Goal: Answer question/provide support: Share knowledge or assist other users

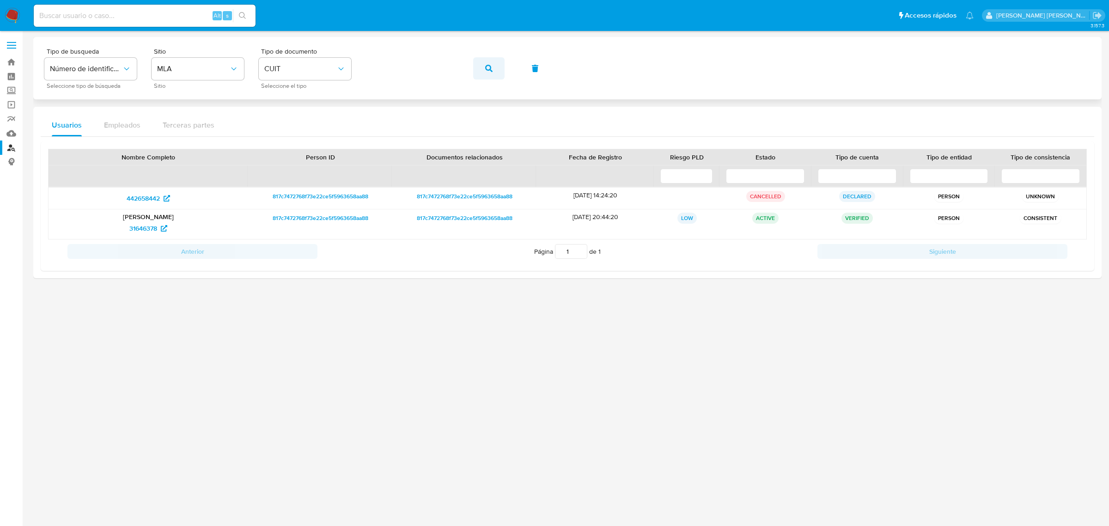
click at [482, 70] on button "button" at bounding box center [488, 68] width 31 height 22
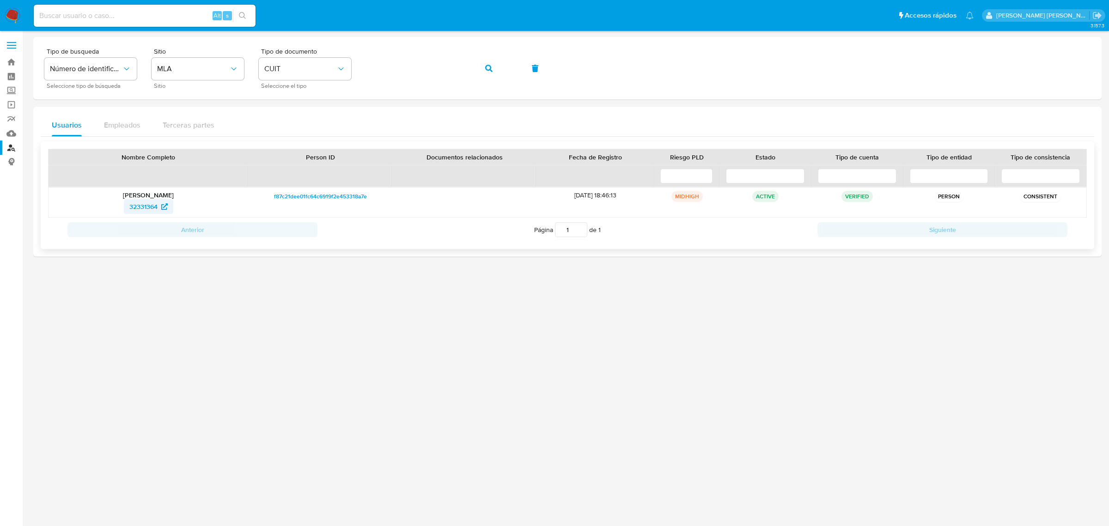
click at [141, 208] on span "32331364" at bounding box center [143, 206] width 28 height 15
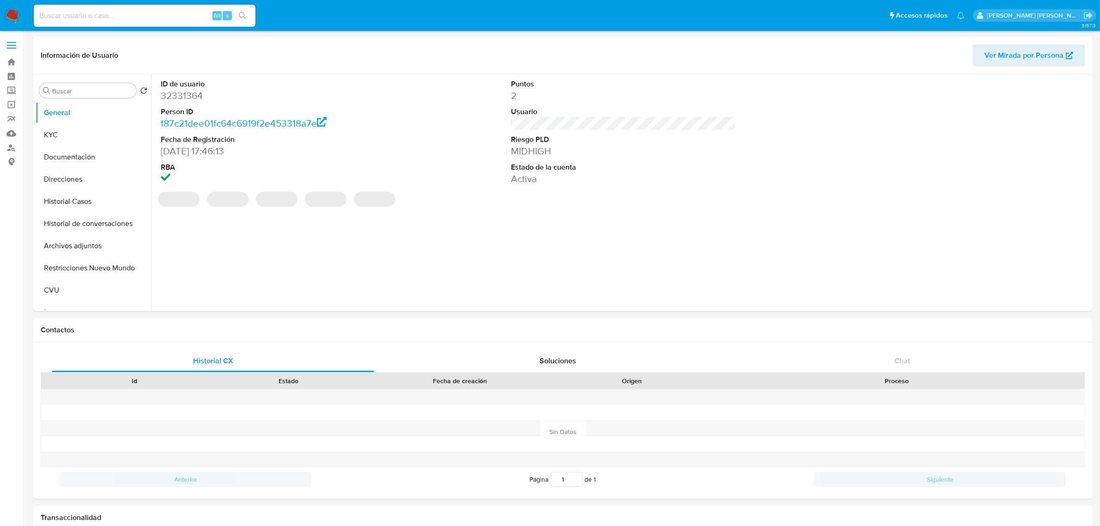
select select "10"
click at [81, 202] on button "Historial Casos" at bounding box center [90, 201] width 108 height 22
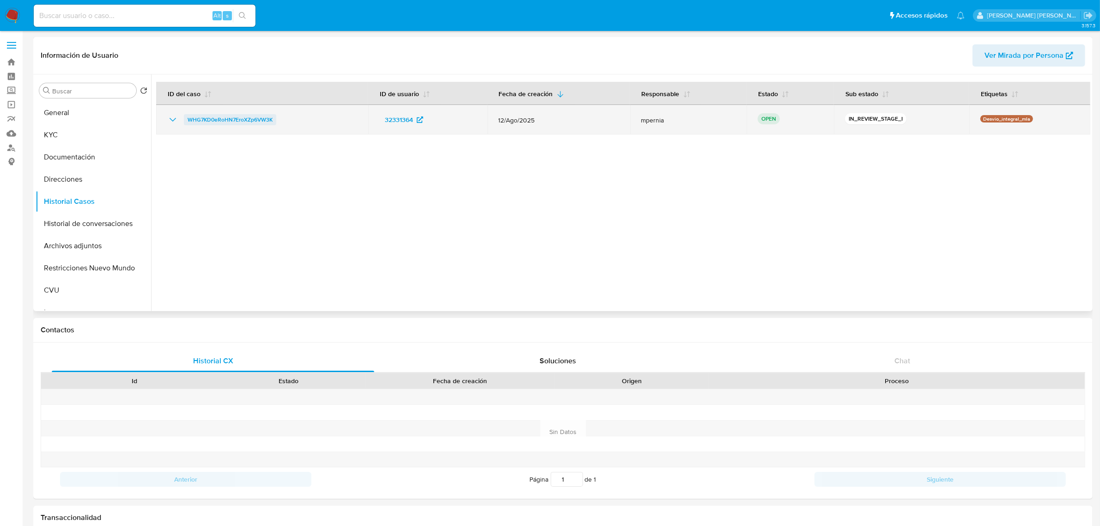
click at [205, 118] on span "WHG7KD0eRoHN7EroXZp6VW3K" at bounding box center [230, 119] width 85 height 11
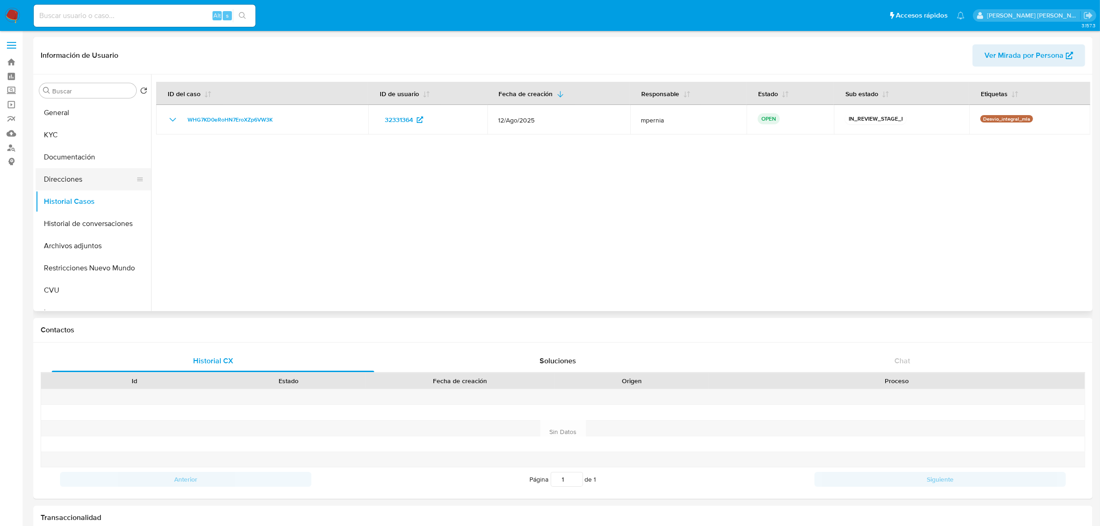
click at [72, 178] on button "Direcciones" at bounding box center [90, 179] width 108 height 22
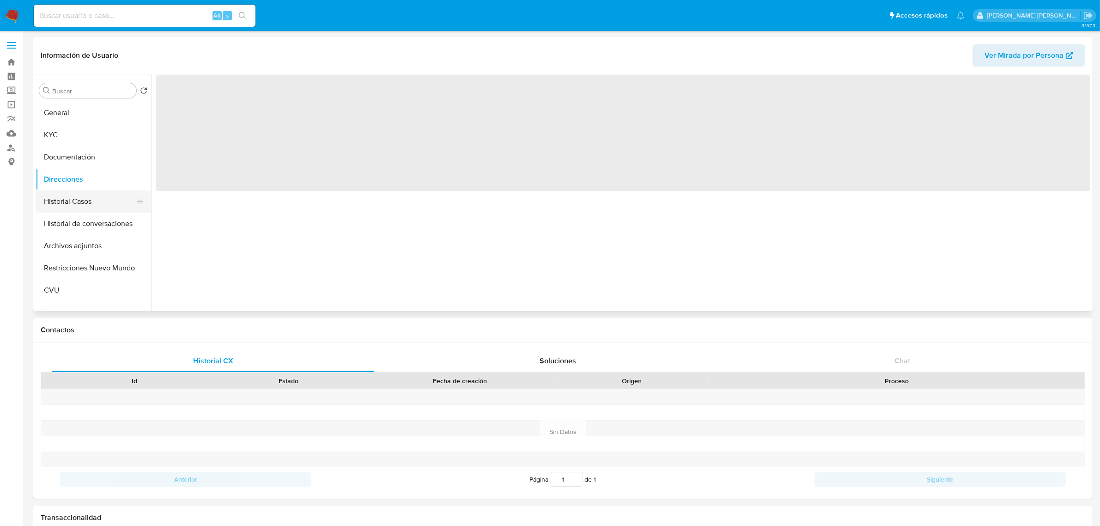
click at [63, 196] on button "Historial Casos" at bounding box center [90, 201] width 108 height 22
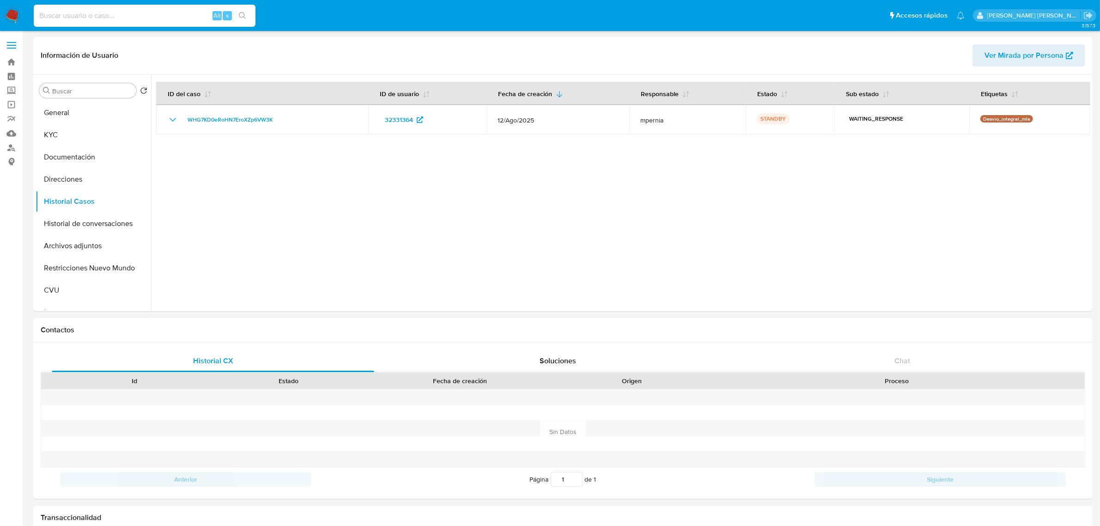
click at [139, 19] on input at bounding box center [145, 16] width 222 height 12
paste input "45199030"
type input "45199030"
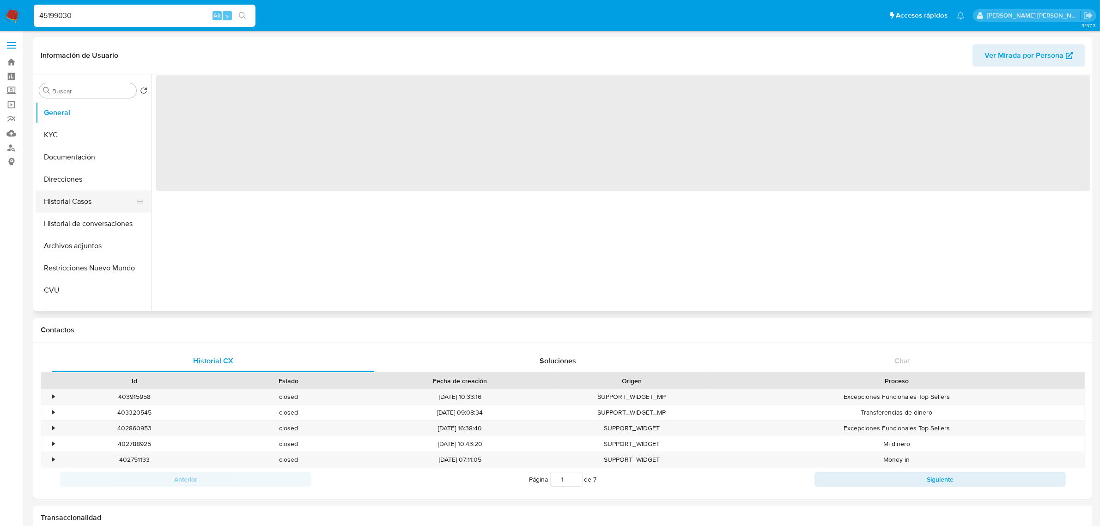
click at [83, 206] on button "Historial Casos" at bounding box center [90, 201] width 108 height 22
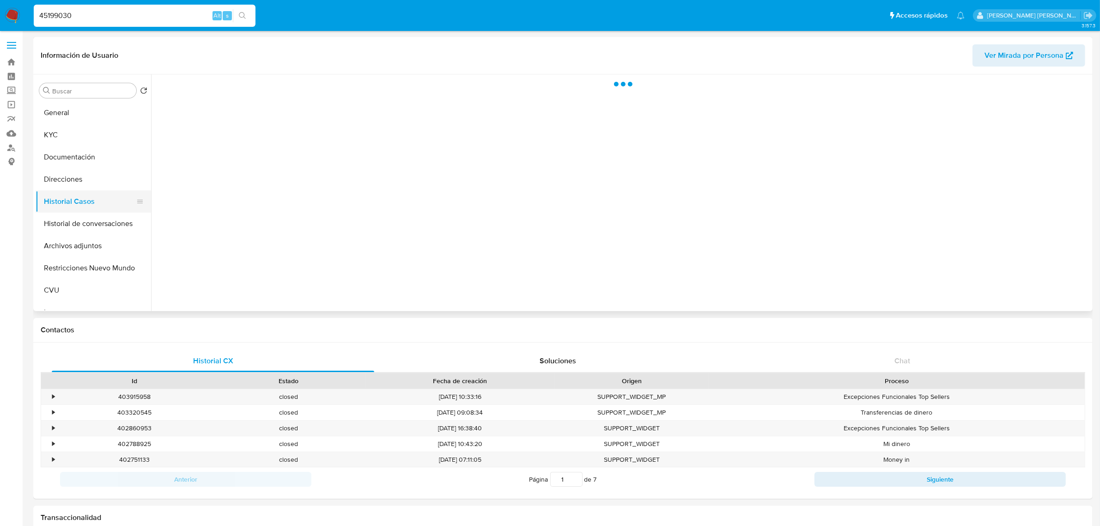
select select "10"
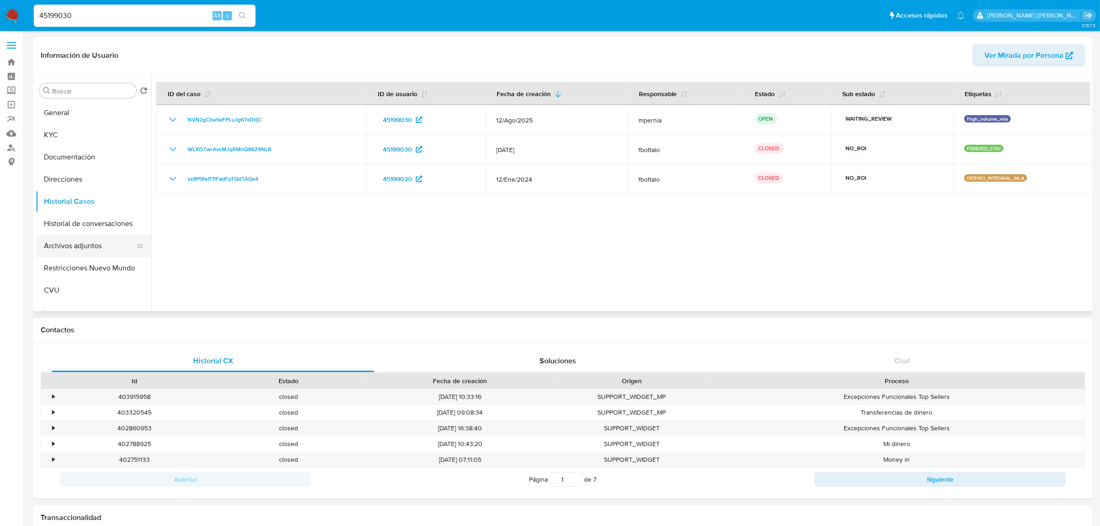
click at [77, 246] on button "Archivos adjuntos" at bounding box center [90, 246] width 108 height 22
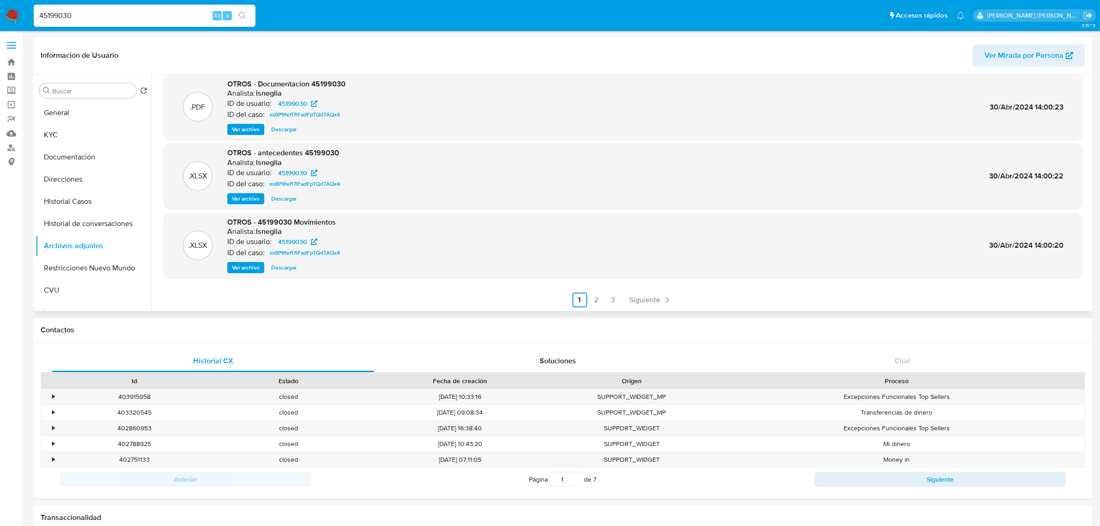
scroll to position [77, 0]
click at [597, 301] on link "2" at bounding box center [596, 299] width 15 height 15
click at [638, 298] on link "3" at bounding box center [637, 299] width 15 height 15
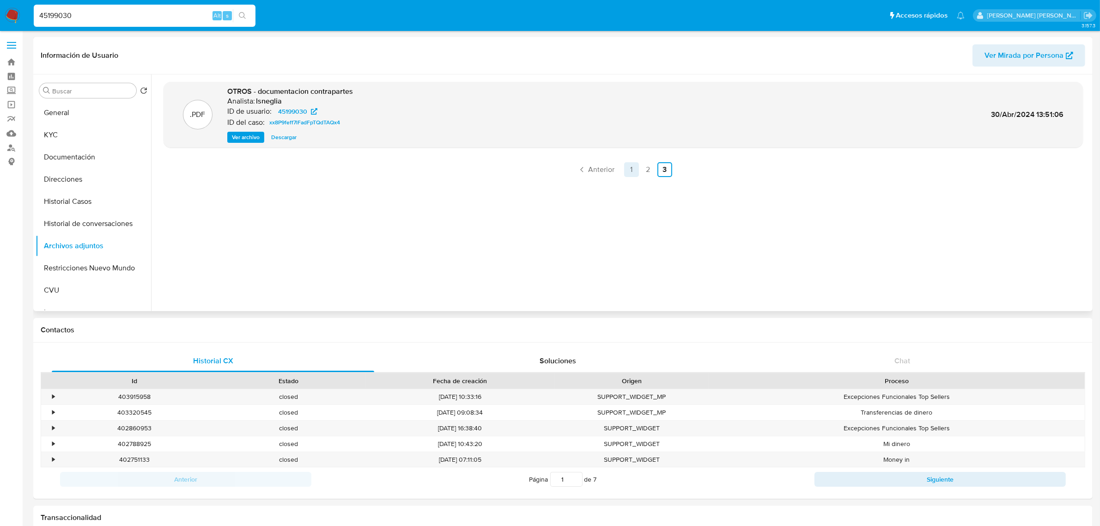
click at [625, 172] on link "1" at bounding box center [631, 169] width 15 height 15
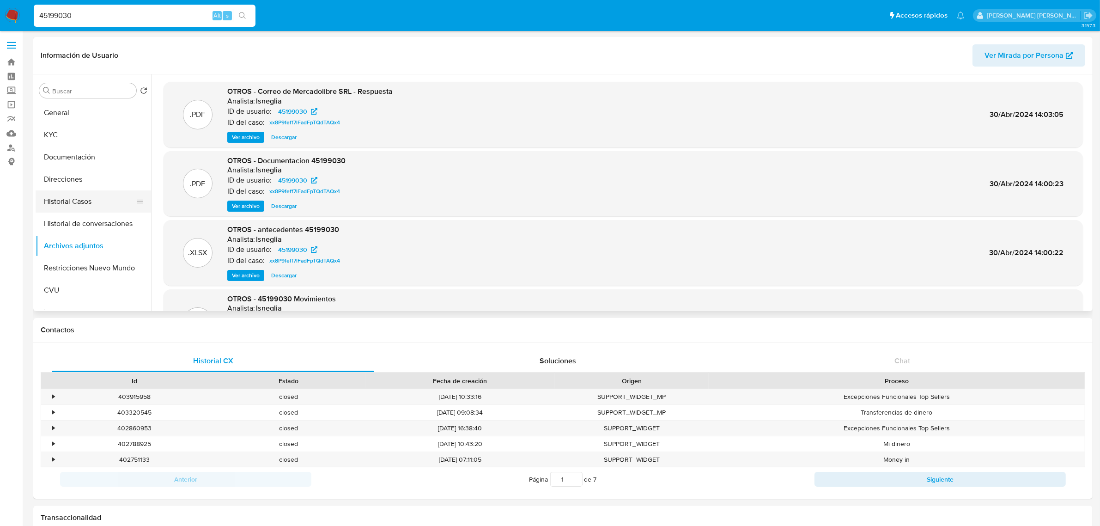
click at [61, 200] on button "Historial Casos" at bounding box center [90, 201] width 108 height 22
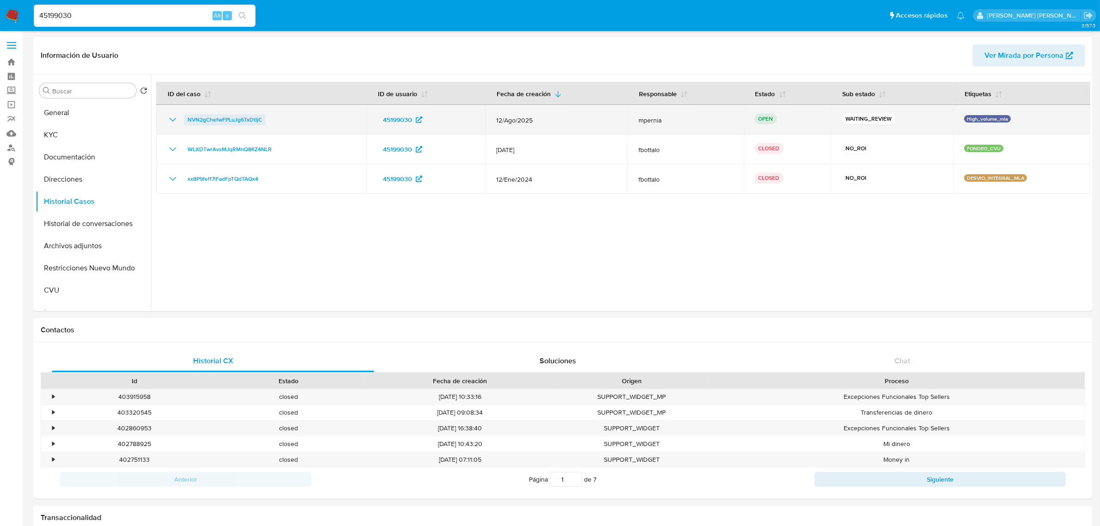
drag, startPoint x: 269, startPoint y: 118, endPoint x: 186, endPoint y: 121, distance: 83.2
click at [186, 121] on div "NVN2gChefwFPLuJg6TxDtljC" at bounding box center [261, 119] width 188 height 11
click at [224, 116] on span "NVN2gChefwFPLuJg6TxDtljC" at bounding box center [225, 119] width 74 height 11
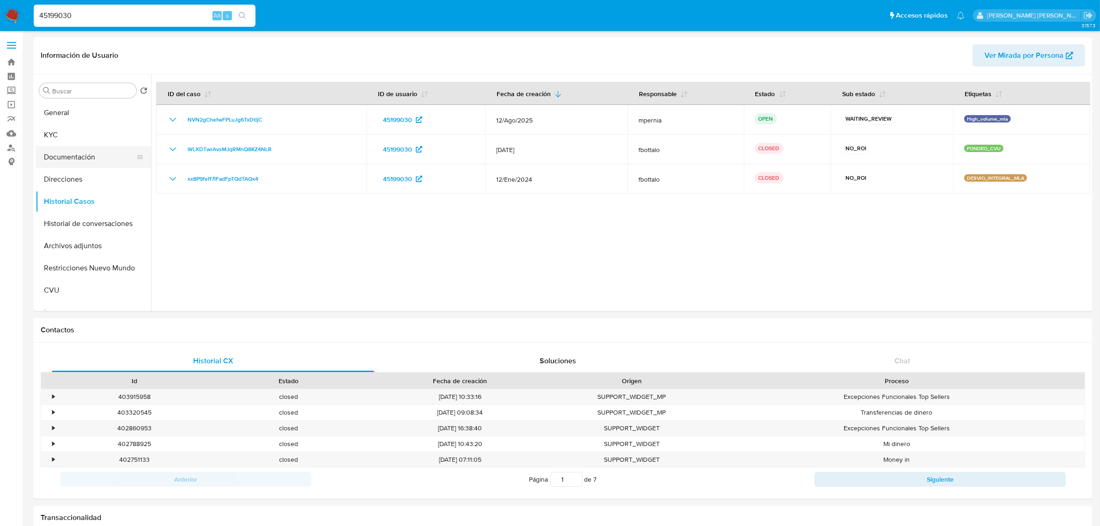
click at [88, 153] on button "Documentación" at bounding box center [90, 157] width 108 height 22
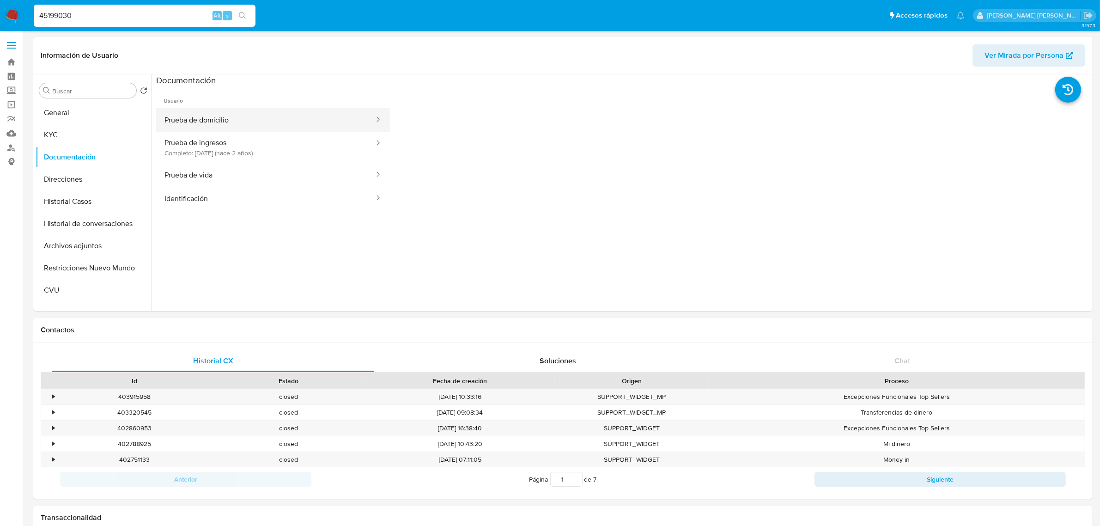
click at [216, 122] on button "Prueba de domicilio" at bounding box center [265, 120] width 219 height 24
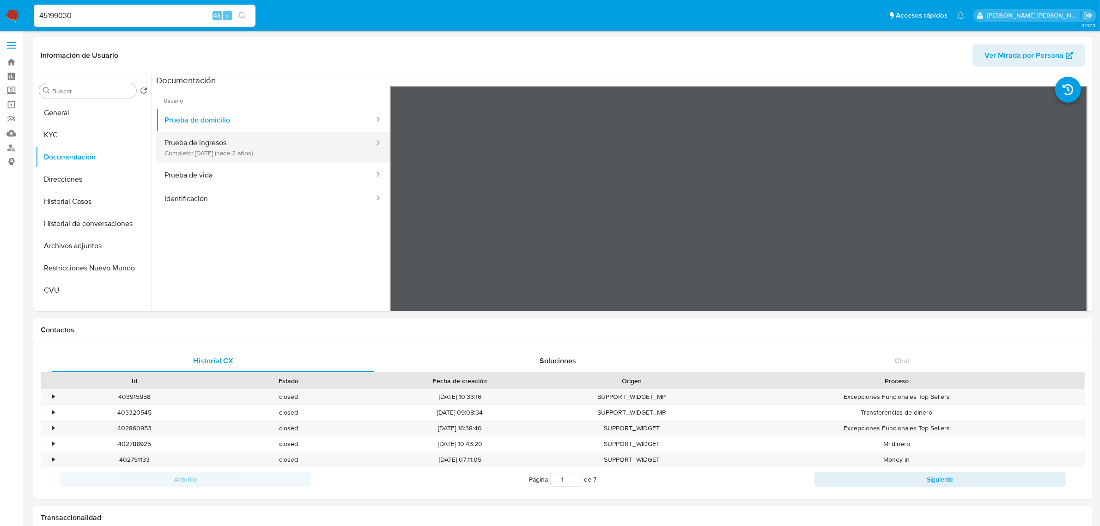
click at [236, 149] on button "Prueba de ingresos Completo: 20/11/2023 (hace 2 años)" at bounding box center [265, 147] width 219 height 31
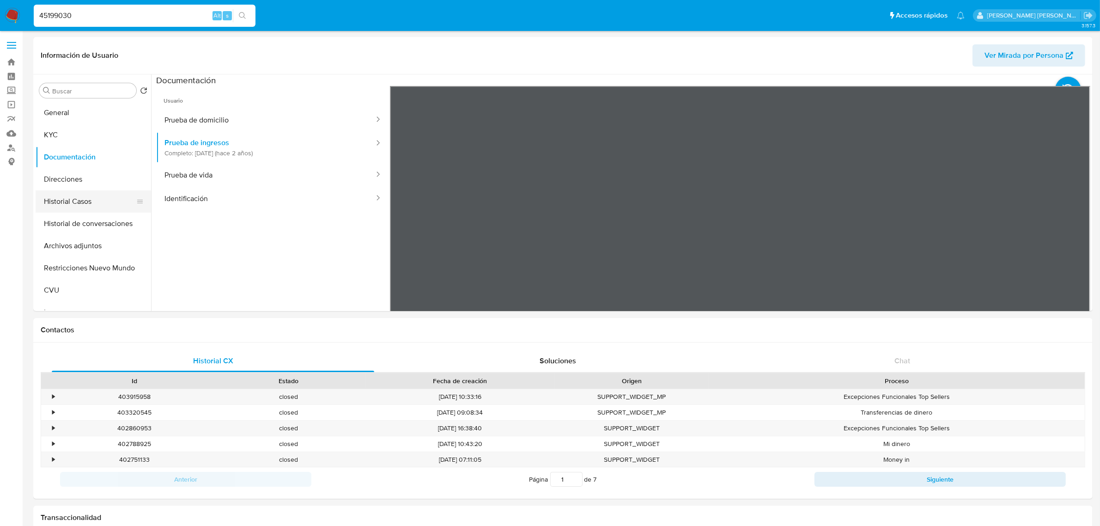
click at [72, 200] on button "Historial Casos" at bounding box center [90, 201] width 108 height 22
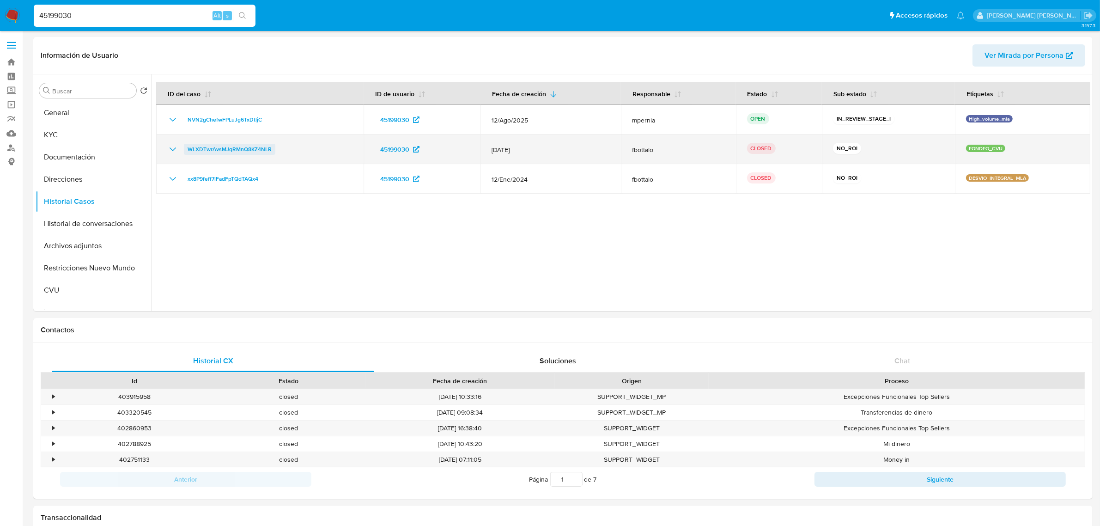
click at [229, 147] on span "WLXDTwrAvsMJqRMnQ8KZ4NLR" at bounding box center [230, 149] width 84 height 11
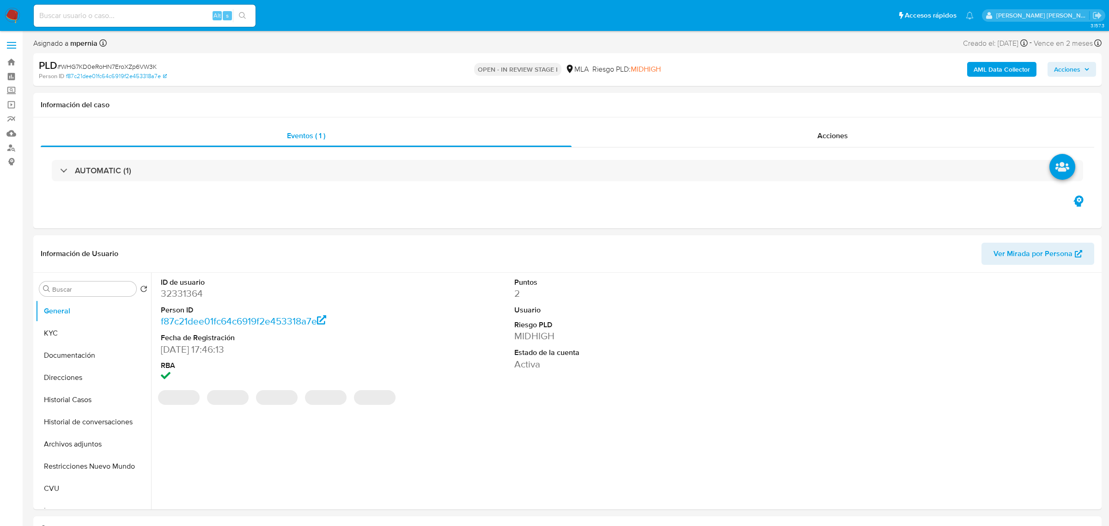
select select "10"
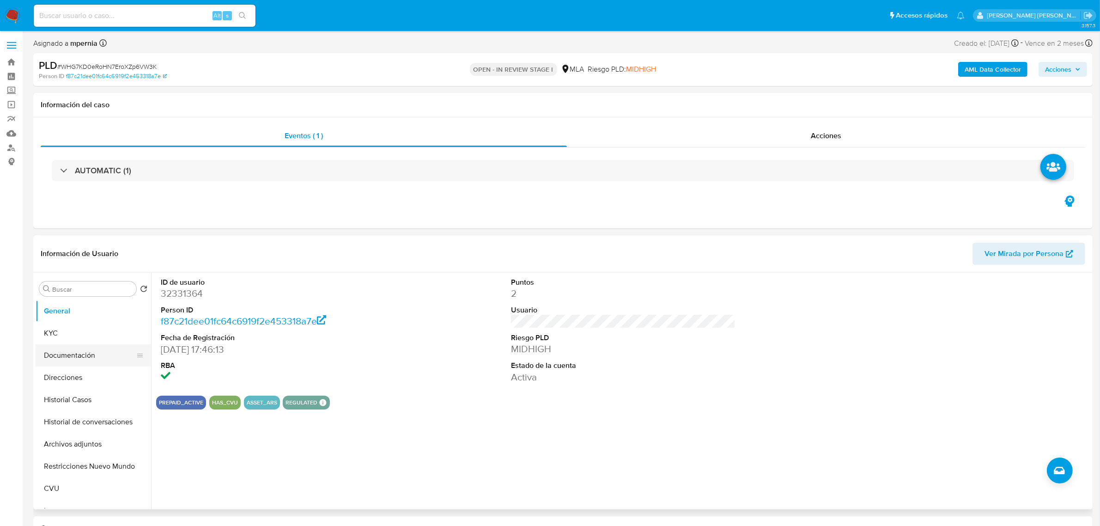
click at [58, 357] on button "Documentación" at bounding box center [90, 355] width 108 height 22
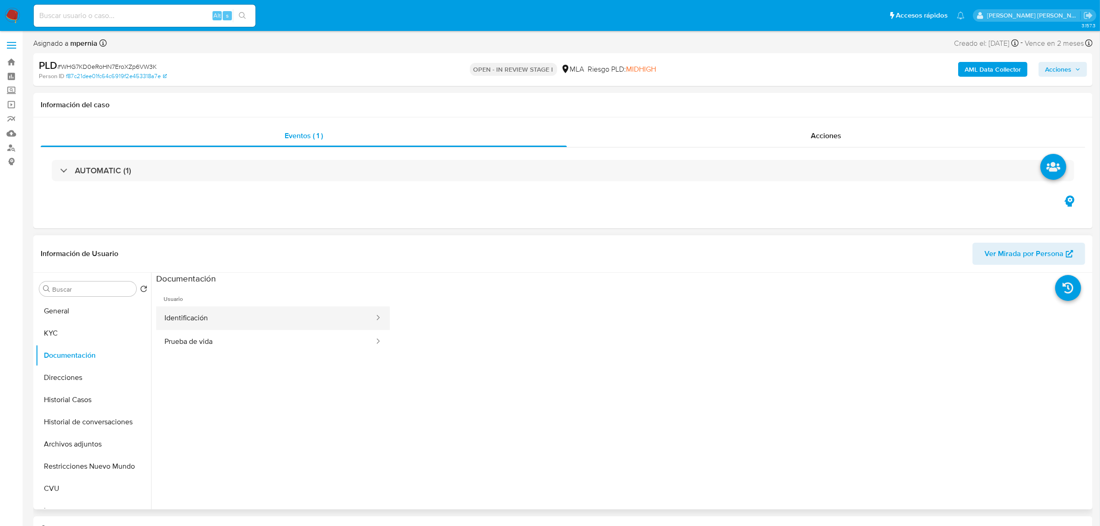
click at [288, 310] on button "Identificación" at bounding box center [265, 318] width 219 height 24
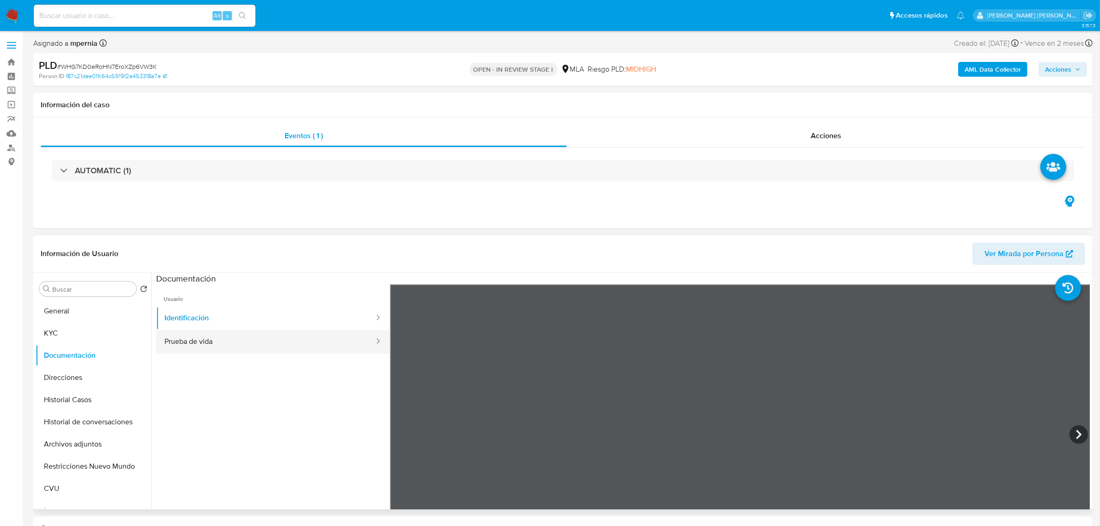
click at [208, 347] on button "Prueba de vida" at bounding box center [265, 342] width 219 height 24
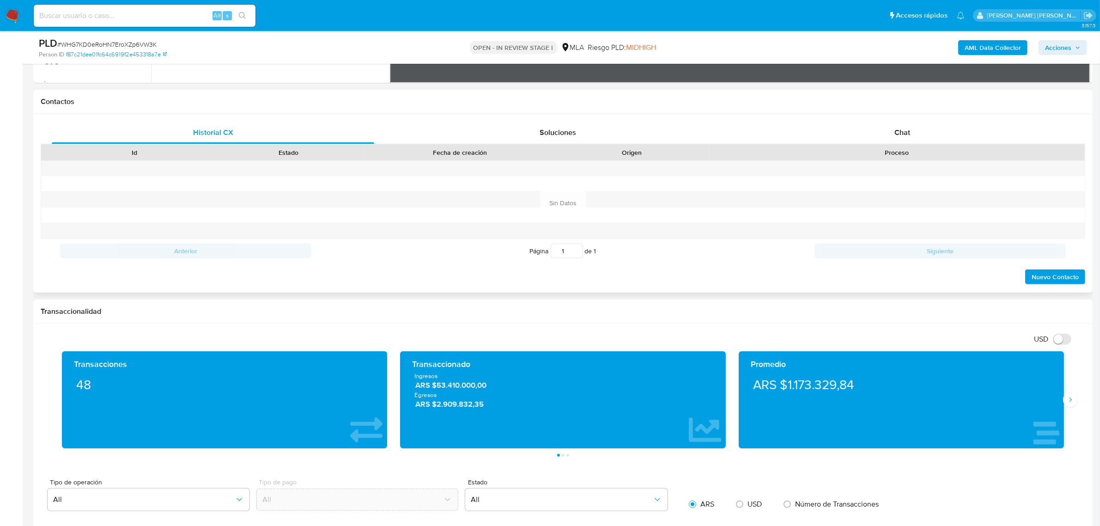
scroll to position [404, 0]
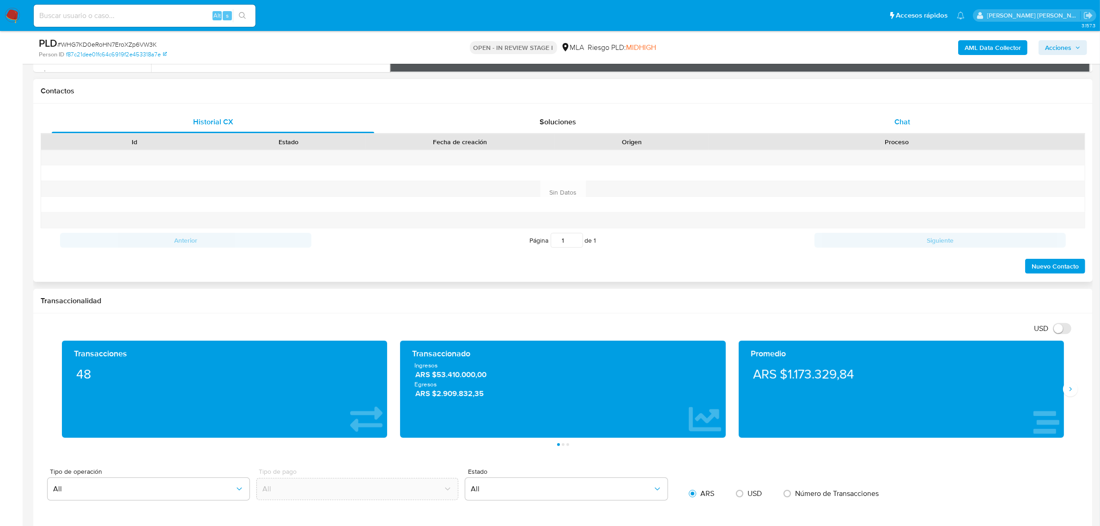
click at [915, 123] on div "Chat" at bounding box center [902, 122] width 322 height 22
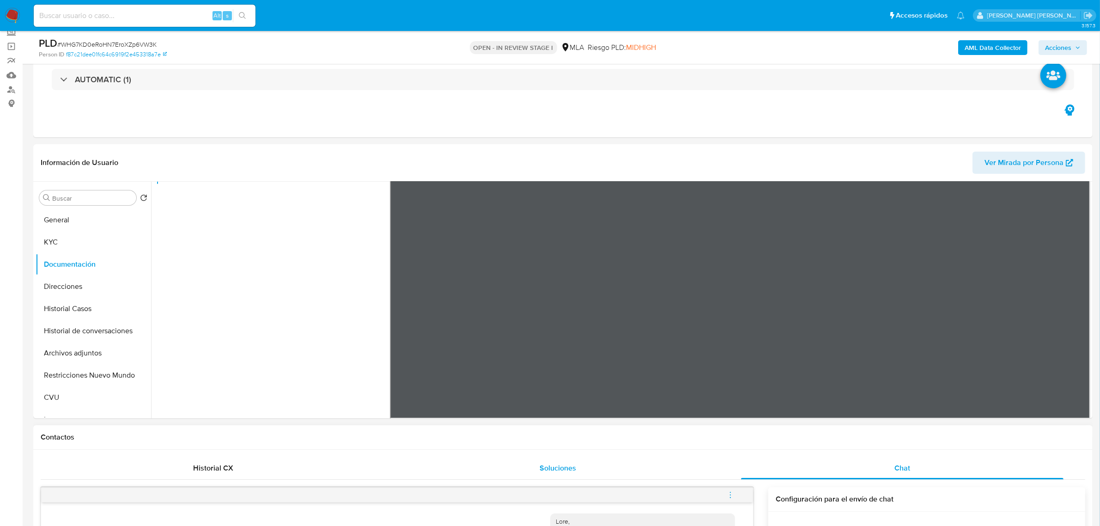
scroll to position [58, 0]
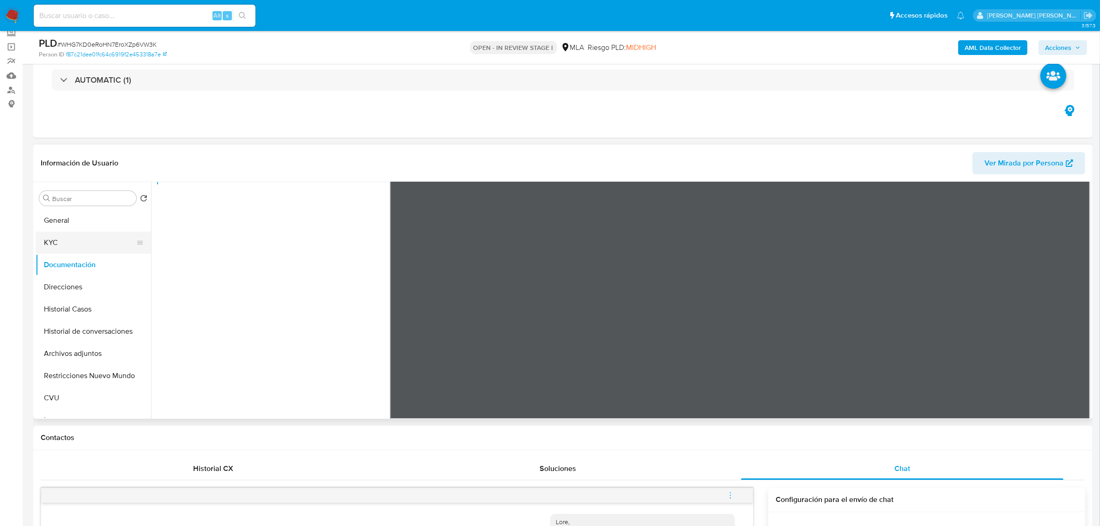
click at [61, 236] on button "KYC" at bounding box center [90, 242] width 108 height 22
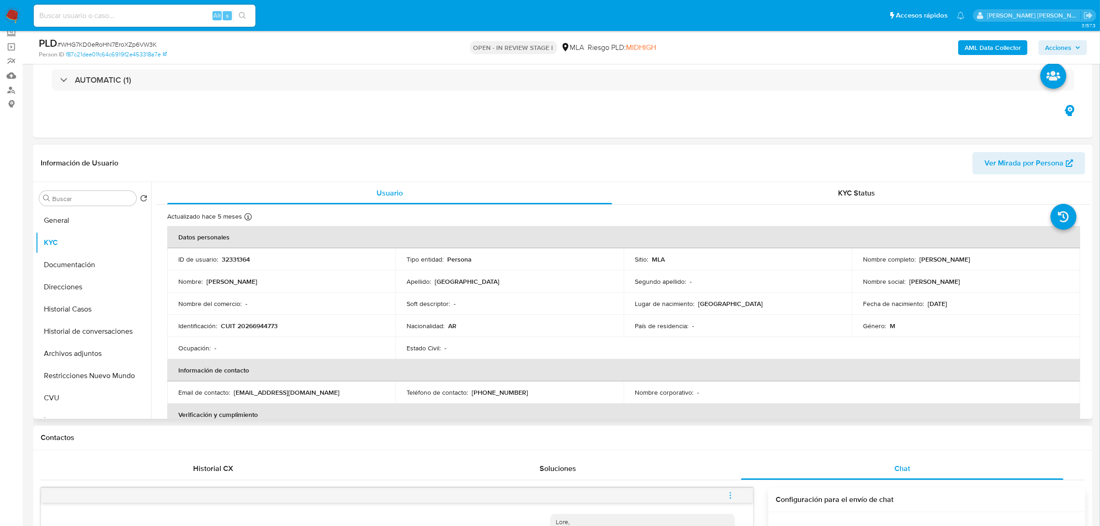
drag, startPoint x: 918, startPoint y: 261, endPoint x: 1010, endPoint y: 265, distance: 91.5
click at [1012, 265] on td "Nombre completo : Alejandro Daniel Segovia" at bounding box center [966, 259] width 228 height 22
copy p "lejandro Daniel Segovia"
click at [260, 327] on p "CUIT 20266944773" at bounding box center [249, 325] width 57 height 8
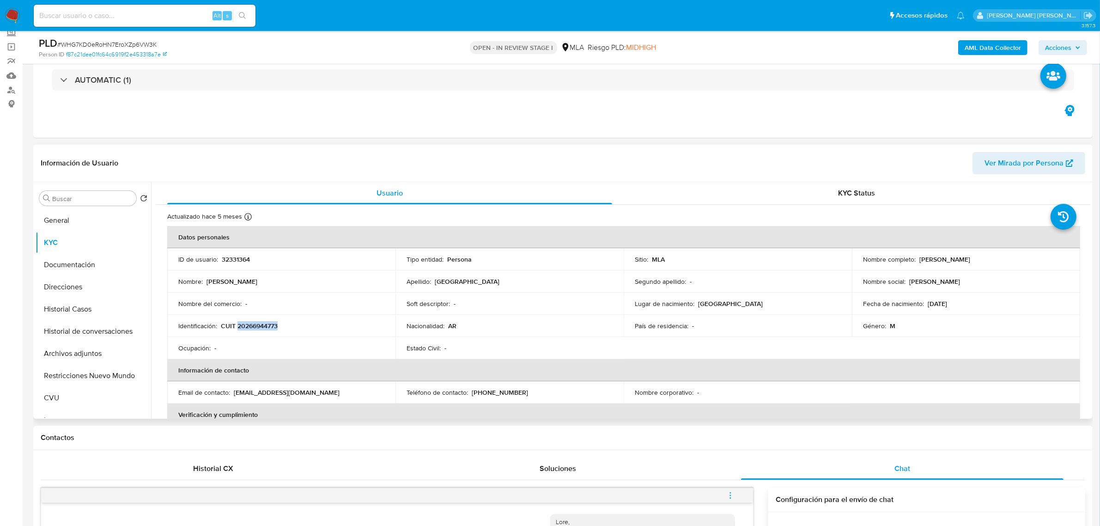
copy p "20266944773"
drag, startPoint x: 916, startPoint y: 260, endPoint x: 1022, endPoint y: 250, distance: 106.7
click at [1030, 248] on td "Nombre completo : Alejandro Daniel Segovia" at bounding box center [966, 259] width 228 height 22
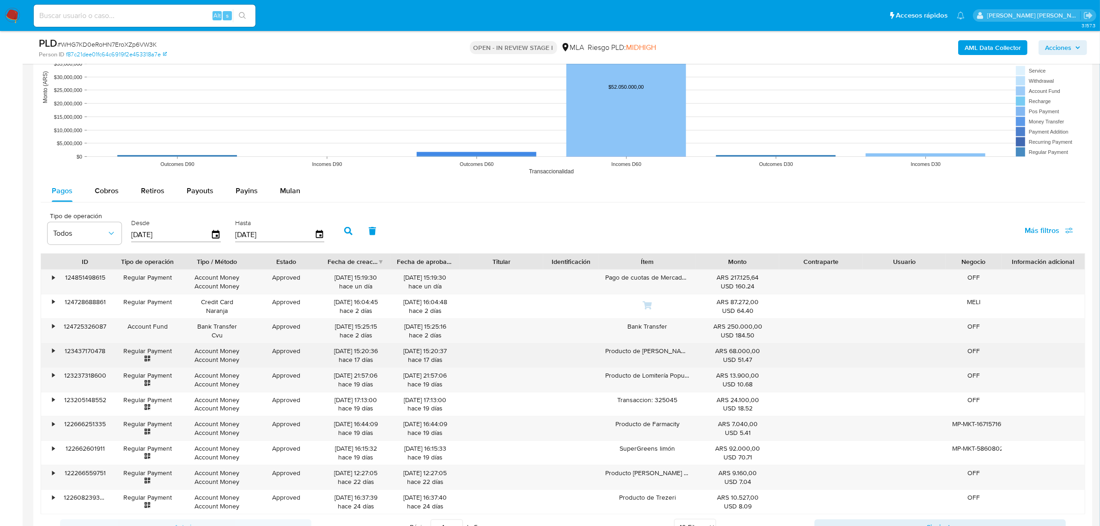
scroll to position [1386, 0]
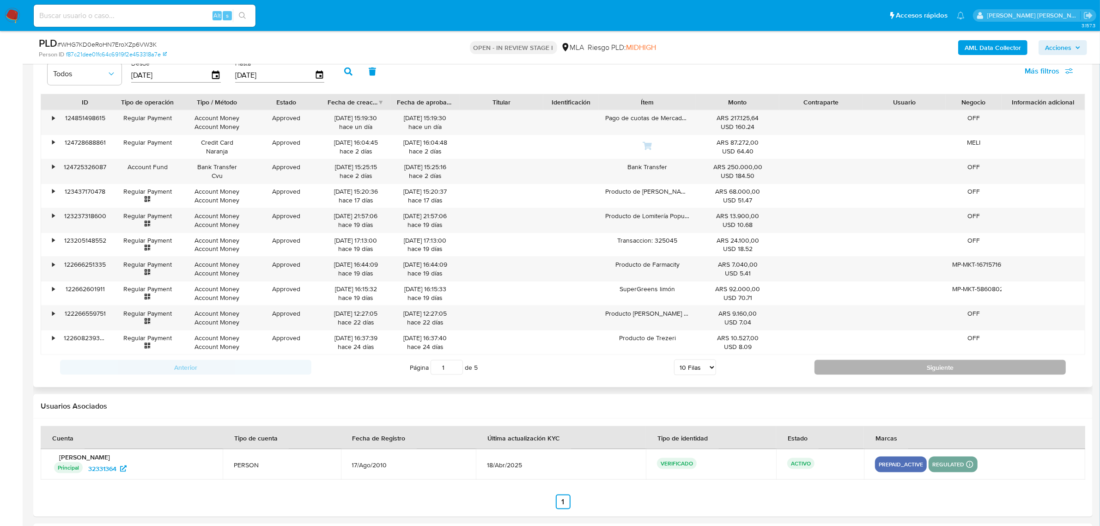
click at [909, 372] on button "Siguiente" at bounding box center [939, 367] width 251 height 15
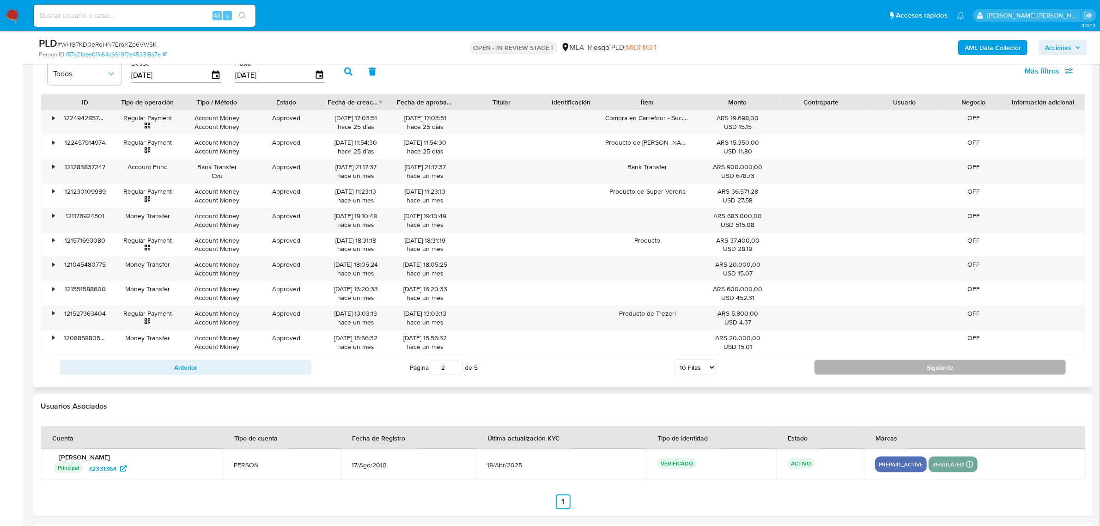
click at [909, 372] on button "Siguiente" at bounding box center [939, 367] width 251 height 15
type input "3"
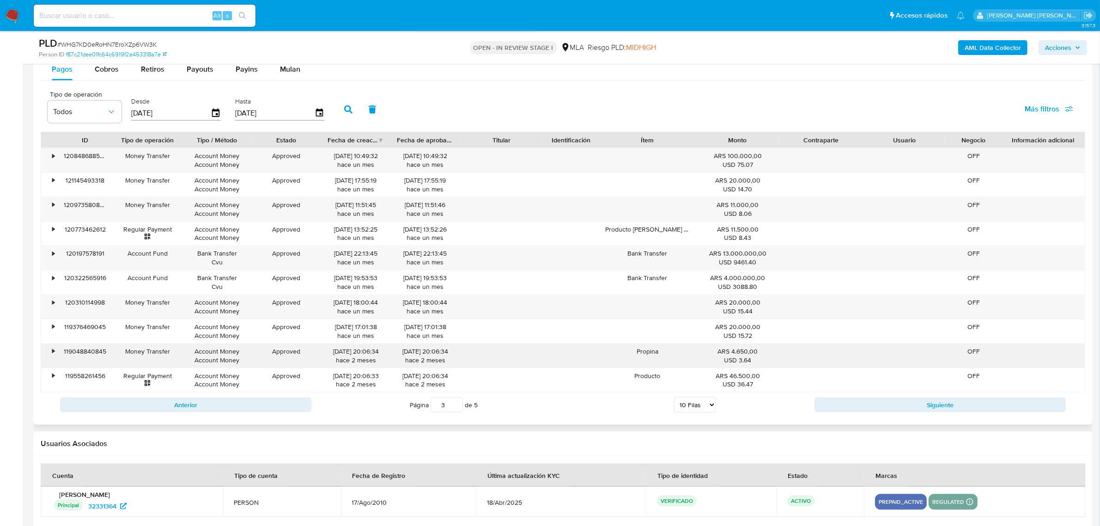
scroll to position [1328, 0]
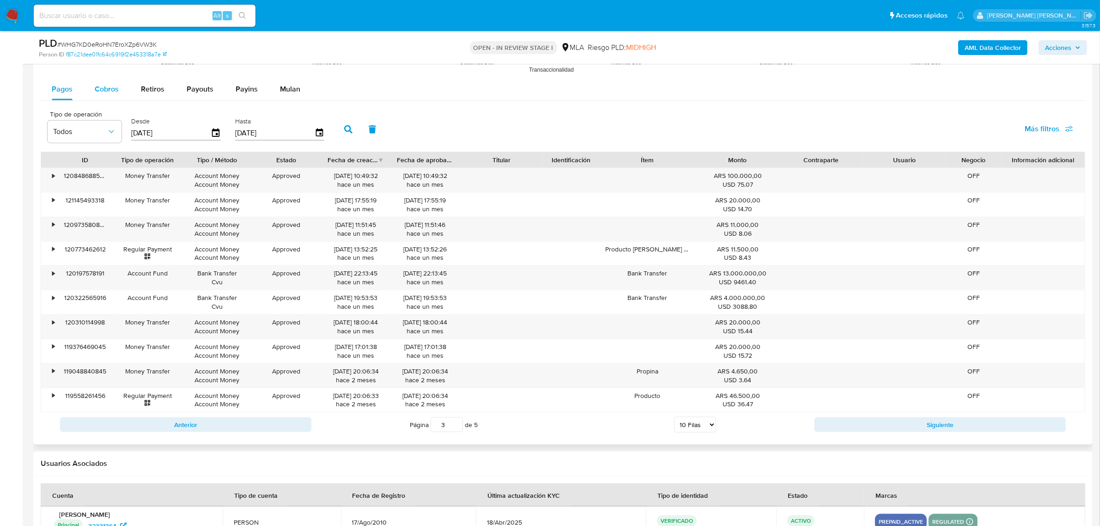
click at [102, 91] on span "Cobros" at bounding box center [107, 89] width 24 height 11
select select "10"
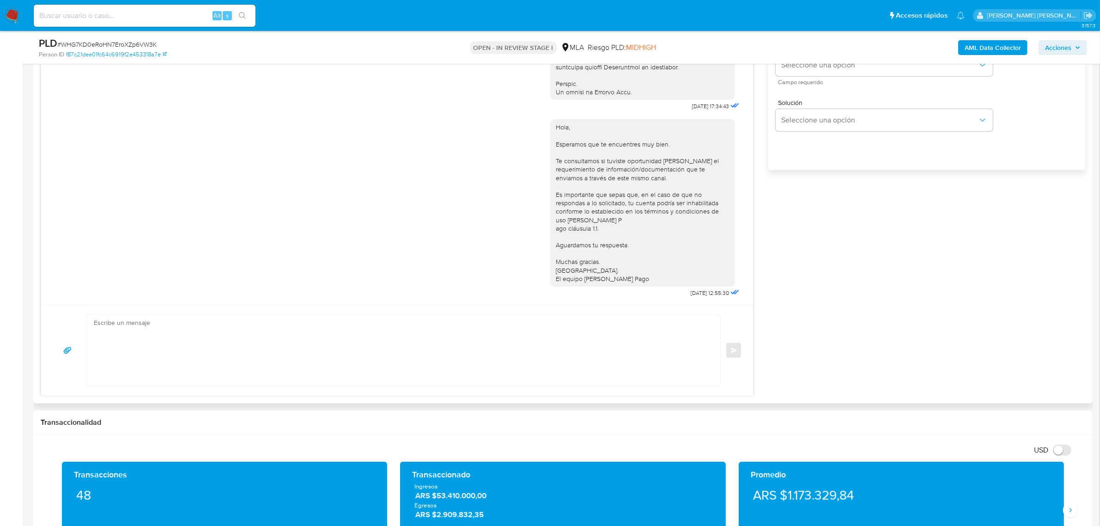
scroll to position [588, 0]
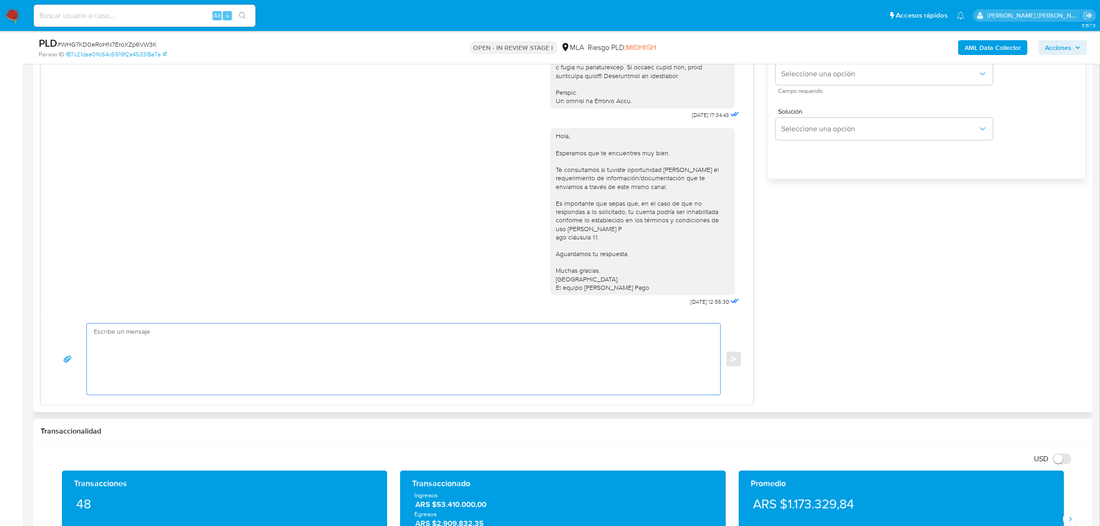
click at [351, 358] on textarea at bounding box center [401, 358] width 615 height 71
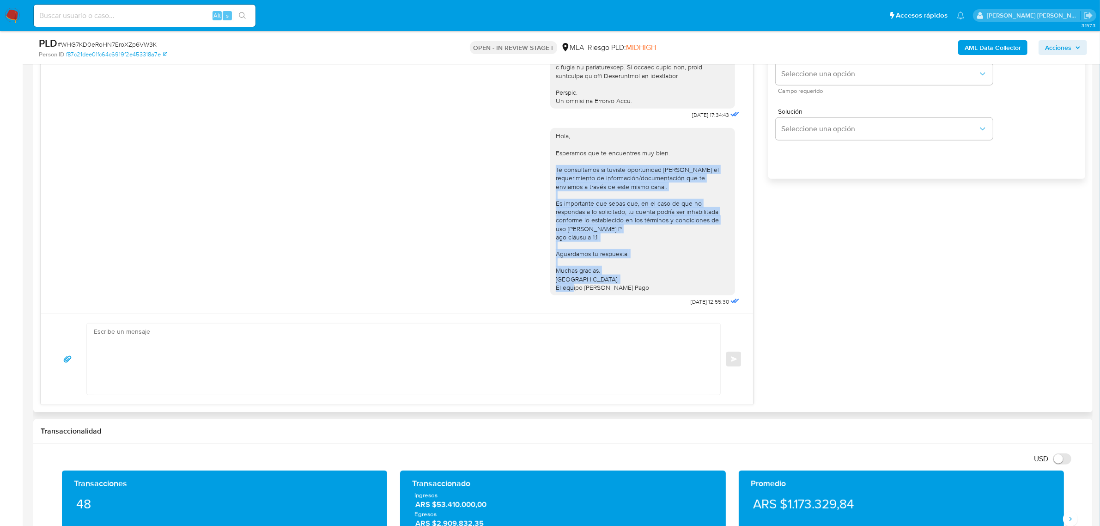
drag, startPoint x: 548, startPoint y: 158, endPoint x: 634, endPoint y: 278, distance: 147.5
click at [634, 278] on div "Hola, Esperamos que te encuentres muy bien. Te consultamos si tuviste oportunid…" at bounding box center [643, 212] width 174 height 160
copy div "Te consultamos si tuviste oportunidad de leer el requerimiento de información/d…"
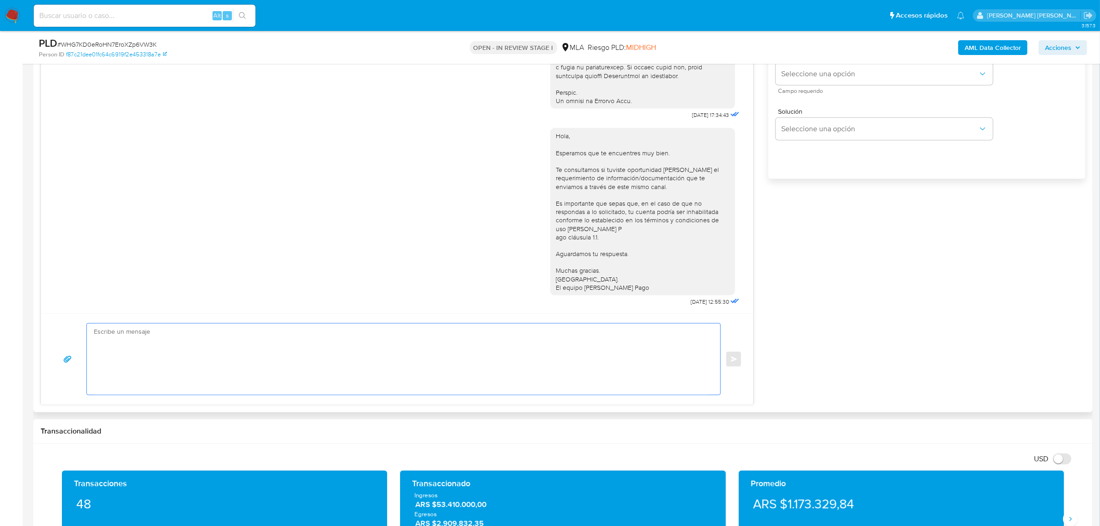
drag, startPoint x: 236, startPoint y: 388, endPoint x: 233, endPoint y: 383, distance: 6.0
click at [234, 385] on textarea at bounding box center [401, 358] width 615 height 71
paste textarea "Te consultamos si tuviste oportunidad de leer el requerimiento de información/d…"
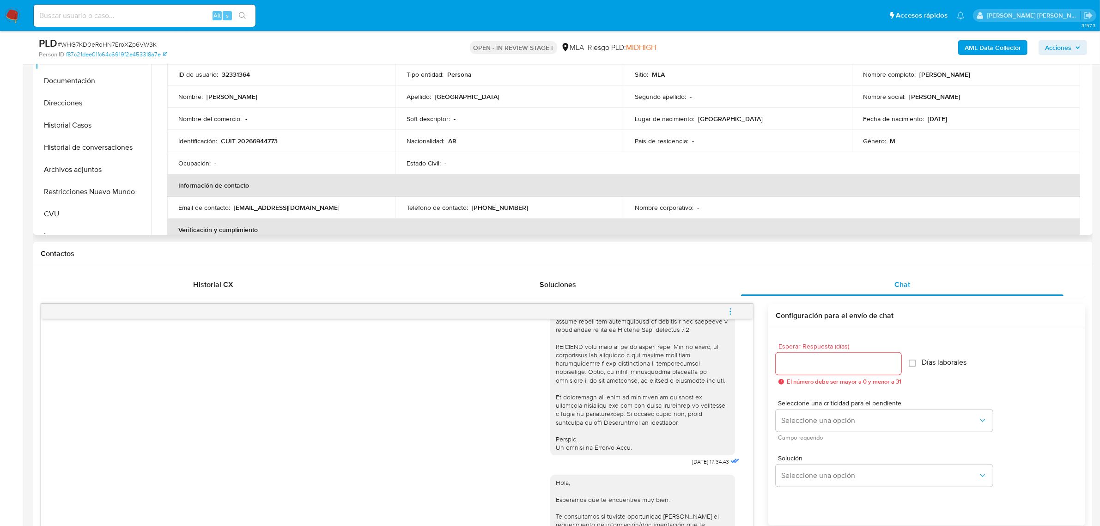
scroll to position [0, 0]
drag, startPoint x: 917, startPoint y: 71, endPoint x: 965, endPoint y: 73, distance: 48.6
click at [965, 73] on p "Alejandro Daniel Segovia" at bounding box center [944, 75] width 51 height 8
copy p "Alejandro Daniel"
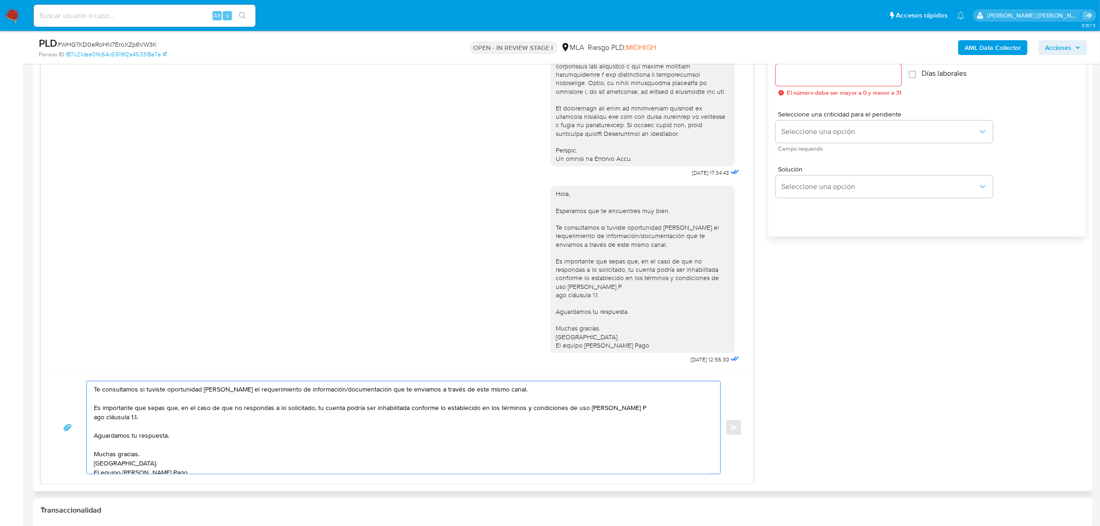
drag, startPoint x: 145, startPoint y: 384, endPoint x: 71, endPoint y: 382, distance: 74.8
click at [71, 382] on div "Te consultamos si tuviste oportunidad de leer el requerimiento de información/d…" at bounding box center [397, 427] width 690 height 93
paste textarea "Alejandro Daniel"
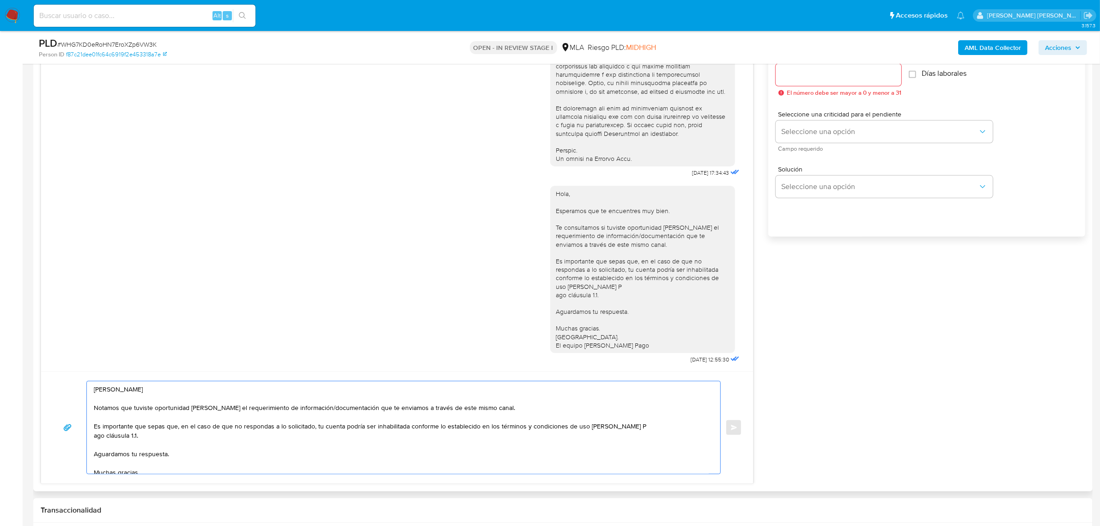
click at [95, 389] on textarea "Alejandro Daniel Notamos que tuviste oportunidad de leer el requerimiento de in…" at bounding box center [401, 427] width 615 height 92
click at [95, 437] on textarea "Buenas tardes Alejandro Daniel , Notamos que tuviste oportunidad de leer el req…" at bounding box center [401, 427] width 615 height 92
click at [108, 415] on textarea "Buenas tardes Alejandro Daniel , Notamos que tuviste oportunidad de leer el req…" at bounding box center [401, 427] width 615 height 92
paste textarea "En función de las operaciones registradas en tu cuenta de Mercado Pago, necesit…"
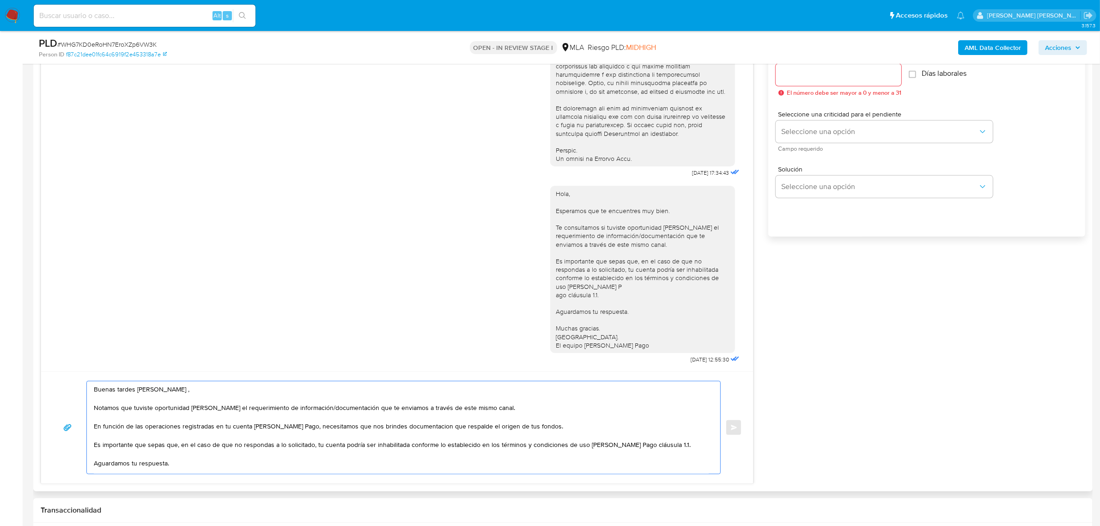
click at [301, 427] on textarea "Buenas tardes Alejandro Daniel , Notamos que tuviste oportunidad de leer el req…" at bounding box center [401, 427] width 615 height 92
click at [496, 431] on textarea "Buenas tardes Alejandro Daniel , Notamos que tuviste oportunidad de leer el req…" at bounding box center [401, 427] width 615 height 92
click at [497, 425] on textarea "Buenas tardes Alejandro Daniel , Notamos que tuviste oportunidad de leer el req…" at bounding box center [401, 427] width 615 height 92
click at [301, 428] on textarea "Buenas tardes Alejandro Daniel , Notamos que tuviste oportunidad de leer el req…" at bounding box center [401, 427] width 615 height 92
click at [435, 424] on textarea "Buenas tardes Alejandro Daniel , Notamos que tuviste oportunidad de leer el req…" at bounding box center [401, 427] width 615 height 92
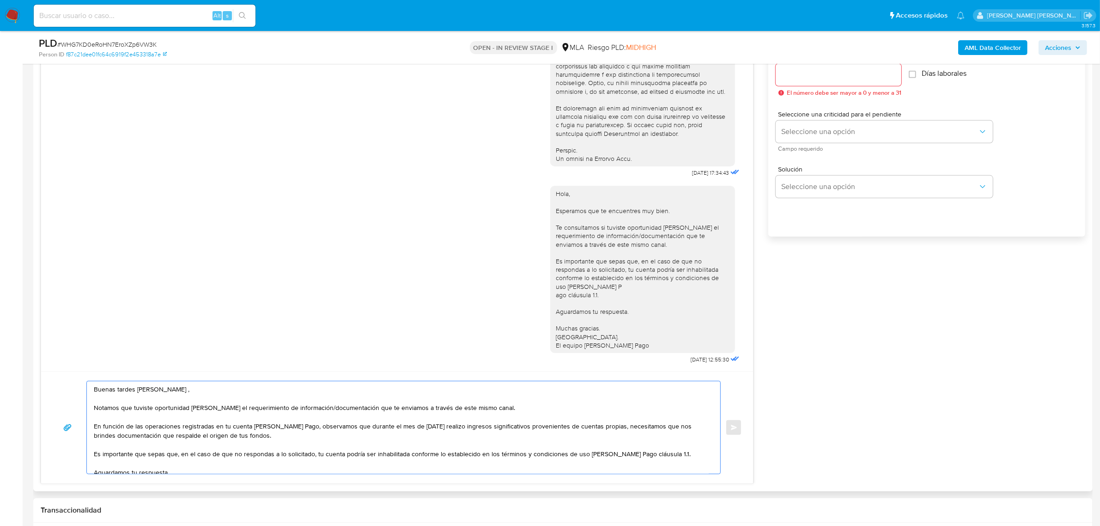
click at [618, 427] on textarea "Buenas tardes Alejandro Daniel , Notamos que tuviste oportunidad de leer el req…" at bounding box center [401, 427] width 615 height 92
click at [295, 439] on textarea "Buenas tardes Alejandro Daniel , Notamos que tuviste oportunidad de leer el req…" at bounding box center [401, 427] width 615 height 92
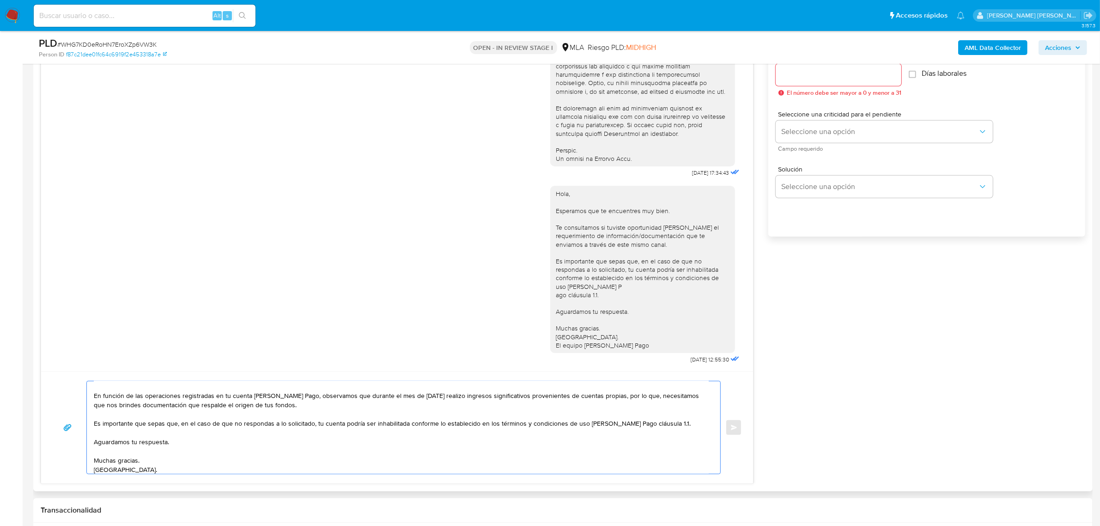
scroll to position [43, 0]
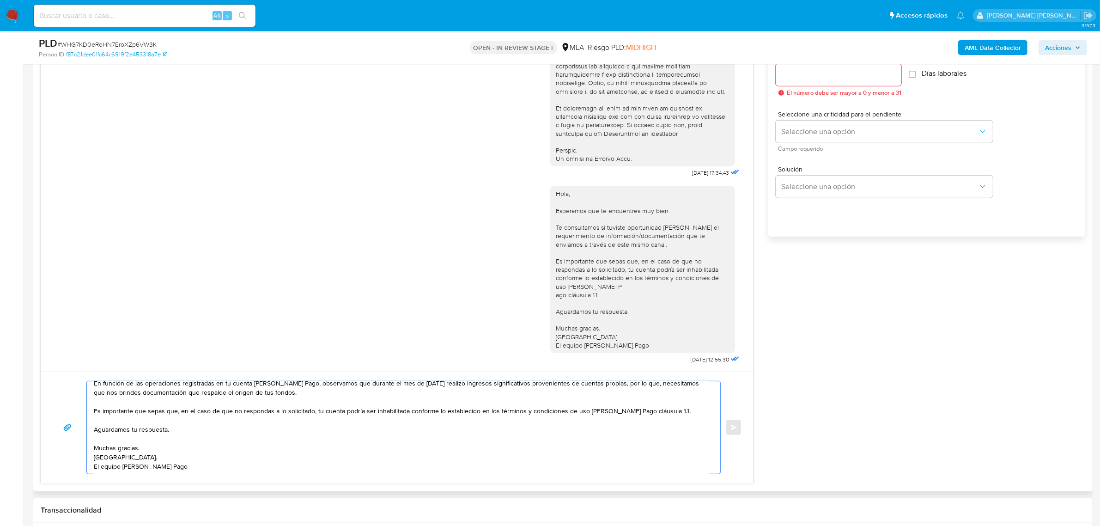
click at [166, 403] on textarea "Buenas tardes Alejandro Daniel , Notamos que tuviste oportunidad de leer el req…" at bounding box center [401, 427] width 615 height 92
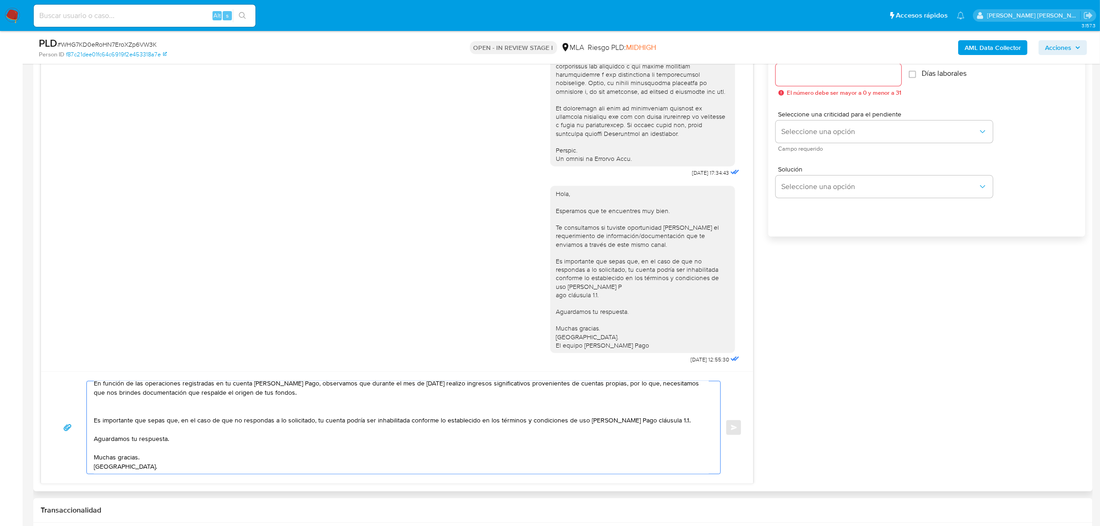
paste textarea "Tené en cuenta que, además de los ejemplos mencionados, podés adjuntar voluntar…"
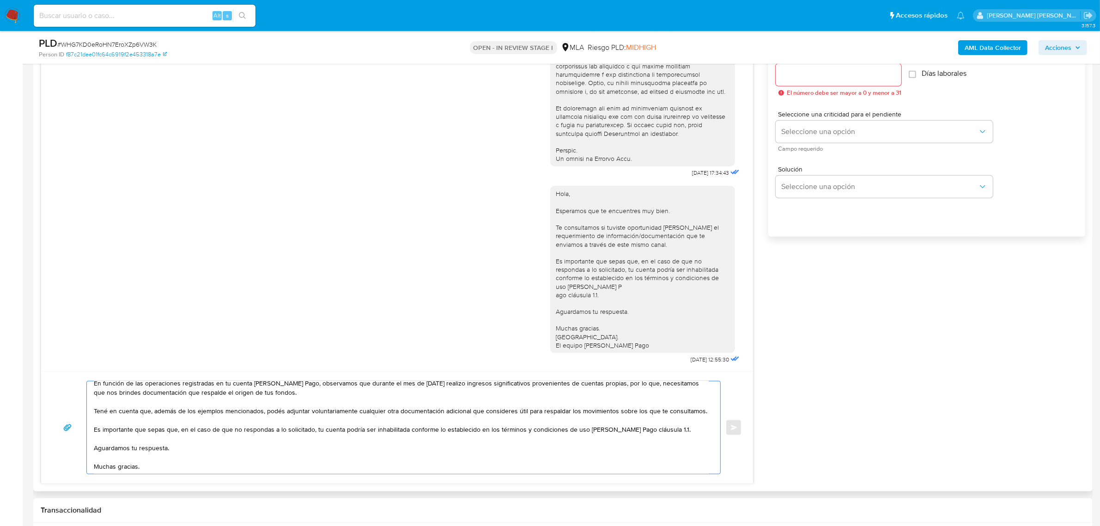
drag, startPoint x: 151, startPoint y: 412, endPoint x: 265, endPoint y: 413, distance: 113.2
click at [265, 413] on textarea "Buenas tardes Alejandro Daniel , Notamos que tuviste oportunidad de leer el req…" at bounding box center [401, 427] width 615 height 92
click at [350, 423] on textarea "Buenas tardes Alejandro Daniel , Notamos que tuviste oportunidad de leer el req…" at bounding box center [401, 427] width 615 height 92
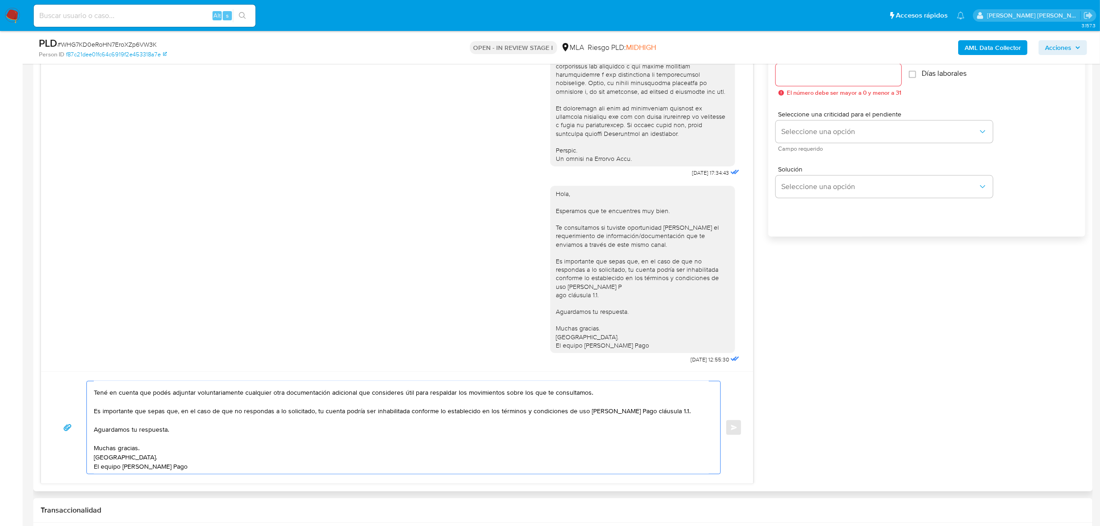
click at [182, 432] on textarea "Buenas tardes Alejandro Daniel , Notamos que tuviste oportunidad de leer el req…" at bounding box center [401, 427] width 615 height 92
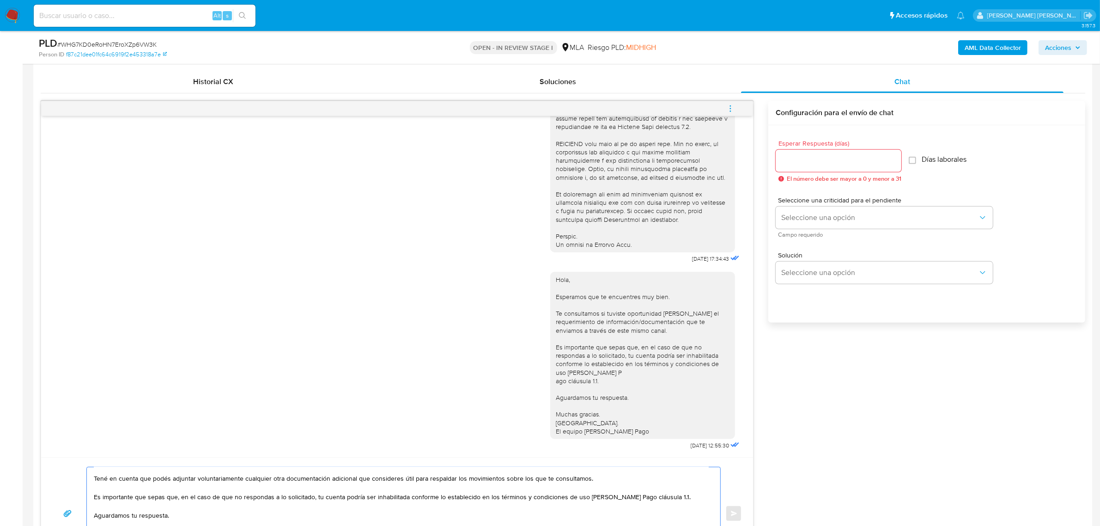
scroll to position [415, 0]
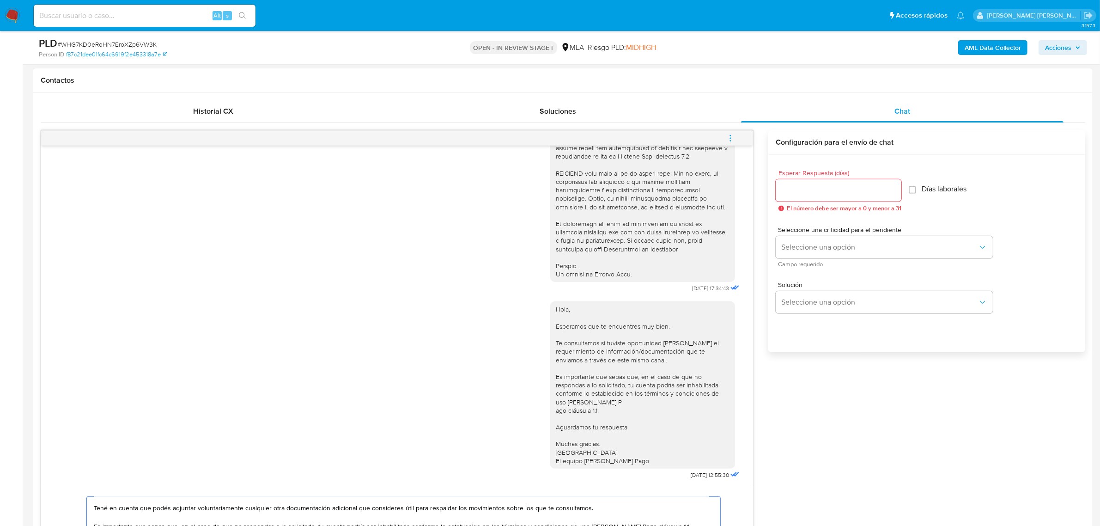
type textarea "Buenas tardes Alejandro Daniel , Notamos que tuviste oportunidad de leer el req…"
click at [818, 188] on input "Esperar Respuesta (días)" at bounding box center [838, 190] width 126 height 12
type input "2"
click at [851, 249] on span "Seleccione una opción" at bounding box center [879, 246] width 197 height 9
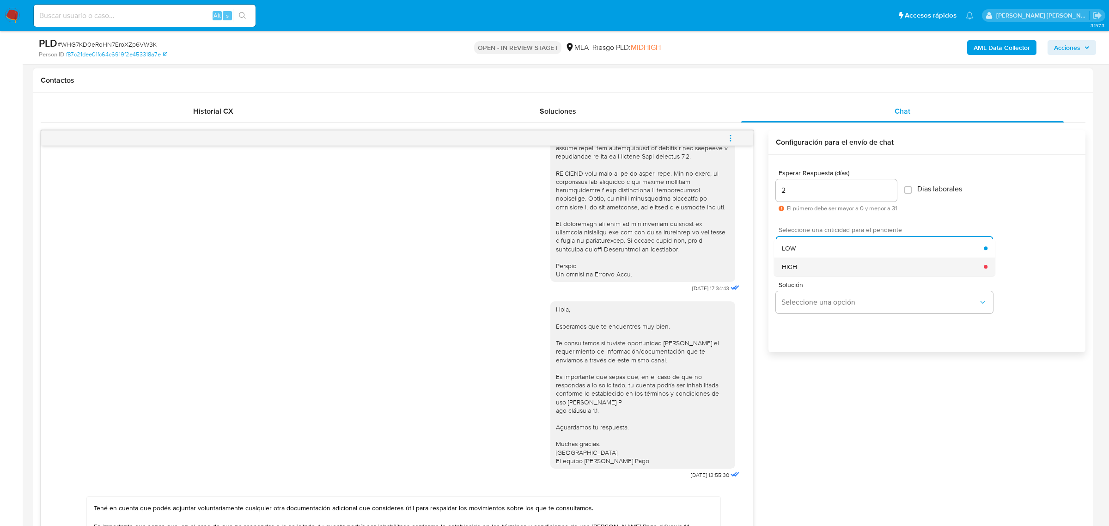
click at [834, 268] on div "HIGH" at bounding box center [882, 266] width 202 height 18
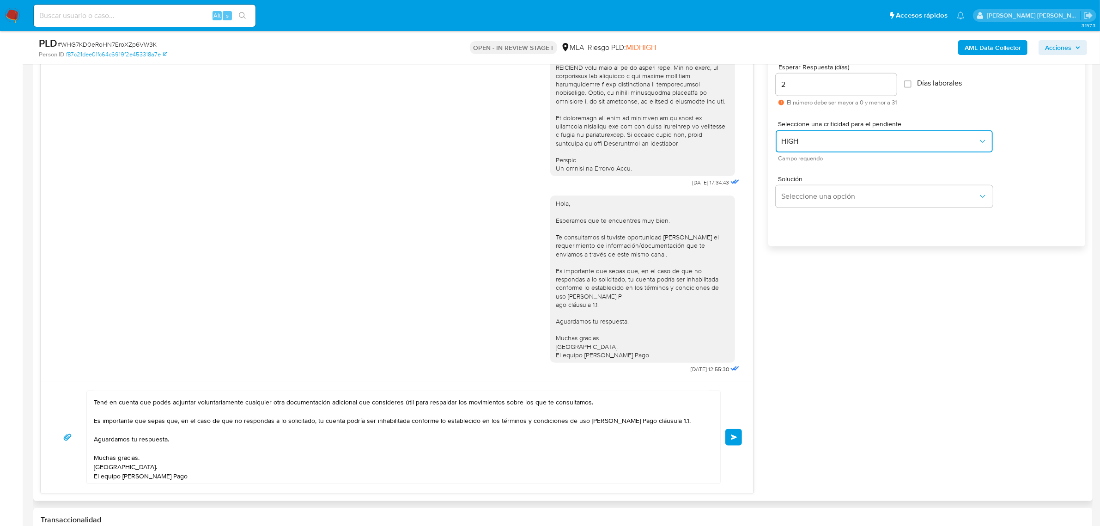
scroll to position [646, 0]
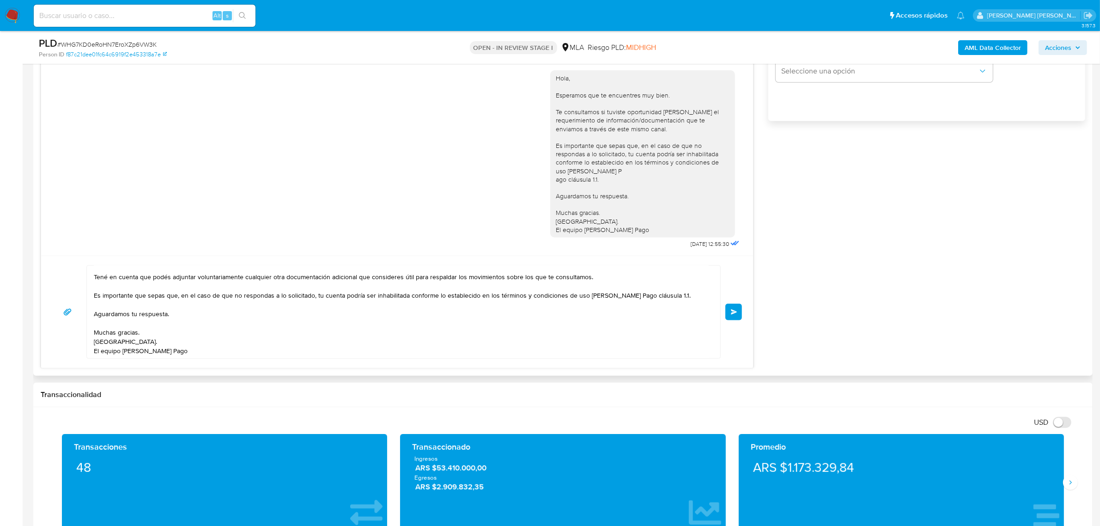
click at [735, 309] on span "Enviar" at bounding box center [734, 312] width 6 height 6
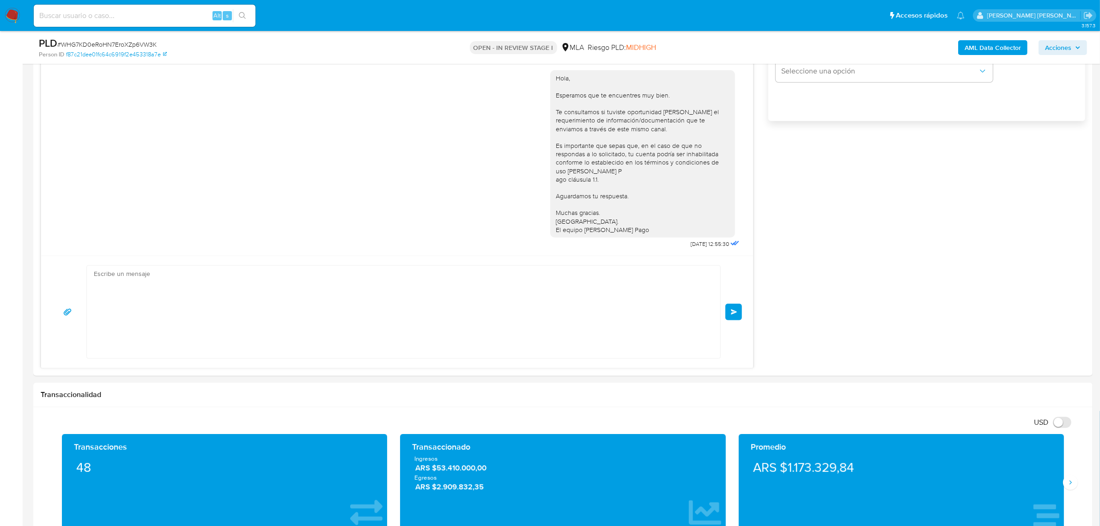
scroll to position [632, 0]
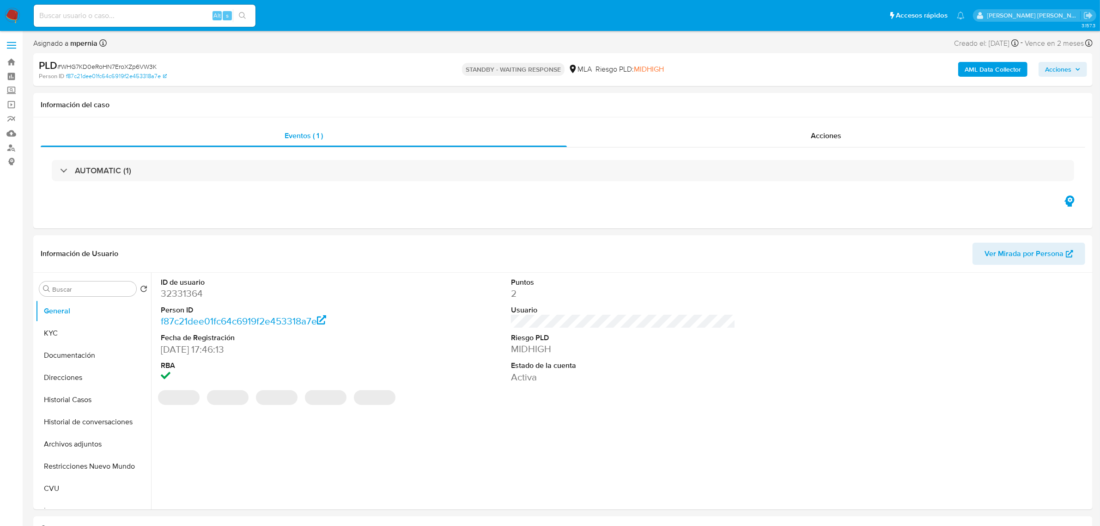
select select "10"
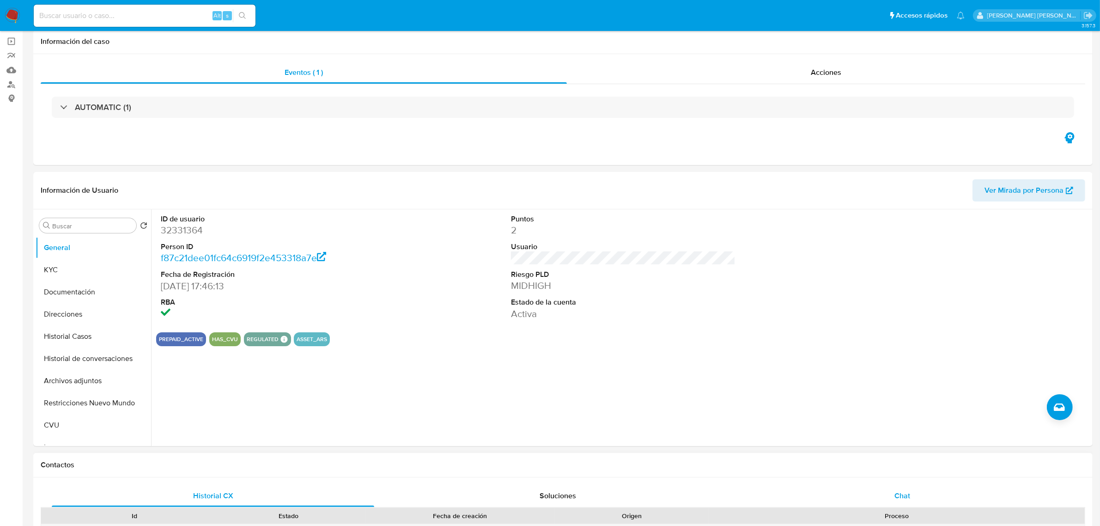
scroll to position [231, 0]
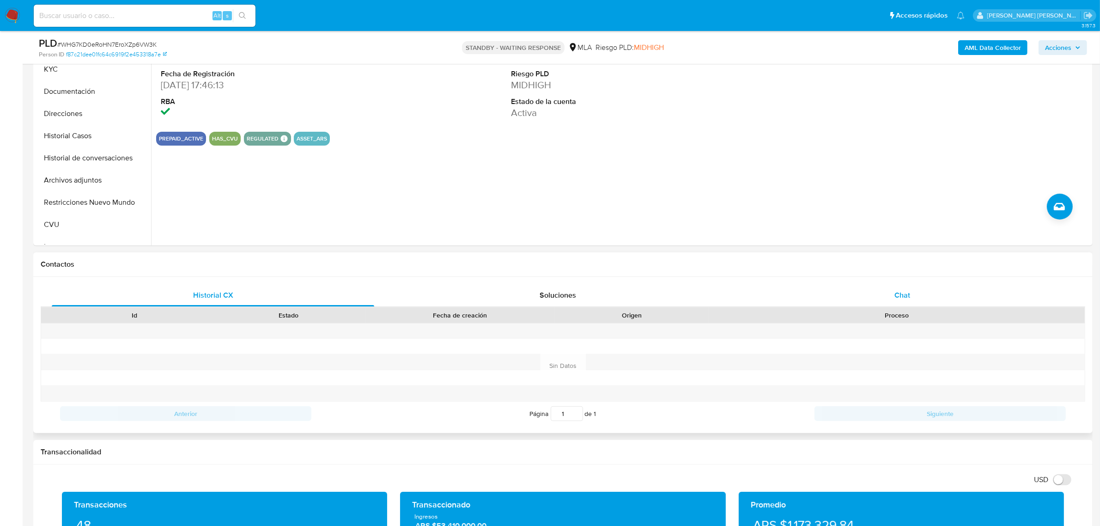
click at [913, 294] on div "Chat" at bounding box center [902, 295] width 322 height 22
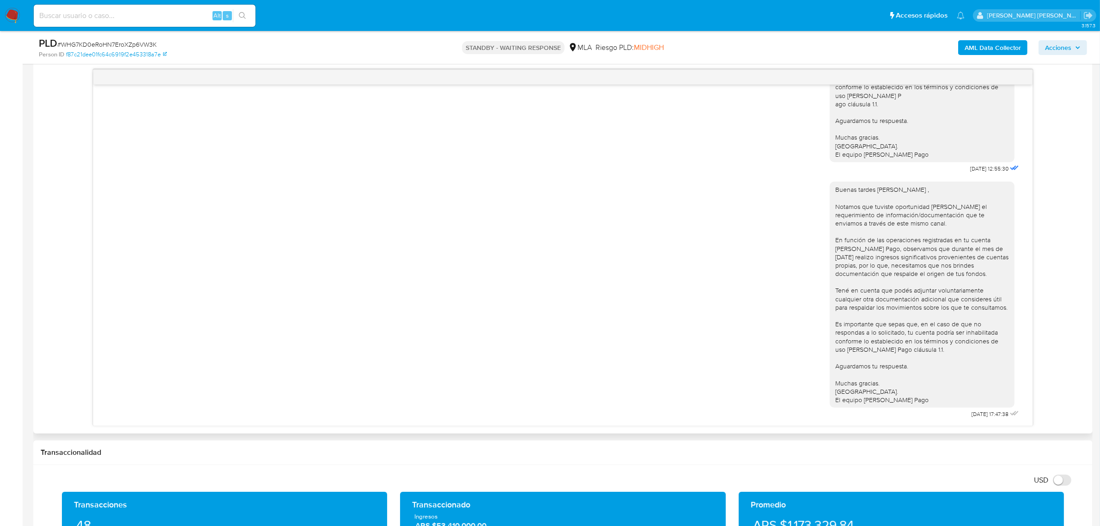
scroll to position [577, 0]
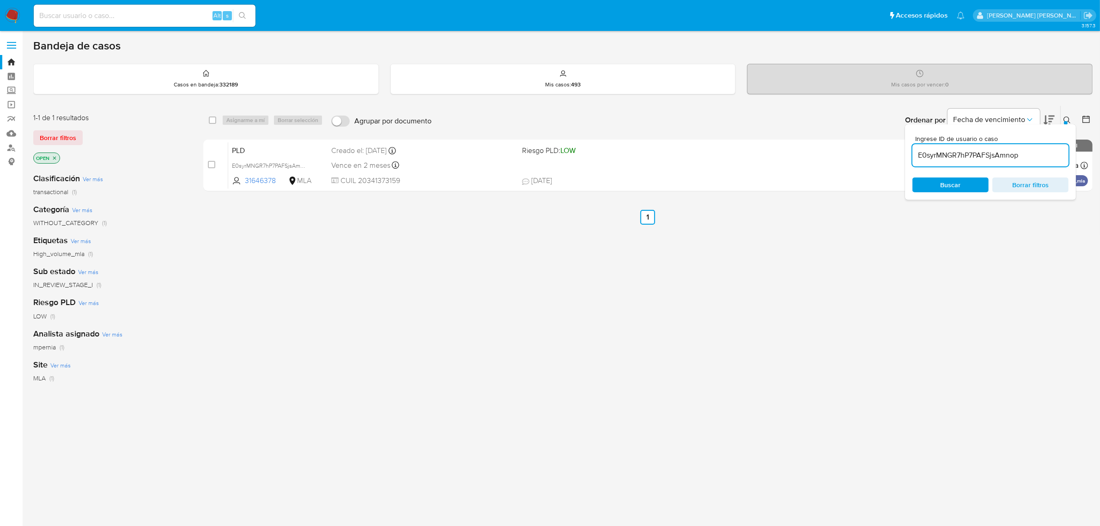
click at [951, 153] on input "E0syrMNGR7hP7PAFSjsAmnop" at bounding box center [990, 155] width 156 height 12
paste input "NVN2gChefwFPLuJg6TxDtljC"
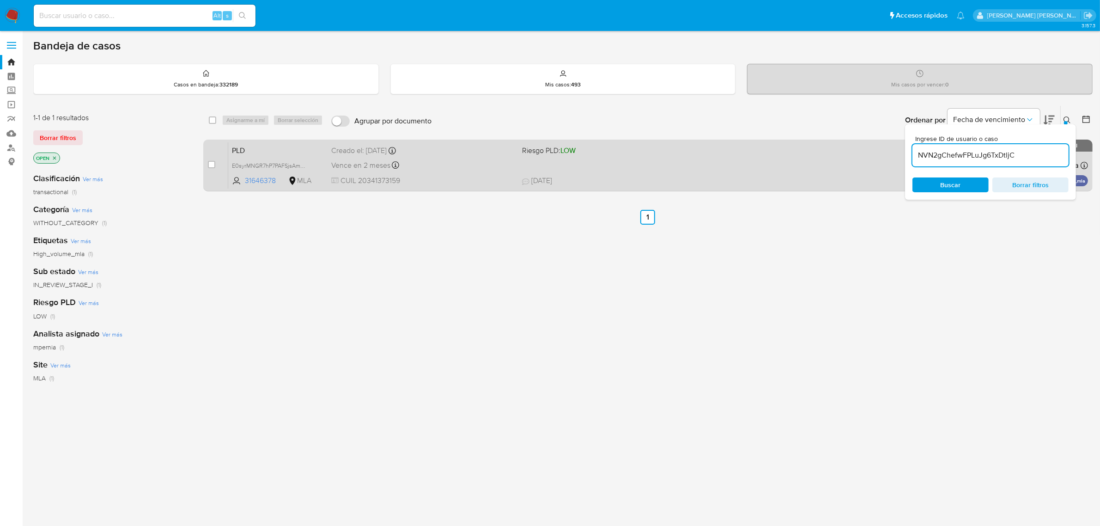
type input "NVN2gChefwFPLuJg6TxDtljC"
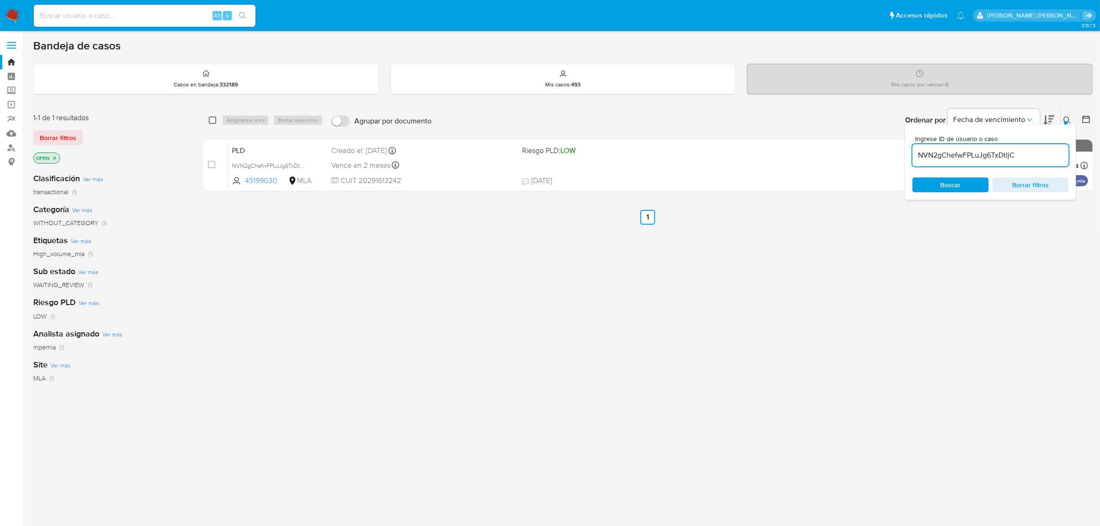
click at [209, 121] on input "checkbox" at bounding box center [212, 119] width 7 height 7
checkbox input "true"
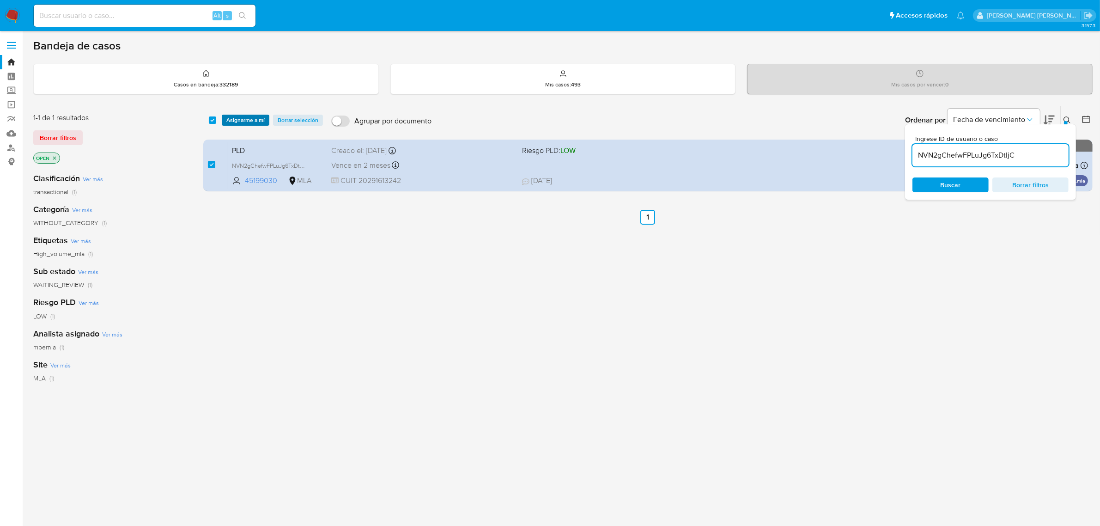
click at [234, 125] on span "Asignarme a mí" at bounding box center [245, 119] width 38 height 9
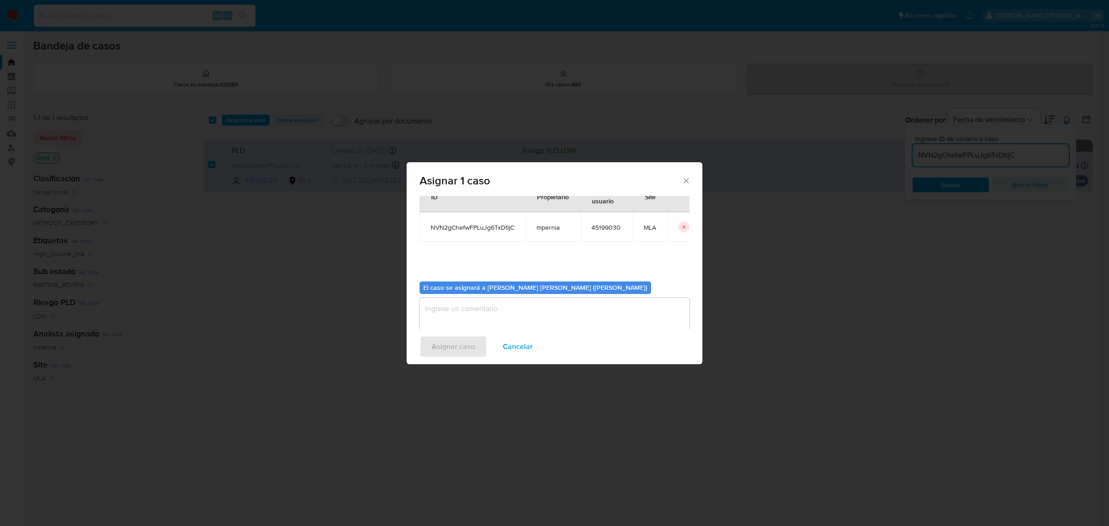
scroll to position [47, 0]
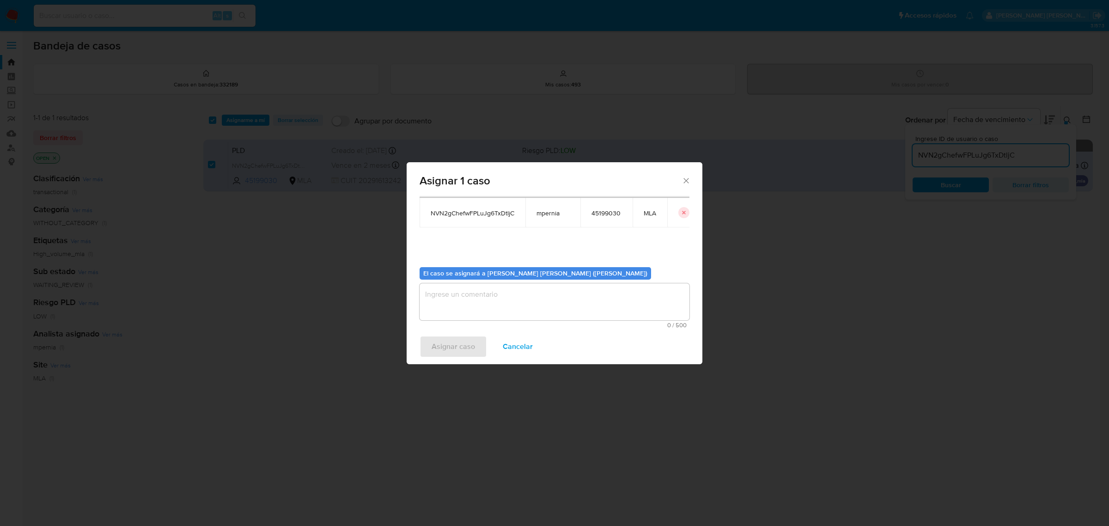
drag, startPoint x: 477, startPoint y: 293, endPoint x: 472, endPoint y: 291, distance: 5.4
click at [472, 290] on textarea "assign-modal" at bounding box center [554, 301] width 270 height 37
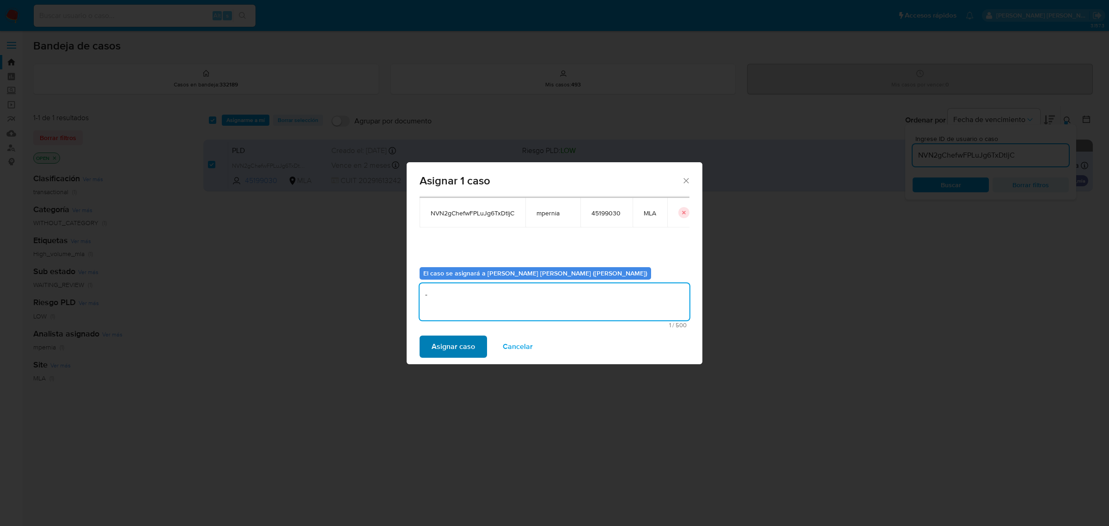
type textarea "-"
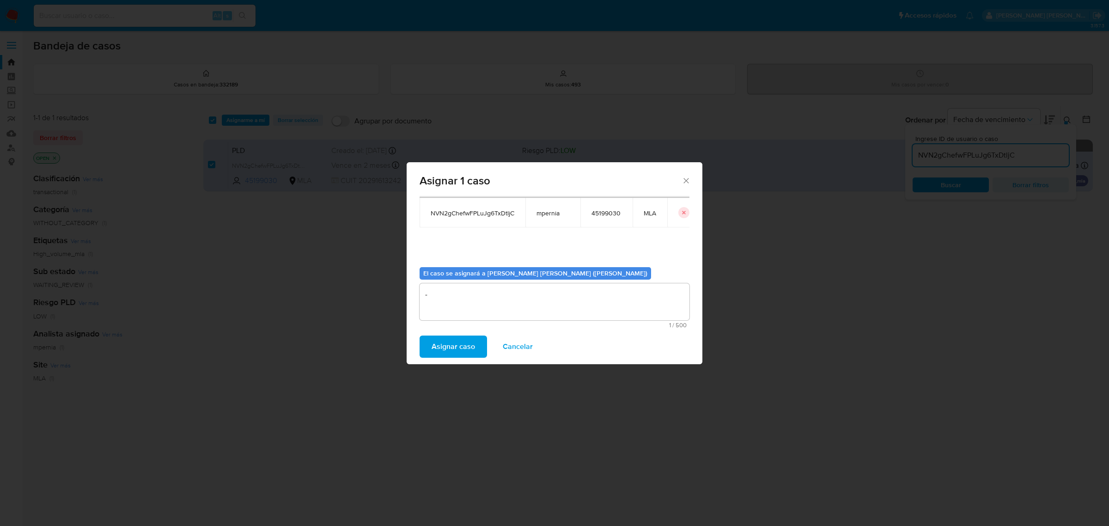
click at [433, 349] on span "Asignar caso" at bounding box center [452, 346] width 43 height 20
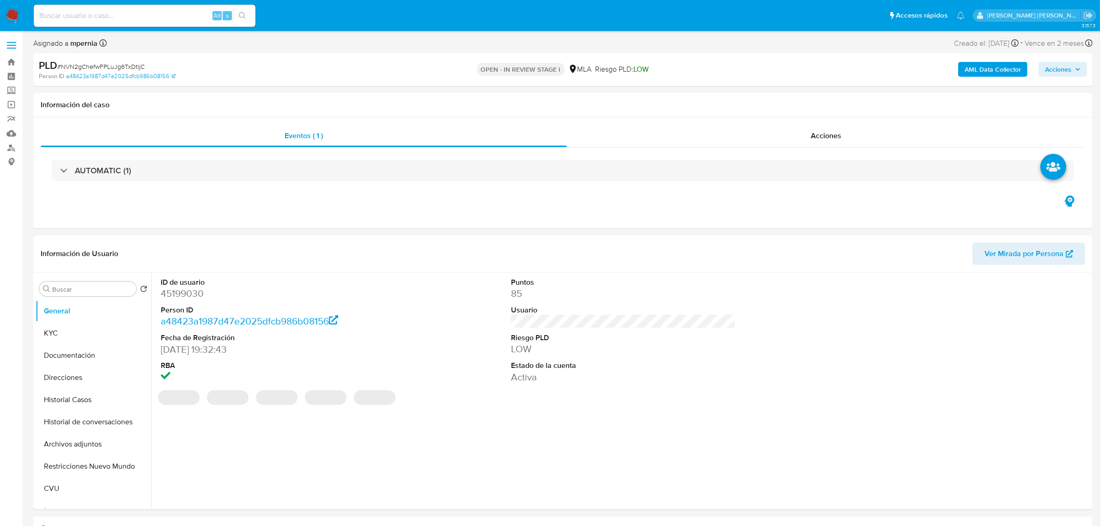
select select "10"
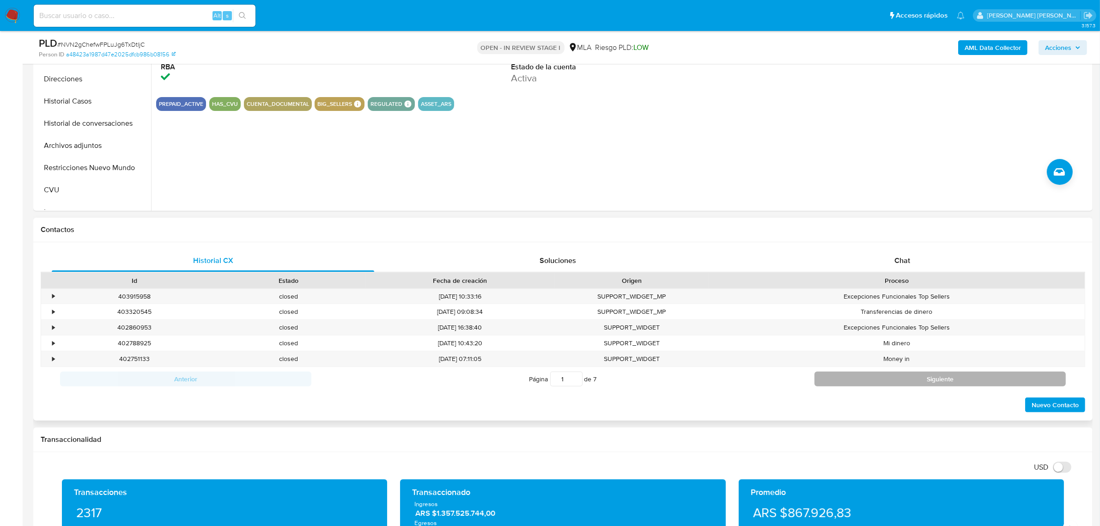
scroll to position [289, 0]
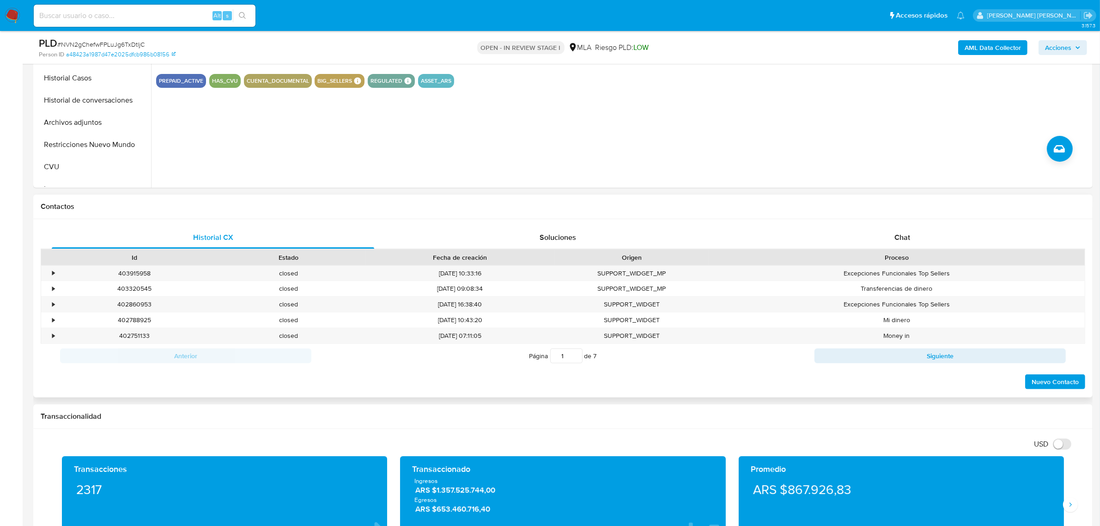
drag, startPoint x: 892, startPoint y: 234, endPoint x: 855, endPoint y: 248, distance: 39.6
click at [892, 234] on div "Chat" at bounding box center [902, 237] width 322 height 22
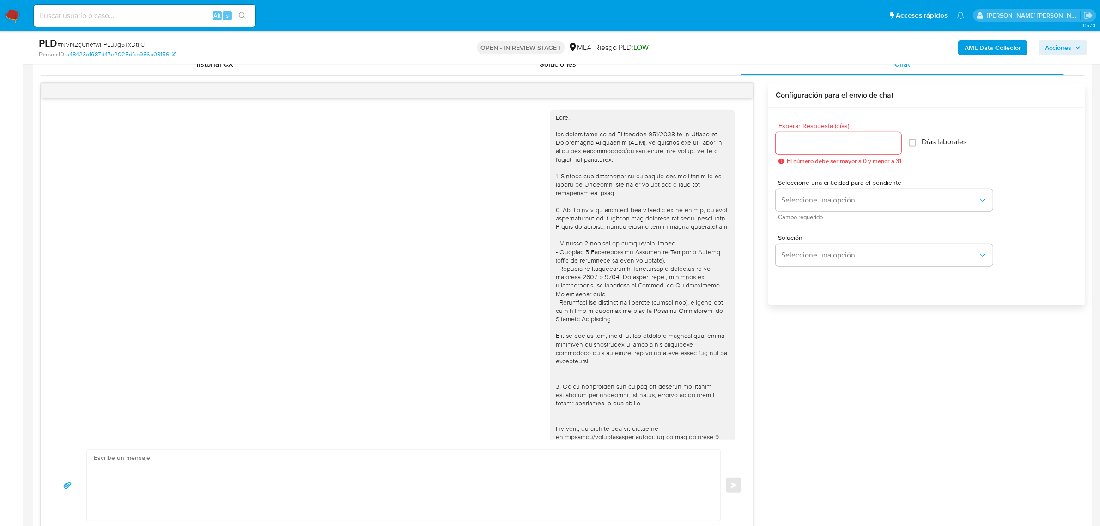
scroll to position [276, 0]
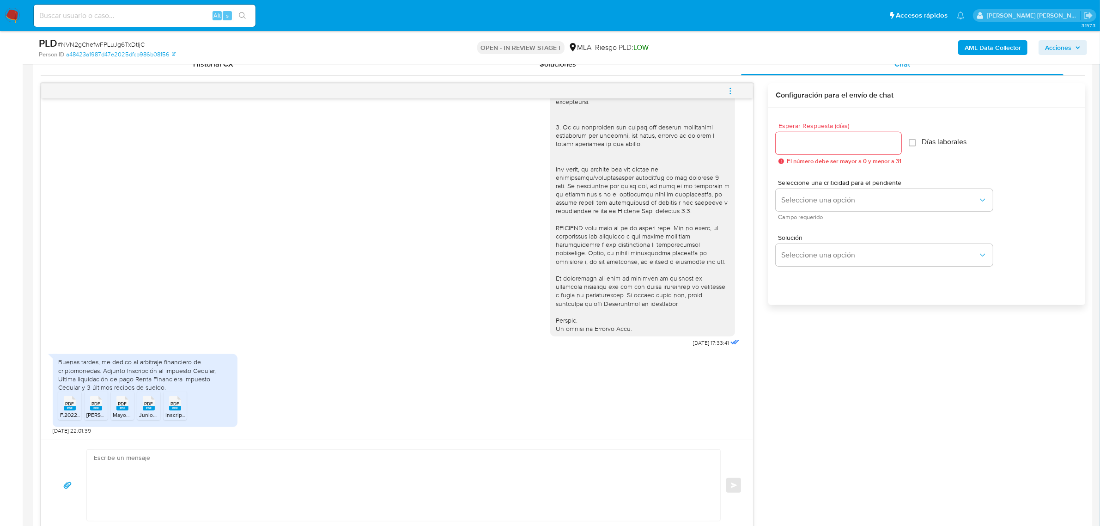
click at [68, 417] on span "F.2022 - Impuesto Cedular - Período 2024.pdf" at bounding box center [117, 415] width 114 height 8
click at [98, 409] on rect at bounding box center [96, 408] width 12 height 4
click at [115, 410] on div "PDF PDF" at bounding box center [122, 402] width 19 height 18
click at [145, 406] on span "PDF" at bounding box center [149, 403] width 9 height 6
click at [171, 406] on span "PDF" at bounding box center [175, 403] width 9 height 6
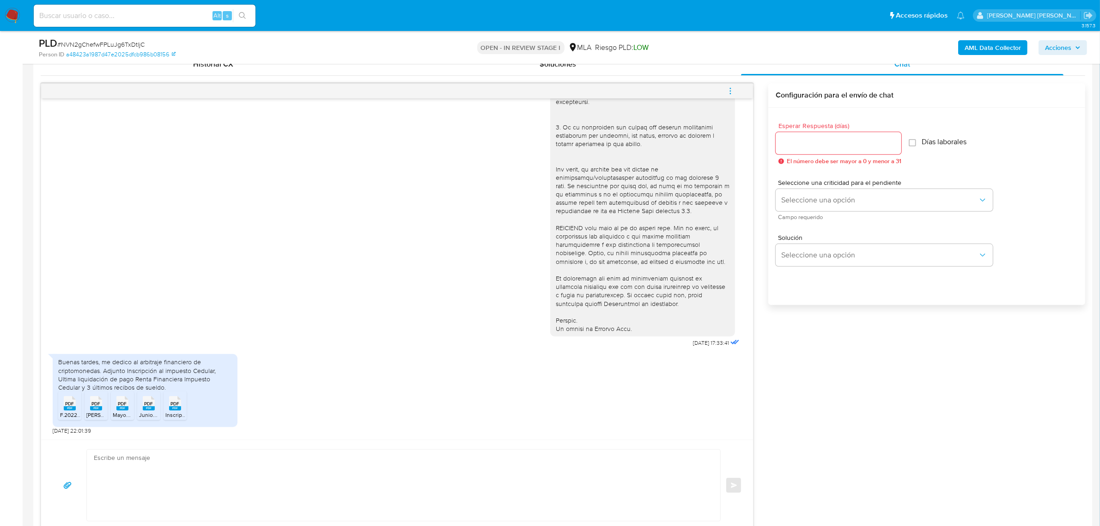
click at [212, 454] on textarea at bounding box center [401, 484] width 615 height 71
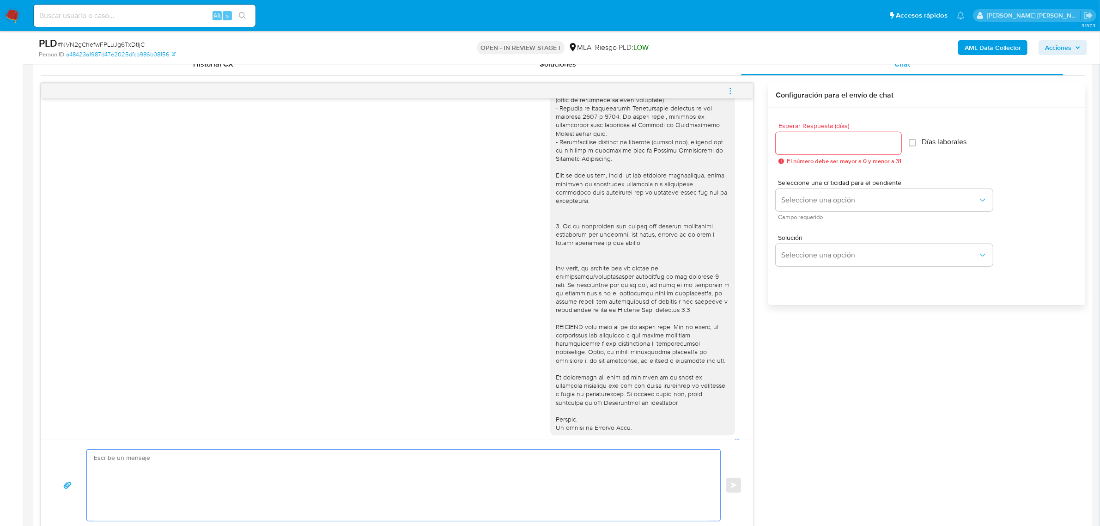
scroll to position [45, 0]
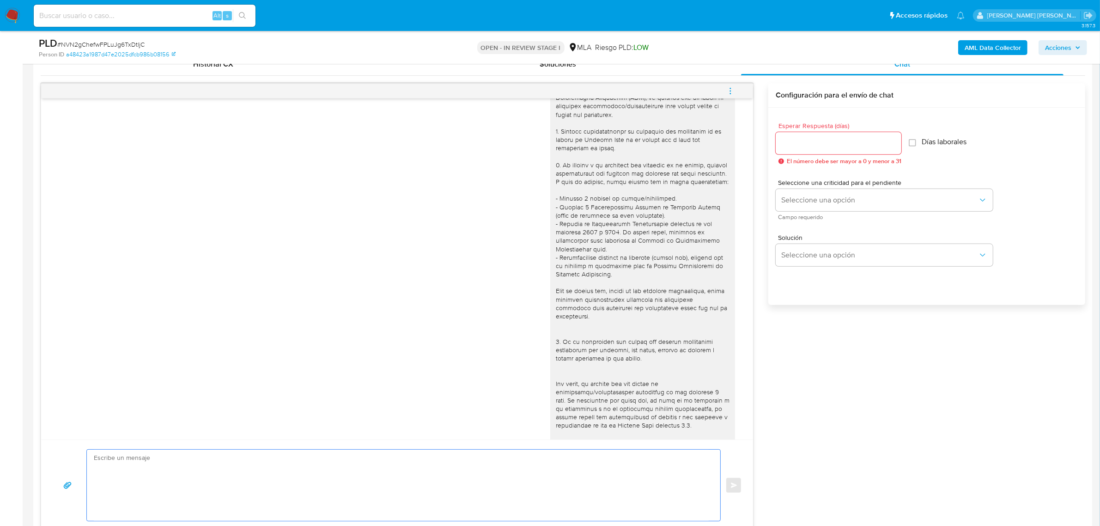
click at [318, 477] on textarea at bounding box center [401, 484] width 615 height 71
click at [310, 439] on div "18/08/2025 17:33:41" at bounding box center [397, 311] width 689 height 506
click at [305, 454] on textarea at bounding box center [401, 484] width 615 height 71
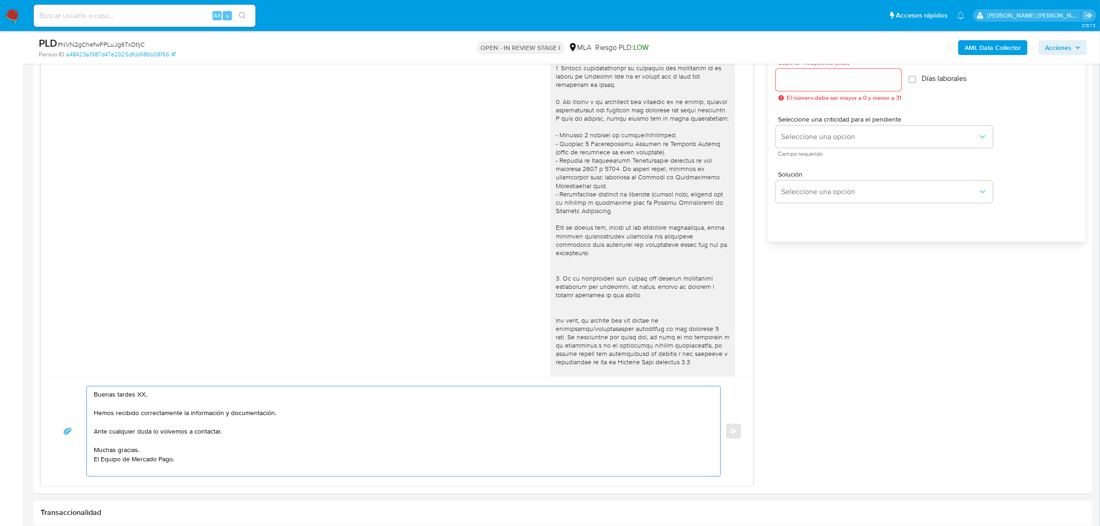
scroll to position [577, 0]
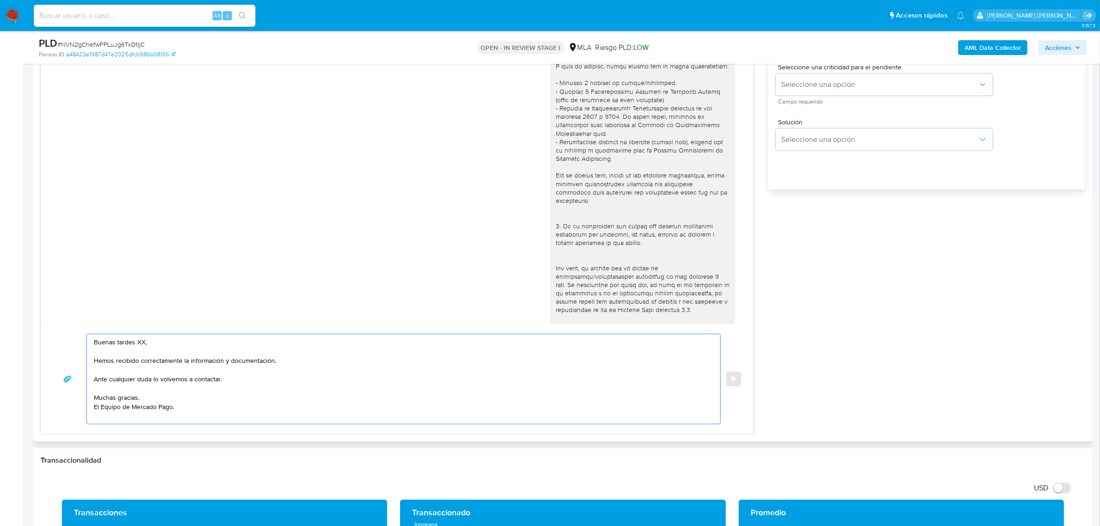
click at [181, 383] on textarea "Buenas tardes XX, Hemos recibido correctamente la información y documentación. …" at bounding box center [401, 379] width 615 height 90
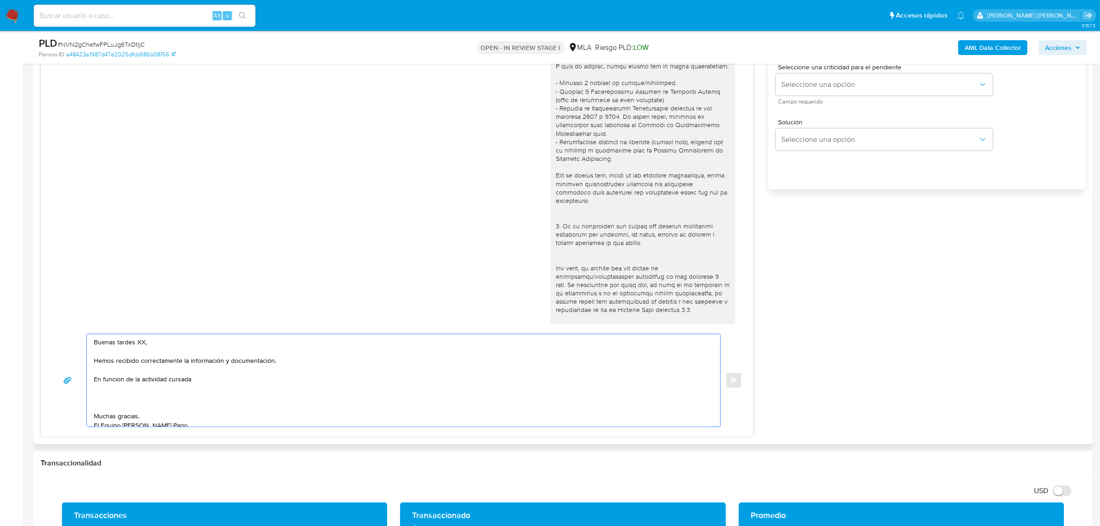
click at [219, 382] on textarea "Buenas tardes XX, Hemos recibido correctamente la información y documentación. …" at bounding box center [401, 380] width 615 height 92
click at [132, 400] on textarea "Buenas tardes XX, Hemos recibido correctamente la información y documentación. …" at bounding box center [401, 380] width 615 height 92
paste textarea "- Certificación contable de ingresos legalizada ante el Consejo Profesional de …"
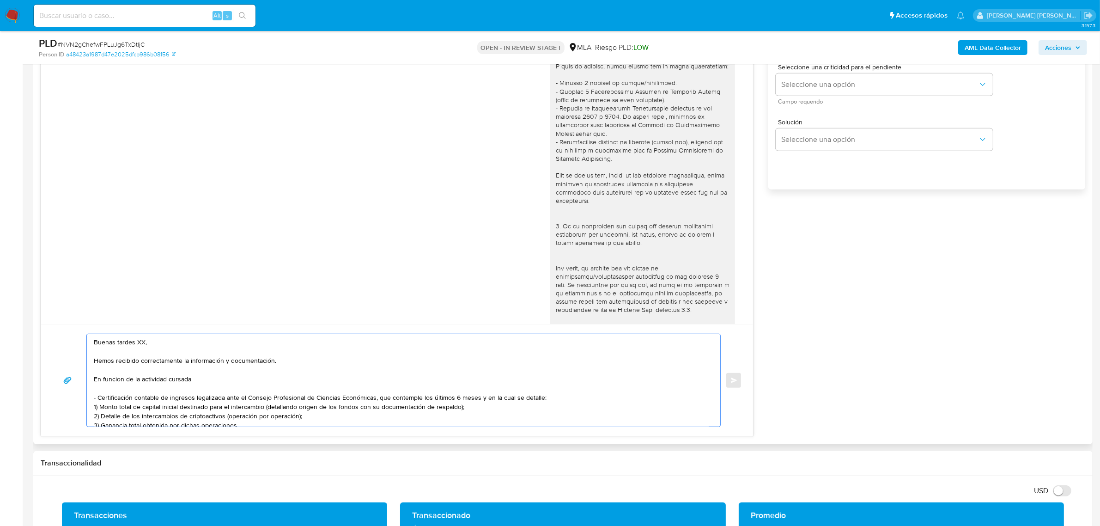
scroll to position [22, 0]
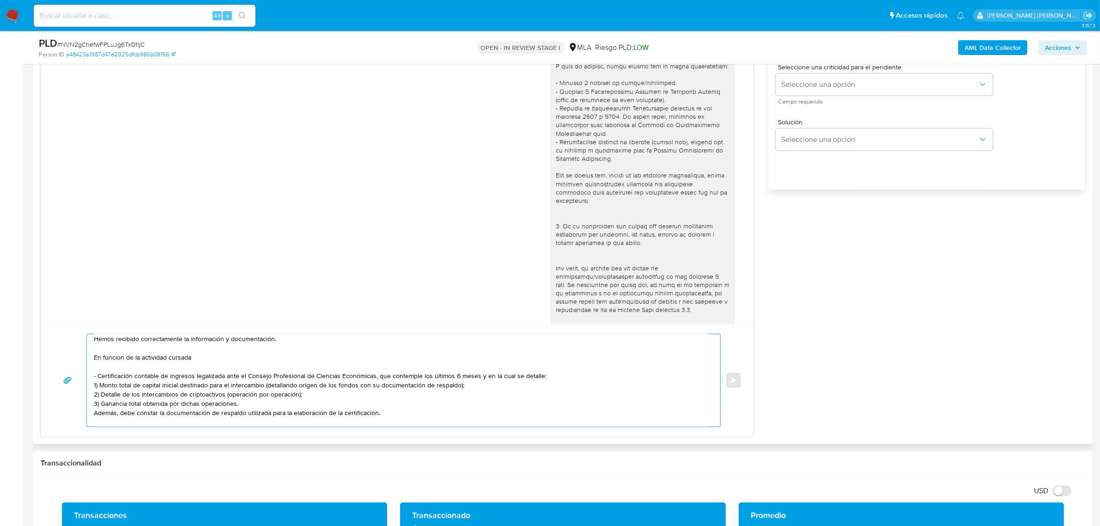
drag, startPoint x: 133, startPoint y: 358, endPoint x: 86, endPoint y: 357, distance: 46.2
click at [87, 357] on div "Buenas tardes XX, Hemos recibido correctamente la información y documentación. …" at bounding box center [401, 380] width 629 height 92
paste textarea "de las operaciones registradas en tu cuenta de Mercado Pago,"
click at [134, 359] on textarea "Buenas tardes XX, Hemos recibido correctamente la información y documentación. …" at bounding box center [401, 380] width 615 height 92
paste textarea "de las operaciones registradas en tu cuenta de Mercado Pago,"
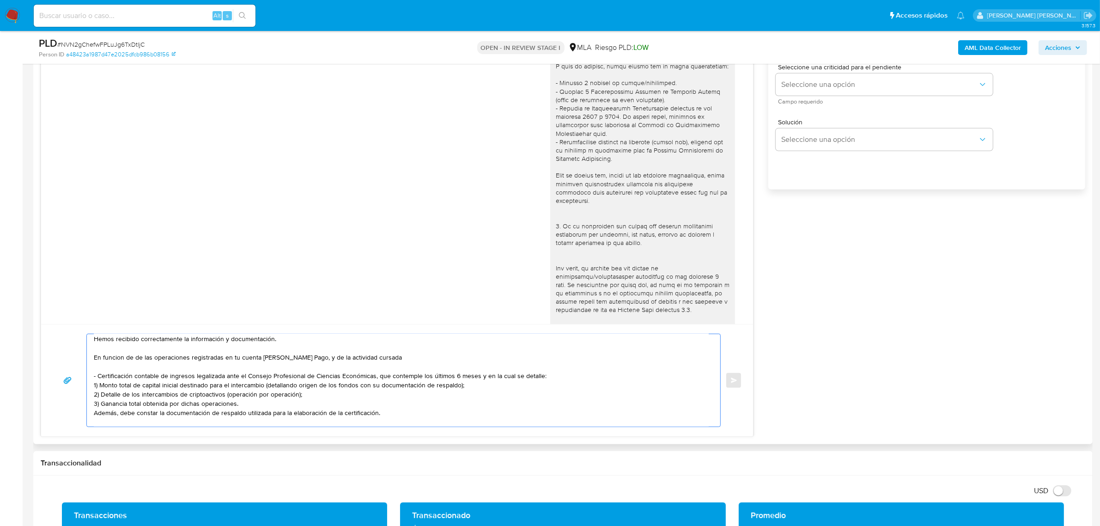
click at [375, 360] on textarea "Buenas tardes XX, Hemos recibido correctamente la información y documentación. …" at bounding box center [401, 380] width 615 height 92
click at [375, 359] on textarea "Buenas tardes XX, Hemos recibido correctamente la información y documentación. …" at bounding box center [401, 380] width 615 height 92
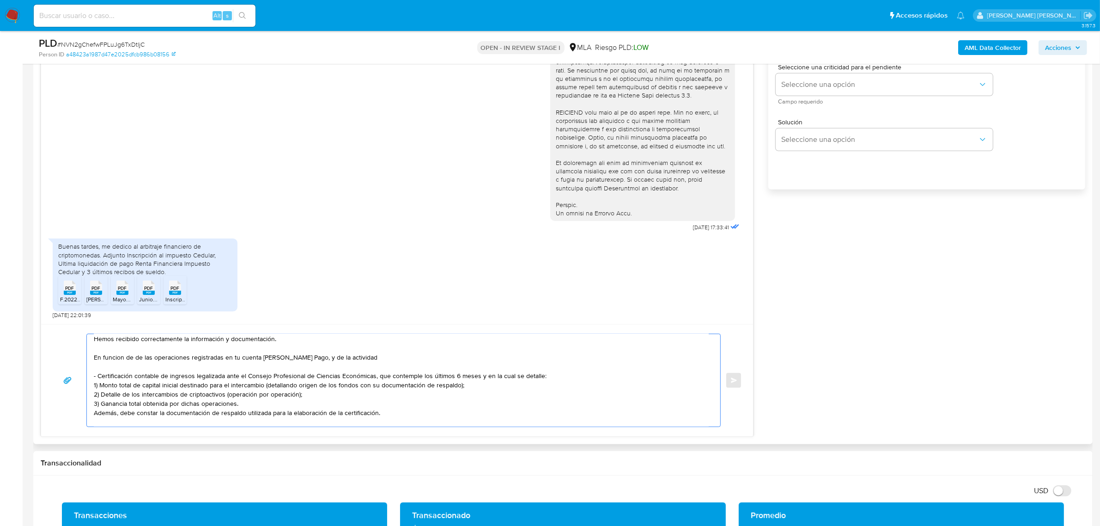
scroll to position [276, 0]
drag, startPoint x: 164, startPoint y: 248, endPoint x: 101, endPoint y: 259, distance: 64.2
click at [101, 259] on div "Buenas tardes, me dedico al arbitraje financiero de criptomonedas. Adjunto Insc…" at bounding box center [145, 259] width 174 height 34
copy div "financiero de criptomonedas."
click at [446, 358] on textarea "Buenas tardes XX, Hemos recibido correctamente la información y documentación. …" at bounding box center [401, 380] width 615 height 92
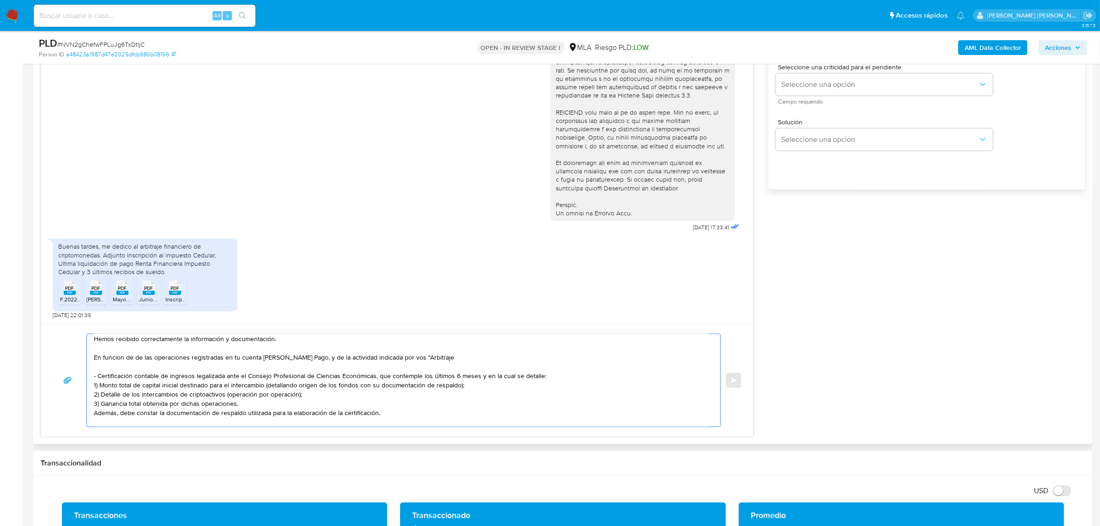
paste textarea "financiero de criptomonedas."
click at [439, 358] on textarea "Buenas tardes XX, Hemos recibido correctamente la información y documentación. …" at bounding box center [401, 380] width 615 height 92
click at [516, 359] on textarea "Buenas tardes XX, Hemos recibido correctamente la información y documentación. …" at bounding box center [401, 380] width 615 height 92
click at [116, 361] on textarea "Buenas tardes XX, Hemos recibido correctamente la información y documentación. …" at bounding box center [401, 380] width 615 height 92
click at [328, 357] on textarea "Buenas tardes XX, Hemos recibido correctamente la información y documentación. …" at bounding box center [401, 380] width 615 height 92
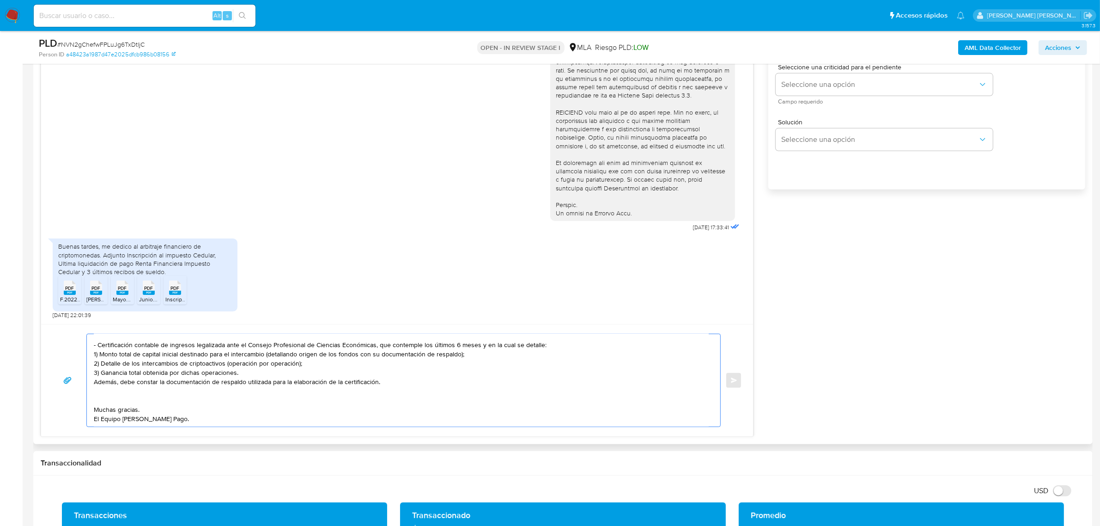
scroll to position [61, 0]
click at [145, 391] on textarea "Buenas tardes XX, Hemos recibido correctamente la información y documentación. …" at bounding box center [401, 380] width 615 height 92
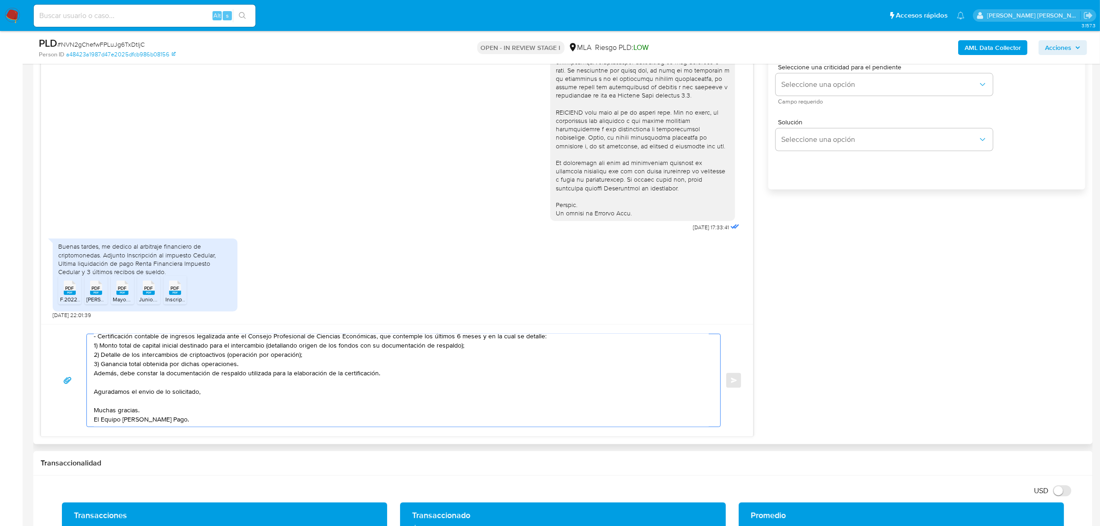
click at [125, 396] on textarea "Buenas tardes XX, Hemos recibido correctamente la información y documentación. …" at bounding box center [401, 380] width 615 height 92
click at [149, 395] on textarea "Buenas tardes XX, Hemos recibido correctamente la información y documentación. …" at bounding box center [401, 380] width 615 height 92
drag, startPoint x: 558, startPoint y: 168, endPoint x: 641, endPoint y: 190, distance: 85.7
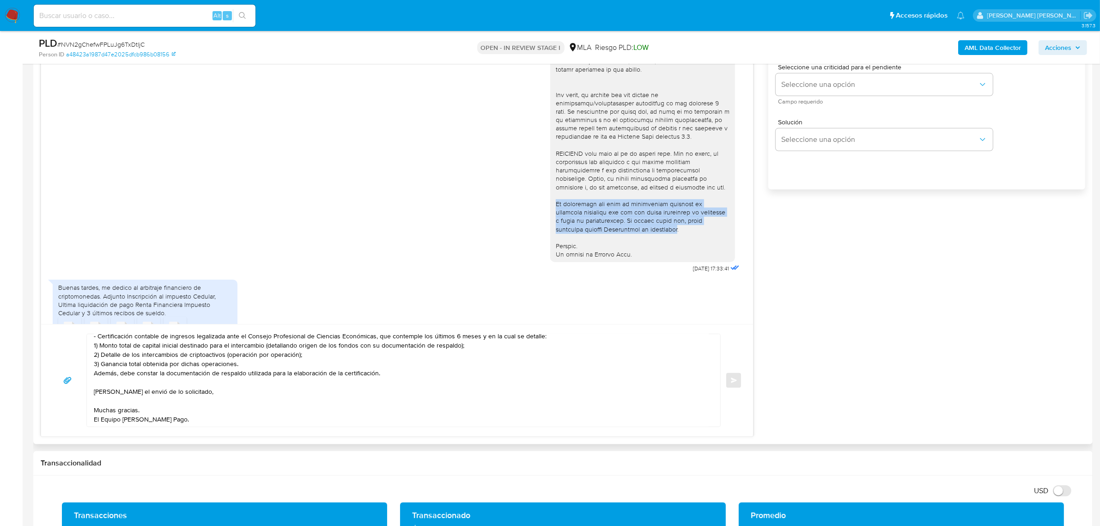
scroll to position [160, 0]
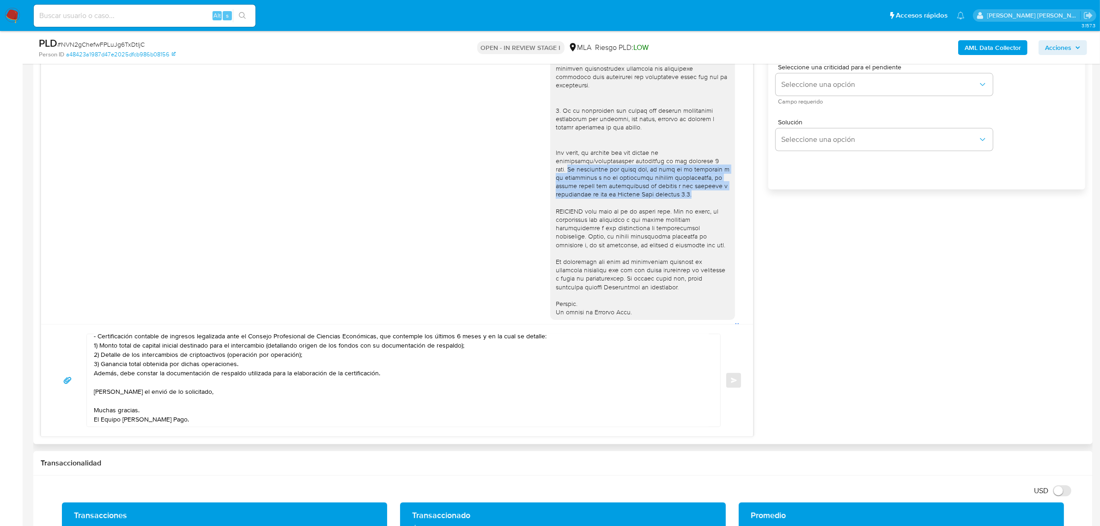
drag, startPoint x: 548, startPoint y: 178, endPoint x: 690, endPoint y: 204, distance: 144.1
click at [690, 204] on div at bounding box center [643, 76] width 174 height 479
copy div "Es importante que sepas que, en caso de no responder a lo solicitado o si lo pr…"
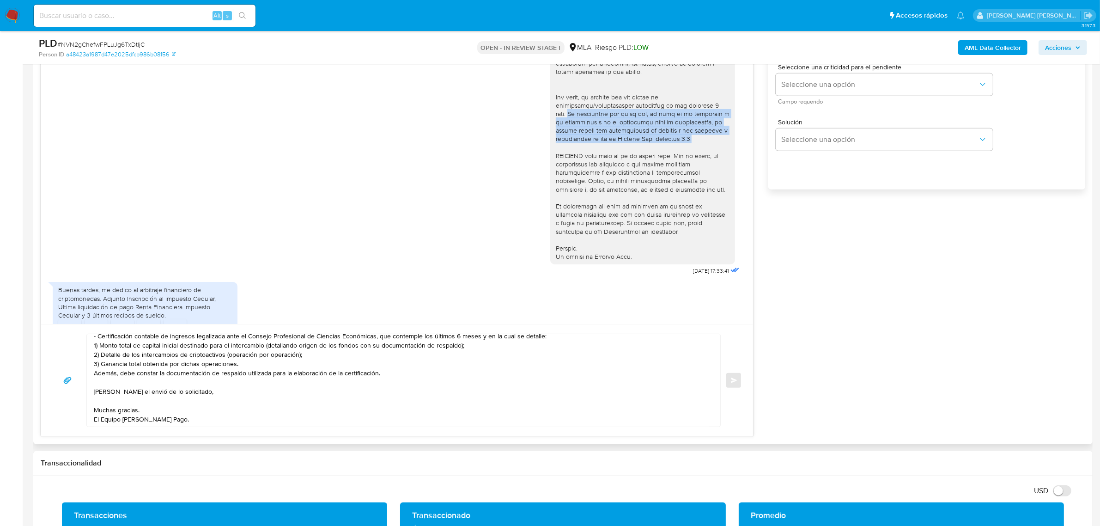
scroll to position [276, 0]
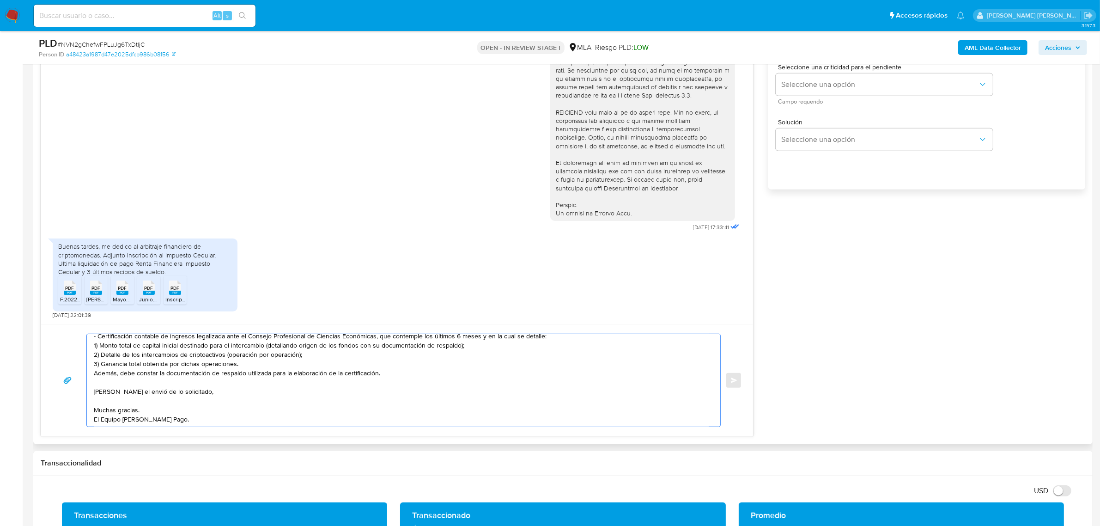
click at [114, 388] on textarea "Buenas tardes XX, Hemos recibido correctamente la información y documentación. …" at bounding box center [401, 380] width 615 height 92
click at [100, 383] on textarea "Buenas tardes XX, Hemos recibido correctamente la información y documentación. …" at bounding box center [401, 380] width 615 height 92
paste textarea "Es importante que sepas que, en caso de no responder a lo solicitado o si lo pr…"
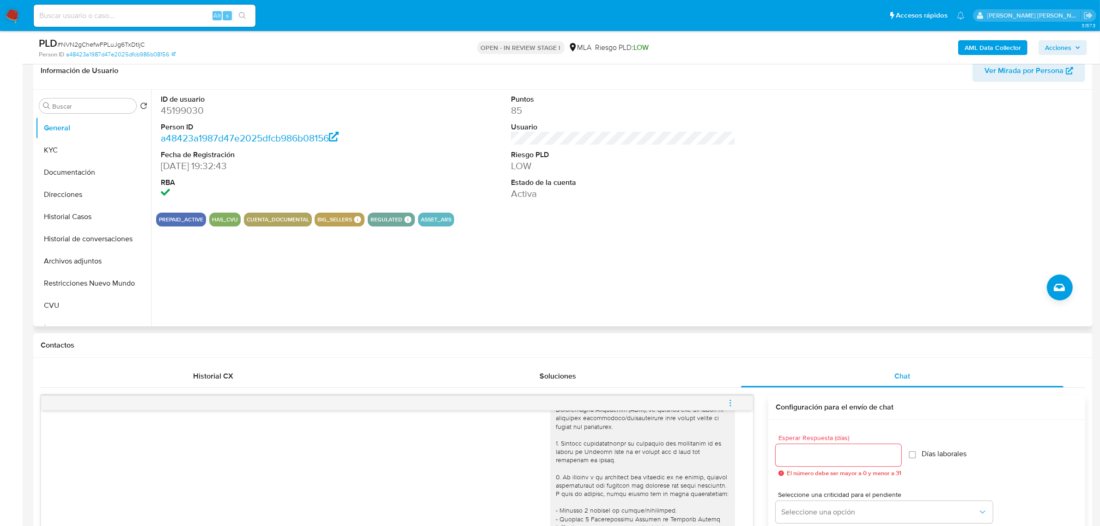
scroll to position [115, 0]
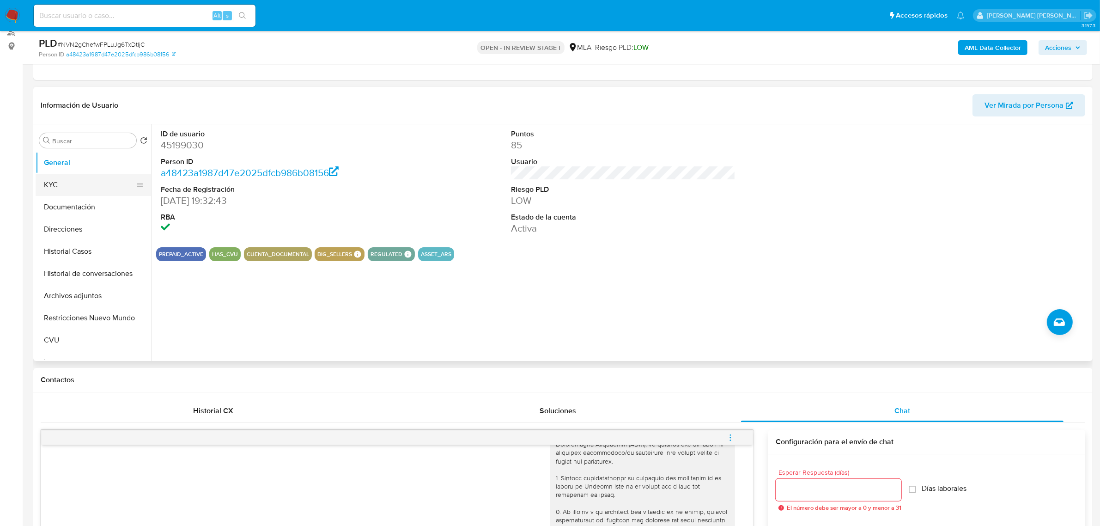
click at [70, 187] on button "KYC" at bounding box center [90, 185] width 108 height 22
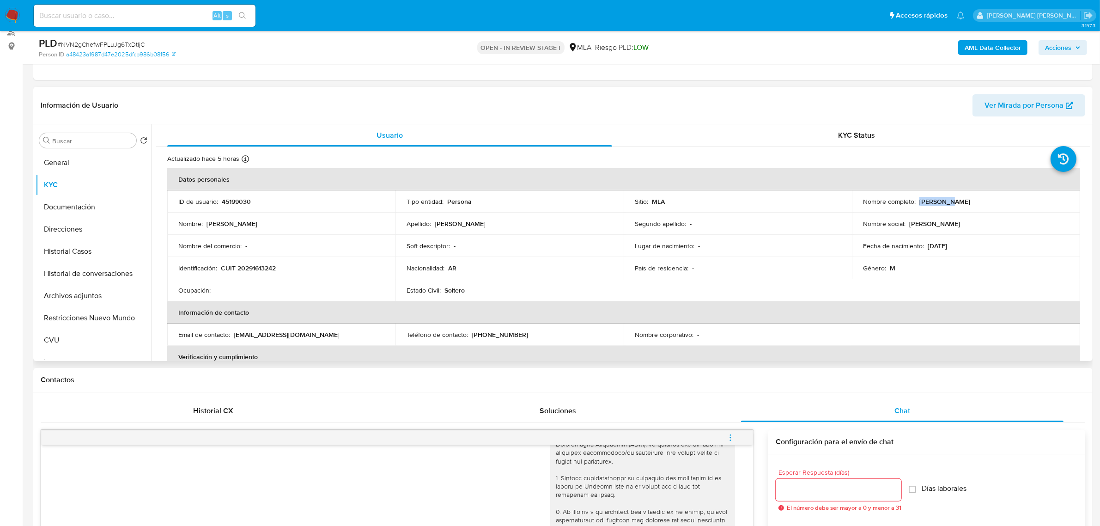
drag, startPoint x: 915, startPoint y: 201, endPoint x: 943, endPoint y: 204, distance: 27.9
click at [943, 204] on div "Nombre completo : Sebastian Dario Muñoz" at bounding box center [966, 201] width 206 height 8
drag, startPoint x: 961, startPoint y: 202, endPoint x: 916, endPoint y: 206, distance: 45.4
click at [919, 206] on p "Sebastian Dario Muñoz" at bounding box center [944, 201] width 51 height 8
copy p "Sebastian Dario"
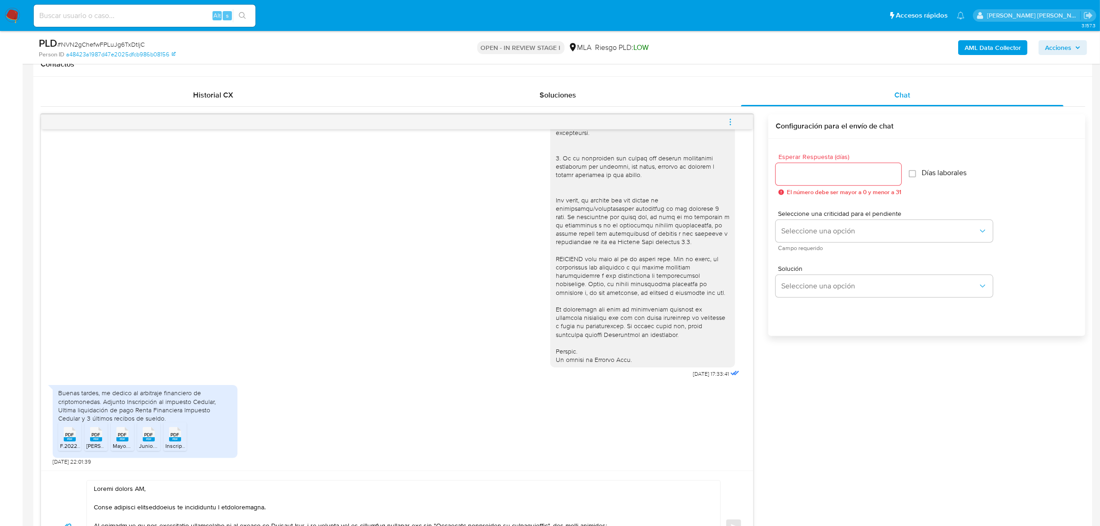
scroll to position [577, 0]
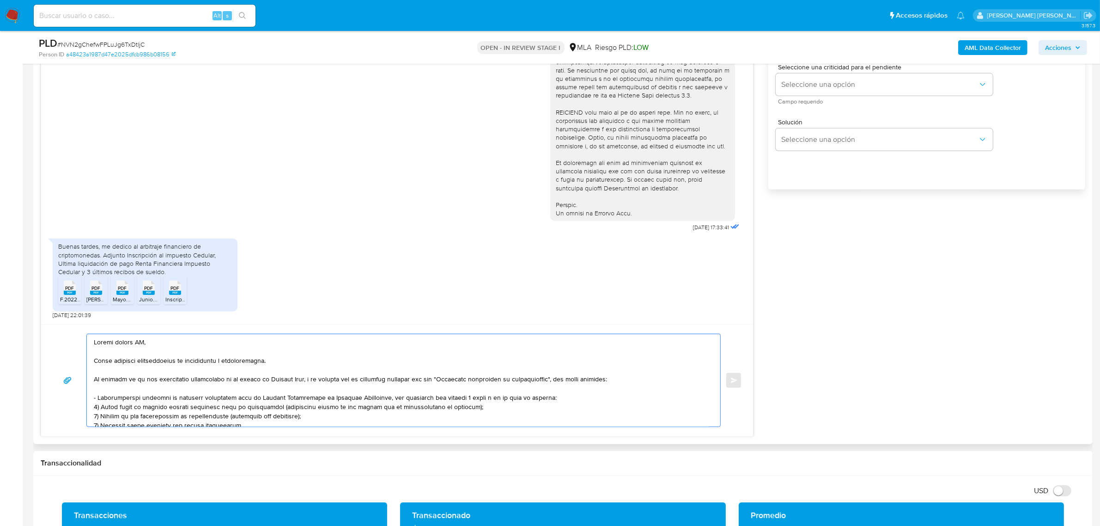
drag, startPoint x: 144, startPoint y: 344, endPoint x: 138, endPoint y: 345, distance: 6.5
click at [138, 345] on textarea at bounding box center [401, 380] width 615 height 92
paste textarea "Sebastian Dario"
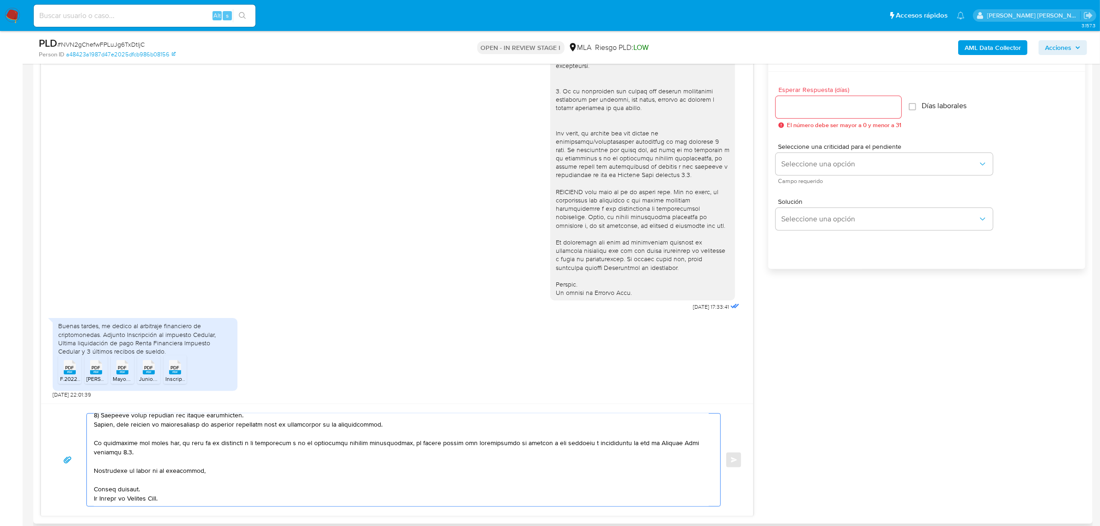
scroll to position [346, 0]
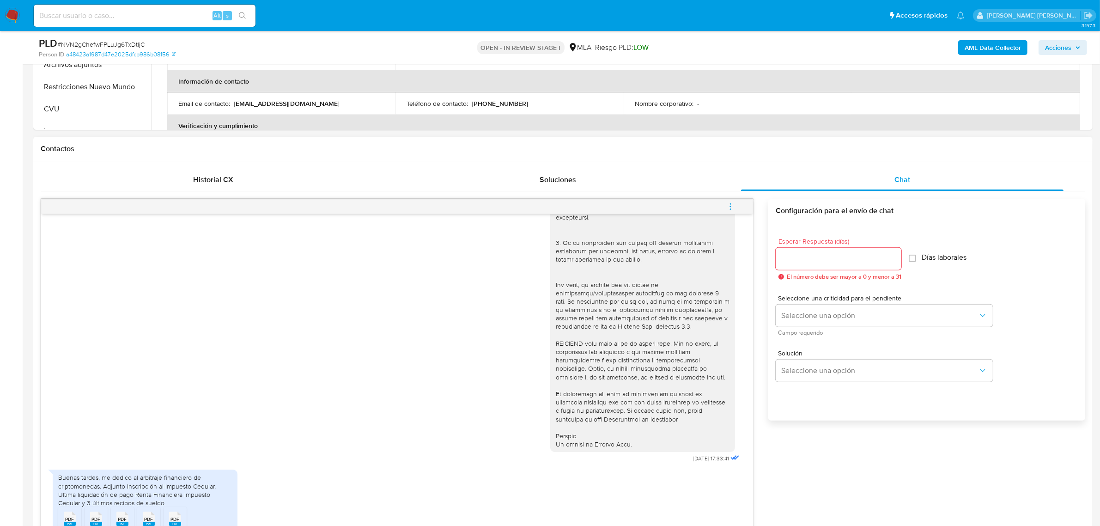
type textarea "Buenas tardes Sebastian Dario, Hemos recibido correctamente la información y do…"
click at [812, 262] on input "Esperar Respuesta (días)" at bounding box center [838, 259] width 126 height 12
type input "3"
type input "2"
click at [830, 322] on button "Seleccione una opción" at bounding box center [883, 315] width 217 height 22
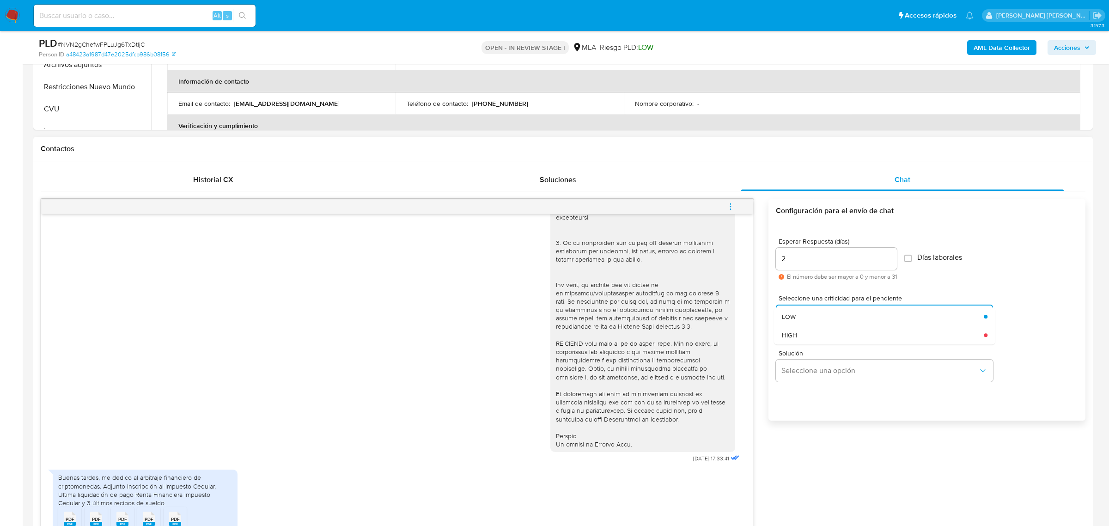
drag, startPoint x: 817, startPoint y: 336, endPoint x: 793, endPoint y: 345, distance: 25.4
click at [816, 336] on div "HIGH" at bounding box center [882, 335] width 202 height 18
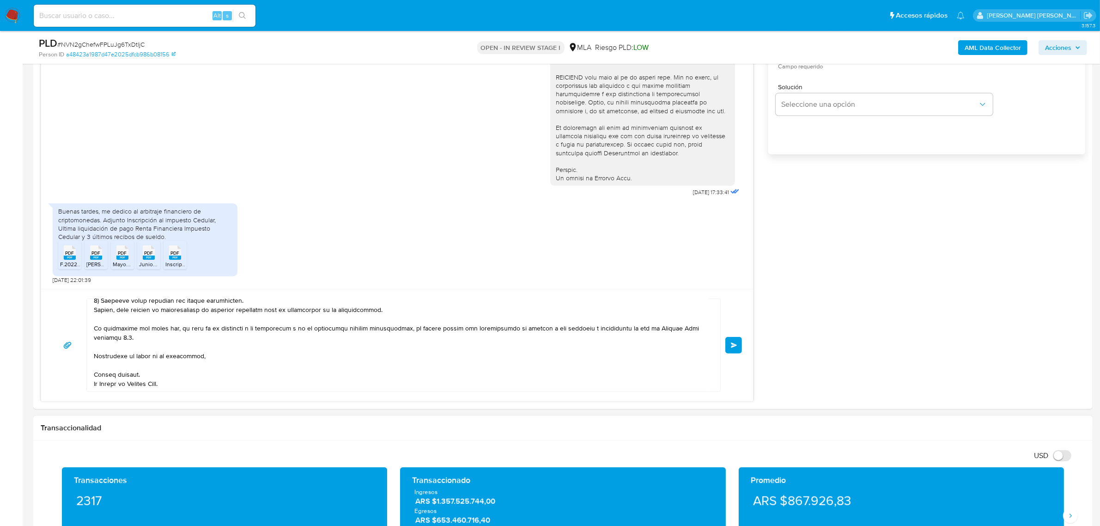
scroll to position [635, 0]
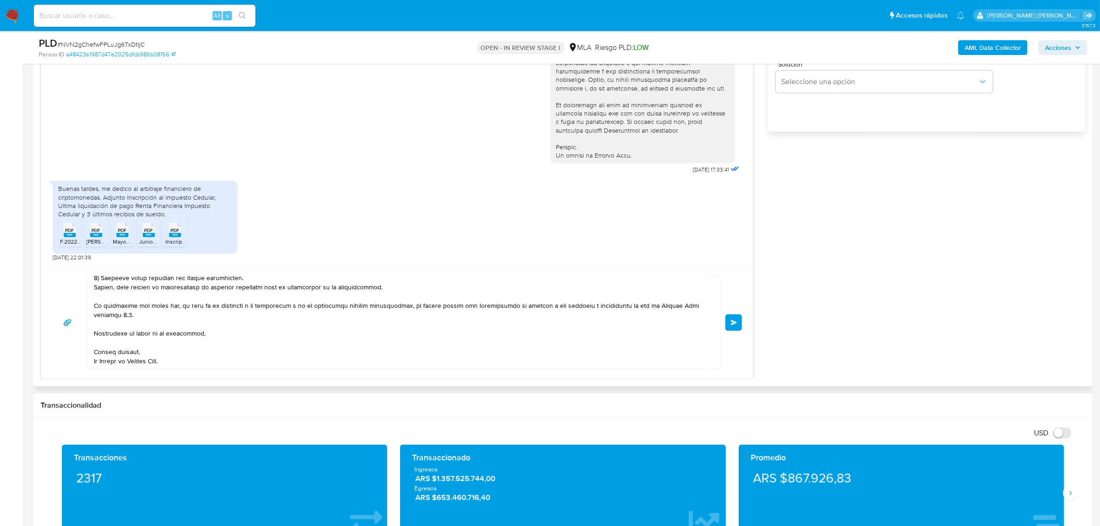
click at [728, 322] on button "Enviar" at bounding box center [733, 322] width 17 height 17
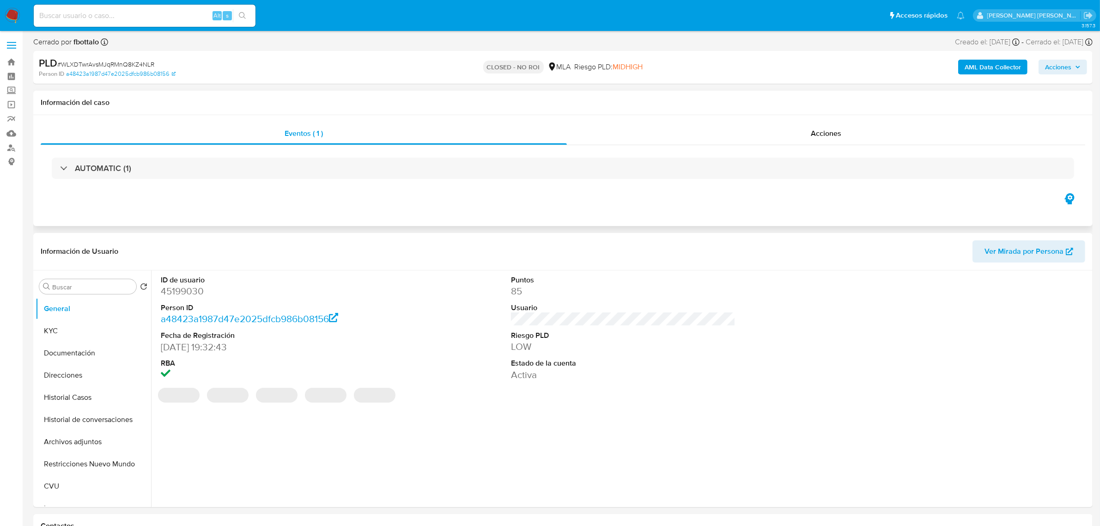
select select "10"
click at [817, 134] on span "Acciones" at bounding box center [826, 133] width 30 height 11
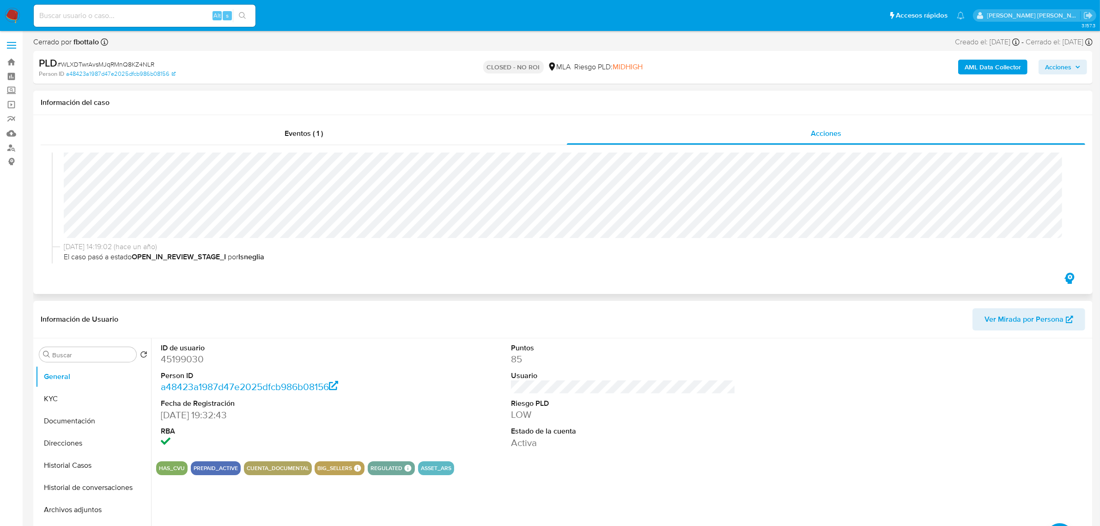
scroll to position [289, 0]
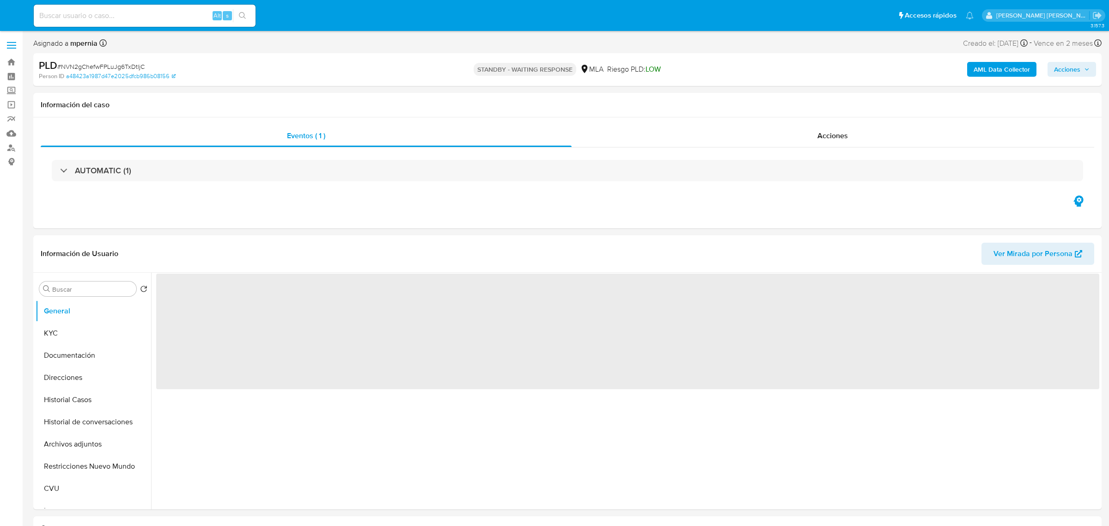
select select "10"
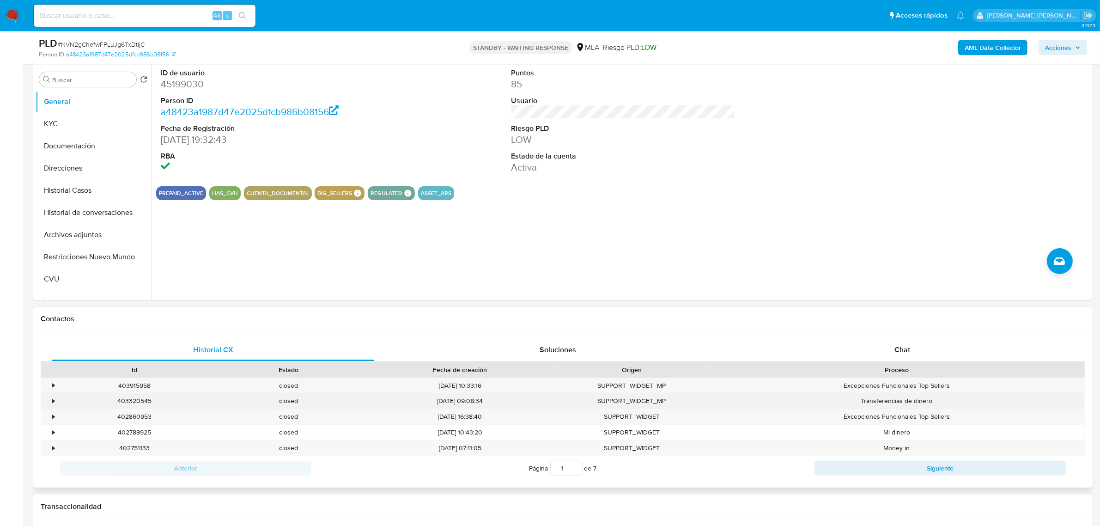
scroll to position [289, 0]
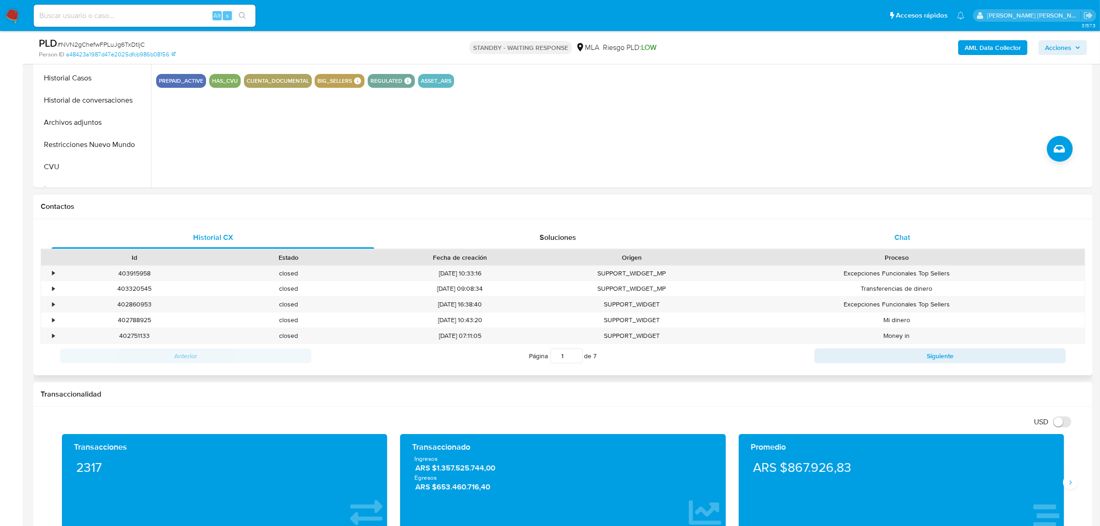
click at [911, 232] on div "Chat" at bounding box center [902, 237] width 322 height 22
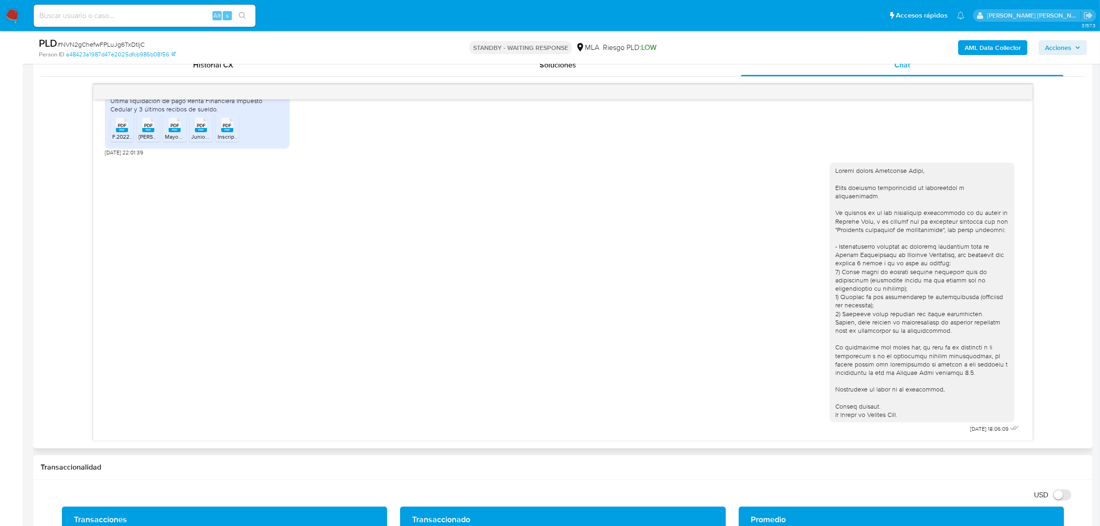
scroll to position [462, 0]
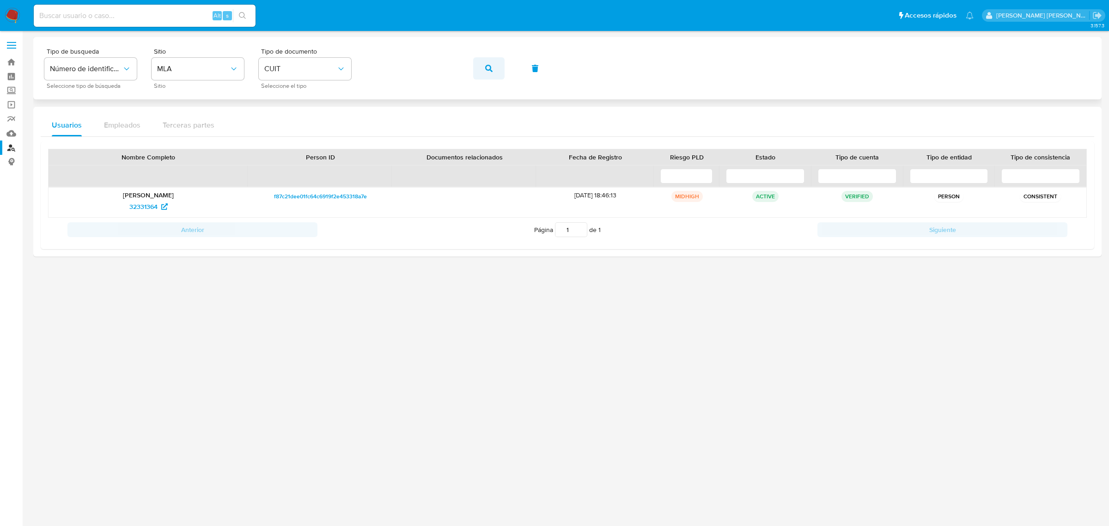
click at [488, 67] on icon "button" at bounding box center [488, 68] width 7 height 7
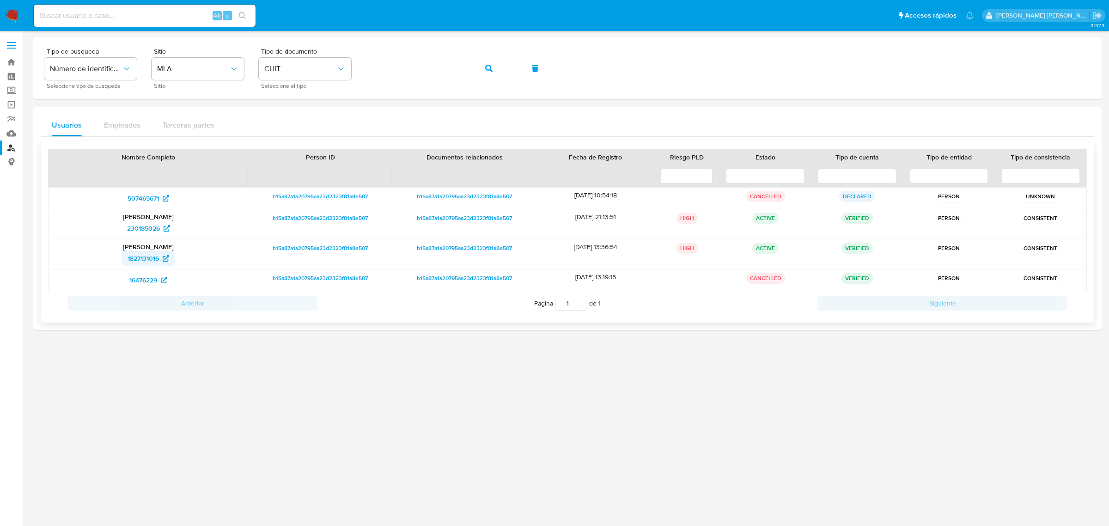
click at [139, 259] on span "1827131016" at bounding box center [142, 258] width 31 height 15
click at [485, 67] on icon "button" at bounding box center [488, 68] width 7 height 7
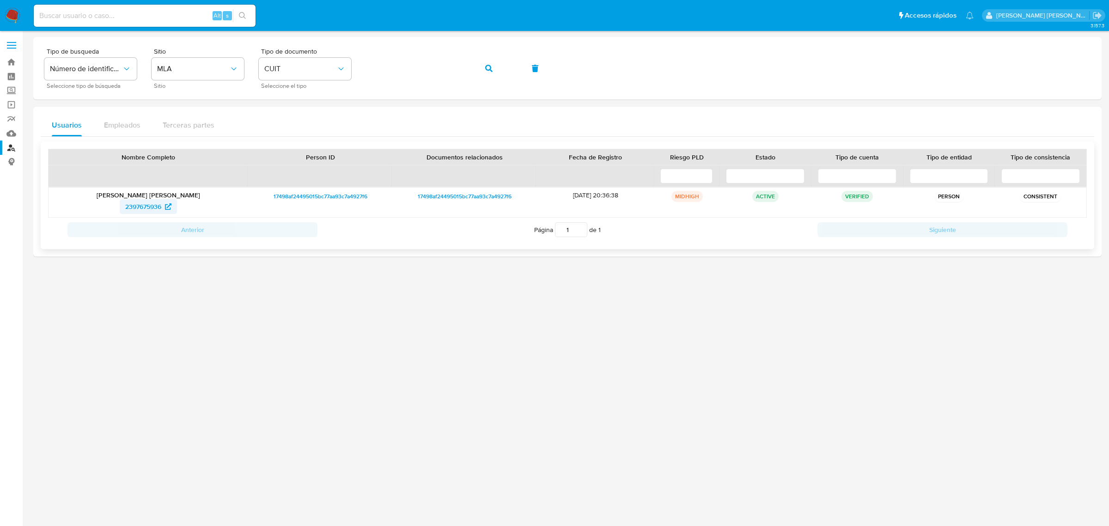
click at [141, 210] on span "2397675936" at bounding box center [143, 206] width 36 height 15
click at [493, 71] on button "button" at bounding box center [488, 68] width 31 height 22
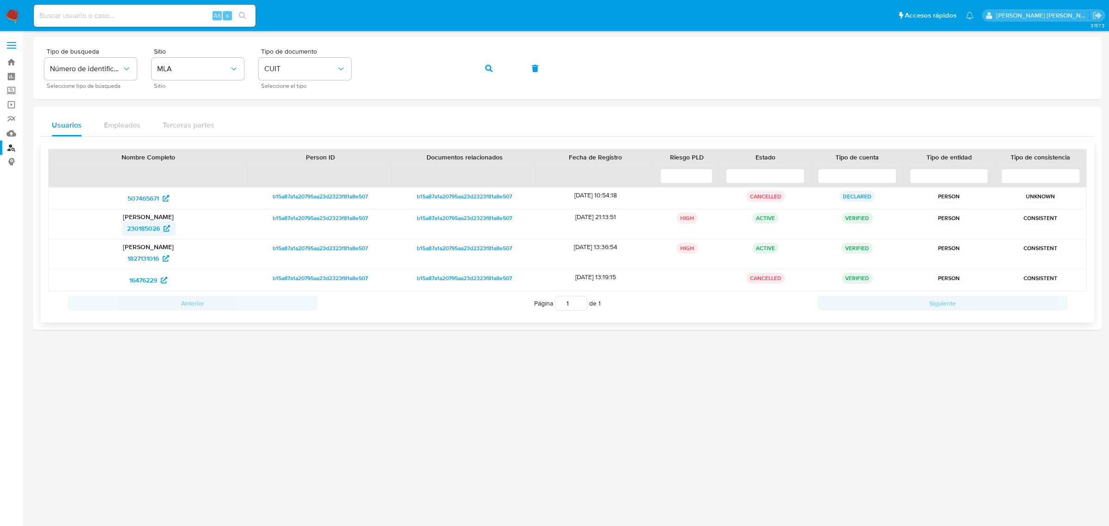
click at [144, 229] on span "230185026" at bounding box center [143, 228] width 33 height 15
click at [485, 67] on icon "button" at bounding box center [488, 68] width 7 height 7
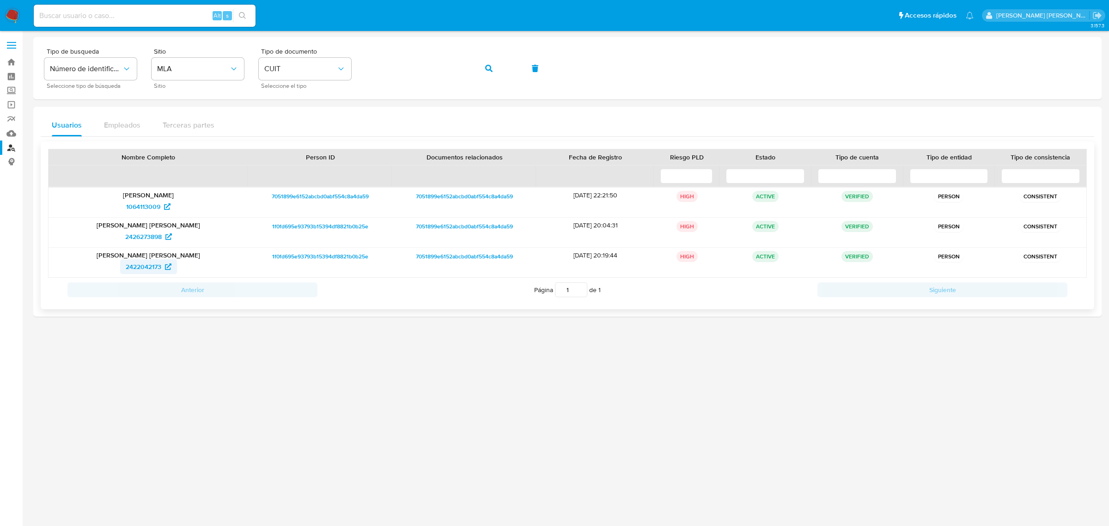
click at [155, 272] on span "2422042173" at bounding box center [144, 266] width 36 height 15
click at [485, 65] on icon "button" at bounding box center [488, 68] width 7 height 7
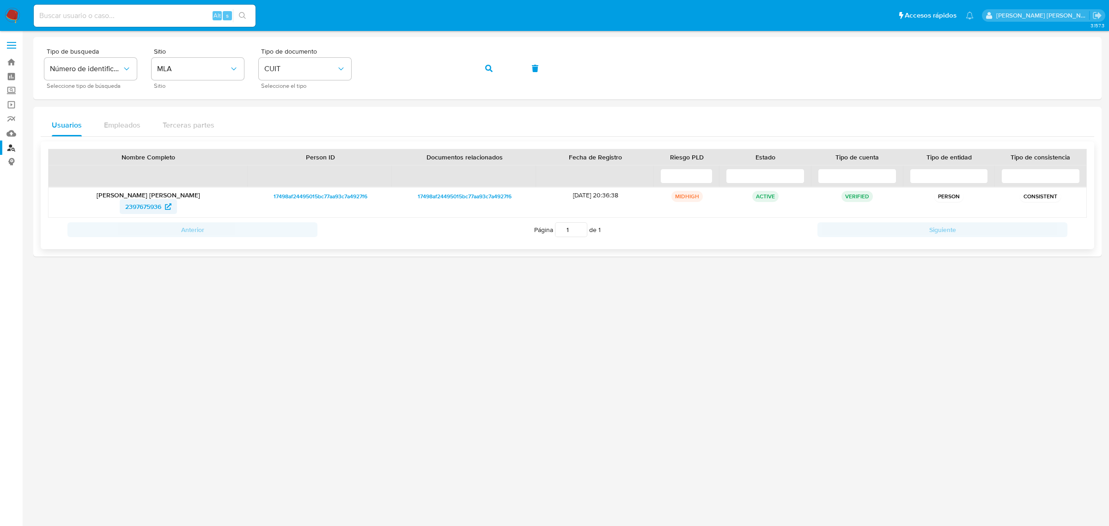
click at [146, 208] on span "2397675936" at bounding box center [143, 206] width 36 height 15
click at [485, 68] on icon "button" at bounding box center [488, 68] width 7 height 7
click at [146, 202] on span "1990164956" at bounding box center [143, 206] width 35 height 15
click at [494, 67] on button "button" at bounding box center [488, 68] width 31 height 22
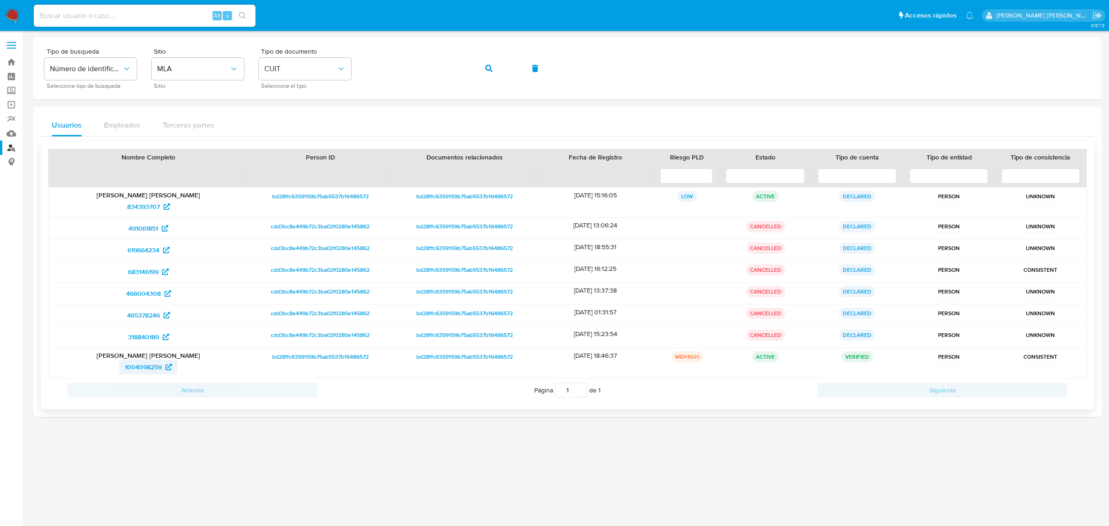
click at [137, 370] on span "1004098259" at bounding box center [143, 366] width 37 height 15
click at [493, 68] on button "button" at bounding box center [488, 68] width 31 height 22
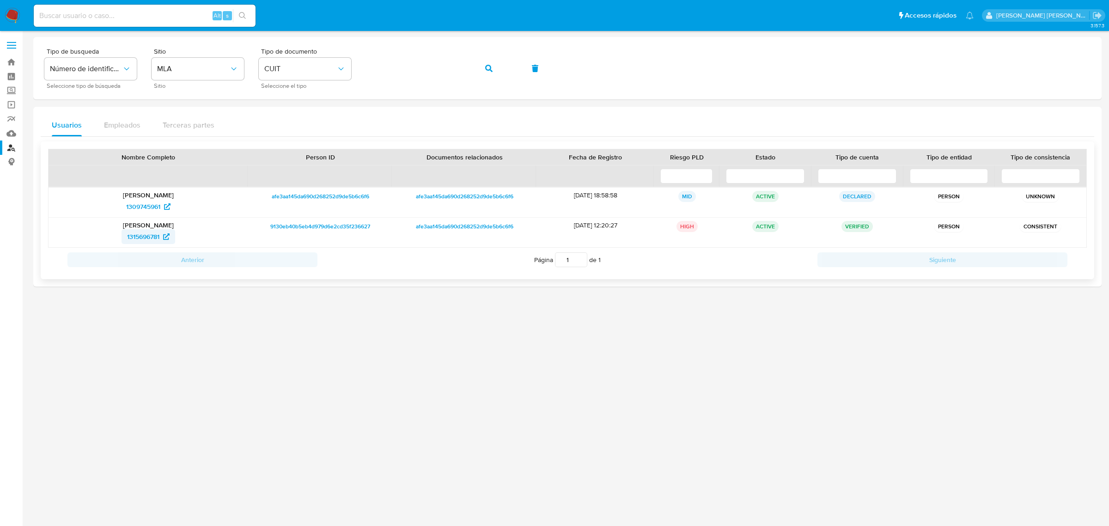
click at [133, 233] on span "1315696781" at bounding box center [143, 236] width 32 height 15
click at [490, 68] on icon "button" at bounding box center [488, 68] width 7 height 7
click at [140, 202] on span "234229868" at bounding box center [143, 206] width 33 height 15
click at [490, 71] on icon "button" at bounding box center [488, 68] width 7 height 7
click at [149, 236] on span "1315696781" at bounding box center [143, 236] width 32 height 15
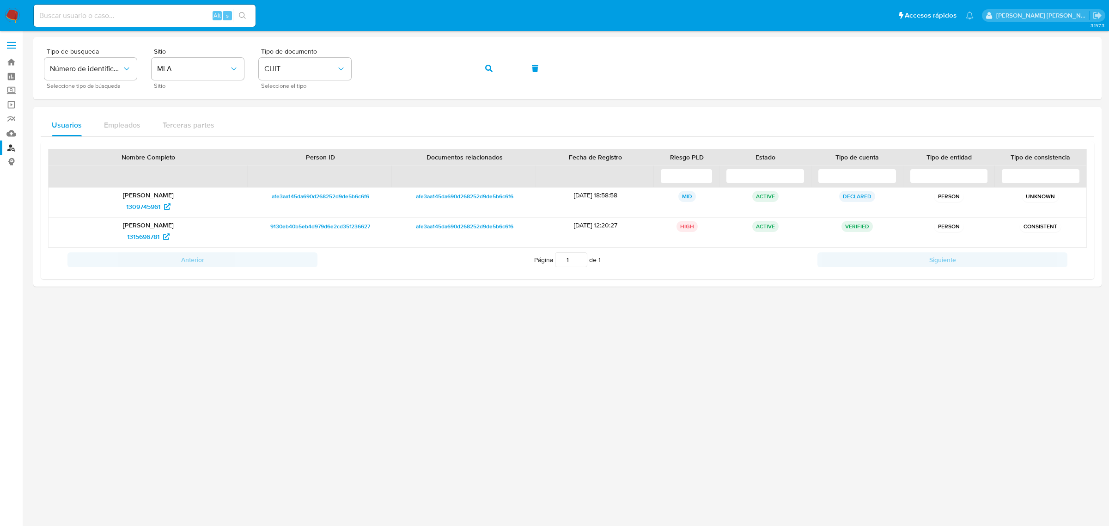
drag, startPoint x: 485, startPoint y: 70, endPoint x: 437, endPoint y: 112, distance: 64.1
click at [485, 70] on icon "button" at bounding box center [488, 68] width 7 height 7
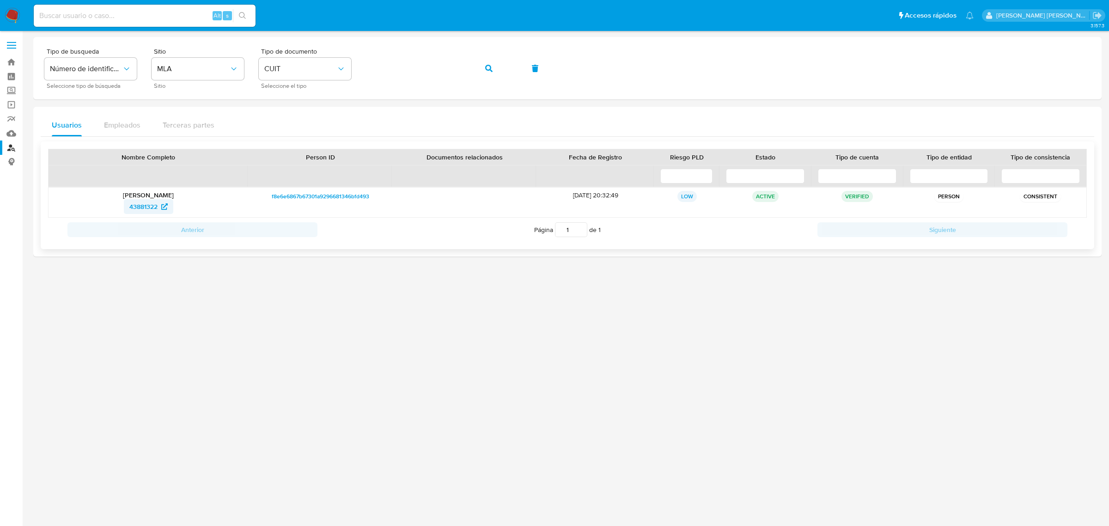
click at [139, 206] on span "43881322" at bounding box center [143, 206] width 28 height 15
click at [488, 66] on icon "button" at bounding box center [488, 68] width 7 height 7
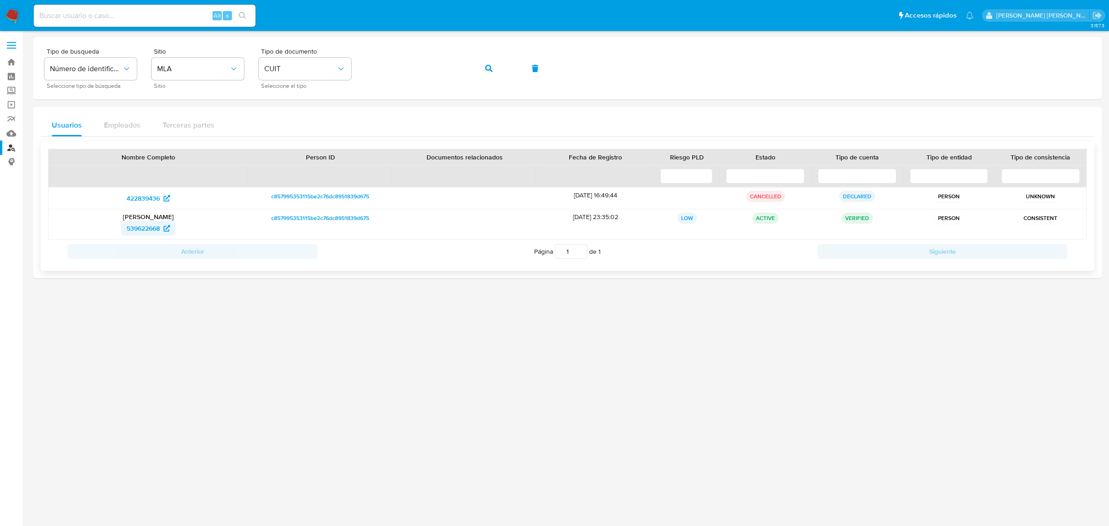
click at [158, 229] on span "539622668" at bounding box center [143, 228] width 33 height 15
click at [479, 71] on button "button" at bounding box center [488, 68] width 31 height 22
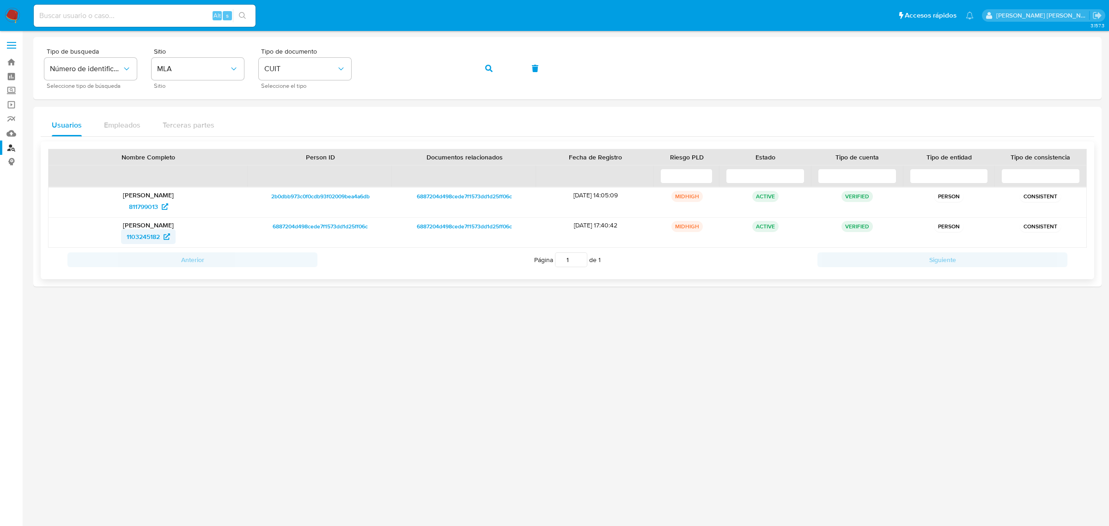
click at [144, 239] on span "1103245182" at bounding box center [143, 236] width 33 height 15
click at [133, 237] on span "1103245182" at bounding box center [143, 236] width 33 height 15
click at [491, 68] on icon "button" at bounding box center [488, 68] width 7 height 7
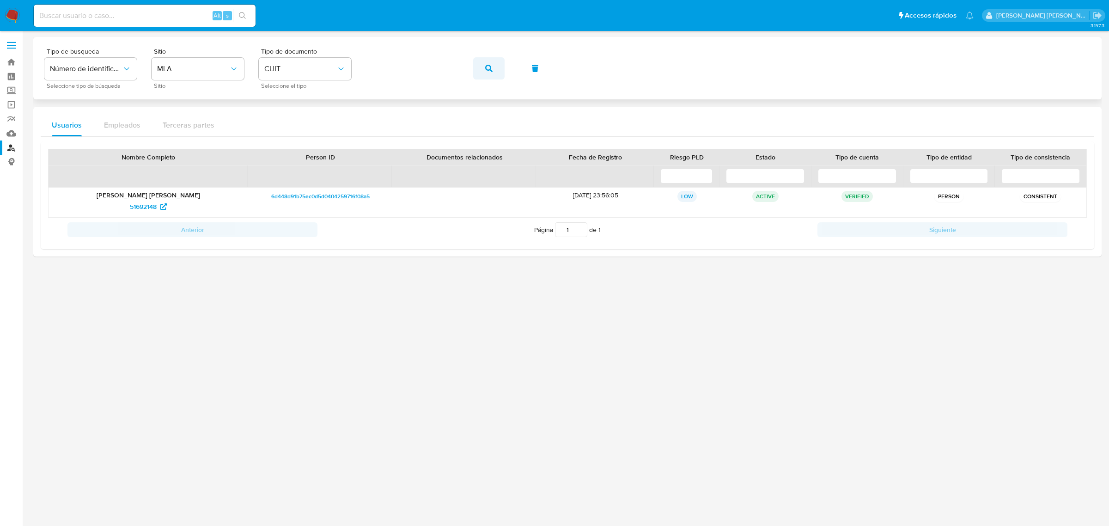
click at [481, 70] on button "button" at bounding box center [488, 68] width 31 height 22
click at [140, 210] on span "58011070" at bounding box center [143, 206] width 28 height 15
click at [488, 68] on icon "button" at bounding box center [488, 68] width 7 height 7
click at [155, 209] on span "61487587" at bounding box center [143, 206] width 27 height 15
click at [143, 212] on span "61487587" at bounding box center [143, 206] width 27 height 15
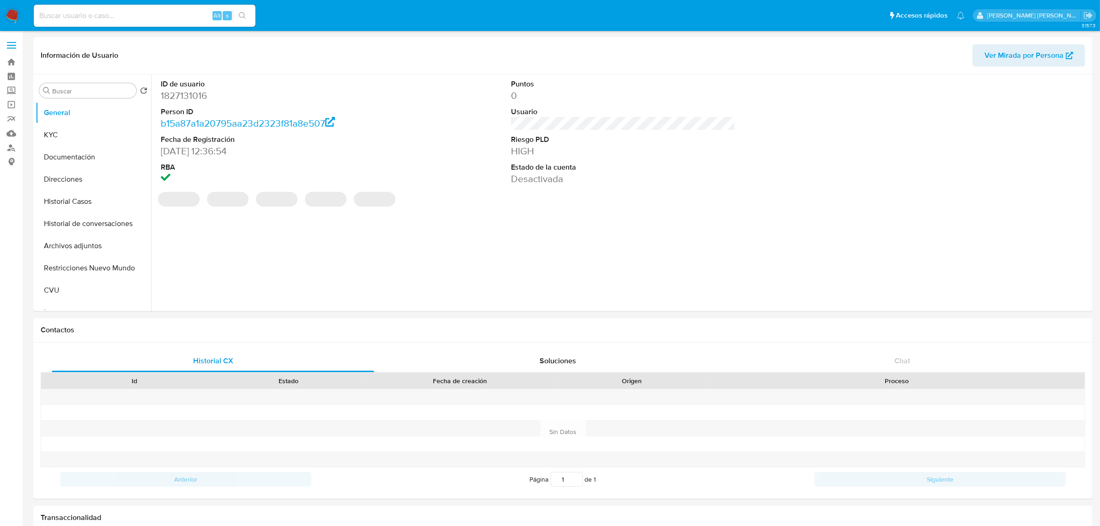
select select "10"
click at [77, 199] on button "Historial Casos" at bounding box center [90, 201] width 108 height 22
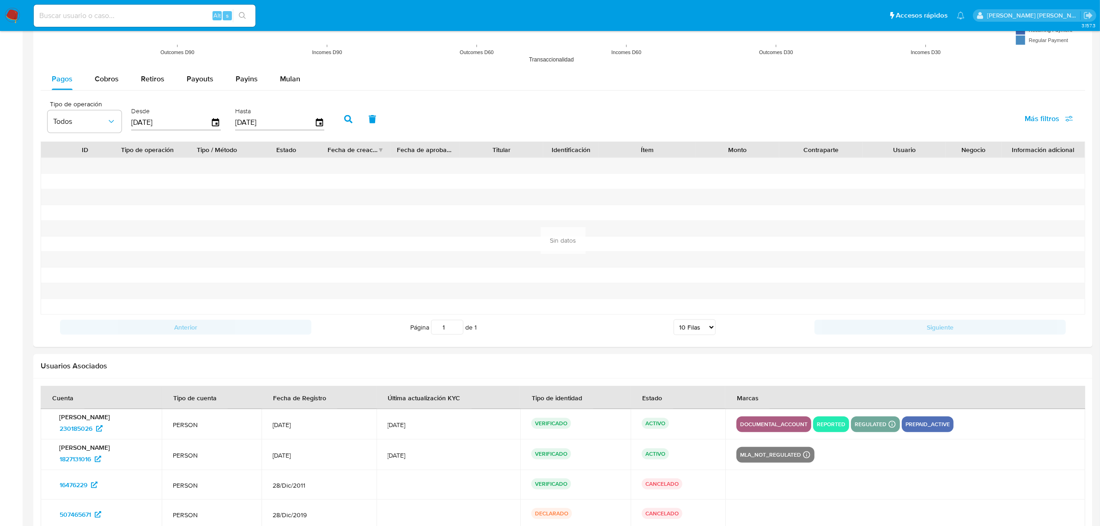
scroll to position [892, 0]
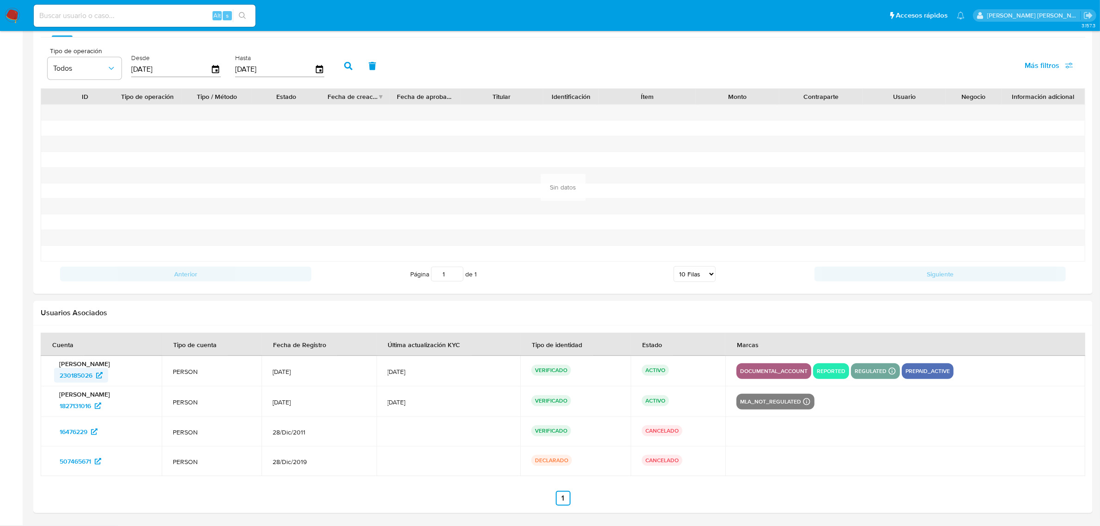
click at [70, 379] on span "230185026" at bounding box center [76, 375] width 33 height 15
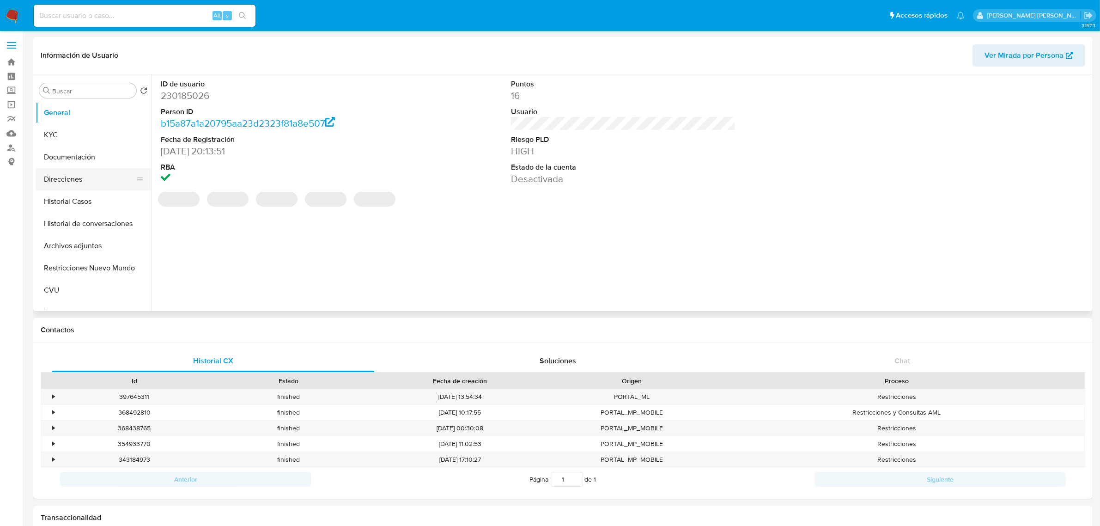
select select "10"
drag, startPoint x: 72, startPoint y: 200, endPoint x: 44, endPoint y: 234, distance: 43.7
click at [70, 200] on button "Historial Casos" at bounding box center [93, 201] width 115 height 22
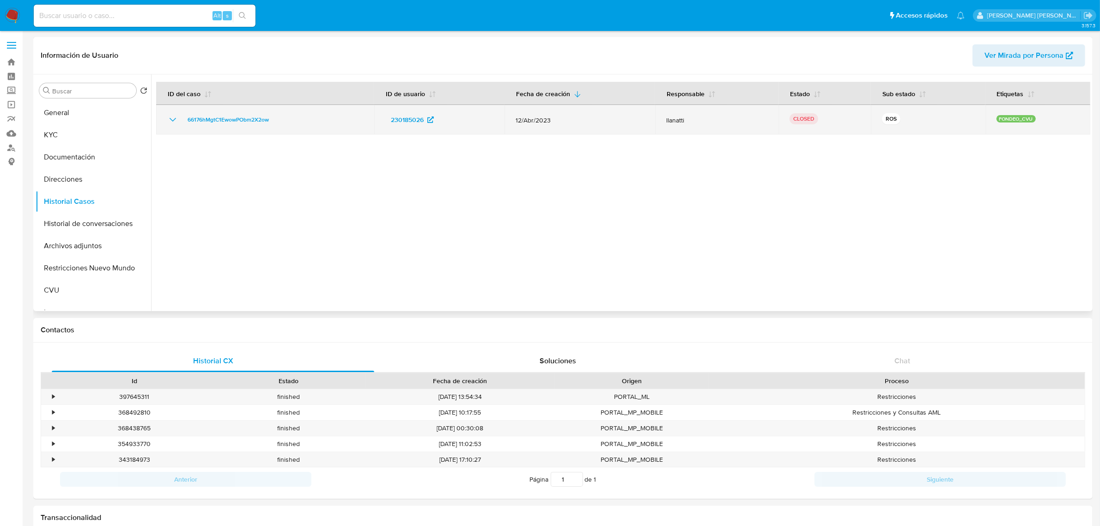
click at [171, 118] on icon "Mostrar/Ocultar" at bounding box center [172, 119] width 11 height 11
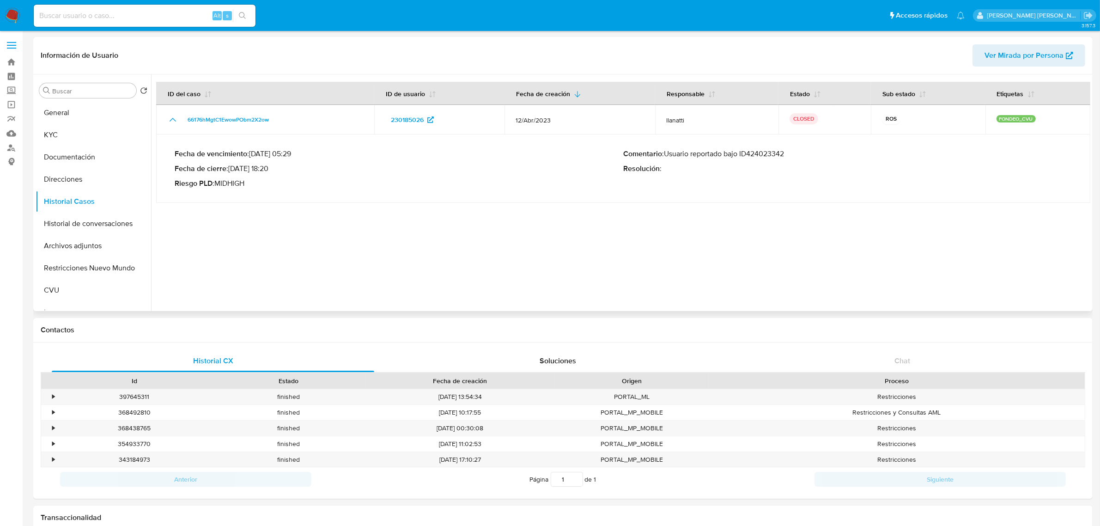
drag, startPoint x: 798, startPoint y: 151, endPoint x: 691, endPoint y: 155, distance: 106.7
click at [691, 155] on p "Comentario : Usuario reportado bajo ID424023342" at bounding box center [847, 153] width 448 height 9
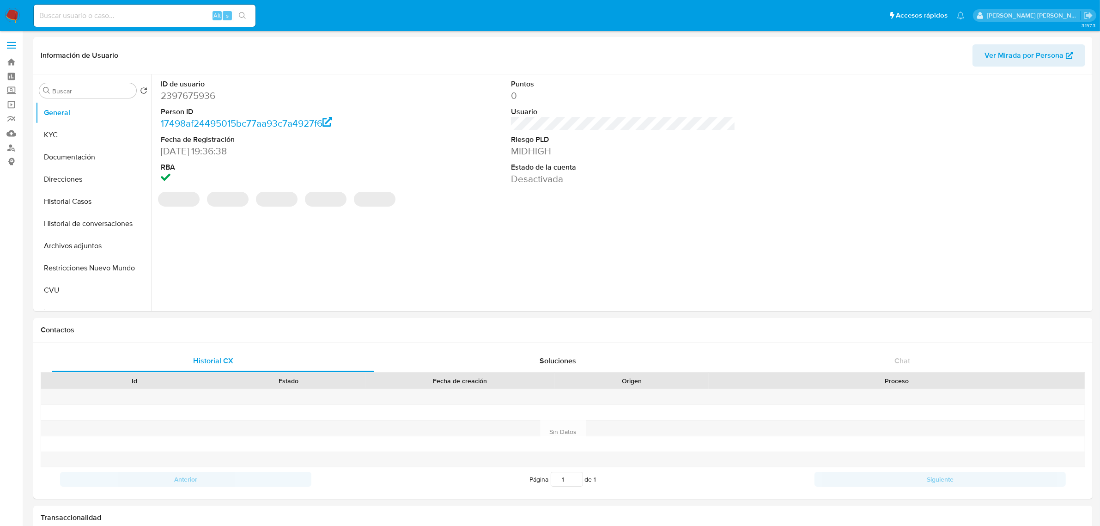
select select "10"
click at [75, 204] on button "Historial Casos" at bounding box center [90, 201] width 108 height 22
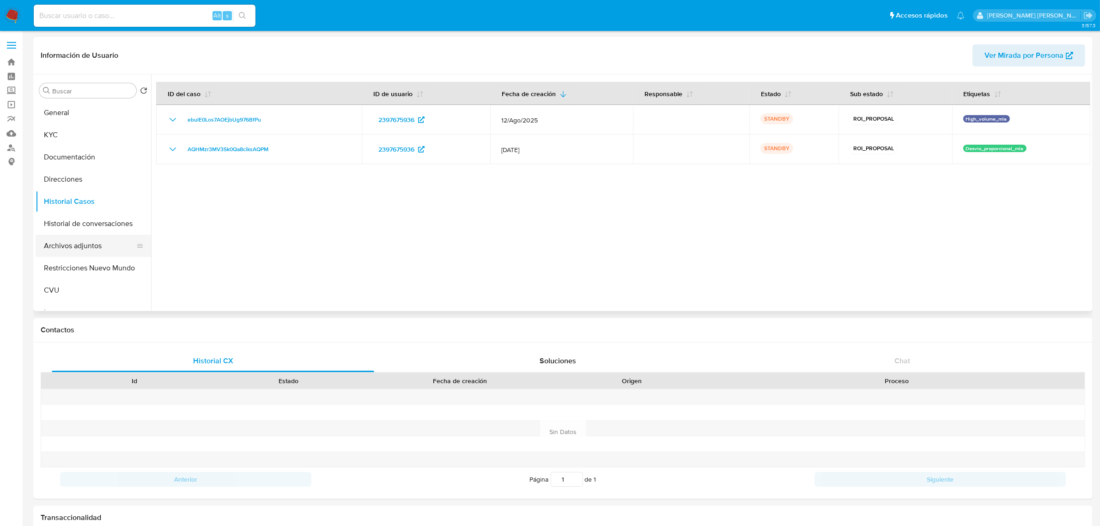
click at [88, 250] on button "Archivos adjuntos" at bounding box center [90, 246] width 108 height 22
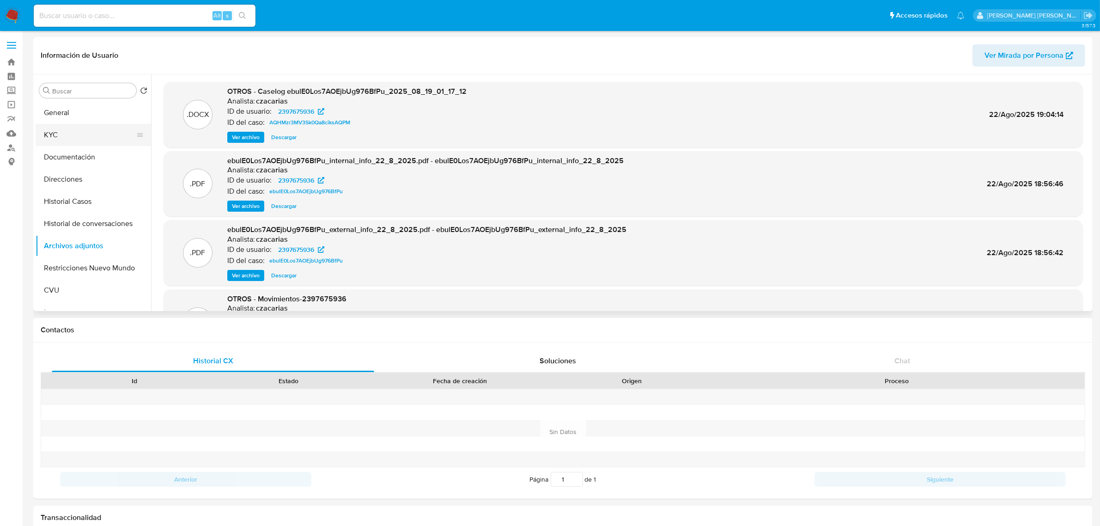
click at [72, 141] on button "KYC" at bounding box center [90, 135] width 108 height 22
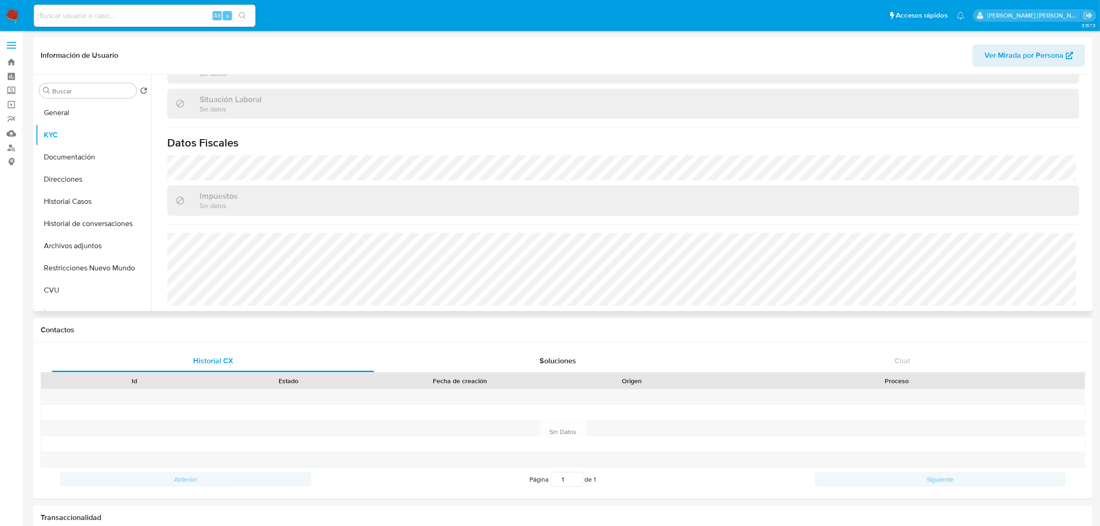
scroll to position [478, 0]
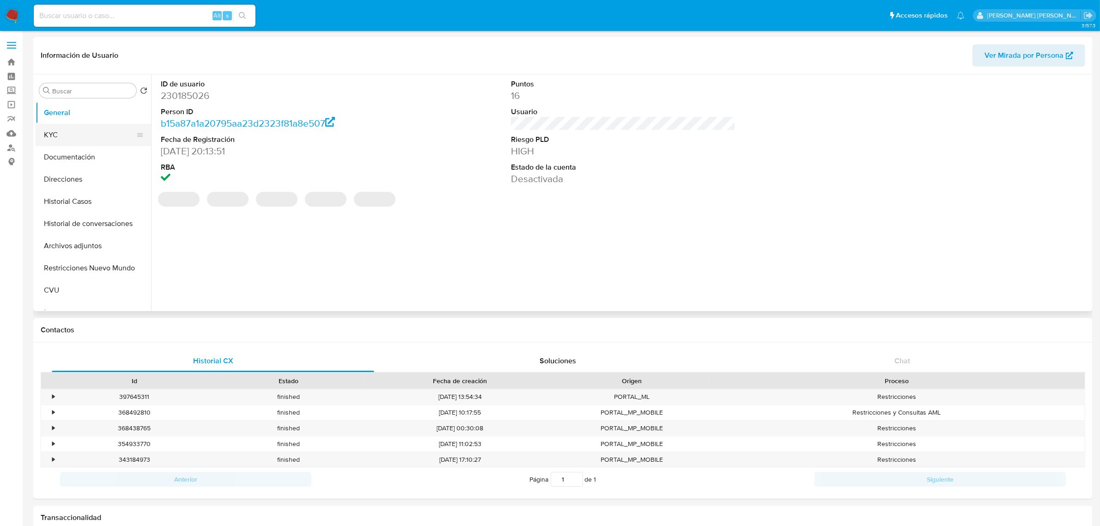
drag, startPoint x: 51, startPoint y: 137, endPoint x: 133, endPoint y: 132, distance: 81.5
click at [51, 137] on button "KYC" at bounding box center [90, 135] width 108 height 22
select select "10"
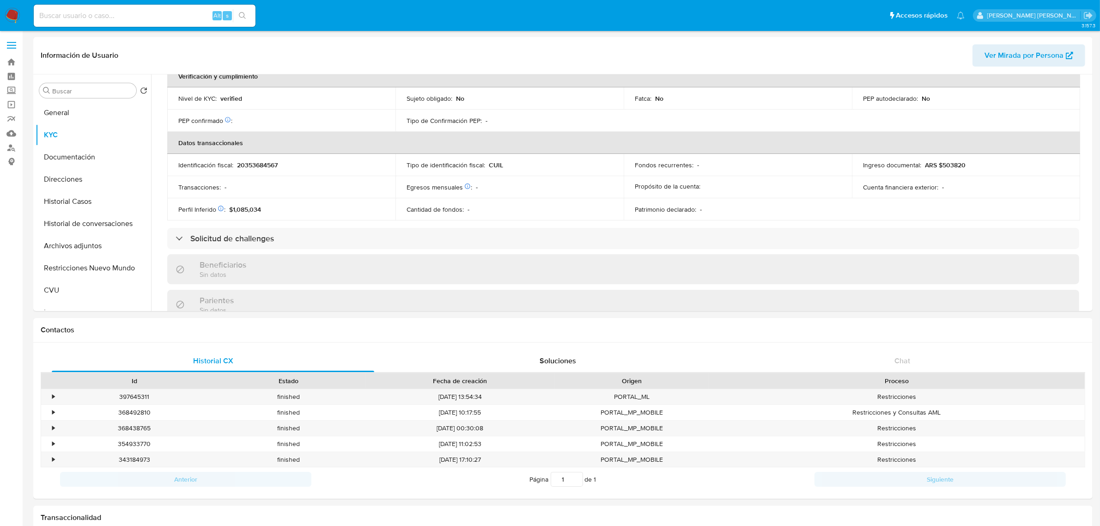
scroll to position [449, 0]
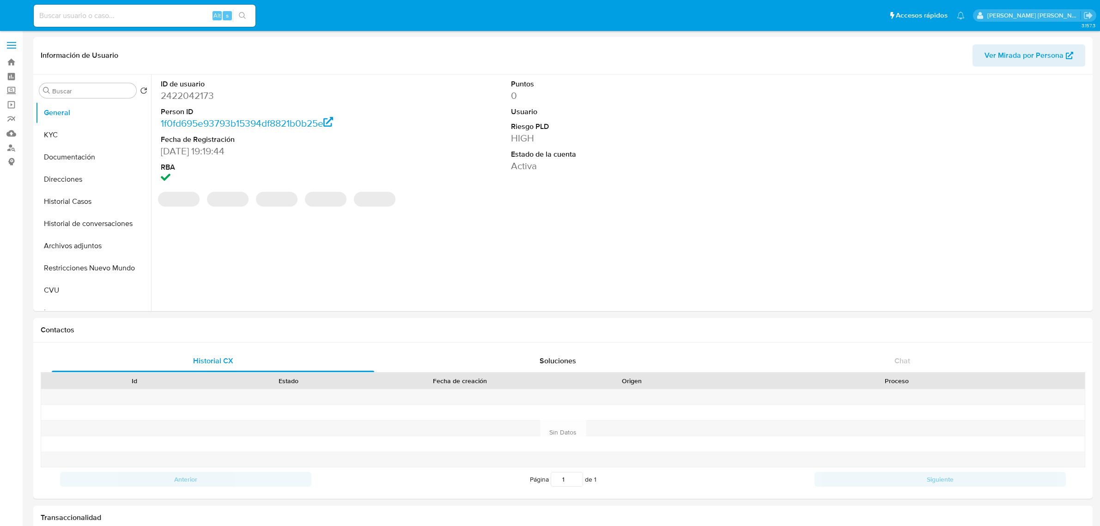
select select "10"
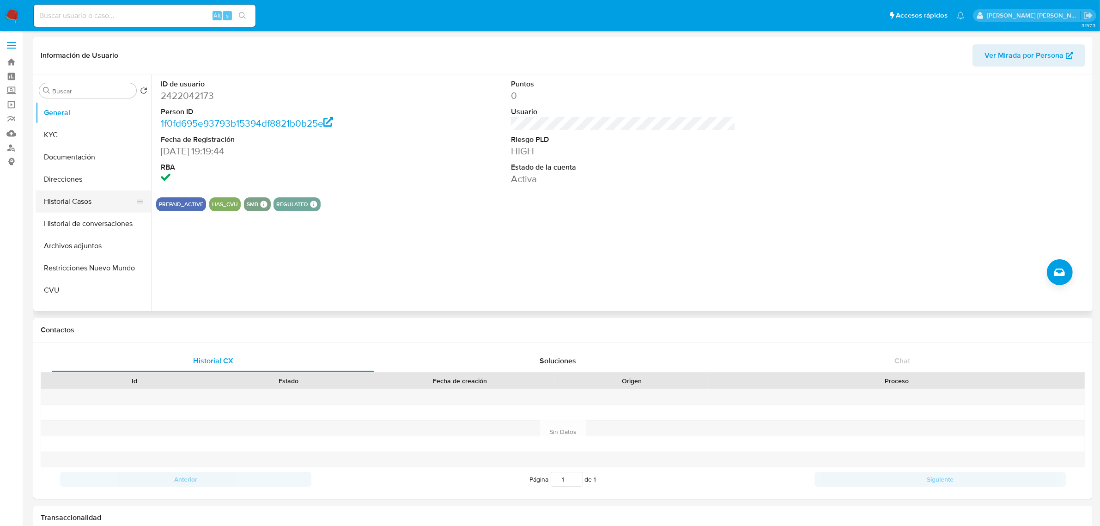
click at [76, 205] on button "Historial Casos" at bounding box center [90, 201] width 108 height 22
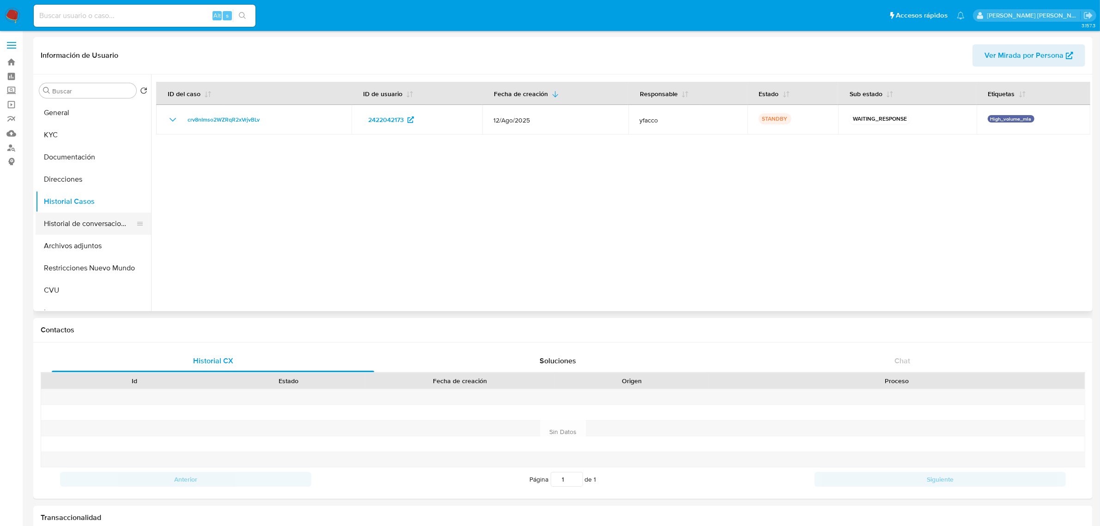
click at [93, 223] on button "Historial de conversaciones" at bounding box center [90, 223] width 108 height 22
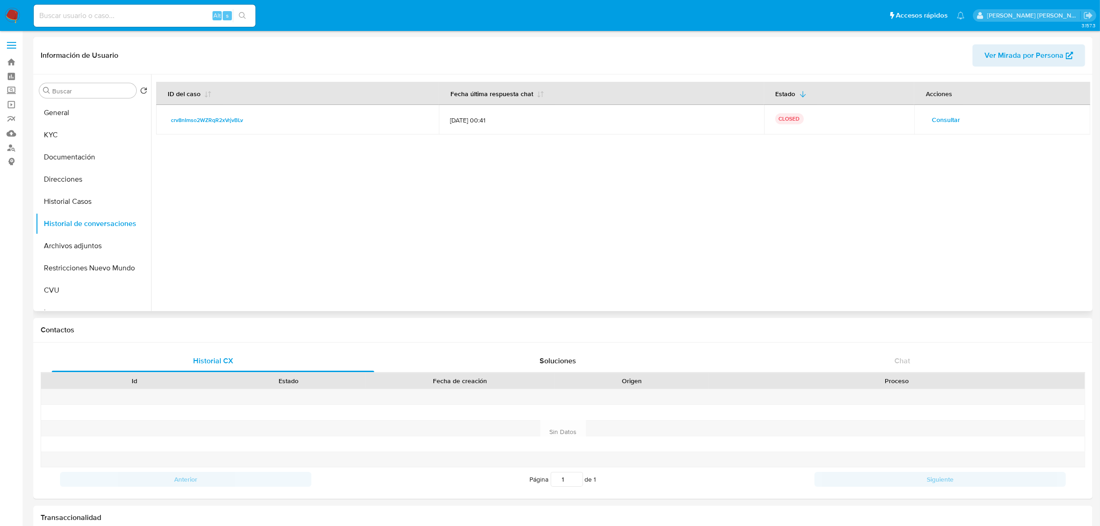
click at [934, 121] on span "Consultar" at bounding box center [946, 119] width 28 height 13
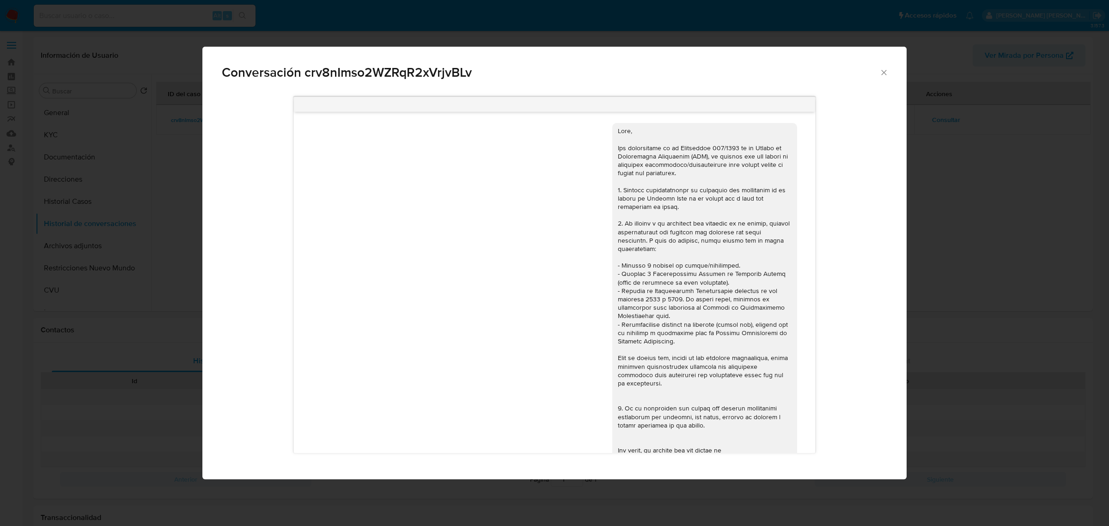
click at [883, 73] on icon "Cerrar" at bounding box center [883, 72] width 5 height 5
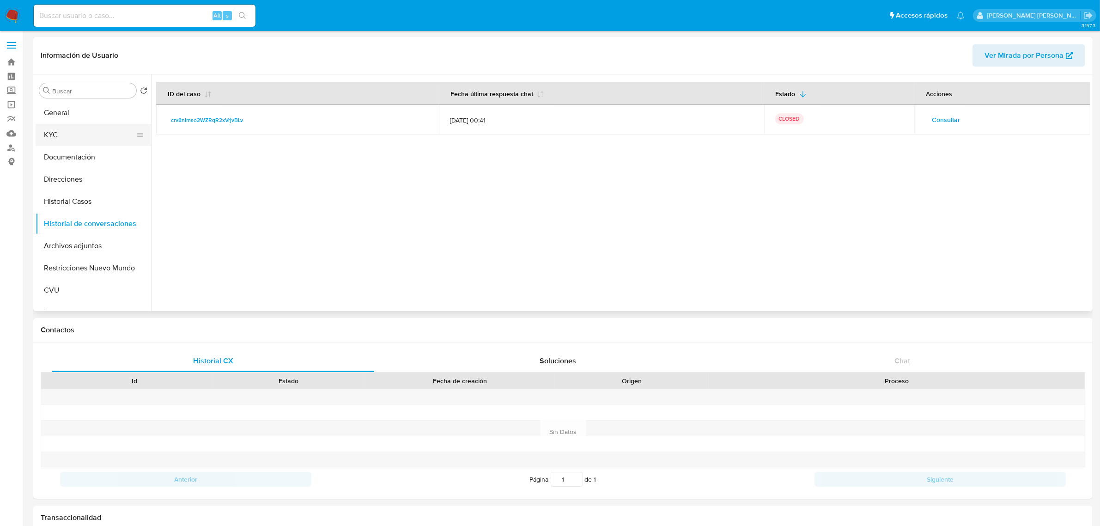
click at [55, 135] on button "KYC" at bounding box center [90, 135] width 108 height 22
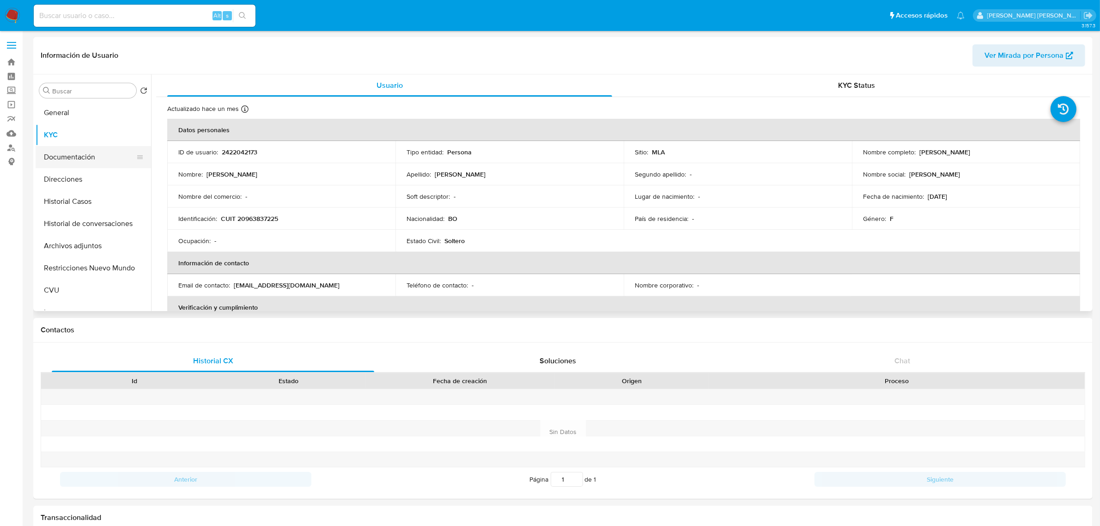
click at [63, 164] on button "Documentación" at bounding box center [90, 157] width 108 height 22
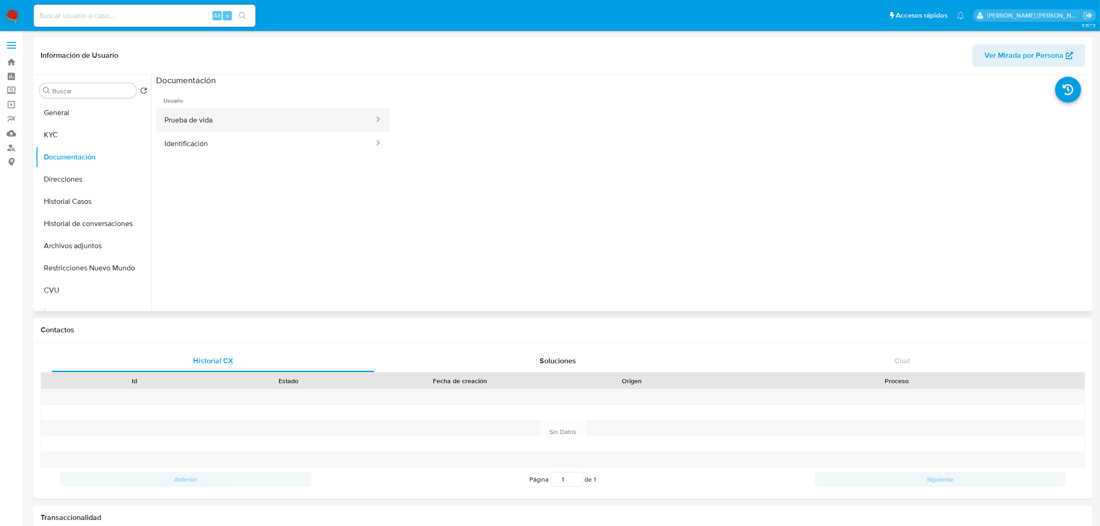
click at [215, 118] on button "Prueba de vida" at bounding box center [265, 120] width 219 height 24
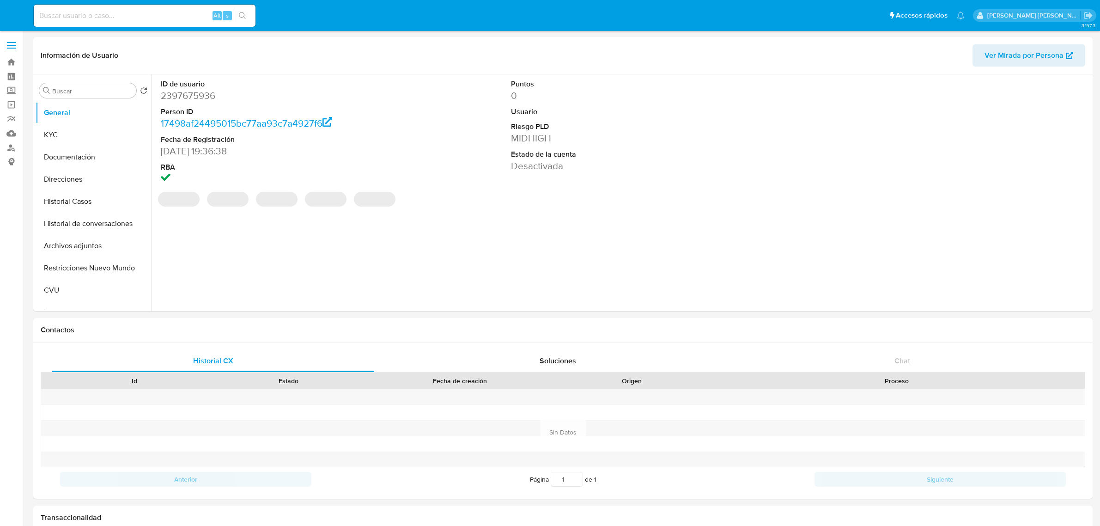
select select "10"
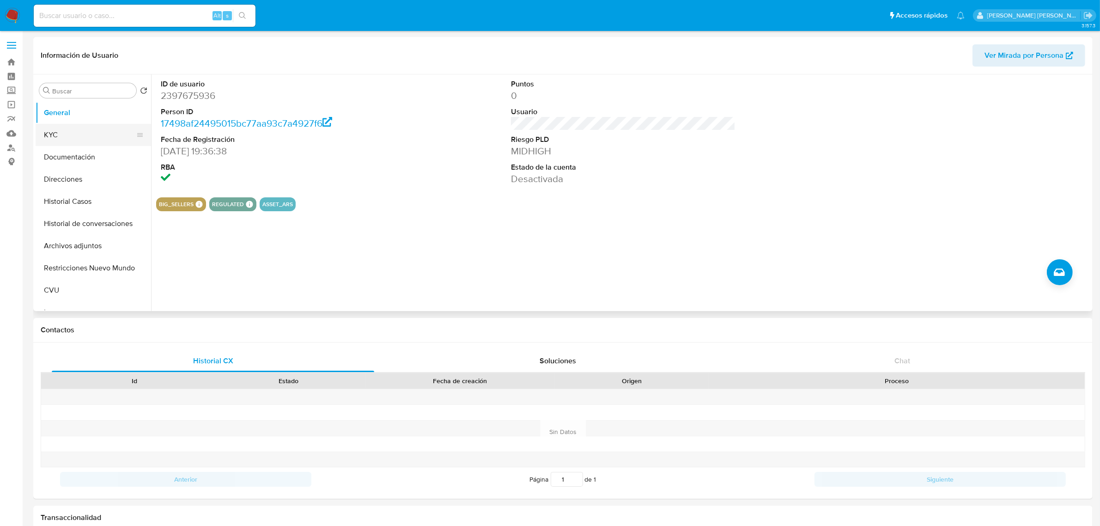
click at [60, 139] on button "KYC" at bounding box center [90, 135] width 108 height 22
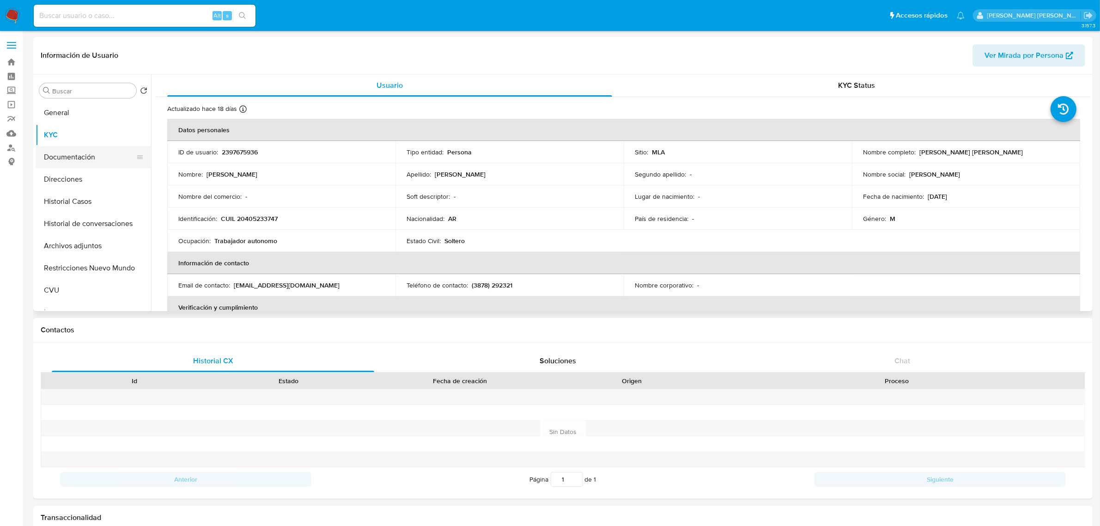
click at [79, 161] on button "Documentación" at bounding box center [90, 157] width 108 height 22
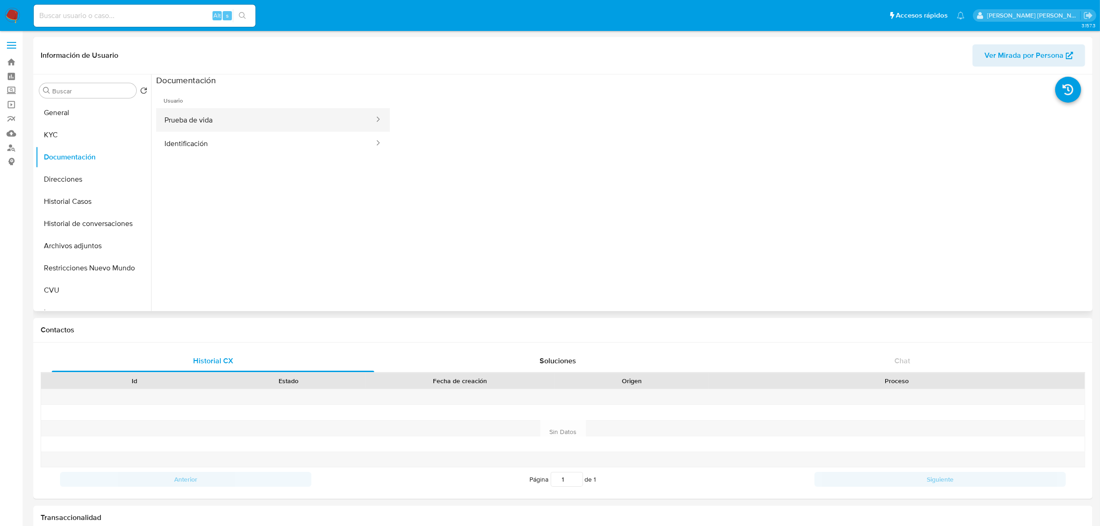
click at [248, 129] on button "Prueba de vida" at bounding box center [265, 120] width 219 height 24
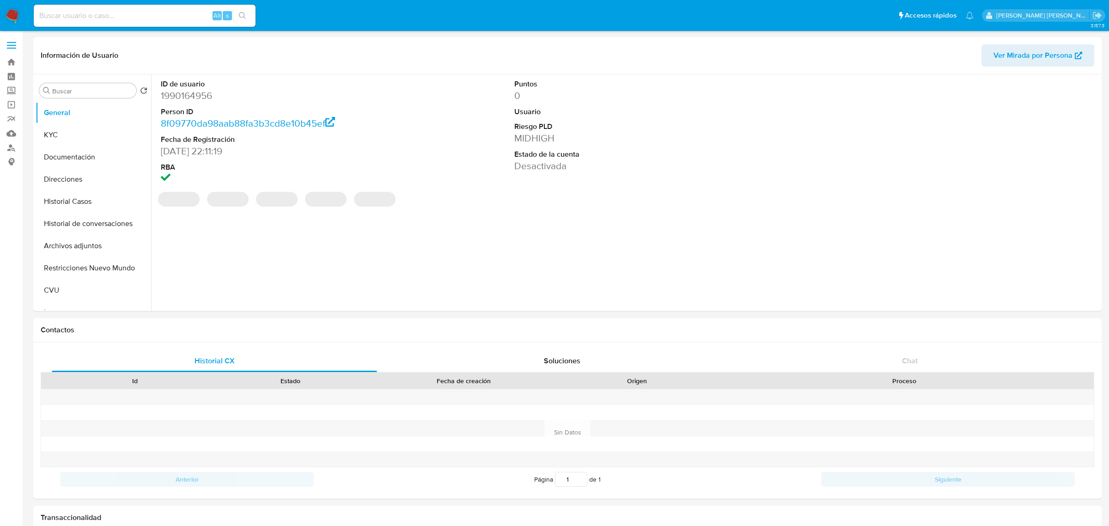
select select "10"
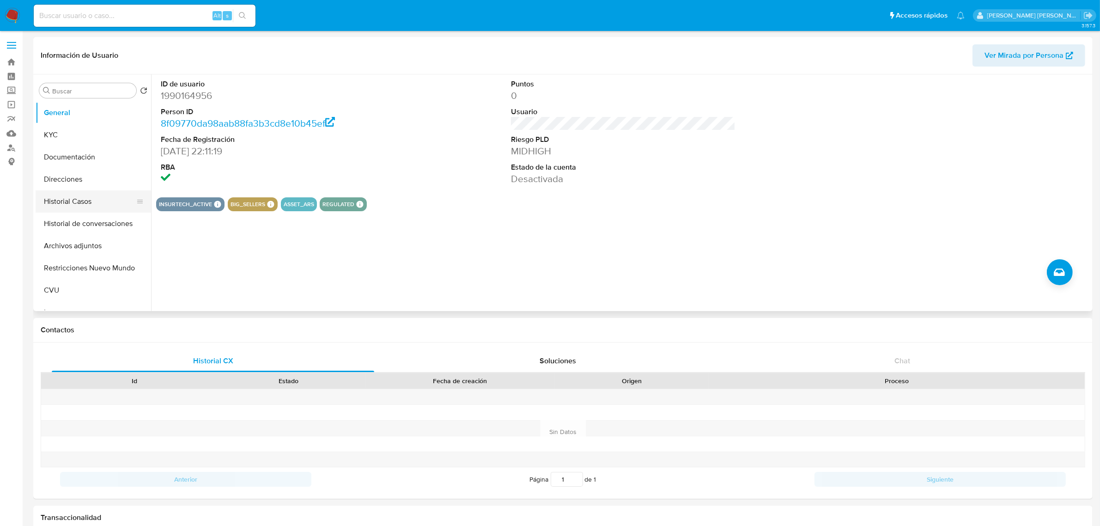
click at [69, 202] on button "Historial Casos" at bounding box center [90, 201] width 108 height 22
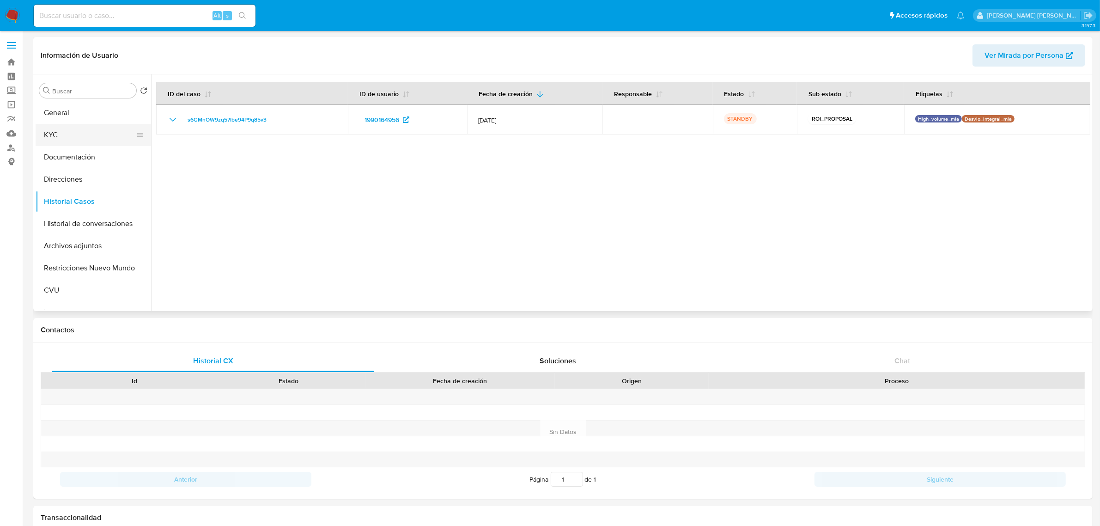
click at [66, 133] on button "KYC" at bounding box center [90, 135] width 108 height 22
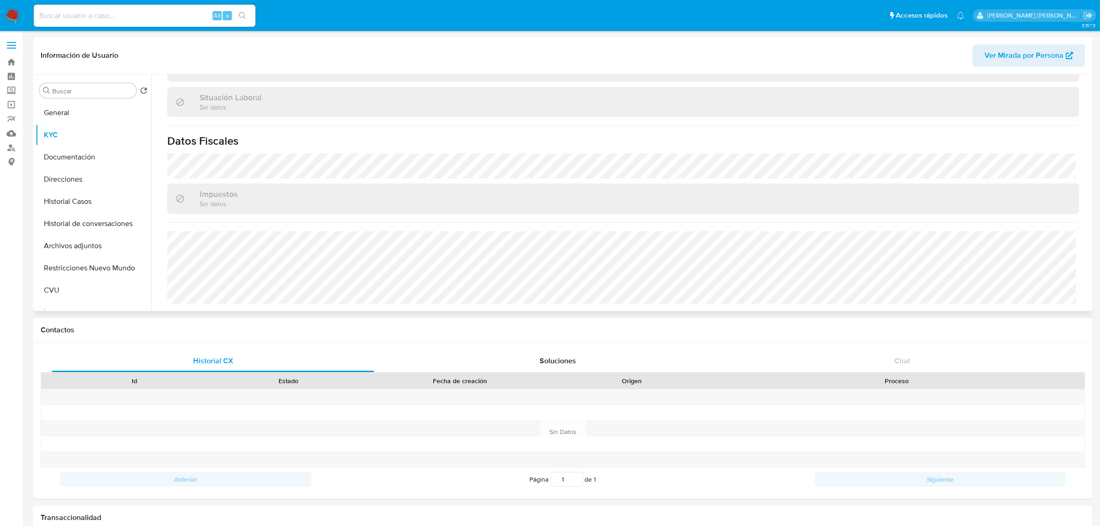
scroll to position [478, 0]
click at [66, 153] on button "Documentación" at bounding box center [90, 157] width 108 height 22
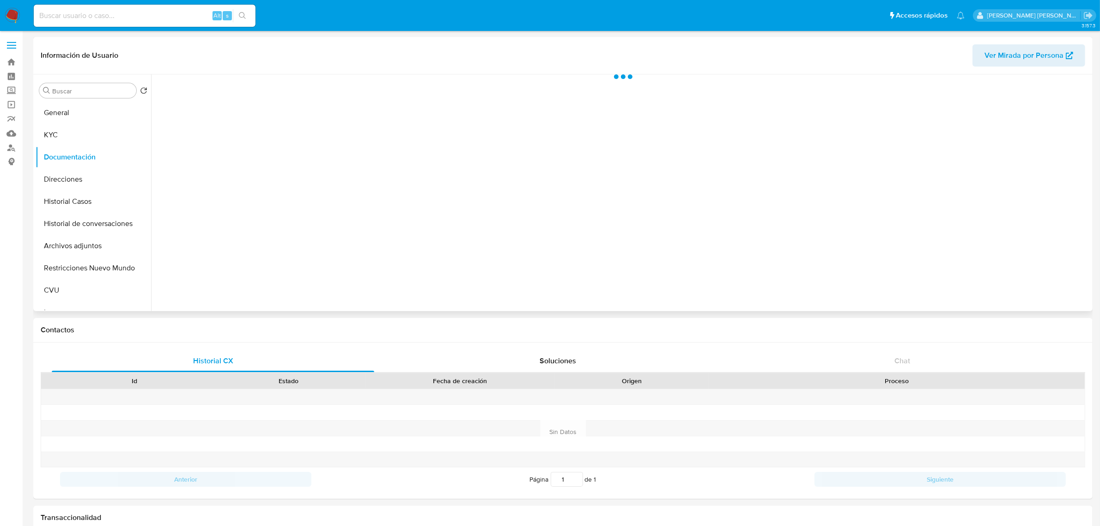
scroll to position [0, 0]
click at [213, 121] on button "Prueba de vida" at bounding box center [265, 120] width 219 height 24
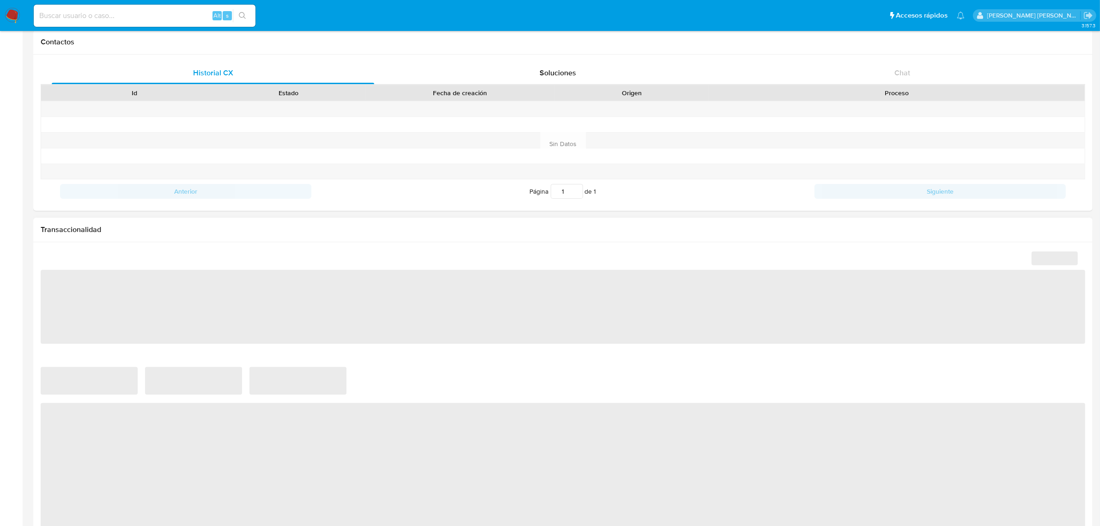
select select "10"
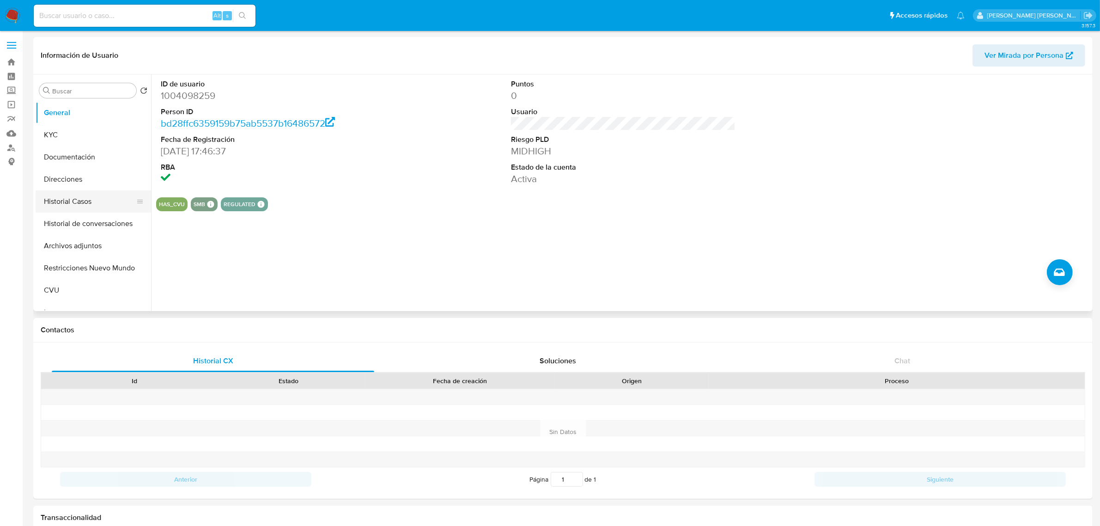
click at [61, 206] on button "Historial Casos" at bounding box center [90, 201] width 108 height 22
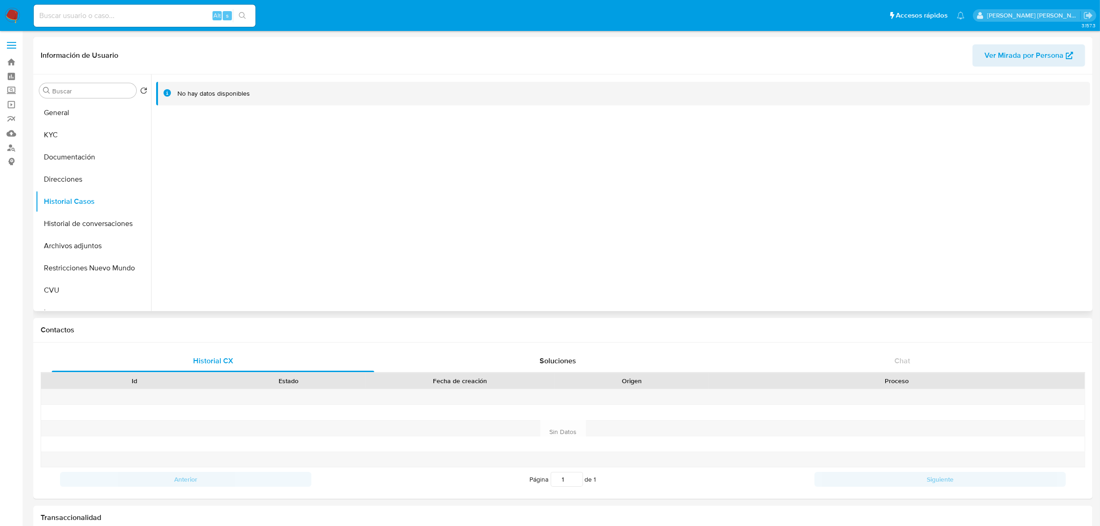
click at [998, 51] on span "Ver Mirada por Persona" at bounding box center [1023, 55] width 79 height 22
click at [55, 131] on button "KYC" at bounding box center [90, 135] width 108 height 22
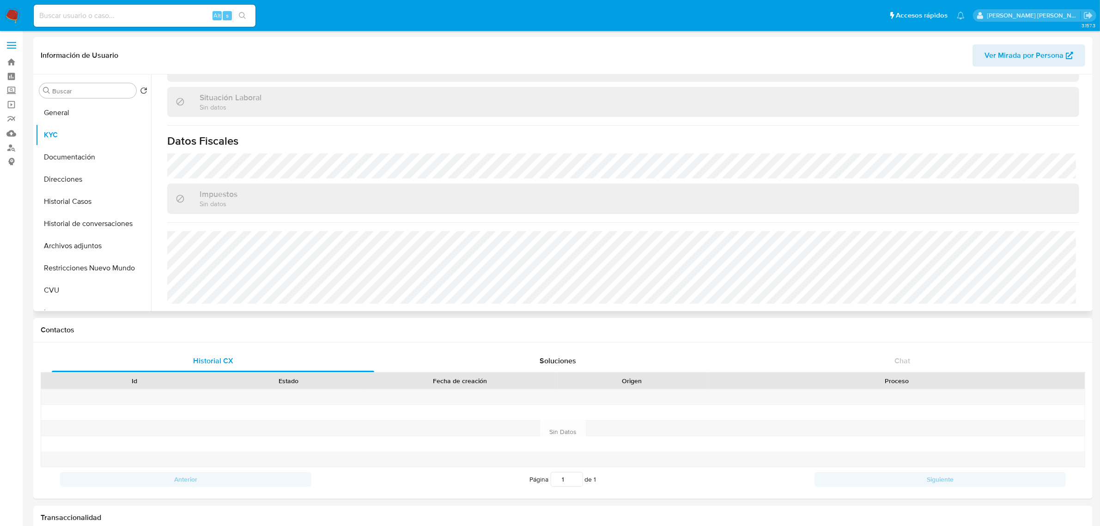
scroll to position [305, 0]
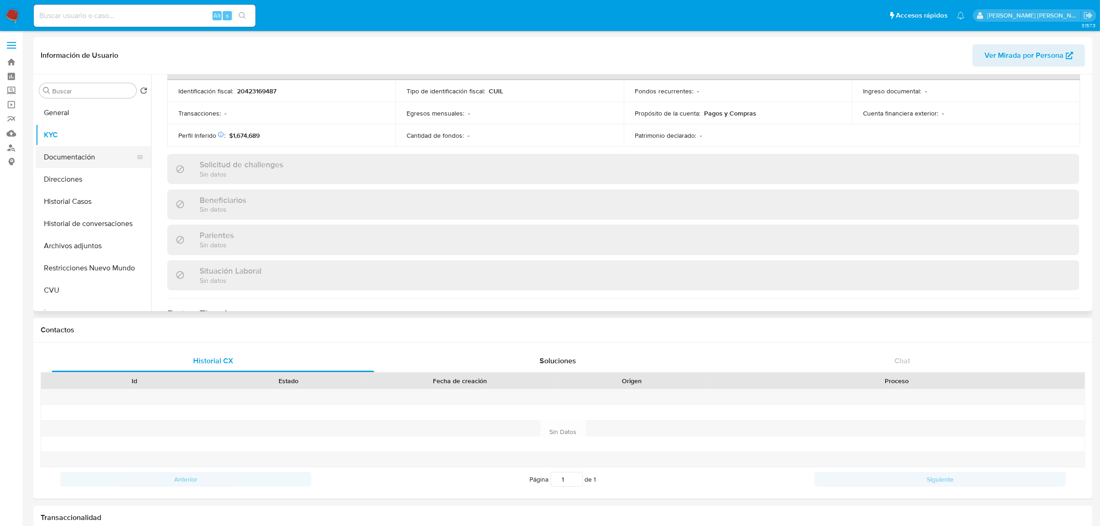
click at [65, 161] on button "Documentación" at bounding box center [90, 157] width 108 height 22
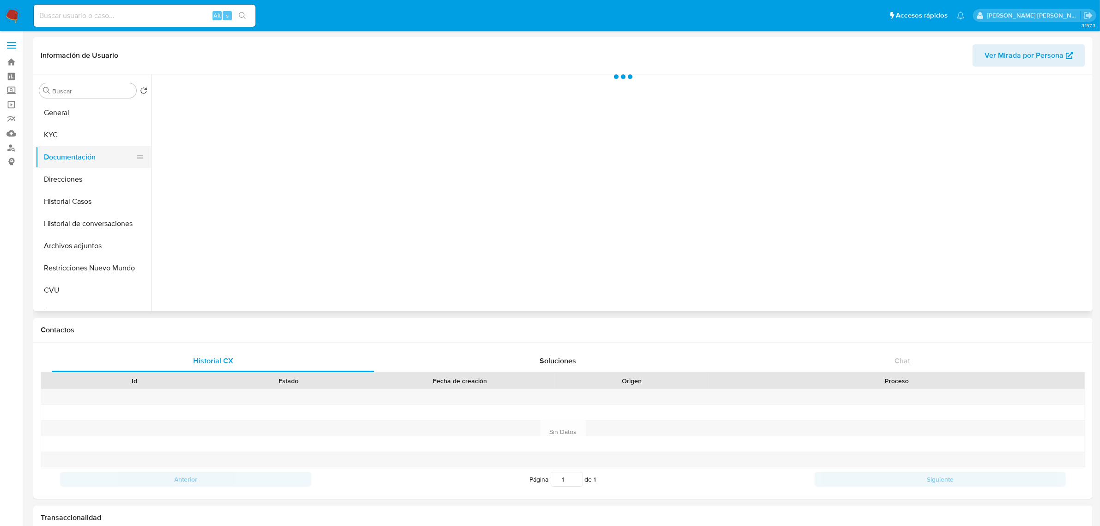
scroll to position [0, 0]
click at [218, 121] on button "Prueba de vida" at bounding box center [265, 120] width 219 height 24
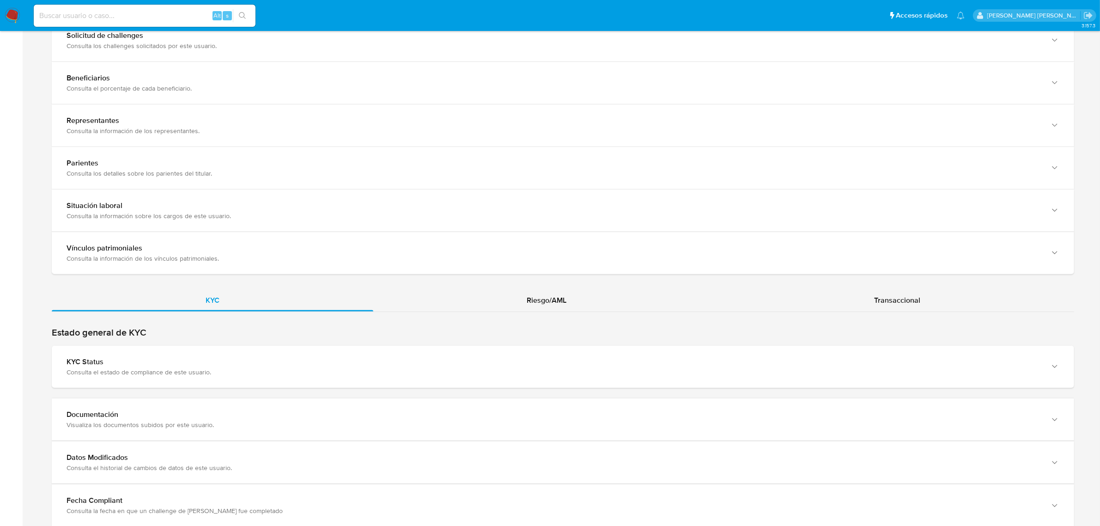
scroll to position [674, 0]
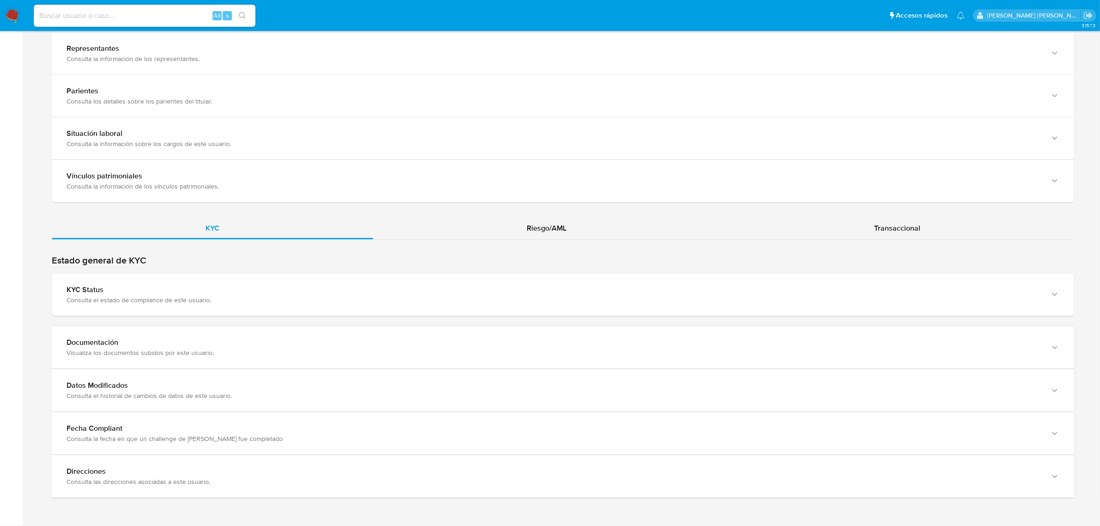
click at [551, 232] on span "Riesgo/AML" at bounding box center [547, 228] width 40 height 11
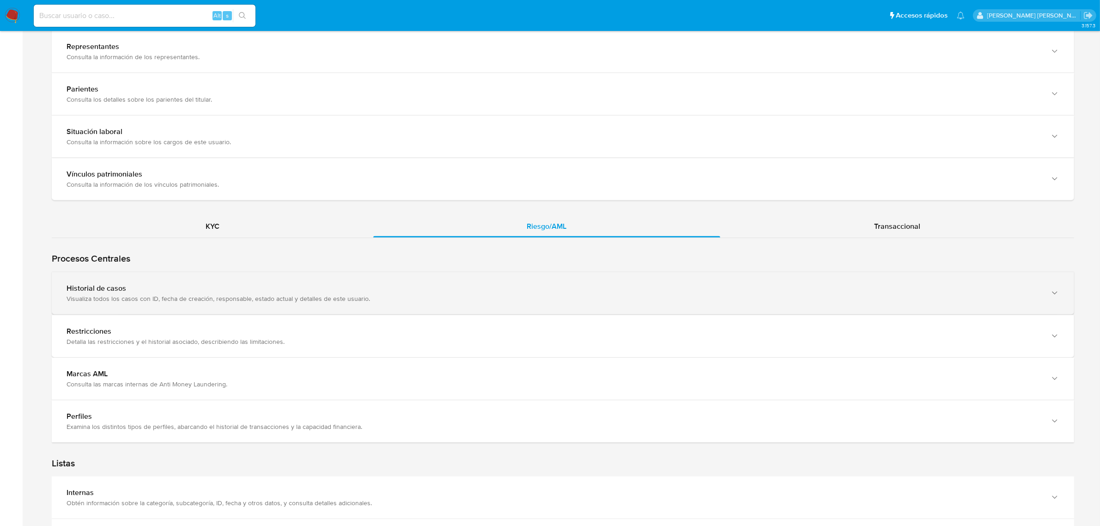
click at [170, 291] on div "Historial de casos" at bounding box center [554, 288] width 974 height 9
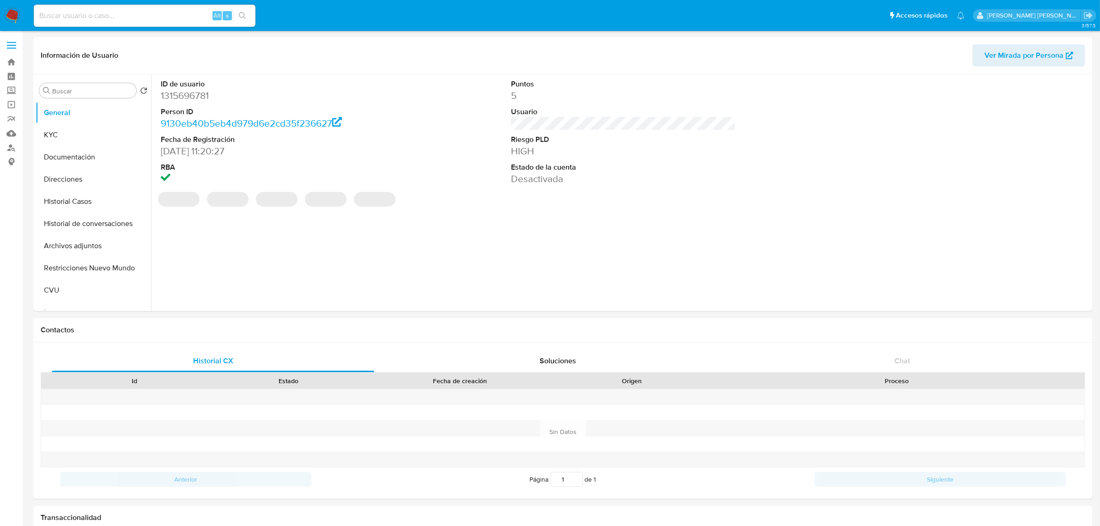
select select "10"
click at [88, 204] on button "Historial Casos" at bounding box center [90, 201] width 108 height 22
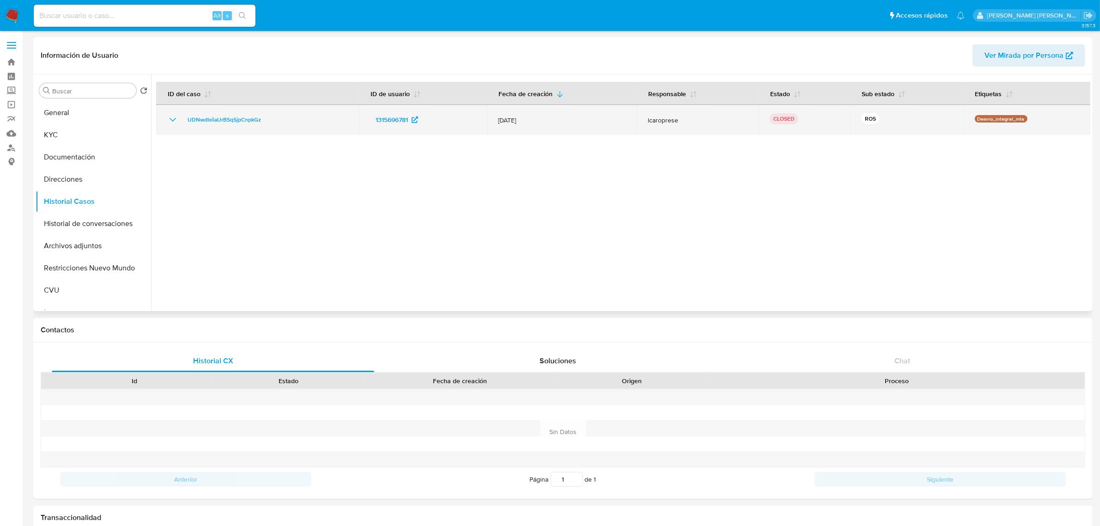
click at [172, 121] on icon "Mostrar/Ocultar" at bounding box center [172, 119] width 11 height 11
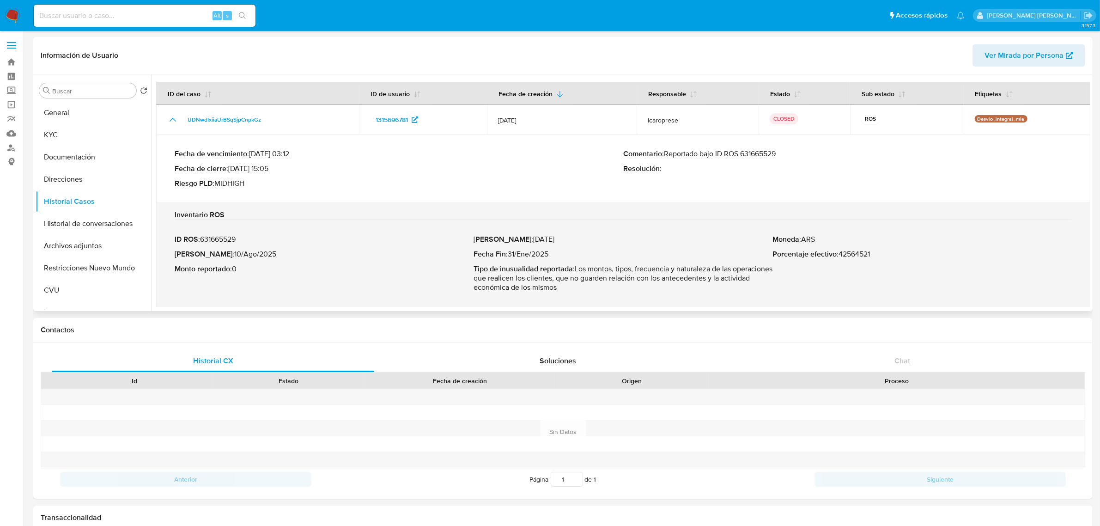
drag, startPoint x: 798, startPoint y: 151, endPoint x: 666, endPoint y: 154, distance: 132.1
click at [666, 154] on p "Comentario : Reportado bajo ID ROS 631665529" at bounding box center [847, 153] width 448 height 9
click at [56, 243] on button "Archivos adjuntos" at bounding box center [90, 246] width 108 height 22
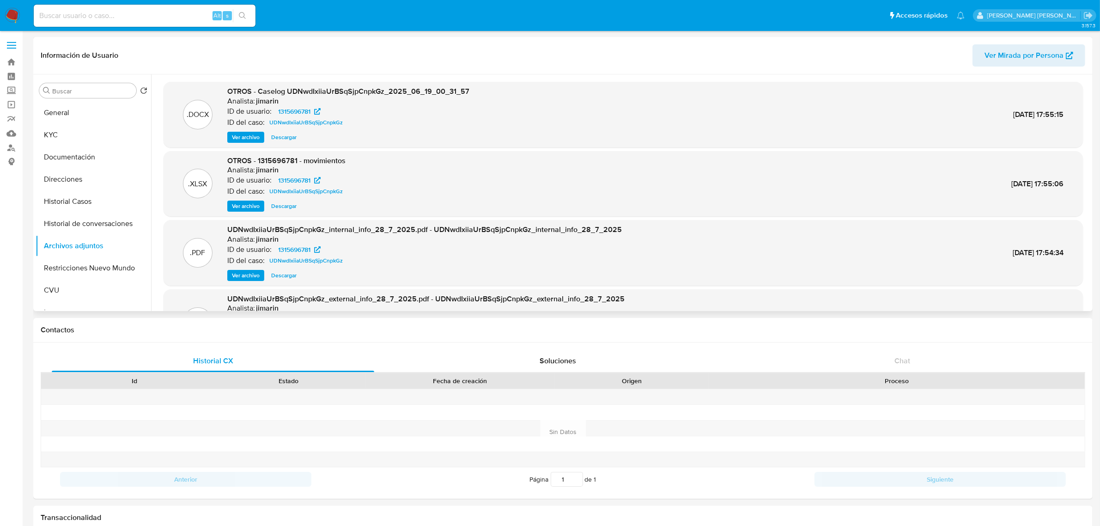
click at [243, 133] on span "Ver archivo" at bounding box center [246, 137] width 28 height 9
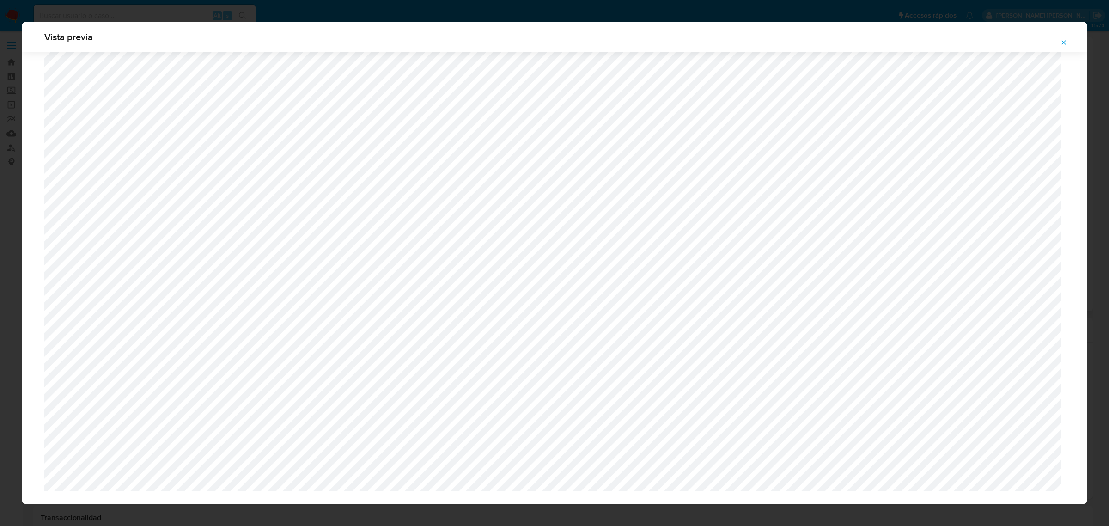
scroll to position [490, 0]
click at [1066, 46] on span "Attachment preview" at bounding box center [1063, 42] width 7 height 13
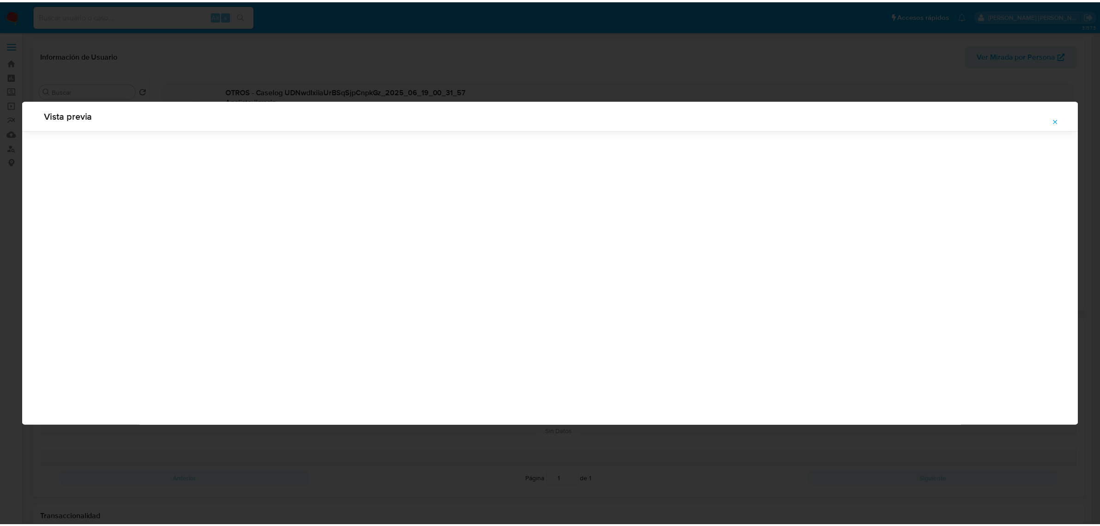
scroll to position [0, 0]
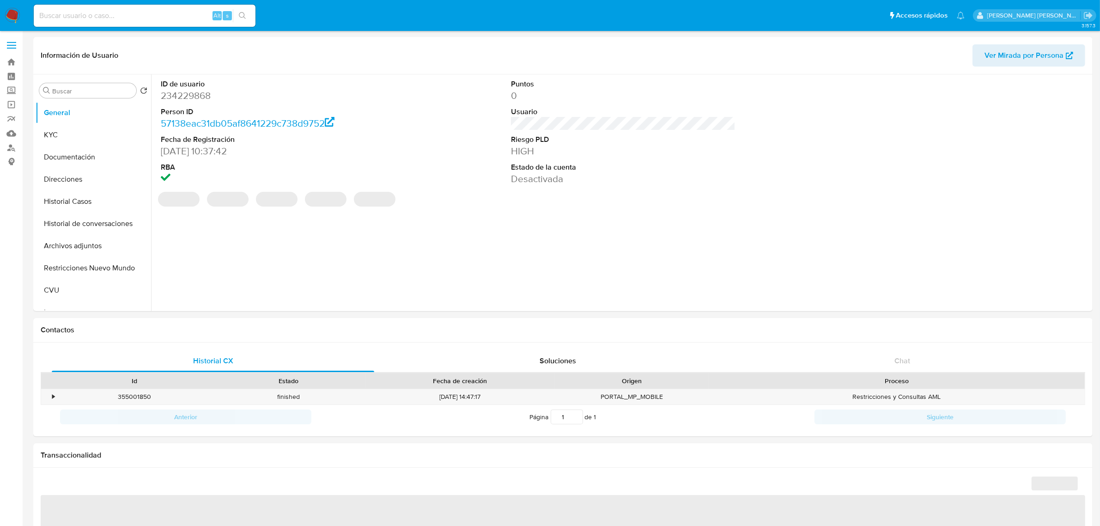
select select "10"
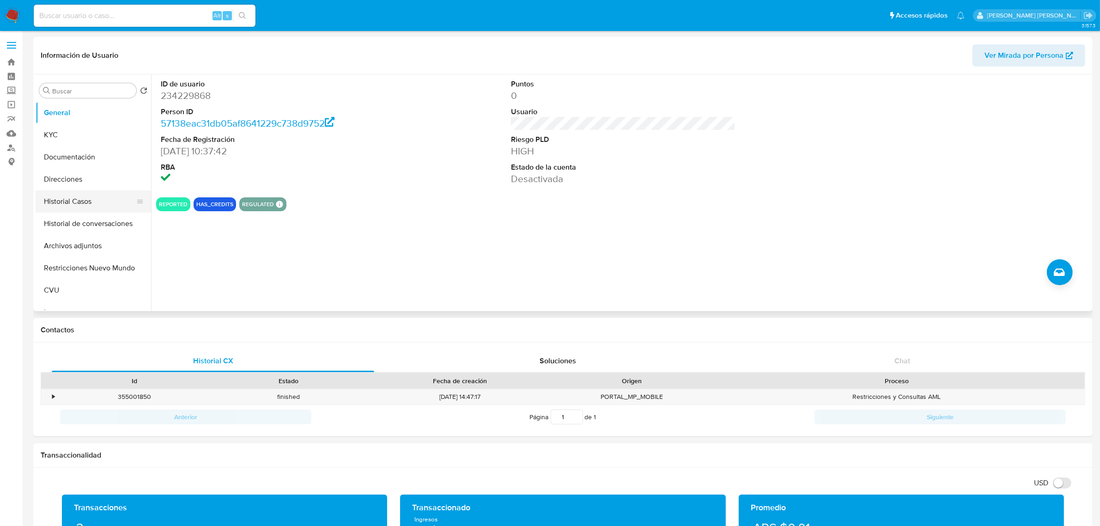
click at [68, 211] on button "Historial Casos" at bounding box center [90, 201] width 108 height 22
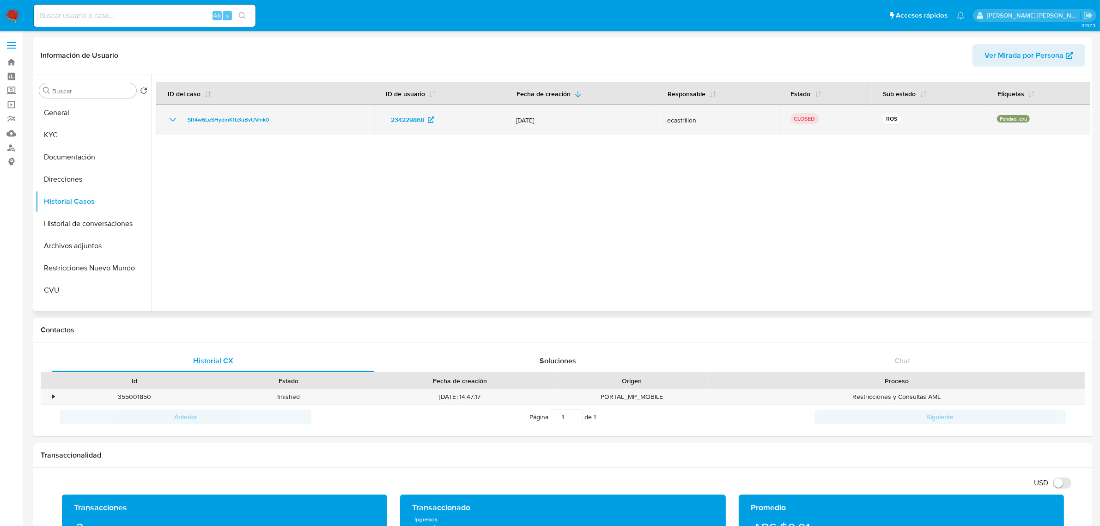
click at [174, 121] on icon "Mostrar/Ocultar" at bounding box center [172, 119] width 11 height 11
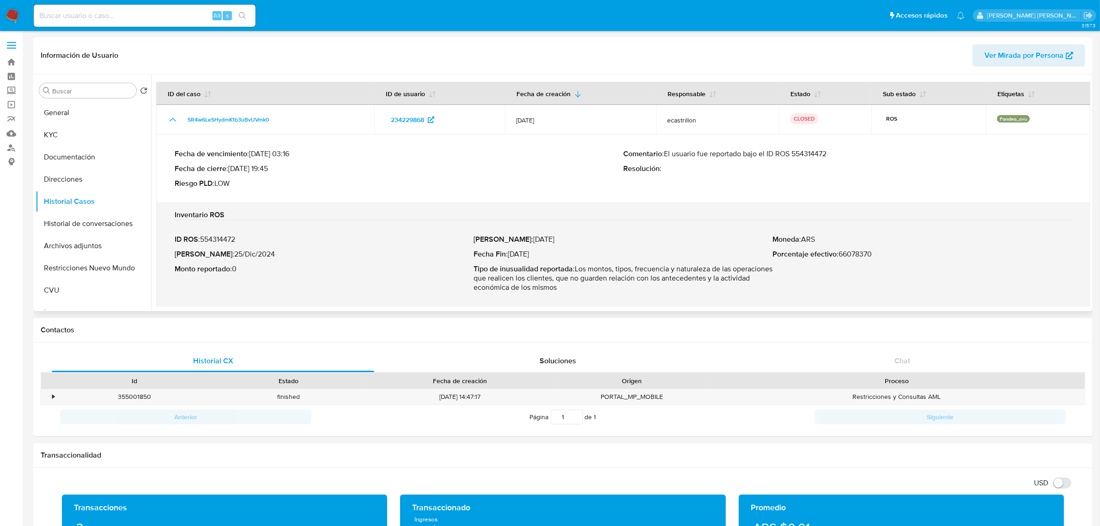
drag, startPoint x: 841, startPoint y: 155, endPoint x: 710, endPoint y: 155, distance: 130.7
click at [710, 155] on p "Comentario : El usuario fue reportado bajo el ID ROS 554314472" at bounding box center [847, 153] width 448 height 9
click at [72, 139] on button "KYC" at bounding box center [90, 135] width 108 height 22
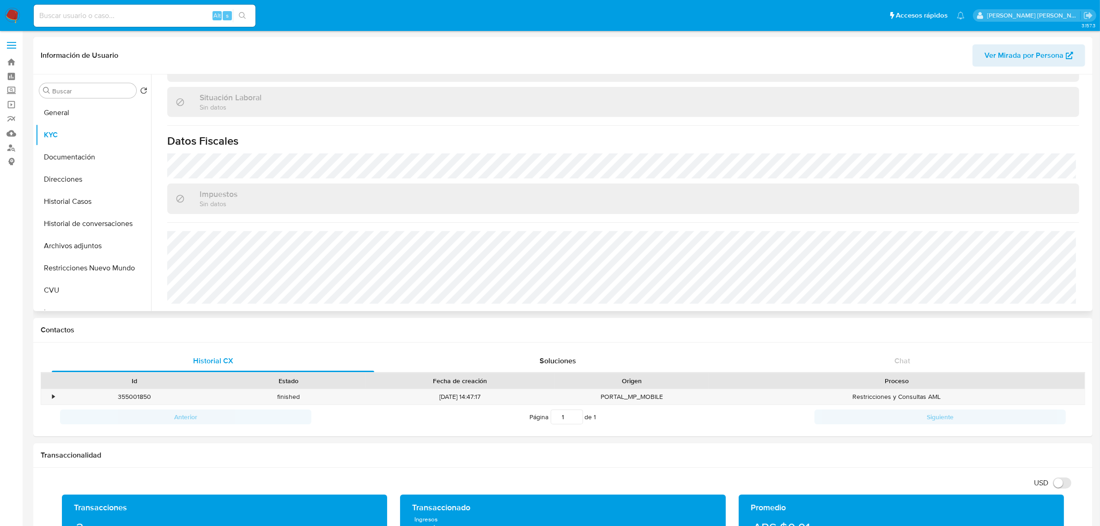
scroll to position [478, 0]
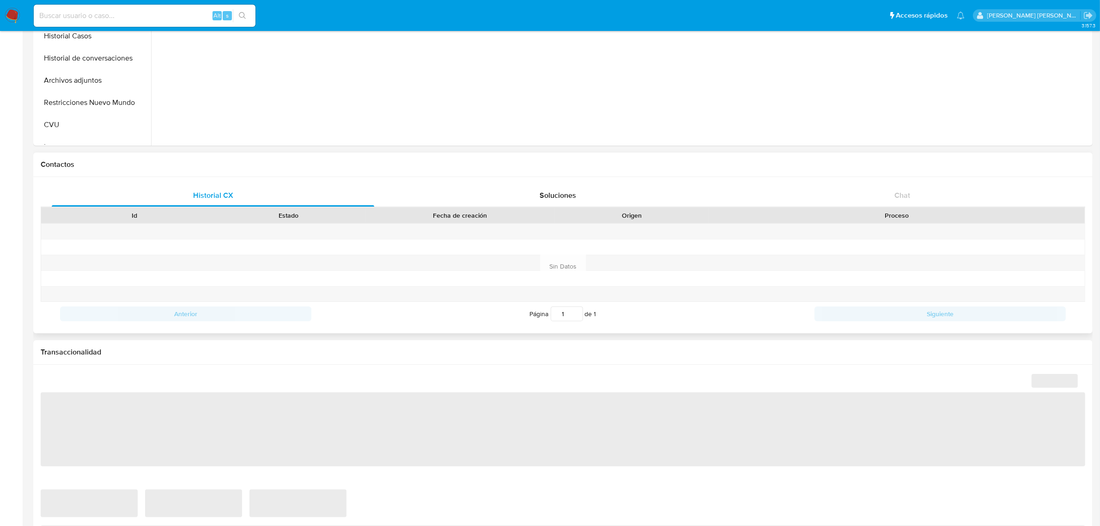
scroll to position [173, 0]
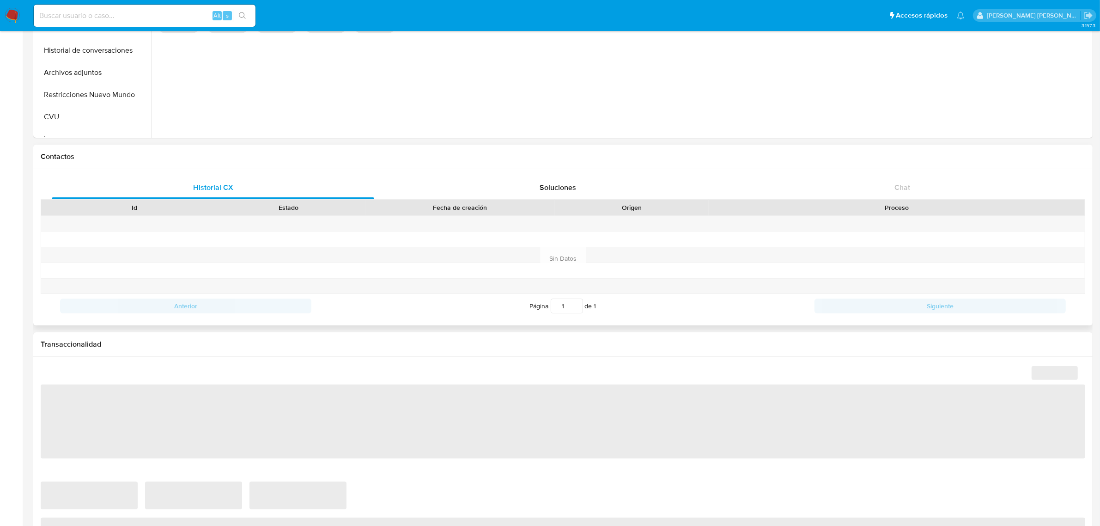
select select "10"
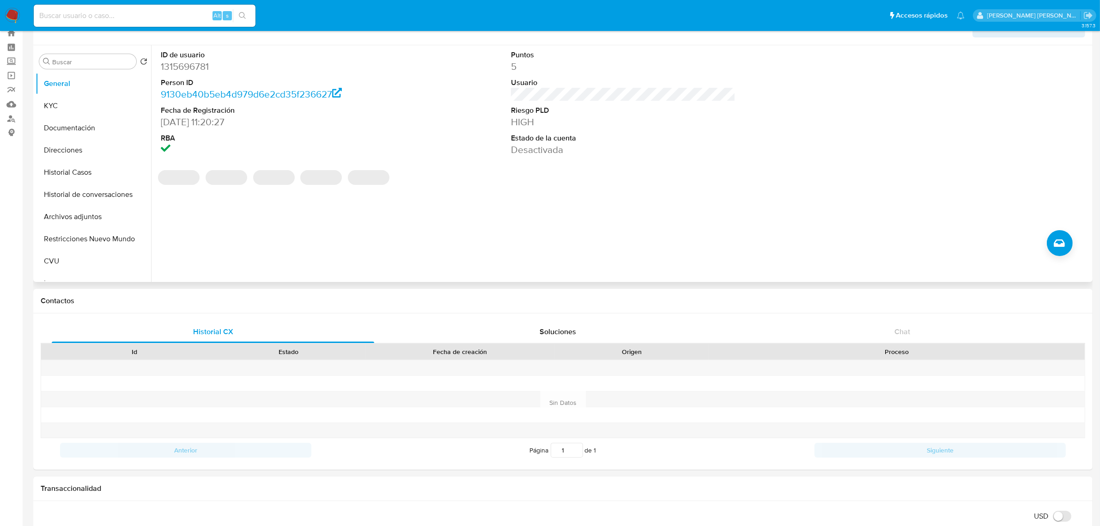
scroll to position [0, 0]
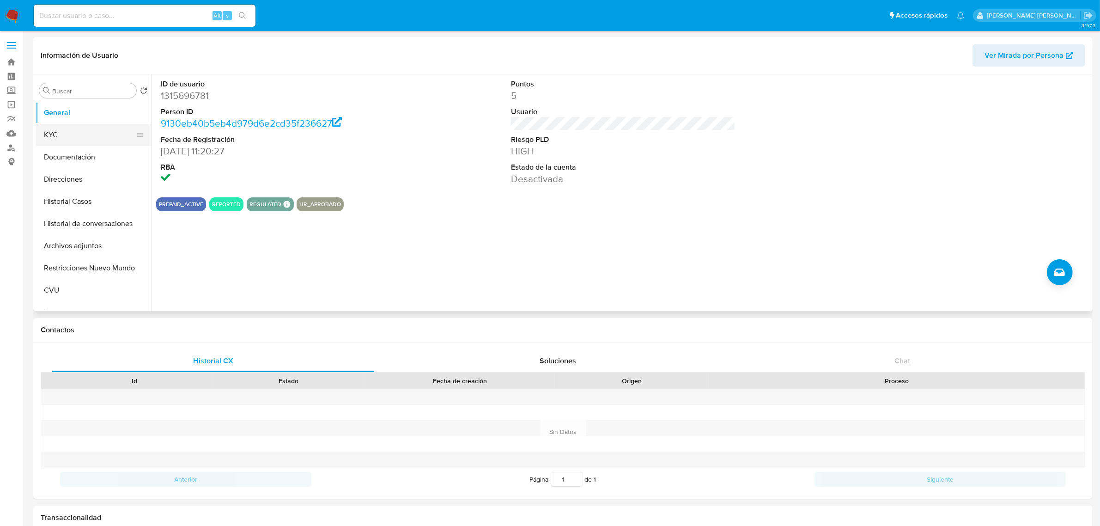
click at [65, 125] on button "KYC" at bounding box center [90, 135] width 108 height 22
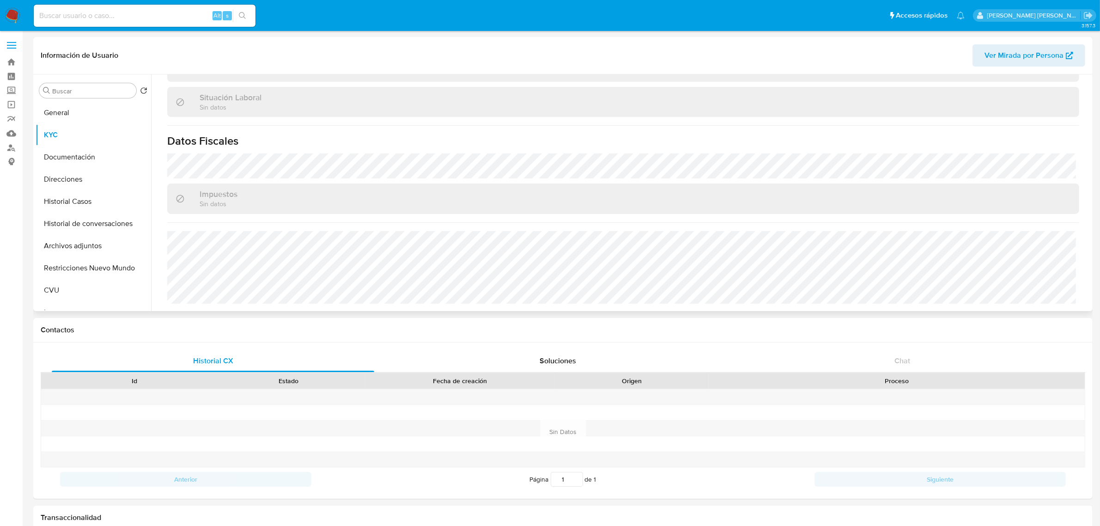
scroll to position [478, 0]
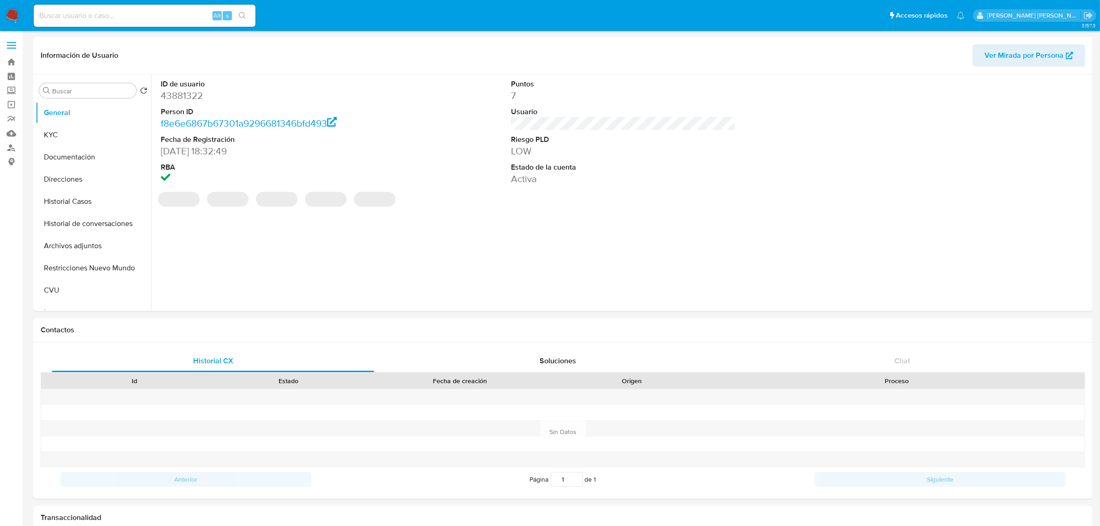
select select "10"
click at [74, 200] on button "Historial Casos" at bounding box center [90, 201] width 108 height 22
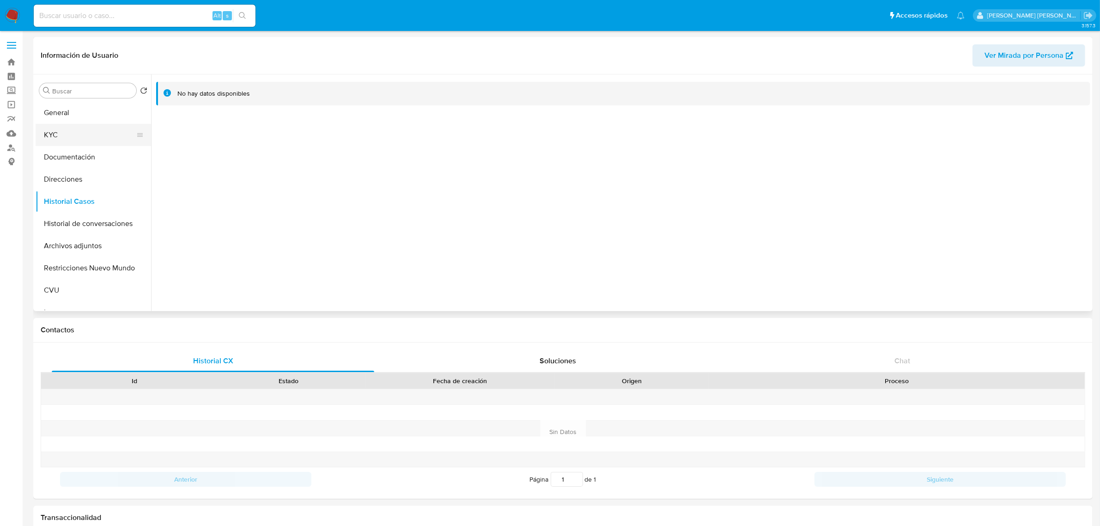
drag, startPoint x: 73, startPoint y: 137, endPoint x: 115, endPoint y: 144, distance: 42.2
click at [74, 137] on button "KYC" at bounding box center [90, 135] width 108 height 22
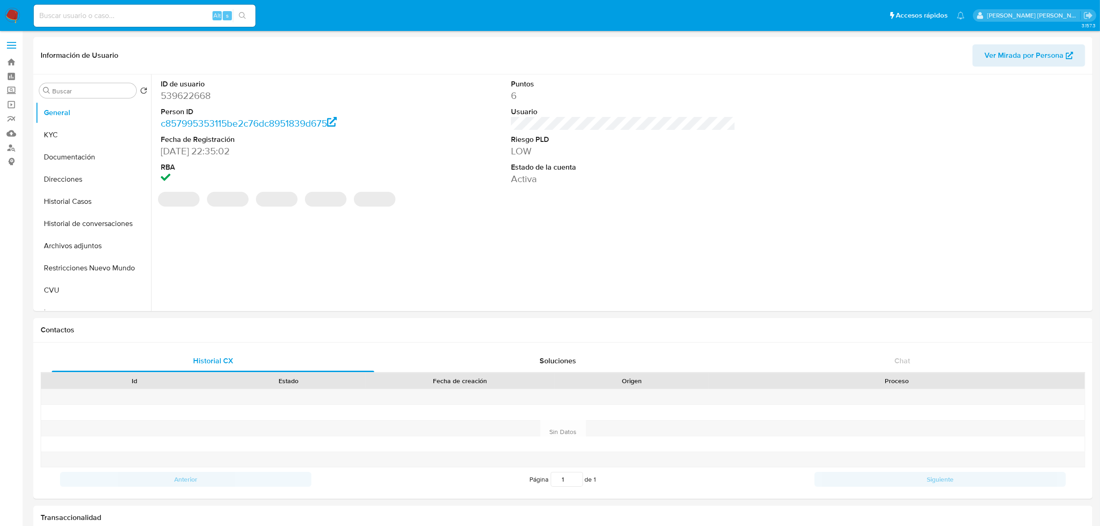
select select "10"
click at [57, 195] on button "Historial Casos" at bounding box center [90, 201] width 108 height 22
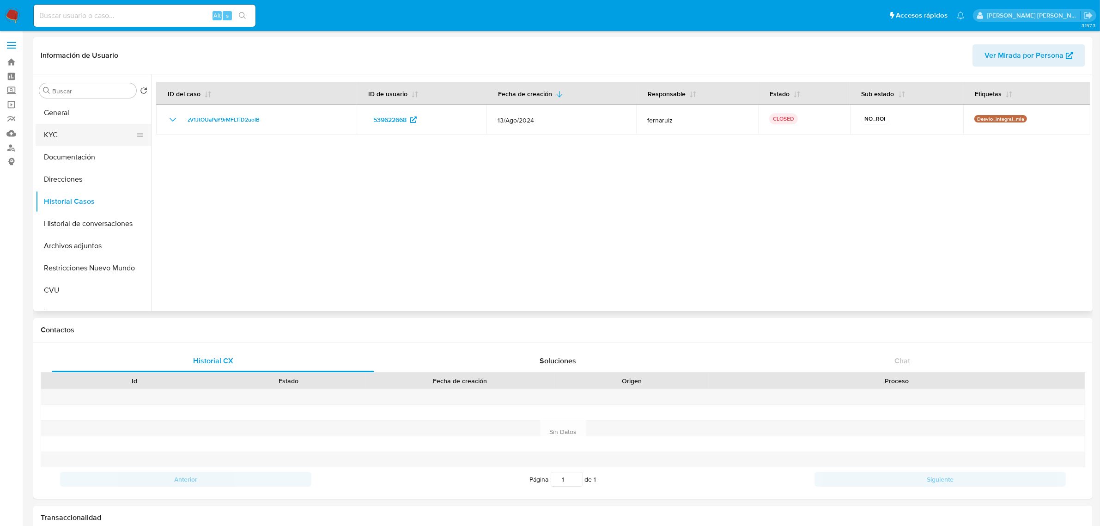
click at [65, 131] on button "KYC" at bounding box center [90, 135] width 108 height 22
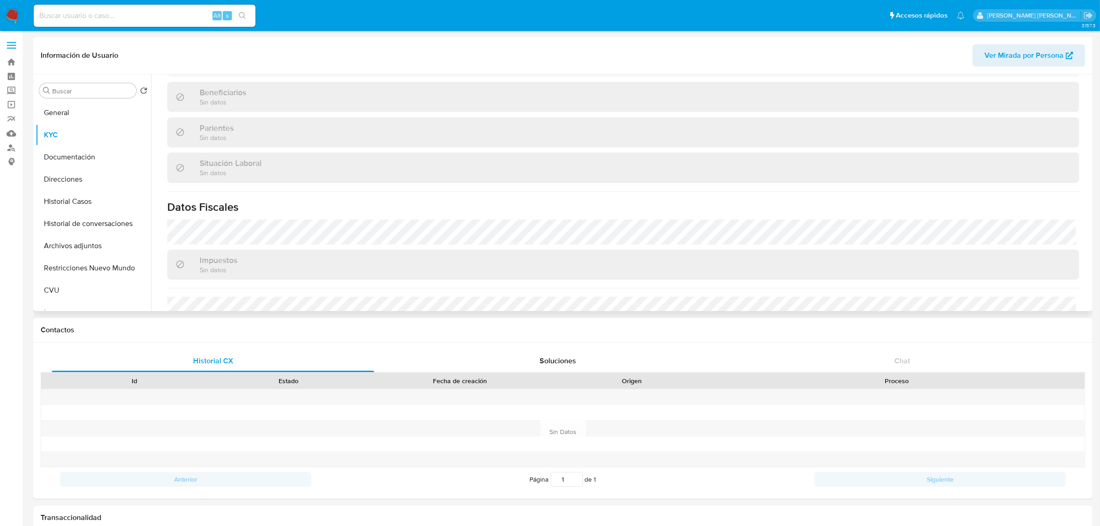
scroll to position [469, 0]
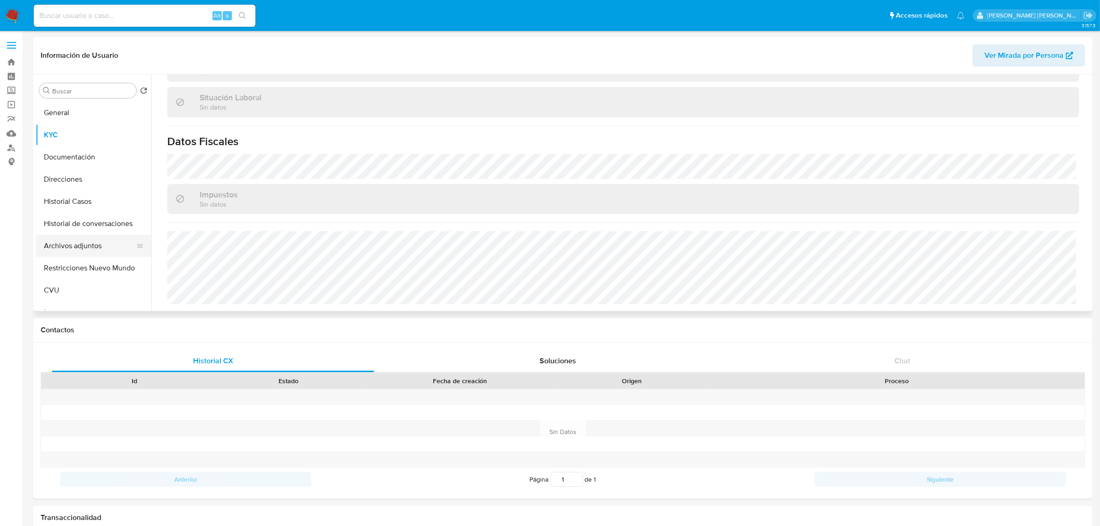
click at [68, 242] on button "Archivos adjuntos" at bounding box center [90, 246] width 108 height 22
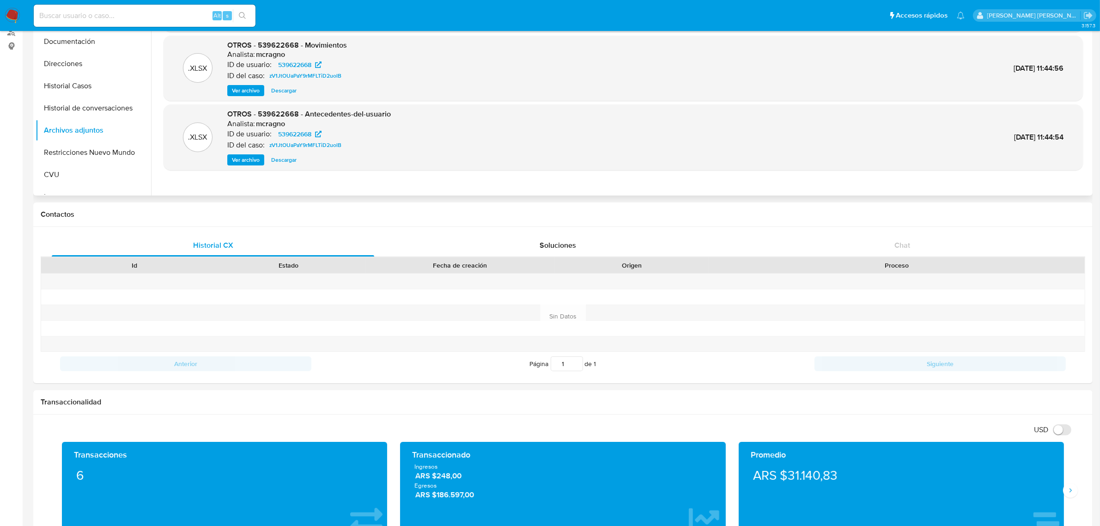
scroll to position [0, 0]
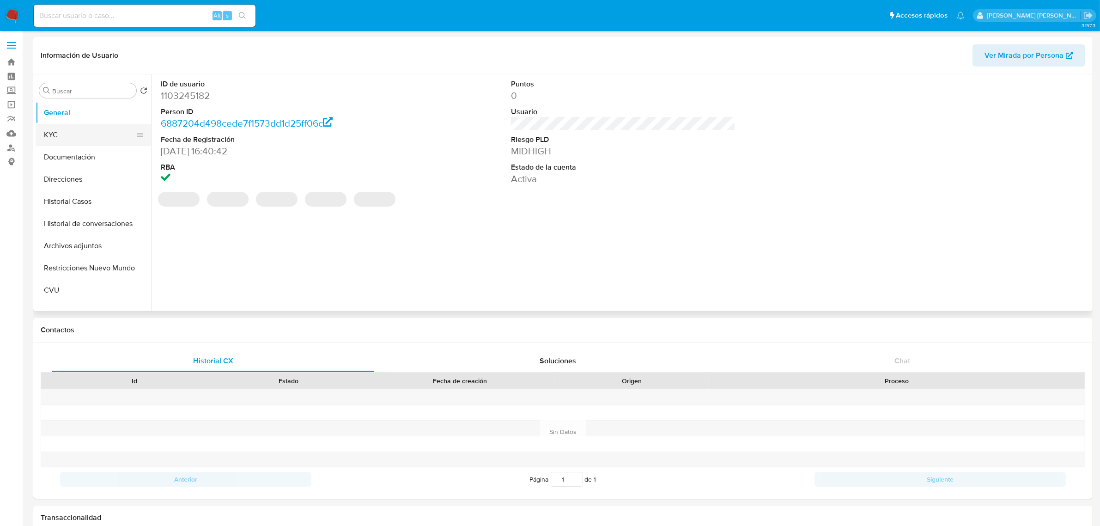
click at [56, 132] on button "KYC" at bounding box center [90, 135] width 108 height 22
select select "10"
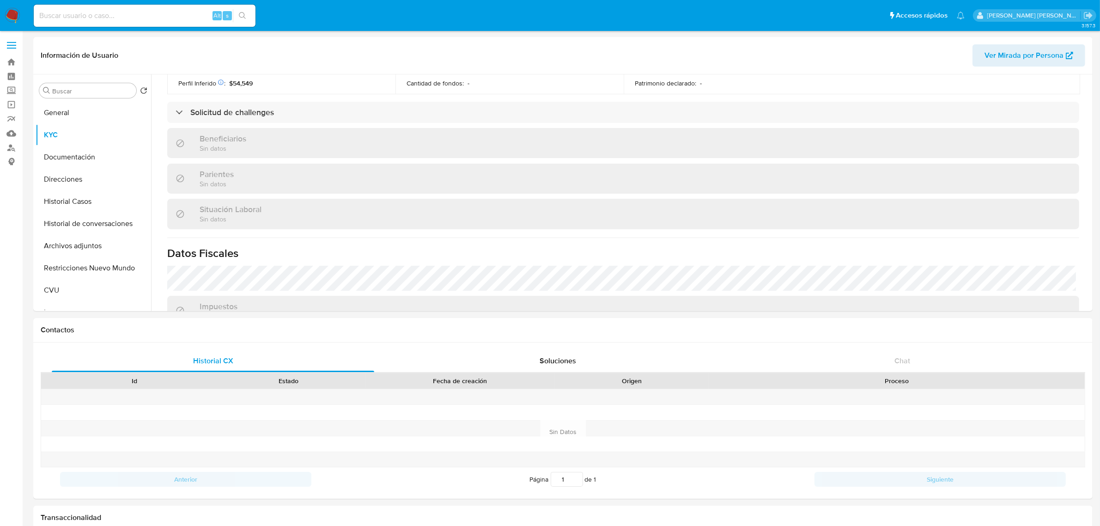
scroll to position [353, 0]
click at [69, 199] on button "Historial Casos" at bounding box center [90, 201] width 108 height 22
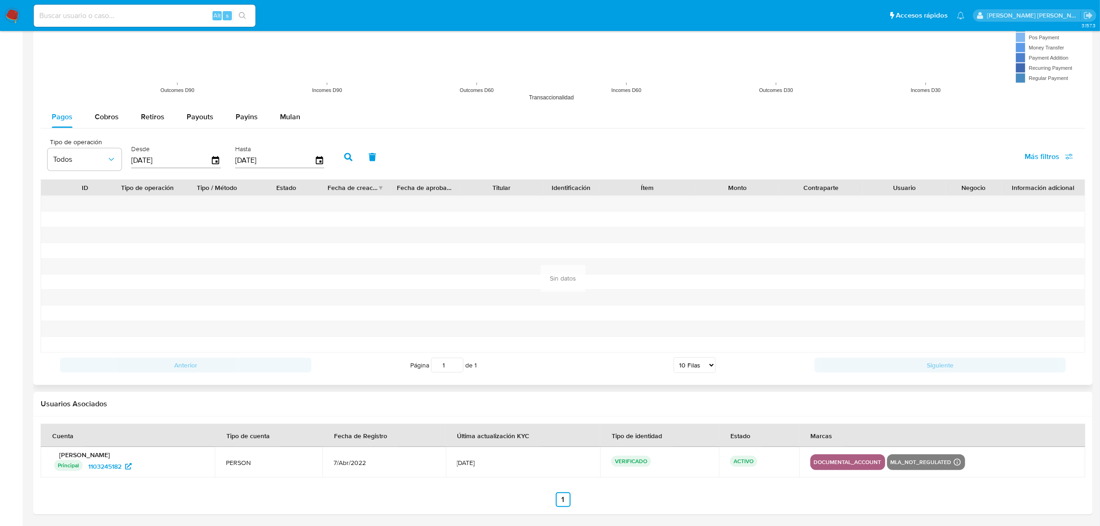
scroll to position [802, 0]
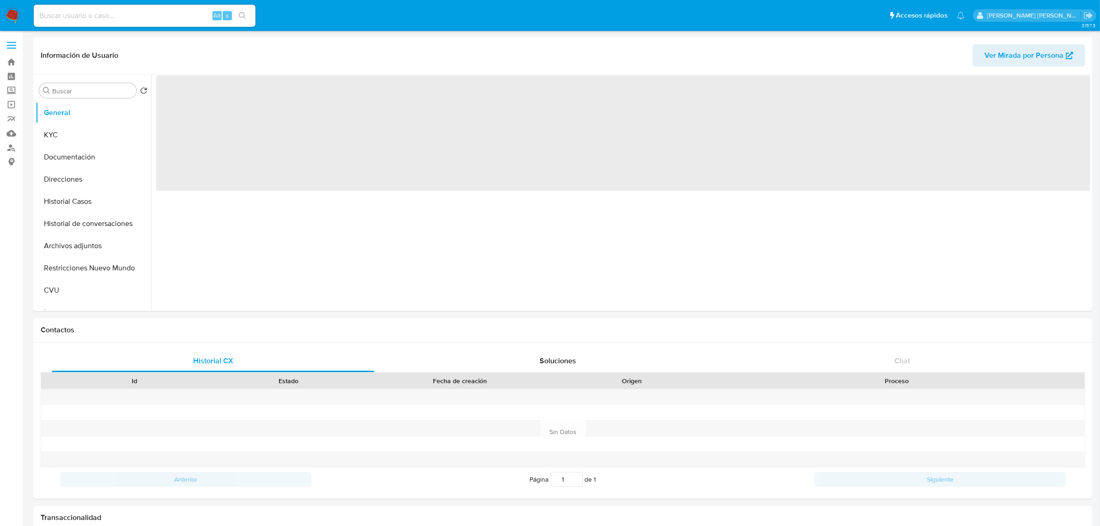
click at [142, 19] on input at bounding box center [145, 16] width 222 height 12
paste input "51692148"
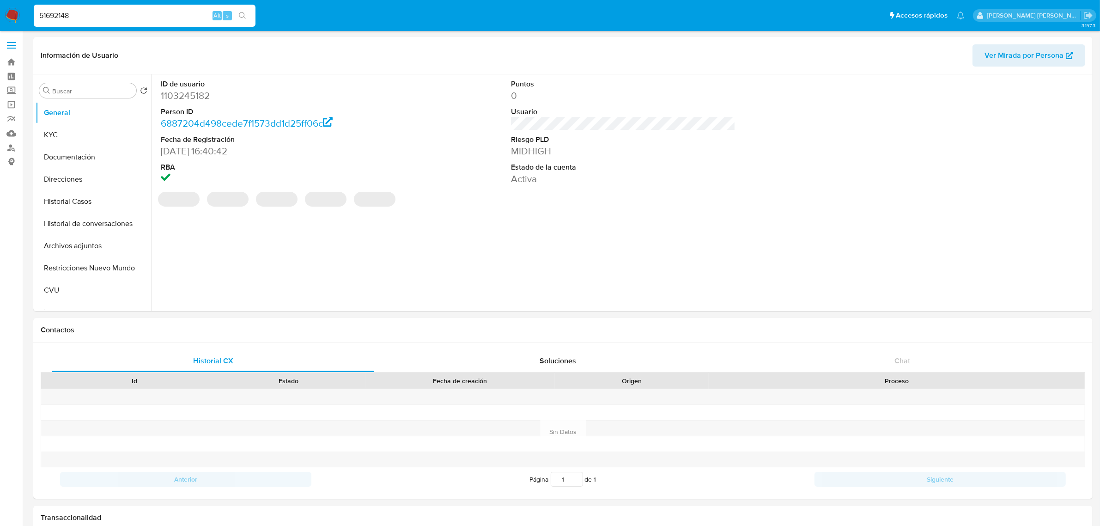
type input "51692148"
select select "10"
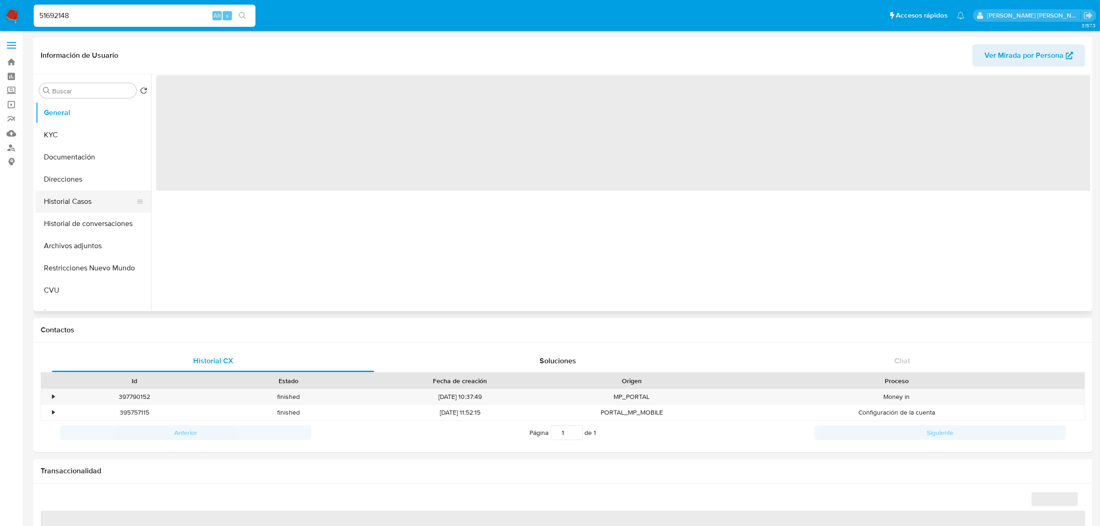
click at [75, 200] on button "Historial Casos" at bounding box center [90, 201] width 108 height 22
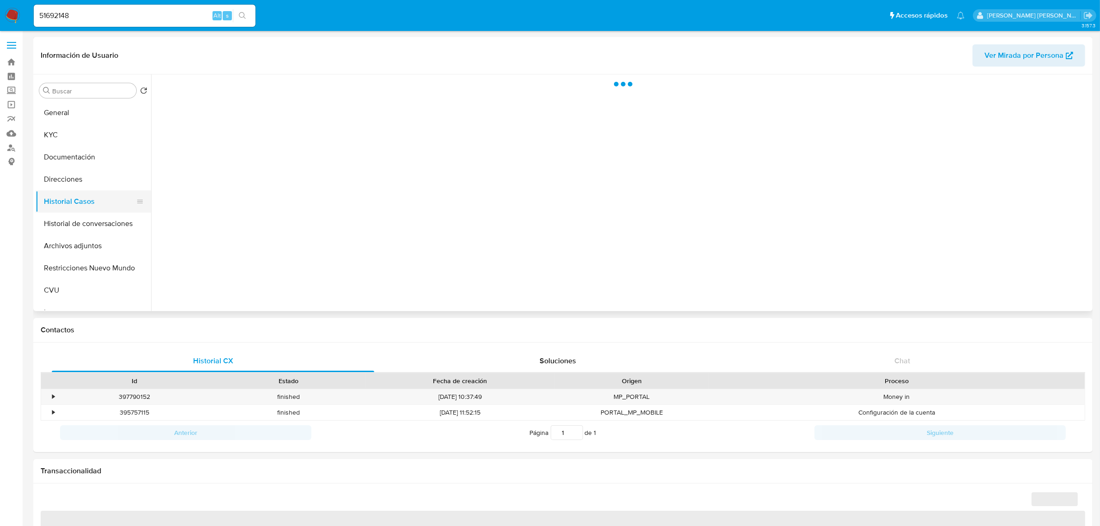
select select "10"
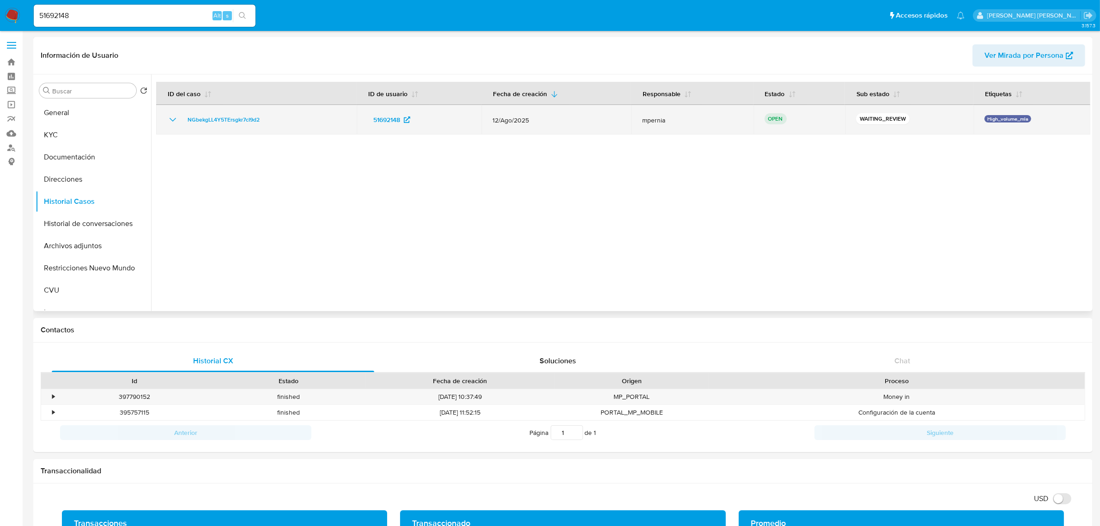
drag, startPoint x: 272, startPoint y: 121, endPoint x: 182, endPoint y: 111, distance: 89.6
click at [182, 111] on td "NGbekgLL4Y5TErsgkr7cI9d2" at bounding box center [256, 120] width 200 height 30
click at [244, 123] on span "NGbekgLL4Y5TErsgkr7cI9d2" at bounding box center [224, 119] width 72 height 11
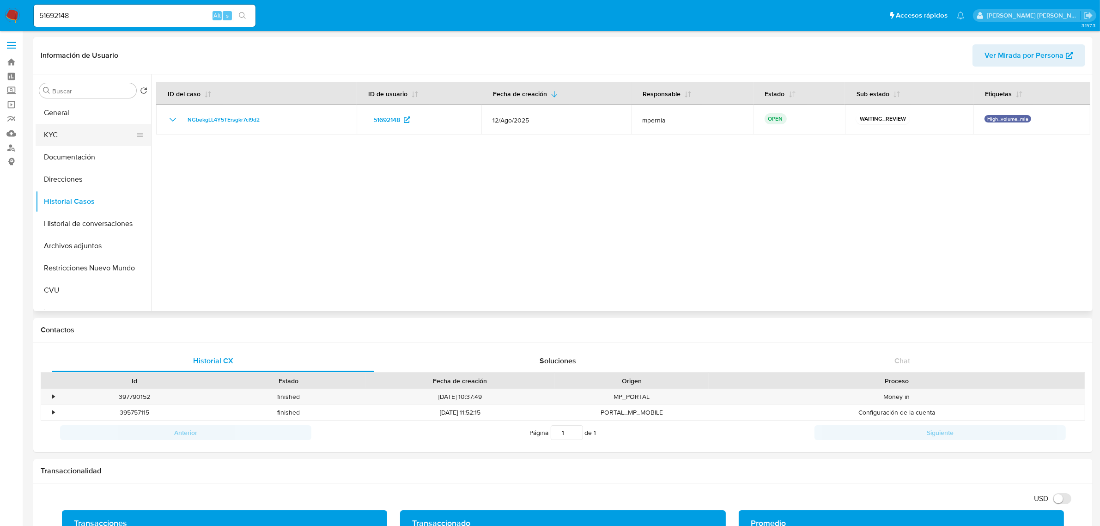
click at [55, 133] on button "KYC" at bounding box center [90, 135] width 108 height 22
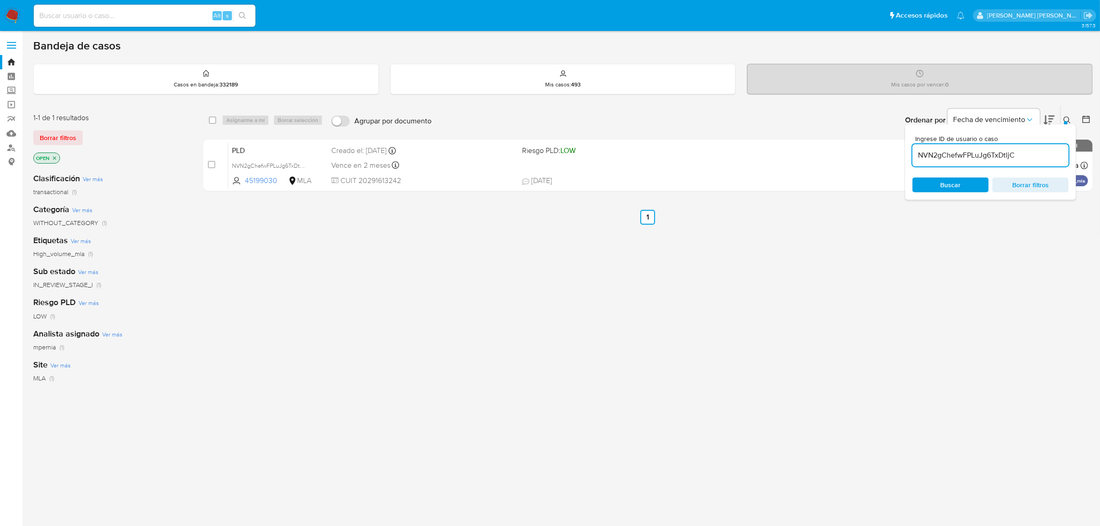
click at [979, 154] on input "NVN2gChefwFPLuJg6TxDtljC" at bounding box center [990, 155] width 156 height 12
paste input "GbekgLL4Y5TErsgkr7cI9d2"
type input "NGbekgLL4Y5TErsgkr7cI9d2"
drag, startPoint x: 211, startPoint y: 121, endPoint x: 226, endPoint y: 121, distance: 15.7
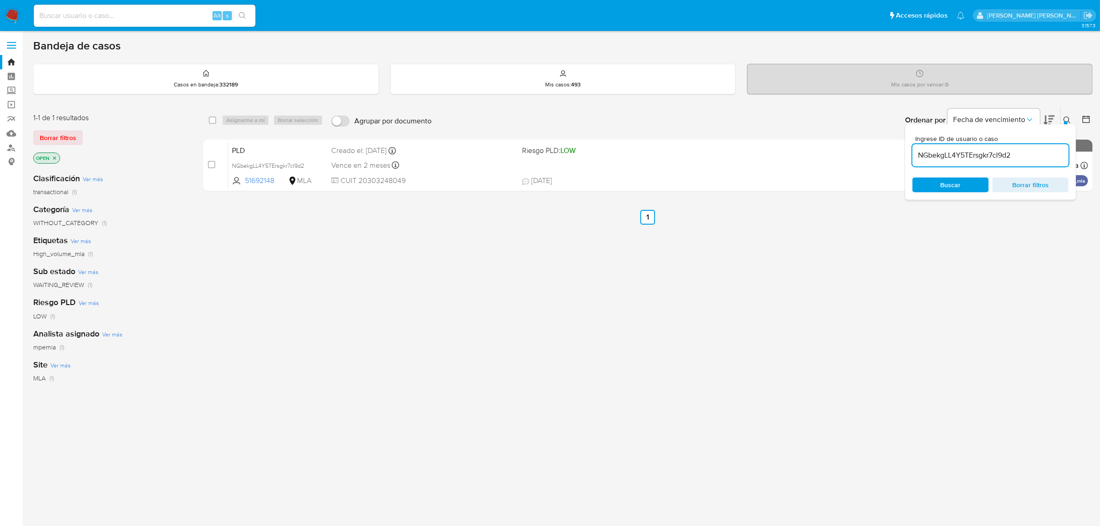
click at [211, 121] on input "checkbox" at bounding box center [212, 119] width 7 height 7
checkbox input "true"
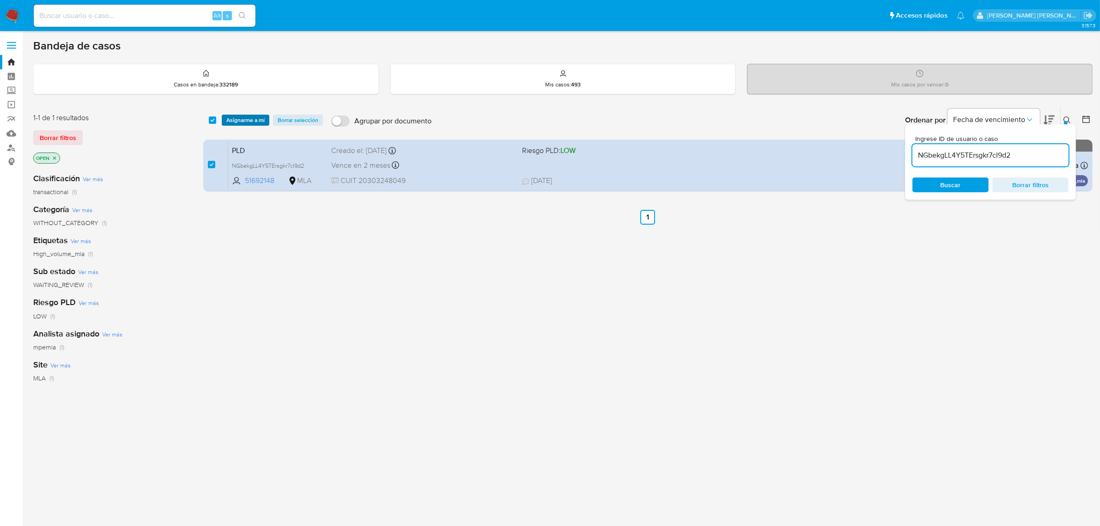
click at [239, 120] on span "Asignarme a mí" at bounding box center [245, 119] width 38 height 9
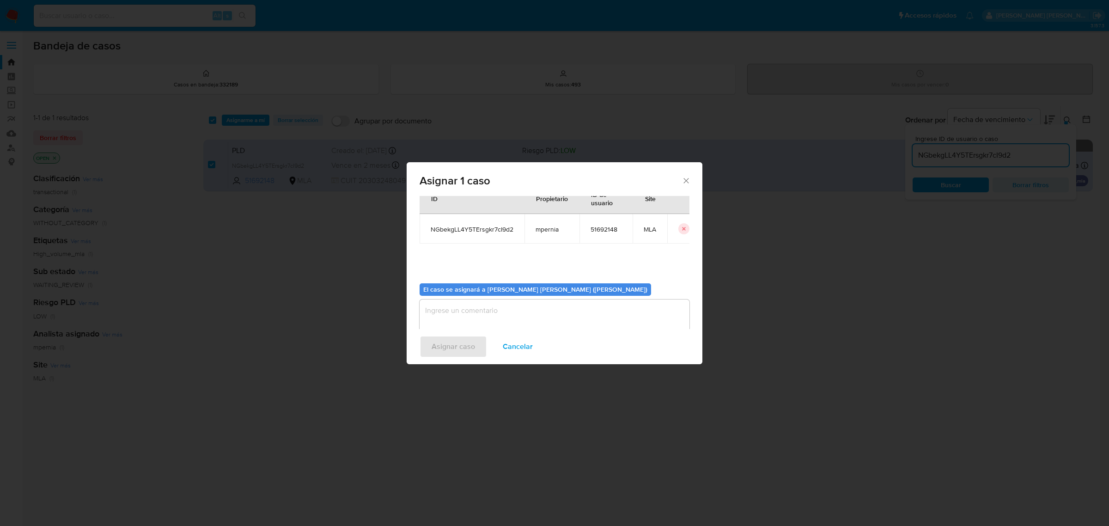
scroll to position [47, 0]
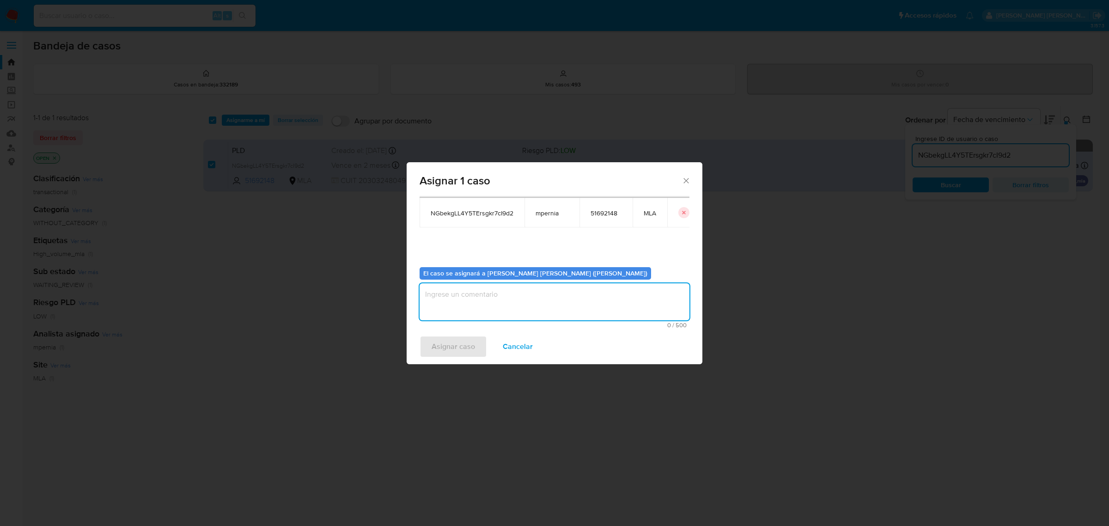
click at [454, 286] on textarea "assign-modal" at bounding box center [554, 301] width 270 height 37
type textarea "-"
click at [460, 352] on span "Asignar caso" at bounding box center [452, 346] width 43 height 20
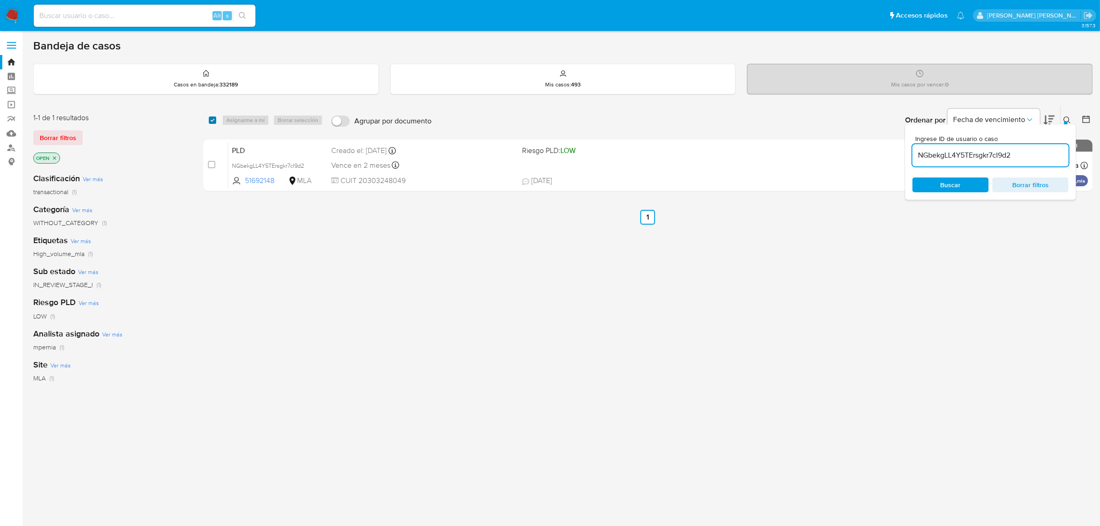
click at [214, 118] on input "checkbox" at bounding box center [212, 119] width 7 height 7
checkbox input "true"
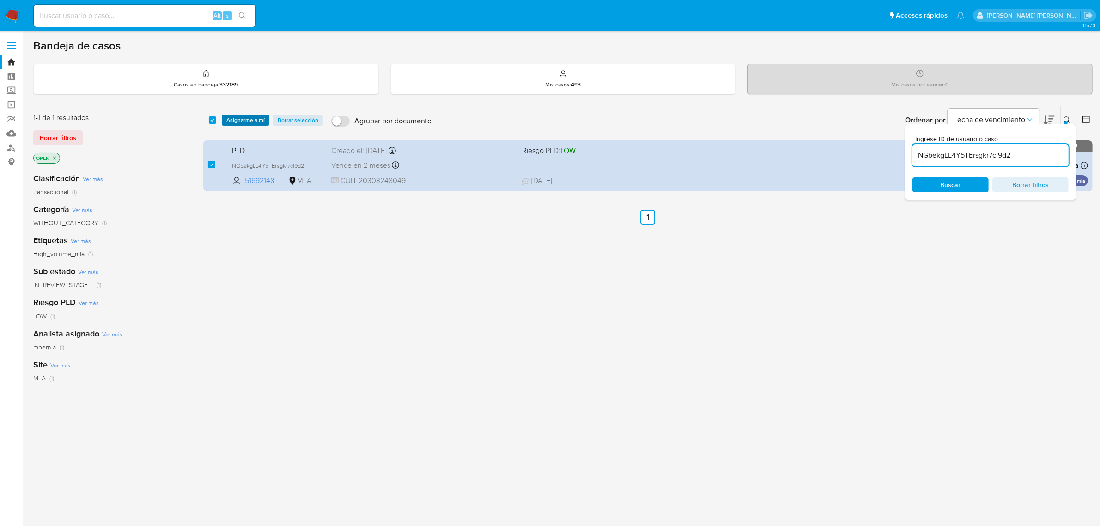
click at [246, 117] on span "Asignarme a mí" at bounding box center [245, 119] width 38 height 9
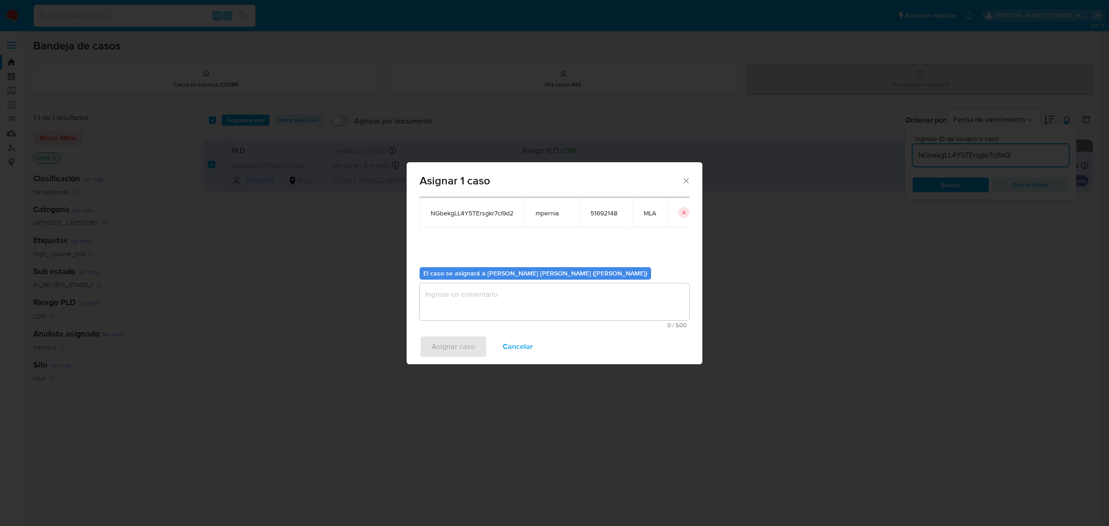
click at [468, 295] on textarea "assign-modal" at bounding box center [554, 301] width 270 height 37
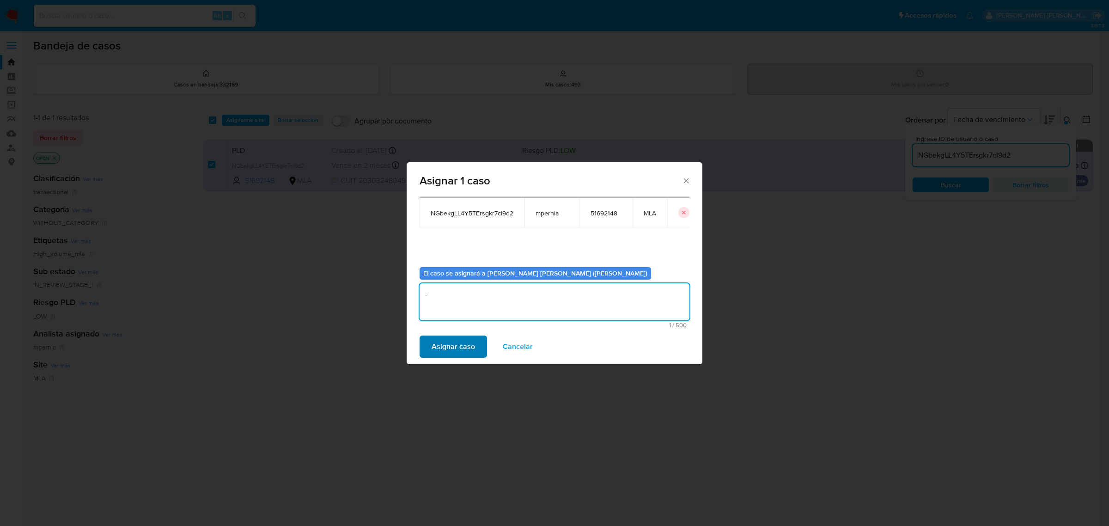
type textarea "-"
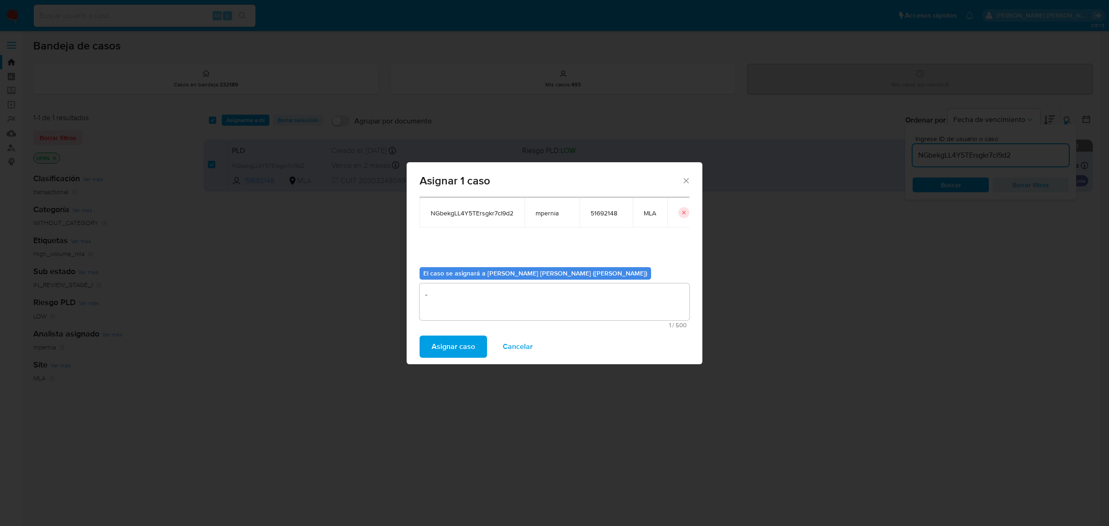
click at [439, 349] on span "Asignar caso" at bounding box center [452, 346] width 43 height 20
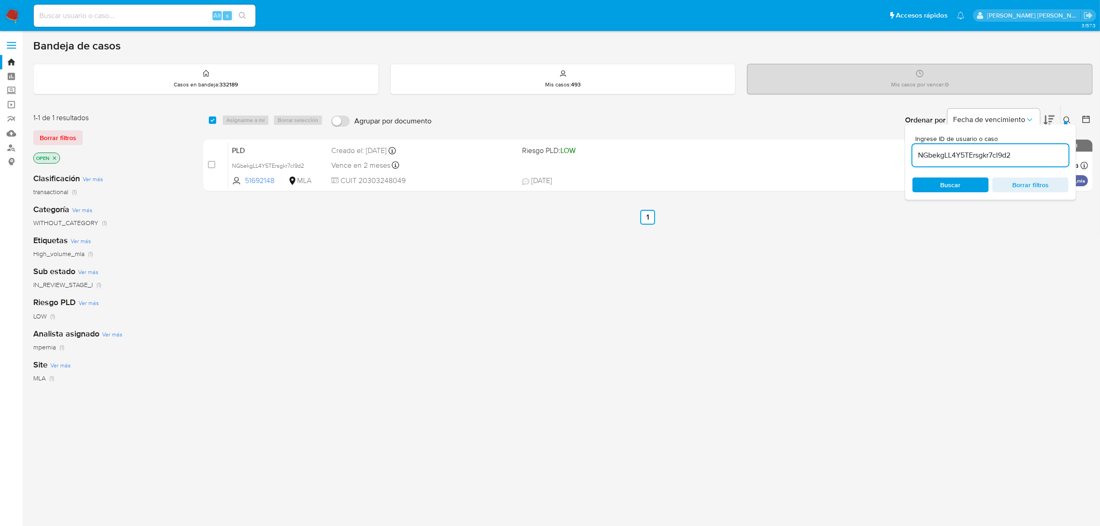
click at [934, 151] on input "NGbekgLL4Y5TErsgkr7cI9d2" at bounding box center [990, 155] width 156 height 12
paste input "iRXItz1OcAwwMVEYvaN4zGIb"
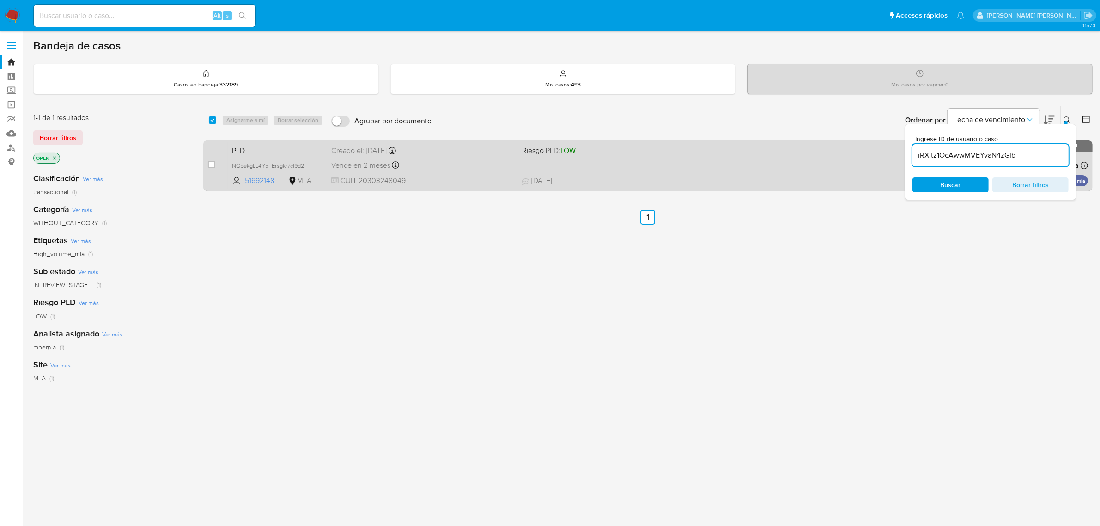
type input "iRXItz1OcAwwMVEYvaN4zGIb"
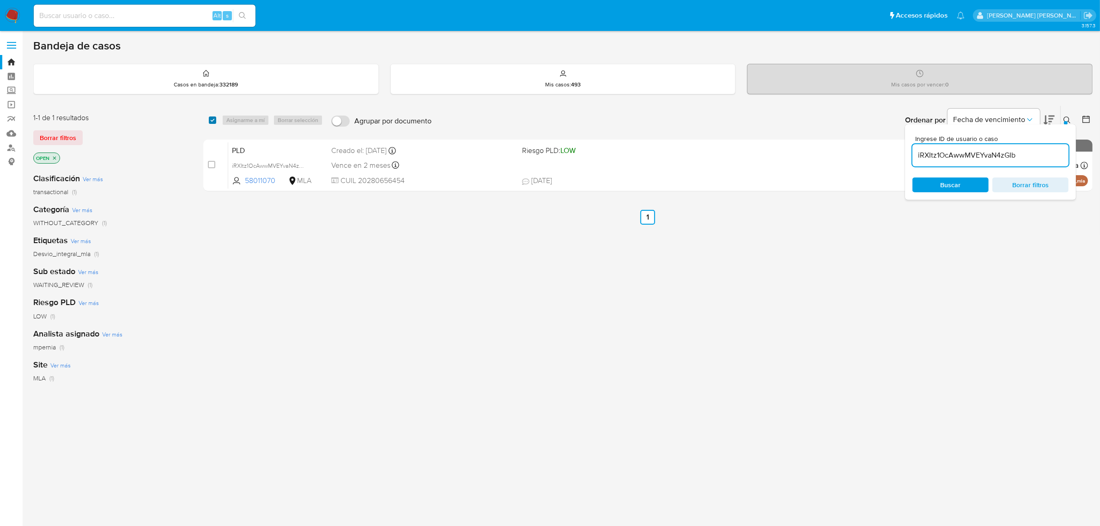
click at [209, 120] on input "checkbox" at bounding box center [212, 119] width 7 height 7
checkbox input "true"
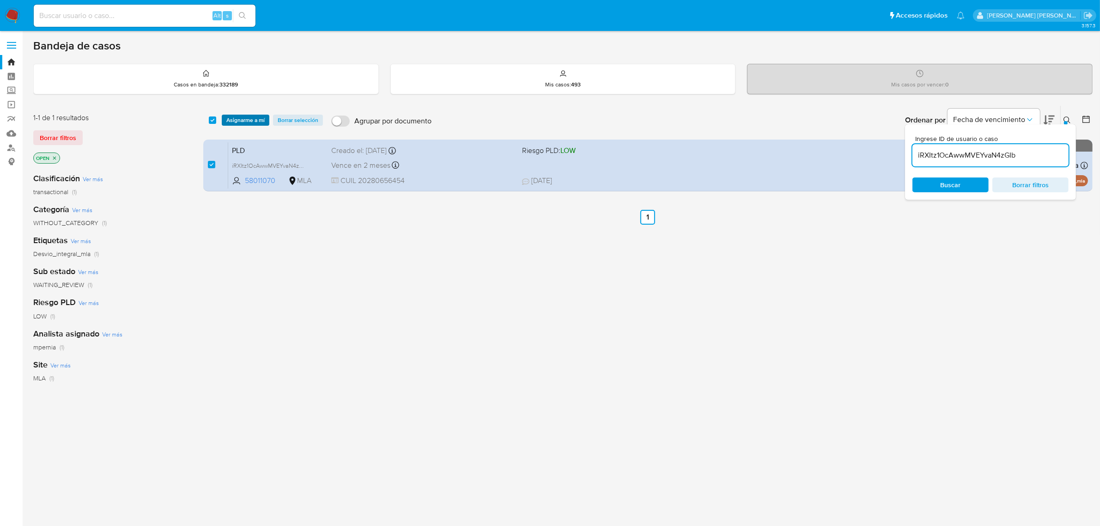
click at [240, 118] on span "Asignarme a mí" at bounding box center [245, 119] width 38 height 9
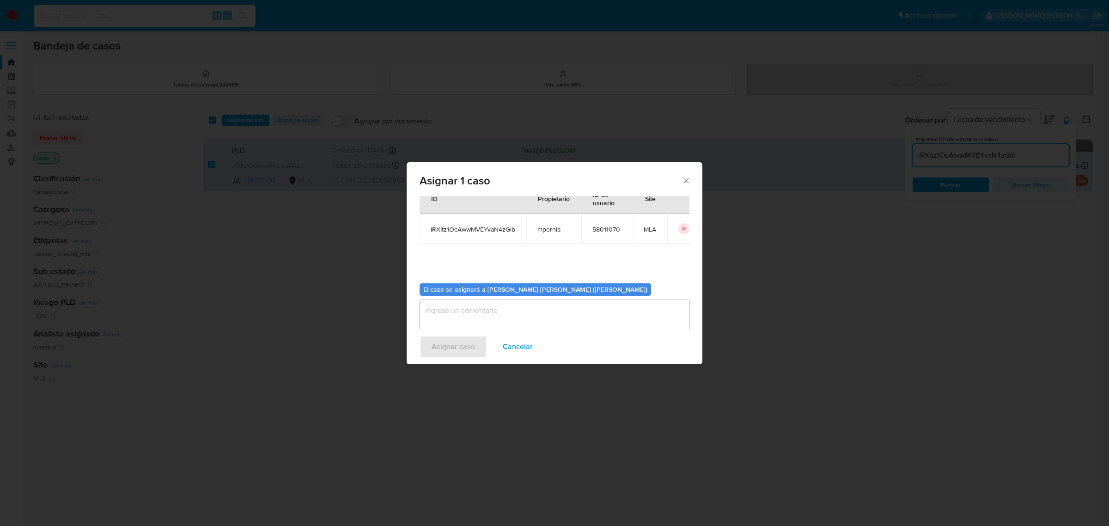
scroll to position [47, 0]
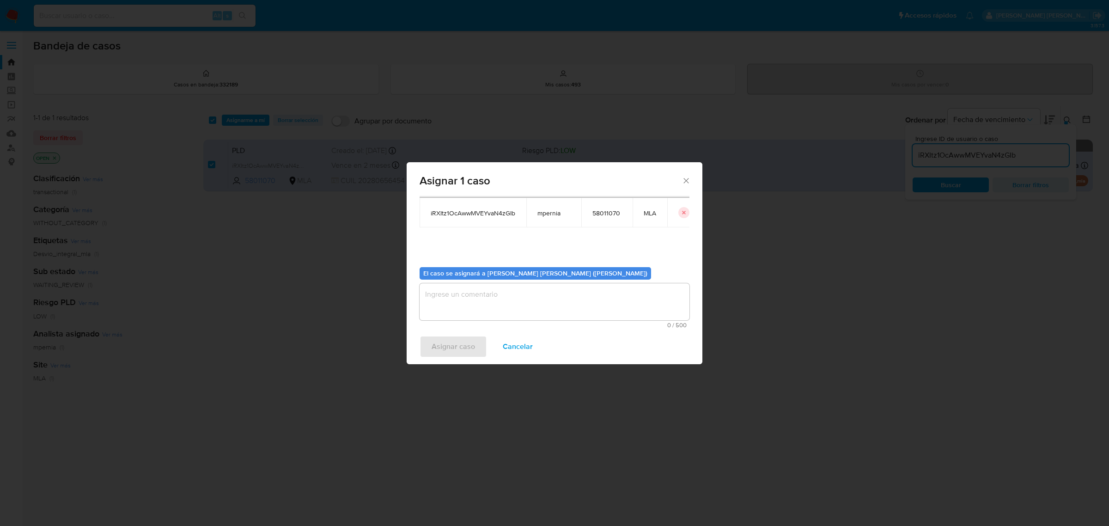
click at [478, 295] on textarea "assign-modal" at bounding box center [554, 301] width 270 height 37
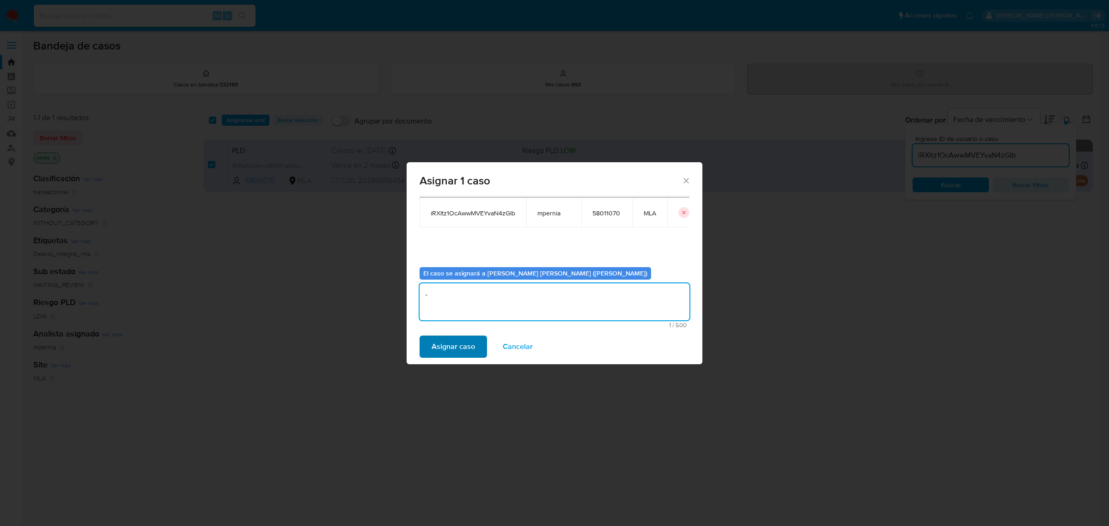
type textarea "-"
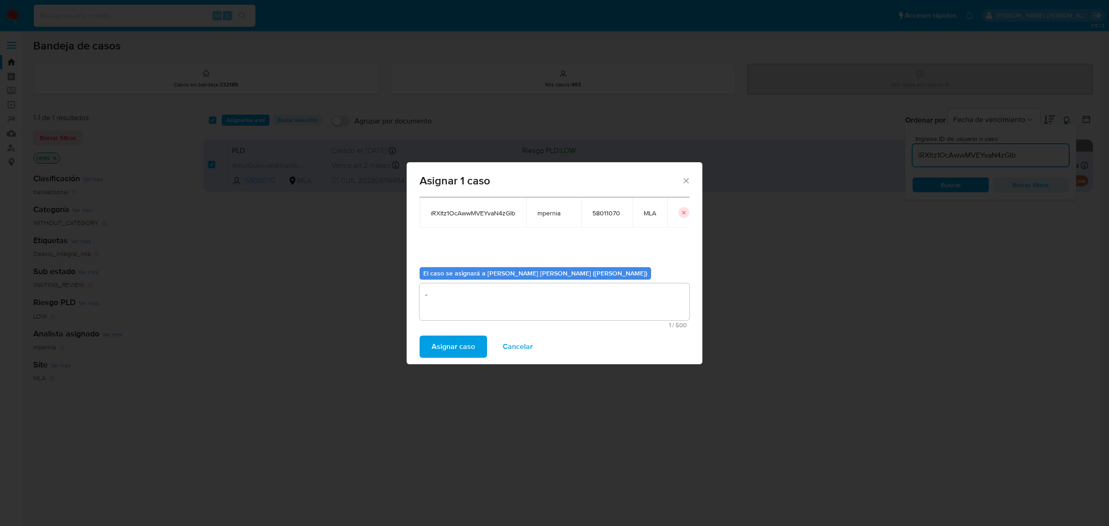
click at [463, 344] on span "Asignar caso" at bounding box center [452, 346] width 43 height 20
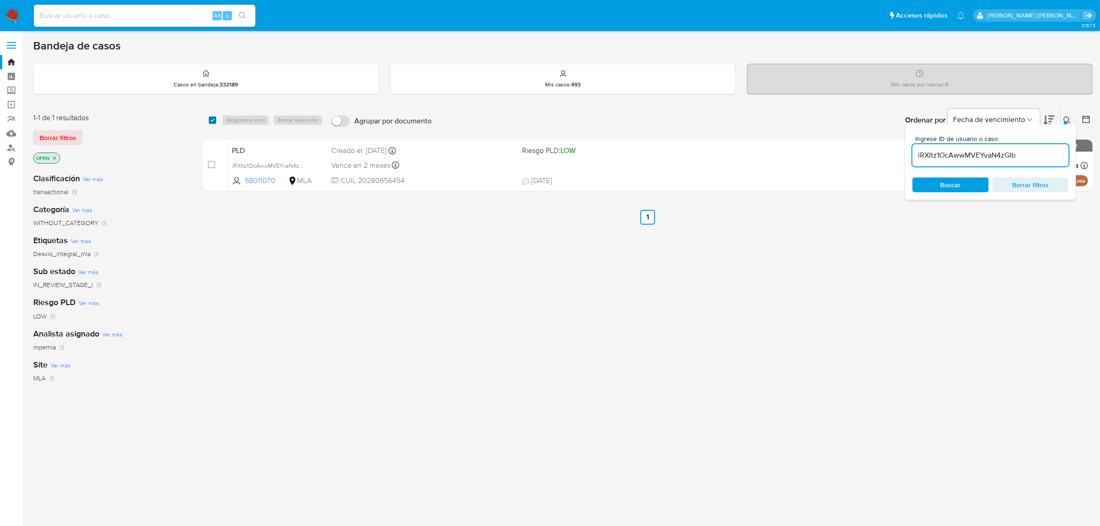
click at [216, 118] on input "checkbox" at bounding box center [212, 119] width 7 height 7
checkbox input "true"
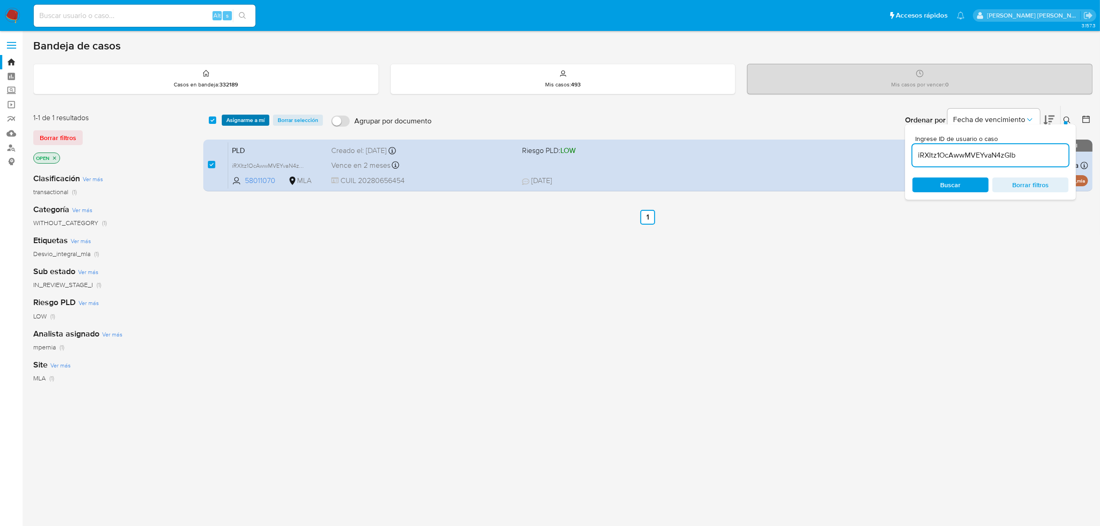
click at [242, 123] on span "Asignarme a mí" at bounding box center [245, 119] width 38 height 9
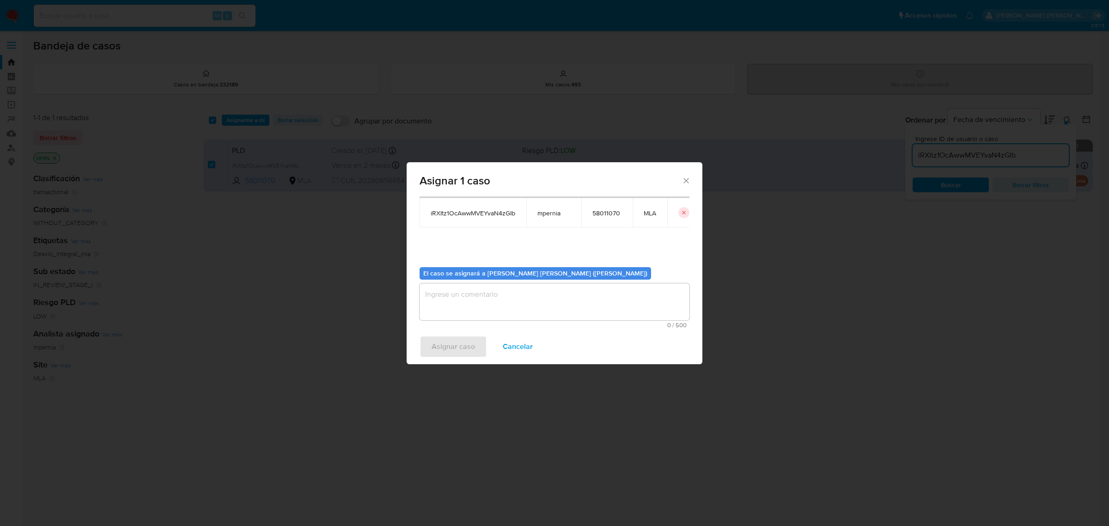
click at [495, 297] on textarea "assign-modal" at bounding box center [554, 301] width 270 height 37
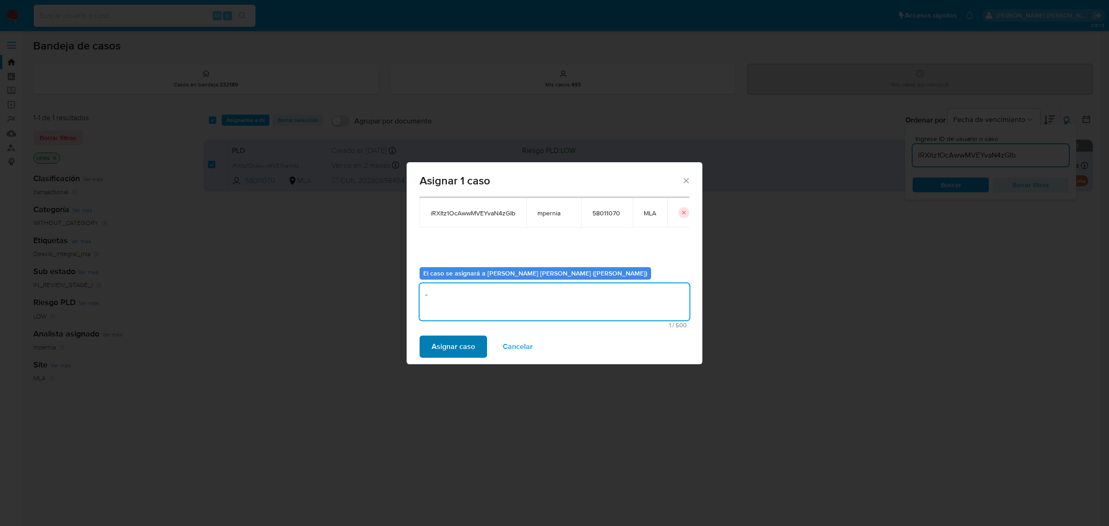
type textarea "-"
click at [440, 351] on span "Asignar caso" at bounding box center [452, 346] width 43 height 20
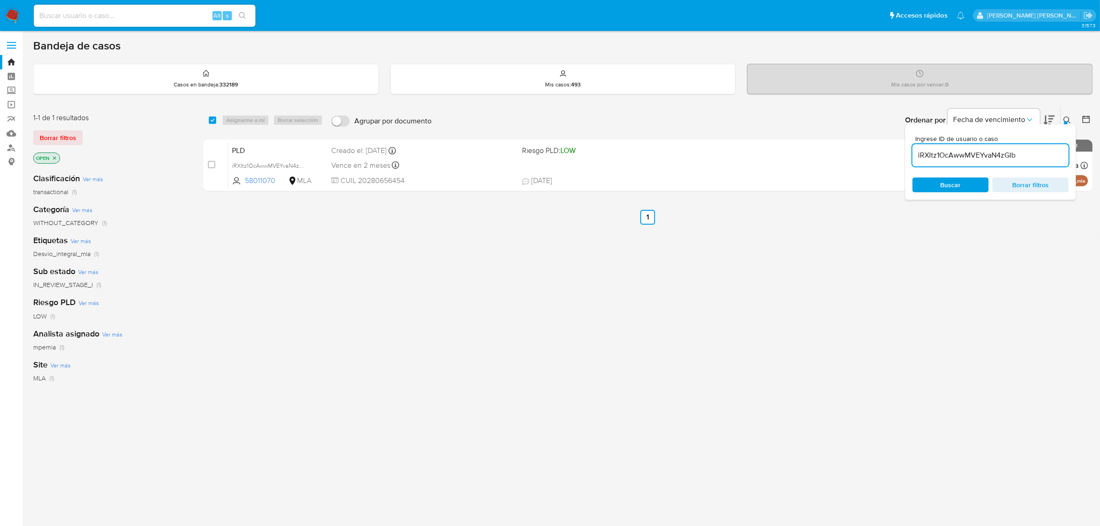
click at [931, 148] on div "iRXItz1OcAwwMVEYvaN4zGIb" at bounding box center [990, 155] width 156 height 22
click at [932, 153] on input "iRXItz1OcAwwMVEYvaN4zGIb" at bounding box center [990, 155] width 156 height 12
paste input "AaJ6NhjlJtBSsvUakjz6SVeY"
type input "AaJ6NhjlJtBSsvUakjz6SVeY"
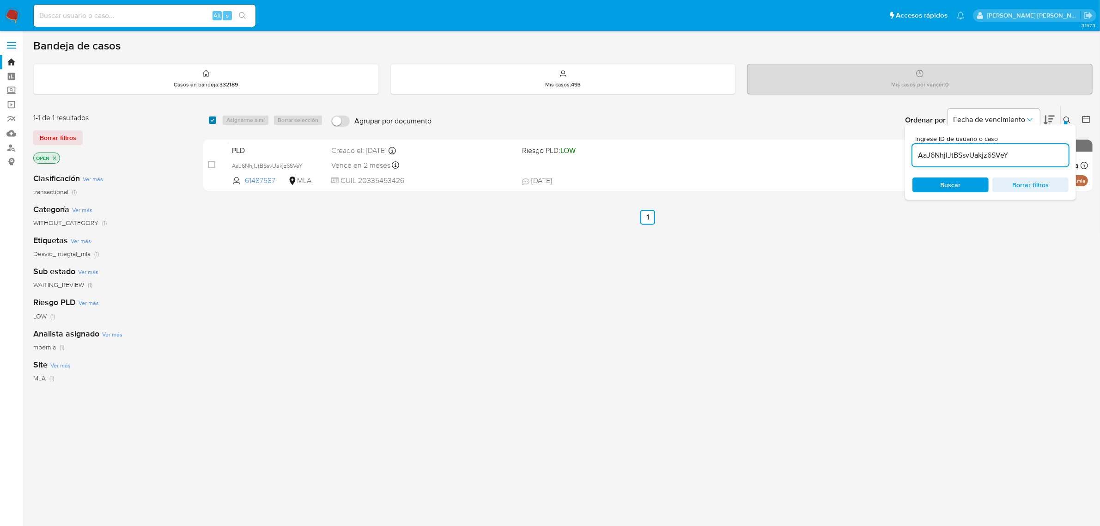
click at [212, 121] on input "checkbox" at bounding box center [212, 119] width 7 height 7
checkbox input "true"
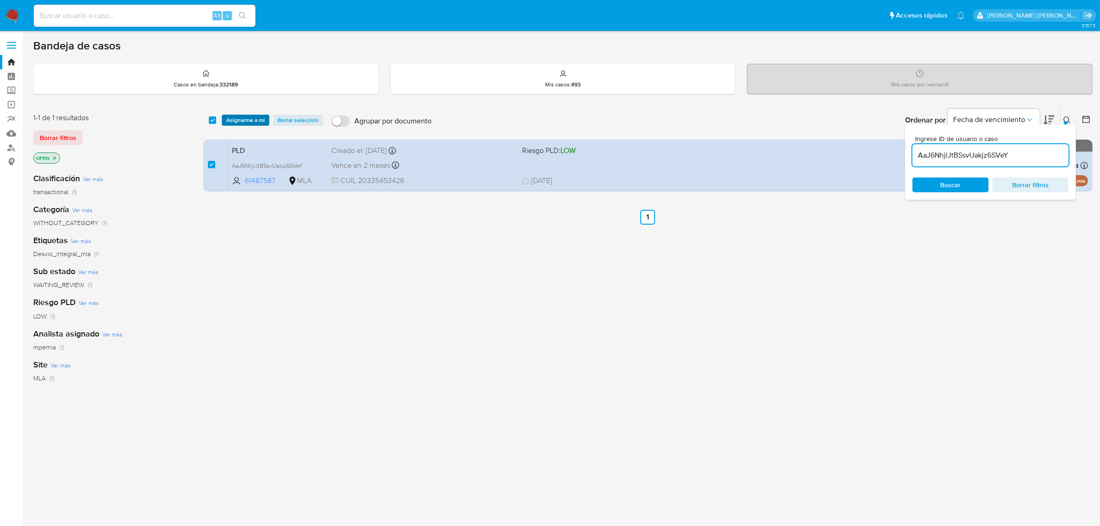
click at [251, 121] on span "Asignarme a mí" at bounding box center [245, 119] width 38 height 9
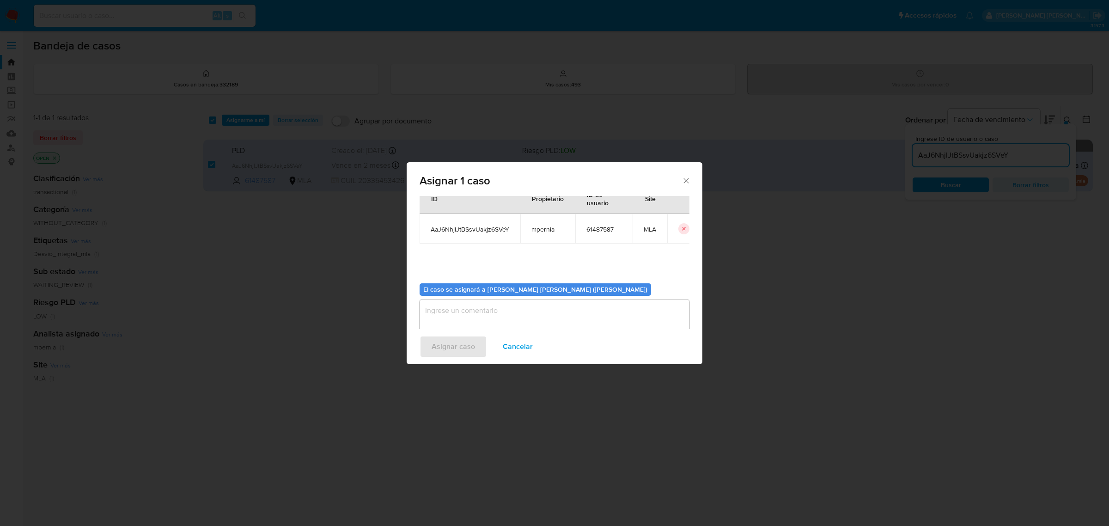
scroll to position [47, 0]
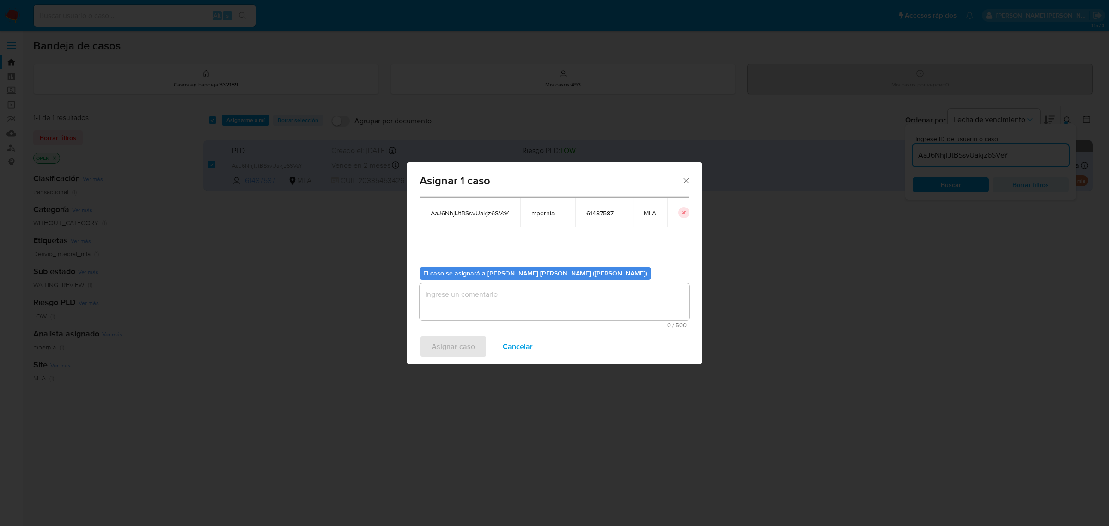
click at [478, 308] on textarea "assign-modal" at bounding box center [554, 301] width 270 height 37
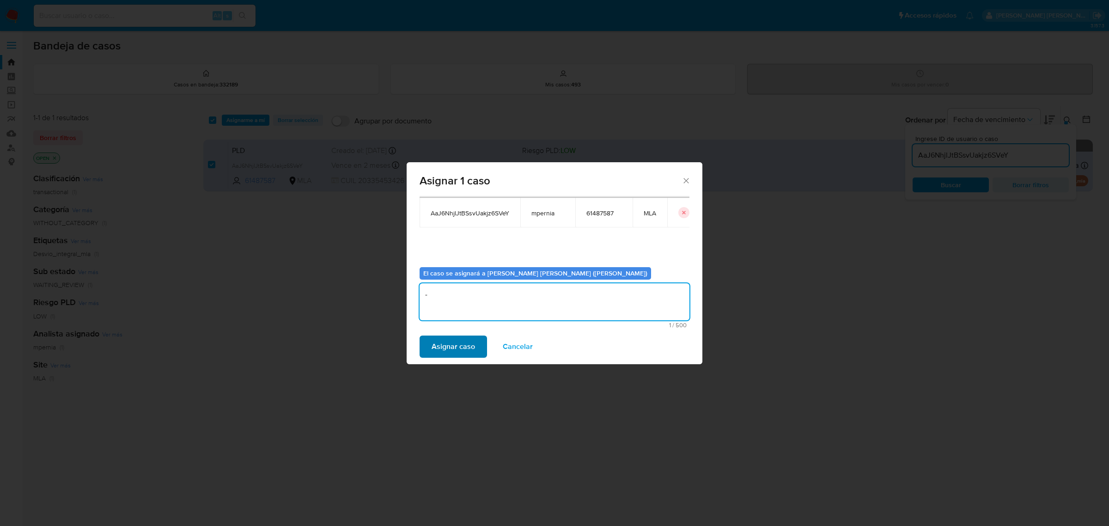
type textarea "-"
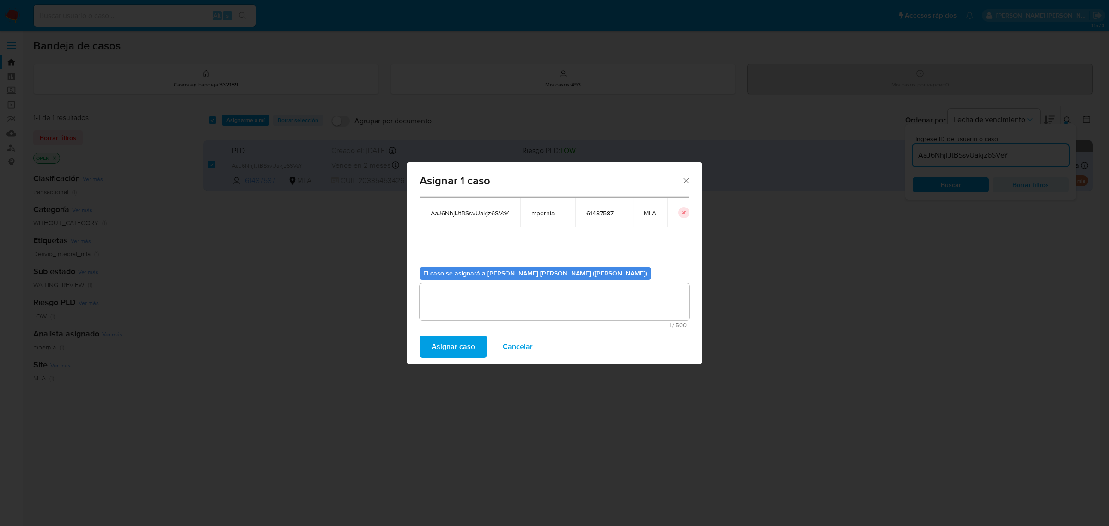
click at [457, 352] on span "Asignar caso" at bounding box center [452, 346] width 43 height 20
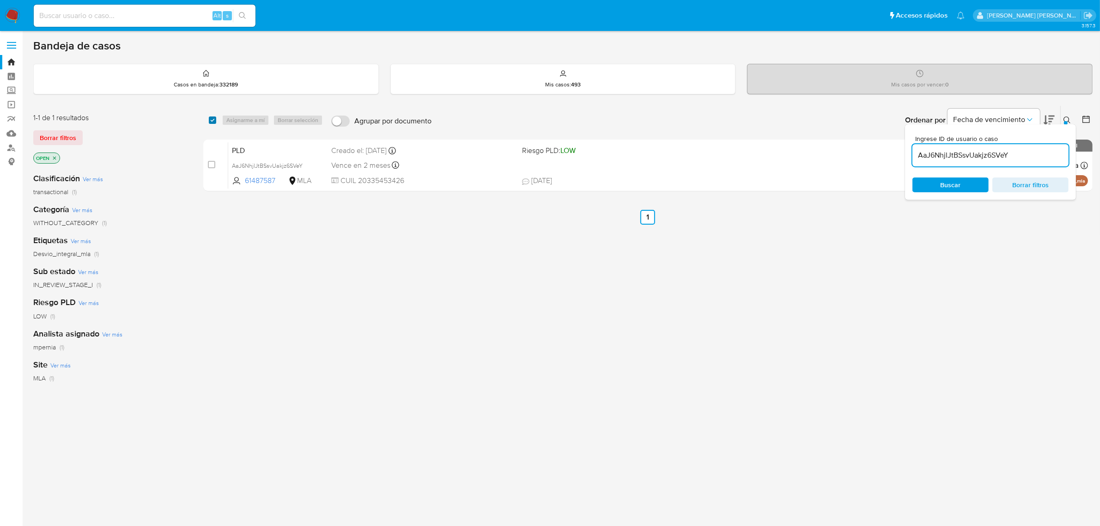
click at [215, 118] on input "checkbox" at bounding box center [212, 119] width 7 height 7
checkbox input "true"
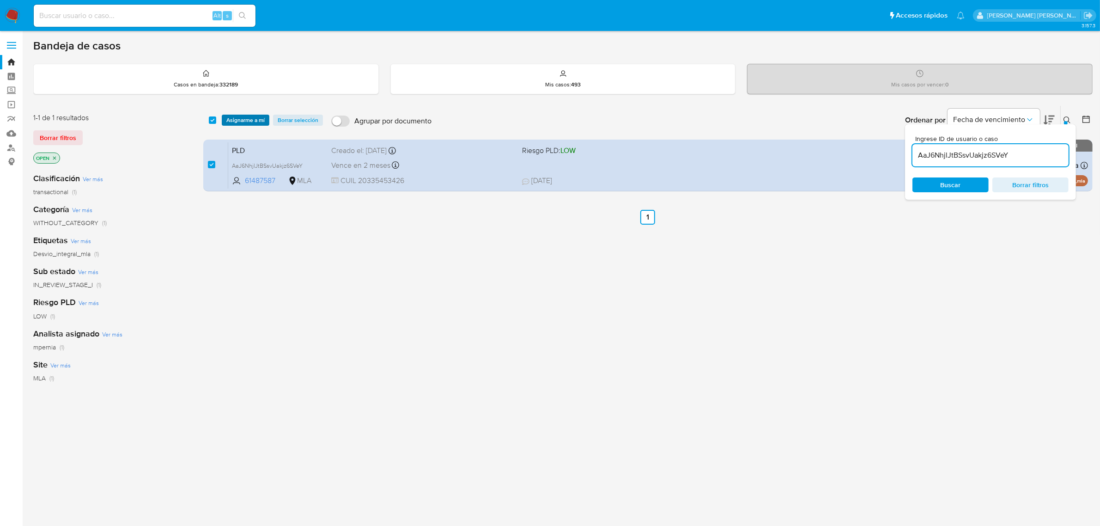
click at [237, 118] on span "Asignarme a mí" at bounding box center [245, 119] width 38 height 9
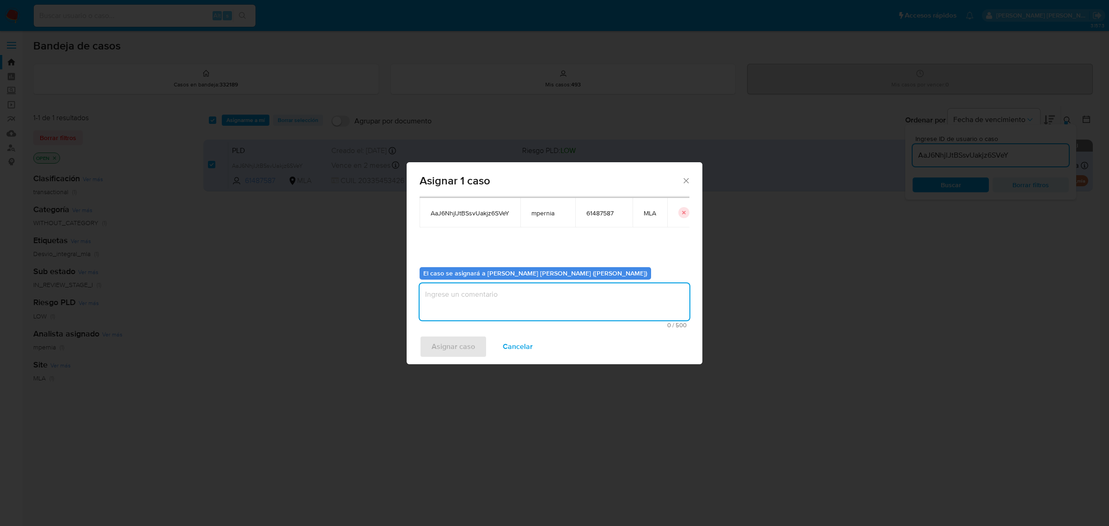
click at [523, 310] on textarea "assign-modal" at bounding box center [554, 301] width 270 height 37
type textarea "-"
click at [440, 350] on span "Asignar caso" at bounding box center [452, 346] width 43 height 20
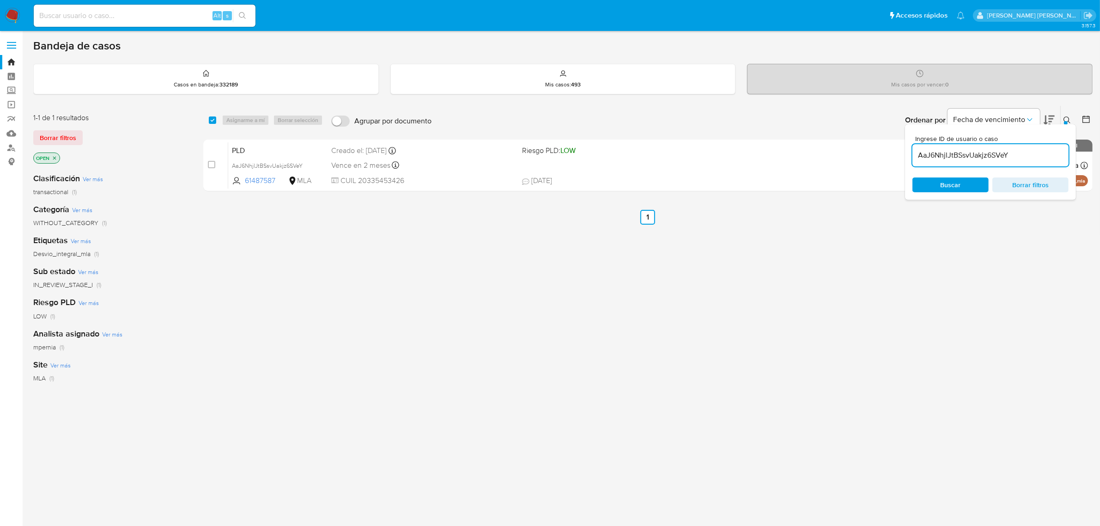
click at [942, 151] on input "AaJ6NhjlJtBSsvUakjz6SVeY" at bounding box center [990, 155] width 156 height 12
click at [942, 150] on input "AaJ6NhjlJtBSsvUakjz6SVeY" at bounding box center [990, 155] width 156 height 12
paste input "GV8VPfENKLb4AgKd5fDXwrbP"
type input "GV8VPfENKLb4AgKd5fDXwrbP"
click at [209, 118] on input "checkbox" at bounding box center [212, 119] width 7 height 7
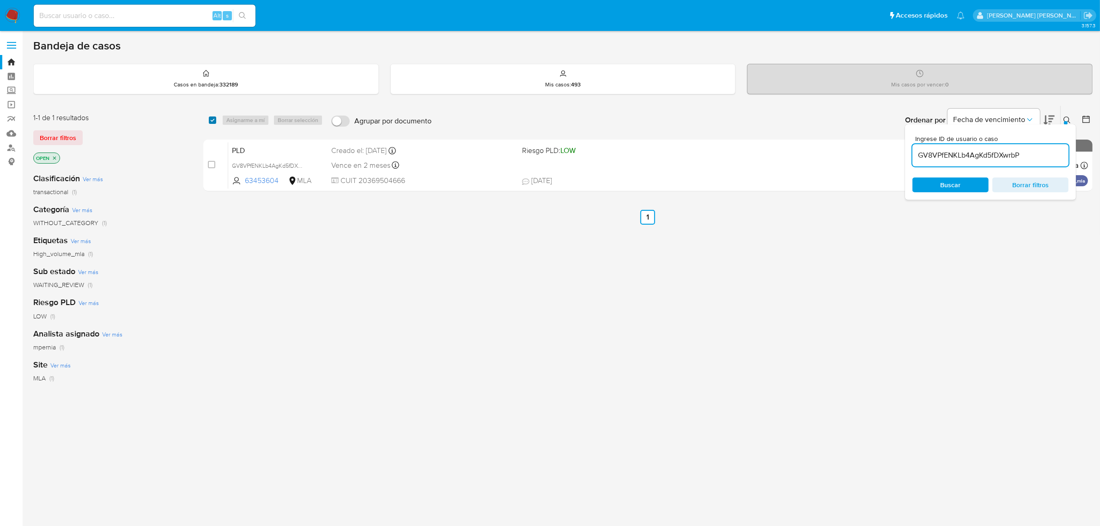
checkbox input "true"
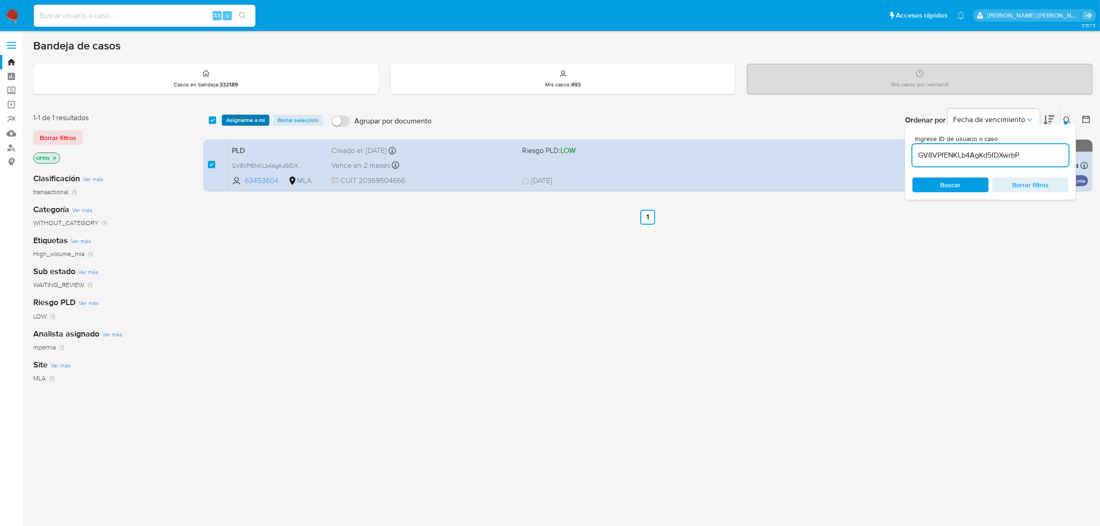
click at [233, 121] on span "Asignarme a mí" at bounding box center [245, 119] width 38 height 9
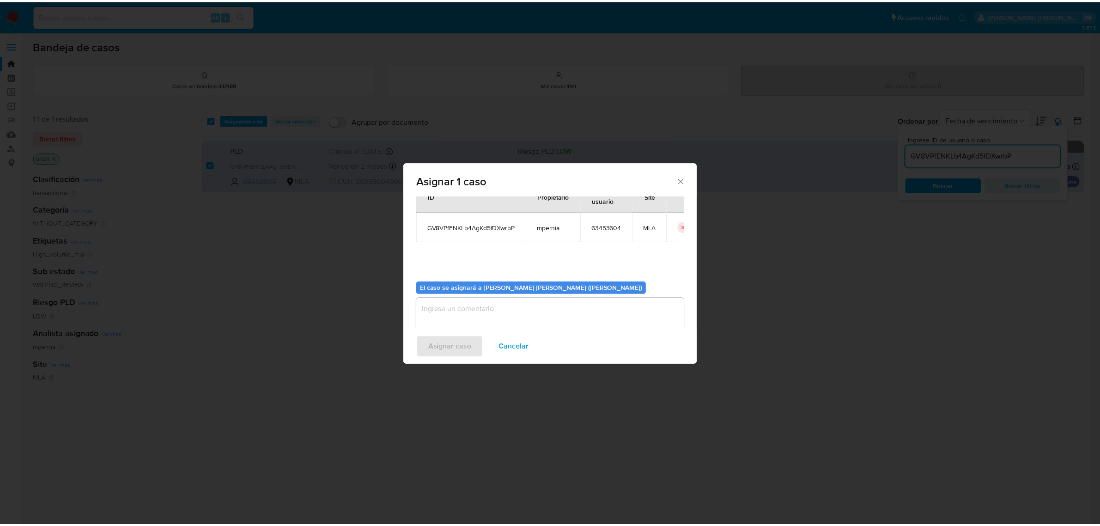
scroll to position [47, 0]
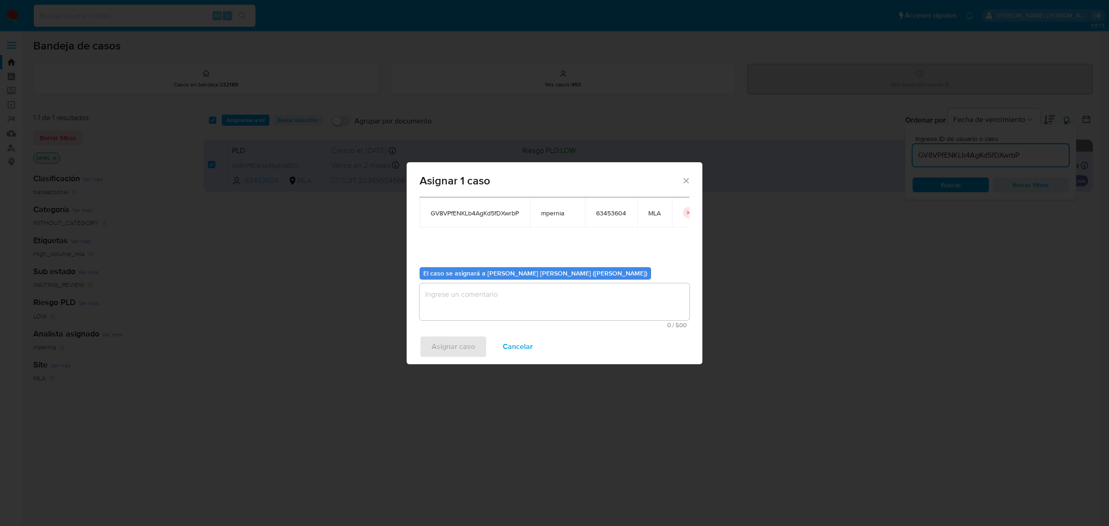
click at [450, 305] on textarea "assign-modal" at bounding box center [554, 301] width 270 height 37
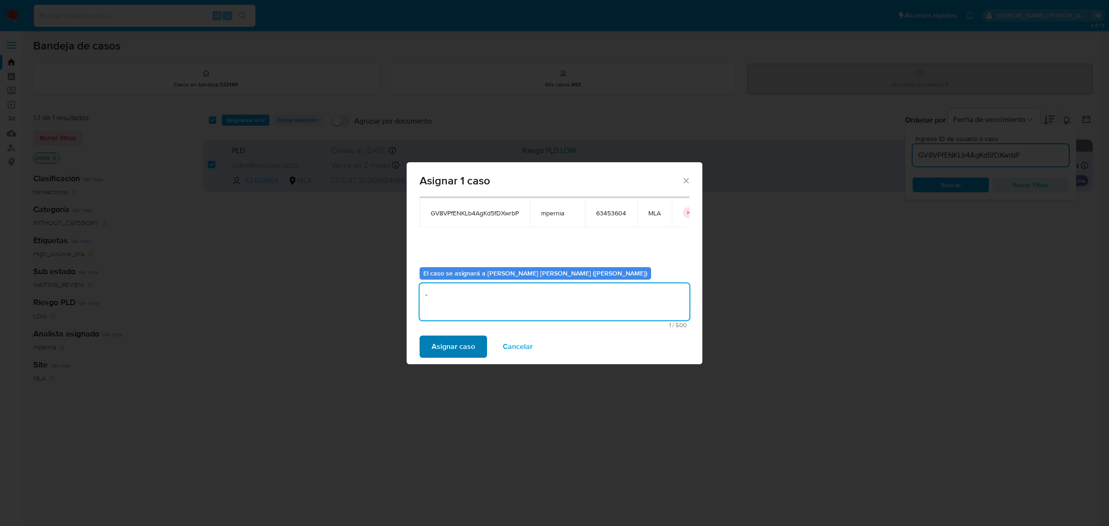
type textarea "-"
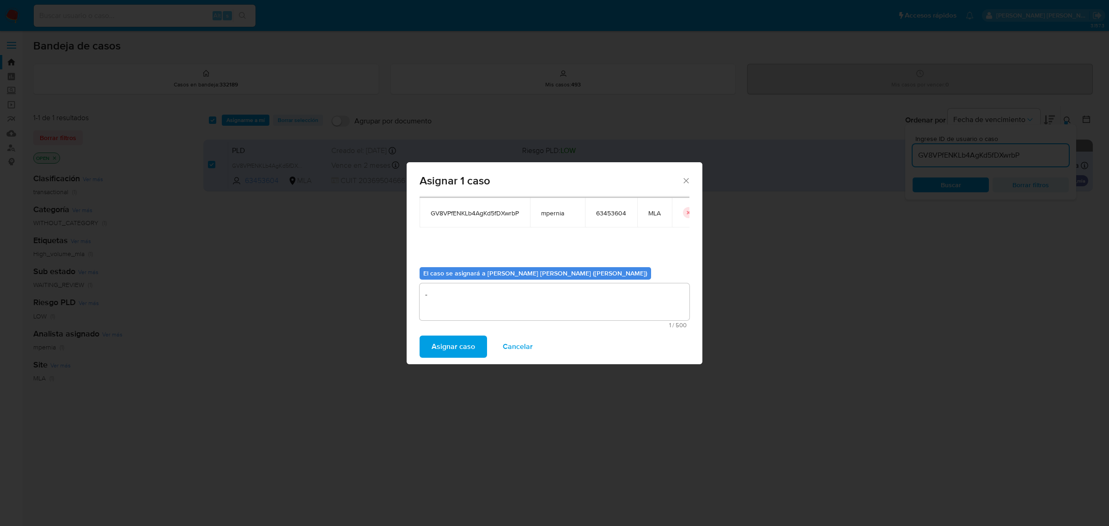
click at [456, 345] on span "Asignar caso" at bounding box center [452, 346] width 43 height 20
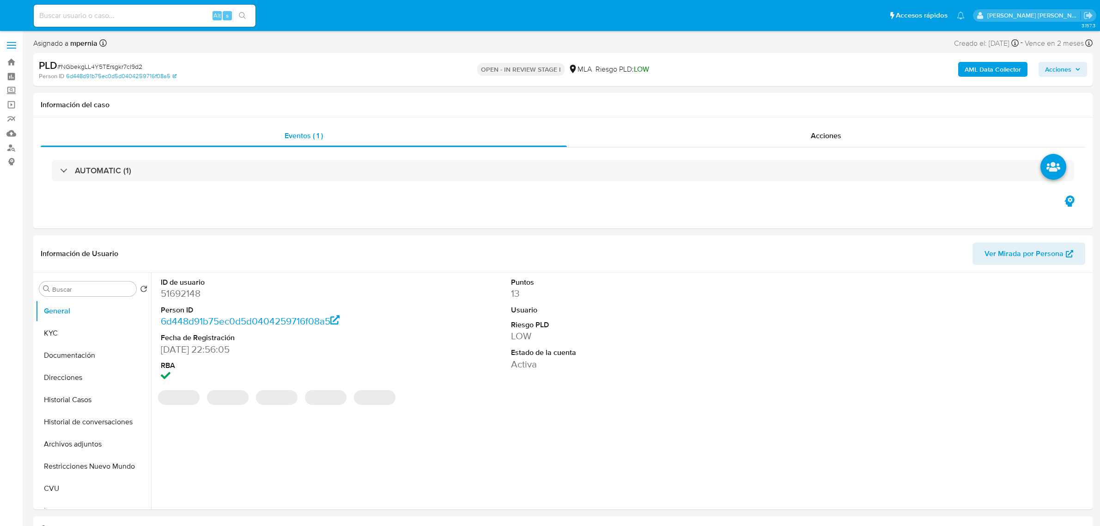
select select "10"
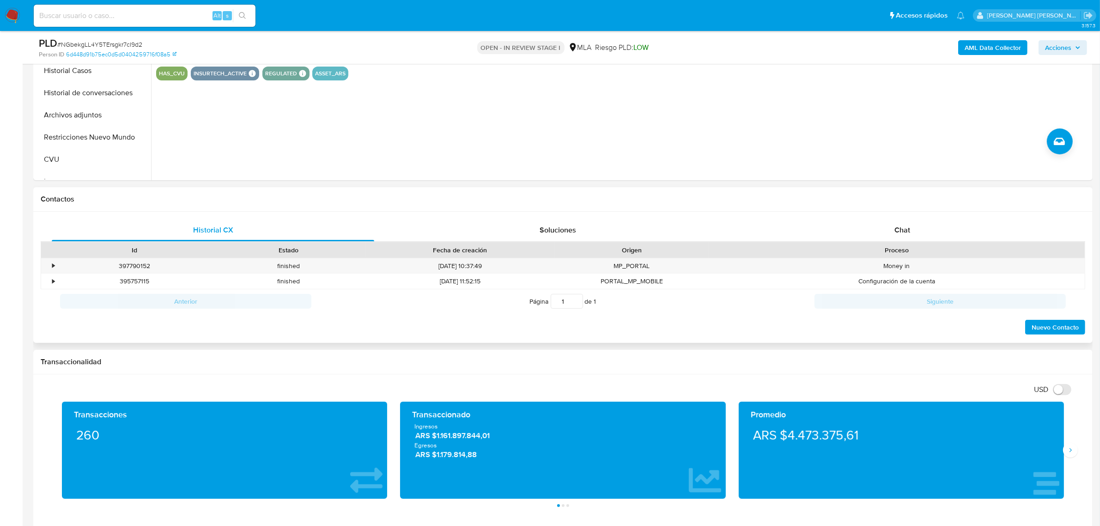
scroll to position [289, 0]
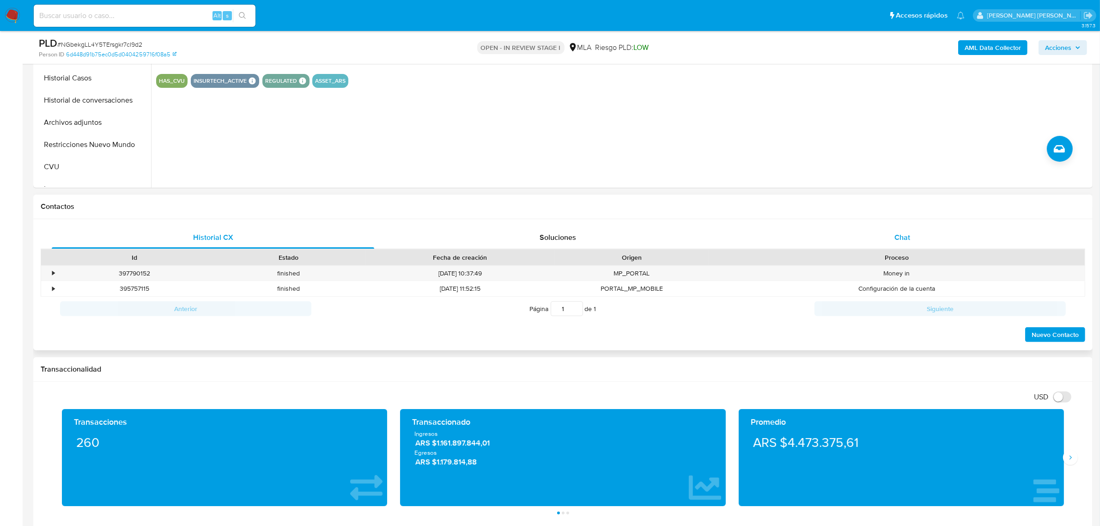
click at [906, 239] on span "Chat" at bounding box center [902, 237] width 16 height 11
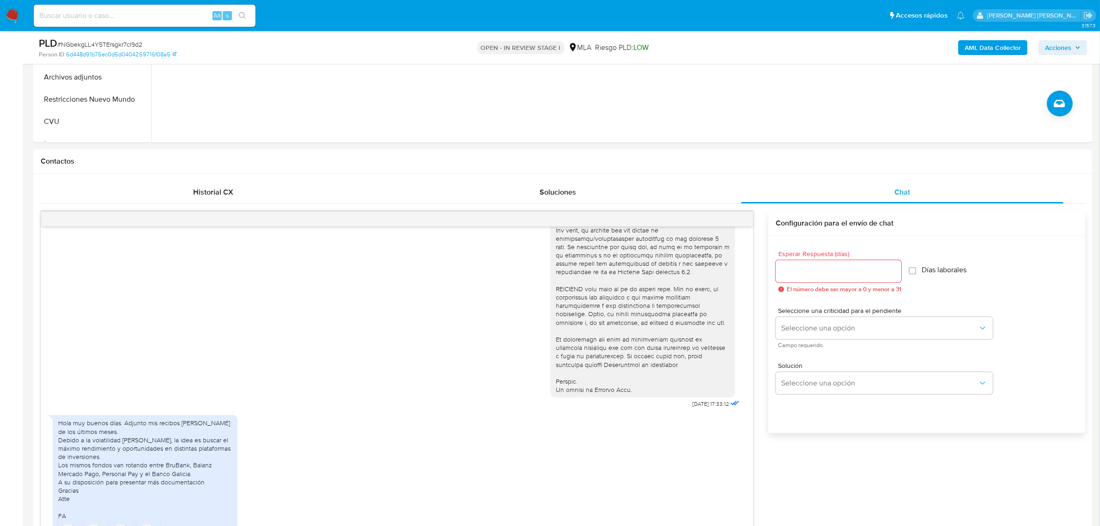
scroll to position [462, 0]
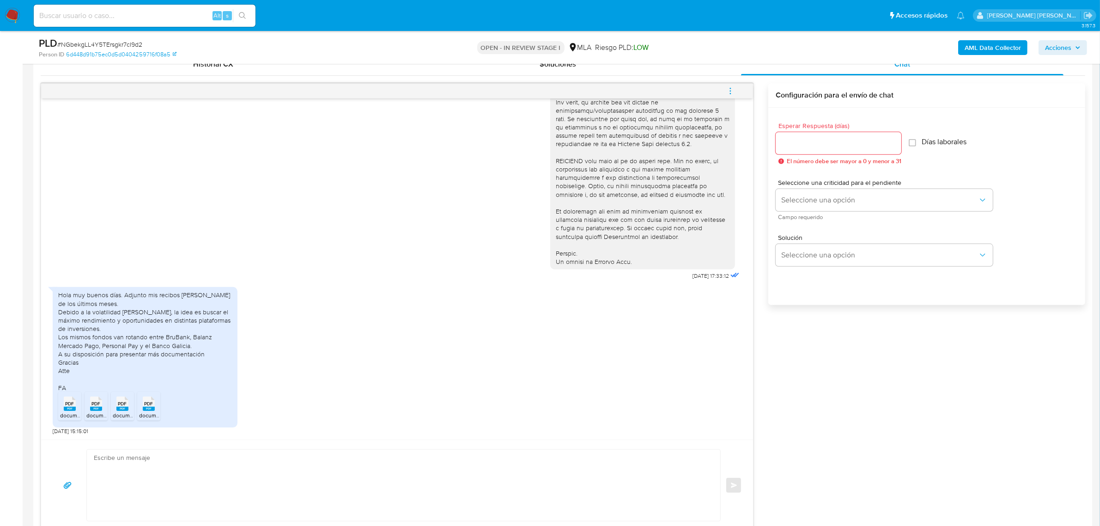
click at [73, 412] on icon "PDF" at bounding box center [70, 403] width 12 height 16
click at [97, 405] on span "PDF" at bounding box center [96, 403] width 9 height 6
click at [119, 409] on rect at bounding box center [122, 408] width 12 height 4
click at [153, 411] on rect at bounding box center [149, 408] width 12 height 4
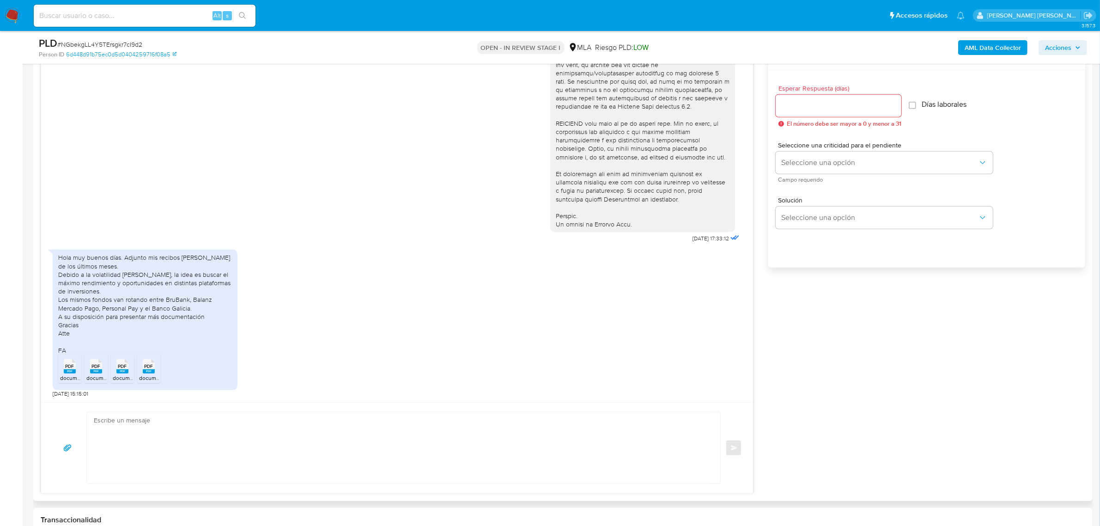
scroll to position [577, 0]
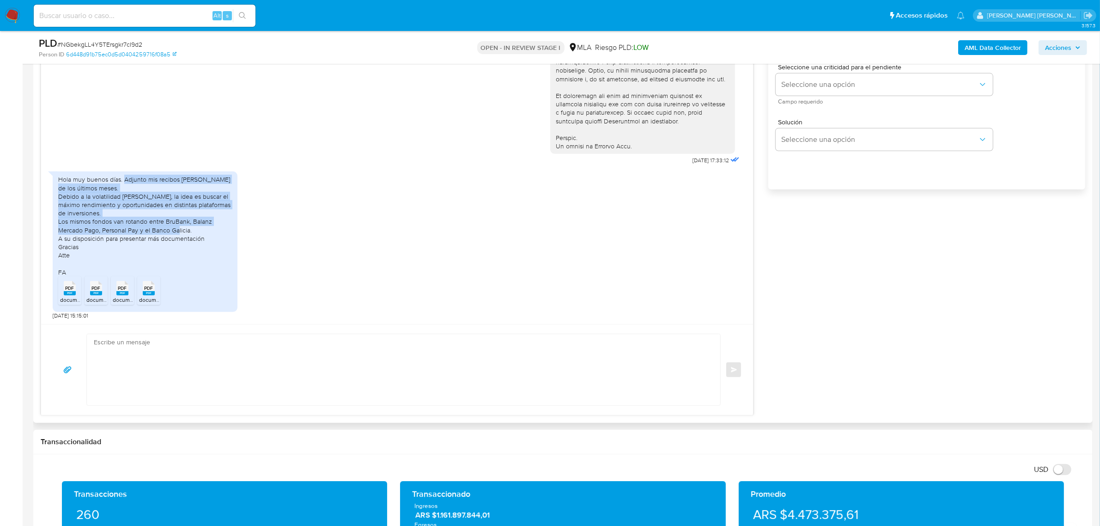
drag, startPoint x: 126, startPoint y: 163, endPoint x: 194, endPoint y: 217, distance: 87.4
click at [194, 217] on div "Hola muy buenos días. Adjunto mis recibos [PERSON_NAME] de los últimos meses. D…" at bounding box center [145, 225] width 174 height 101
copy div "Adjunto mis recibos [PERSON_NAME] de los últimos meses. Debido a la volatilidad…"
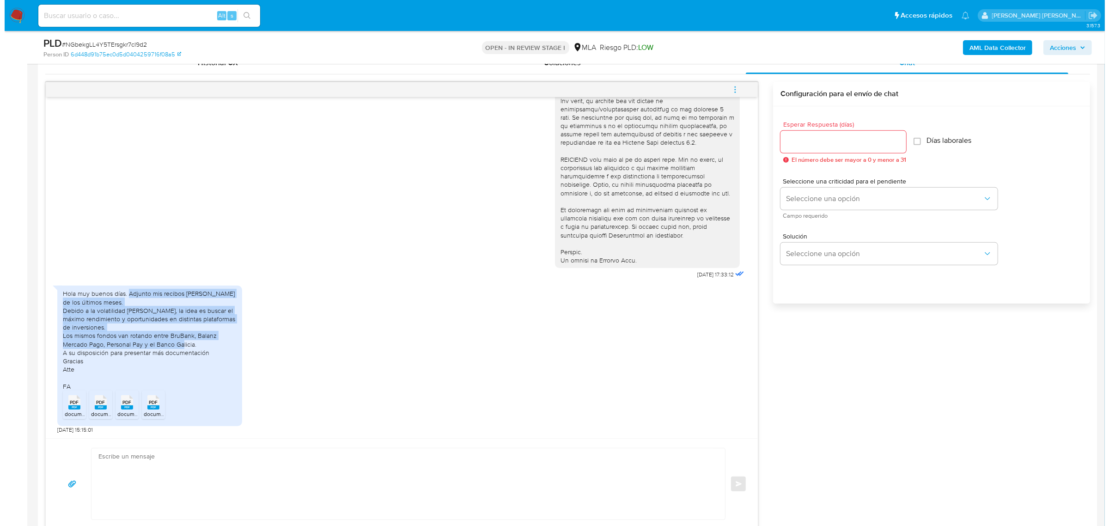
scroll to position [289, 0]
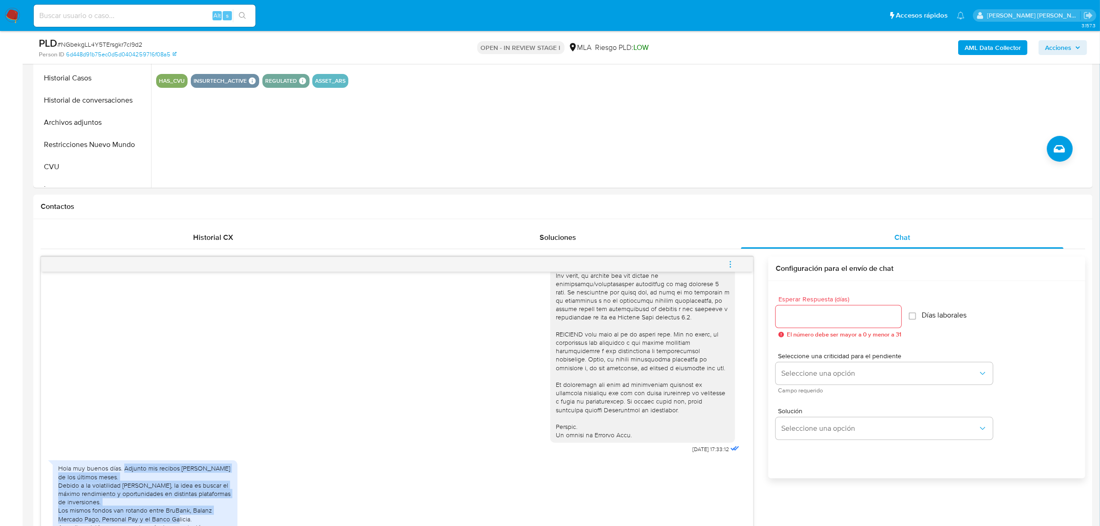
click at [976, 52] on b "AML Data Collector" at bounding box center [992, 47] width 56 height 15
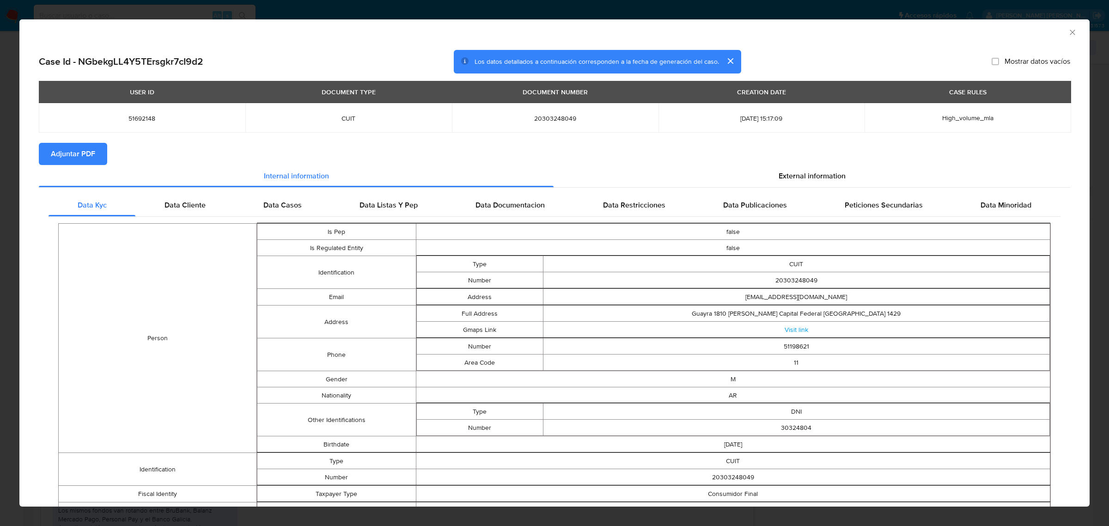
click at [88, 160] on span "Adjuntar PDF" at bounding box center [73, 154] width 44 height 20
click at [1069, 31] on icon "Cerrar ventana" at bounding box center [1071, 32] width 5 height 5
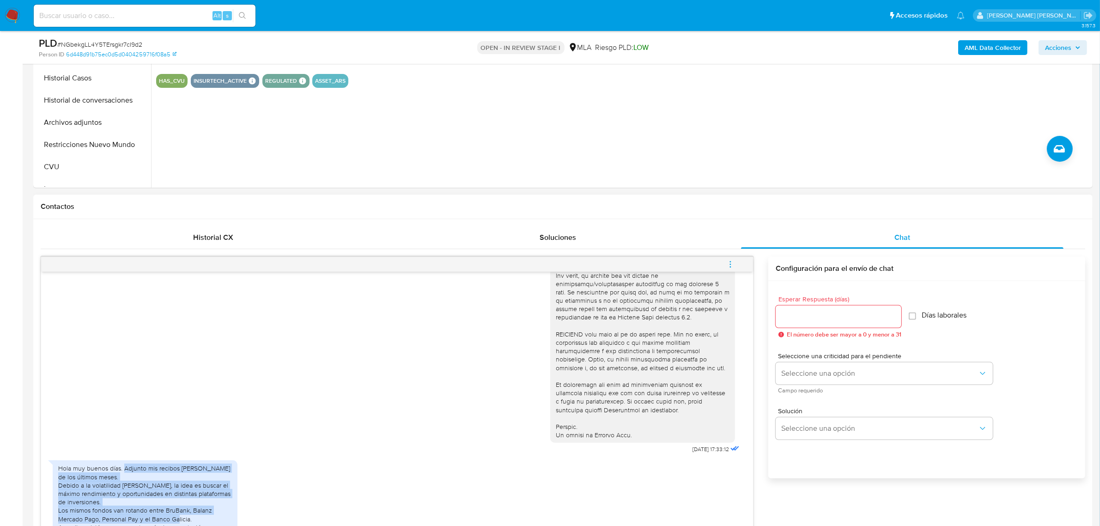
click at [733, 262] on icon "menu-action" at bounding box center [730, 264] width 8 height 8
click at [673, 266] on li "Abrir gestor de archivos" at bounding box center [667, 263] width 95 height 17
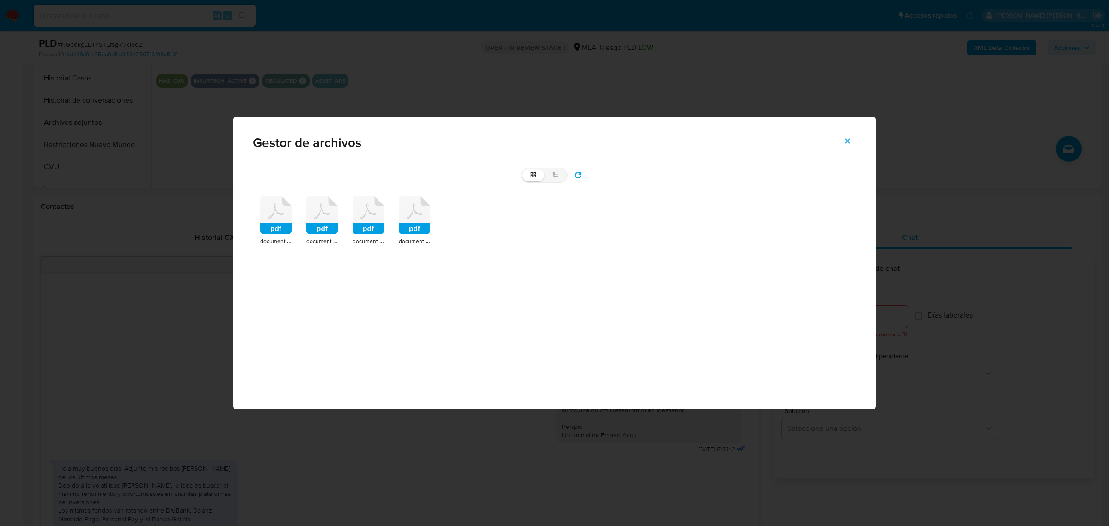
click at [291, 229] on div "pdf document.pdf pdf document (1).pdf pdf document (3).pdf pdf document (2).pdf" at bounding box center [554, 221] width 603 height 64
click at [278, 219] on icon at bounding box center [275, 215] width 31 height 38
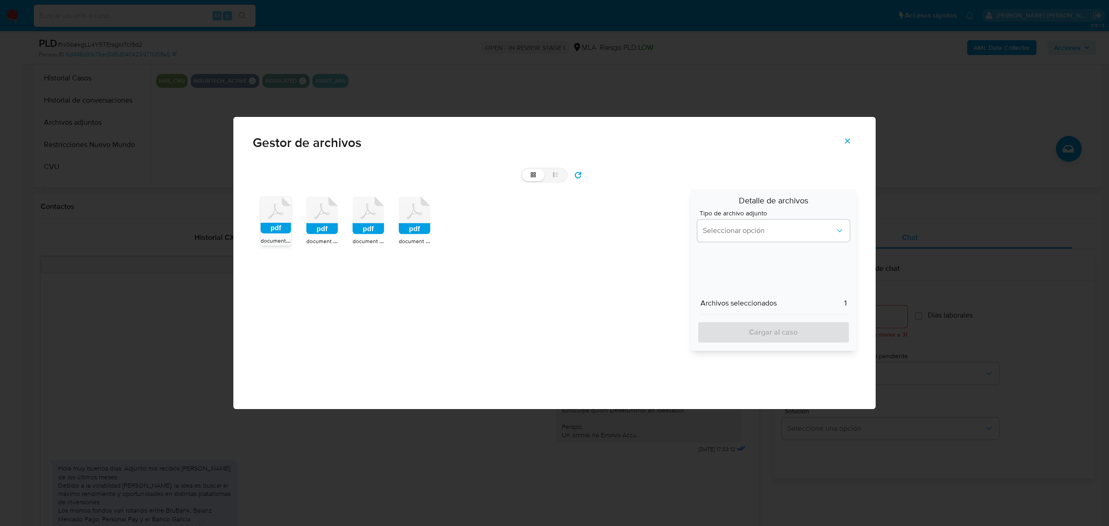
click at [335, 224] on rect at bounding box center [321, 228] width 31 height 11
click at [368, 227] on rect at bounding box center [367, 228] width 31 height 11
click at [423, 222] on icon at bounding box center [414, 215] width 31 height 38
click at [777, 226] on span "Seleccionar opción" at bounding box center [769, 230] width 132 height 9
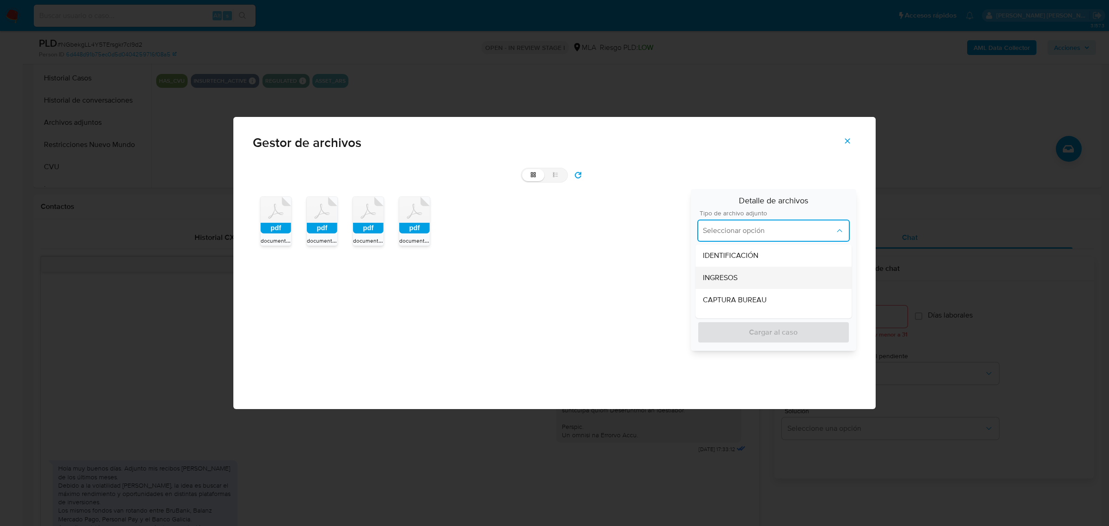
click at [735, 280] on span "INGRESOS" at bounding box center [720, 277] width 35 height 9
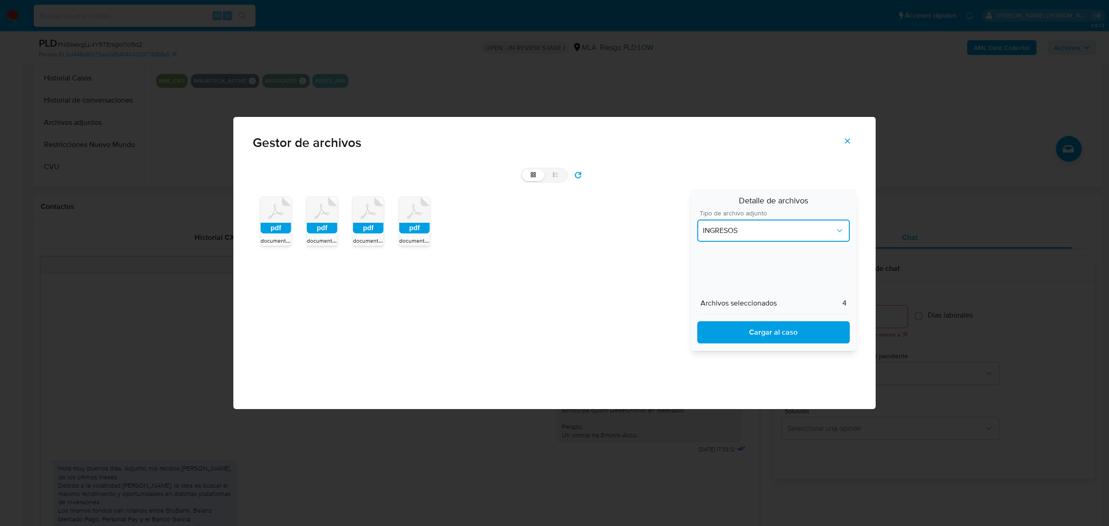
click at [748, 232] on span "INGRESOS" at bounding box center [769, 230] width 132 height 9
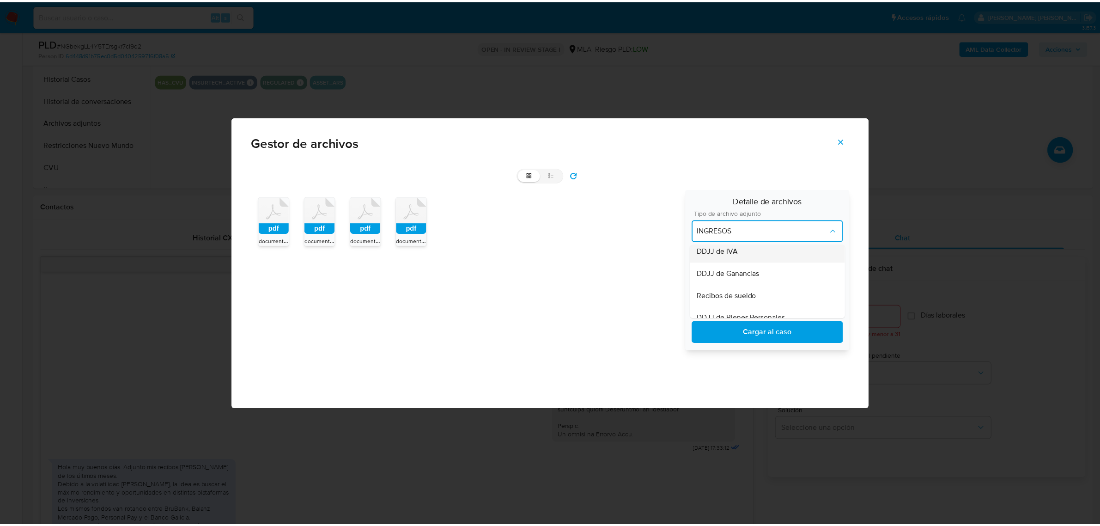
scroll to position [231, 0]
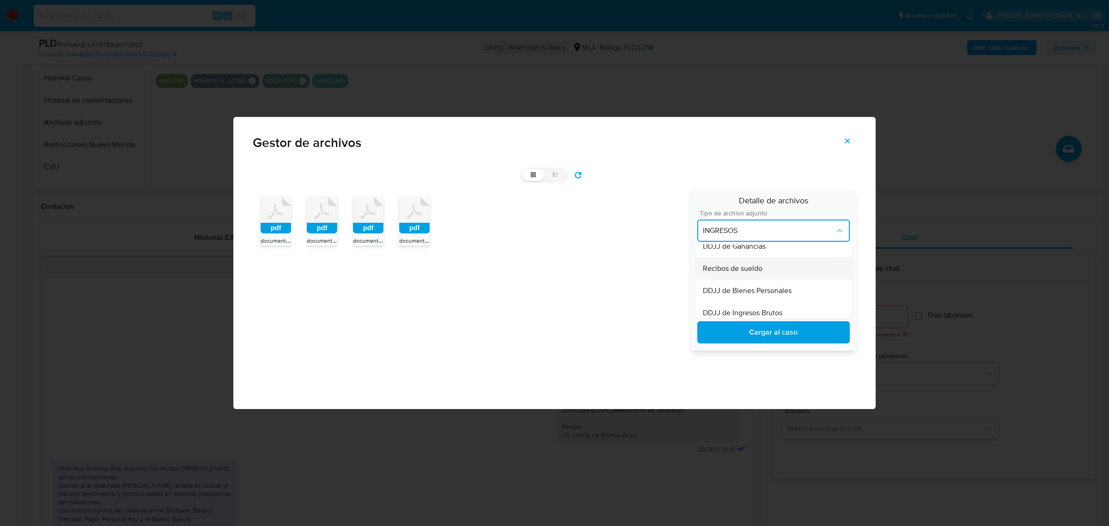
click at [740, 269] on span "Recibos de sueldo" at bounding box center [733, 268] width 60 height 9
click at [753, 325] on span "Cargar al caso" at bounding box center [773, 332] width 128 height 20
click at [852, 137] on button "Cerrar" at bounding box center [847, 141] width 32 height 22
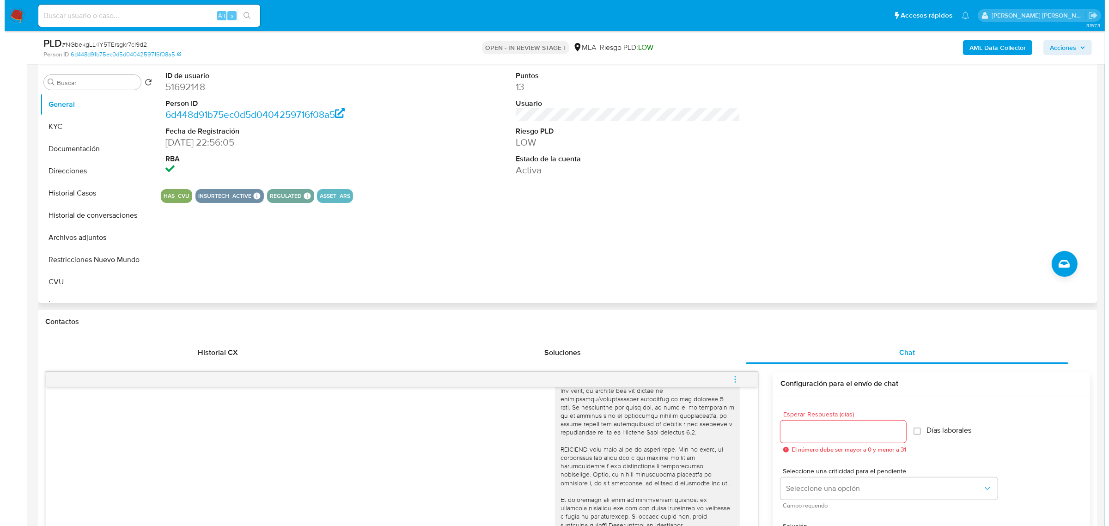
scroll to position [173, 0]
click at [66, 233] on button "Archivos adjuntos" at bounding box center [90, 238] width 108 height 22
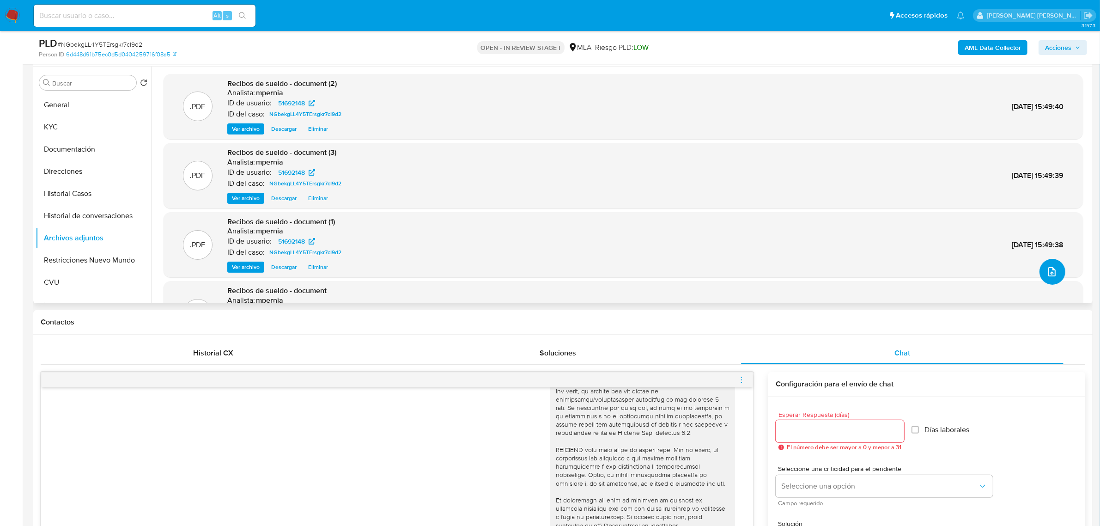
click at [1046, 269] on icon "upload-file" at bounding box center [1051, 271] width 11 height 11
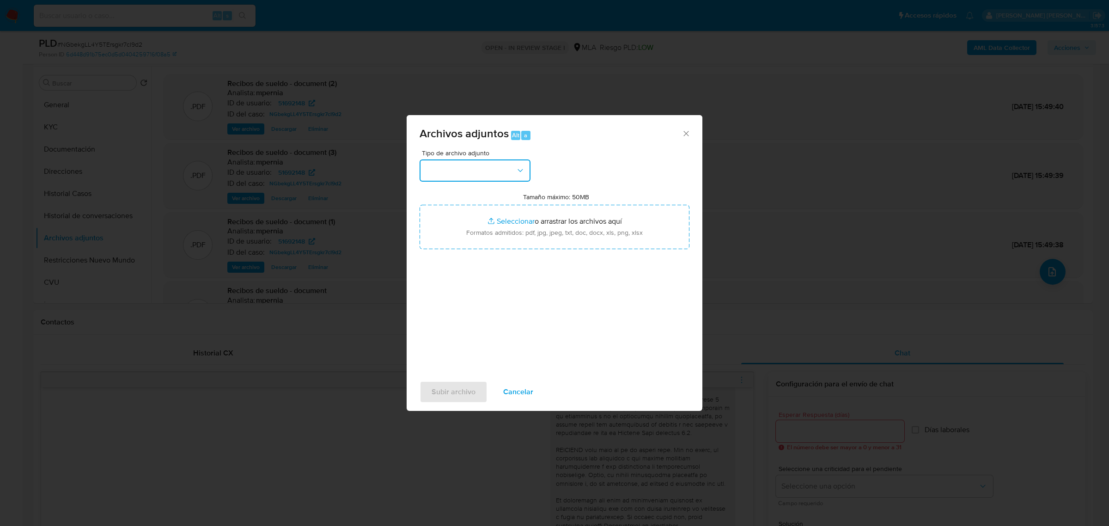
click at [507, 171] on button "button" at bounding box center [474, 170] width 111 height 22
click at [435, 204] on span "OTROS" at bounding box center [437, 198] width 24 height 9
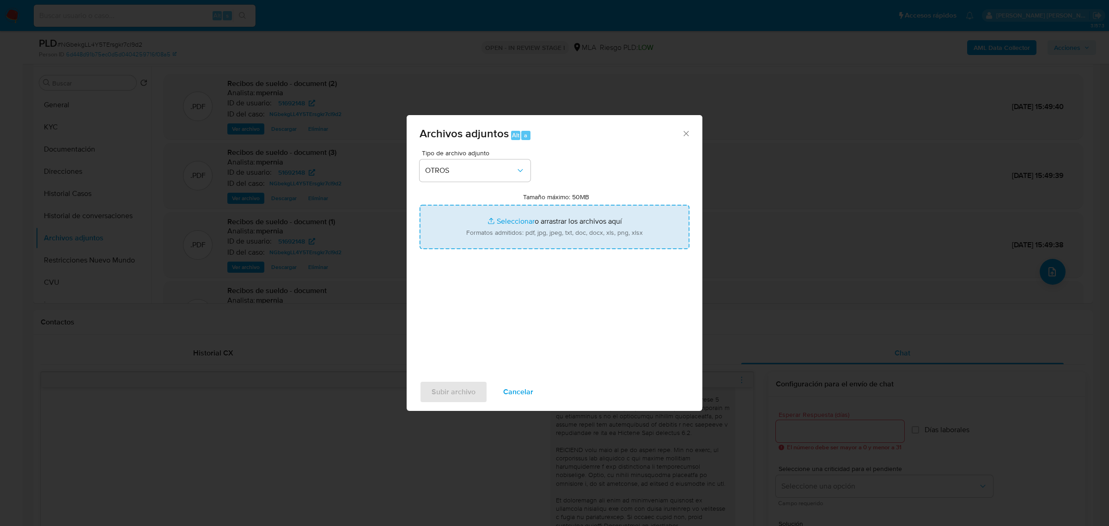
type input "C:\fakepath\Movimientos-Aladdin-51692148.xlsx"
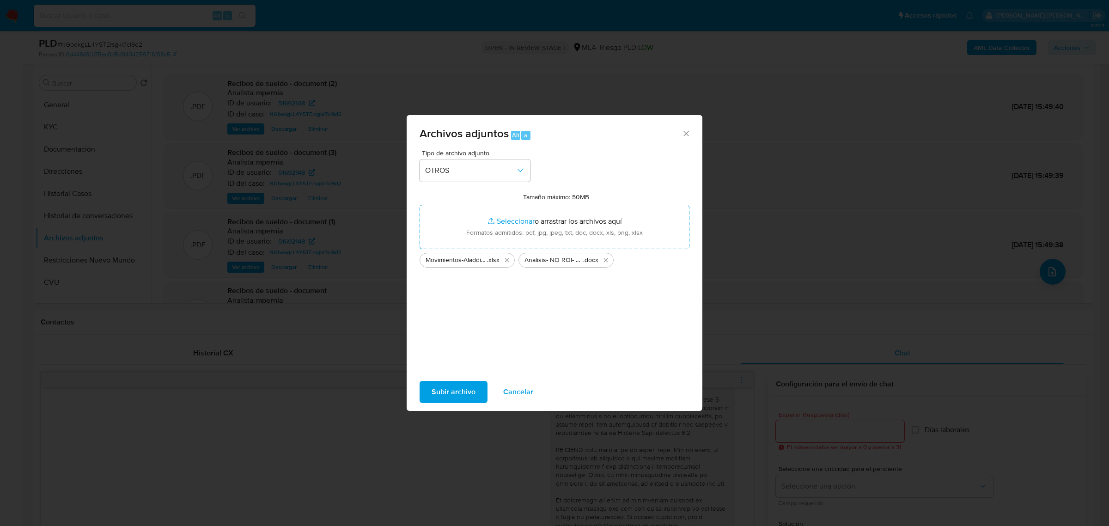
click at [474, 396] on button "Subir archivo" at bounding box center [453, 392] width 68 height 22
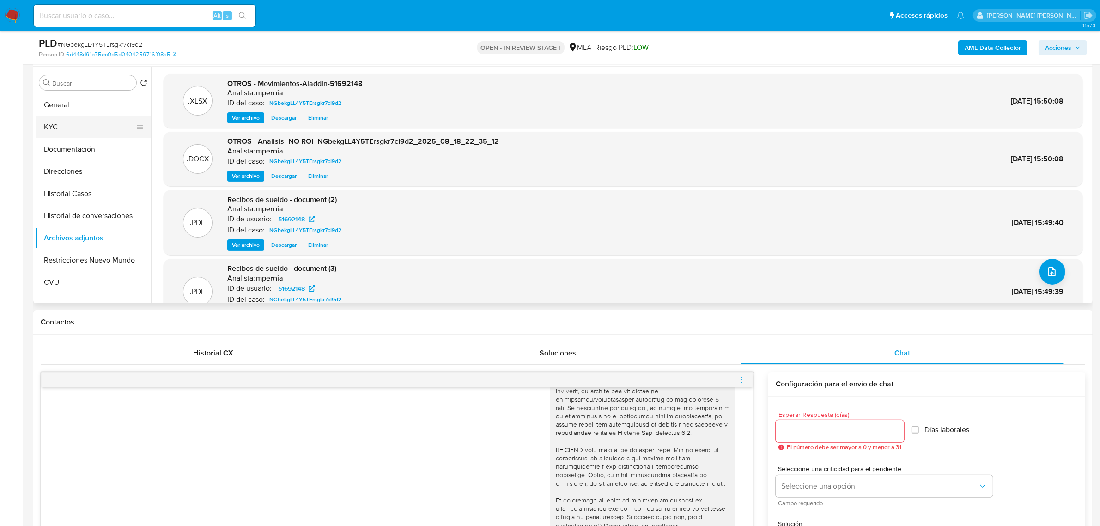
click at [55, 130] on button "KYC" at bounding box center [90, 127] width 108 height 22
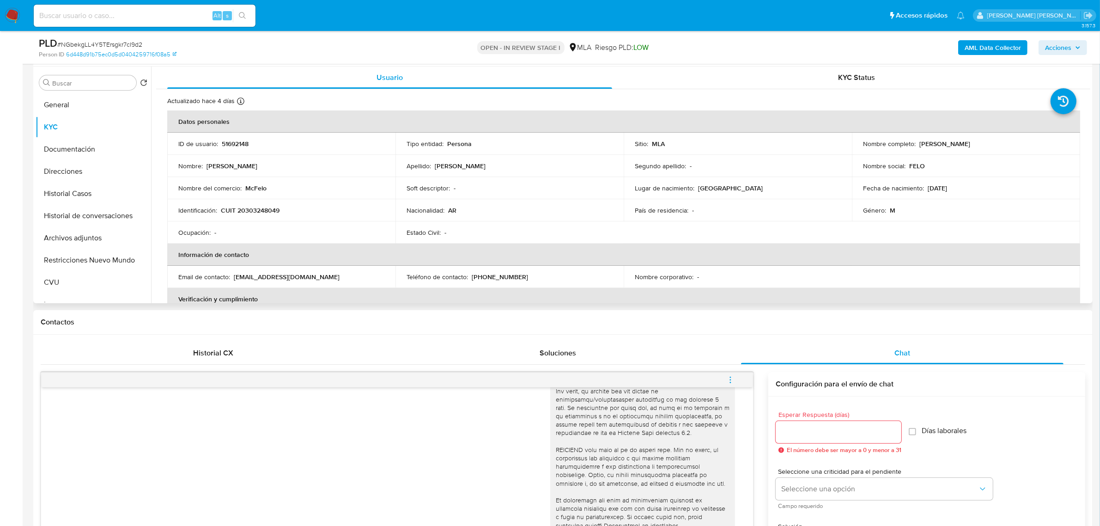
drag, startPoint x: 915, startPoint y: 144, endPoint x: 966, endPoint y: 141, distance: 50.4
click at [966, 141] on div "Nombre completo : Felipe Aranguren Correa Luna" at bounding box center [966, 143] width 206 height 8
copy p "Felipe Aranguren"
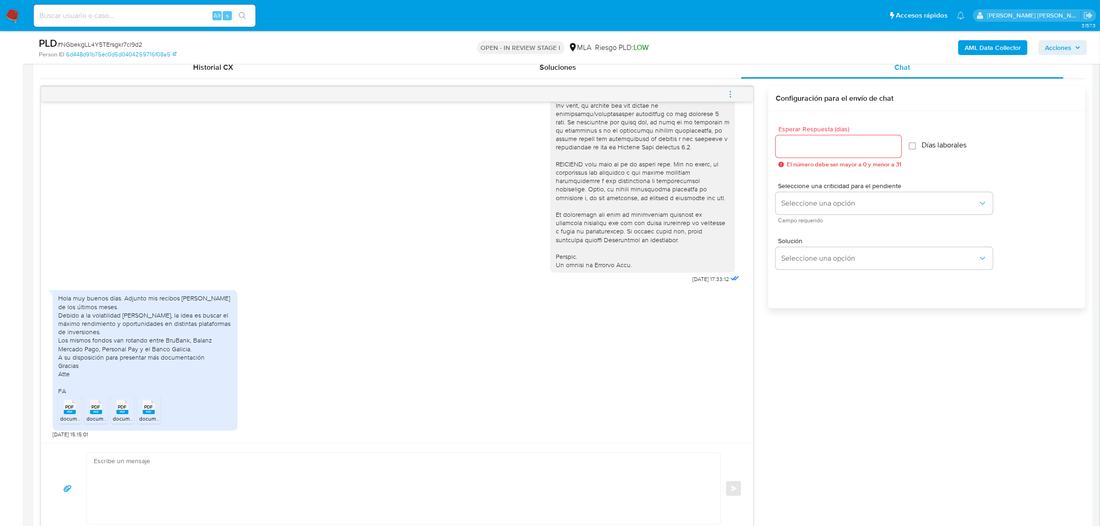
scroll to position [635, 0]
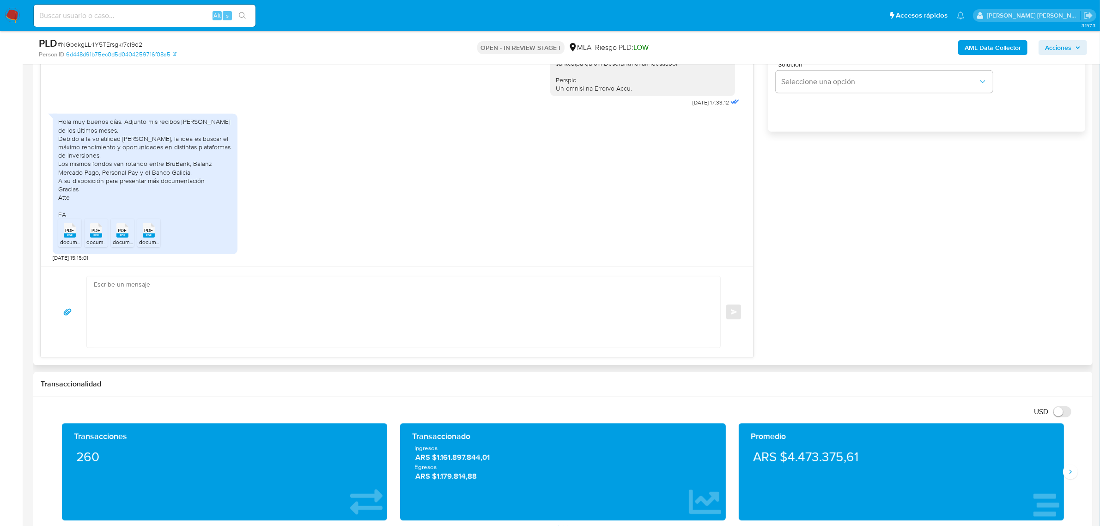
click at [167, 304] on textarea at bounding box center [401, 311] width 615 height 71
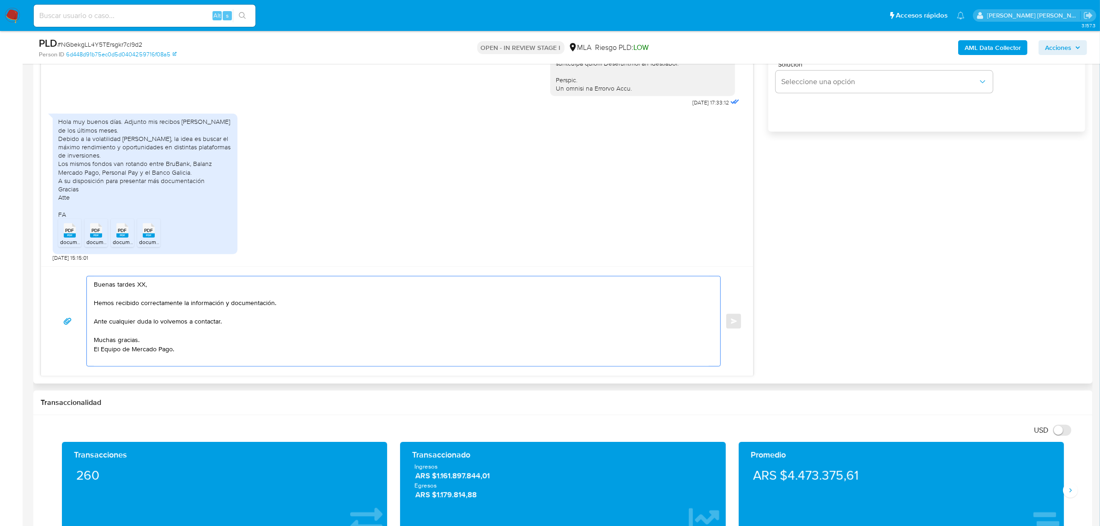
click at [139, 286] on textarea "Buenas tardes XX, Hemos recibido correctamente la información y documentación. …" at bounding box center [401, 321] width 615 height 90
paste textarea "Felipe Aranguren"
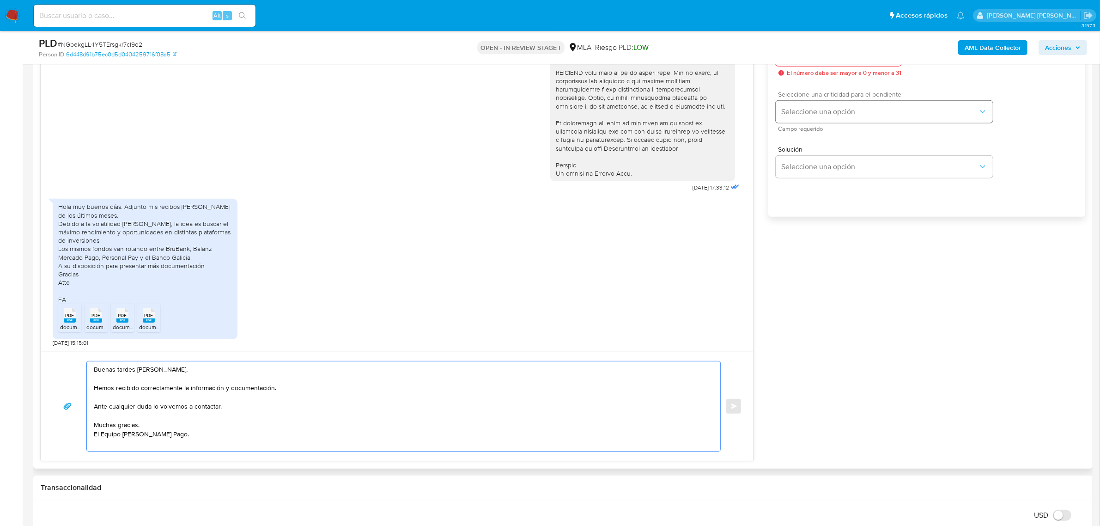
scroll to position [346, 0]
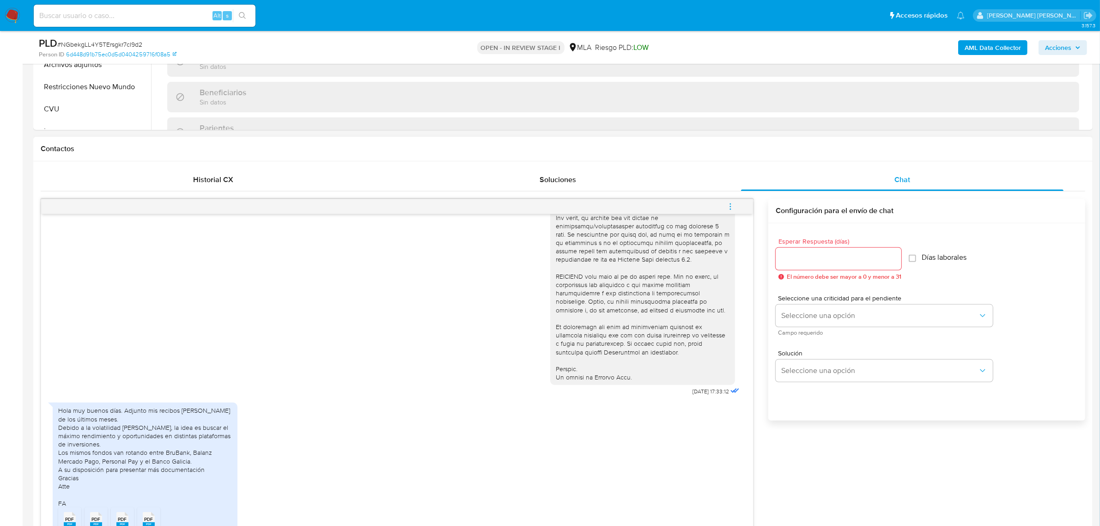
type textarea "Buenas tardes [PERSON_NAME], Hemos recibido correctamente la información y docu…"
click at [830, 257] on input "Esperar Respuesta (días)" at bounding box center [838, 259] width 126 height 12
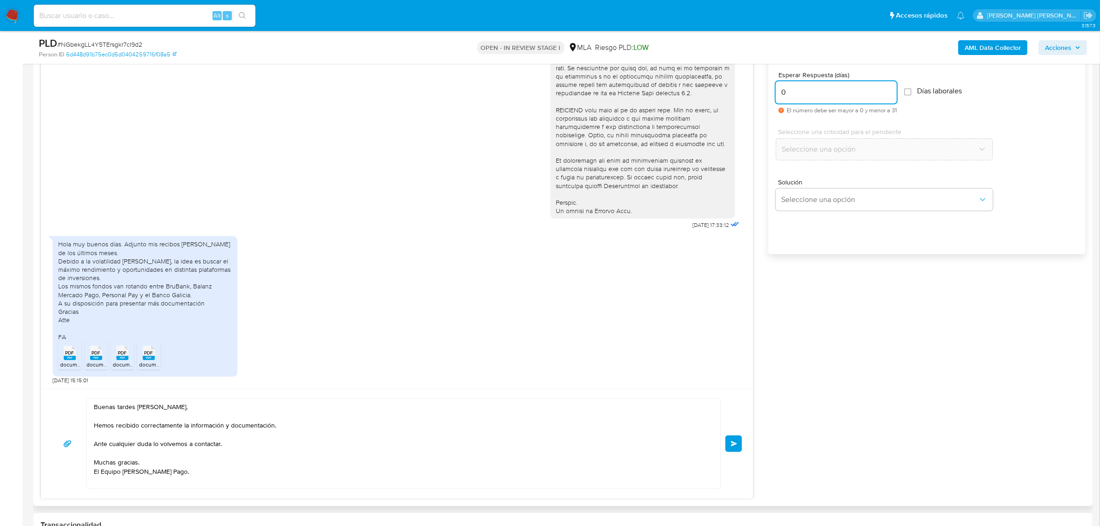
scroll to position [635, 0]
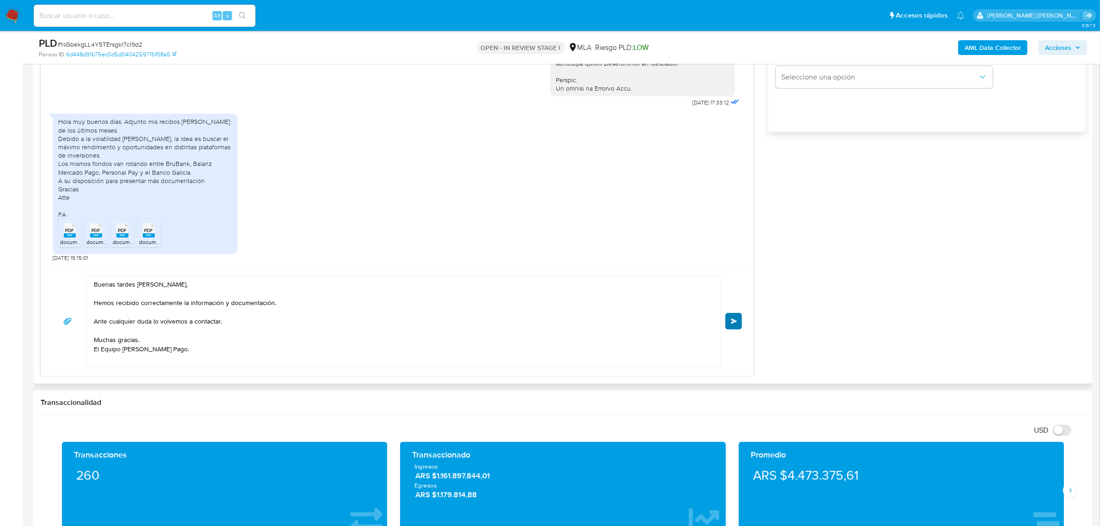
type input "0"
click at [729, 321] on button "Enviar" at bounding box center [733, 321] width 17 height 17
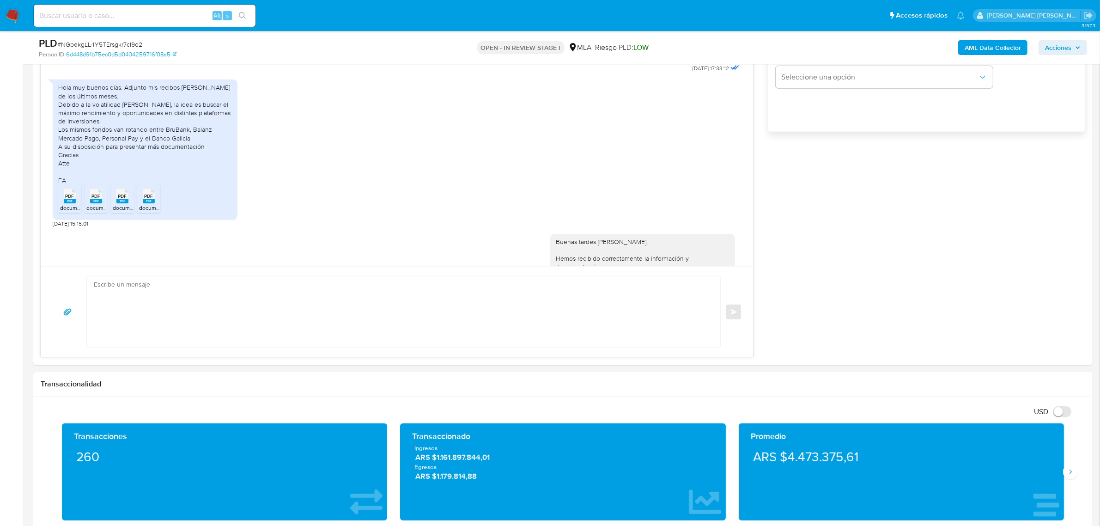
scroll to position [463, 0]
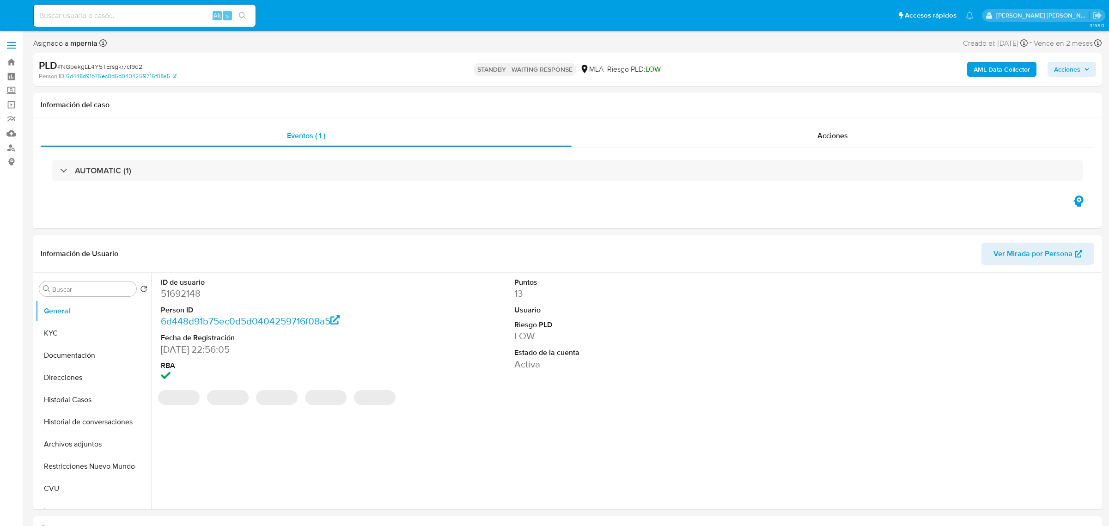
select select "10"
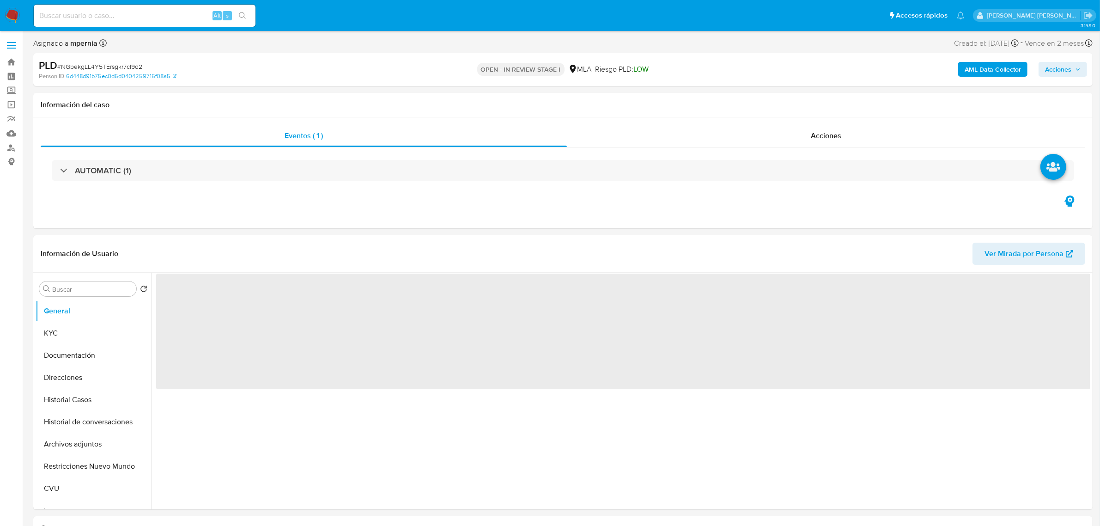
select select "10"
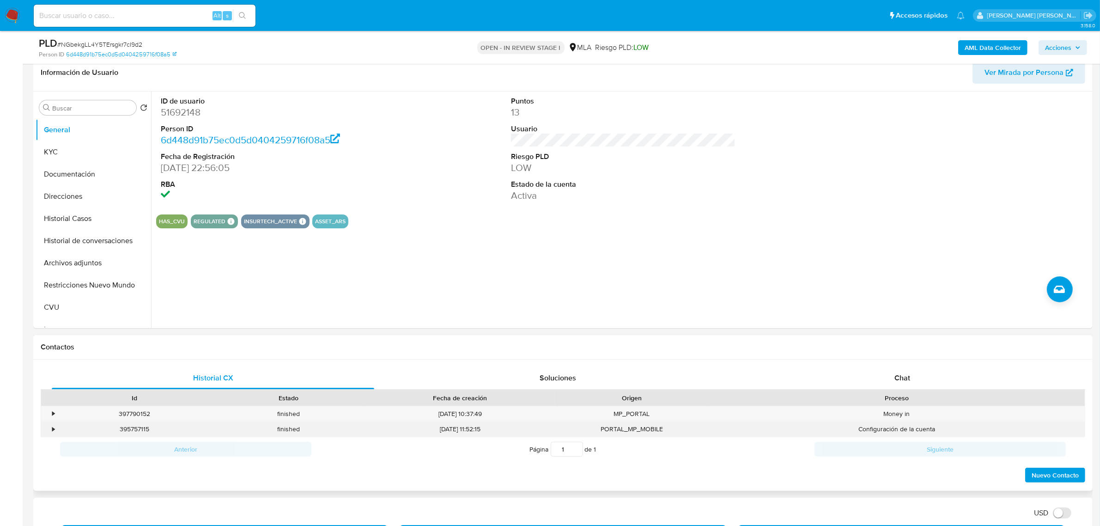
scroll to position [231, 0]
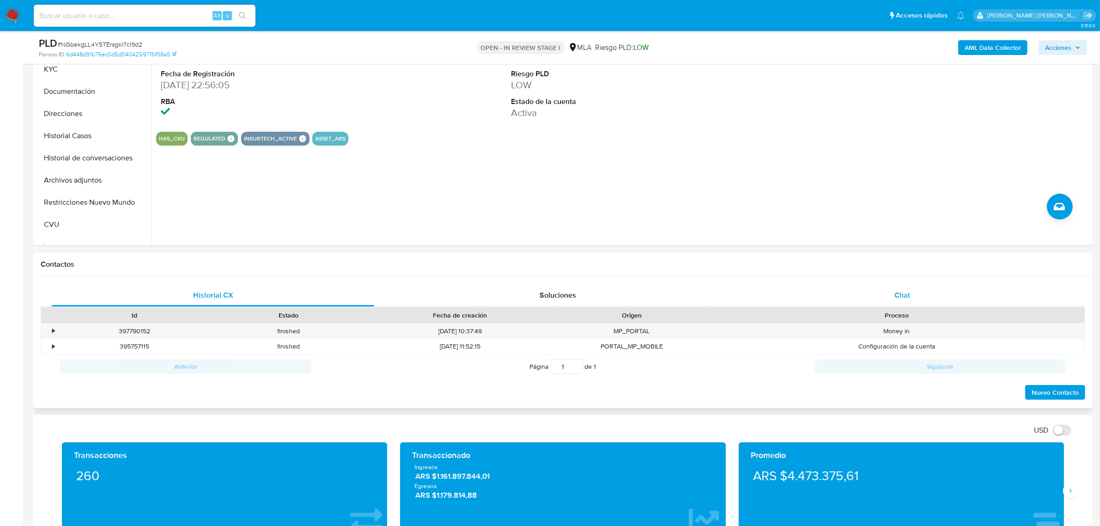
click at [903, 293] on span "Chat" at bounding box center [902, 295] width 16 height 11
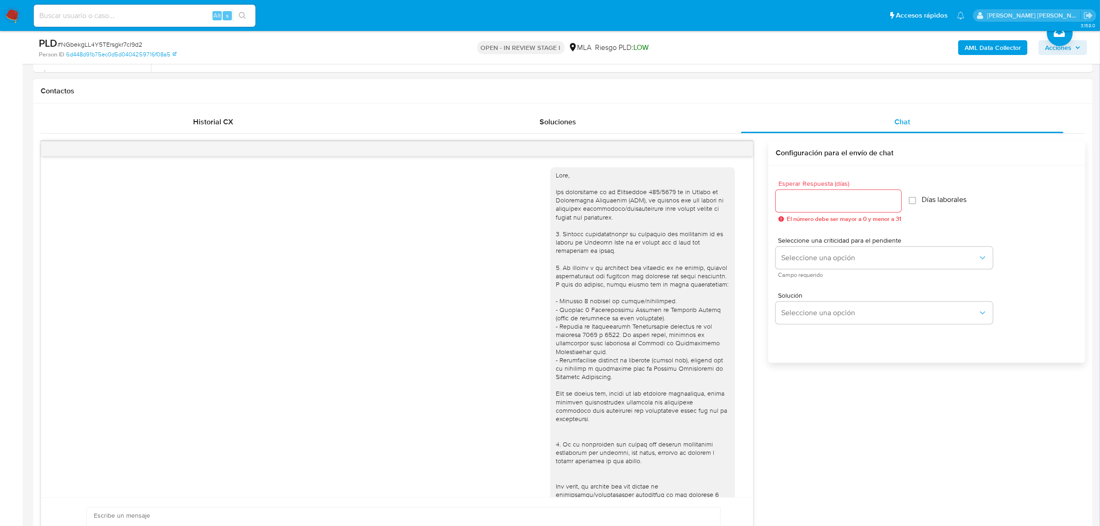
scroll to position [463, 0]
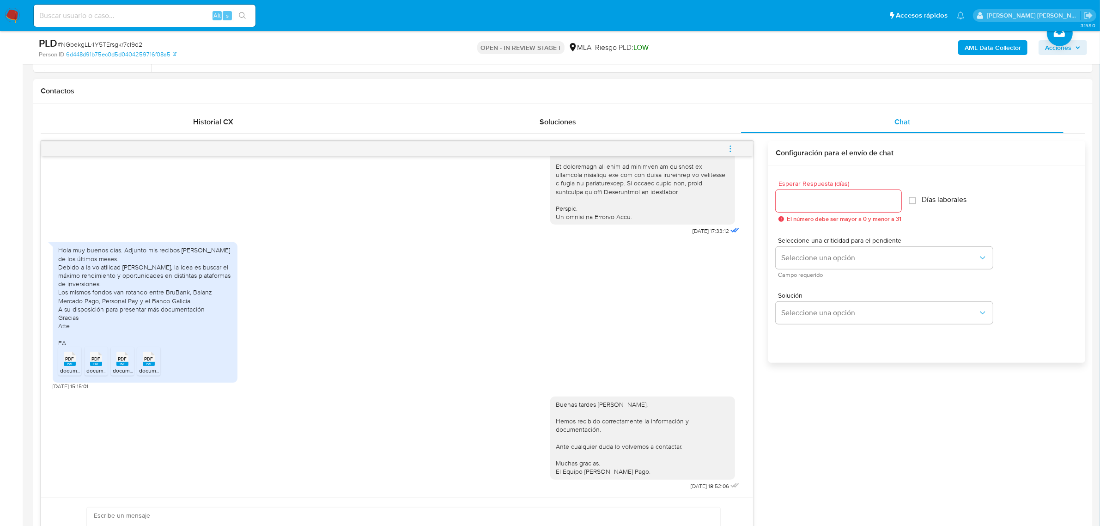
click at [731, 148] on icon "menu-action" at bounding box center [730, 149] width 8 height 8
click at [660, 132] on li "Cerrar conversación" at bounding box center [667, 131] width 95 height 17
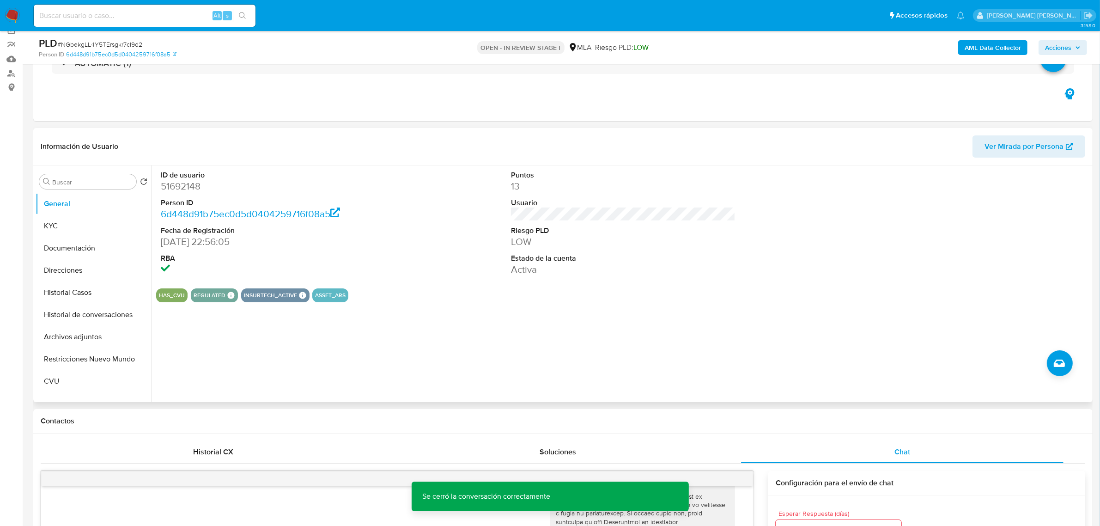
scroll to position [0, 0]
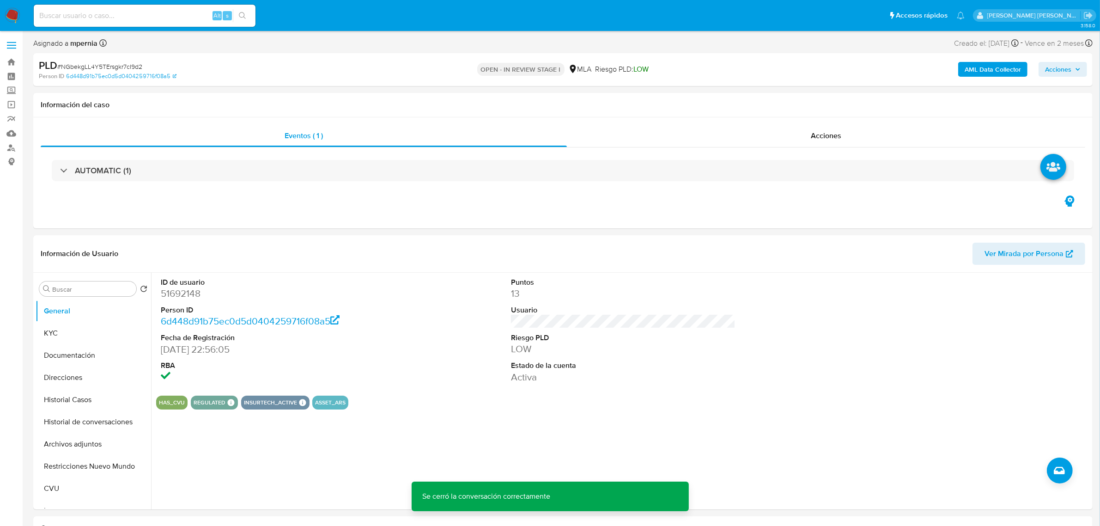
click at [1061, 71] on span "Acciones" at bounding box center [1058, 69] width 26 height 15
click at [74, 450] on button "Archivos adjuntos" at bounding box center [90, 444] width 108 height 22
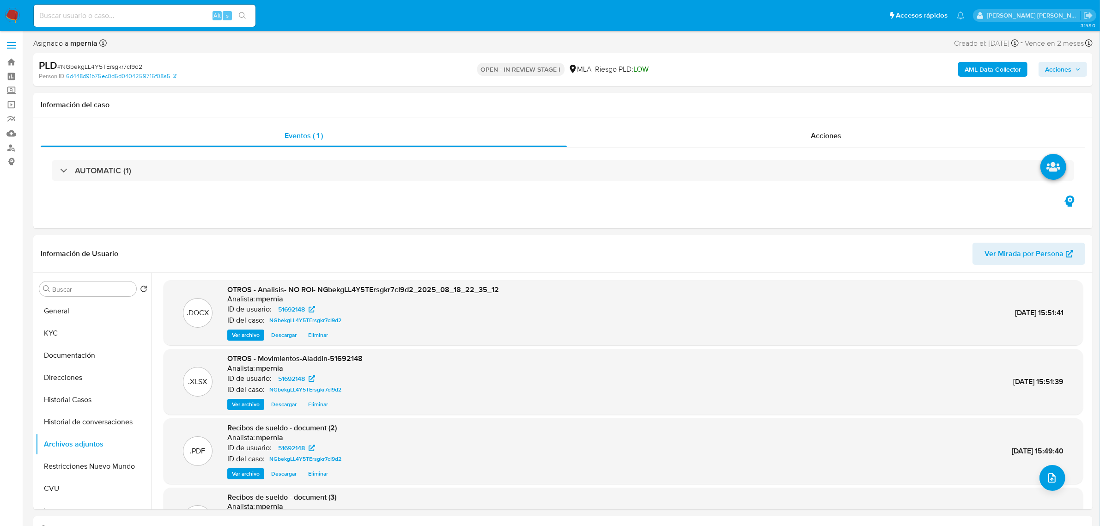
click at [1058, 74] on span "Acciones" at bounding box center [1058, 69] width 26 height 15
click at [809, 95] on span "Resolución del caso" at bounding box center [800, 98] width 66 height 11
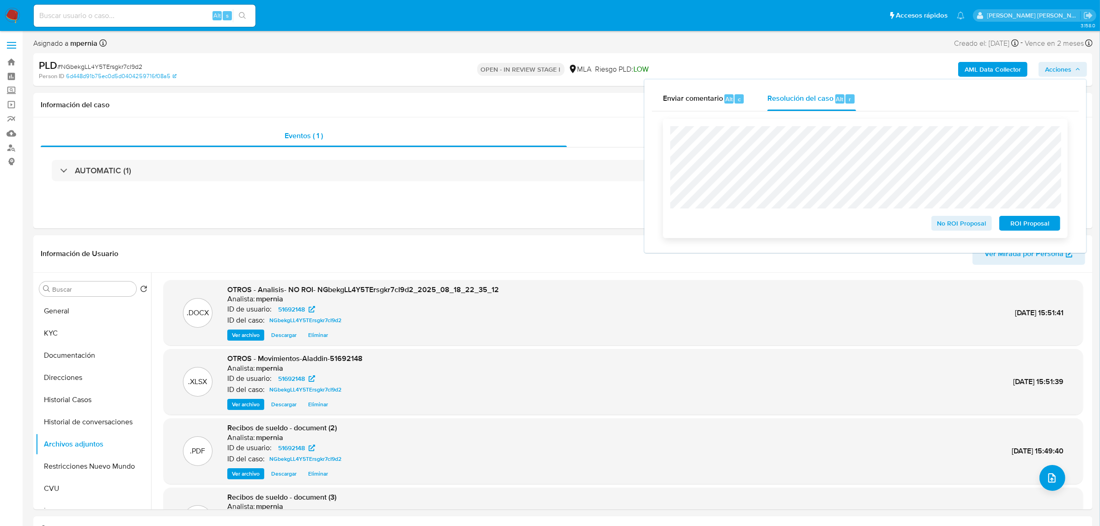
click at [963, 225] on span "No ROI Proposal" at bounding box center [962, 223] width 48 height 13
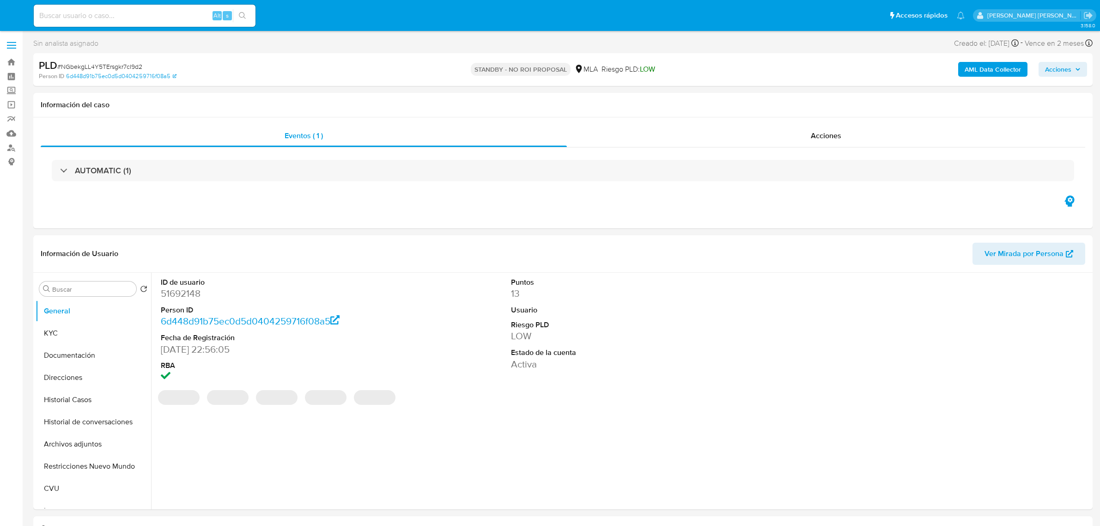
select select "10"
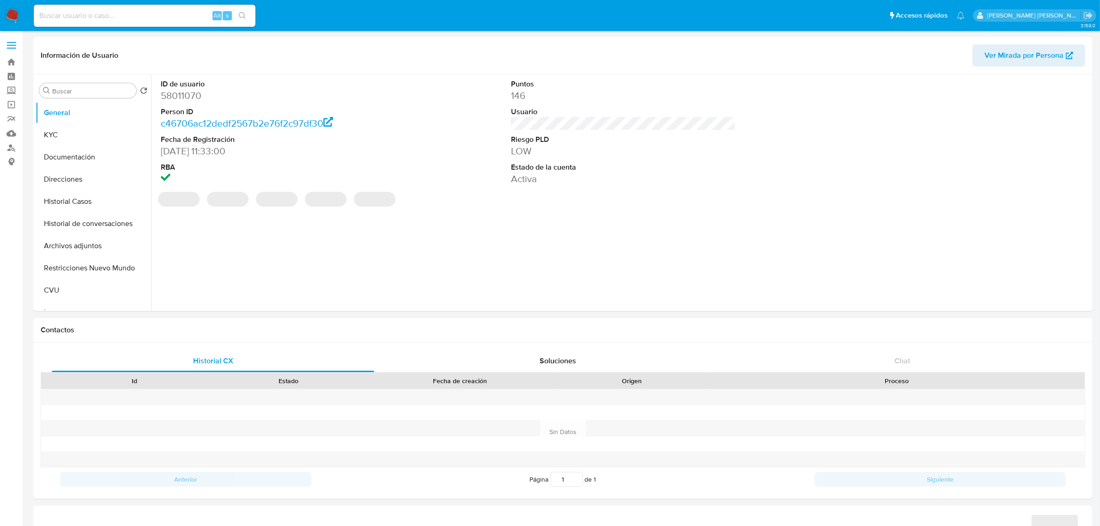
select select "10"
click at [68, 198] on button "Historial Casos" at bounding box center [90, 201] width 108 height 22
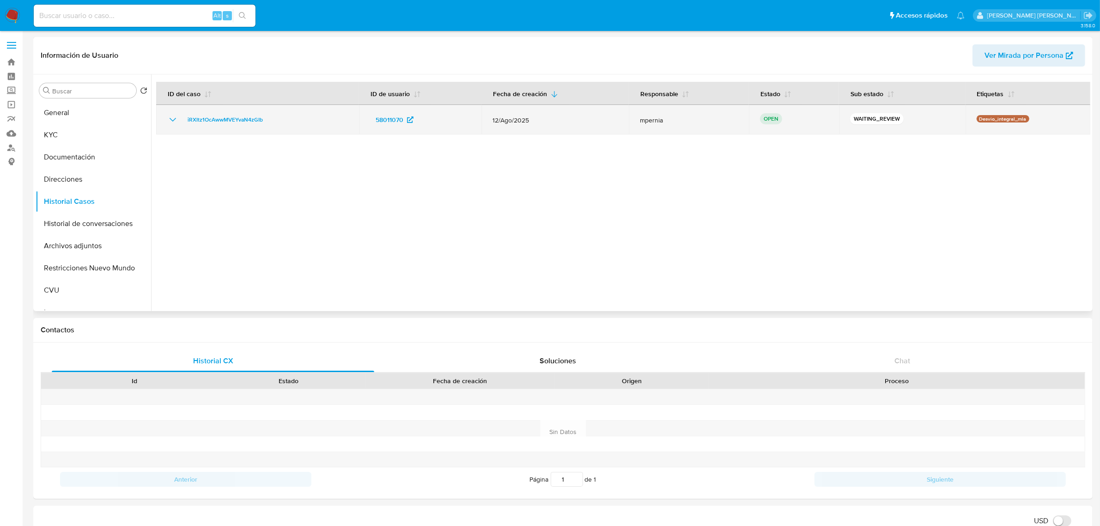
drag, startPoint x: 274, startPoint y: 116, endPoint x: 182, endPoint y: 117, distance: 92.4
click at [182, 117] on div "iRXItz1OcAwwMVEYvaN4zGIb" at bounding box center [257, 119] width 181 height 11
click at [244, 123] on span "iRXItz1OcAwwMVEYvaN4zGIb" at bounding box center [225, 119] width 75 height 11
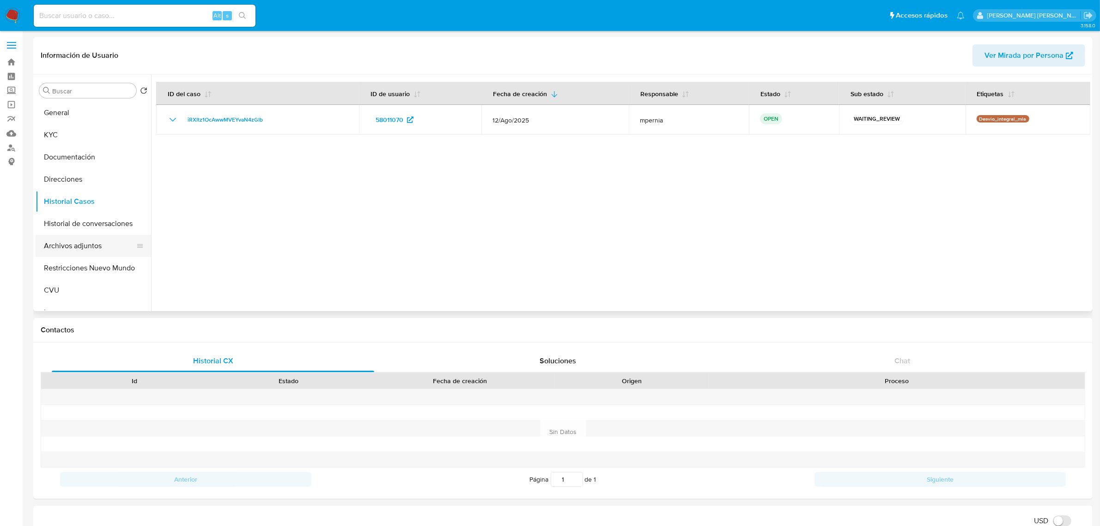
click at [71, 245] on button "Archivos adjuntos" at bounding box center [90, 246] width 108 height 22
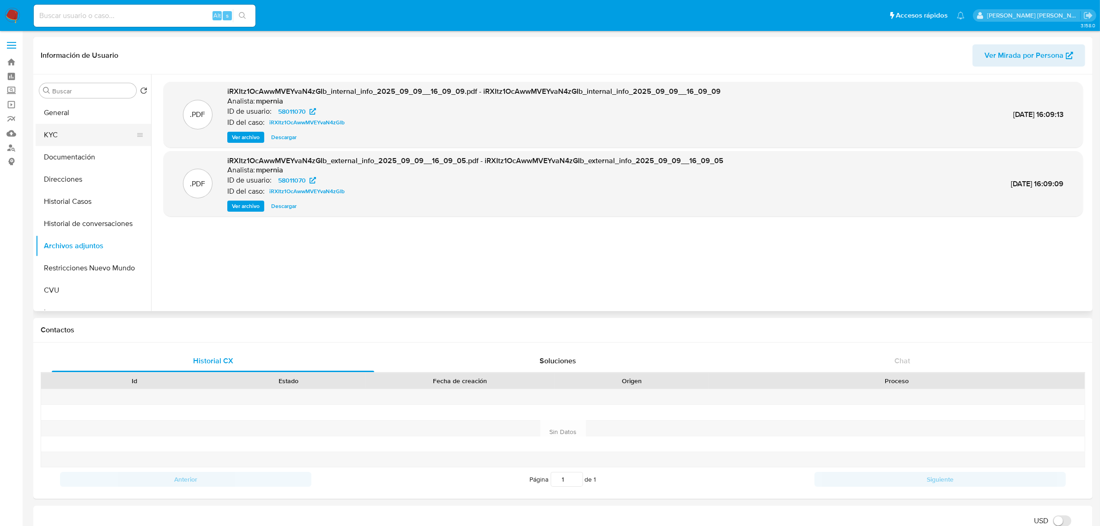
click at [79, 132] on button "KYC" at bounding box center [90, 135] width 108 height 22
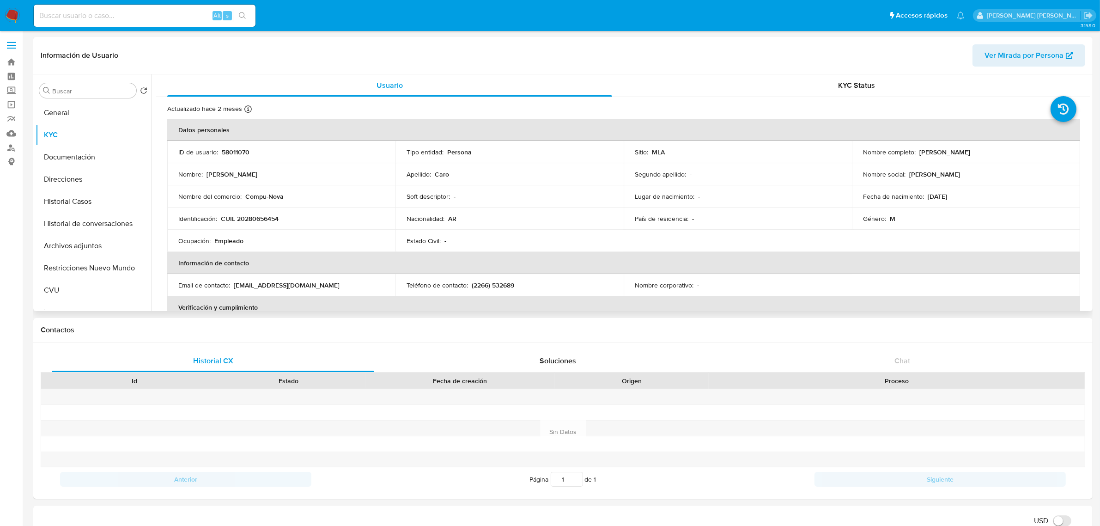
drag, startPoint x: 917, startPoint y: 148, endPoint x: 970, endPoint y: 153, distance: 53.8
click at [970, 153] on p "Fernando Ezequiel Caro" at bounding box center [944, 152] width 51 height 8
copy p "Fernando Ezequiel"
click at [69, 199] on button "Historial Casos" at bounding box center [90, 201] width 108 height 22
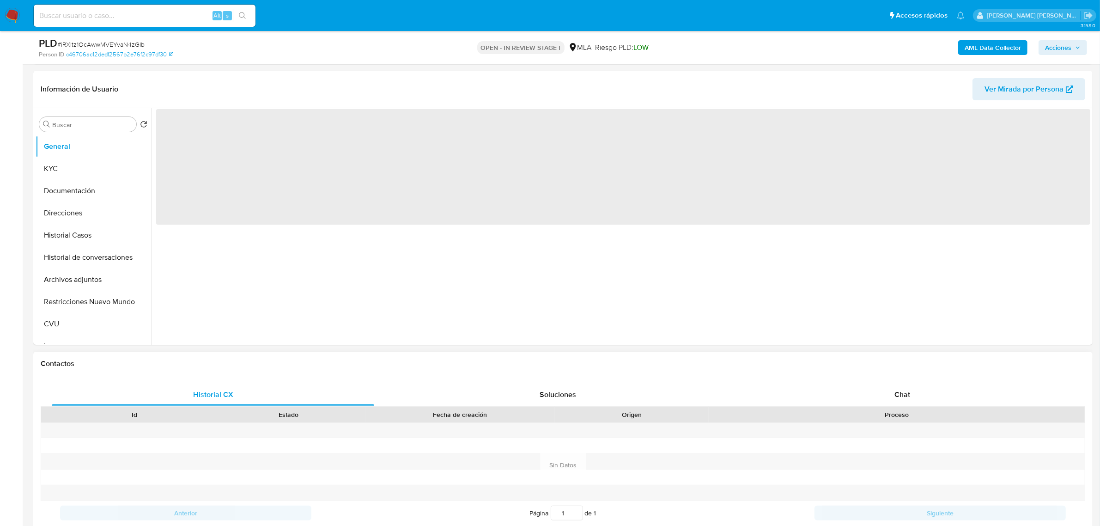
scroll to position [173, 0]
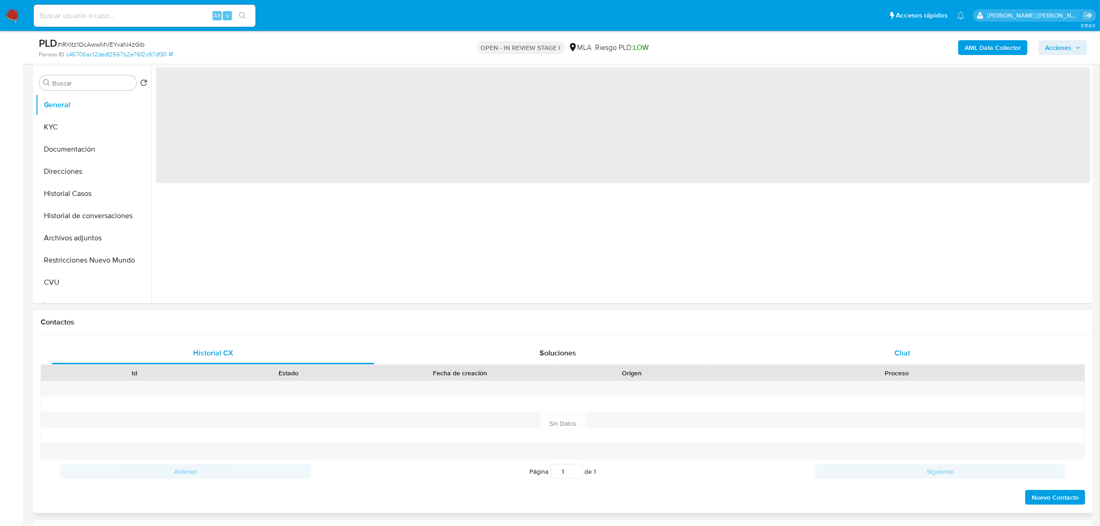
click at [895, 355] on span "Chat" at bounding box center [902, 352] width 16 height 11
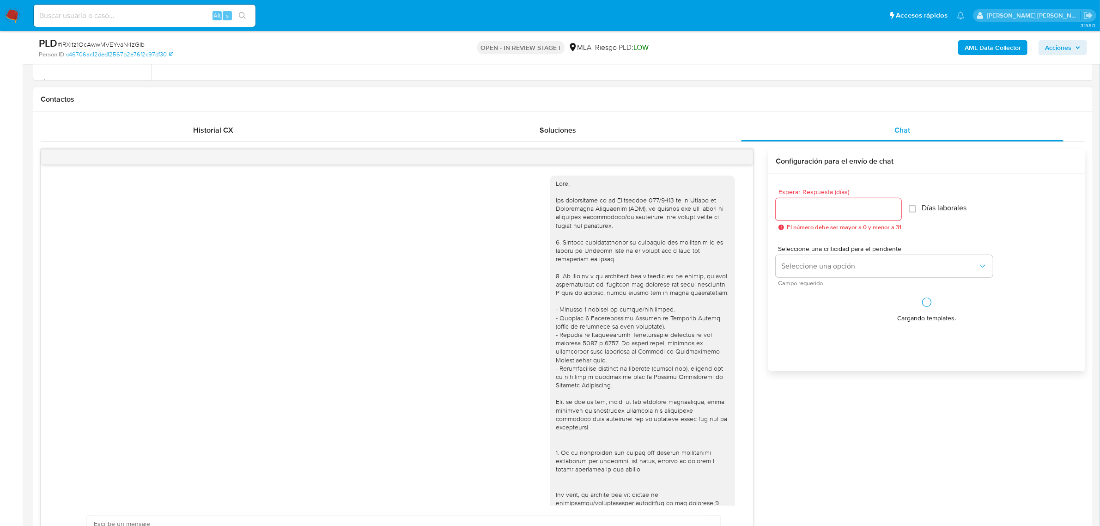
scroll to position [404, 0]
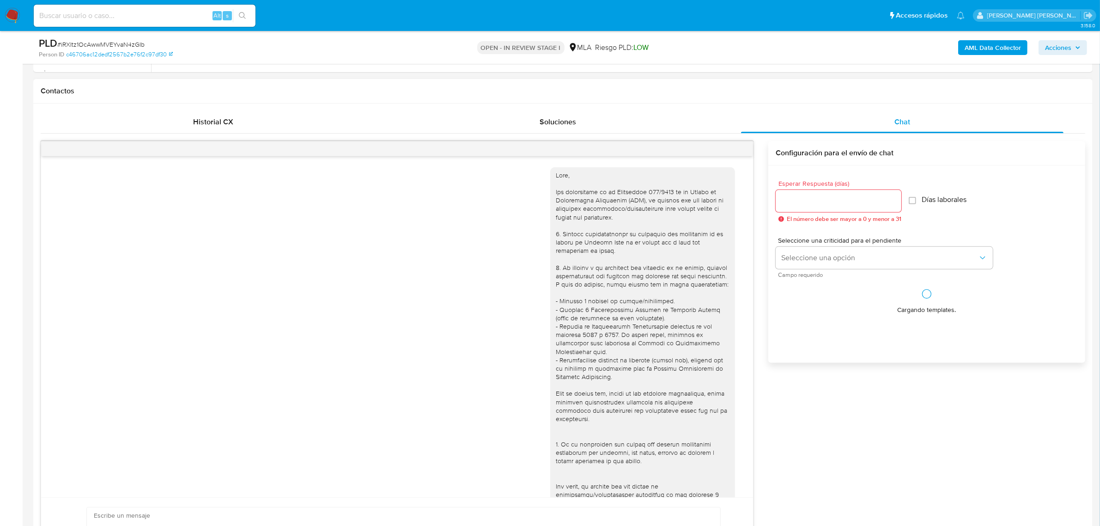
select select "10"
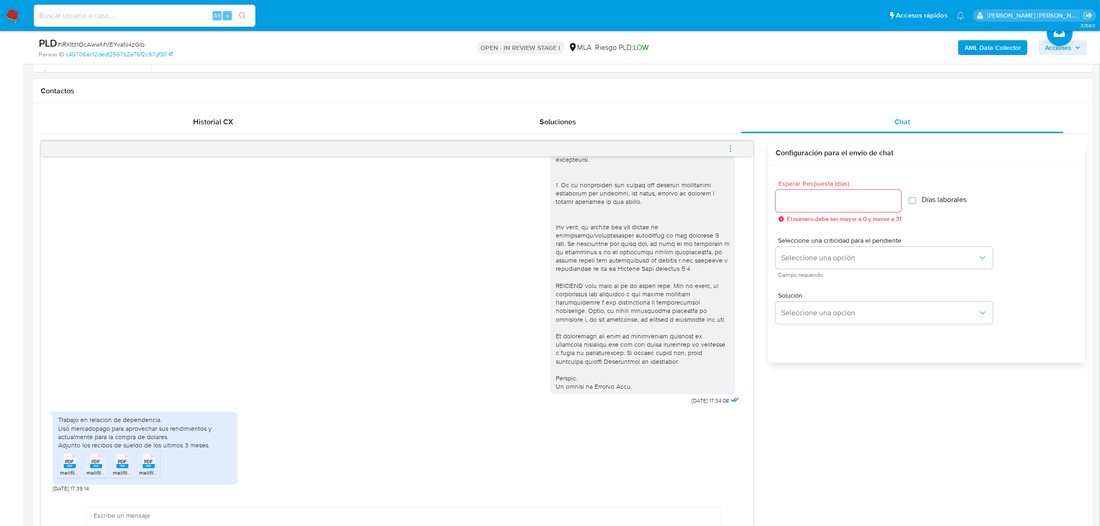
click at [72, 472] on span "melifile5317020406756458782.pdf" at bounding box center [103, 472] width 86 height 8
click at [93, 472] on span "melifile3890566737444685400.pdf" at bounding box center [130, 472] width 88 height 8
click at [126, 466] on rect at bounding box center [122, 466] width 12 height 4
click at [150, 464] on span "PDF" at bounding box center [149, 461] width 9 height 6
drag, startPoint x: 58, startPoint y: 421, endPoint x: 217, endPoint y: 448, distance: 161.3
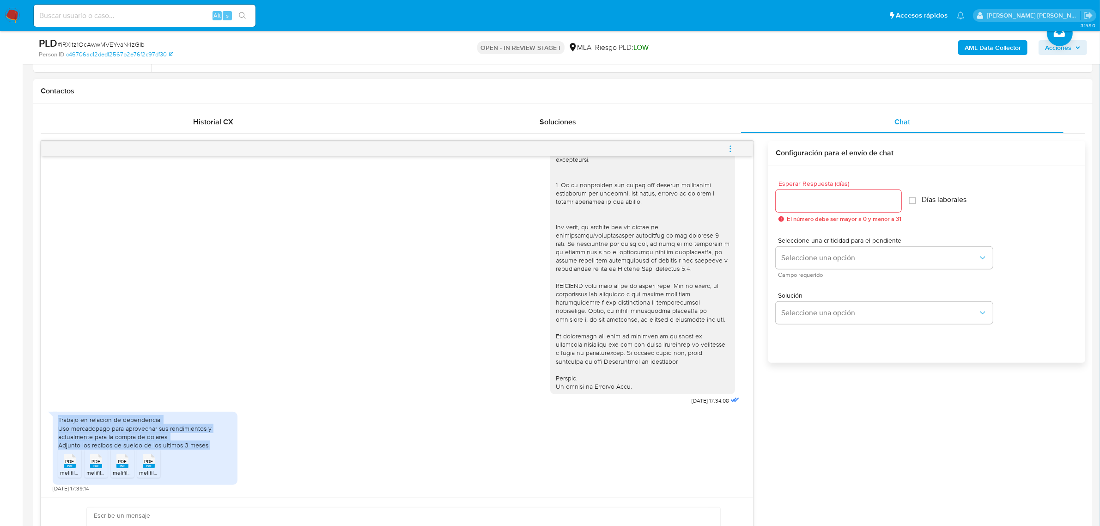
click at [217, 448] on div "Trabajo en relacion de dependencia. Uso mercadopago para aprovechar sus rendimi…" at bounding box center [145, 432] width 174 height 34
copy div "Trabajo en relacion de dependencia. Uso mercadopago para aprovechar sus rendimi…"
click at [990, 48] on b "AML Data Collector" at bounding box center [992, 47] width 56 height 15
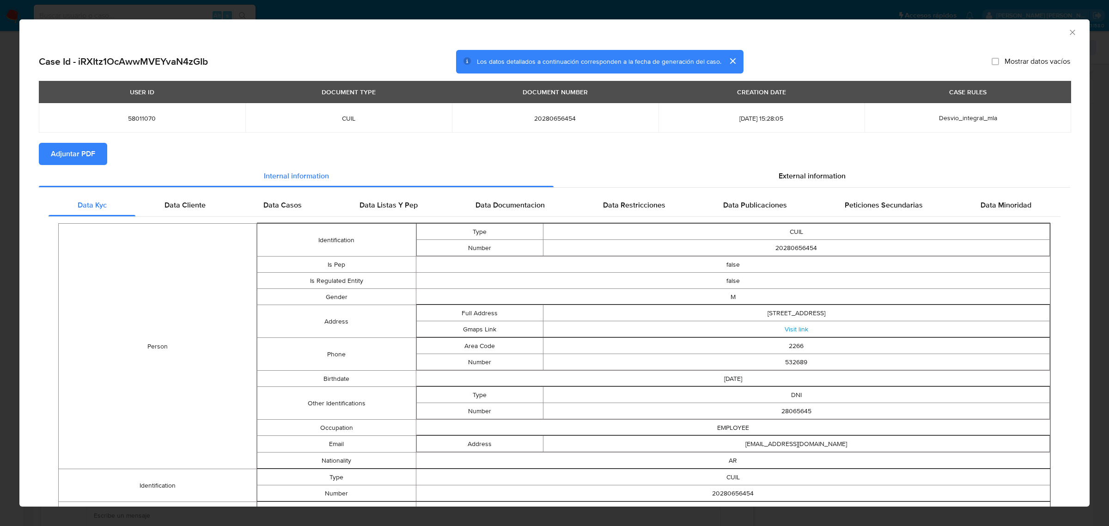
click at [88, 150] on span "Adjuntar PDF" at bounding box center [73, 154] width 44 height 20
click at [1067, 31] on icon "Cerrar ventana" at bounding box center [1071, 32] width 9 height 9
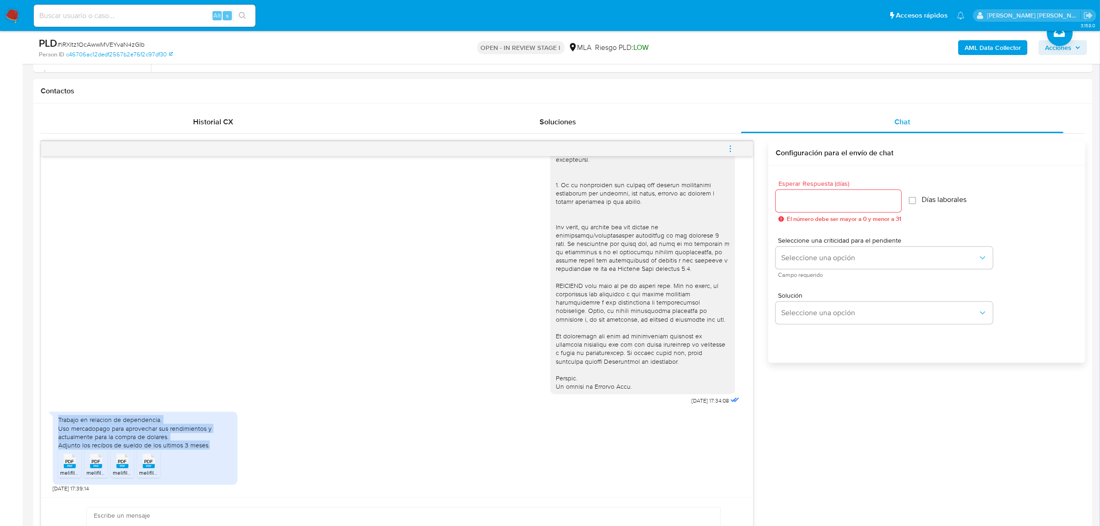
click at [733, 151] on icon "menu-action" at bounding box center [730, 149] width 8 height 8
click at [677, 155] on li "Abrir gestor de archivos" at bounding box center [667, 148] width 95 height 17
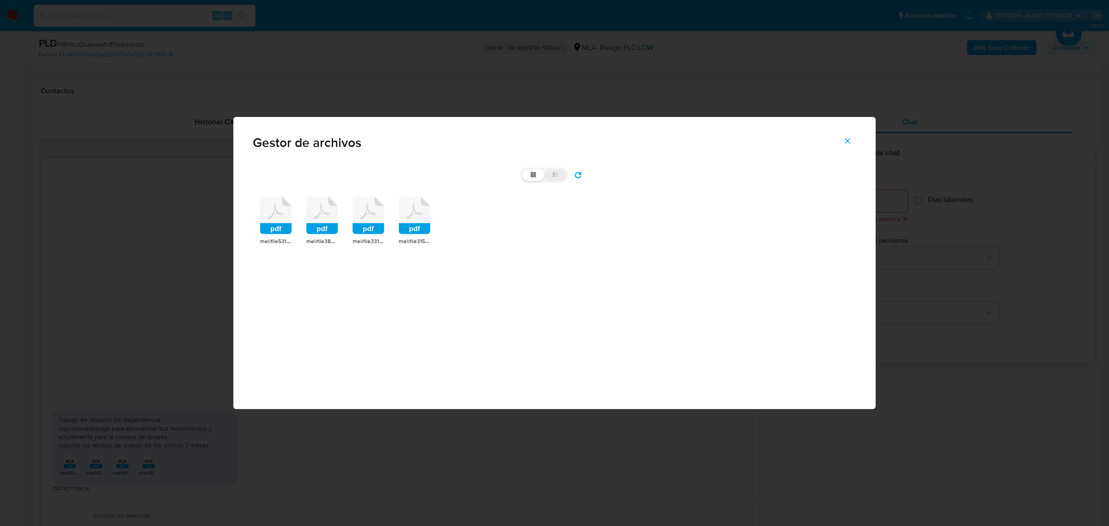
click at [557, 178] on icon at bounding box center [555, 174] width 6 height 6
click at [522, 170] on input "list" at bounding box center [522, 169] width 0 height 0
radio input "true"
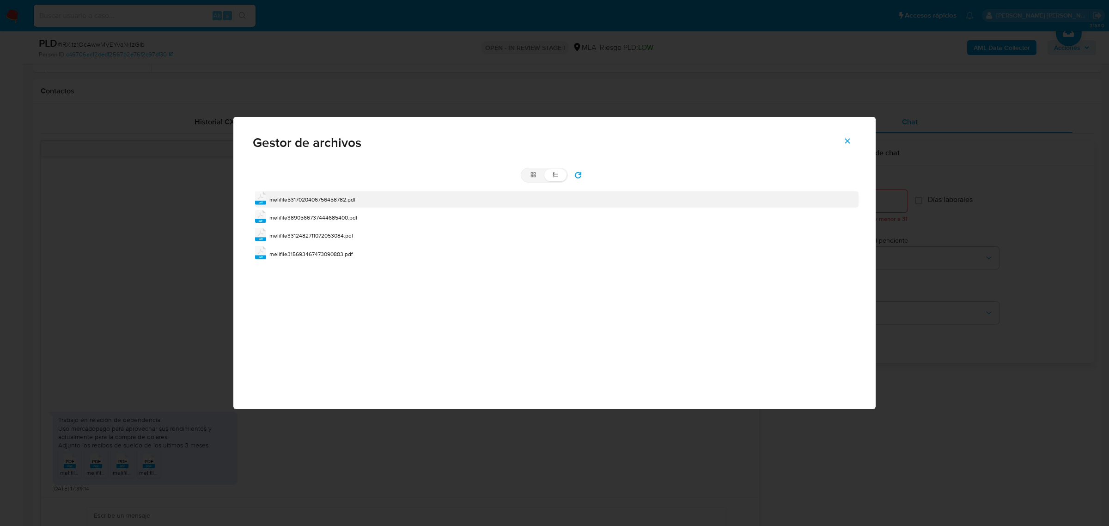
click at [309, 198] on span "melifile5317020406756458782.pdf" at bounding box center [312, 199] width 86 height 8
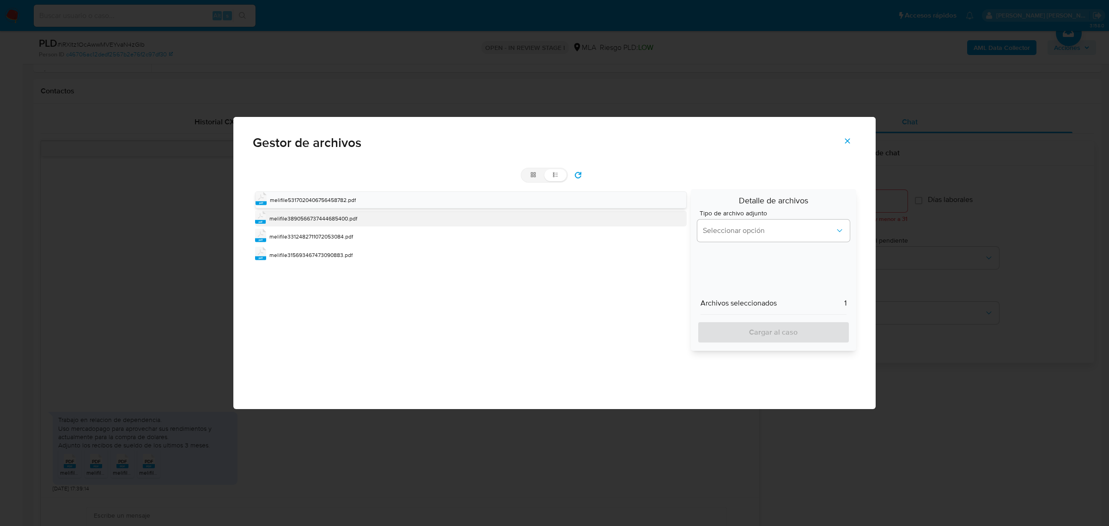
click at [320, 215] on span "melifile3890566737444685400.pdf" at bounding box center [313, 218] width 88 height 8
click at [327, 234] on span "melifile3312482711072053084.pdf" at bounding box center [311, 237] width 84 height 8
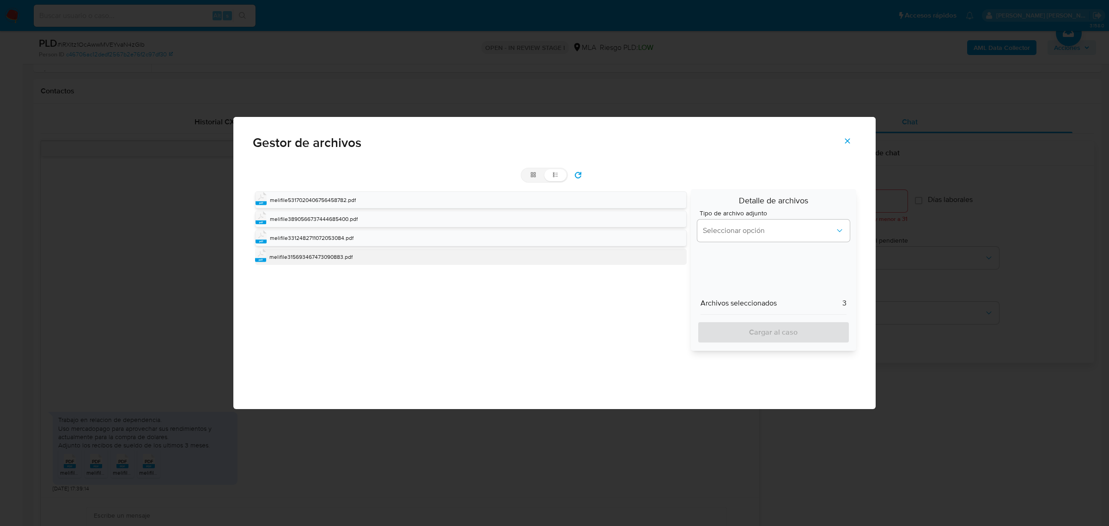
click at [333, 260] on span "melifile315693467473090883.pdf" at bounding box center [310, 257] width 83 height 8
click at [839, 226] on icon "document types" at bounding box center [839, 230] width 9 height 9
click at [759, 281] on span "Recibos de Jubilacion" at bounding box center [738, 277] width 71 height 9
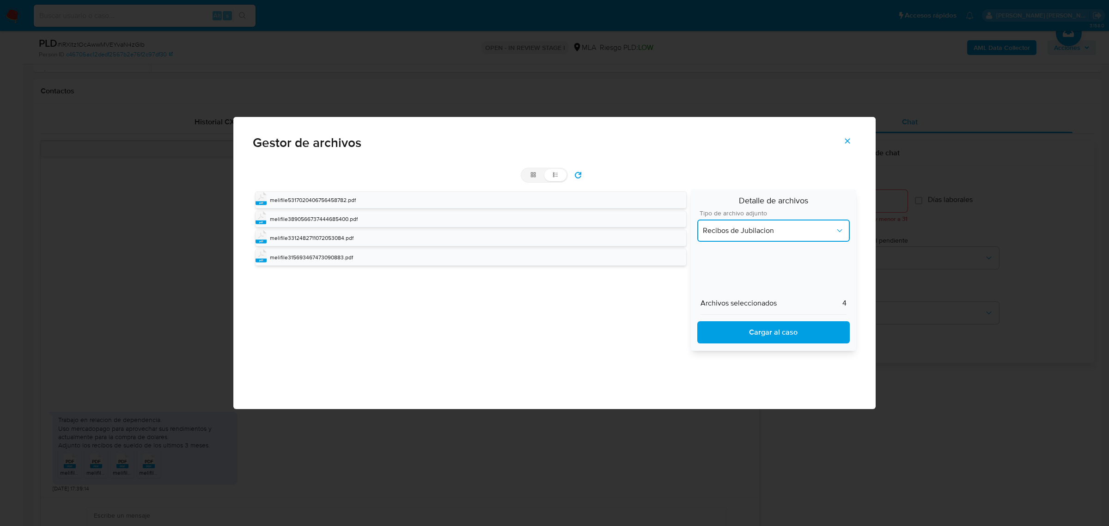
click at [775, 232] on span "Recibos de Jubilacion" at bounding box center [769, 230] width 132 height 9
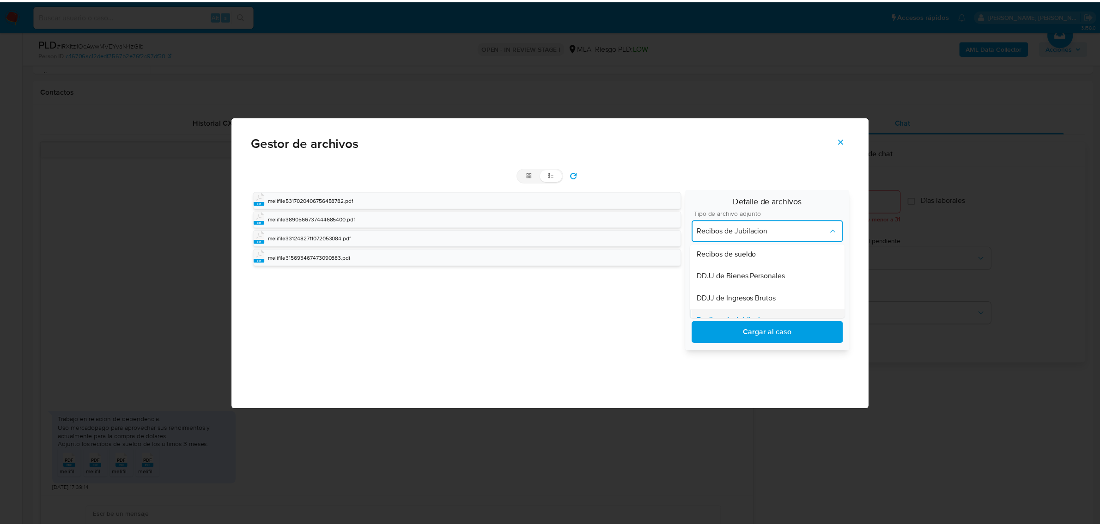
scroll to position [226, 0]
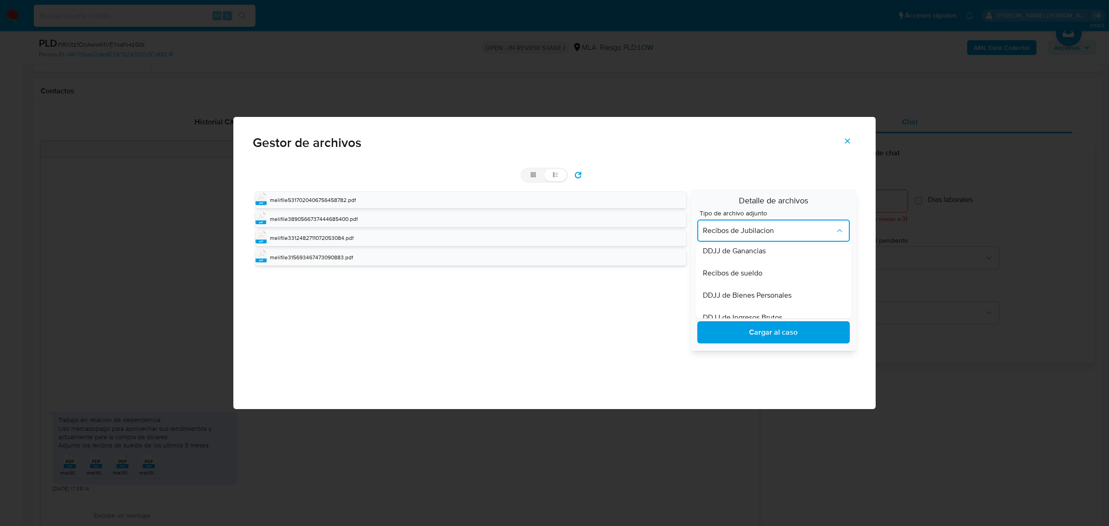
click at [756, 271] on span "Recibos de sueldo" at bounding box center [733, 272] width 60 height 9
click at [758, 326] on span "Cargar al caso" at bounding box center [773, 332] width 128 height 20
click at [844, 139] on icon "Cerrar" at bounding box center [847, 141] width 8 height 8
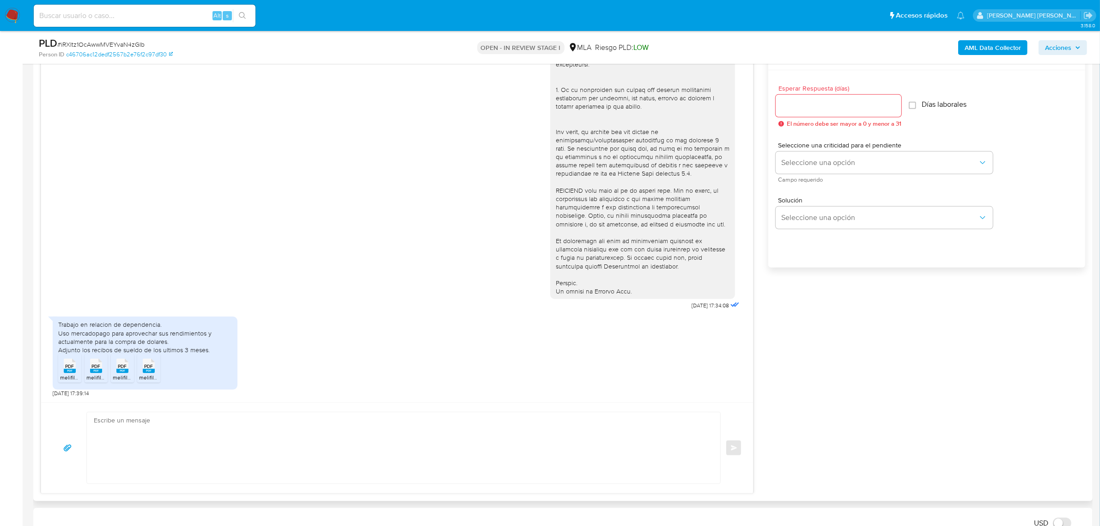
scroll to position [577, 0]
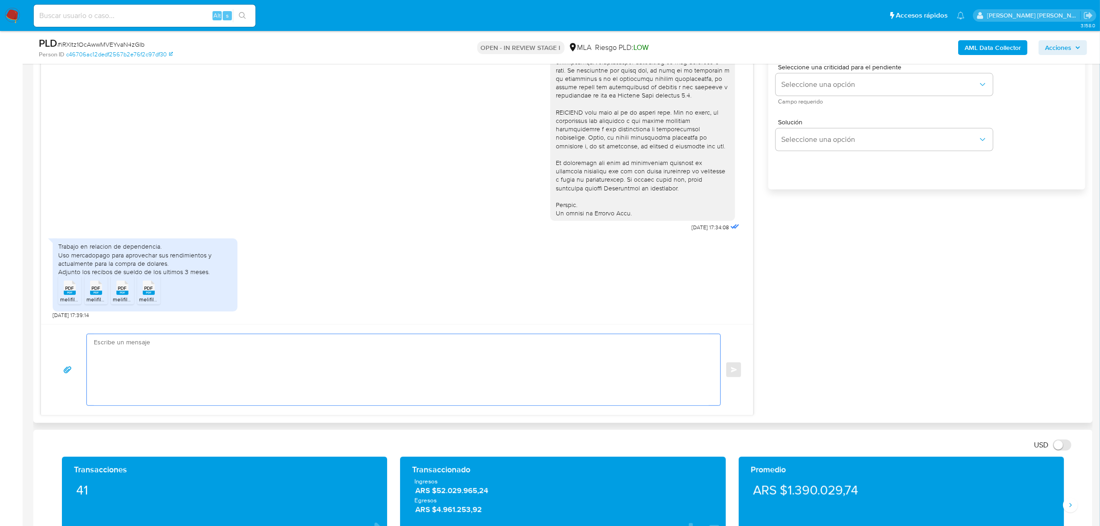
click at [168, 358] on textarea at bounding box center [401, 369] width 615 height 71
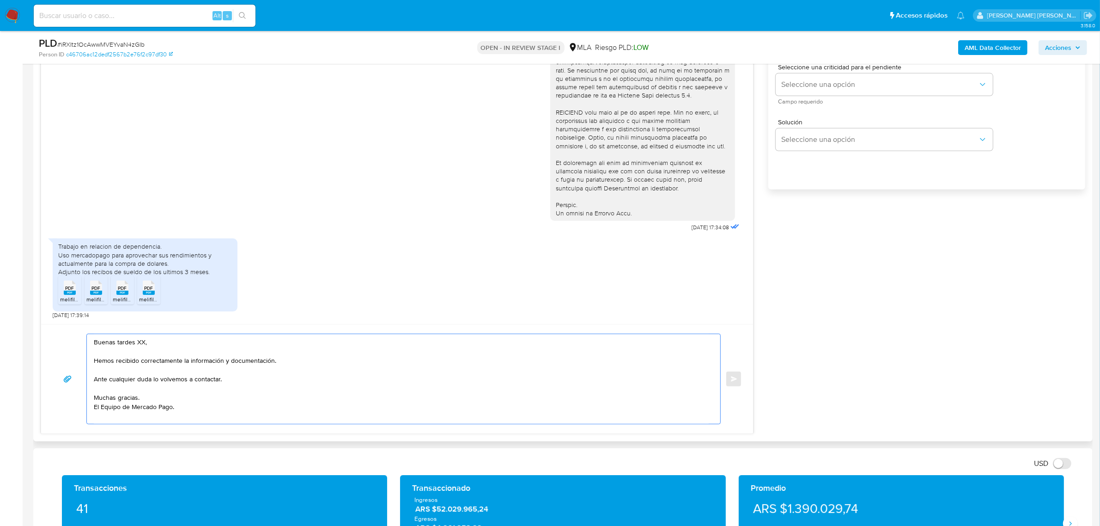
click at [141, 345] on textarea "Buenas tardes XX, Hemos recibido correctamente la información y documentación. …" at bounding box center [401, 379] width 615 height 90
paste textarea "Fernando Ezequiel"
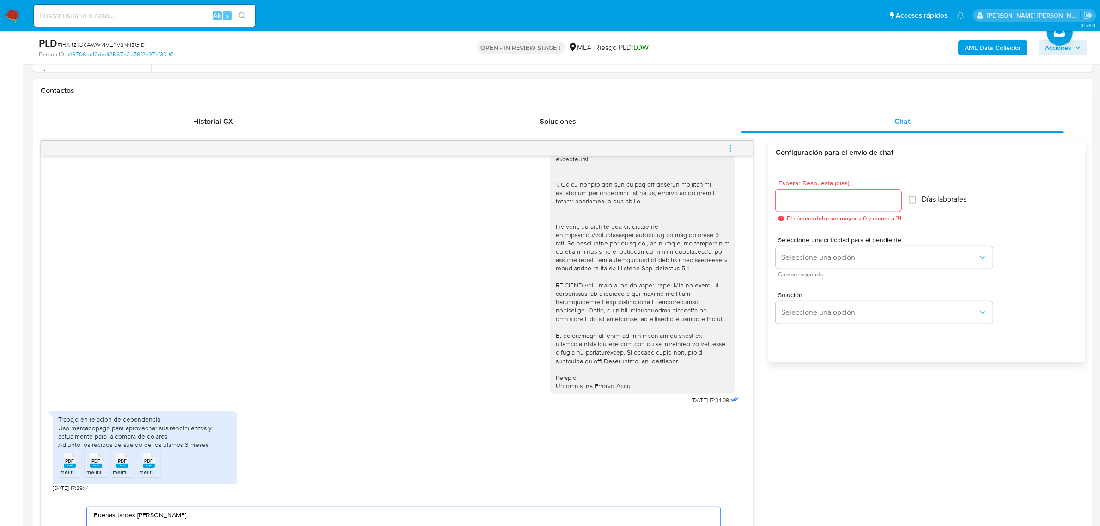
scroll to position [404, 0]
type textarea "Buenas tardes [PERSON_NAME], Hemos recibido correctamente la información y docu…"
click at [818, 205] on input "Esperar Respuesta (días)" at bounding box center [838, 201] width 126 height 12
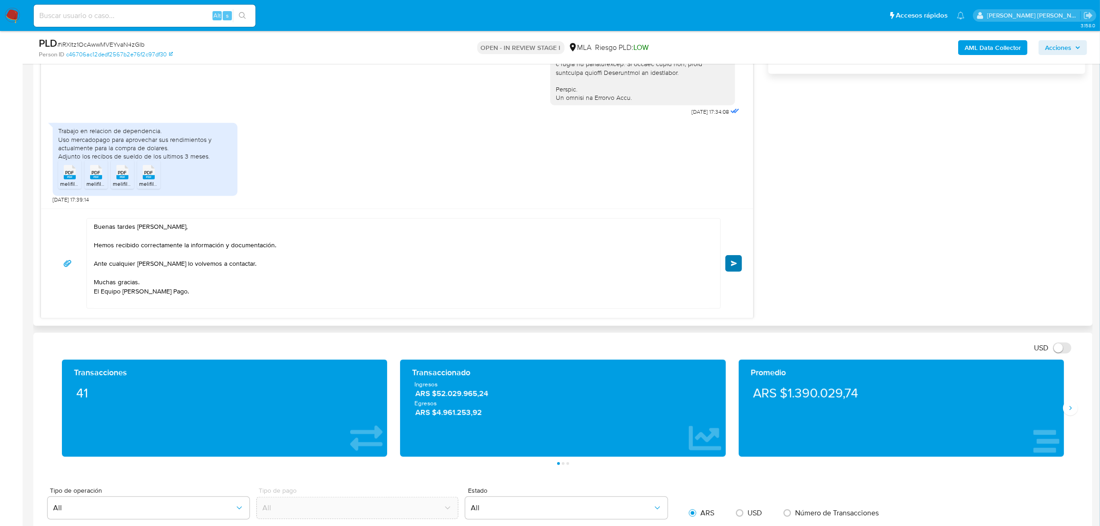
type input "0"
click at [733, 266] on span "Enviar" at bounding box center [734, 263] width 6 height 6
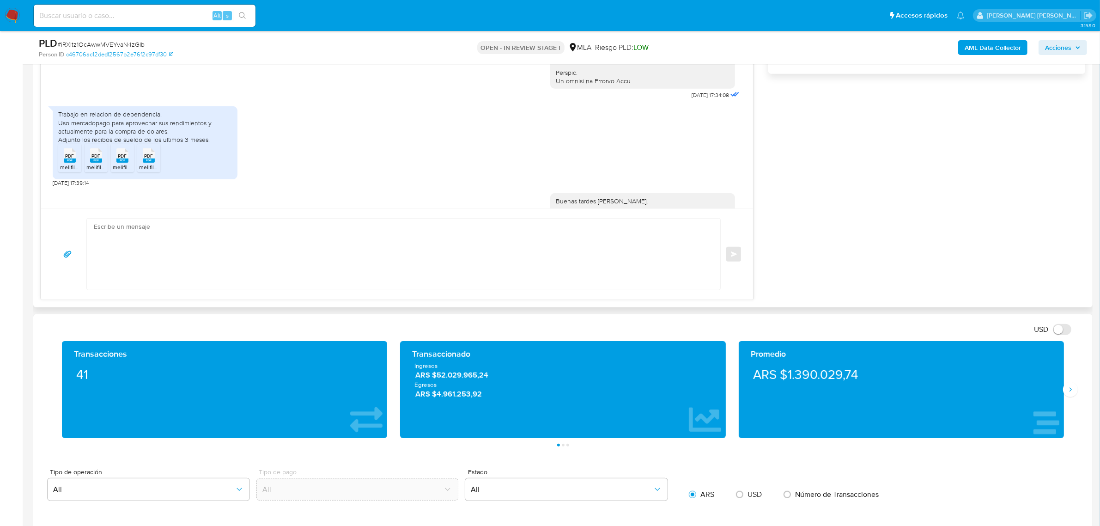
scroll to position [379, 0]
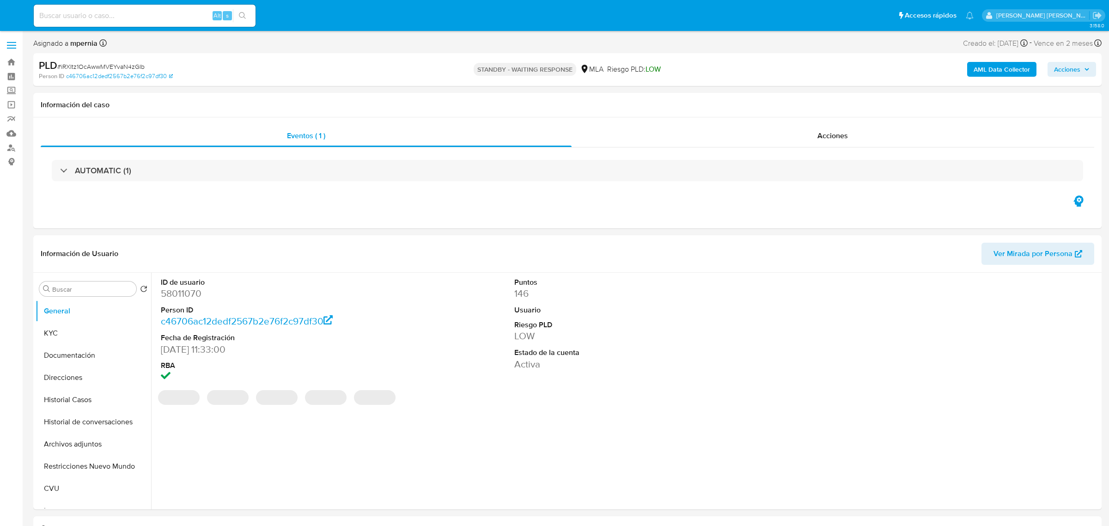
select select "10"
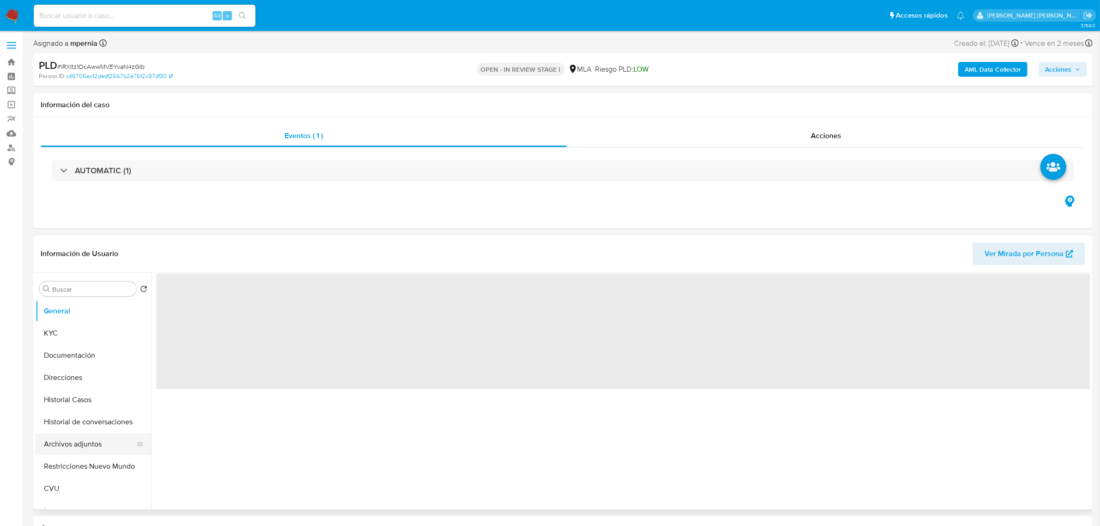
click at [70, 443] on button "Archivos adjuntos" at bounding box center [90, 444] width 108 height 22
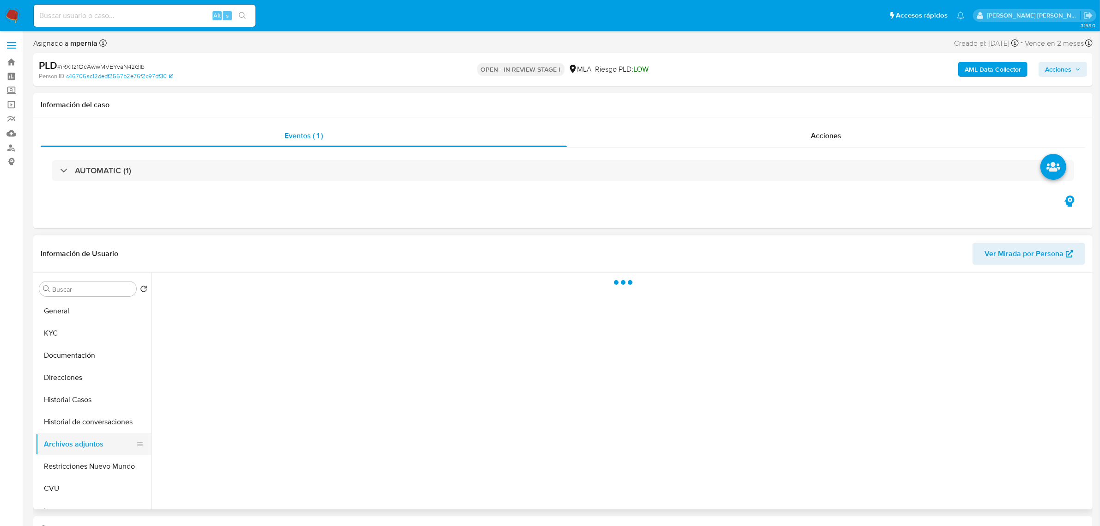
select select "10"
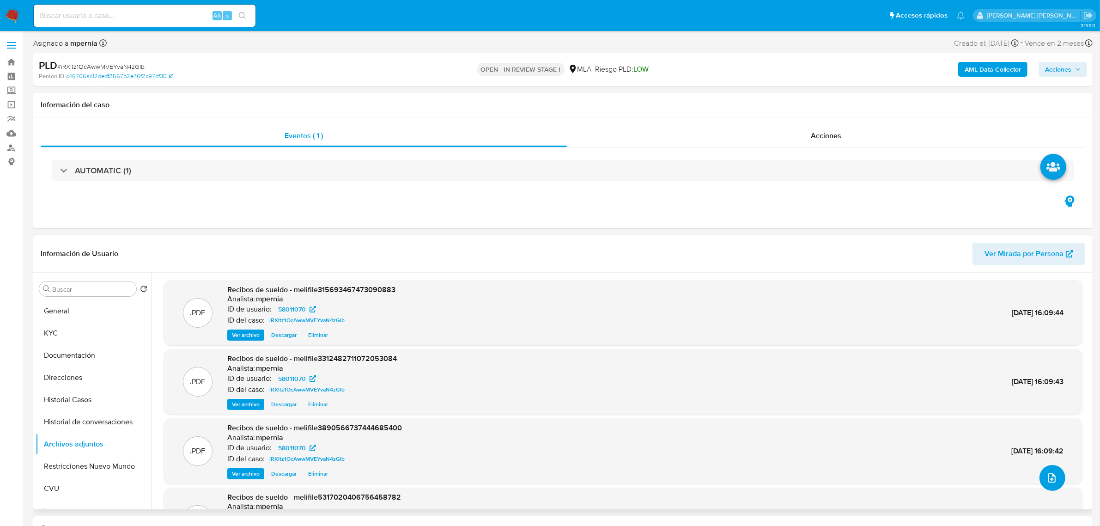
click at [1040, 479] on button "upload-file" at bounding box center [1052, 478] width 26 height 26
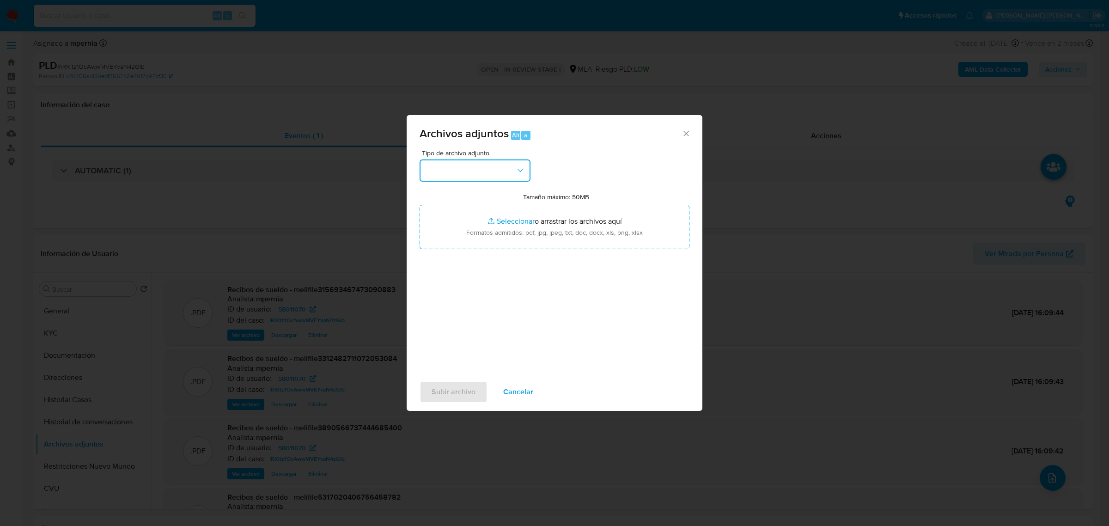
click at [476, 169] on button "button" at bounding box center [474, 170] width 111 height 22
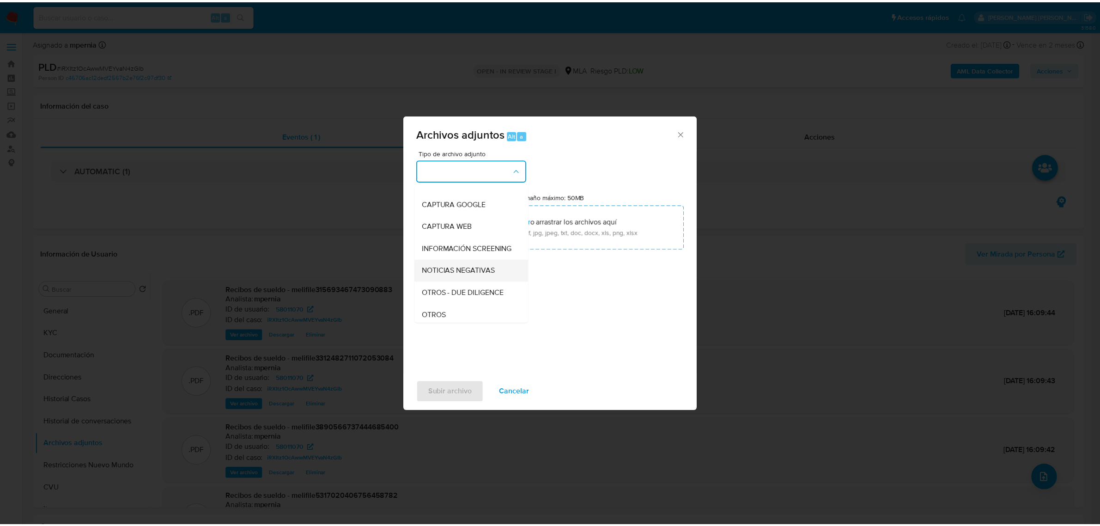
scroll to position [115, 0]
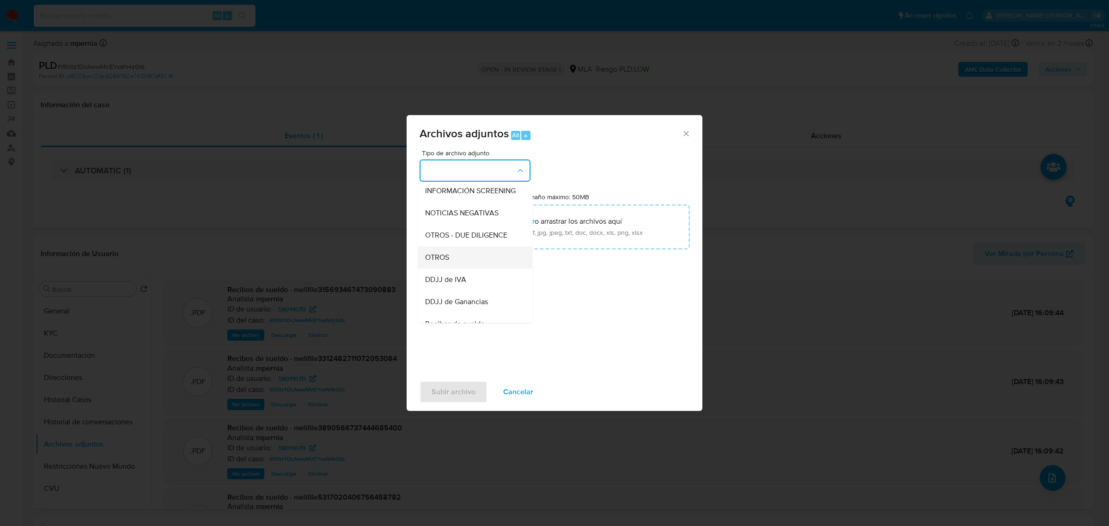
click at [451, 268] on div "OTROS" at bounding box center [472, 257] width 94 height 22
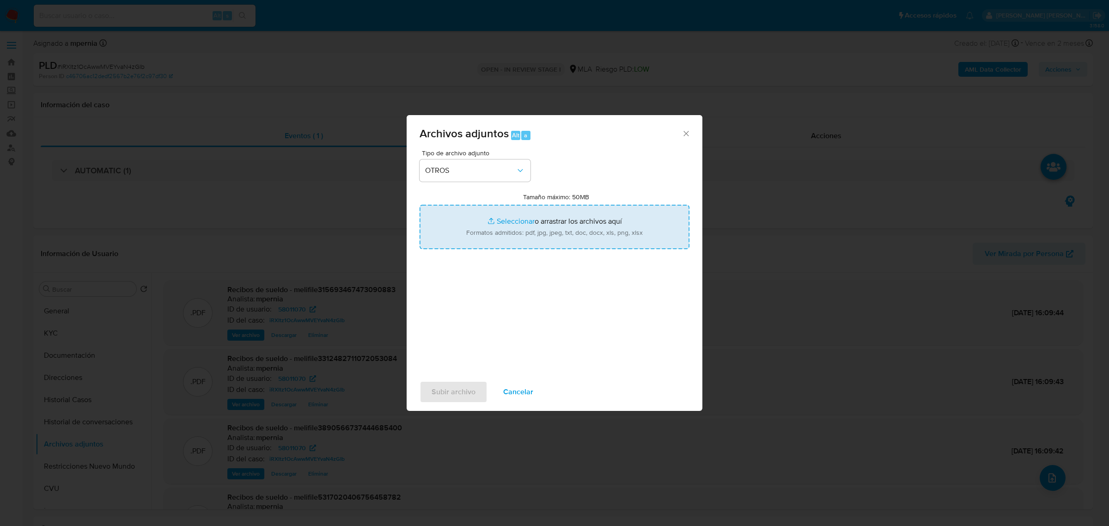
type input "C:\fakepath\Movimientos-Aladdin-58011070.xlsx"
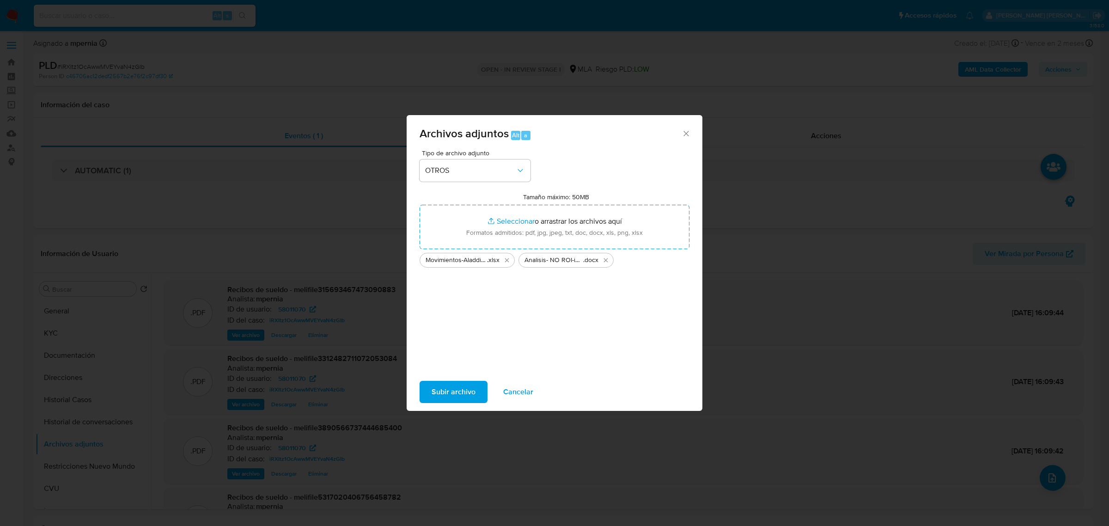
click at [453, 386] on span "Subir archivo" at bounding box center [453, 392] width 44 height 20
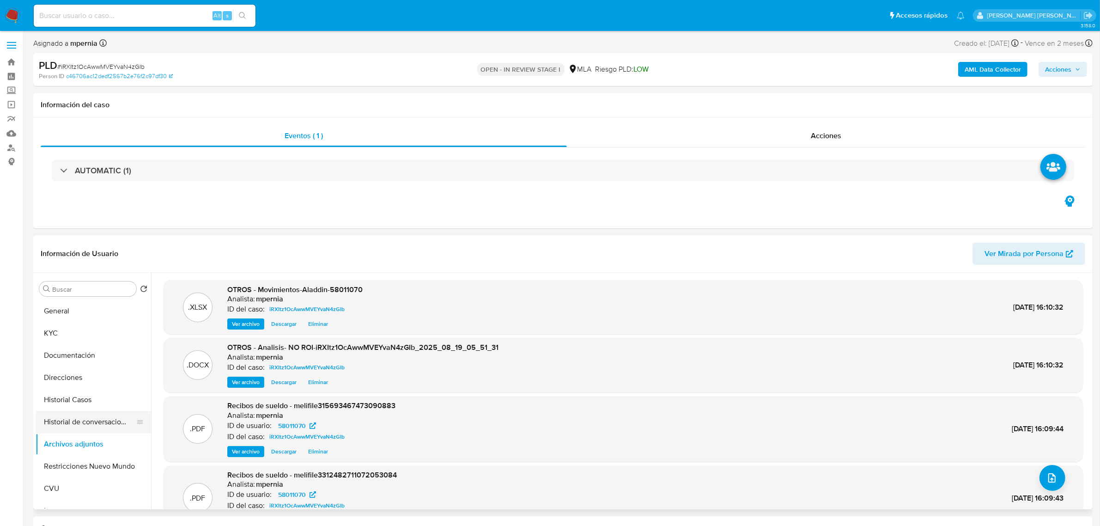
click at [100, 419] on button "Historial de conversaciones" at bounding box center [90, 422] width 108 height 22
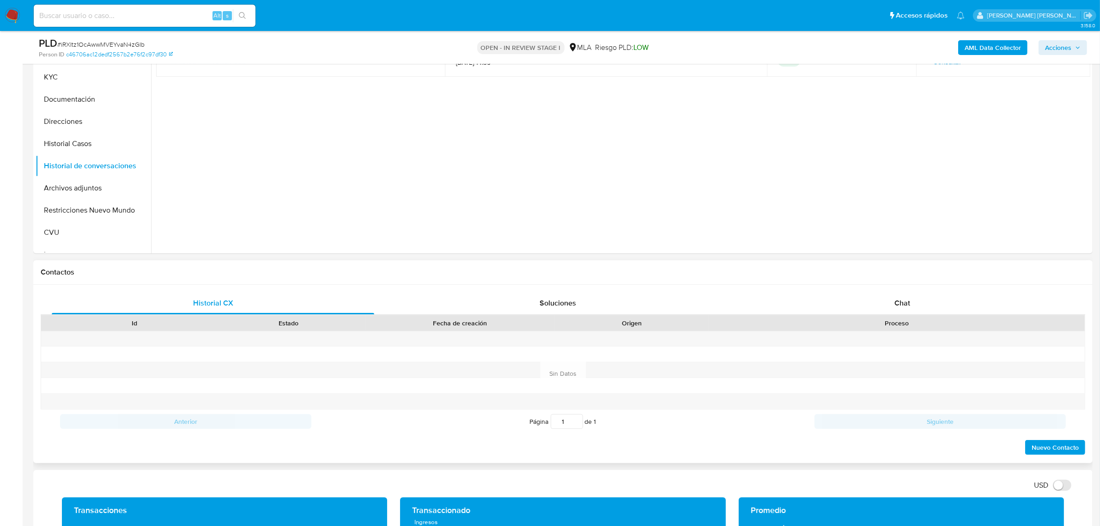
scroll to position [231, 0]
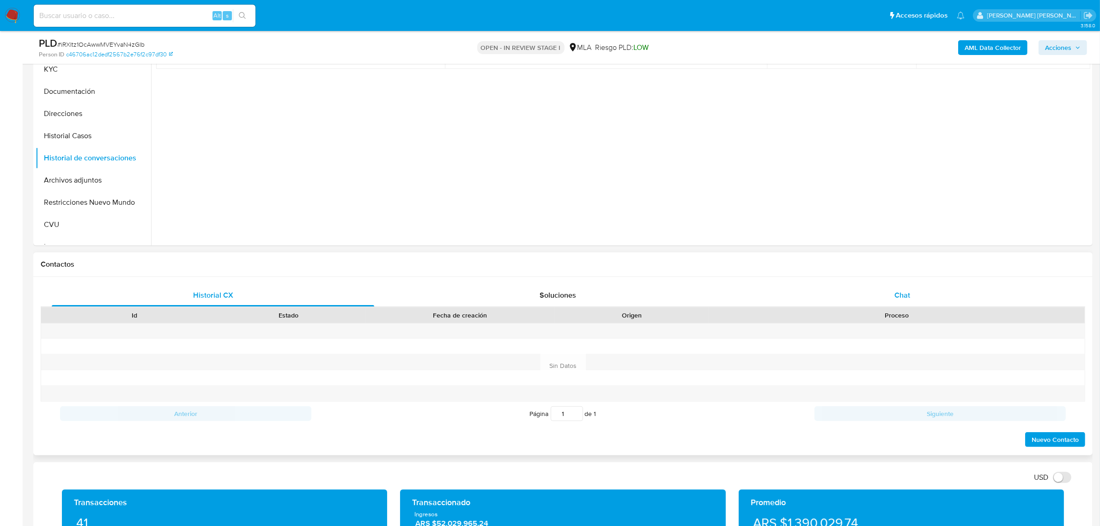
click at [895, 291] on span "Chat" at bounding box center [902, 295] width 16 height 11
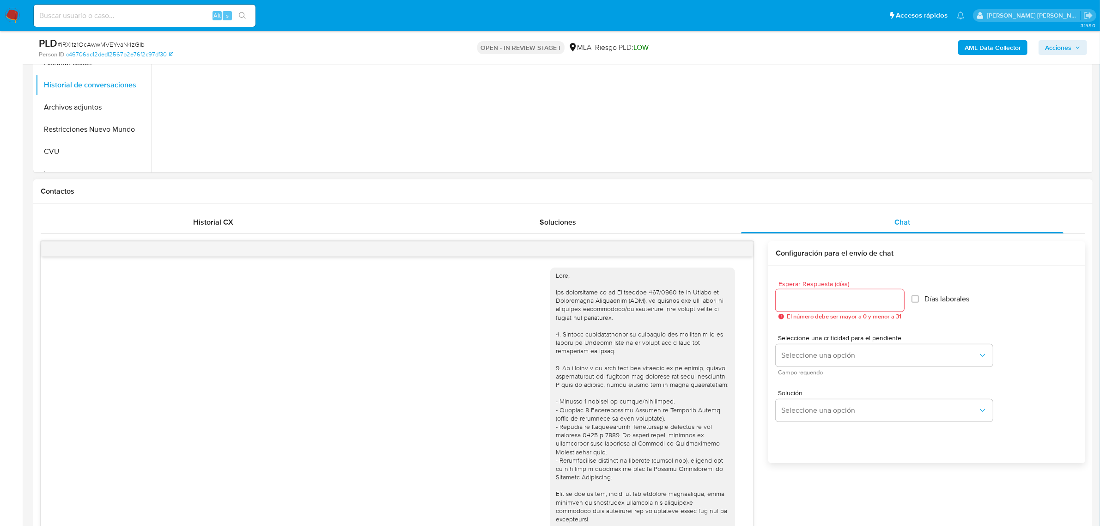
scroll to position [404, 0]
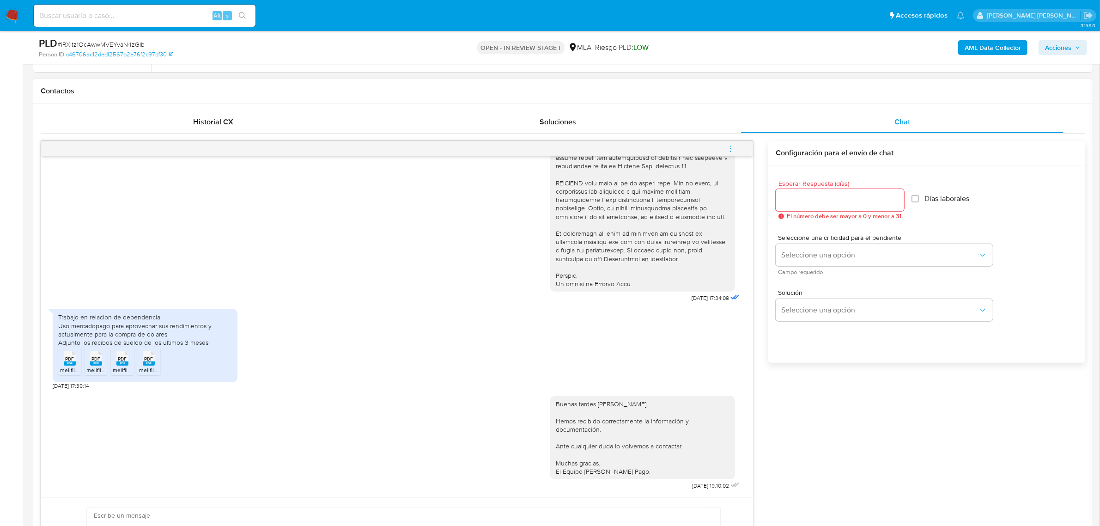
click at [731, 142] on span "menu-action" at bounding box center [730, 149] width 8 height 22
click at [678, 128] on li "Cerrar conversación" at bounding box center [667, 131] width 95 height 17
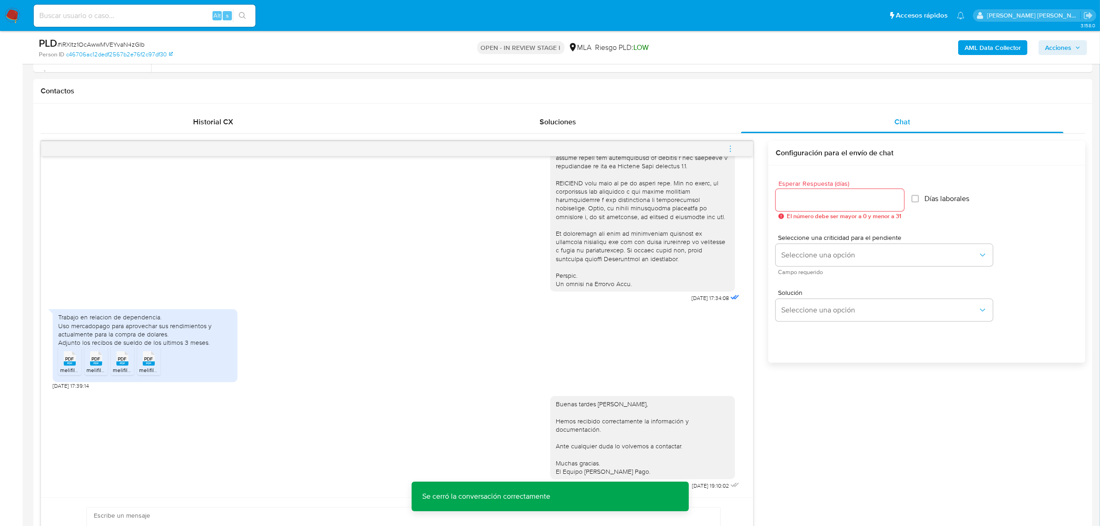
click at [1068, 40] on span "Acciones" at bounding box center [1058, 47] width 26 height 15
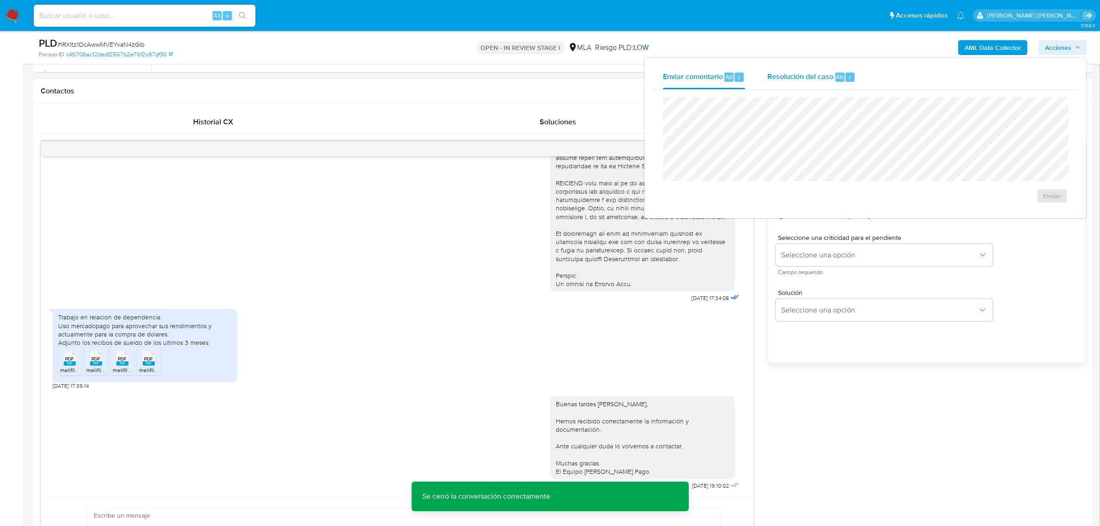
click at [832, 75] on span "Resolución del caso" at bounding box center [800, 76] width 66 height 11
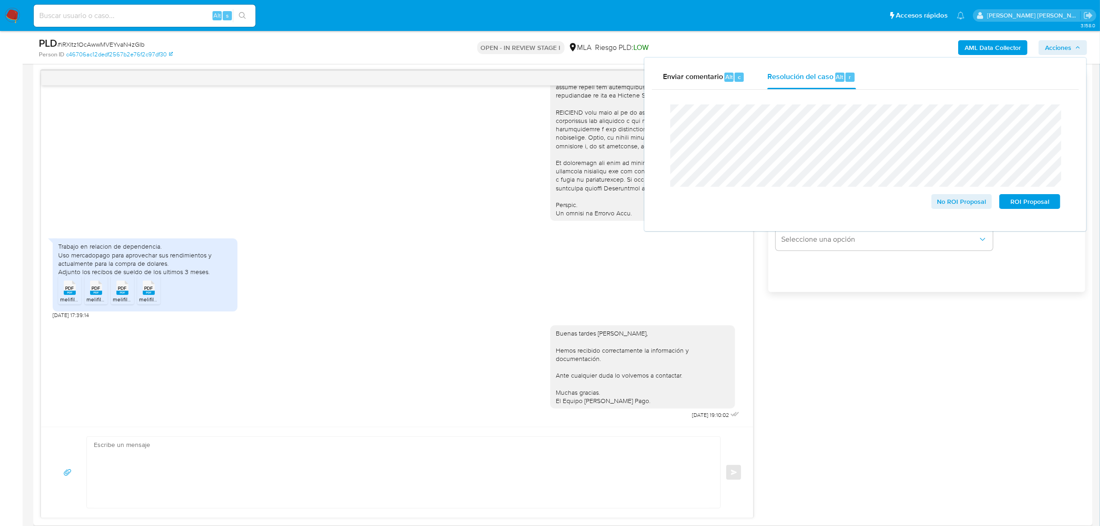
scroll to position [577, 0]
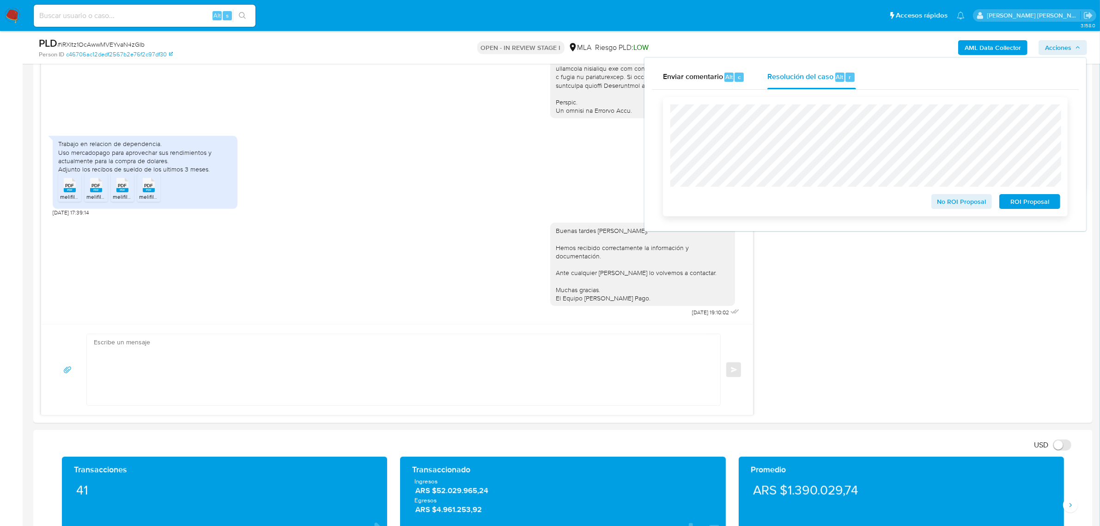
click at [966, 202] on span "No ROI Proposal" at bounding box center [962, 201] width 48 height 13
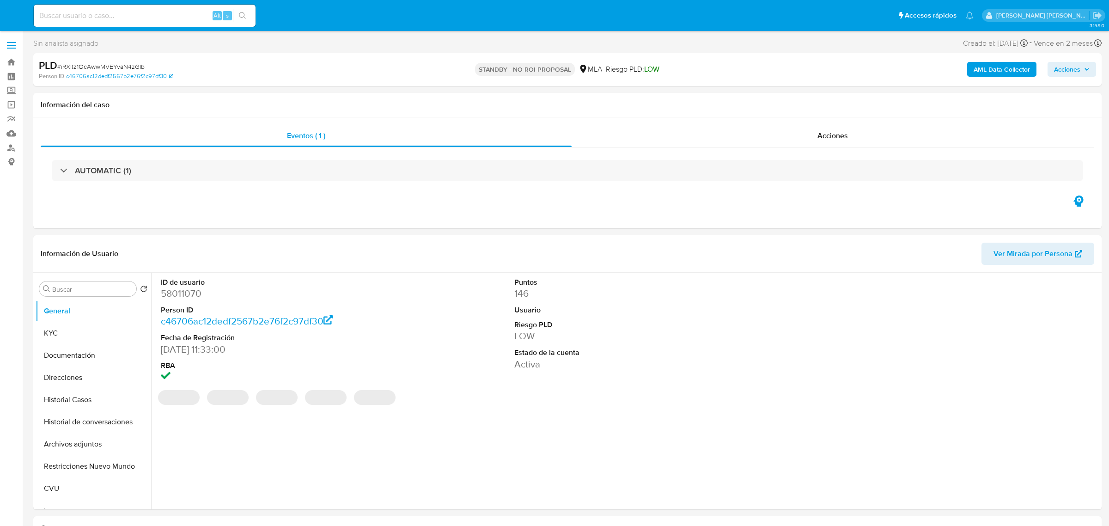
select select "10"
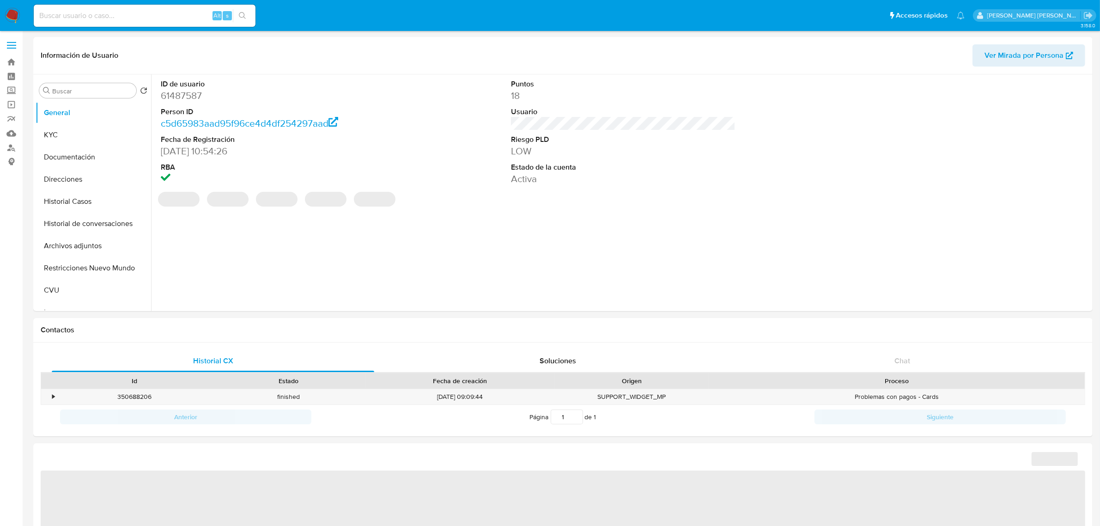
select select "10"
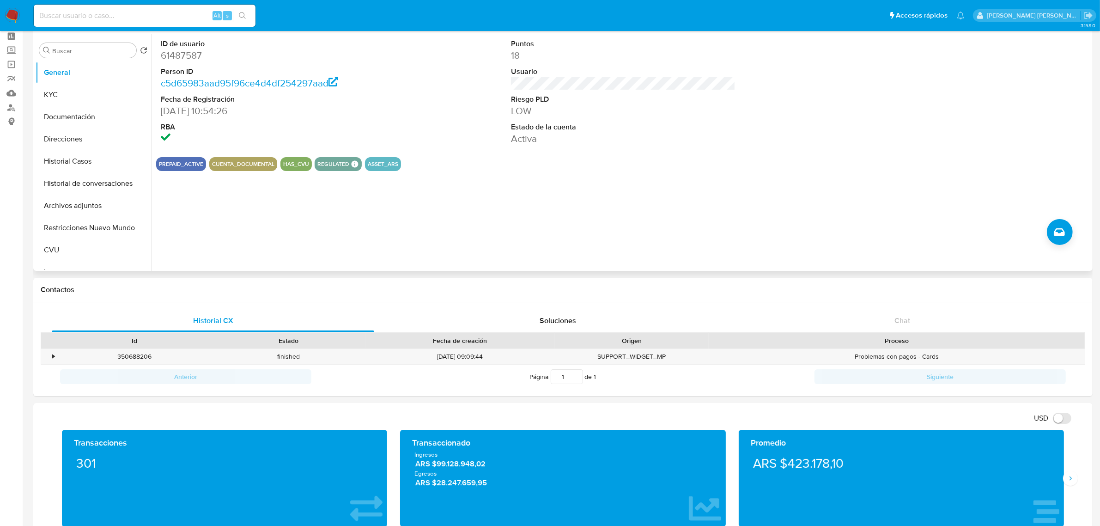
scroll to position [58, 0]
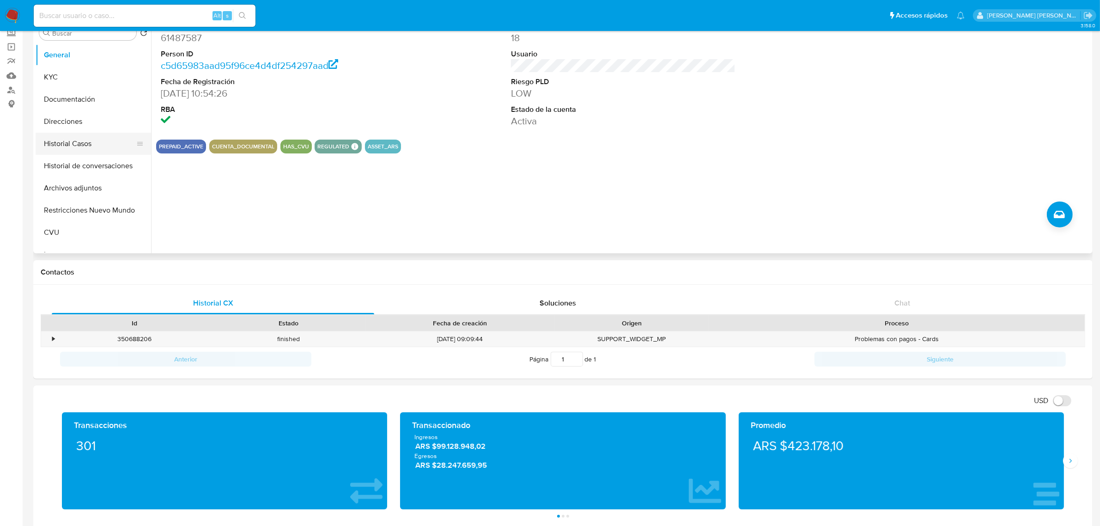
click at [91, 142] on button "Historial Casos" at bounding box center [90, 144] width 108 height 22
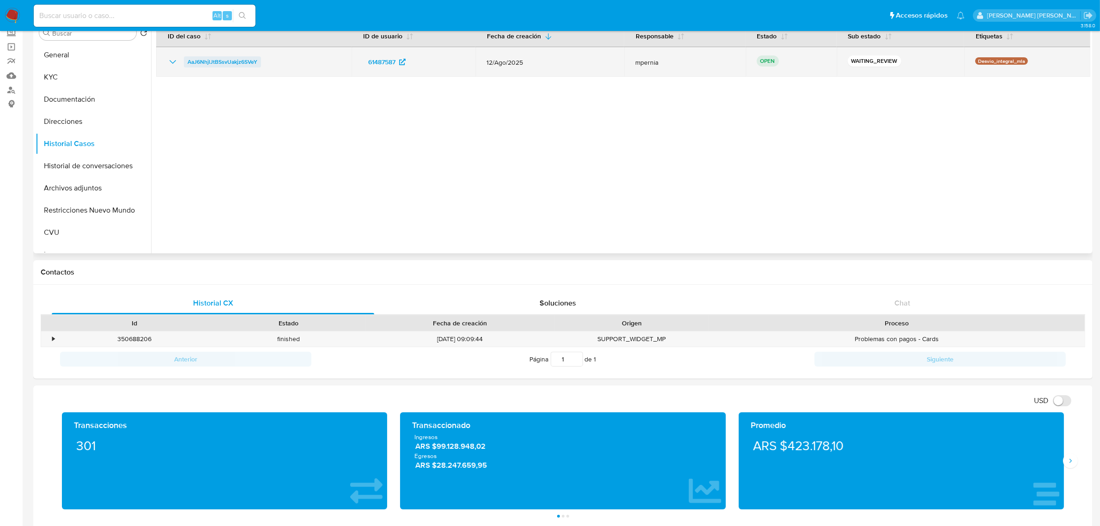
drag, startPoint x: 268, startPoint y: 61, endPoint x: 186, endPoint y: 61, distance: 82.2
click at [186, 61] on div "AaJ6NhjlJtBSsvUakjz6SVeY" at bounding box center [253, 61] width 173 height 11
click at [248, 66] on span "AaJ6NhjlJtBSsvUakjz6SVeY" at bounding box center [223, 61] width 70 height 11
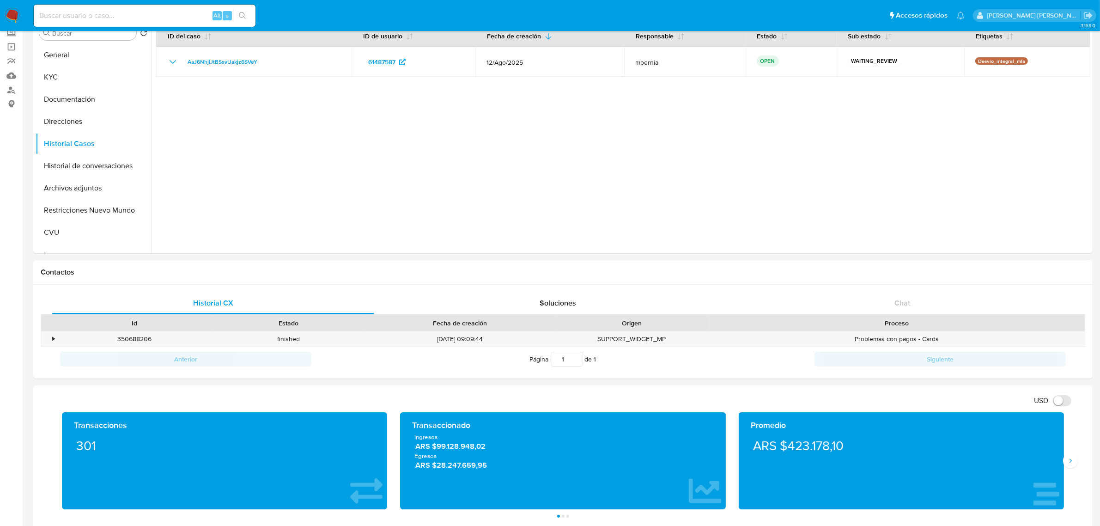
drag, startPoint x: 51, startPoint y: 185, endPoint x: 1, endPoint y: 231, distance: 67.7
click at [51, 185] on button "Archivos adjuntos" at bounding box center [93, 188] width 115 height 22
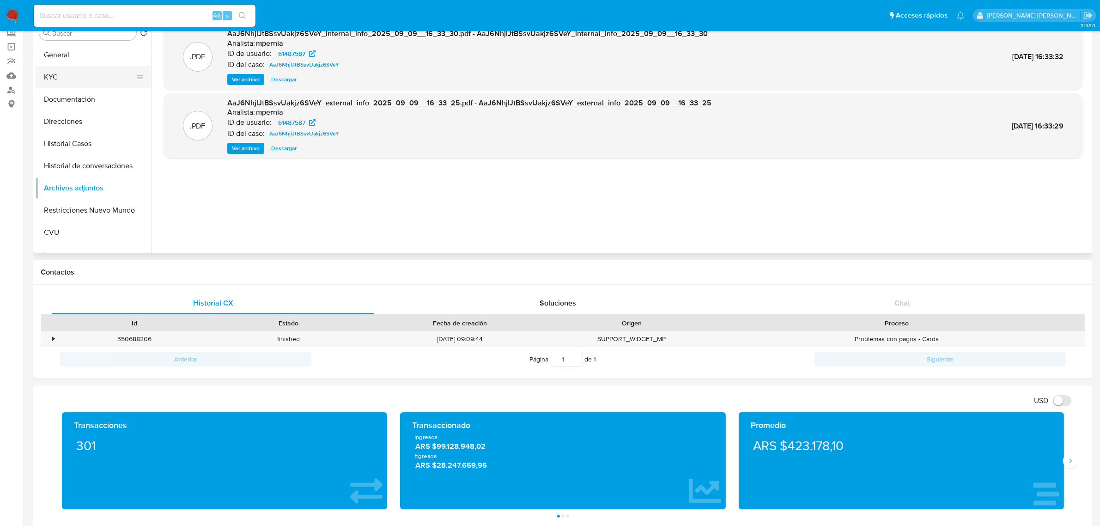
click at [50, 77] on button "KYC" at bounding box center [90, 77] width 108 height 22
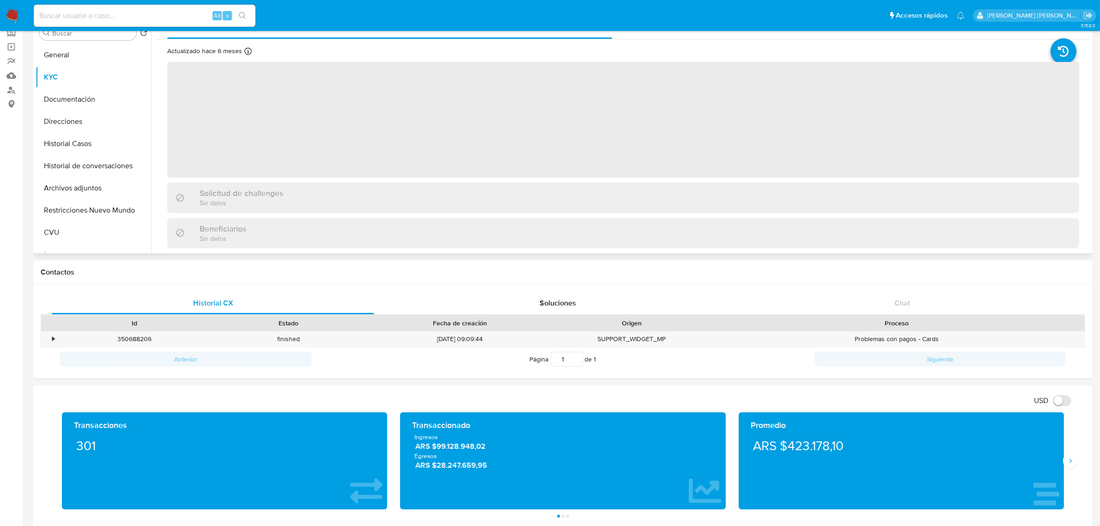
scroll to position [0, 0]
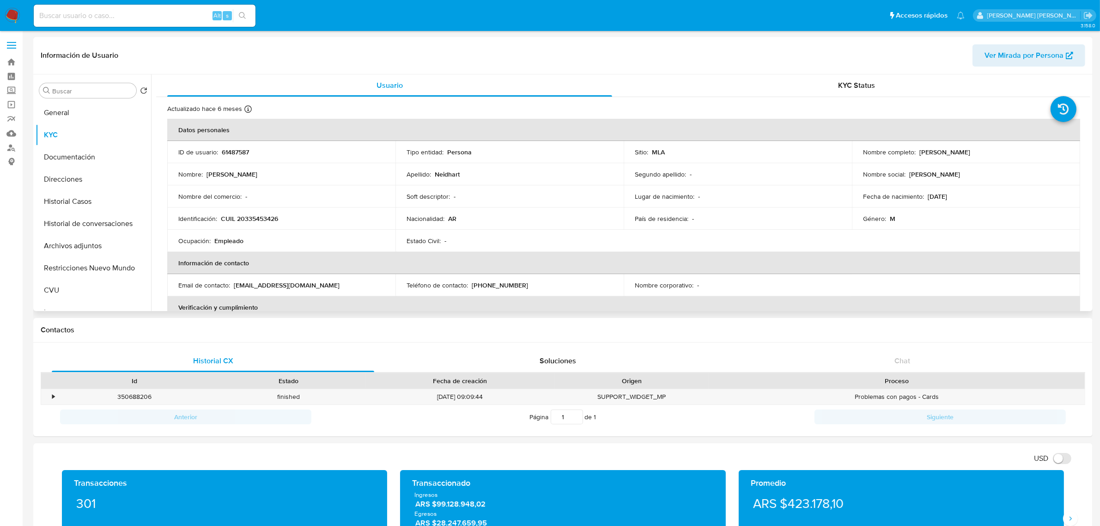
drag, startPoint x: 915, startPoint y: 153, endPoint x: 962, endPoint y: 153, distance: 46.2
click at [962, 153] on div "Nombre completo : Pablo Sebastian Neidhart" at bounding box center [966, 152] width 206 height 8
copy p "[PERSON_NAME]"
click at [88, 238] on button "Archivos adjuntos" at bounding box center [90, 246] width 108 height 22
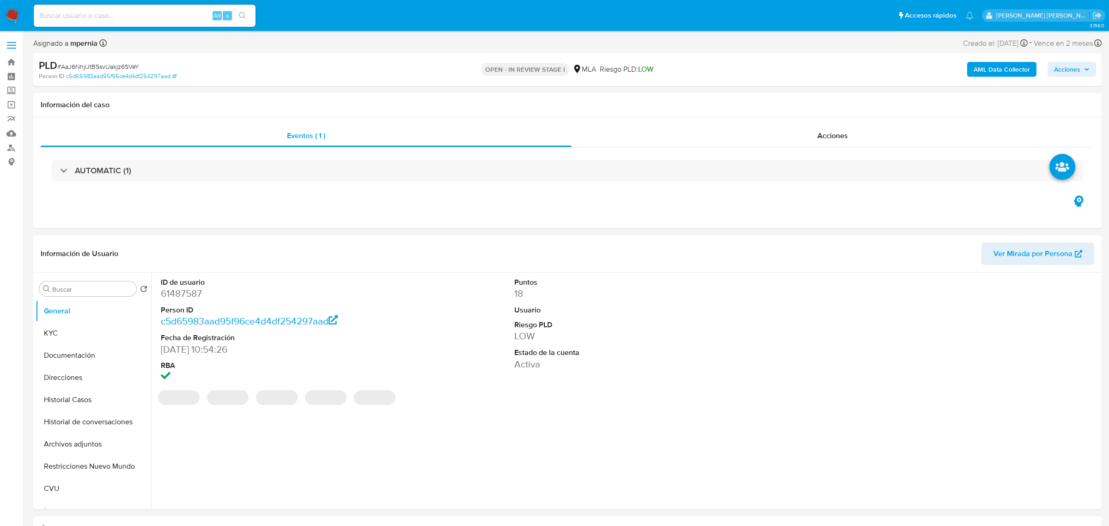
select select "10"
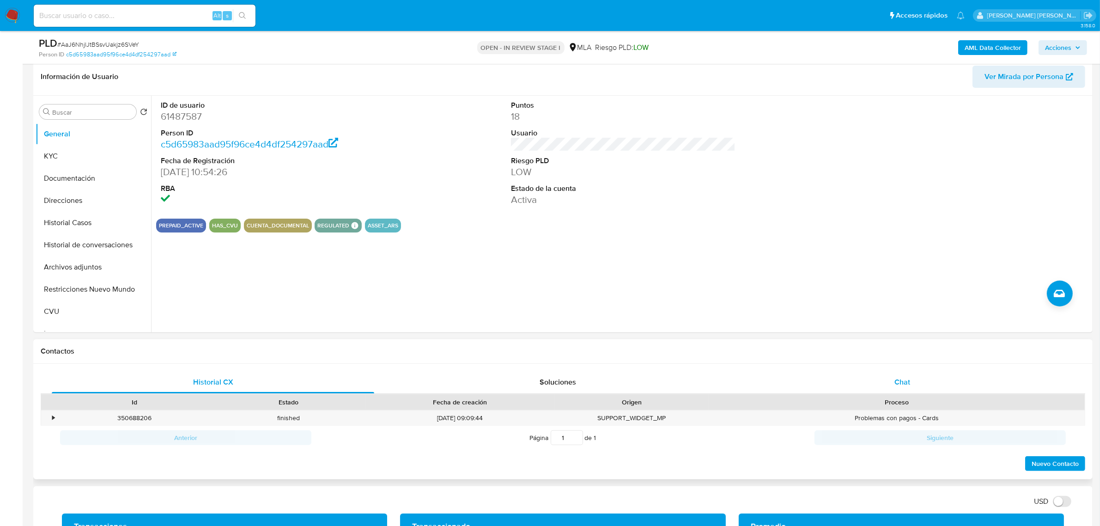
scroll to position [173, 0]
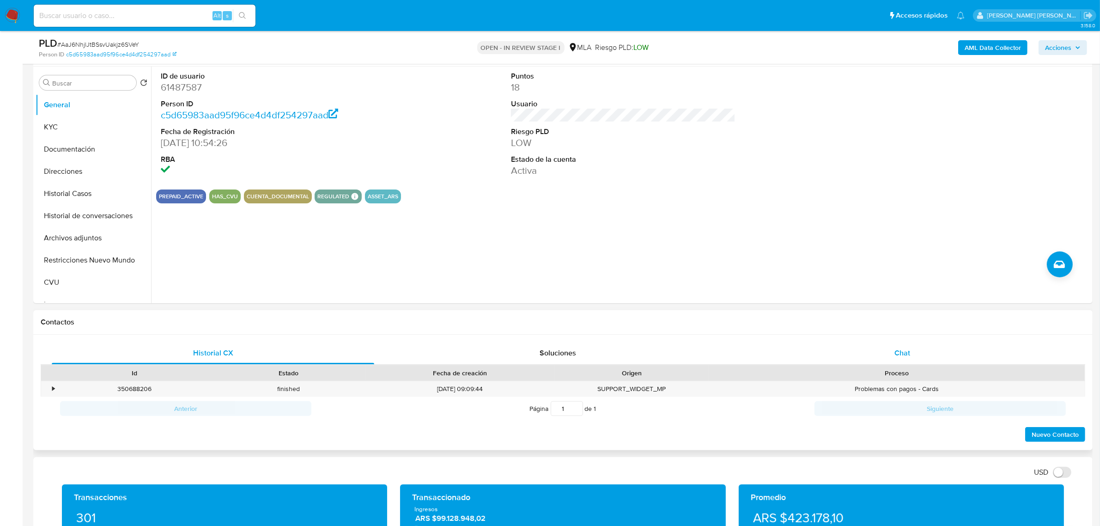
click at [906, 354] on span "Chat" at bounding box center [902, 352] width 16 height 11
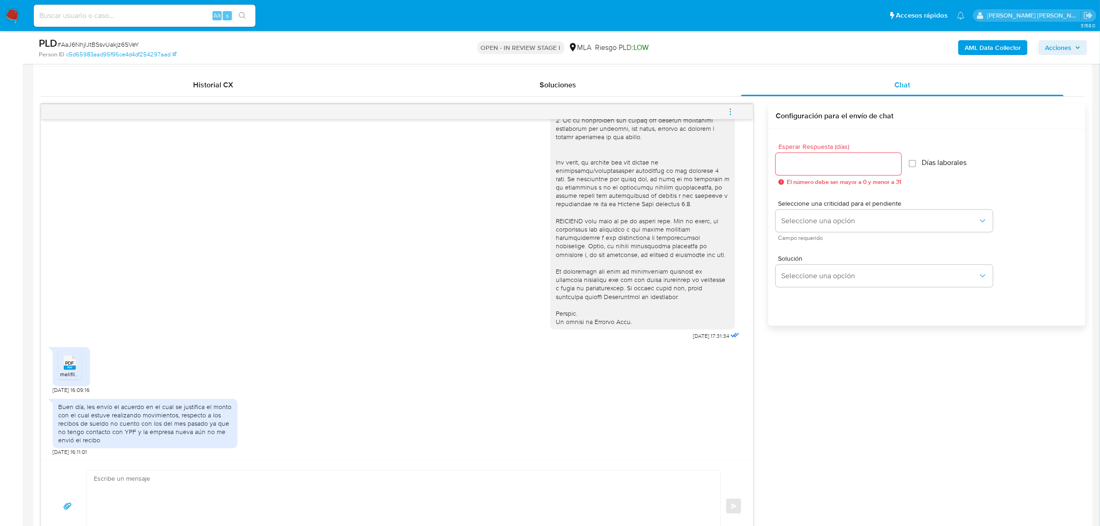
scroll to position [462, 0]
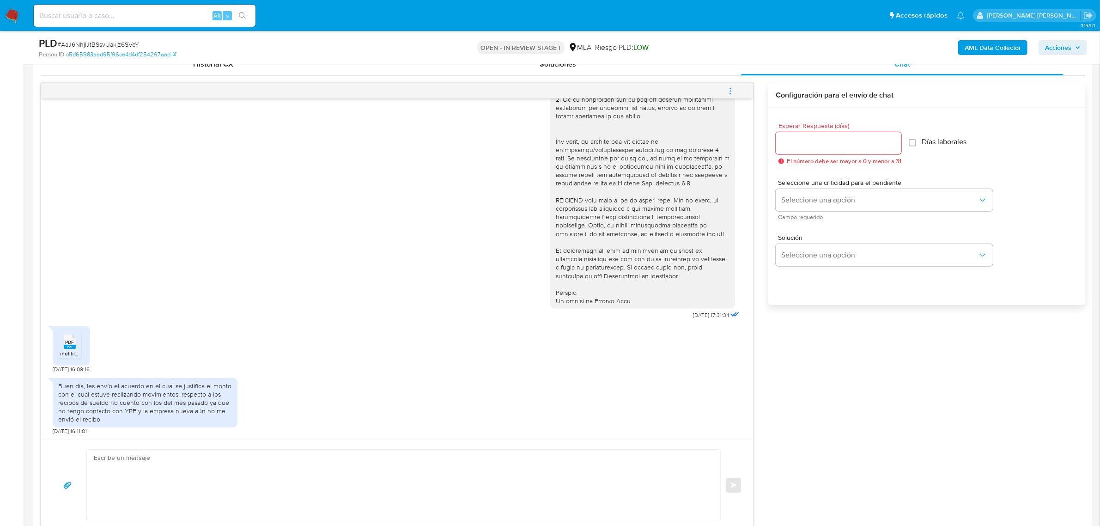
click at [72, 345] on span "PDF" at bounding box center [70, 342] width 9 height 6
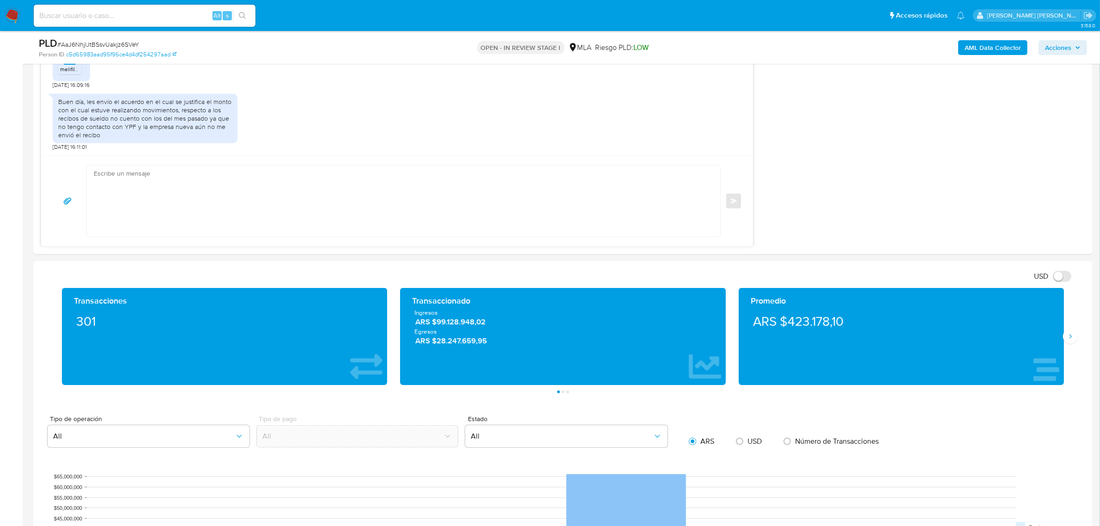
scroll to position [751, 0]
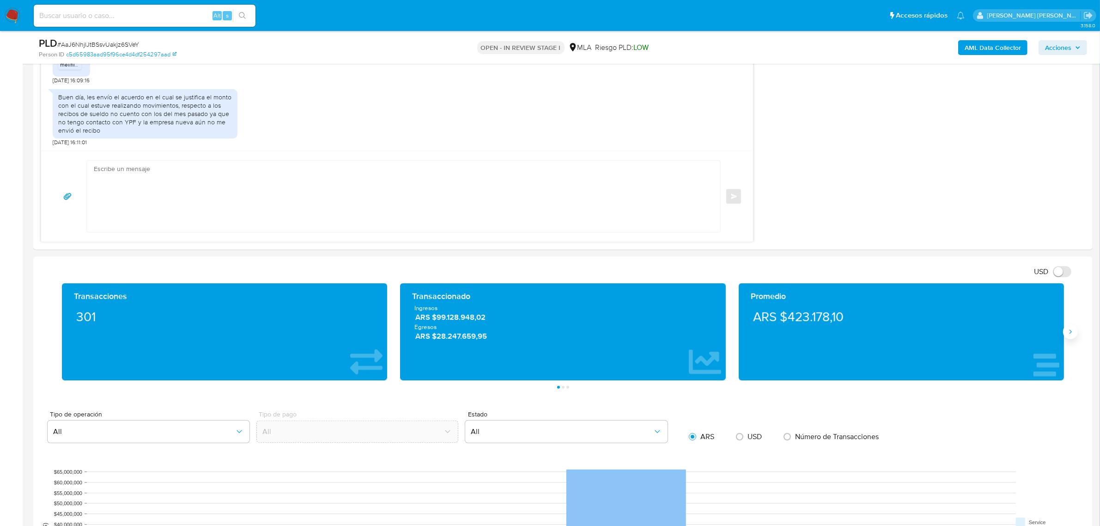
click at [1072, 333] on icon "Siguiente" at bounding box center [1069, 331] width 7 height 7
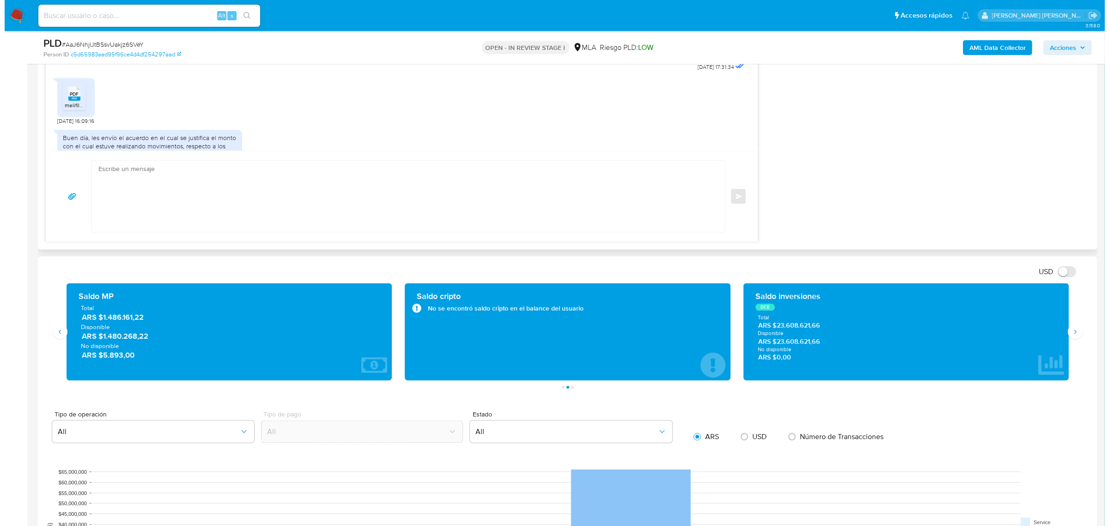
scroll to position [304, 0]
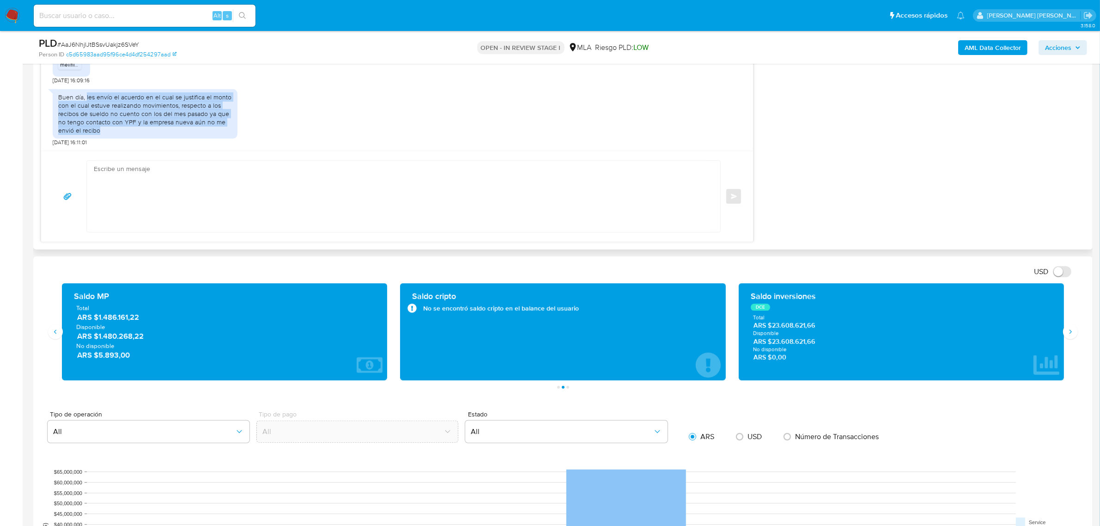
drag, startPoint x: 86, startPoint y: 98, endPoint x: 112, endPoint y: 133, distance: 42.9
click at [112, 133] on div "Buen día, les envío el acuerdo en el cual se justifica el monto con el cual est…" at bounding box center [145, 114] width 174 height 42
copy div "les envío el acuerdo en el cual se justifica el monto con el cual estuve realiz…"
click at [993, 44] on b "AML Data Collector" at bounding box center [992, 47] width 56 height 15
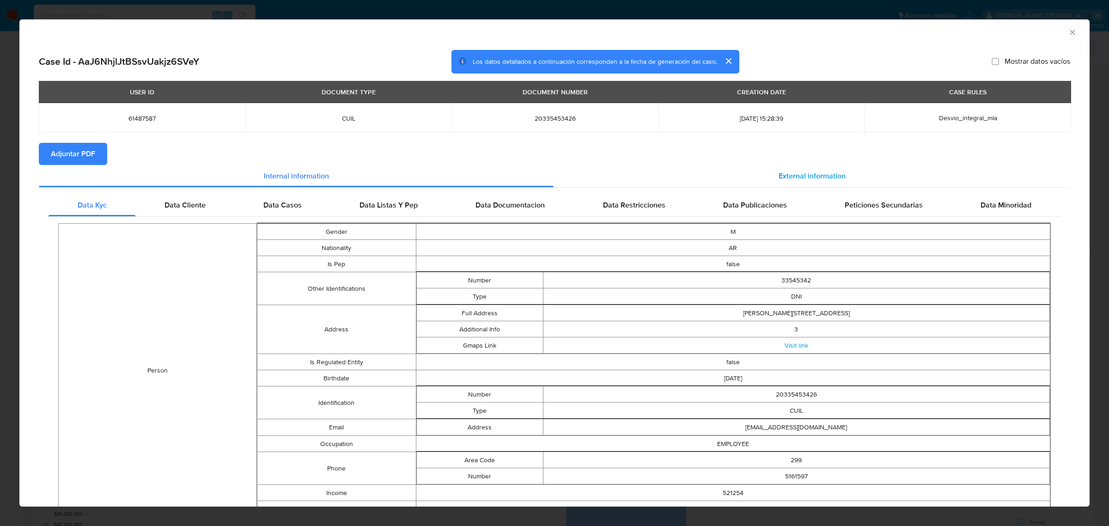
click at [807, 170] on span "External information" at bounding box center [811, 175] width 67 height 11
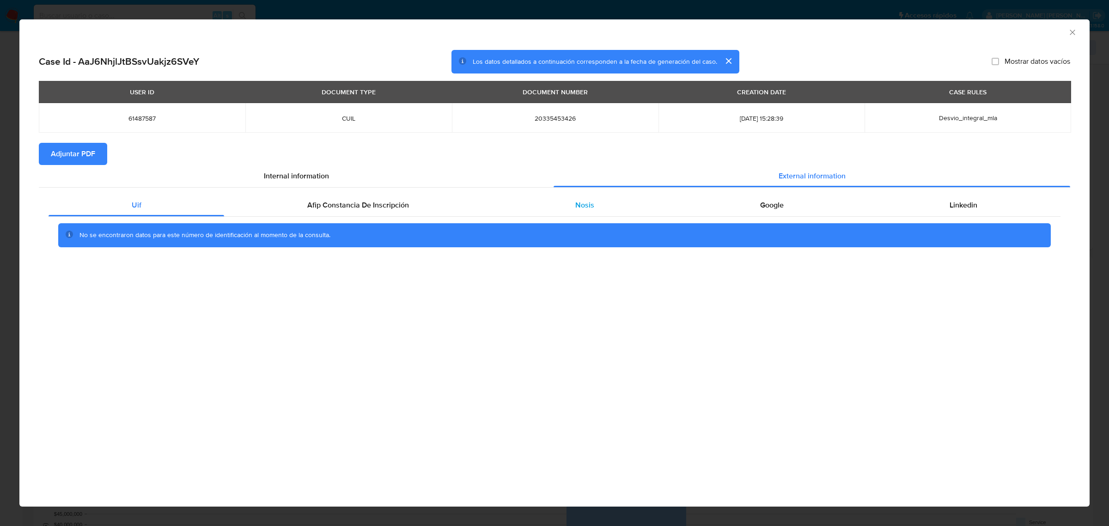
click at [592, 205] on div "Nosis" at bounding box center [584, 205] width 185 height 22
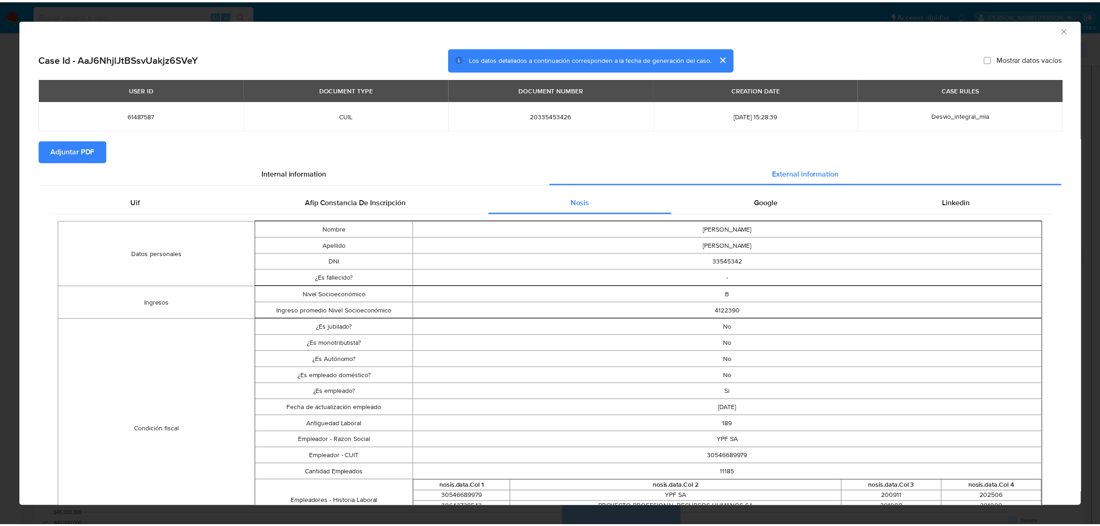
scroll to position [0, 0]
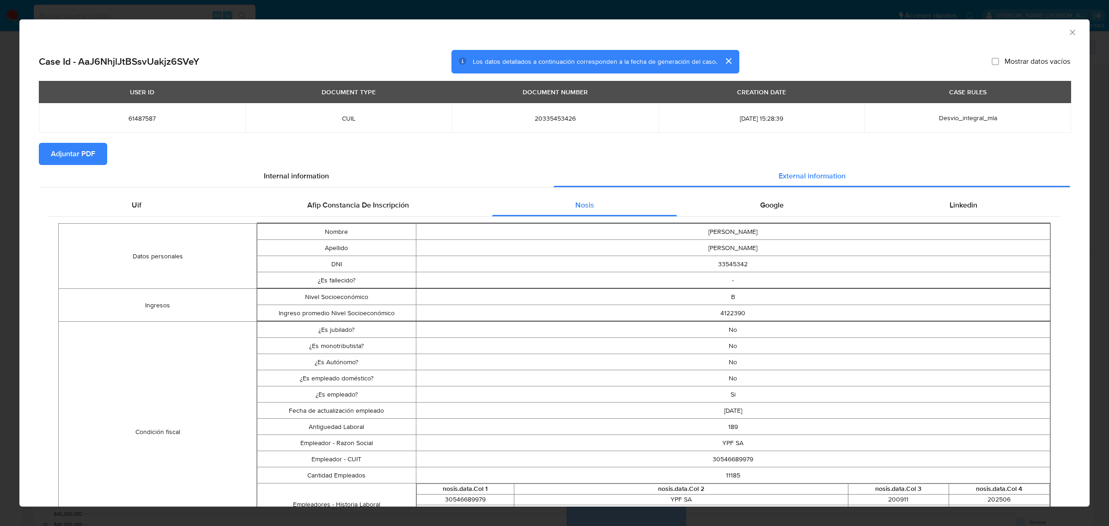
click at [72, 140] on div "USER ID DOCUMENT TYPE DOCUMENT NUMBER CREATION DATE CASE RULES 61487587 CUIL 20…" at bounding box center [554, 112] width 1031 height 62
click at [68, 150] on span "Adjuntar PDF" at bounding box center [73, 154] width 44 height 20
click at [1067, 29] on icon "Cerrar ventana" at bounding box center [1071, 32] width 9 height 9
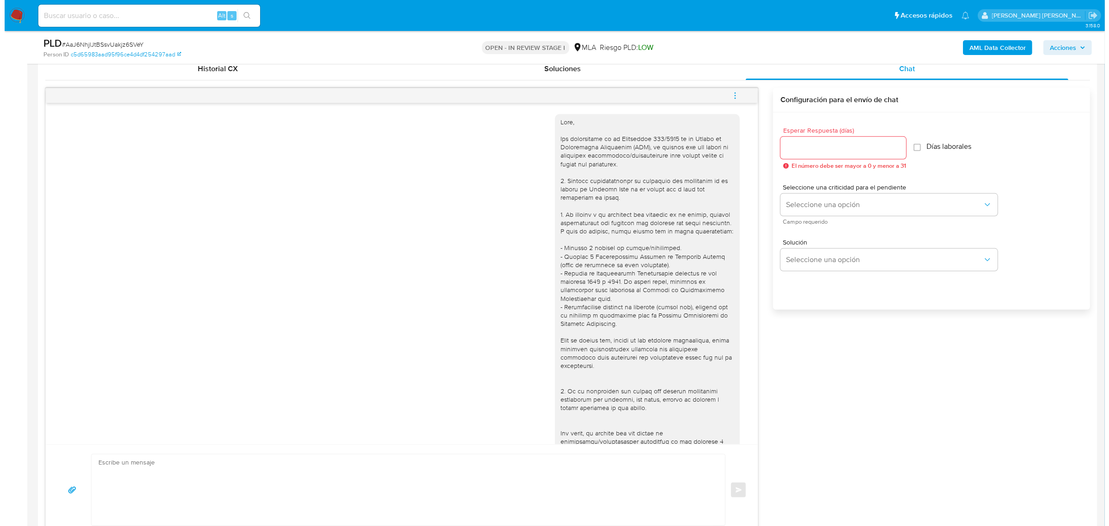
scroll to position [404, 0]
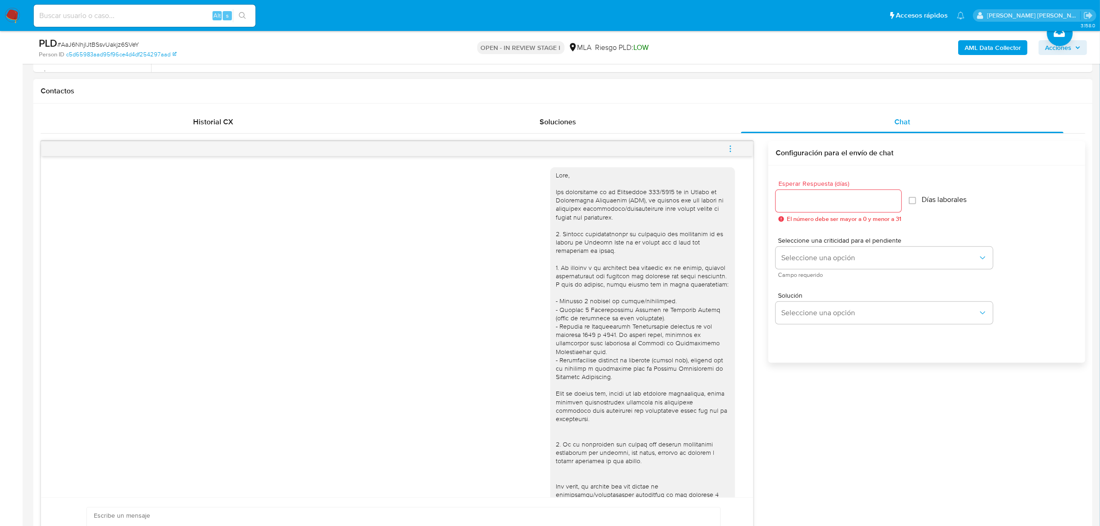
click at [727, 148] on icon "menu-action" at bounding box center [730, 149] width 8 height 8
click at [654, 152] on li "Abrir gestor de archivos" at bounding box center [667, 148] width 95 height 17
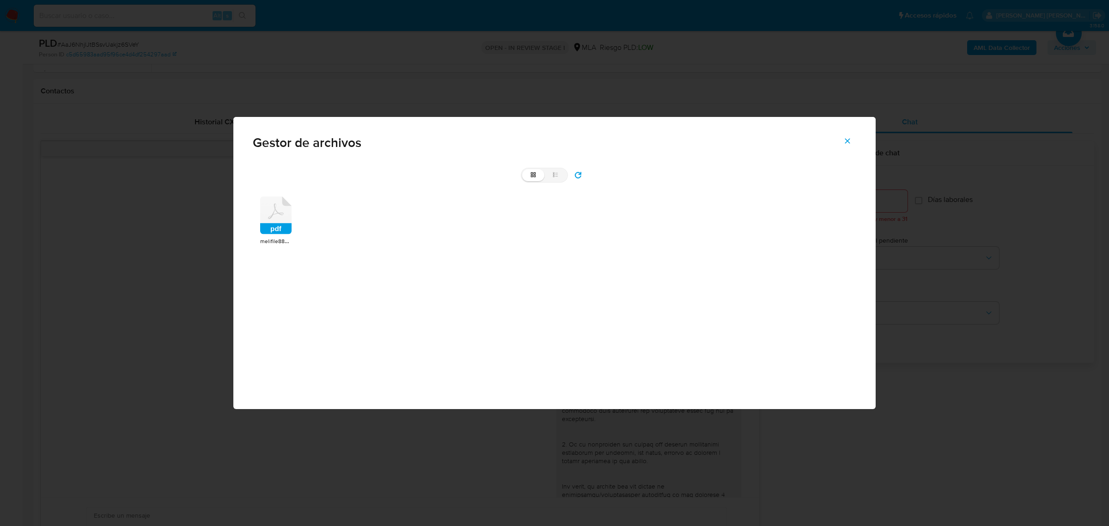
click at [277, 226] on rect at bounding box center [275, 228] width 31 height 11
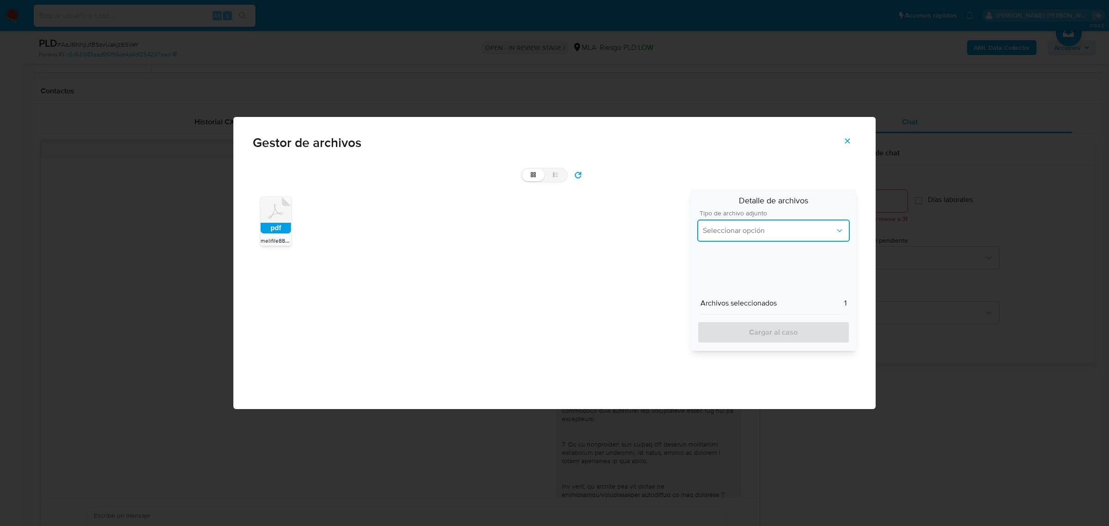
click at [763, 233] on span "Seleccionar opción" at bounding box center [769, 230] width 132 height 9
click at [729, 275] on span "INGRESOS" at bounding box center [720, 277] width 35 height 9
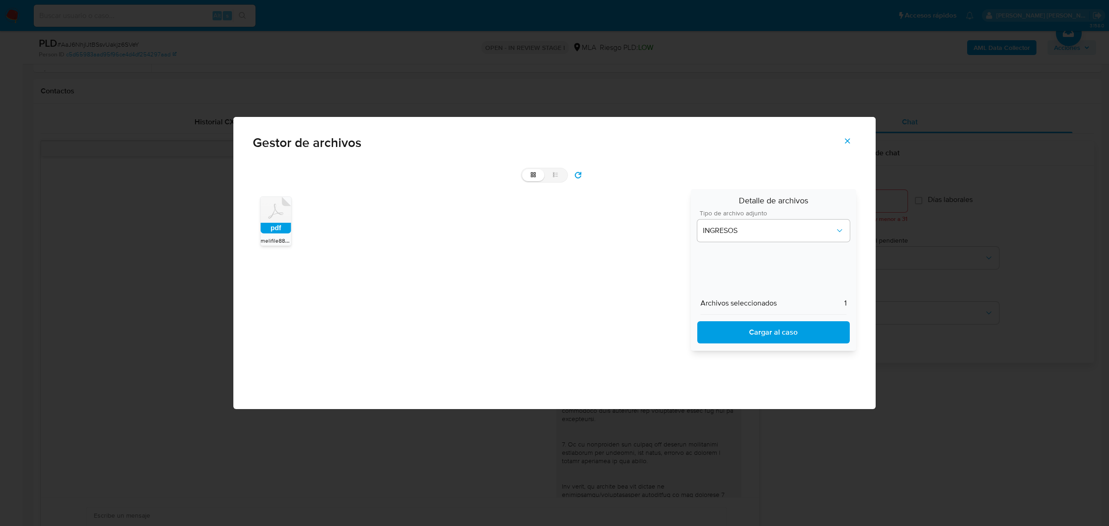
click at [740, 326] on span "Cargar al caso" at bounding box center [773, 332] width 128 height 20
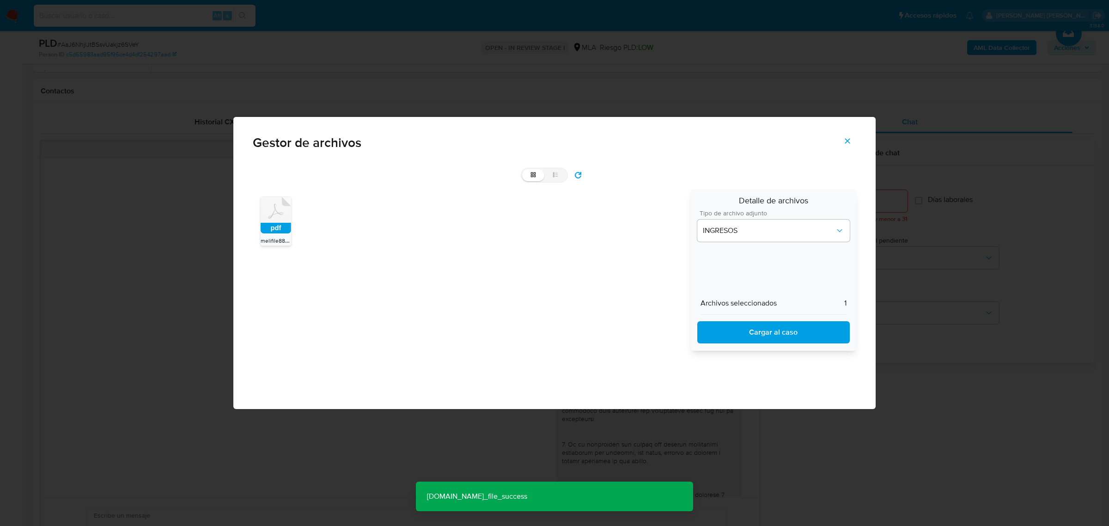
click at [846, 143] on icon "Cerrar" at bounding box center [847, 141] width 8 height 8
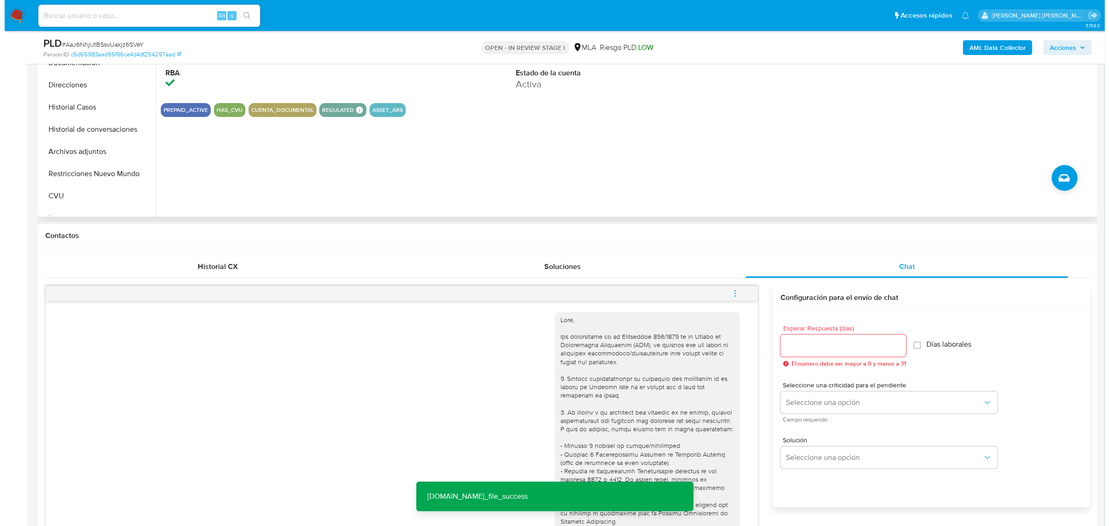
scroll to position [115, 0]
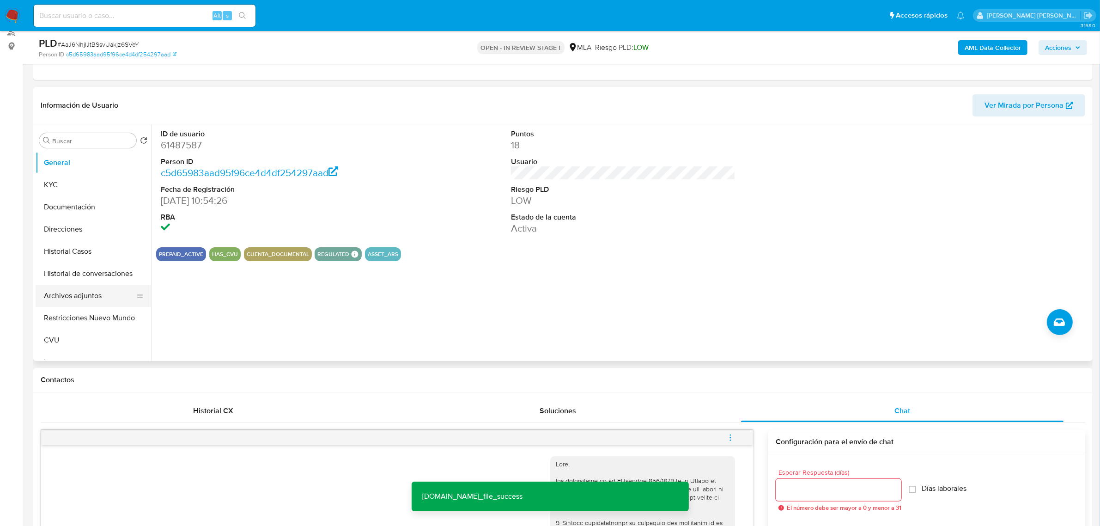
drag, startPoint x: 91, startPoint y: 290, endPoint x: 123, endPoint y: 294, distance: 32.5
click at [91, 291] on button "Archivos adjuntos" at bounding box center [90, 296] width 108 height 22
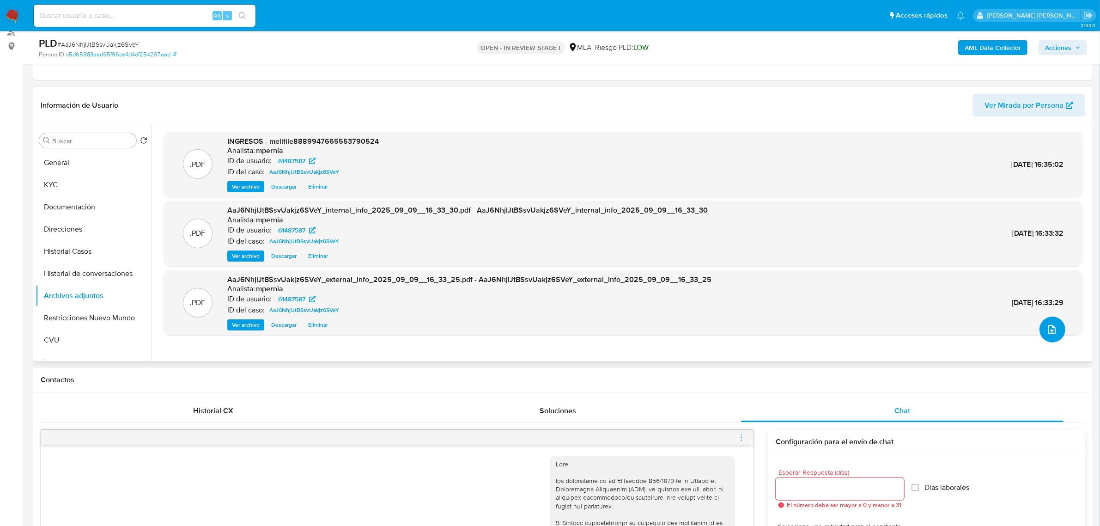
click at [1051, 329] on icon "upload-file" at bounding box center [1051, 329] width 11 height 11
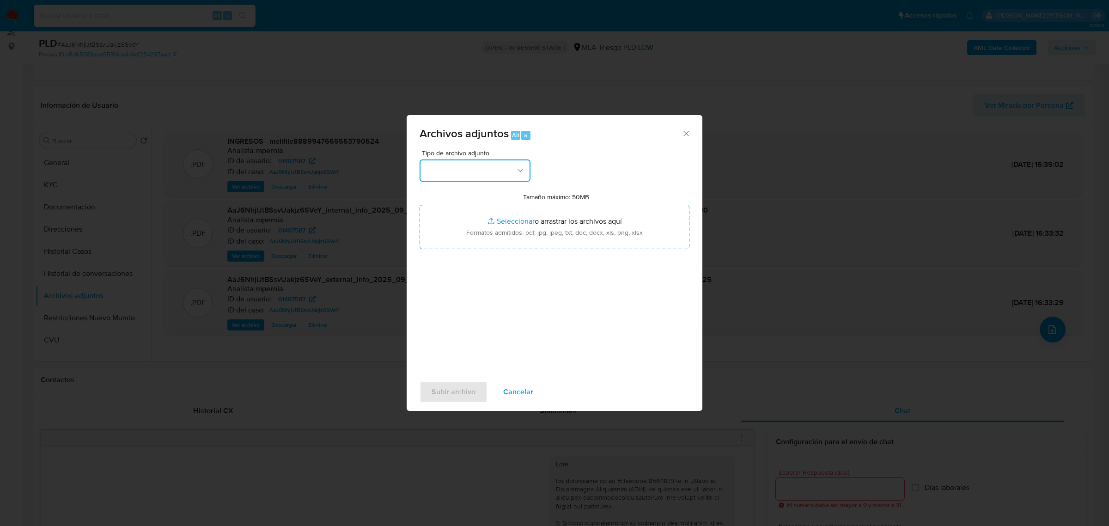
drag, startPoint x: 496, startPoint y: 165, endPoint x: 495, endPoint y: 176, distance: 11.6
click at [492, 167] on button "button" at bounding box center [474, 170] width 111 height 22
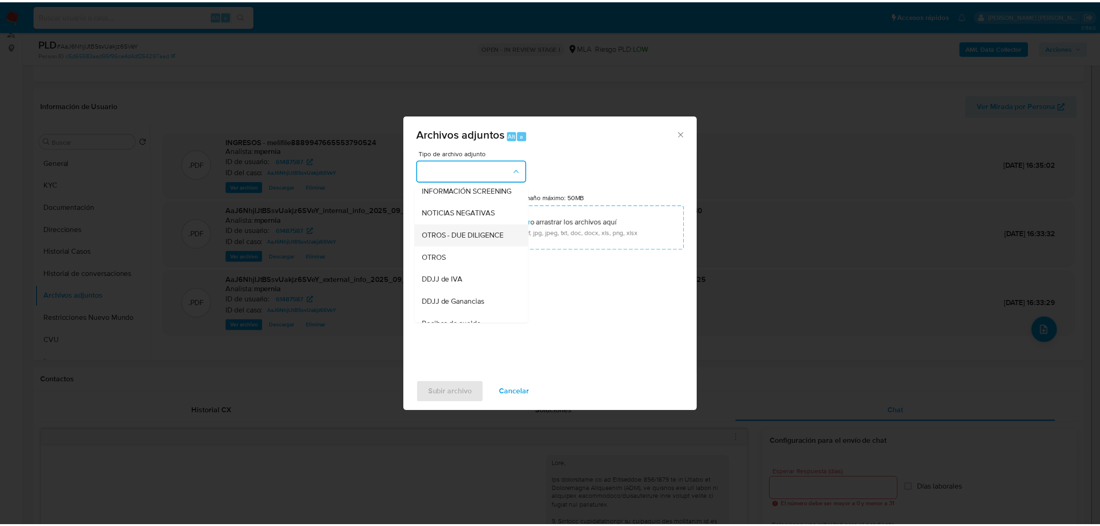
scroll to position [173, 0]
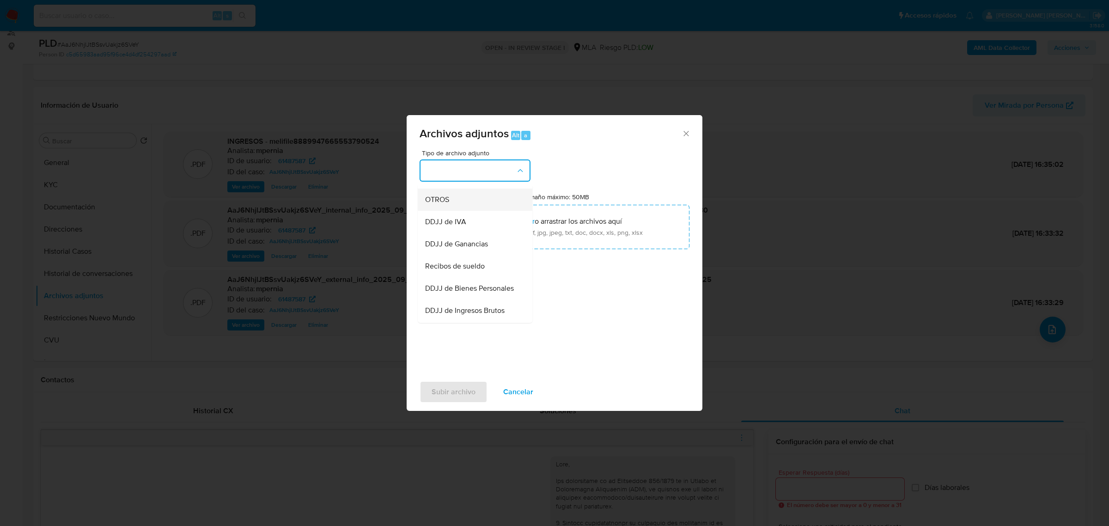
click at [453, 210] on div "OTROS" at bounding box center [472, 199] width 94 height 22
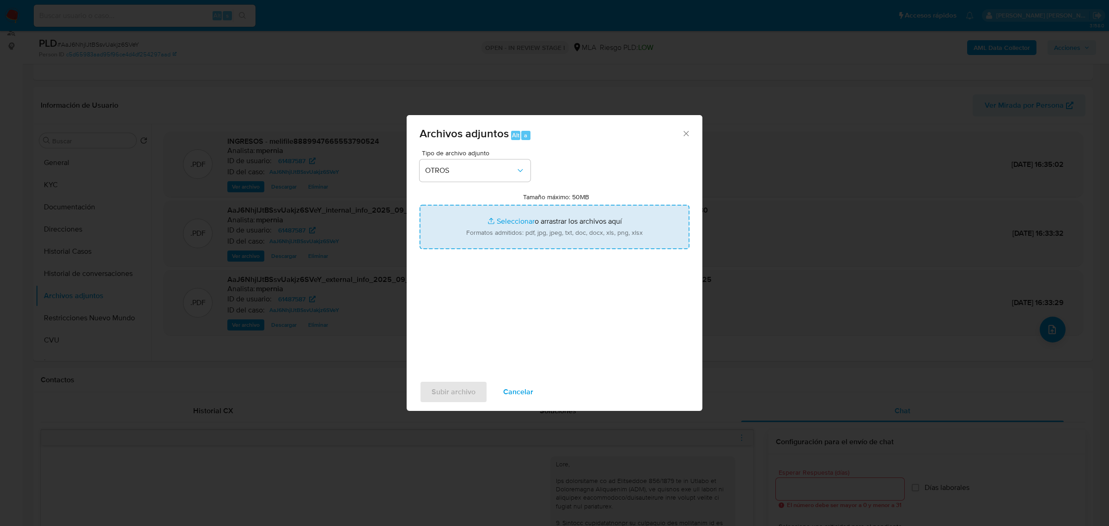
type input "C:\fakepath\Movimientos-Aladdin-61487587.xlsx"
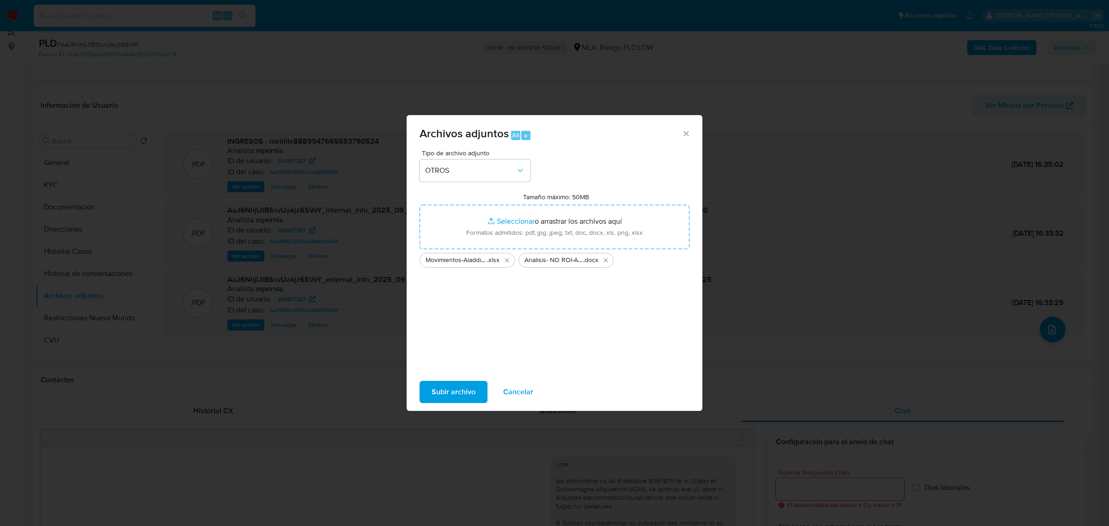
click at [437, 404] on div "Subir archivo Cancelar" at bounding box center [554, 391] width 296 height 35
click at [440, 398] on span "Subir archivo" at bounding box center [453, 392] width 44 height 20
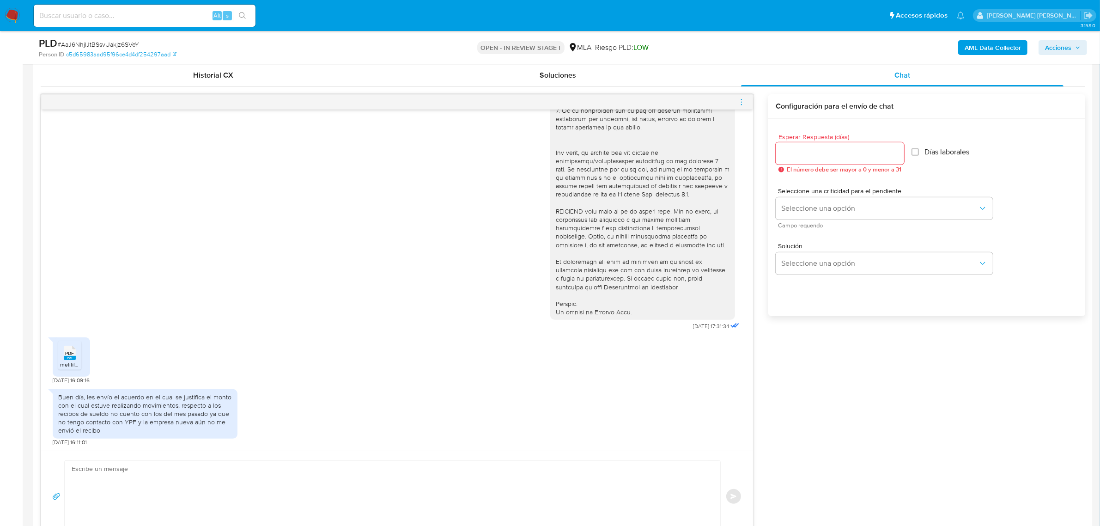
scroll to position [520, 0]
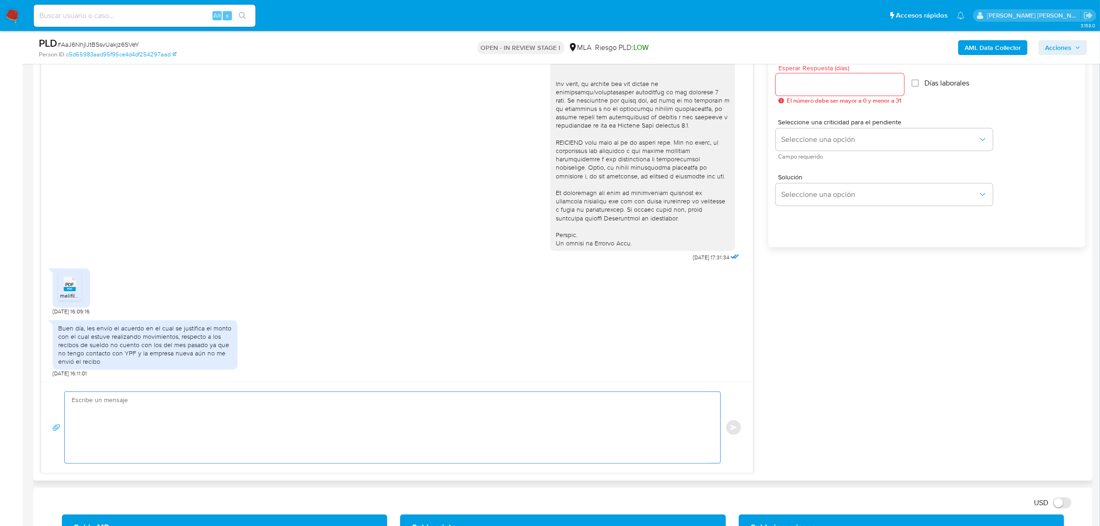
click at [172, 406] on textarea at bounding box center [390, 427] width 637 height 71
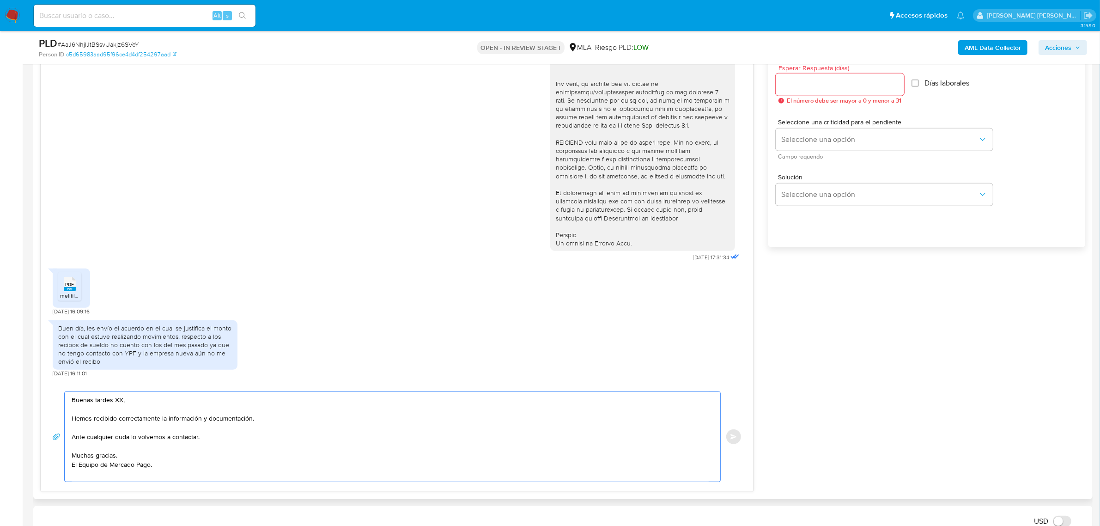
click at [119, 400] on textarea "Buenas tardes XX, Hemos recibido correctamente la información y documentación. …" at bounding box center [390, 437] width 637 height 90
paste textarea "Pablo Sebastian"
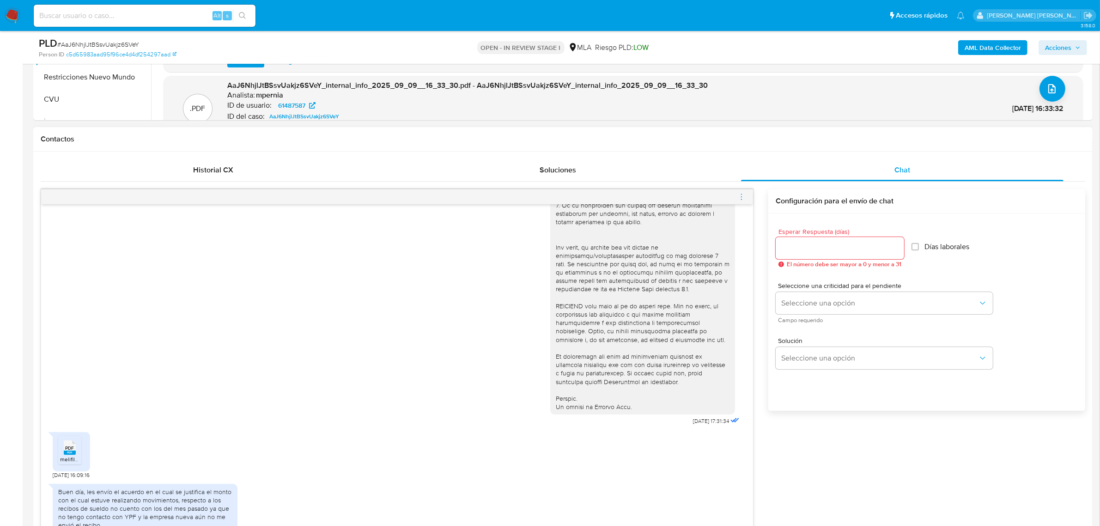
scroll to position [346, 0]
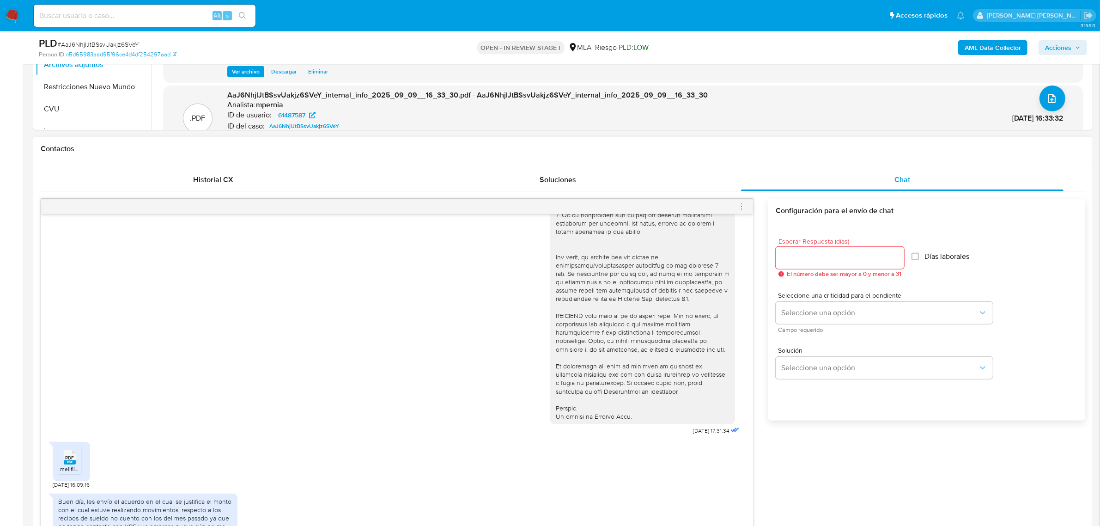
type textarea "Buenas tardes Pablo Sebastian, Hemos recibido correctamente la información y do…"
click at [828, 261] on input "Esperar Respuesta (días)" at bounding box center [839, 258] width 128 height 12
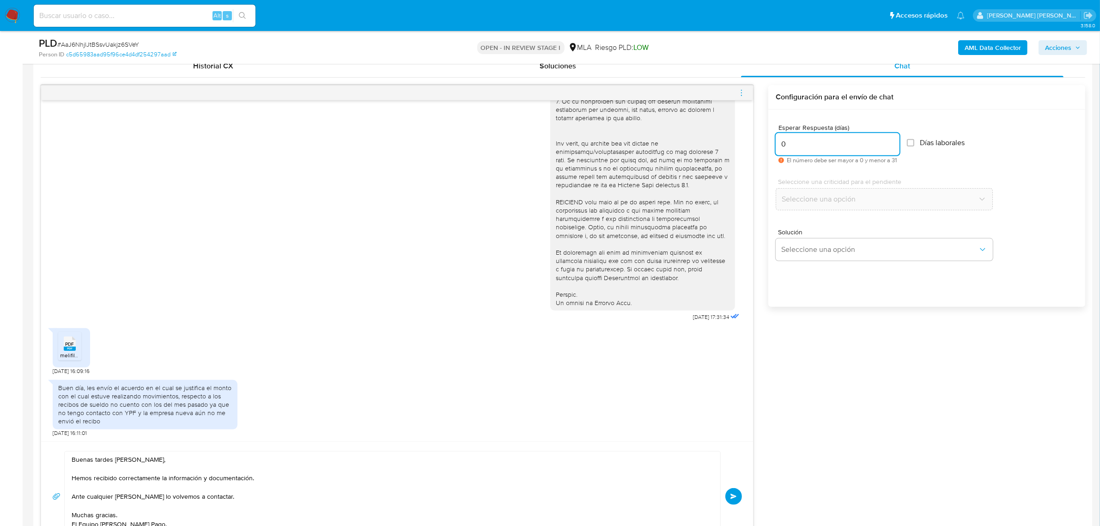
scroll to position [577, 0]
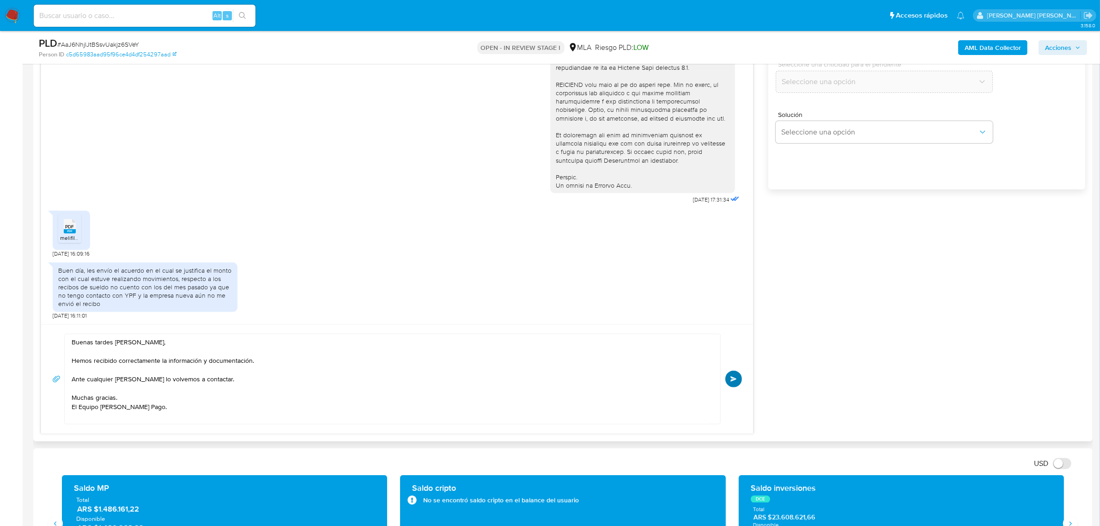
type input "0"
click at [731, 385] on button "Enviar" at bounding box center [733, 378] width 17 height 17
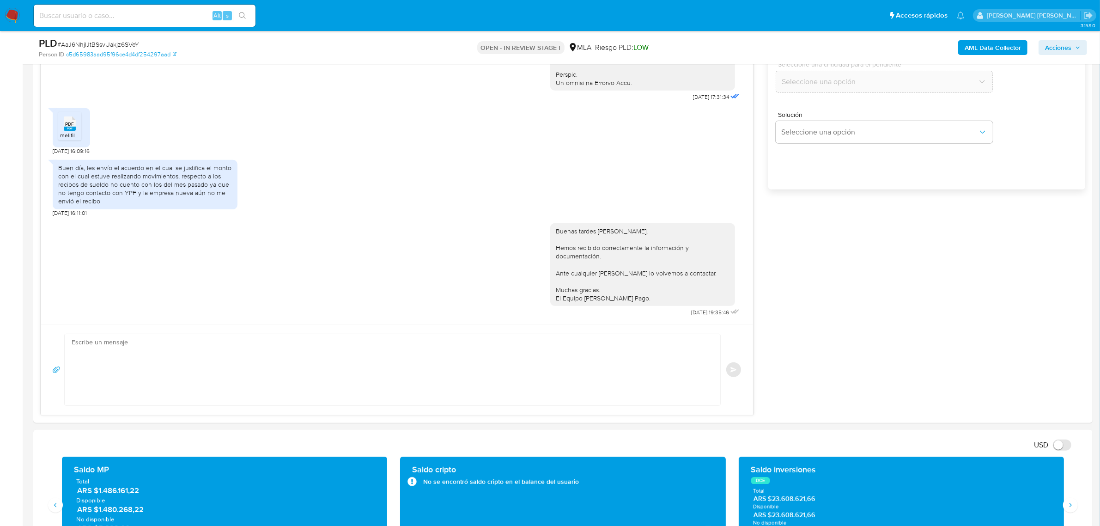
scroll to position [635, 0]
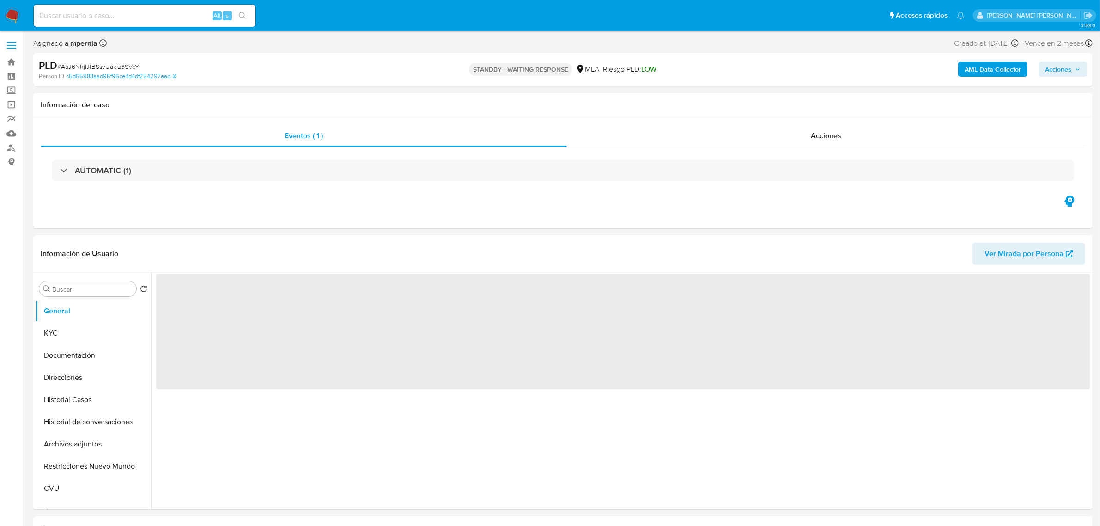
select select "10"
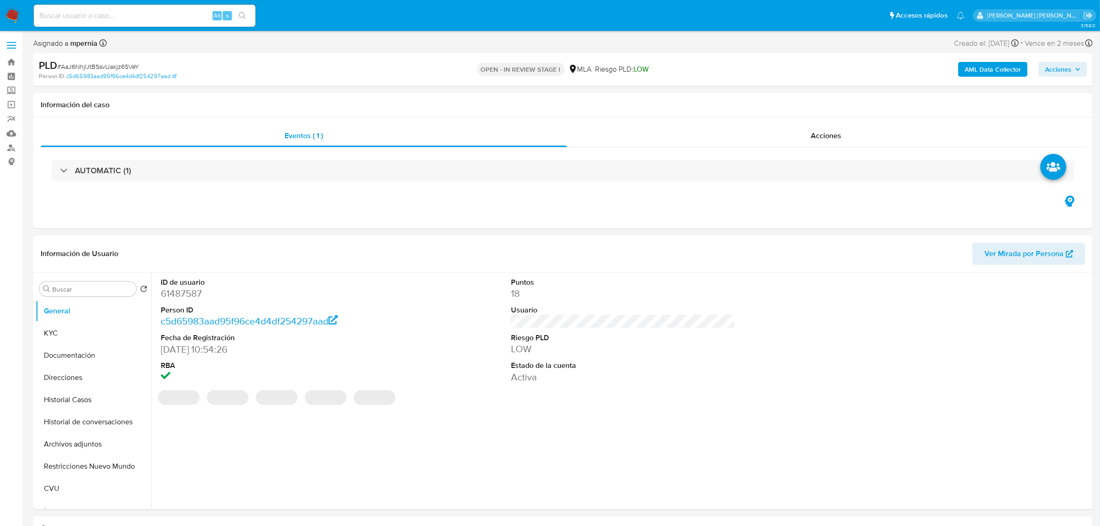
select select "10"
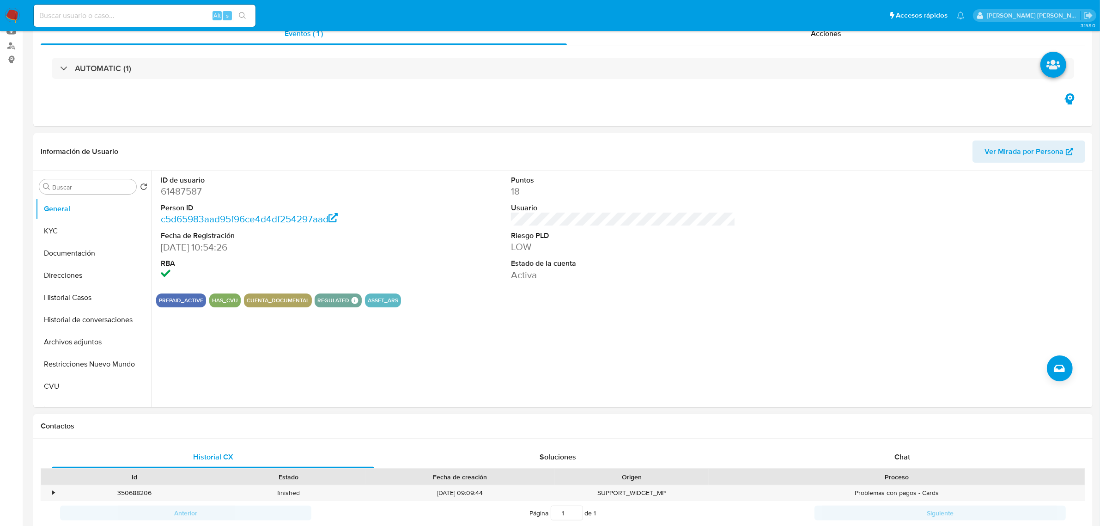
scroll to position [231, 0]
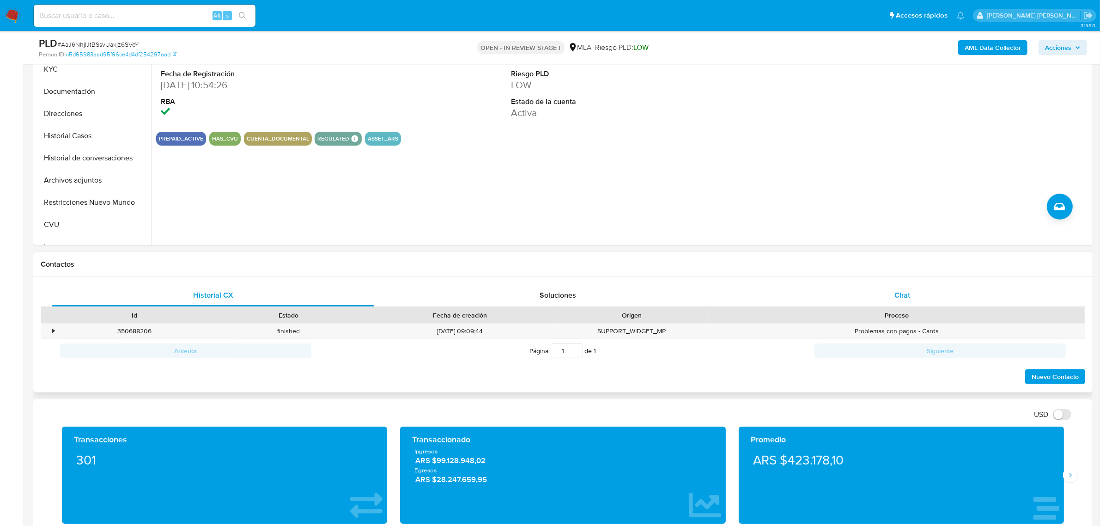
click at [890, 298] on div "Chat" at bounding box center [902, 295] width 322 height 22
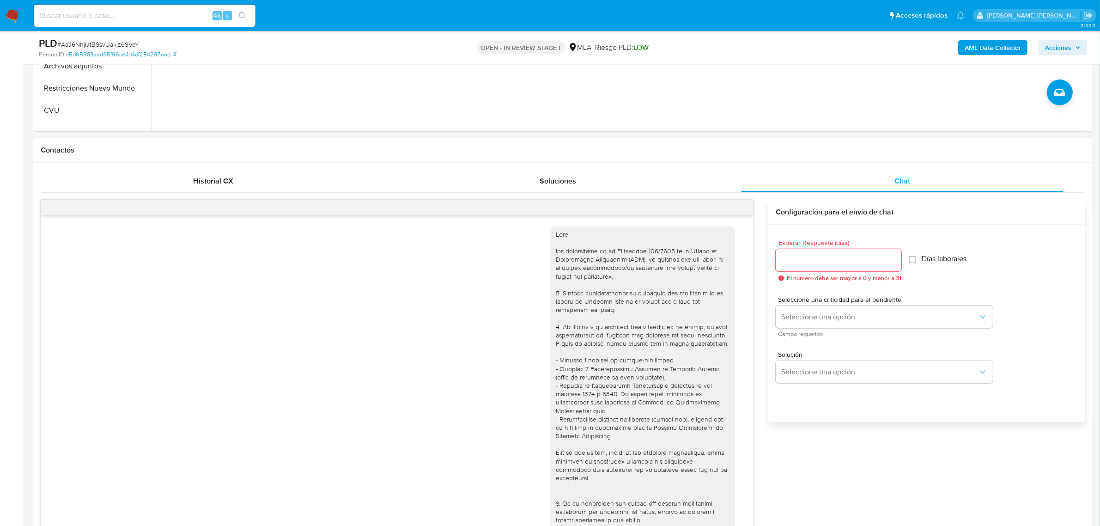
scroll to position [346, 0]
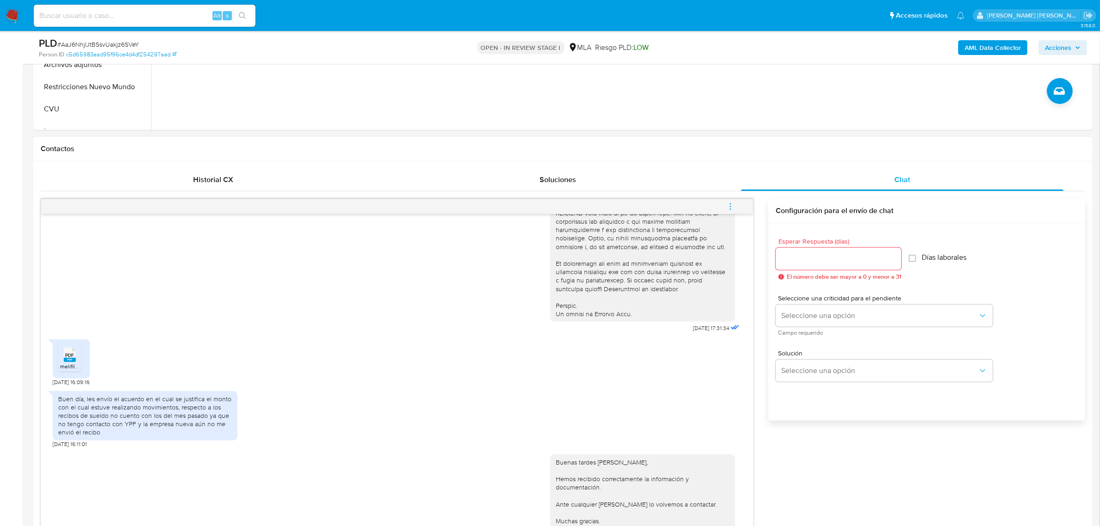
click at [728, 206] on icon "menu-action" at bounding box center [730, 206] width 8 height 8
click at [668, 192] on li "Cerrar conversación" at bounding box center [667, 189] width 95 height 17
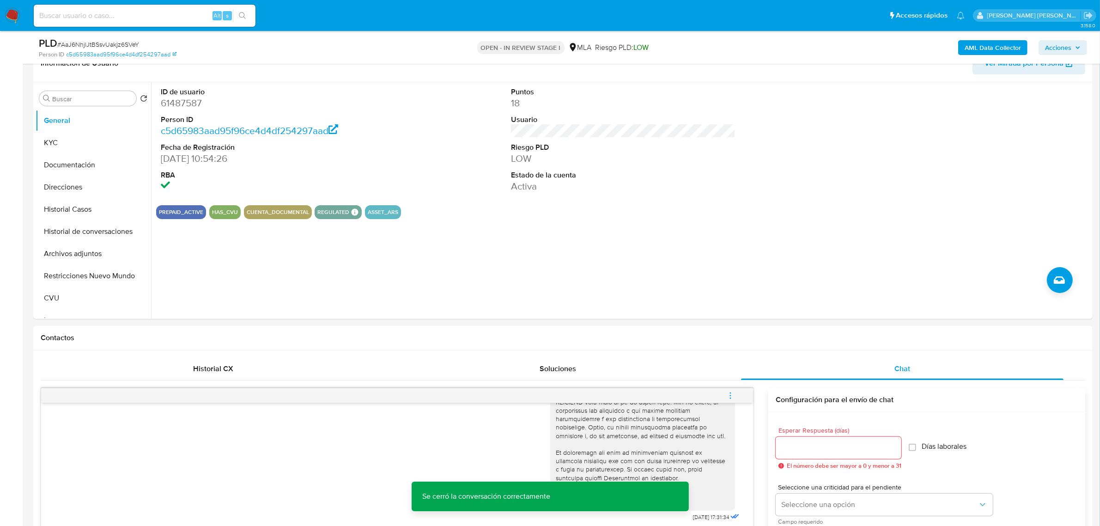
scroll to position [115, 0]
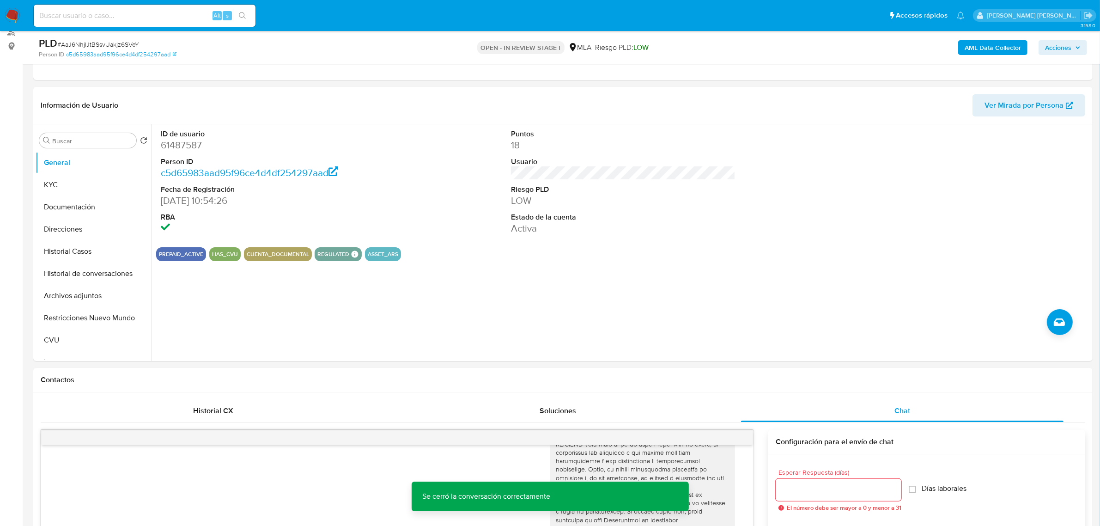
drag, startPoint x: 1075, startPoint y: 45, endPoint x: 1000, endPoint y: 56, distance: 75.6
click at [1074, 45] on span "Acciones" at bounding box center [1063, 47] width 36 height 13
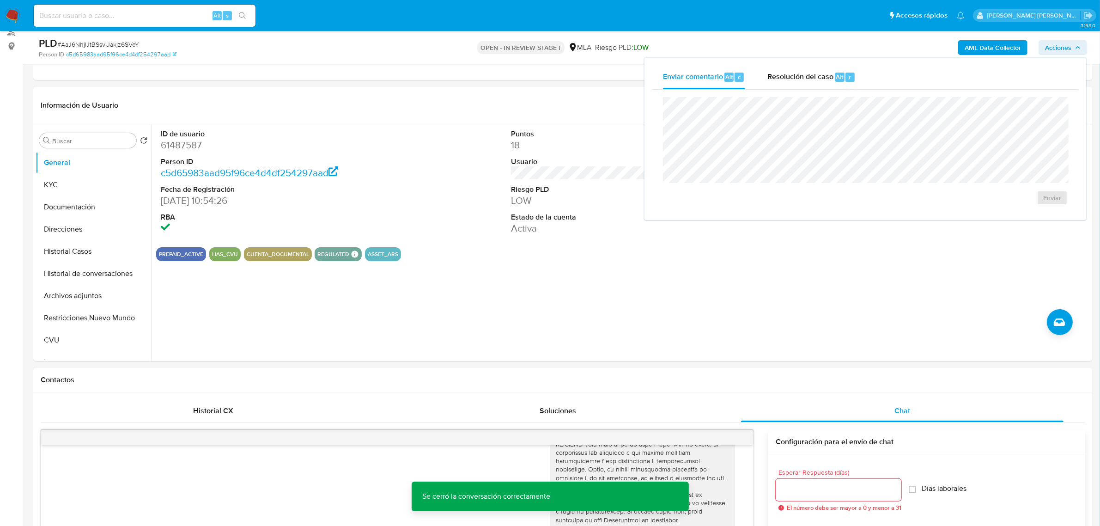
drag, startPoint x: 834, startPoint y: 74, endPoint x: 829, endPoint y: 92, distance: 19.2
click at [832, 77] on div "Resolución del caso Alt r" at bounding box center [811, 77] width 88 height 24
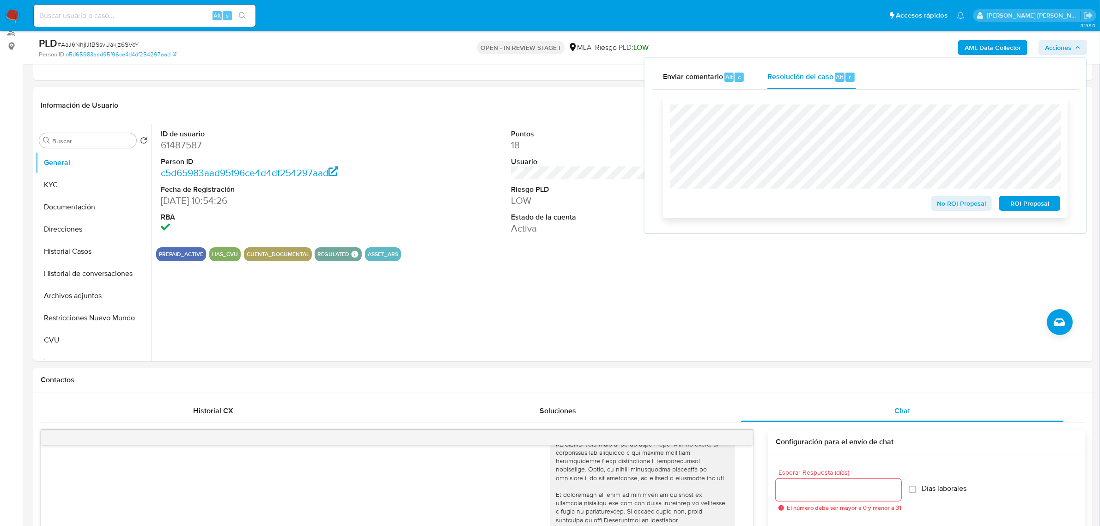
click at [944, 200] on span "No ROI Proposal" at bounding box center [962, 203] width 48 height 13
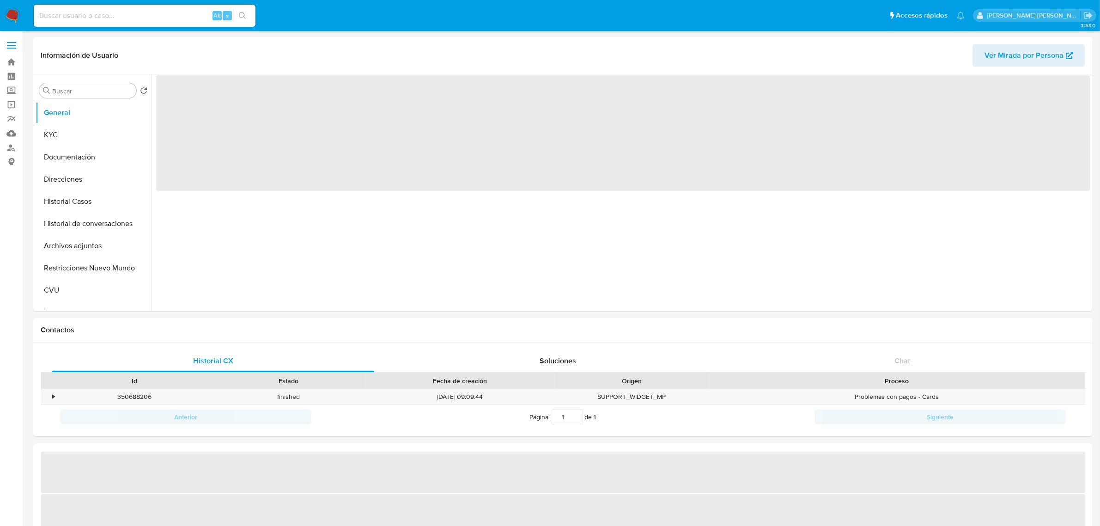
click at [120, 16] on input at bounding box center [145, 16] width 222 height 12
paste input "63453604"
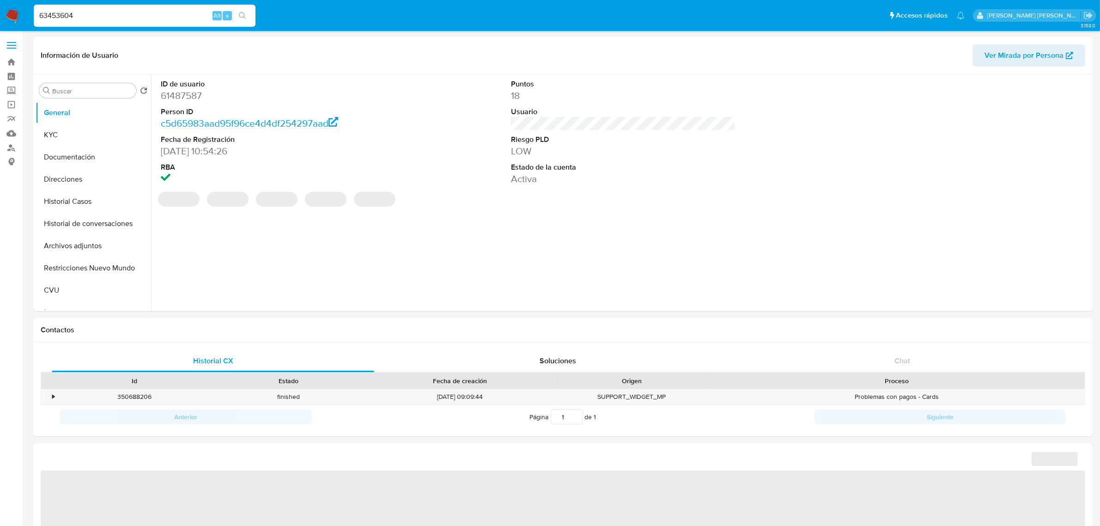
type input "63453604"
select select "10"
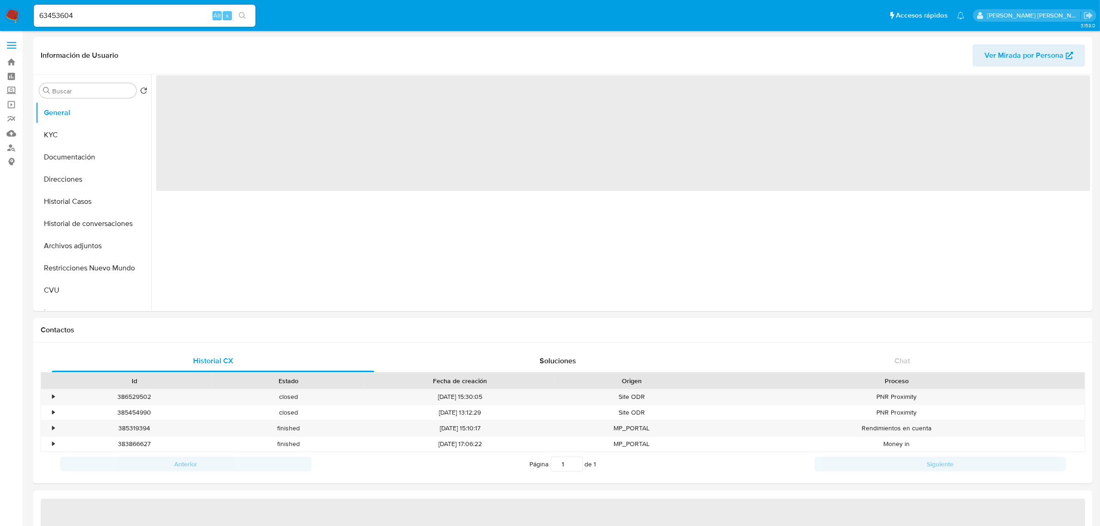
select select "10"
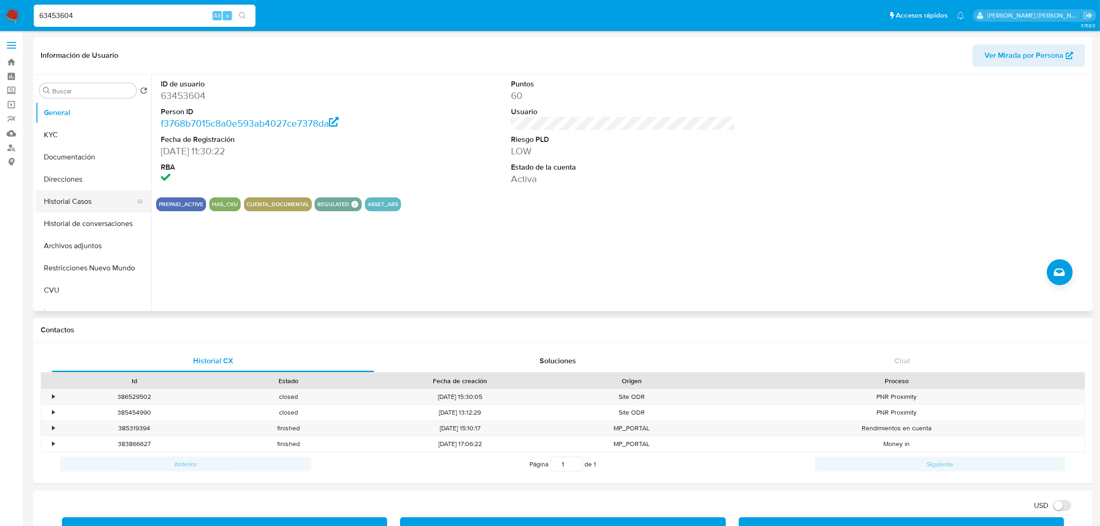
click at [73, 202] on button "Historial Casos" at bounding box center [90, 201] width 108 height 22
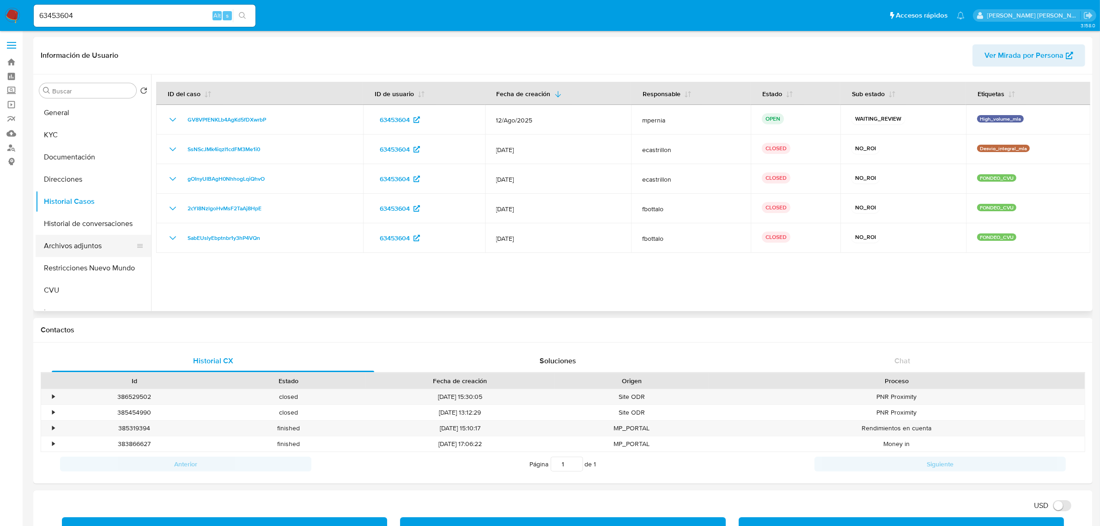
click at [79, 241] on button "Archivos adjuntos" at bounding box center [90, 246] width 108 height 22
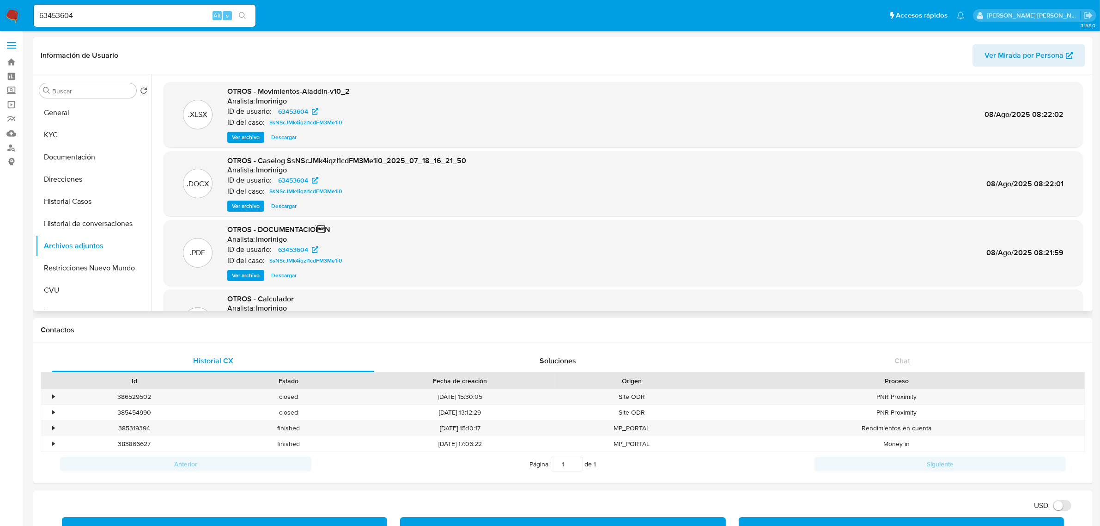
click at [256, 203] on span "Ver archivo" at bounding box center [246, 205] width 28 height 9
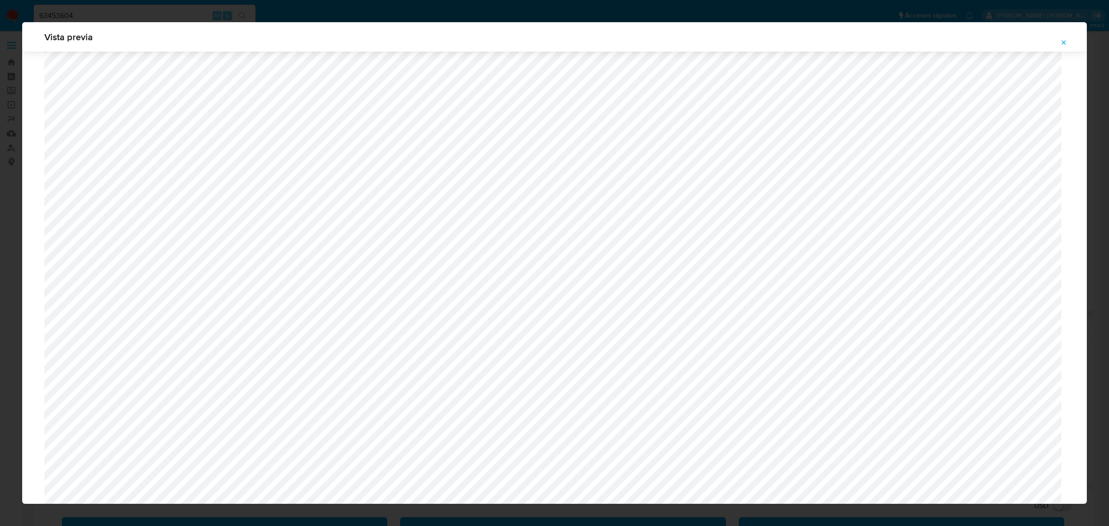
scroll to position [212, 0]
click at [1065, 37] on span "Attachment preview" at bounding box center [1063, 42] width 7 height 13
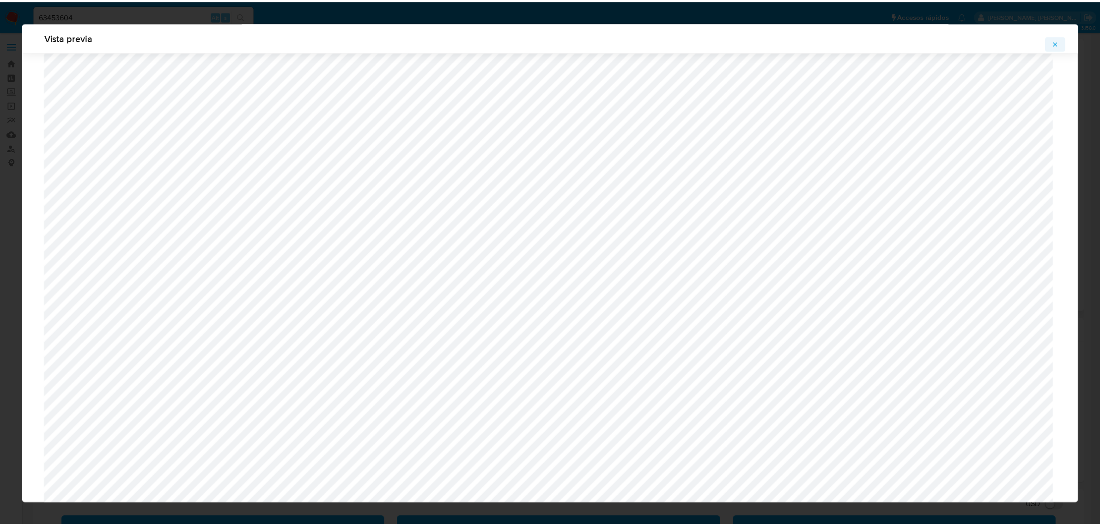
scroll to position [0, 0]
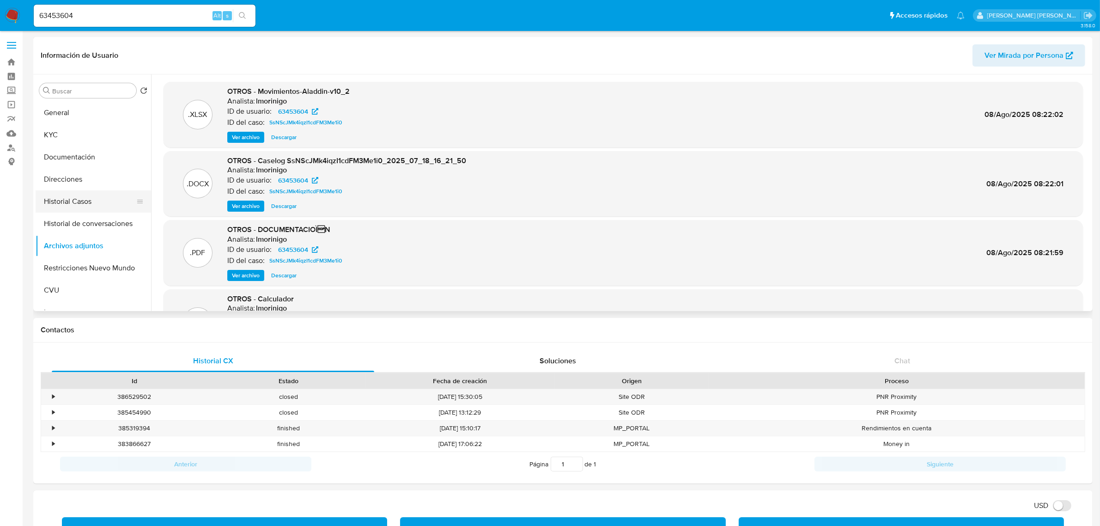
click at [86, 199] on button "Historial Casos" at bounding box center [90, 201] width 108 height 22
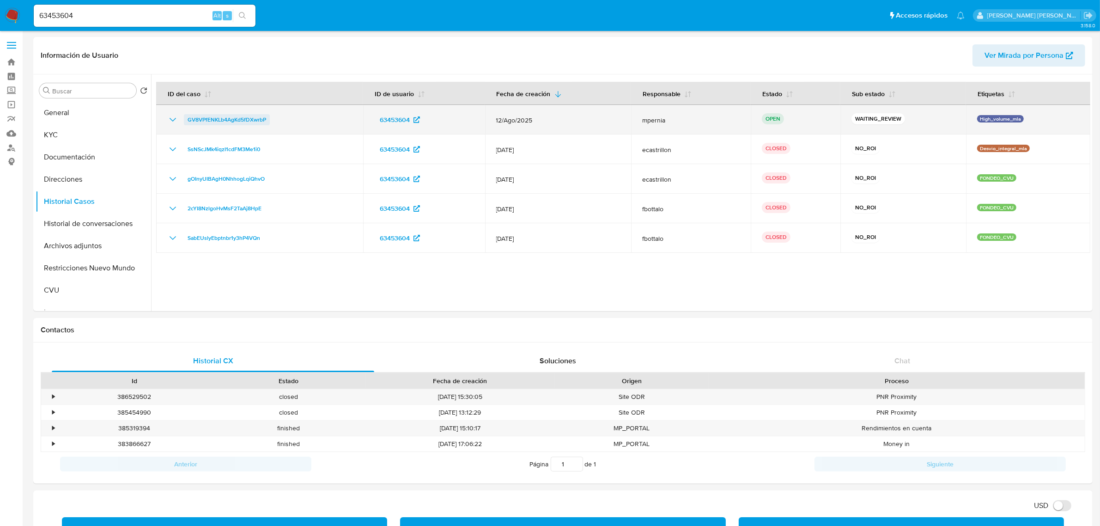
drag, startPoint x: 278, startPoint y: 118, endPoint x: 186, endPoint y: 115, distance: 91.5
click at [186, 115] on div "GV8VPfENKLb4AgKd5fDXwrbP" at bounding box center [259, 119] width 185 height 11
click at [248, 122] on span "GV8VPfENKLb4AgKd5fDXwrbP" at bounding box center [227, 119] width 79 height 11
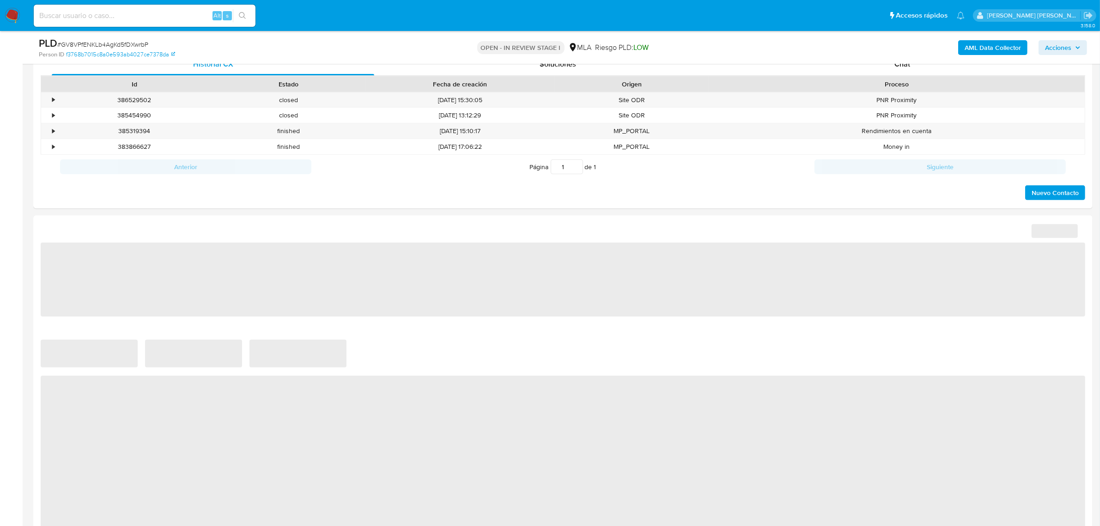
select select "10"
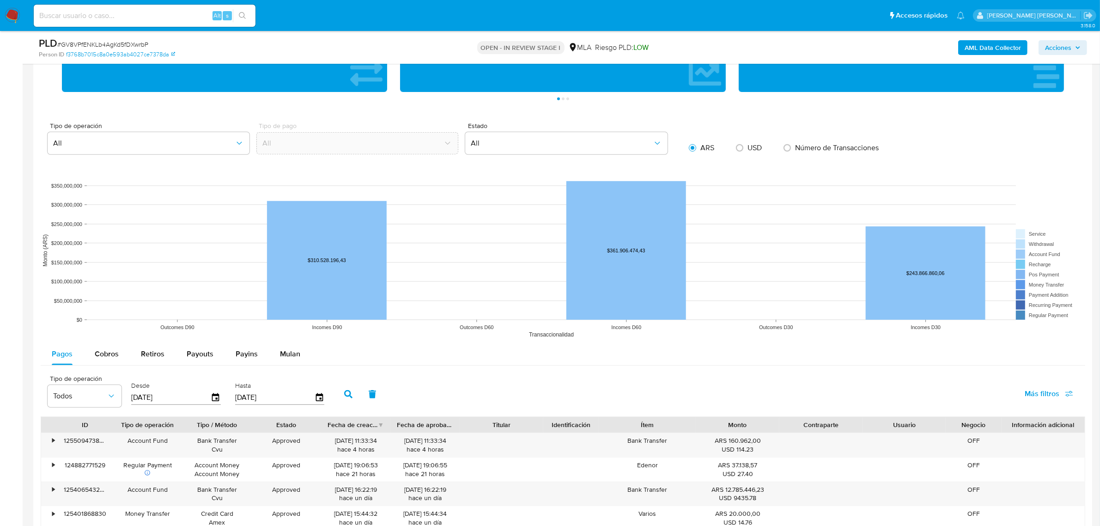
scroll to position [751, 0]
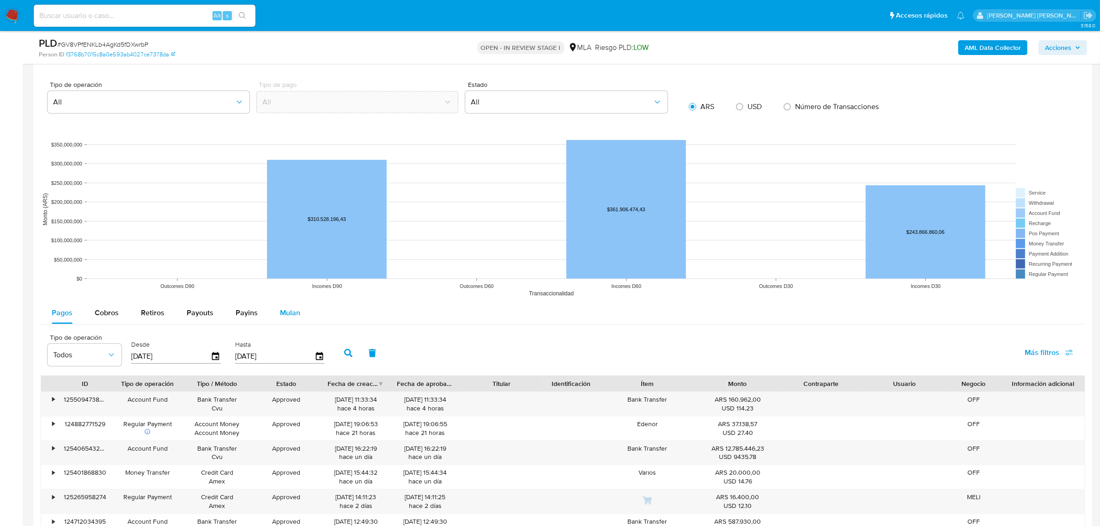
click at [275, 315] on button "Mulan" at bounding box center [290, 313] width 42 height 22
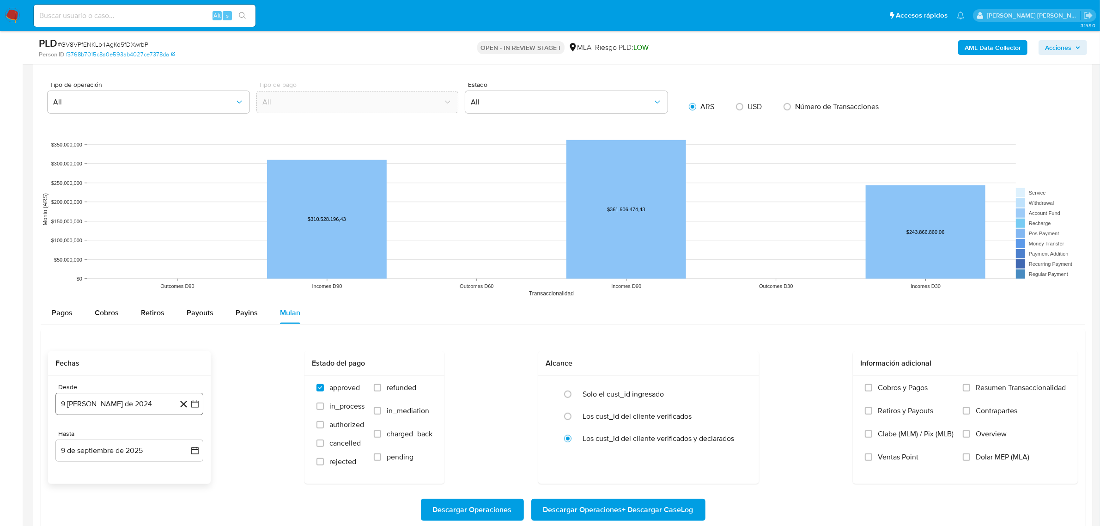
click at [145, 399] on button "9 [PERSON_NAME] de 2024" at bounding box center [129, 404] width 148 height 22
click at [127, 264] on span "agosto 2024" at bounding box center [125, 263] width 42 height 9
click at [182, 252] on icon "Año siguiente" at bounding box center [184, 252] width 11 height 11
click at [91, 340] on span "[DATE]" at bounding box center [89, 337] width 20 height 7
click at [91, 297] on button "1" at bounding box center [92, 297] width 15 height 15
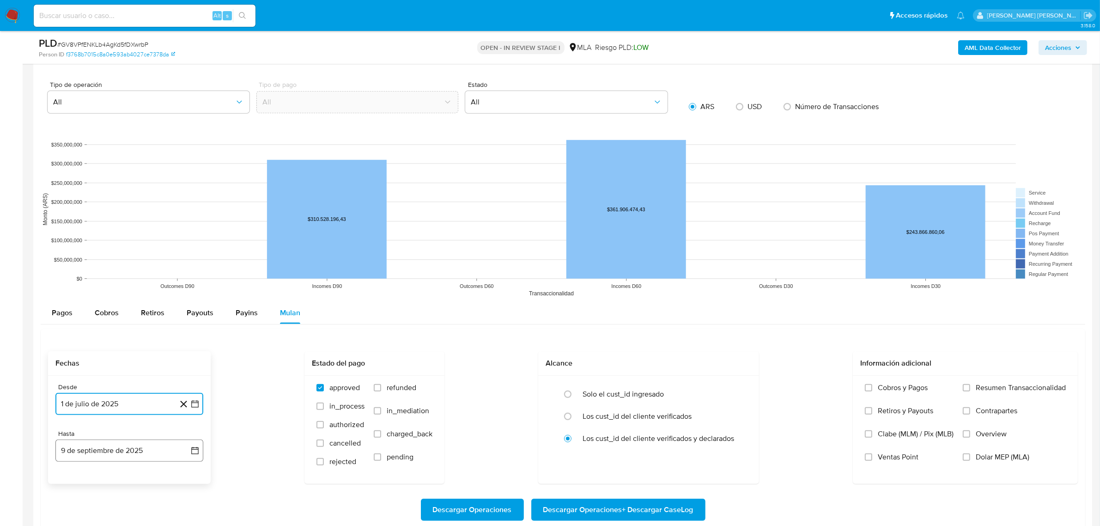
click at [113, 454] on button "9 de septiembre de 2025" at bounding box center [129, 450] width 148 height 22
click at [67, 310] on icon "Mes anterior" at bounding box center [72, 309] width 11 height 11
click at [186, 415] on button "31" at bounding box center [184, 418] width 15 height 15
drag, startPoint x: 376, startPoint y: 388, endPoint x: 383, endPoint y: 389, distance: 7.0
click at [376, 388] on input "refunded" at bounding box center [377, 387] width 7 height 7
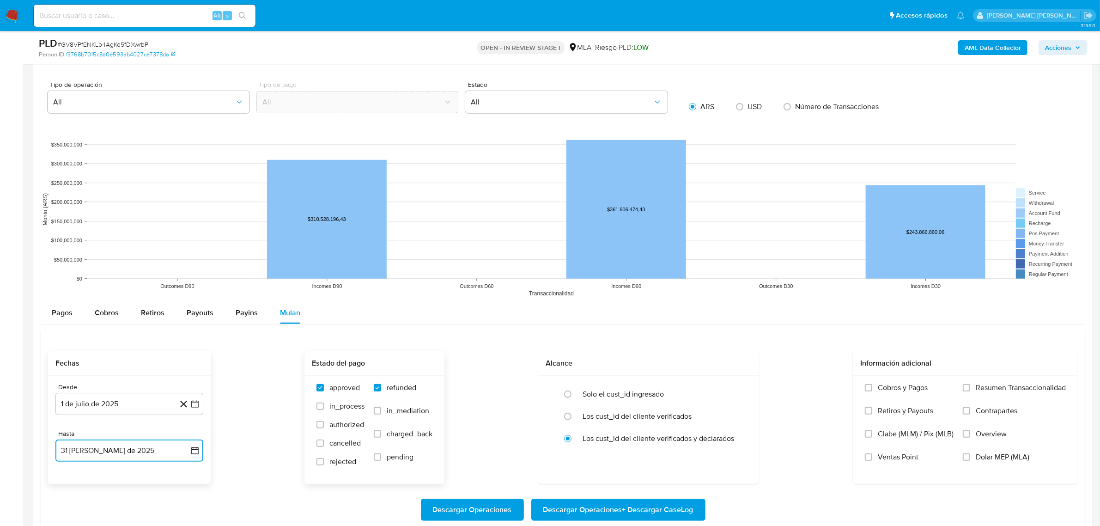
checkbox input "true"
click at [989, 461] on span "Dolar MEP (MLA)" at bounding box center [1002, 456] width 54 height 9
click at [970, 460] on input "Dolar MEP (MLA)" at bounding box center [966, 456] width 7 height 7
click at [611, 510] on span "Descargar Operaciones + Descargar CaseLog" at bounding box center [618, 509] width 150 height 20
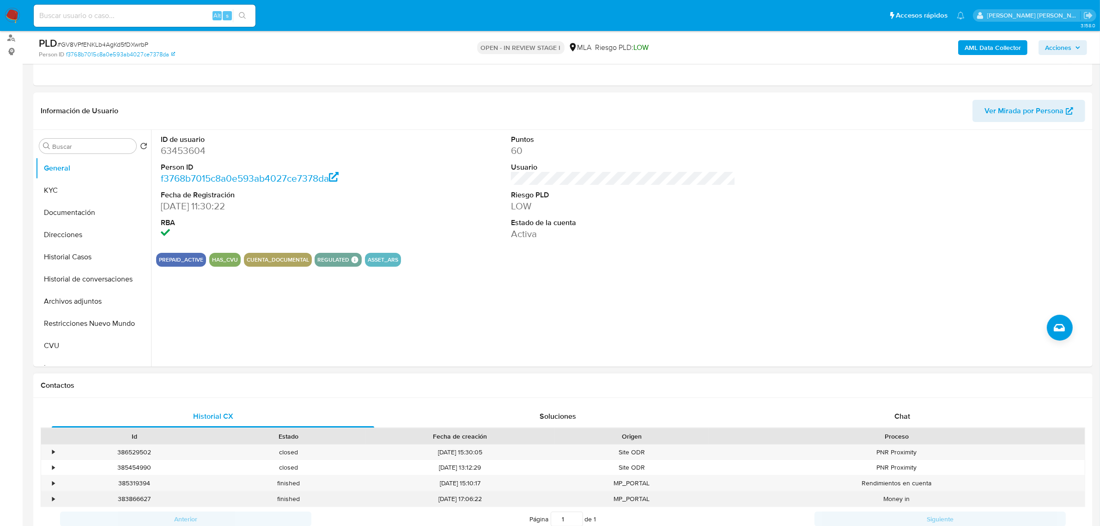
scroll to position [231, 0]
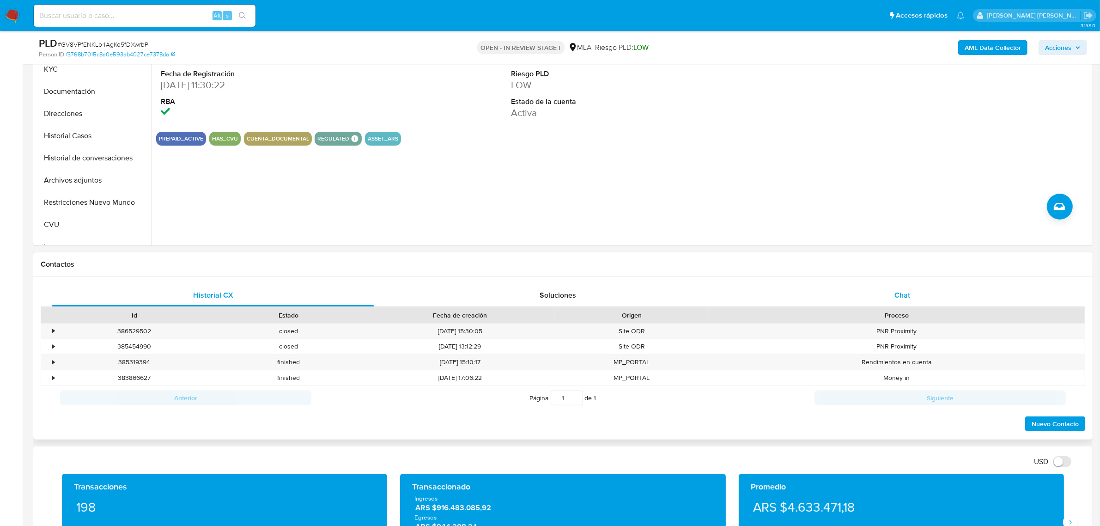
click at [908, 298] on span "Chat" at bounding box center [902, 295] width 16 height 11
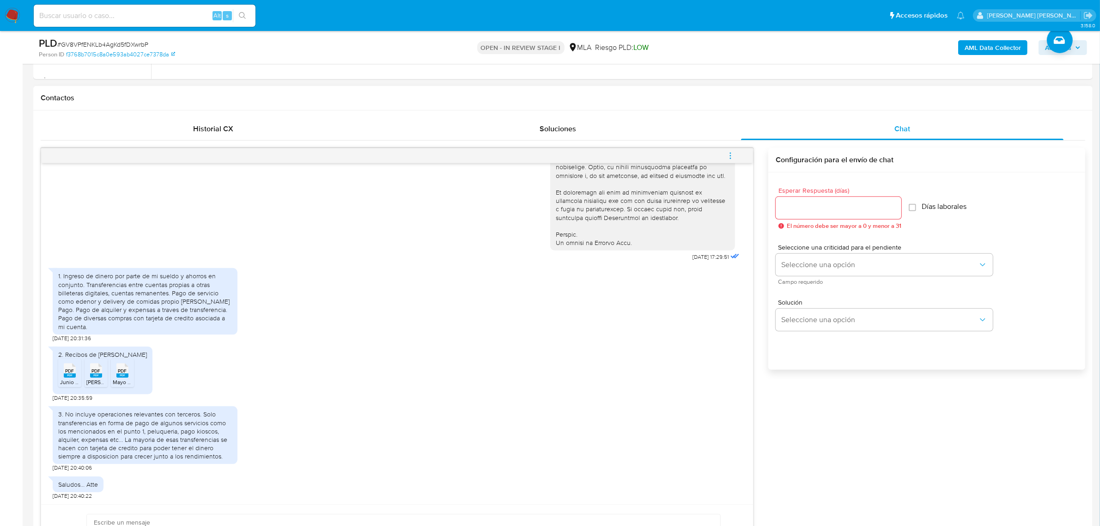
scroll to position [404, 0]
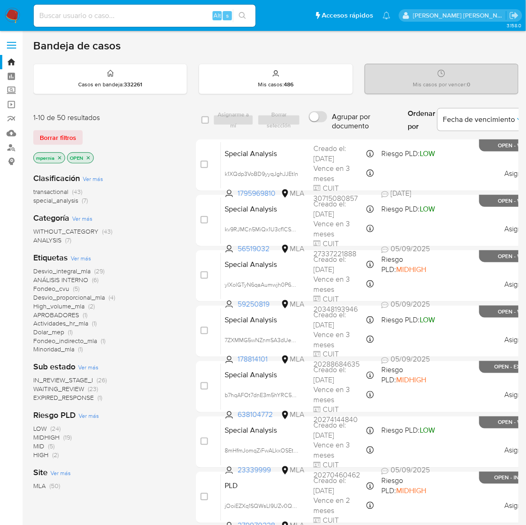
click at [112, 12] on input at bounding box center [145, 16] width 222 height 12
paste input "333711118"
type input "333711118"
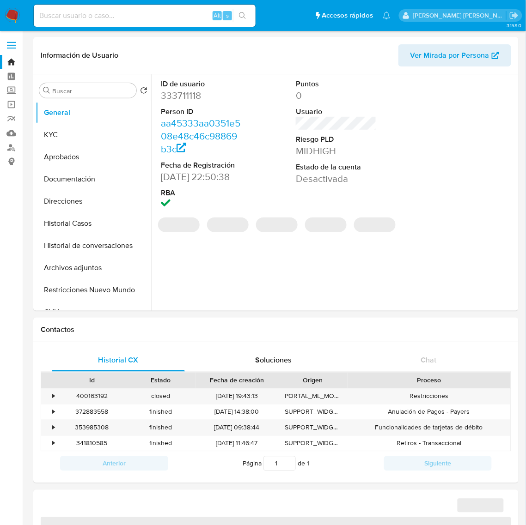
select select "10"
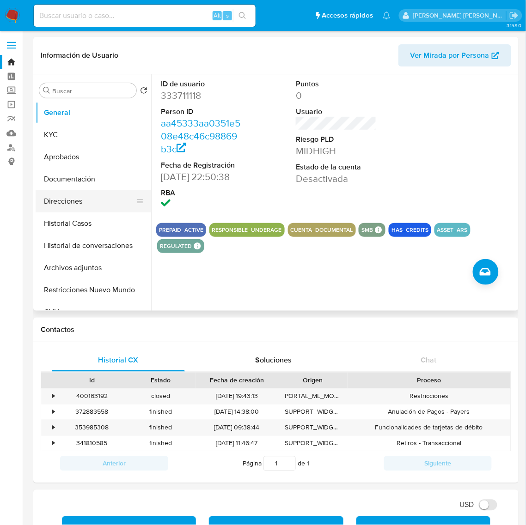
click at [65, 206] on button "Direcciones" at bounding box center [90, 201] width 108 height 22
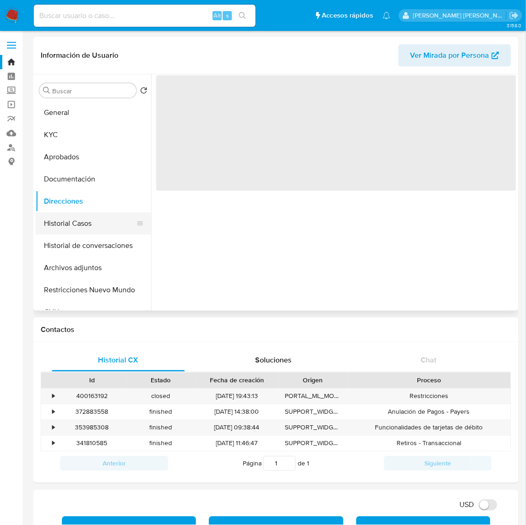
click at [68, 223] on button "Historial Casos" at bounding box center [90, 223] width 108 height 22
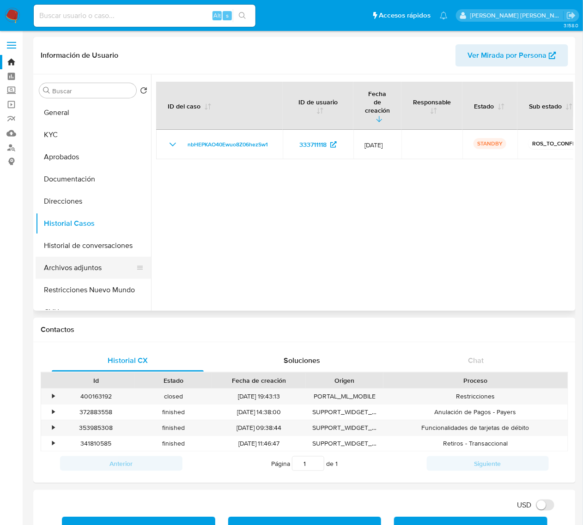
click at [75, 269] on button "Archivos adjuntos" at bounding box center [90, 268] width 108 height 22
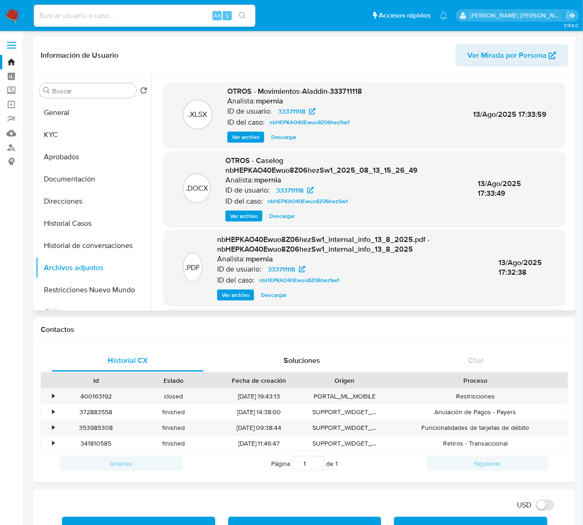
click at [248, 218] on span "Ver archivo" at bounding box center [244, 216] width 28 height 9
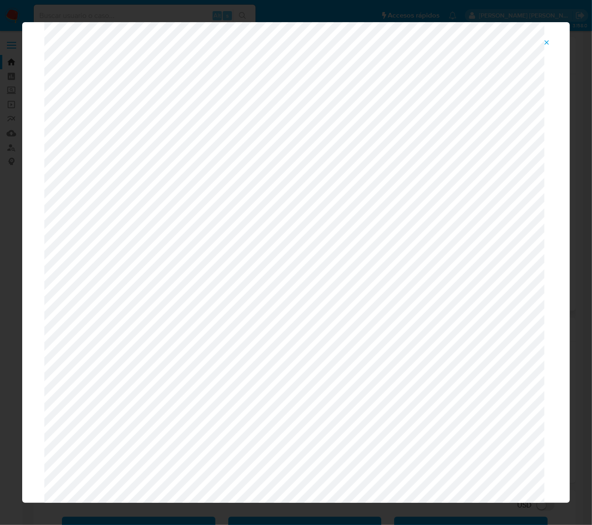
scroll to position [97, 0]
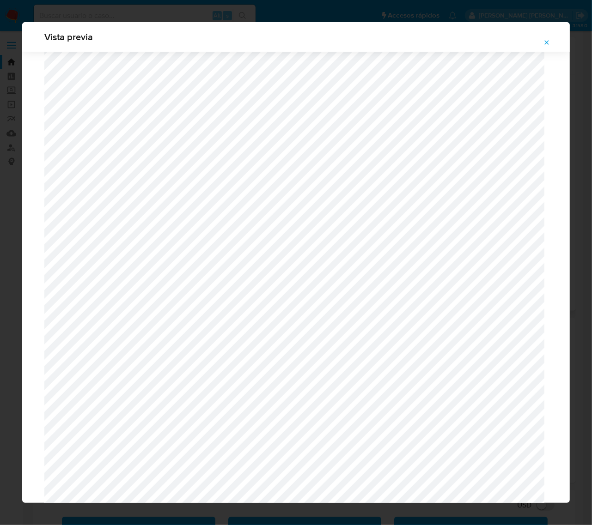
click at [534, 40] on icon "Attachment preview" at bounding box center [546, 42] width 7 height 7
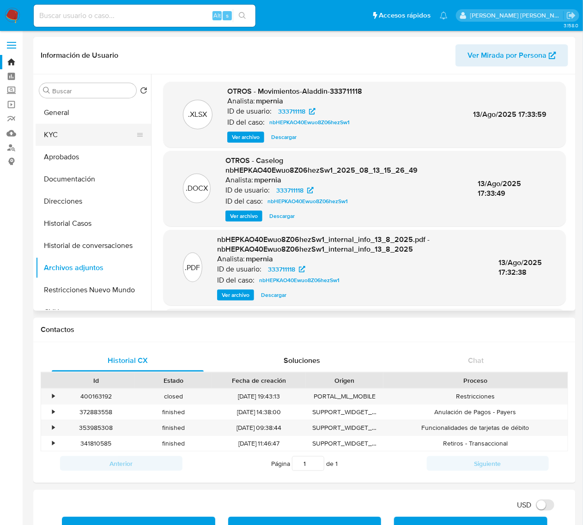
click at [49, 140] on button "KYC" at bounding box center [90, 135] width 108 height 22
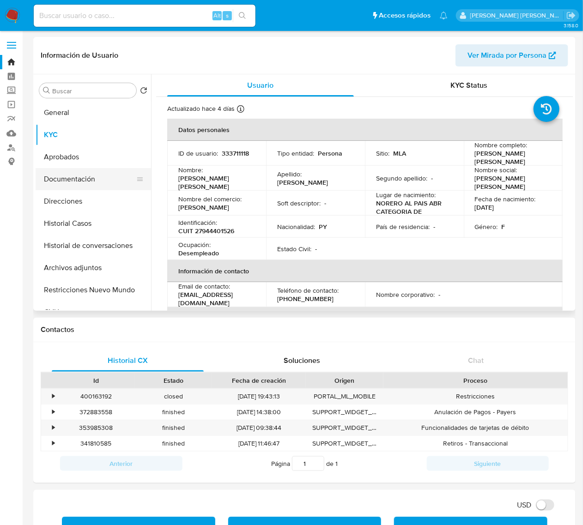
click at [80, 178] on button "Documentación" at bounding box center [90, 179] width 108 height 22
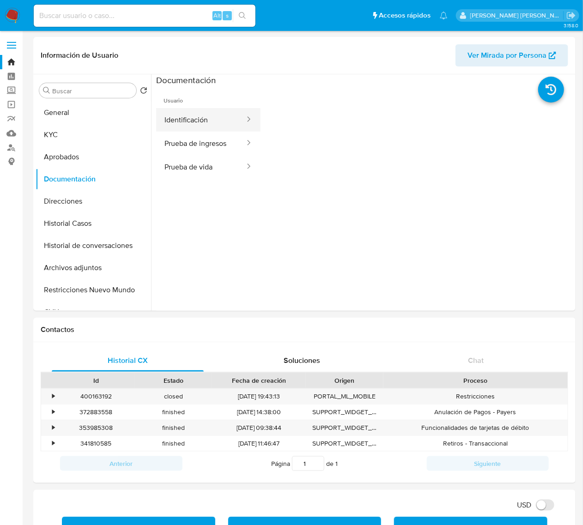
click at [200, 120] on button "Identificación" at bounding box center [201, 120] width 90 height 24
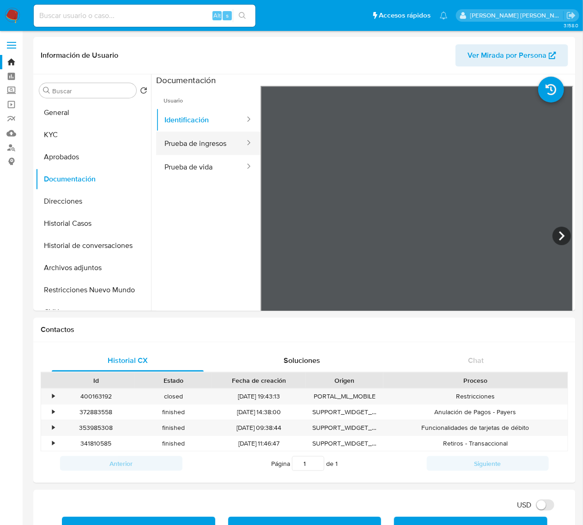
click at [194, 140] on button "Prueba de ingresos" at bounding box center [201, 144] width 90 height 24
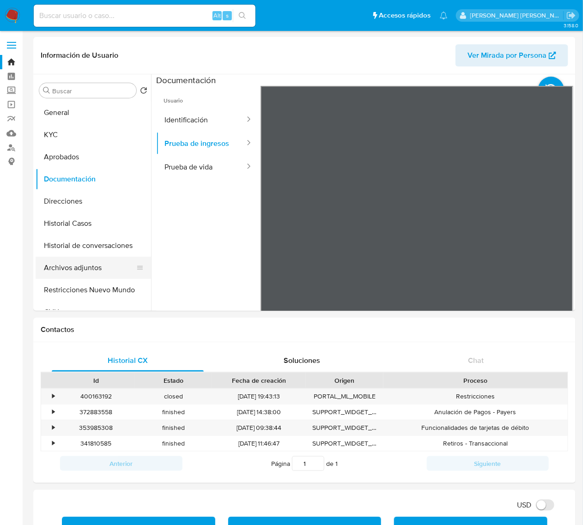
click at [88, 266] on button "Archivos adjuntos" at bounding box center [90, 268] width 108 height 22
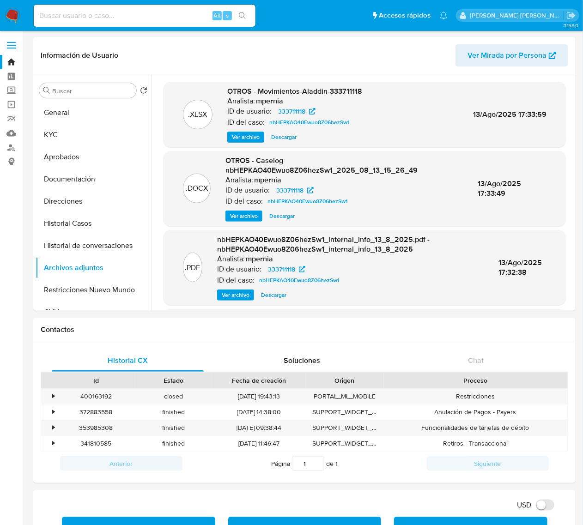
click at [243, 216] on span "Ver archivo" at bounding box center [244, 216] width 28 height 9
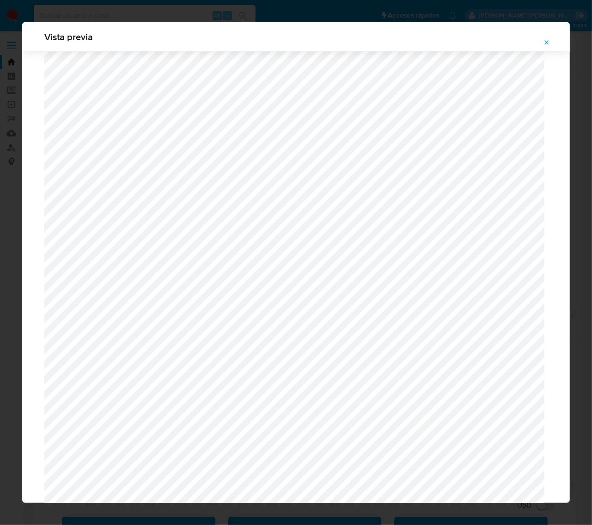
scroll to position [1021, 0]
drag, startPoint x: 546, startPoint y: 40, endPoint x: 527, endPoint y: 51, distance: 21.9
click at [534, 40] on icon "Attachment preview" at bounding box center [546, 42] width 7 height 7
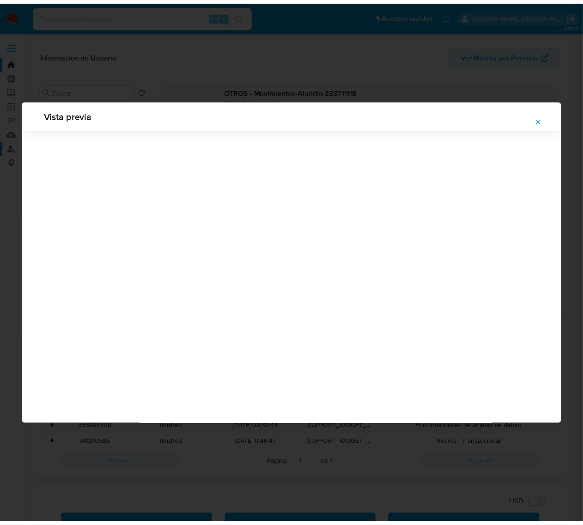
scroll to position [0, 0]
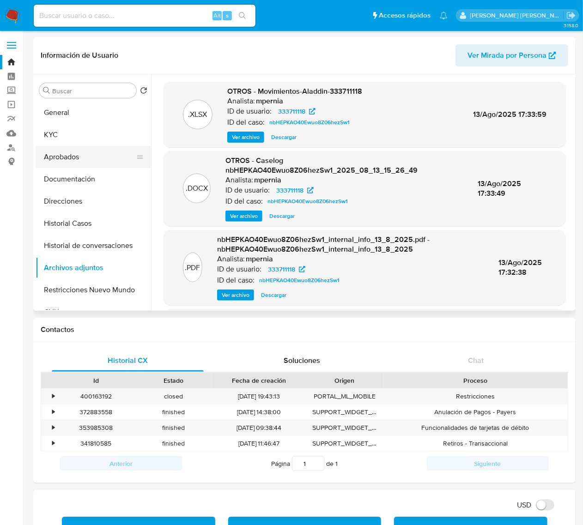
click at [71, 162] on button "Aprobados" at bounding box center [90, 157] width 108 height 22
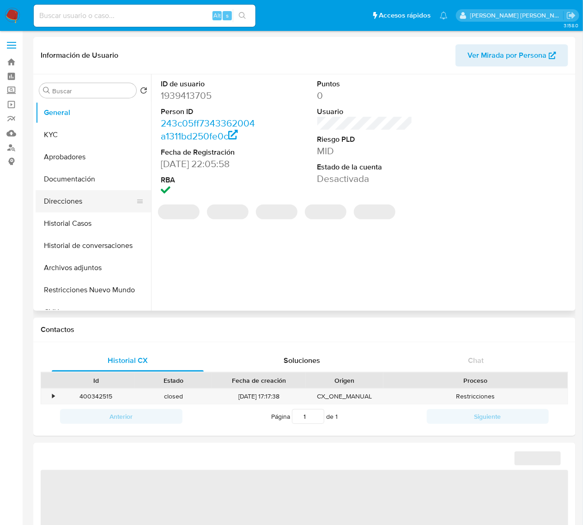
select select "10"
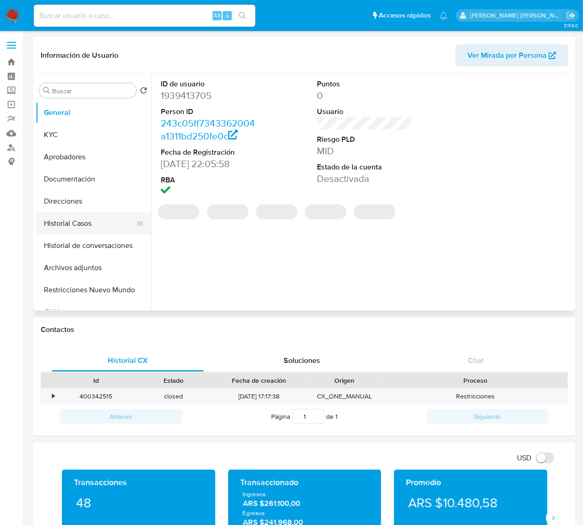
click at [72, 224] on button "Historial Casos" at bounding box center [90, 223] width 108 height 22
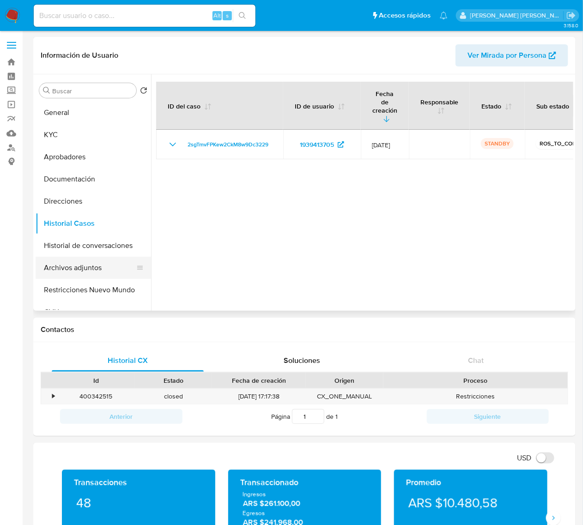
click at [72, 271] on button "Archivos adjuntos" at bounding box center [90, 268] width 108 height 22
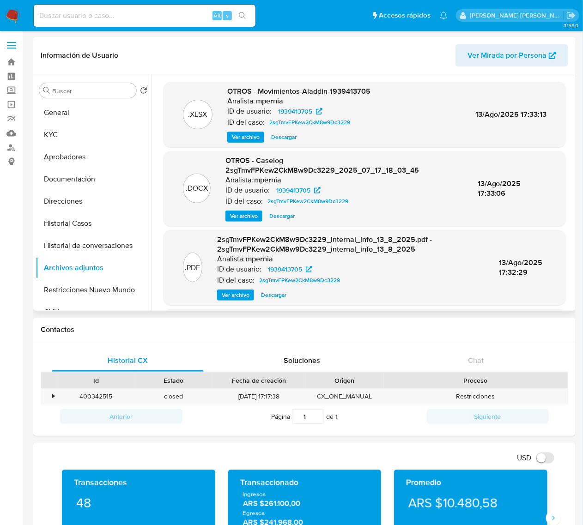
click at [255, 216] on span "Ver archivo" at bounding box center [244, 216] width 28 height 9
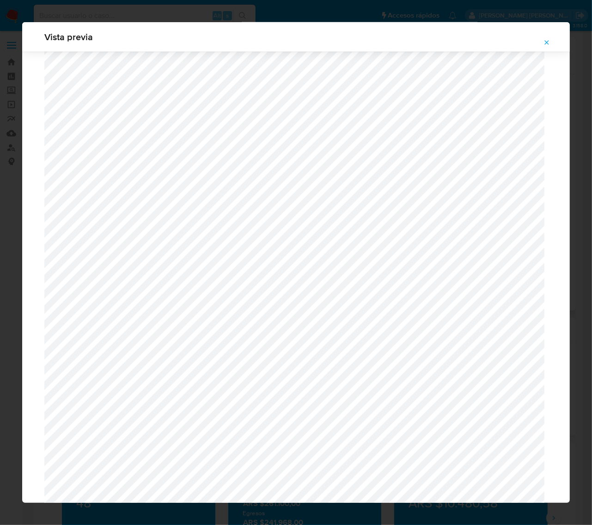
scroll to position [790, 0]
click at [548, 39] on icon "Attachment preview" at bounding box center [546, 42] width 7 height 7
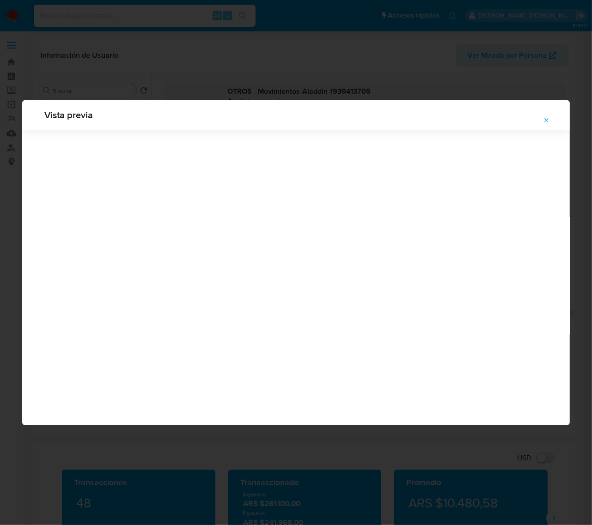
scroll to position [0, 0]
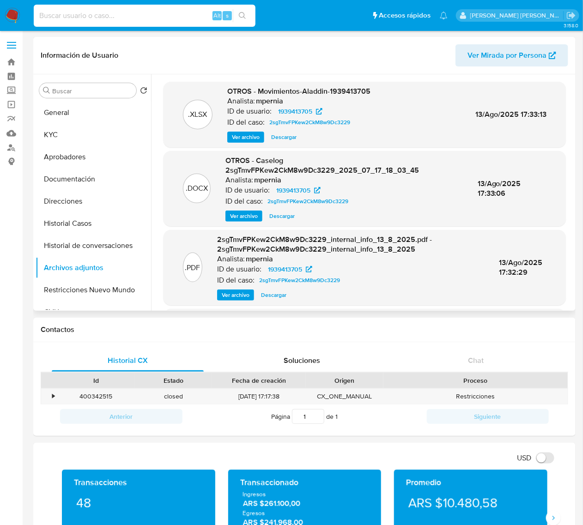
click at [106, 15] on input at bounding box center [145, 16] width 222 height 12
paste input "638703673"
type input "638703673"
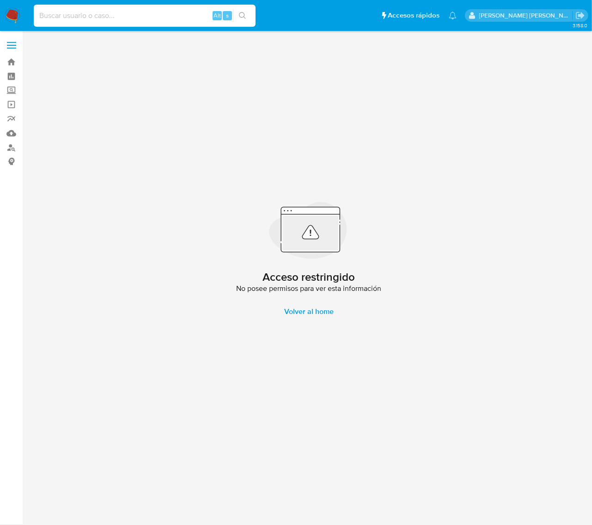
click at [91, 10] on input at bounding box center [145, 16] width 222 height 12
click at [112, 19] on input at bounding box center [145, 16] width 222 height 12
paste input "1816508489"
type input "1816508489"
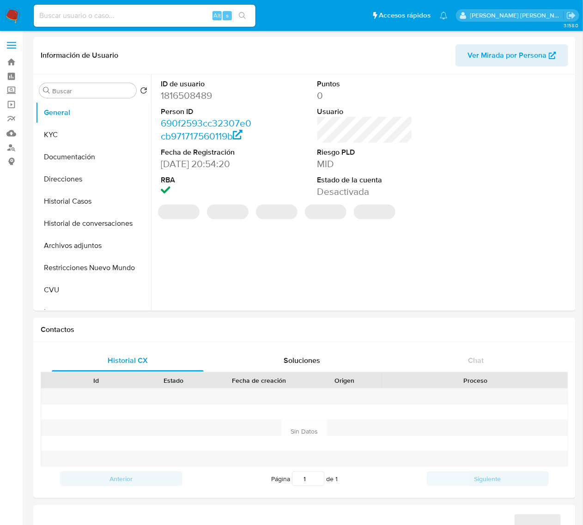
select select "10"
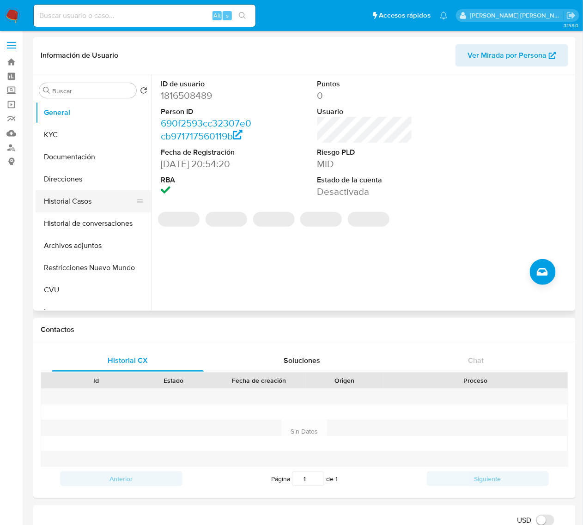
click at [73, 203] on button "Historial Casos" at bounding box center [90, 201] width 108 height 22
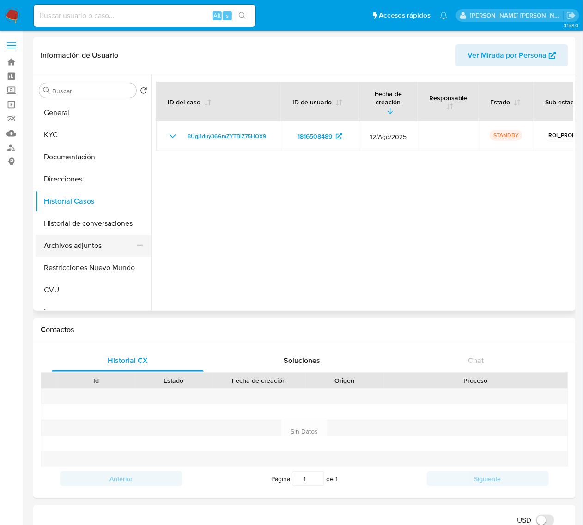
click at [73, 247] on button "Archivos adjuntos" at bounding box center [90, 246] width 108 height 22
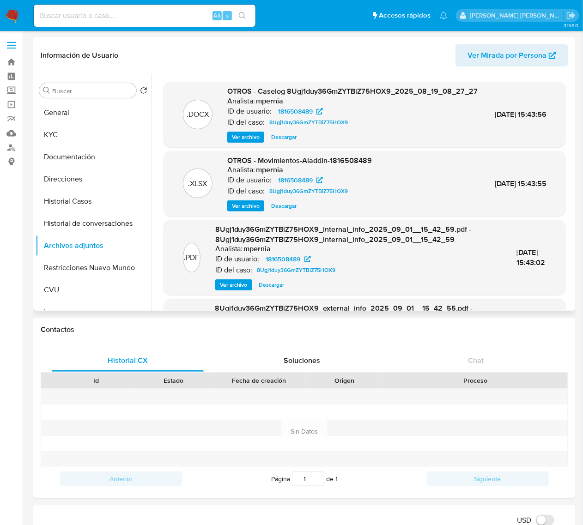
click at [250, 142] on span "Ver archivo" at bounding box center [246, 137] width 28 height 9
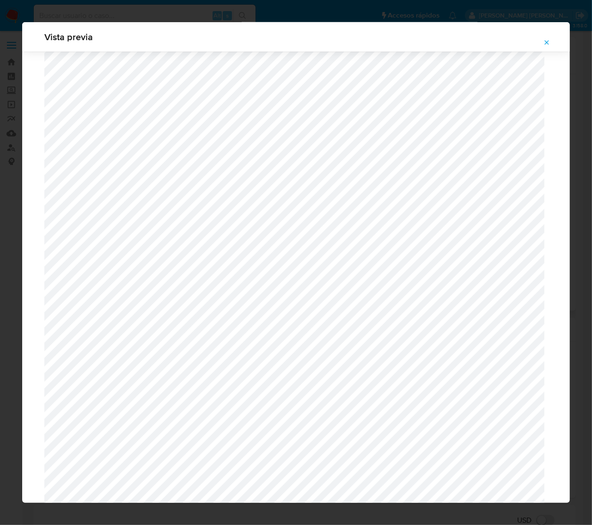
scroll to position [724, 0]
click at [548, 44] on icon "Attachment preview" at bounding box center [546, 42] width 7 height 7
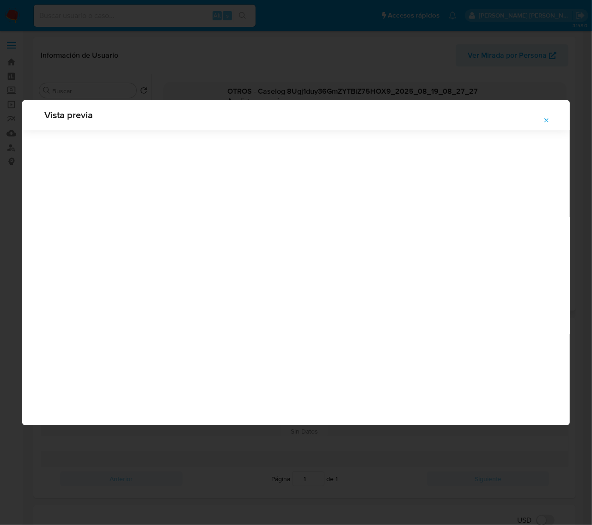
scroll to position [0, 0]
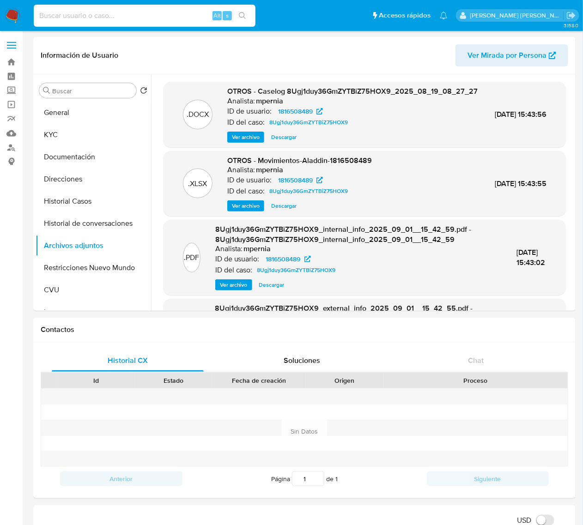
click at [123, 12] on input at bounding box center [145, 16] width 222 height 12
paste input "2362840803"
type input "2362840803"
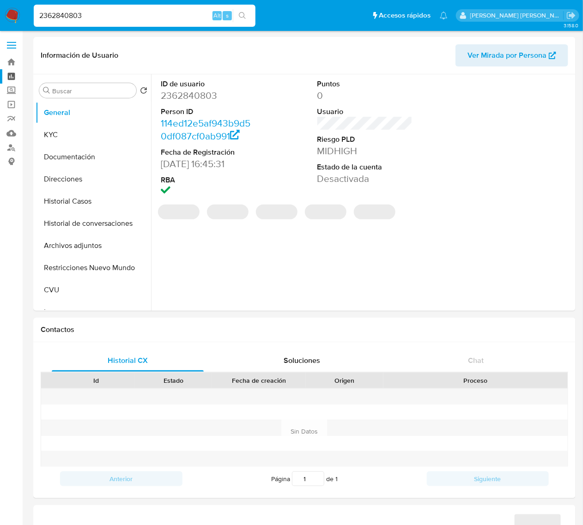
select select "10"
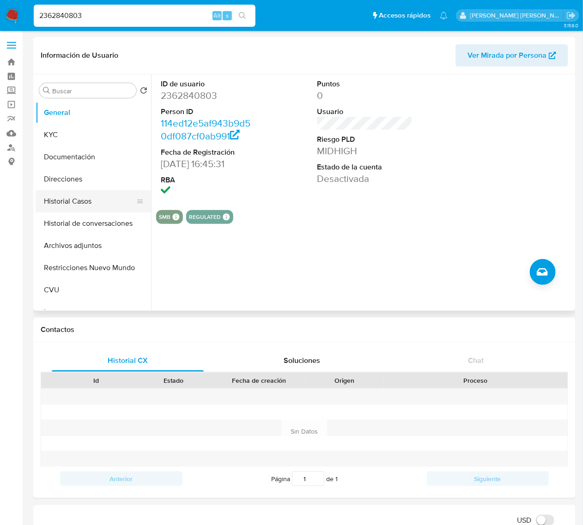
click at [69, 201] on button "Historial Casos" at bounding box center [90, 201] width 108 height 22
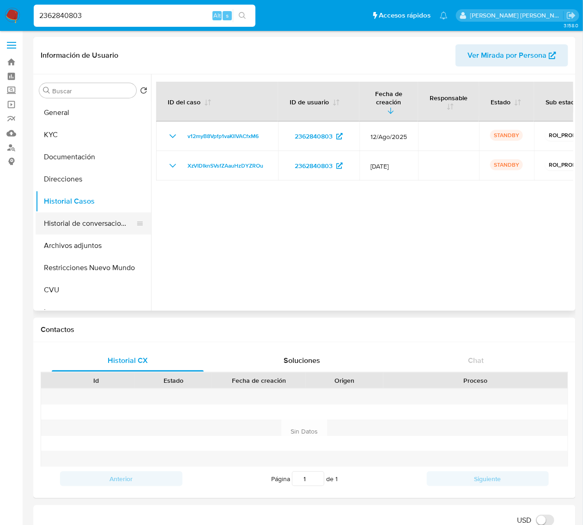
click at [68, 223] on button "Historial de conversaciones" at bounding box center [90, 223] width 108 height 22
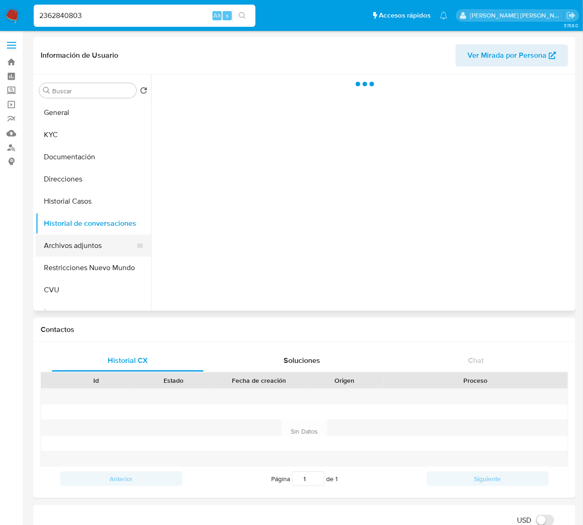
click at [65, 243] on button "Archivos adjuntos" at bounding box center [90, 246] width 108 height 22
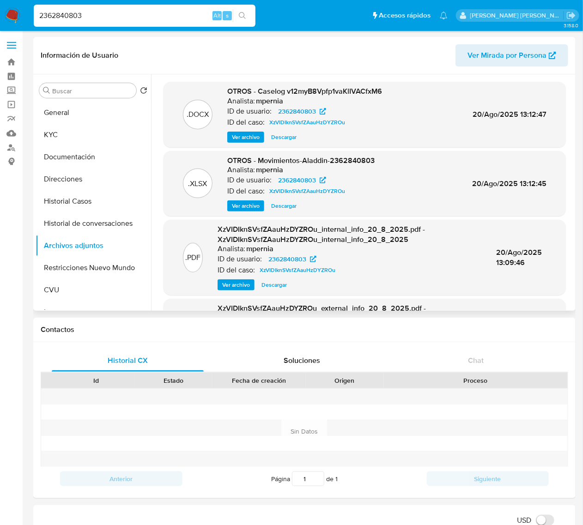
click at [236, 137] on span "Ver archivo" at bounding box center [246, 137] width 28 height 9
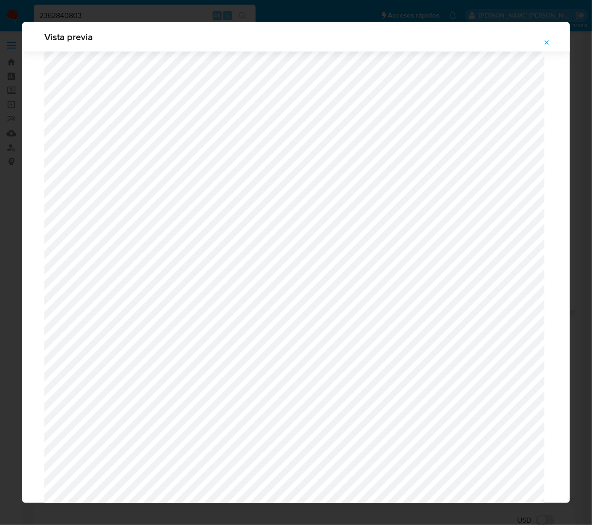
scroll to position [674, 0]
click at [549, 38] on span "Attachment preview" at bounding box center [546, 42] width 7 height 13
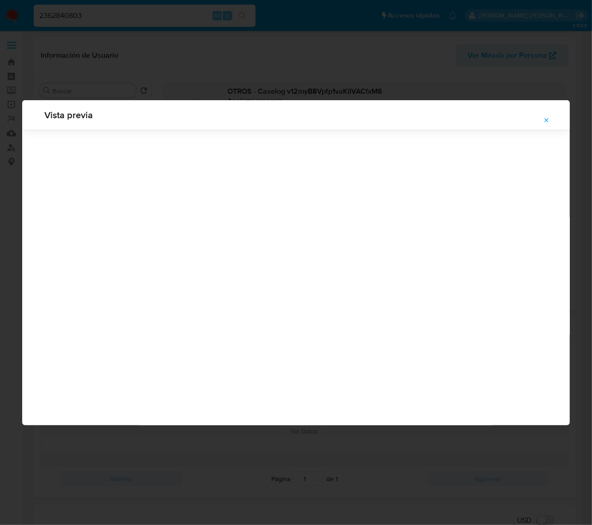
scroll to position [0, 0]
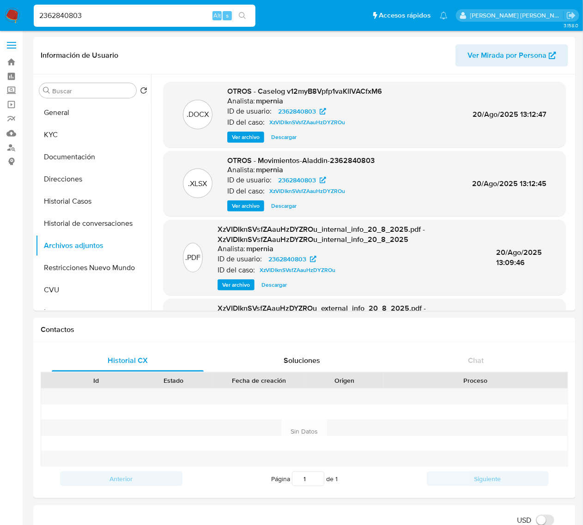
click at [69, 10] on input "2362840803" at bounding box center [145, 16] width 222 height 12
paste input "135156391"
type input "1351563913"
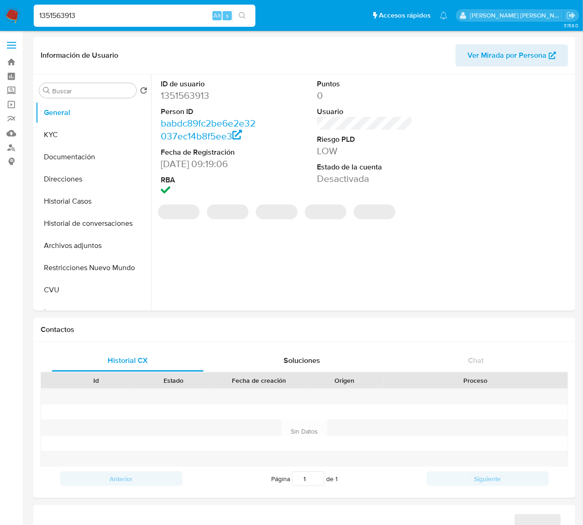
select select "10"
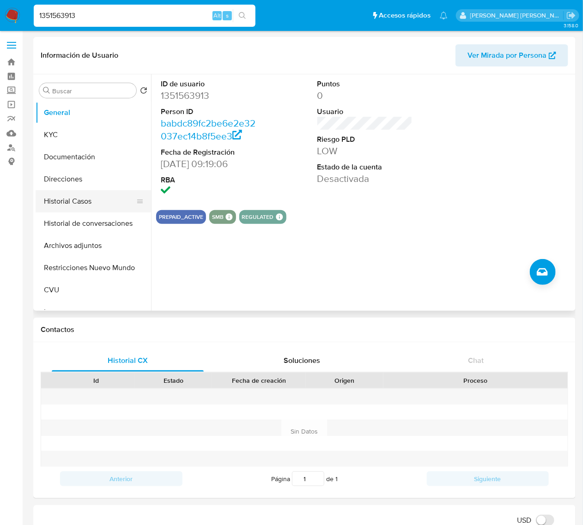
click at [70, 206] on button "Historial Casos" at bounding box center [90, 201] width 108 height 22
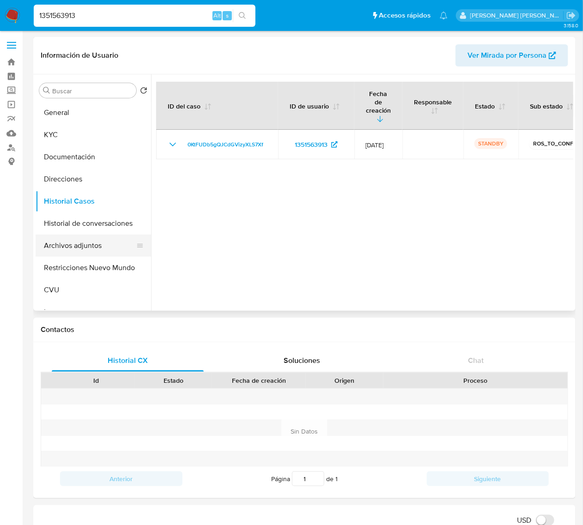
click at [85, 247] on button "Archivos adjuntos" at bounding box center [90, 246] width 108 height 22
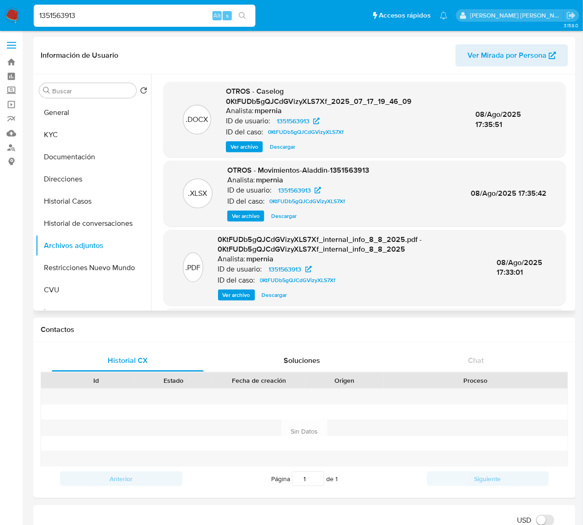
click at [249, 148] on span "Ver archivo" at bounding box center [244, 146] width 28 height 9
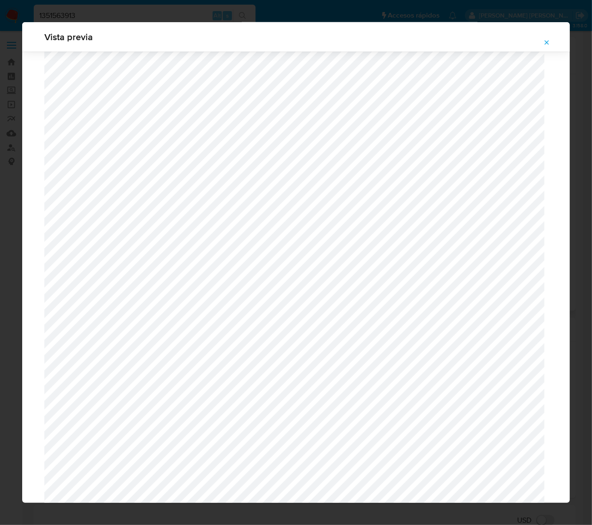
scroll to position [386, 0]
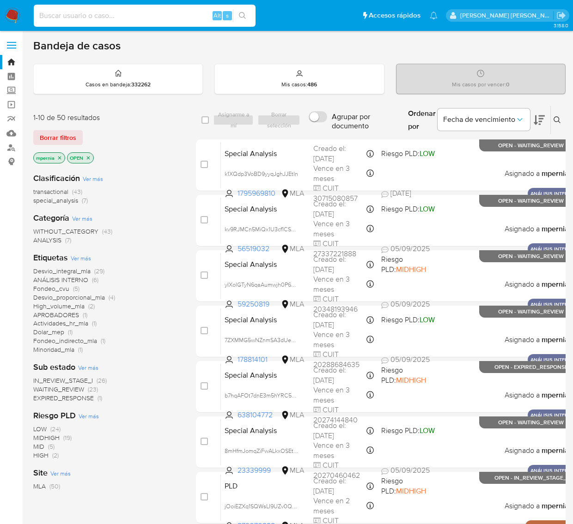
click at [70, 12] on input at bounding box center [145, 16] width 222 height 12
paste input "682998854"
type input "682998854"
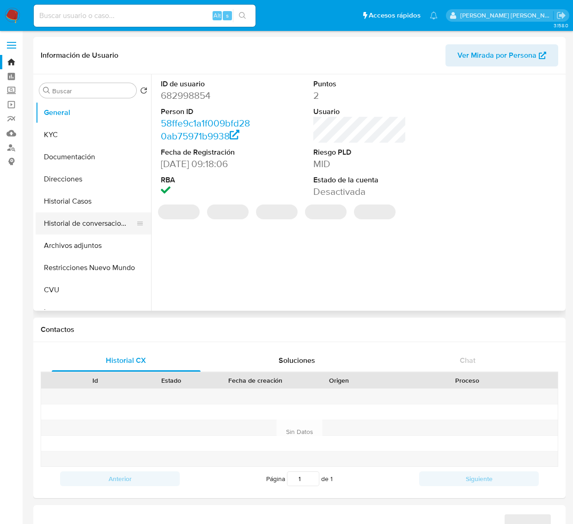
select select "10"
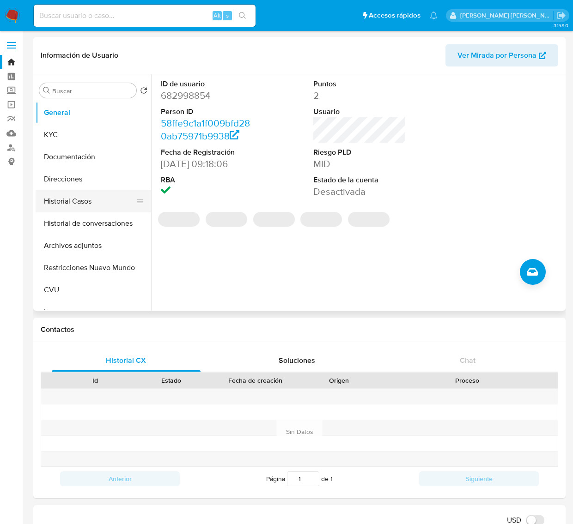
click at [72, 197] on button "Historial Casos" at bounding box center [90, 201] width 108 height 22
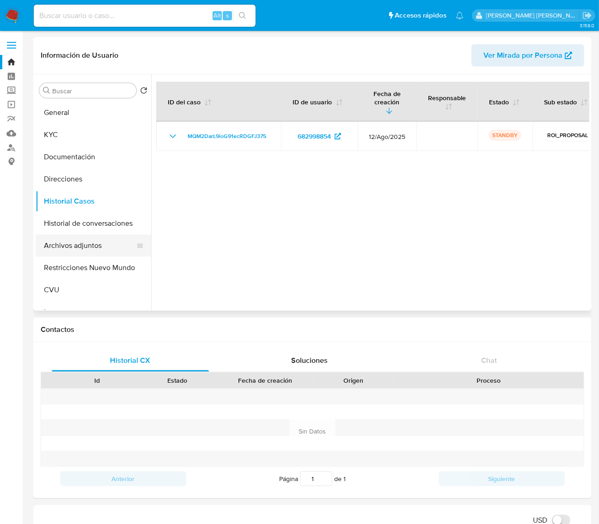
click at [95, 250] on button "Archivos adjuntos" at bounding box center [90, 246] width 108 height 22
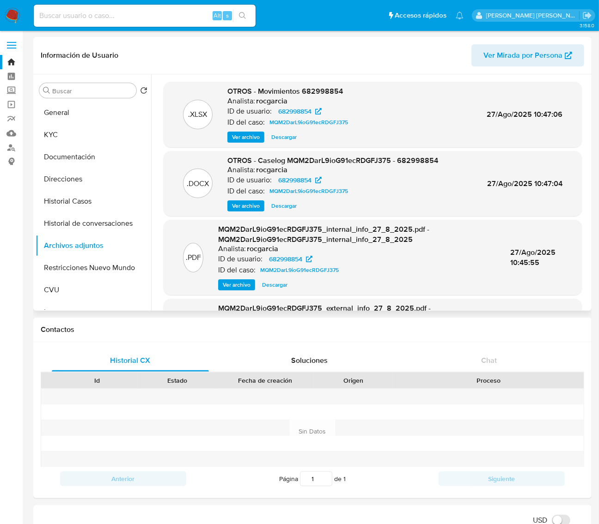
click at [248, 206] on span "Ver archivo" at bounding box center [246, 205] width 28 height 9
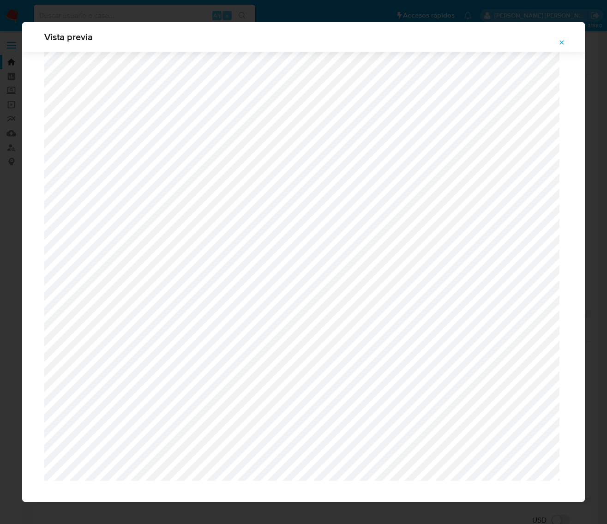
scroll to position [735, 0]
click at [564, 45] on icon "Attachment preview" at bounding box center [561, 42] width 7 height 7
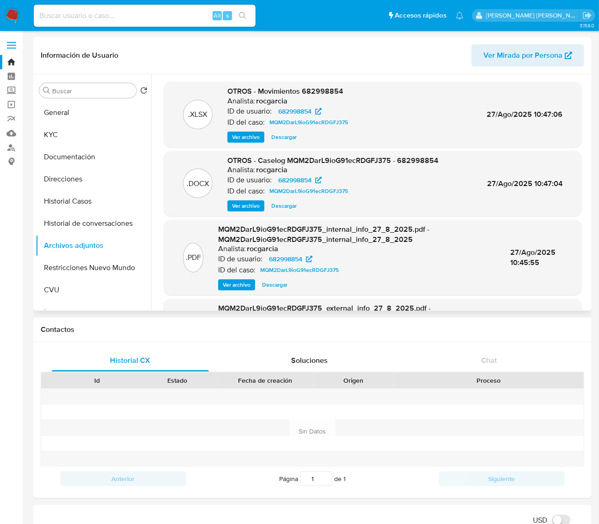
click at [120, 14] on input at bounding box center [145, 16] width 222 height 12
paste input "2432426899"
type input "2432426899"
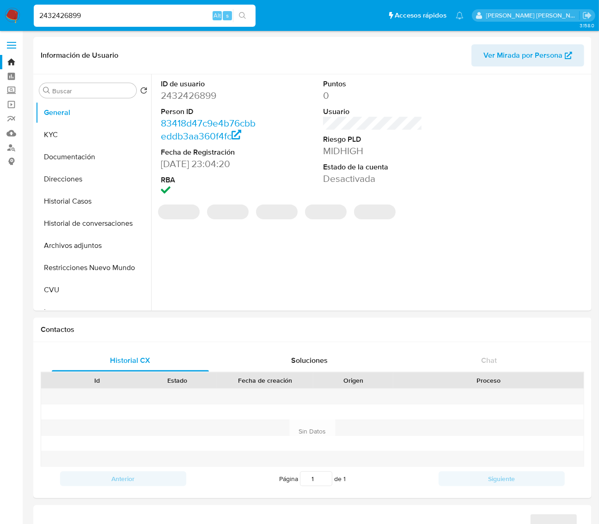
select select "10"
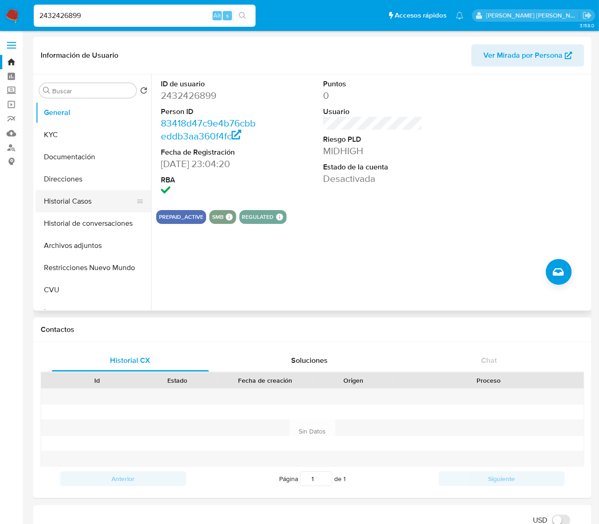
click at [37, 203] on button "Historial Casos" at bounding box center [90, 201] width 108 height 22
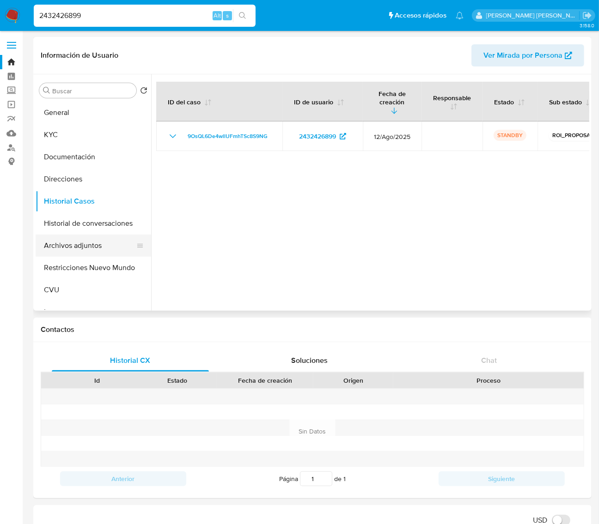
click at [82, 245] on button "Archivos adjuntos" at bounding box center [90, 246] width 108 height 22
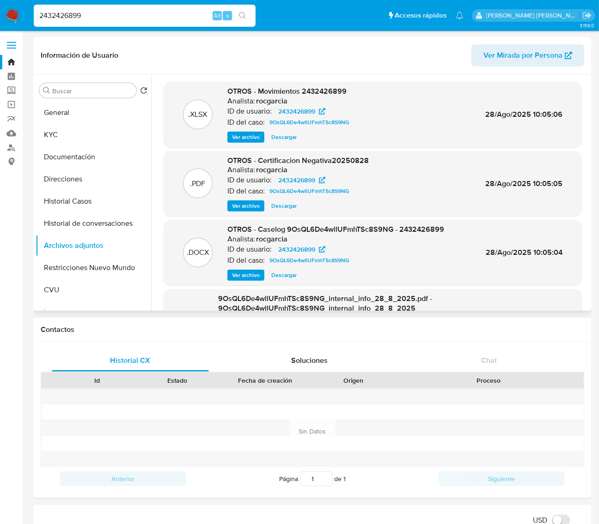
click at [246, 277] on span "Ver archivo" at bounding box center [246, 275] width 28 height 9
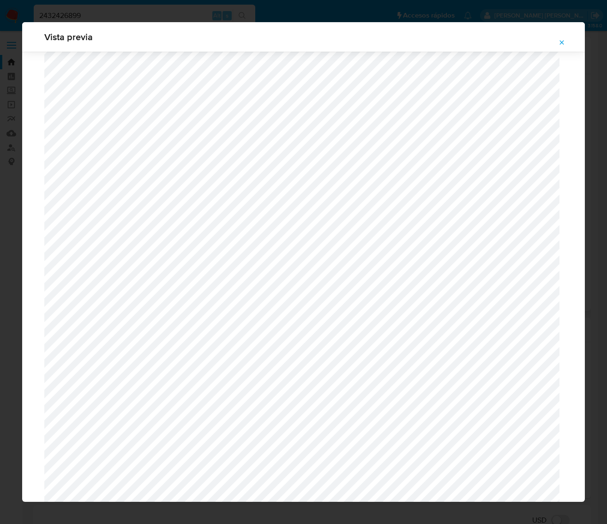
scroll to position [848, 0]
click at [563, 40] on icon "Attachment preview" at bounding box center [561, 42] width 7 height 7
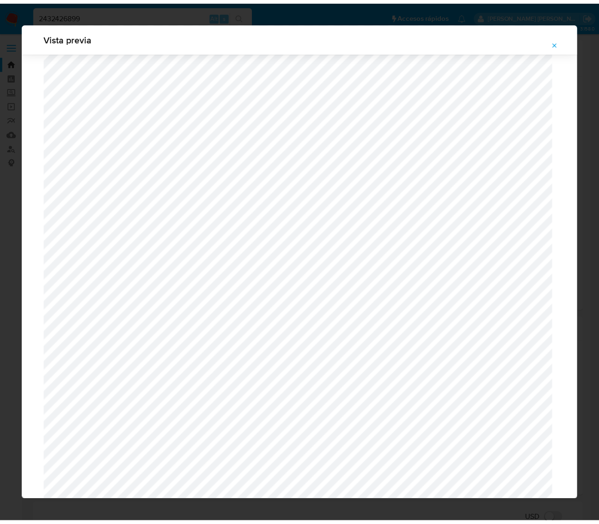
scroll to position [0, 0]
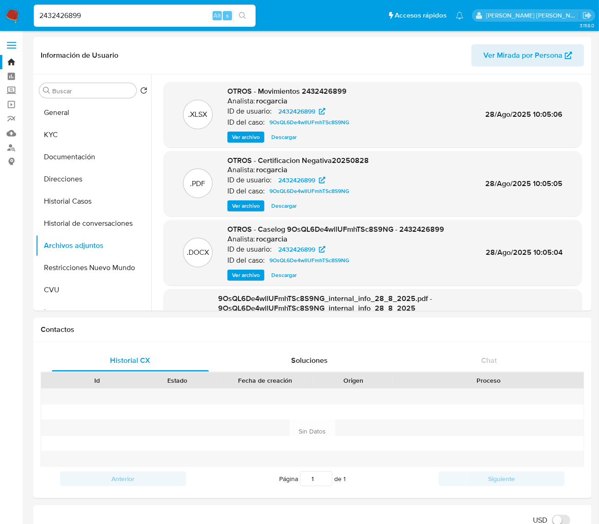
click at [42, 11] on input "2432426899" at bounding box center [145, 16] width 222 height 12
paste input "599561926"
type input "599561926"
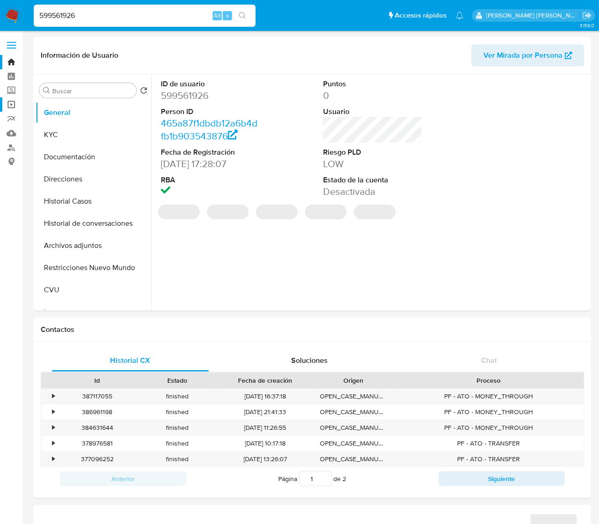
select select "10"
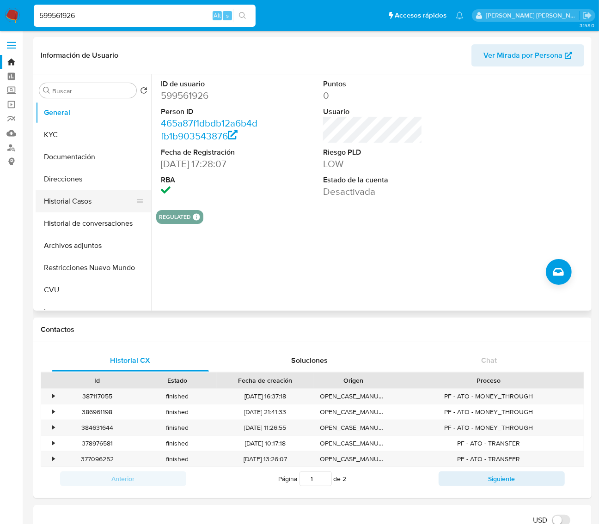
click at [68, 201] on button "Historial Casos" at bounding box center [90, 201] width 108 height 22
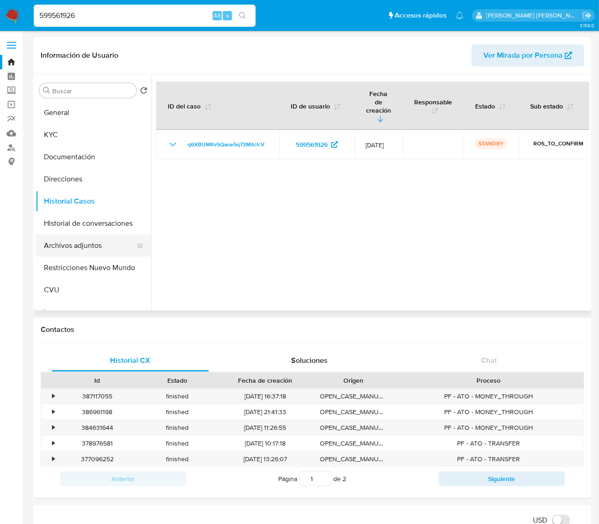
click at [79, 243] on button "Archivos adjuntos" at bounding box center [90, 246] width 108 height 22
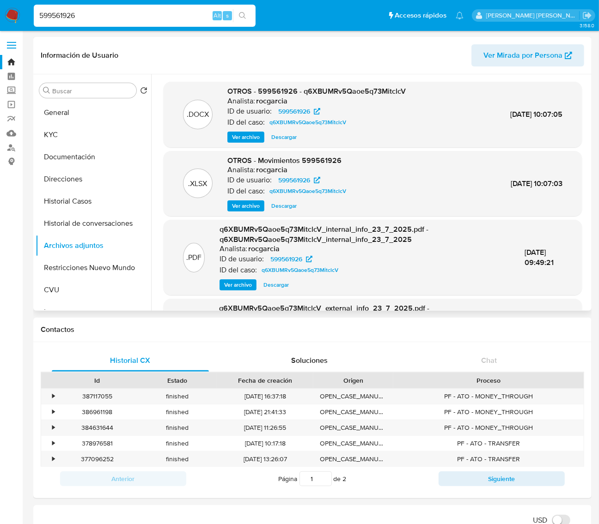
click at [250, 134] on span "Ver archivo" at bounding box center [246, 137] width 28 height 9
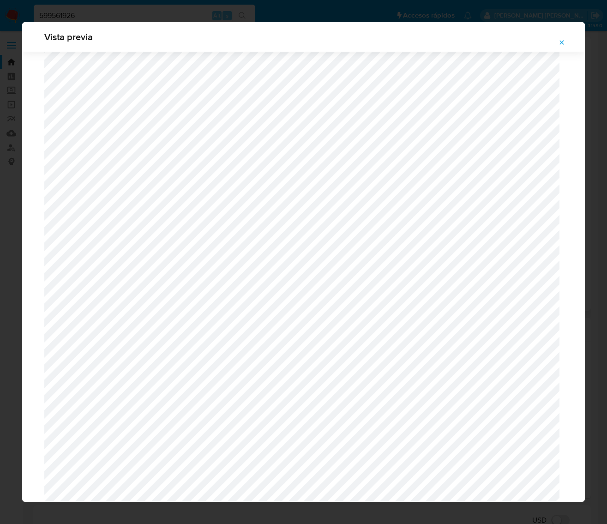
scroll to position [674, 0]
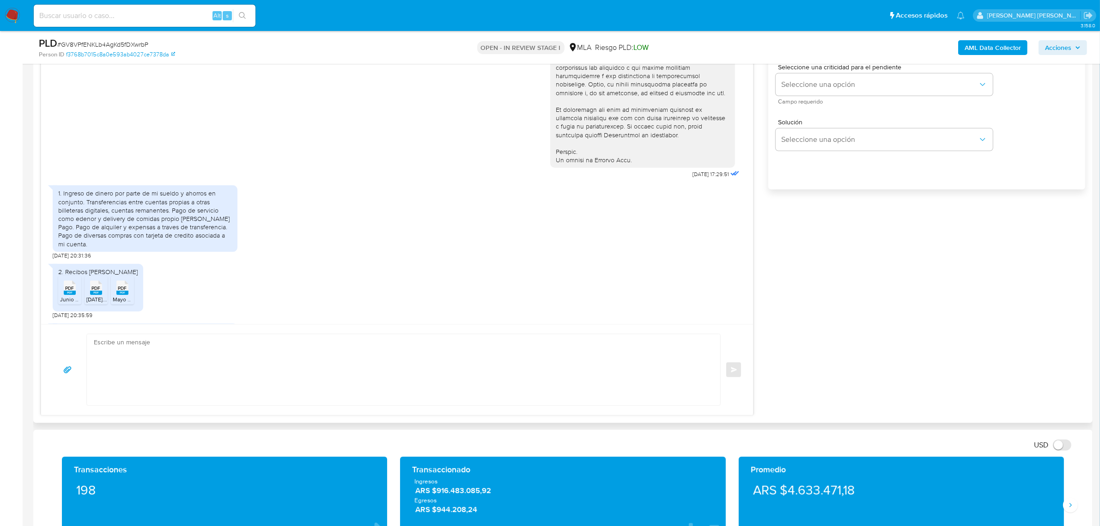
scroll to position [312, 0]
drag, startPoint x: 63, startPoint y: 211, endPoint x: 55, endPoint y: 214, distance: 9.4
click at [83, 231] on div "1. Ingreso de dinero por parte de mi sueldo y ahorros en conjunto. Transferenci…" at bounding box center [145, 218] width 174 height 59
click at [56, 215] on div "1. Ingreso de dinero por parte de mi sueldo y ahorros en conjunto. Transferenci…" at bounding box center [145, 219] width 185 height 66
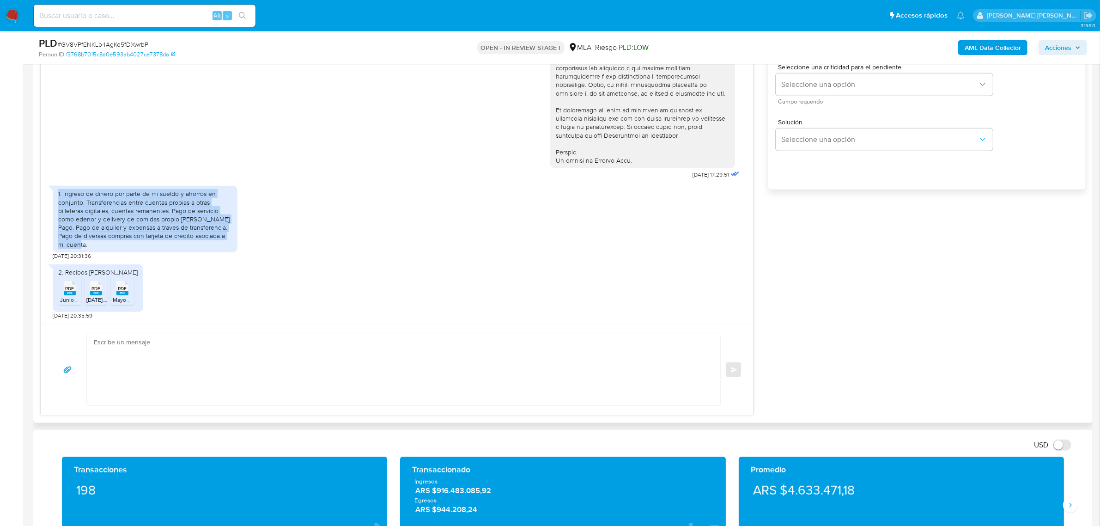
drag, startPoint x: 56, startPoint y: 212, endPoint x: 89, endPoint y: 262, distance: 60.5
click at [89, 252] on div "1. Ingreso de dinero por parte de mi sueldo y ahorros en conjunto. Transferenci…" at bounding box center [145, 219] width 185 height 66
copy div "1. Ingreso de dinero por parte de mi sueldo y ahorros en conjunto. Transferenci…"
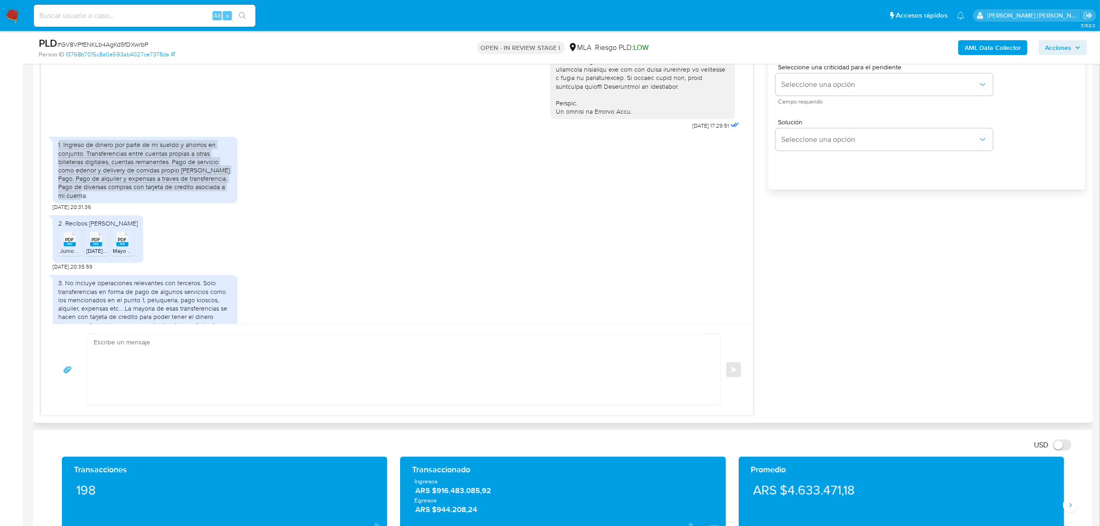
scroll to position [427, 0]
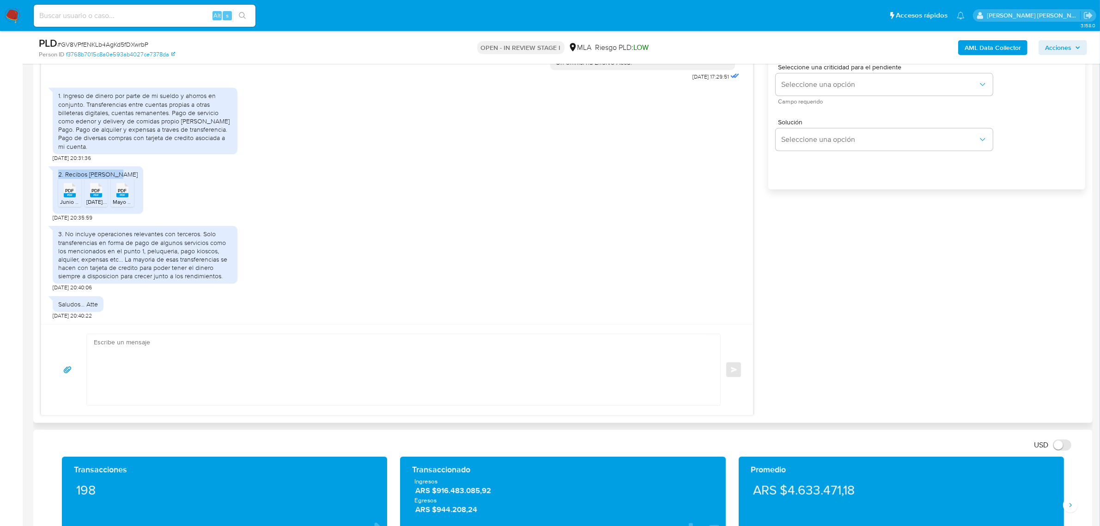
drag, startPoint x: 58, startPoint y: 174, endPoint x: 119, endPoint y: 173, distance: 61.0
click at [119, 173] on div "2. Recibos de Sueldo" at bounding box center [97, 174] width 79 height 8
copy div "2. Recibos de Sueldo"
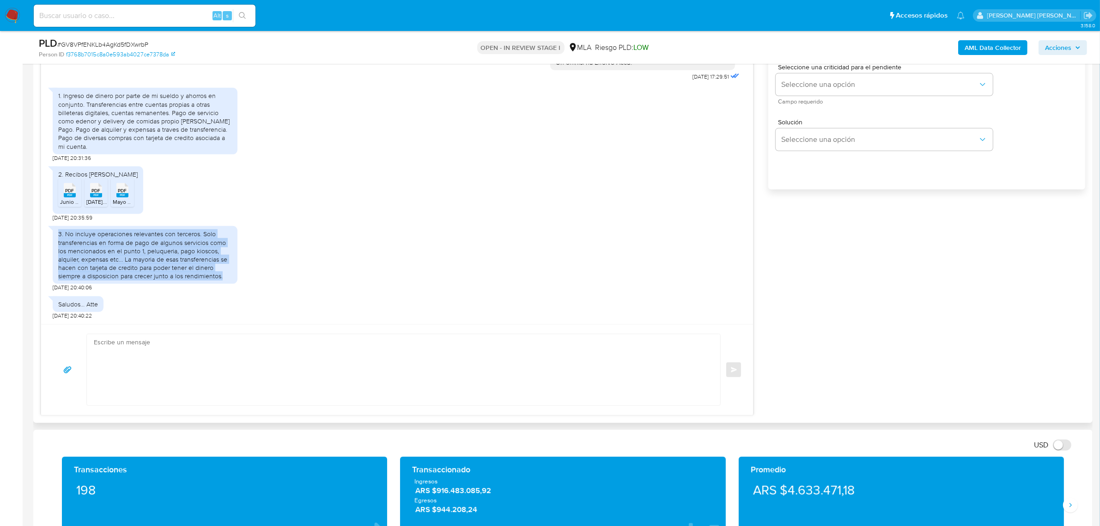
drag, startPoint x: 58, startPoint y: 236, endPoint x: 224, endPoint y: 273, distance: 170.3
click at [224, 273] on div "3. No incluye operaciones relevantes con terceros. Solo transferencias en forma…" at bounding box center [145, 255] width 174 height 50
copy div "3. No incluye operaciones relevantes con terceros. Solo transferencias en forma…"
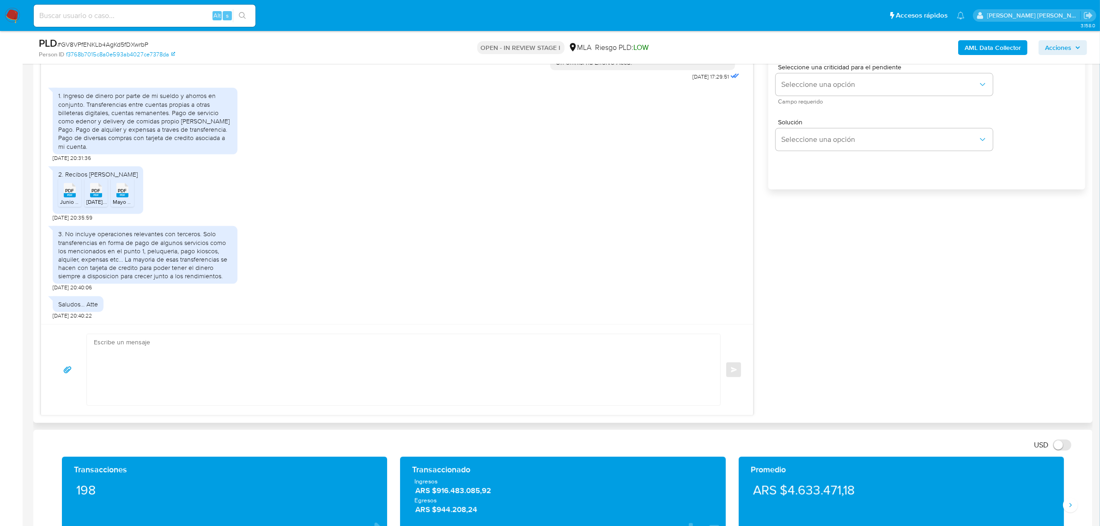
click at [71, 193] on span "PDF" at bounding box center [70, 191] width 9 height 6
click at [100, 194] on rect at bounding box center [96, 195] width 12 height 4
click at [121, 197] on rect at bounding box center [122, 195] width 12 height 4
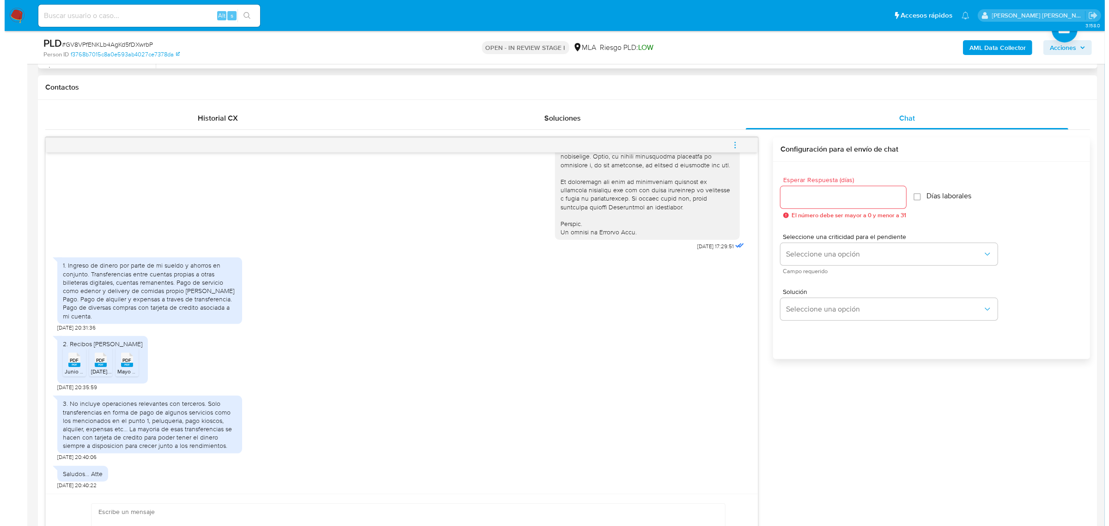
scroll to position [404, 0]
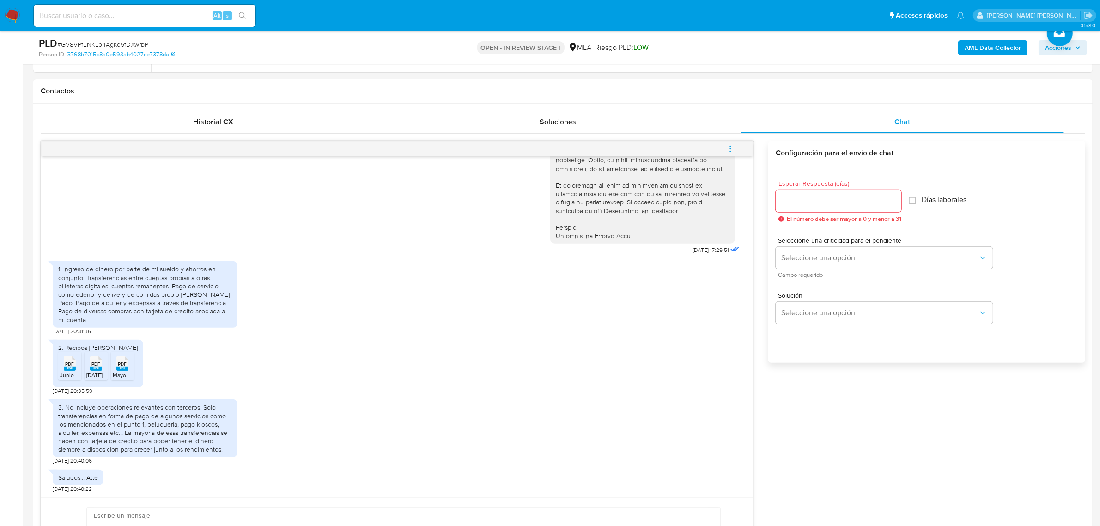
click at [981, 48] on b "AML Data Collector" at bounding box center [992, 47] width 56 height 15
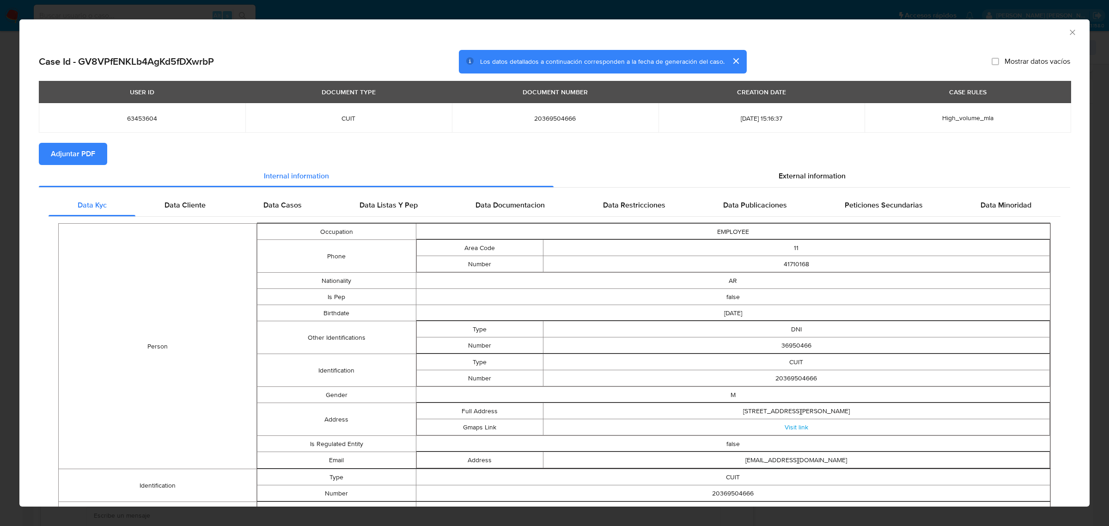
click at [91, 148] on span "Adjuntar PDF" at bounding box center [73, 154] width 44 height 20
click at [790, 173] on span "External information" at bounding box center [811, 175] width 67 height 11
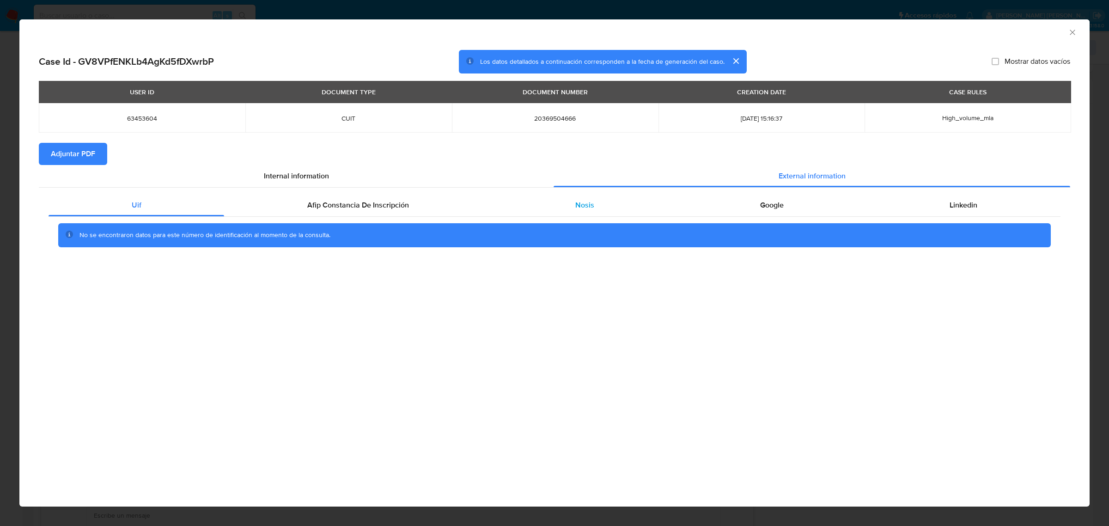
click at [590, 206] on span "Nosis" at bounding box center [584, 205] width 19 height 11
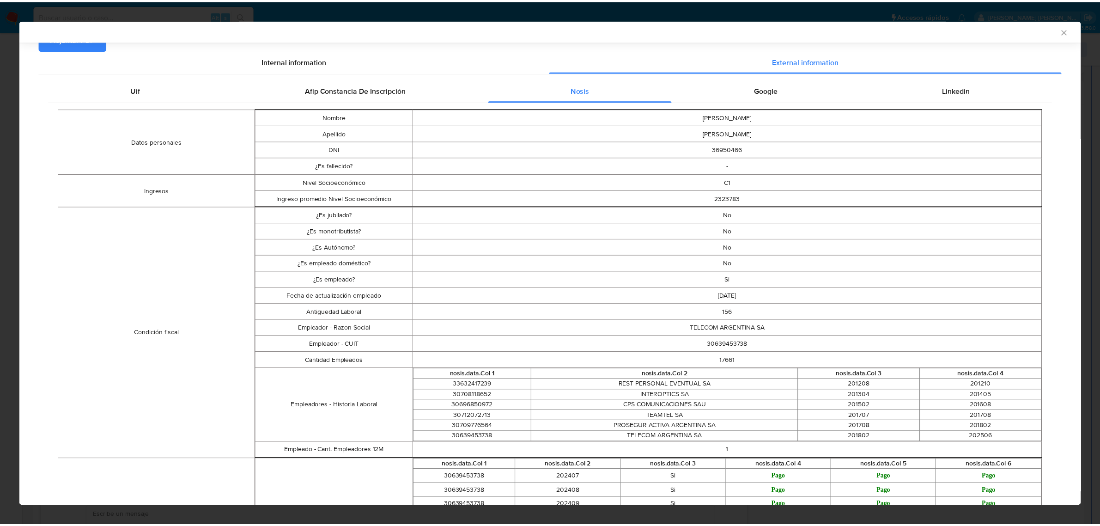
scroll to position [114, 0]
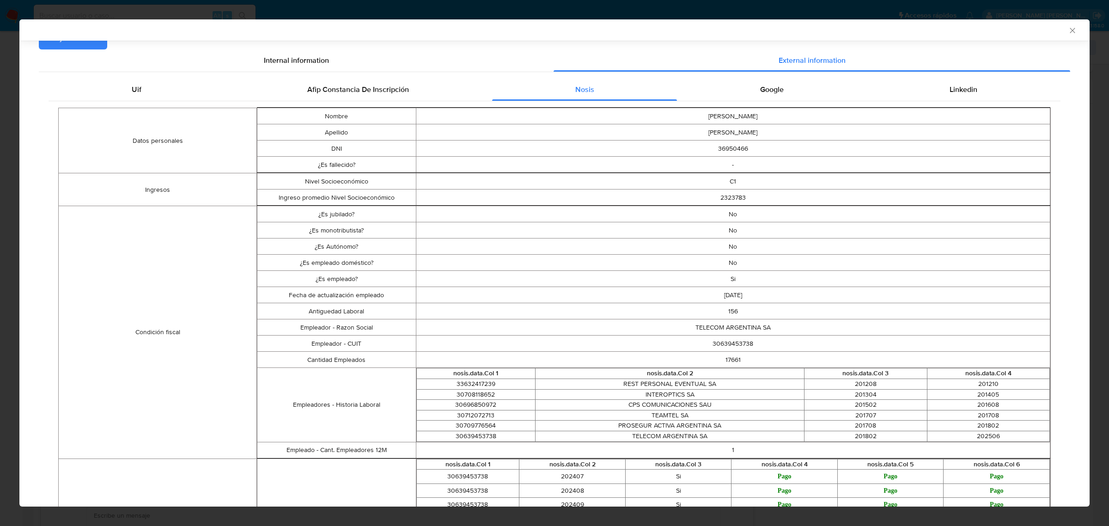
click at [734, 345] on td "30639453738" at bounding box center [733, 343] width 634 height 16
copy td "30639453738"
click at [1069, 29] on icon "Cerrar ventana" at bounding box center [1071, 30] width 5 height 5
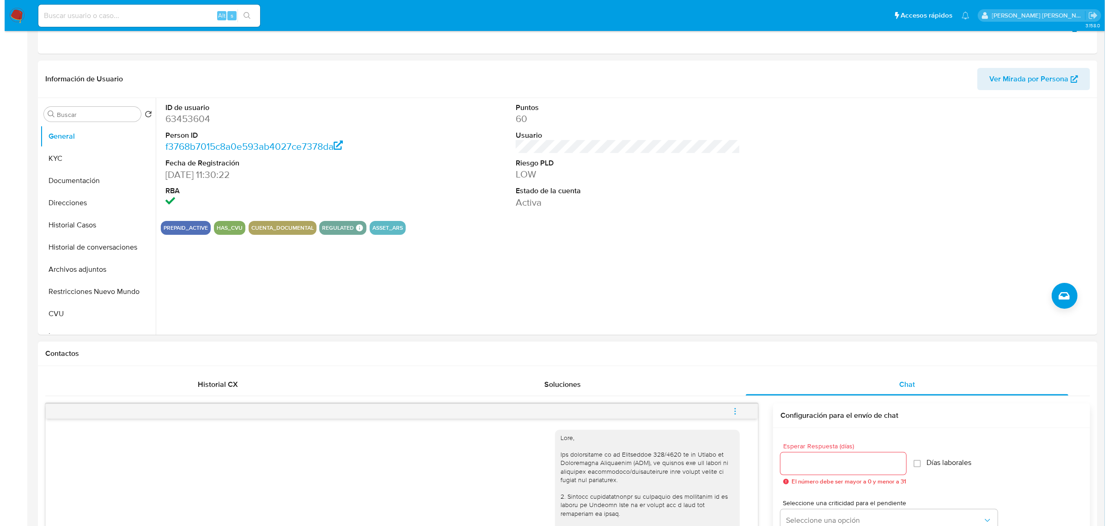
scroll to position [346, 0]
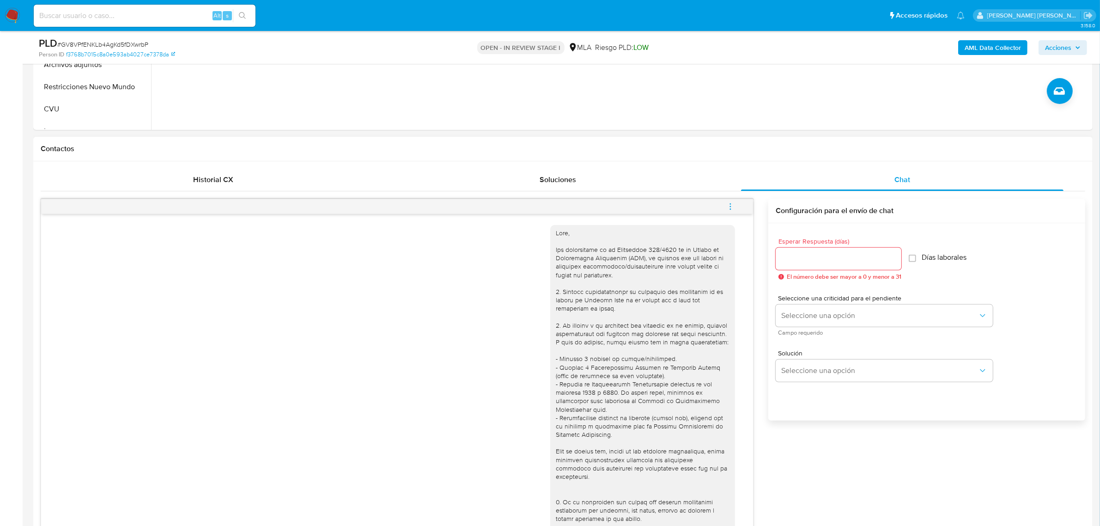
click at [730, 206] on icon "menu-action" at bounding box center [730, 206] width 8 height 8
click at [665, 205] on li "Abrir gestor de archivos" at bounding box center [667, 206] width 95 height 17
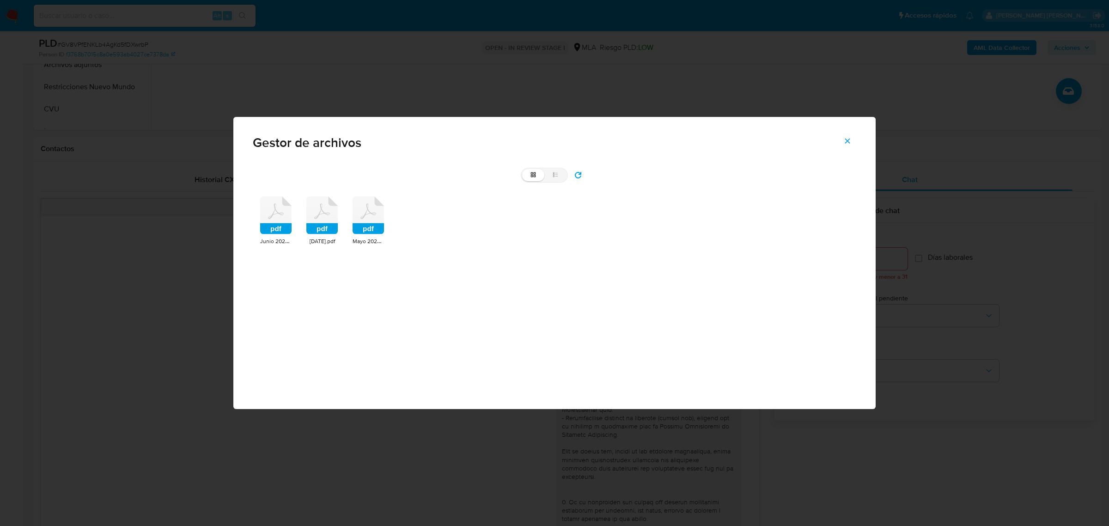
click at [267, 223] on rect at bounding box center [275, 228] width 31 height 11
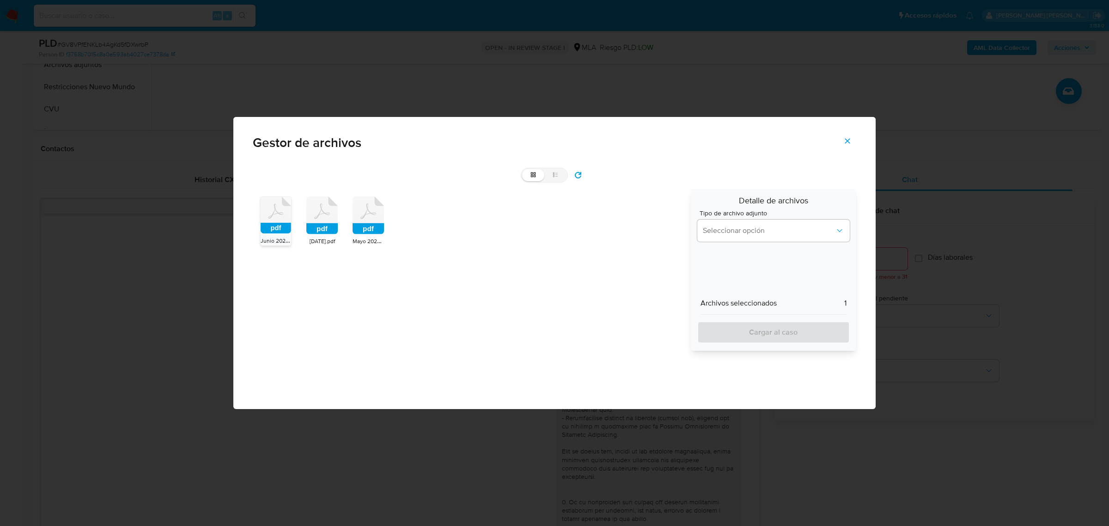
click at [315, 218] on icon at bounding box center [322, 211] width 16 height 15
click at [361, 226] on rect at bounding box center [367, 228] width 31 height 11
click at [732, 230] on span "Seleccionar opción" at bounding box center [769, 230] width 132 height 9
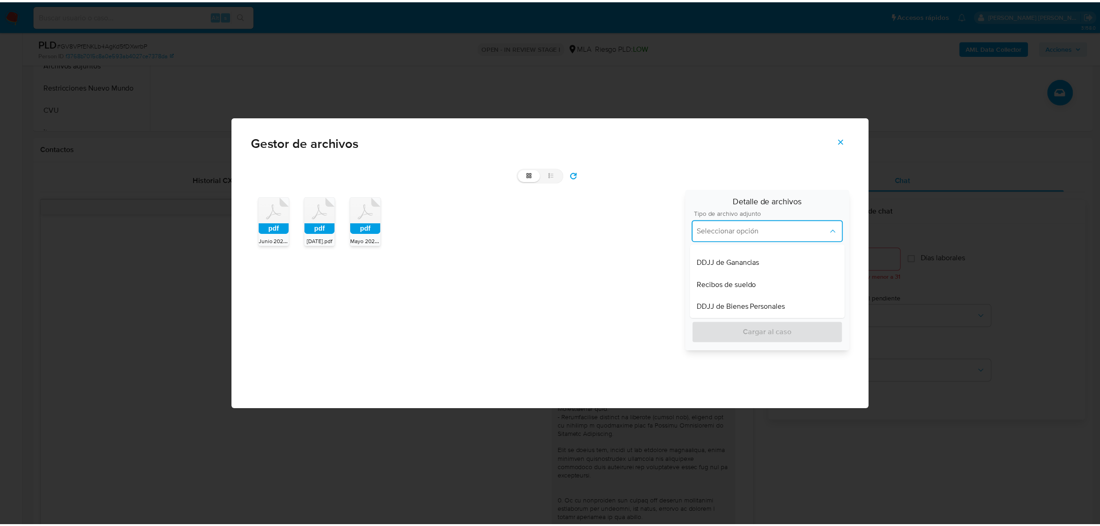
scroll to position [231, 0]
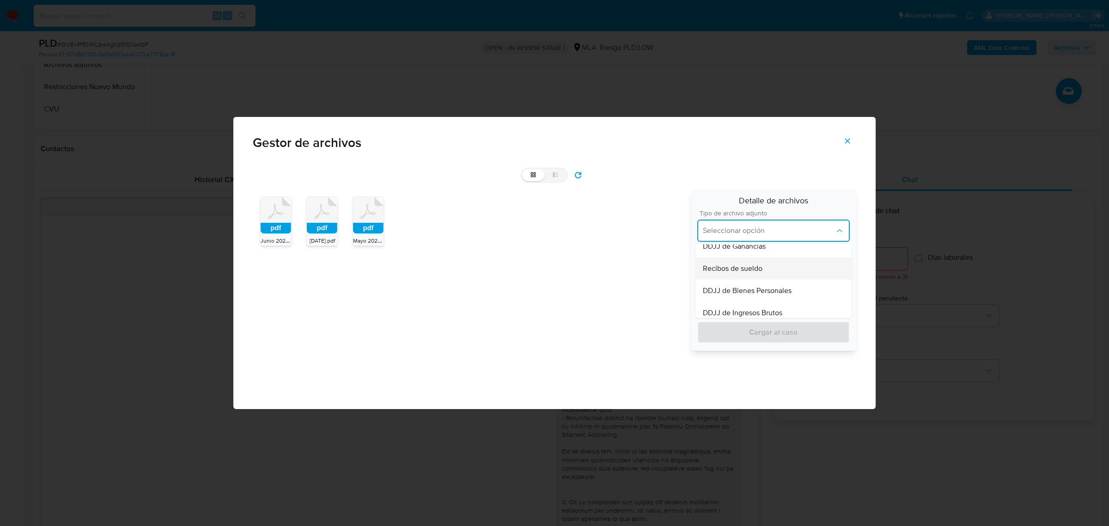
click at [741, 271] on span "Recibos de sueldo" at bounding box center [733, 268] width 60 height 9
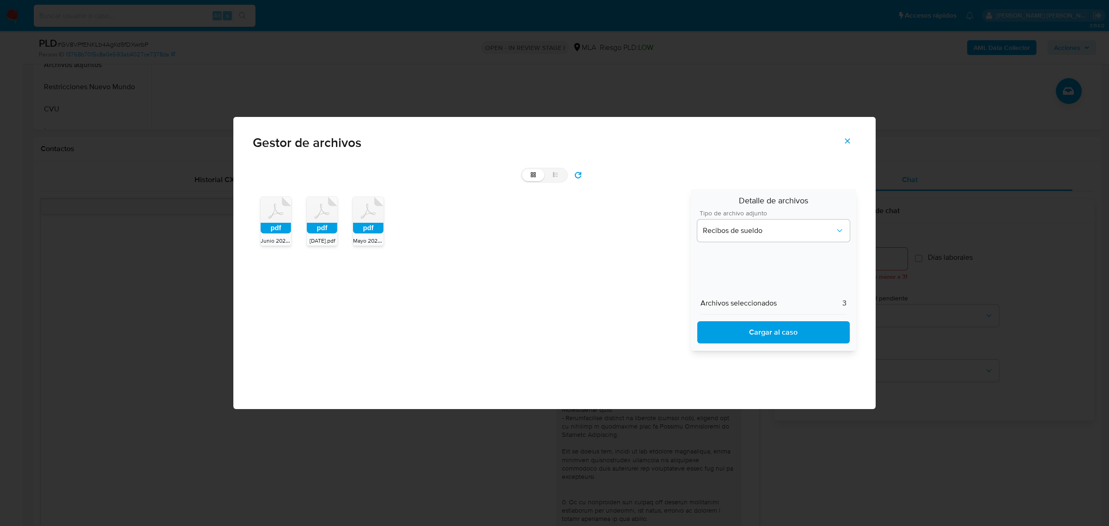
click at [760, 333] on span "Cargar al caso" at bounding box center [773, 332] width 128 height 20
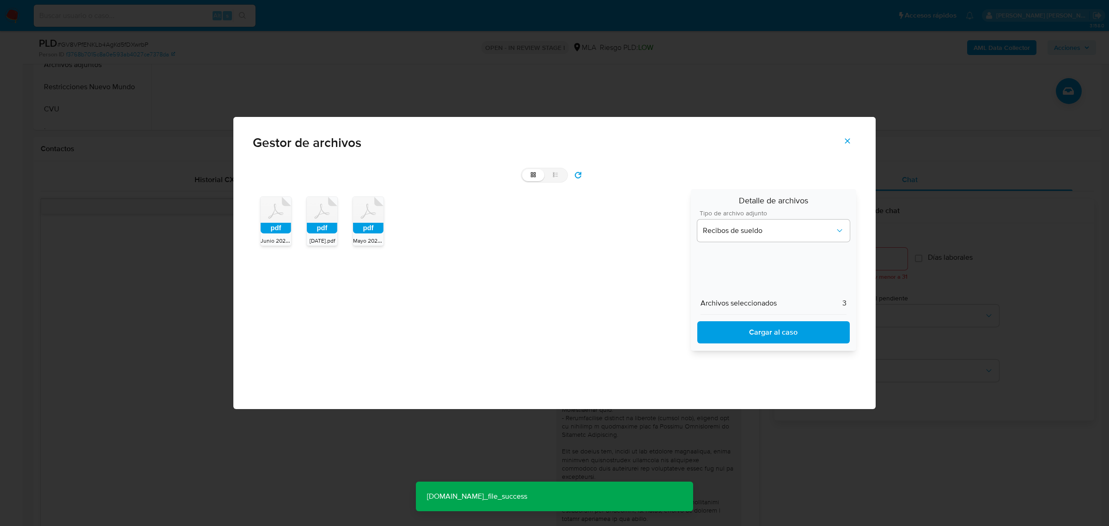
click at [849, 145] on icon "Cerrar" at bounding box center [847, 141] width 8 height 8
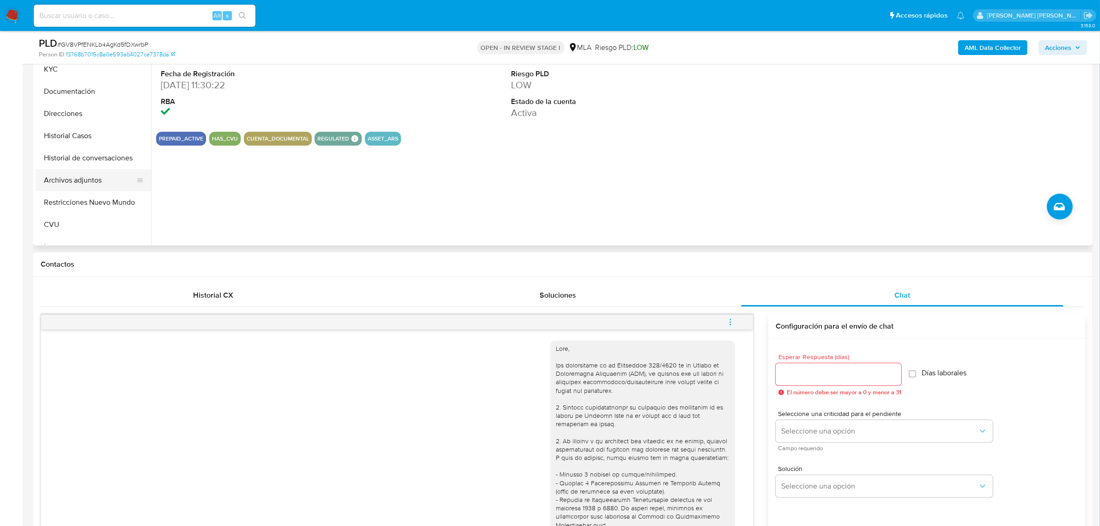
click at [80, 184] on button "Archivos adjuntos" at bounding box center [90, 180] width 108 height 22
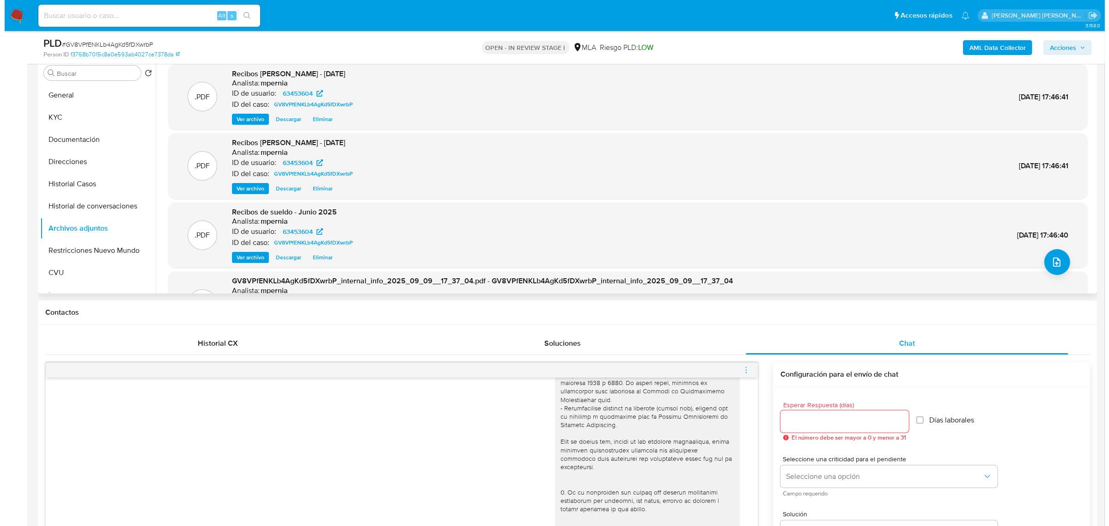
scroll to position [115, 0]
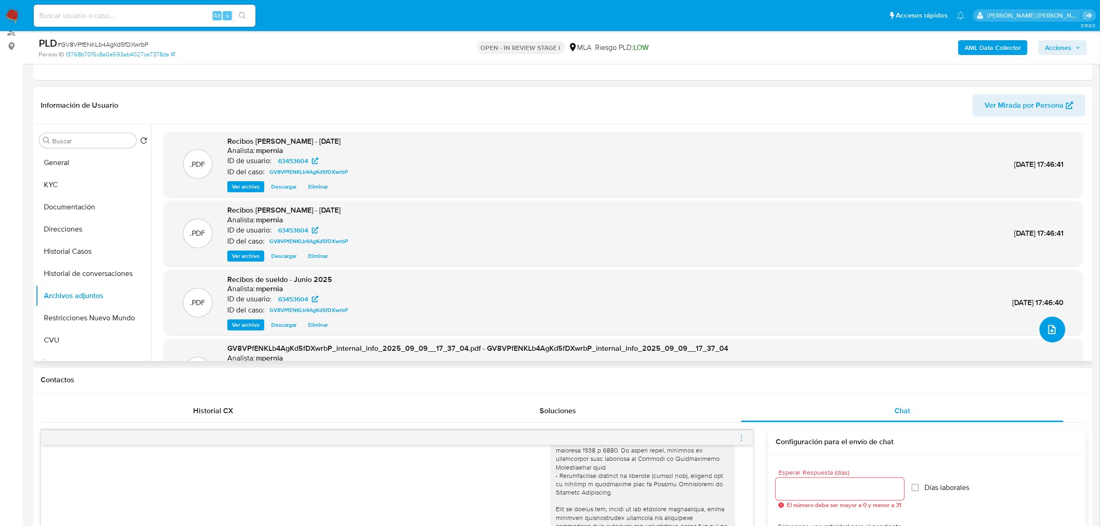
click at [1051, 328] on icon "upload-file" at bounding box center [1051, 329] width 11 height 11
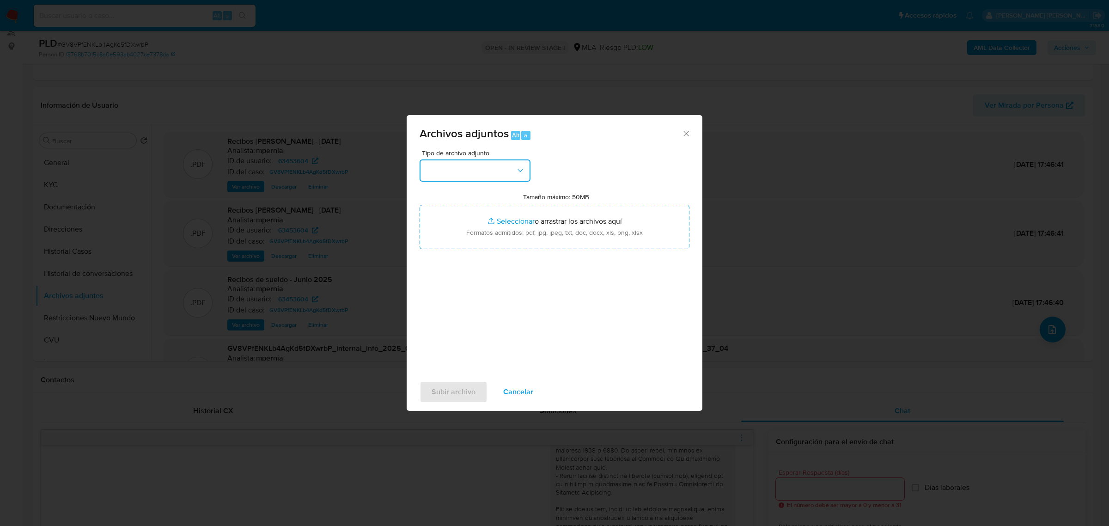
click at [479, 166] on button "button" at bounding box center [474, 170] width 111 height 22
drag, startPoint x: 463, startPoint y: 266, endPoint x: 326, endPoint y: 269, distance: 137.7
click at [462, 266] on div "OTROS" at bounding box center [472, 257] width 94 height 22
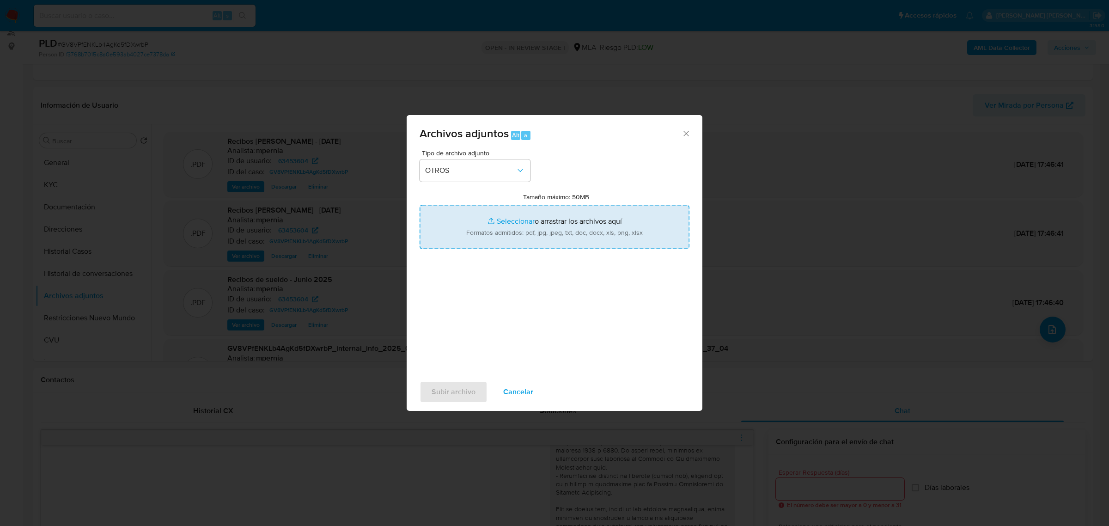
type input "C:\fakepath\Movimientos-Aladdin-63453604.xlsx"
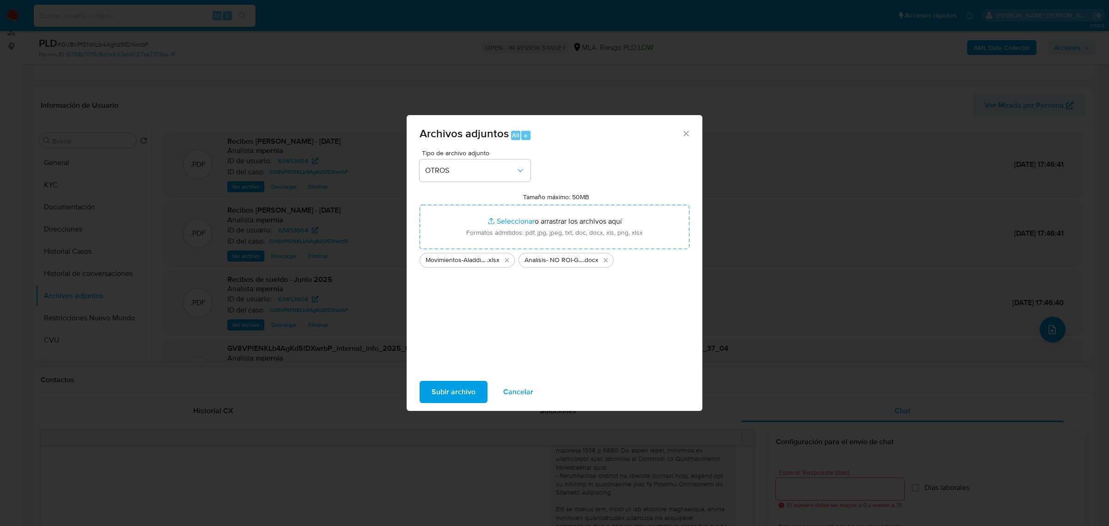
click at [446, 387] on span "Subir archivo" at bounding box center [453, 392] width 44 height 20
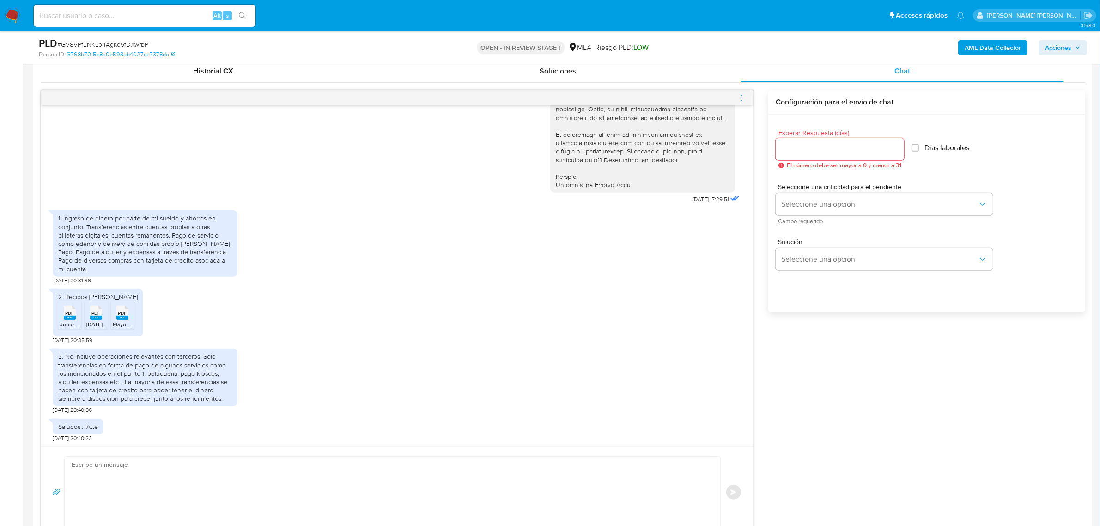
scroll to position [577, 0]
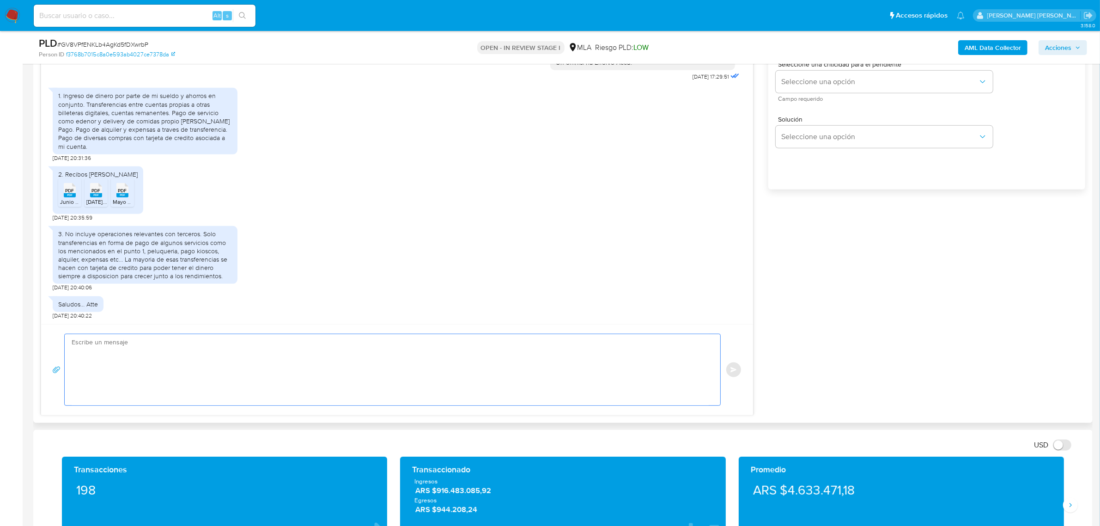
click at [124, 349] on textarea at bounding box center [390, 369] width 637 height 71
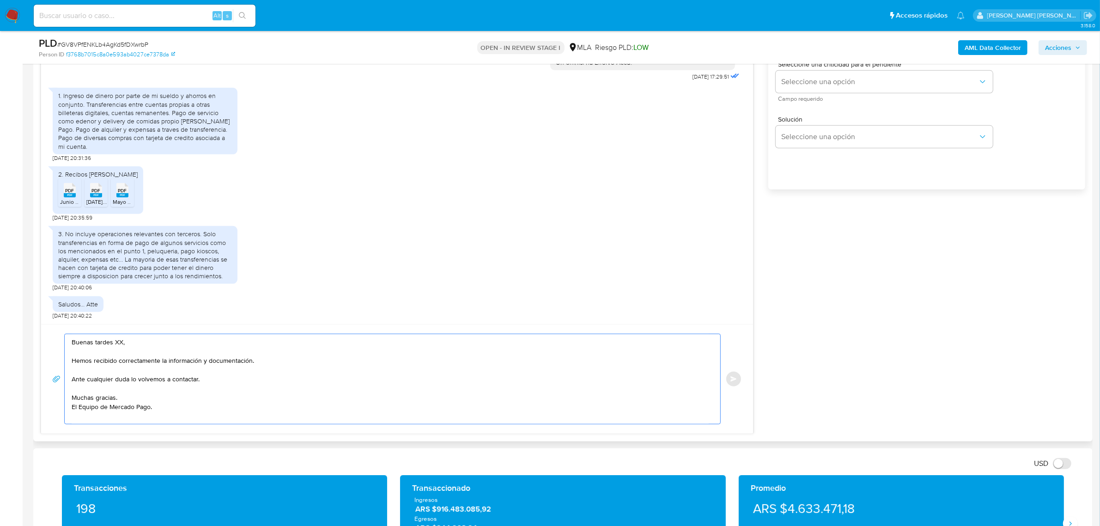
click at [118, 344] on textarea "Buenas tardes XX, Hemos recibido correctamente la información y documentación. …" at bounding box center [390, 379] width 637 height 90
paste textarea "Alexander Ismael"
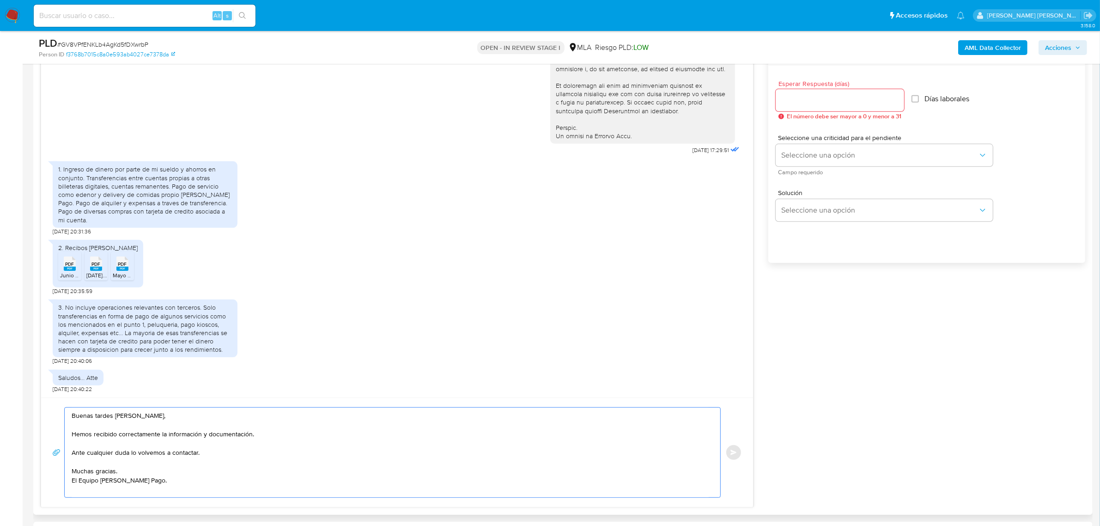
scroll to position [404, 0]
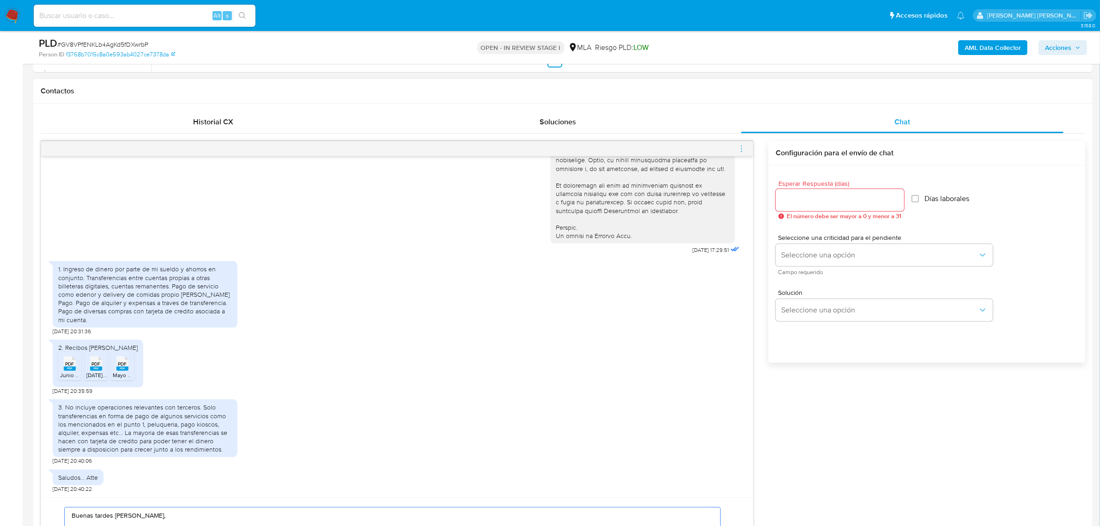
type textarea "Buenas tardes Alexander Ismael, Hemos recibido correctamente la información y d…"
click at [821, 200] on input "Esperar Respuesta (días)" at bounding box center [839, 200] width 128 height 12
type input "0"
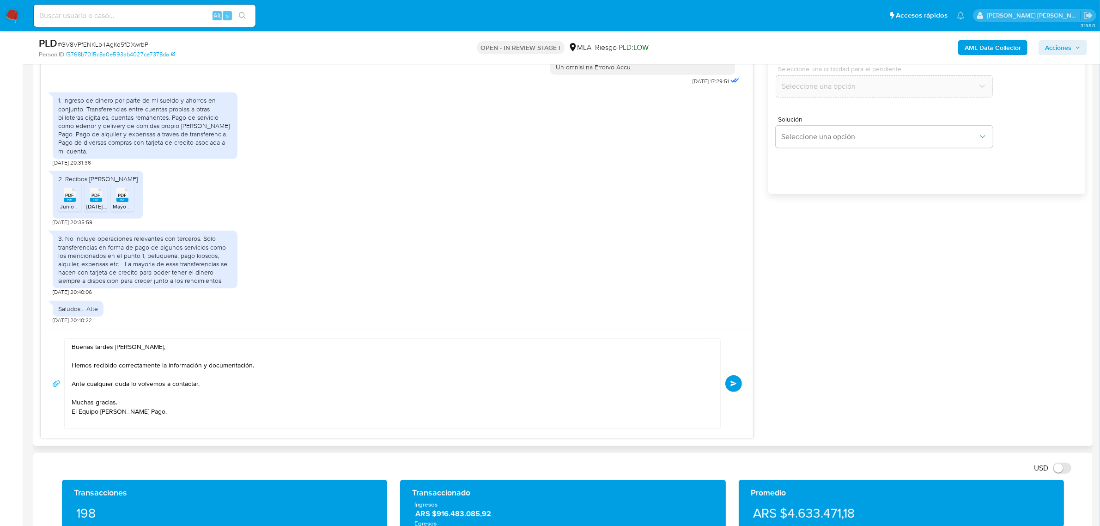
scroll to position [577, 0]
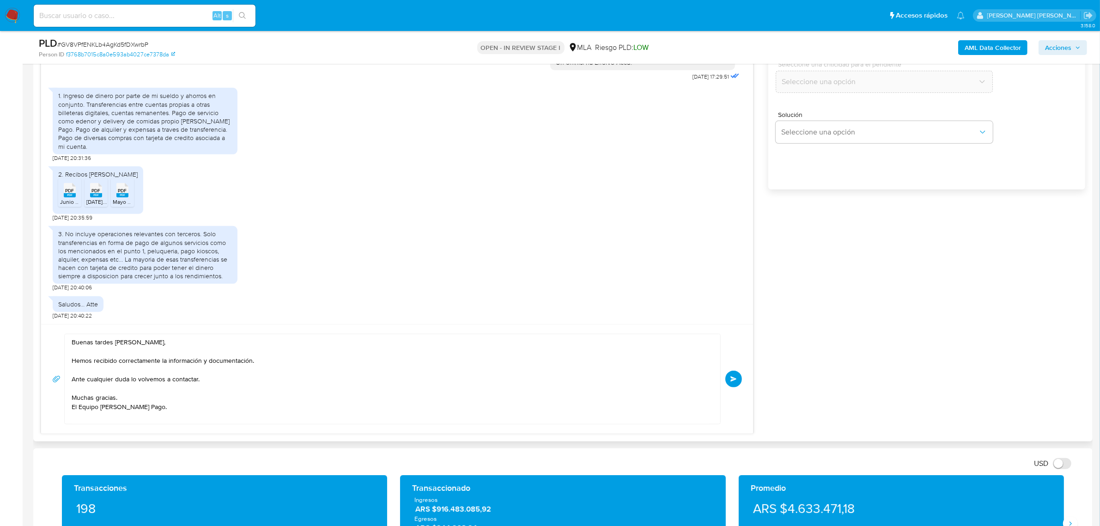
click at [729, 378] on button "Enviar" at bounding box center [733, 378] width 17 height 17
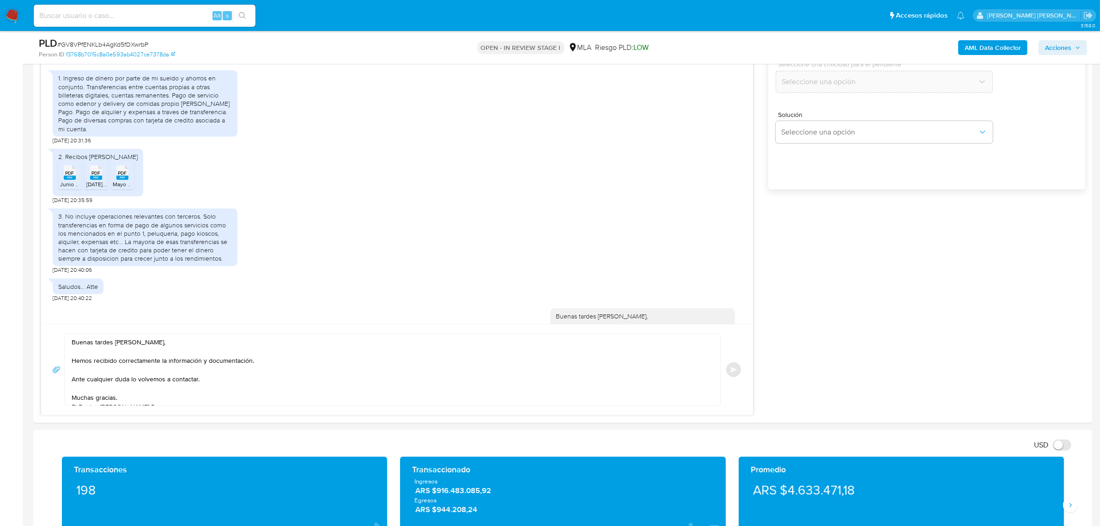
scroll to position [530, 0]
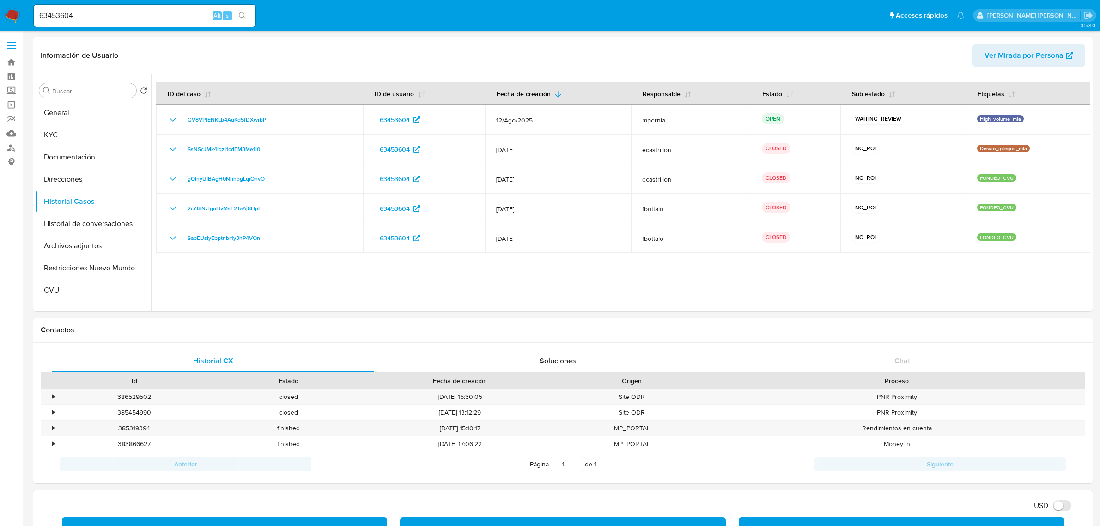
select select "10"
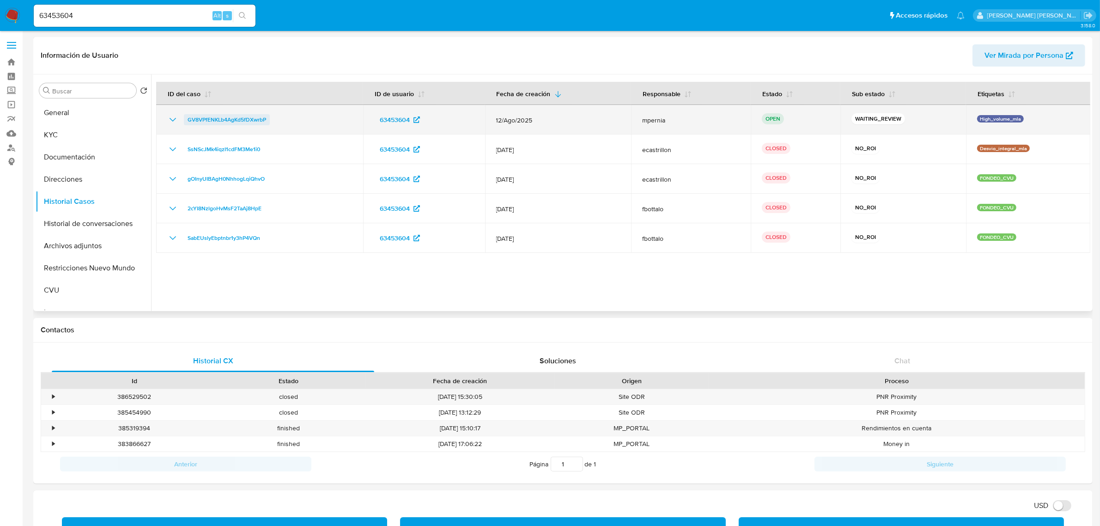
drag, startPoint x: 273, startPoint y: 117, endPoint x: 188, endPoint y: 117, distance: 85.0
click at [188, 117] on div "GV8VPfENKLb4AgKd5fDXwrbP" at bounding box center [259, 119] width 185 height 11
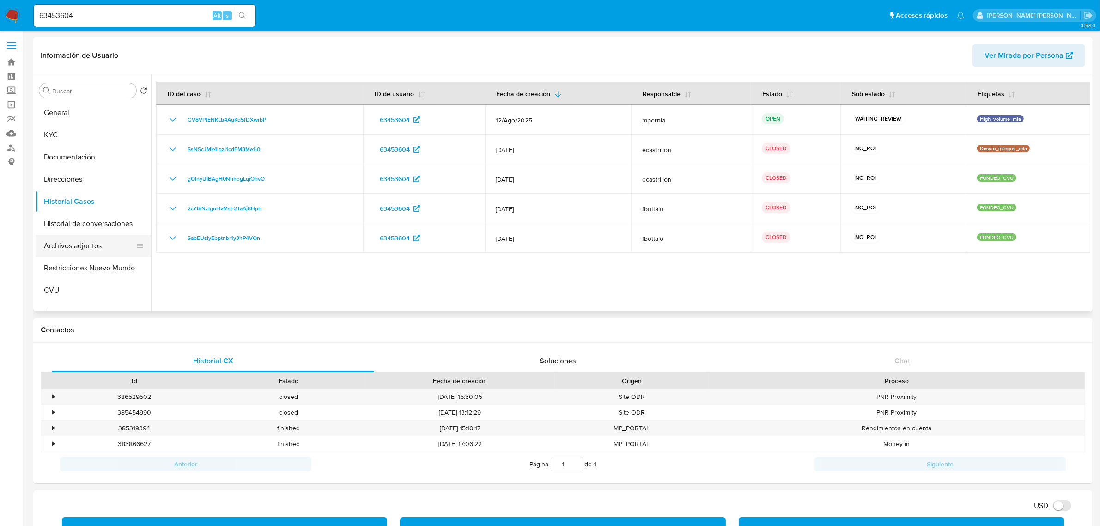
click at [65, 250] on button "Archivos adjuntos" at bounding box center [90, 246] width 108 height 22
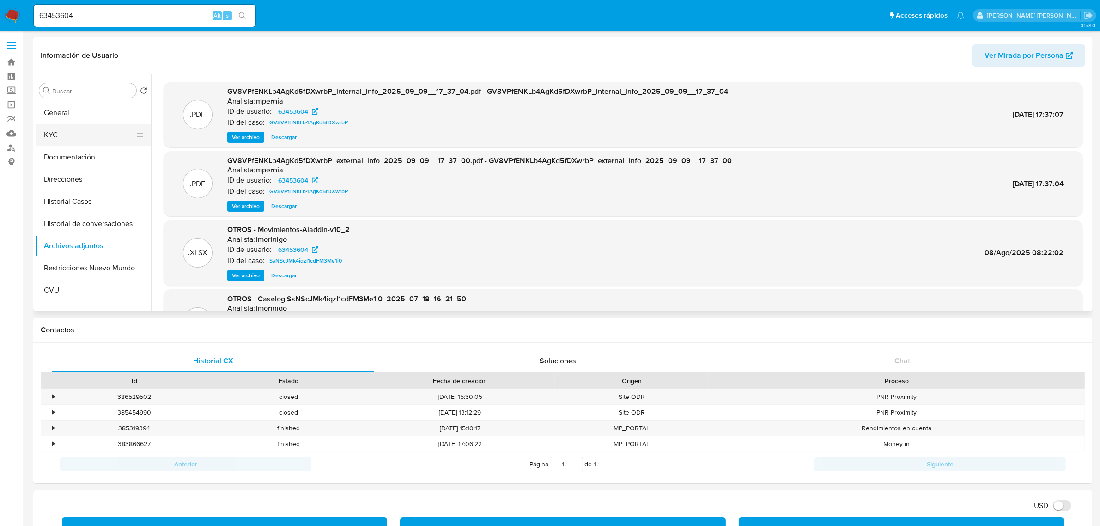
click at [73, 130] on button "KYC" at bounding box center [90, 135] width 108 height 22
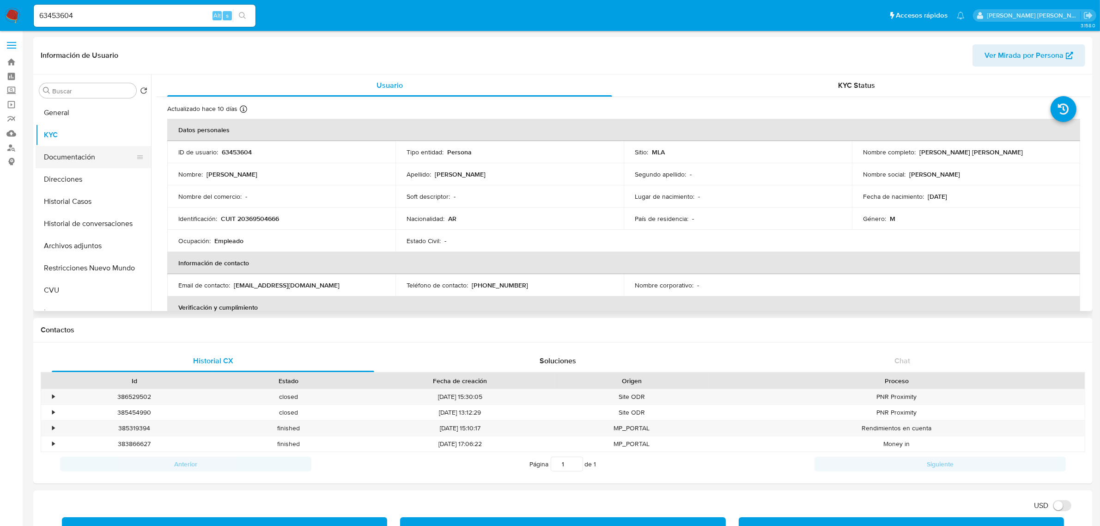
click at [60, 158] on button "Documentación" at bounding box center [90, 157] width 108 height 22
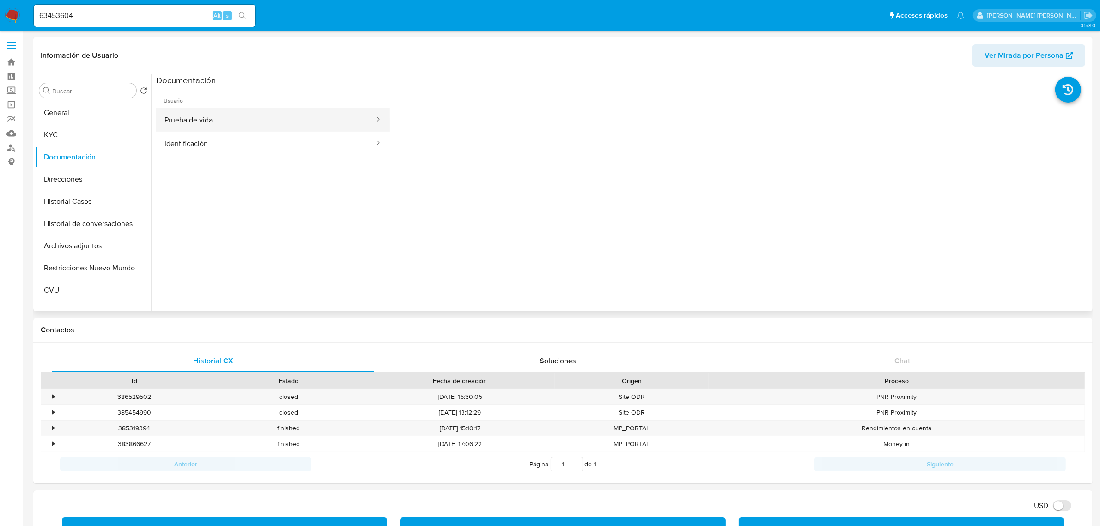
click at [232, 120] on button "Prueba de vida" at bounding box center [265, 120] width 219 height 24
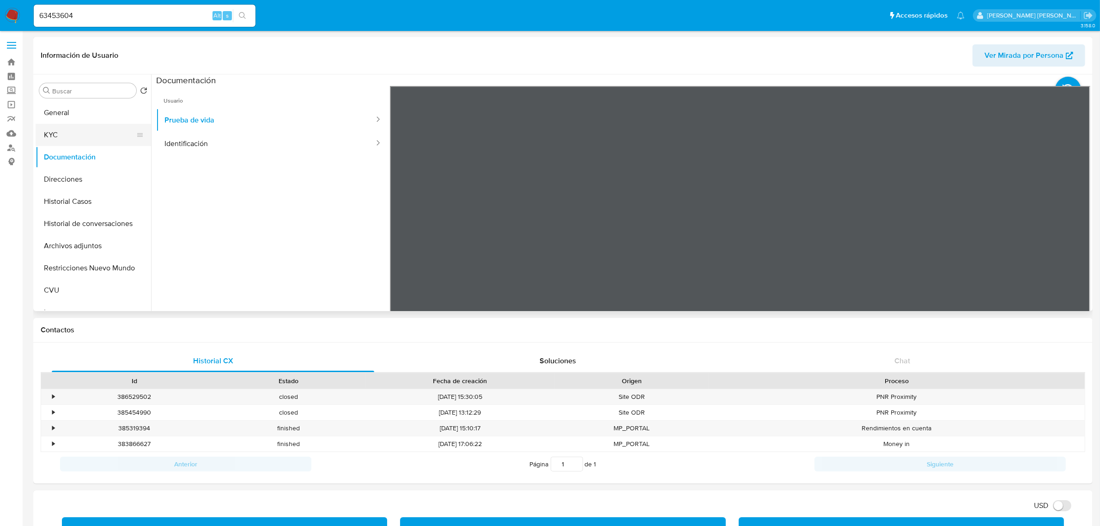
click at [56, 140] on button "KYC" at bounding box center [90, 135] width 108 height 22
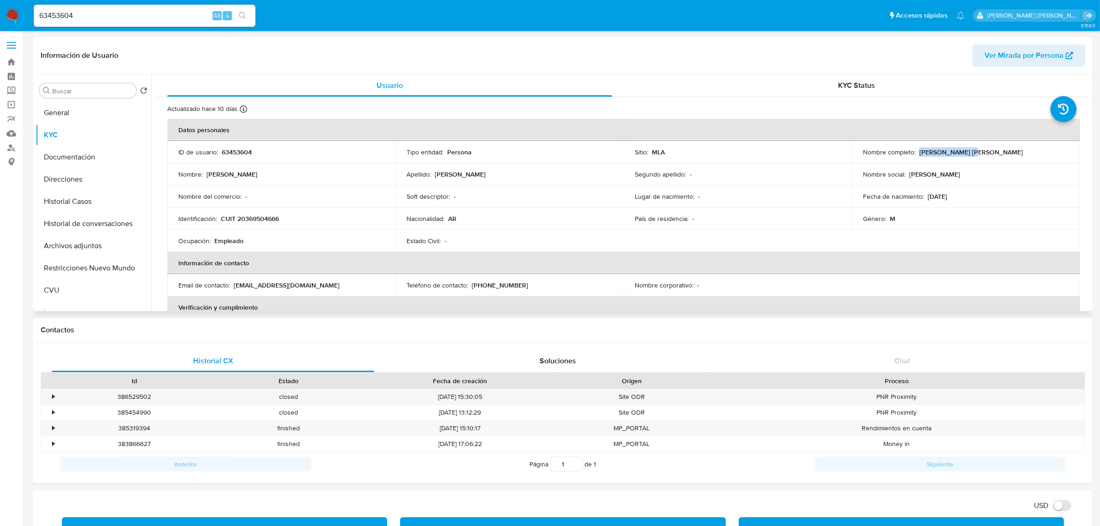
drag, startPoint x: 915, startPoint y: 151, endPoint x: 965, endPoint y: 150, distance: 49.9
click at [965, 150] on div "Nombre completo : Alexander Ismael Gutierrez" at bounding box center [966, 152] width 206 height 8
copy p "[PERSON_NAME]"
click at [85, 201] on button "Historial Casos" at bounding box center [90, 201] width 108 height 22
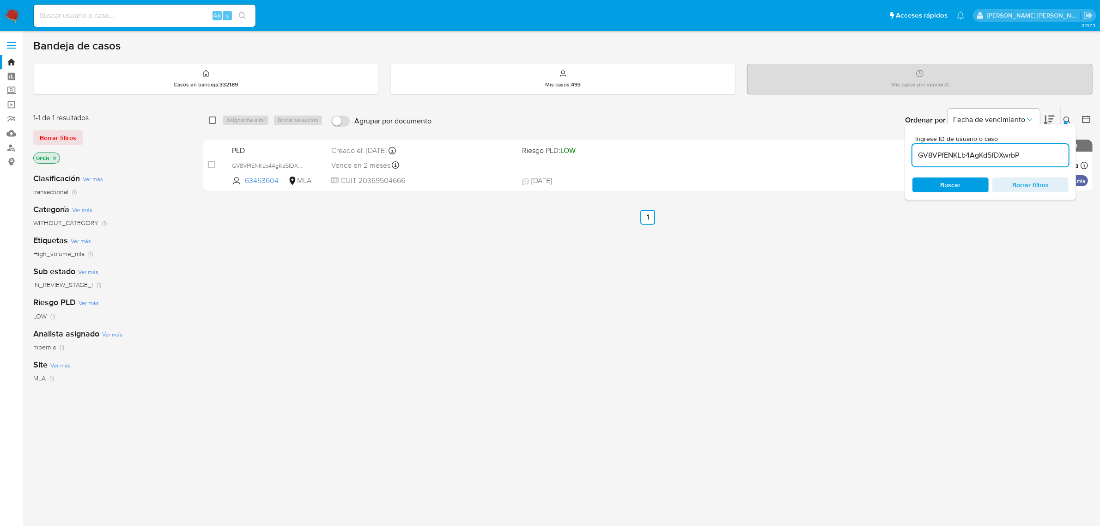
click at [212, 119] on input "checkbox" at bounding box center [212, 119] width 7 height 7
checkbox input "true"
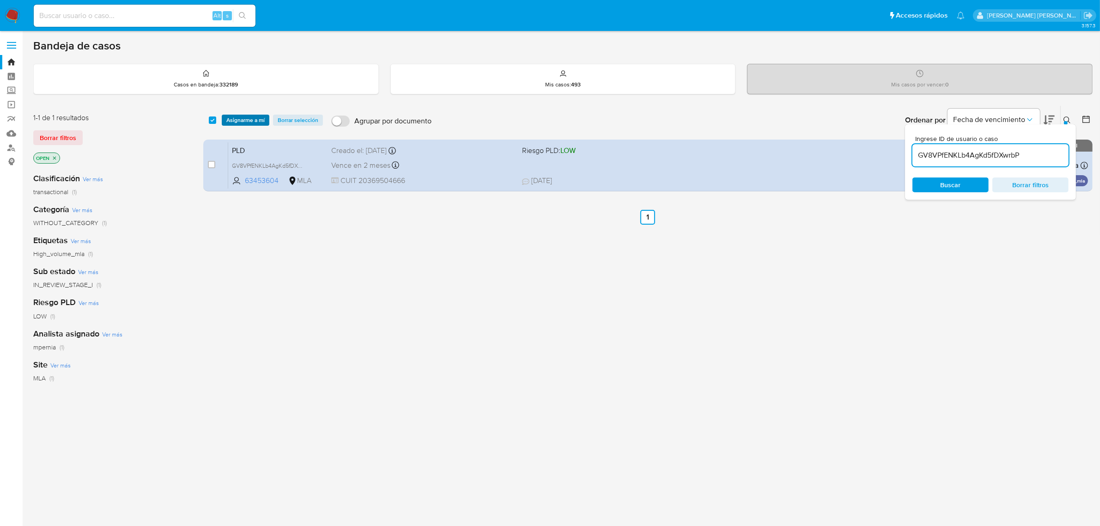
click at [252, 124] on span "Asignarme a mí" at bounding box center [245, 119] width 38 height 9
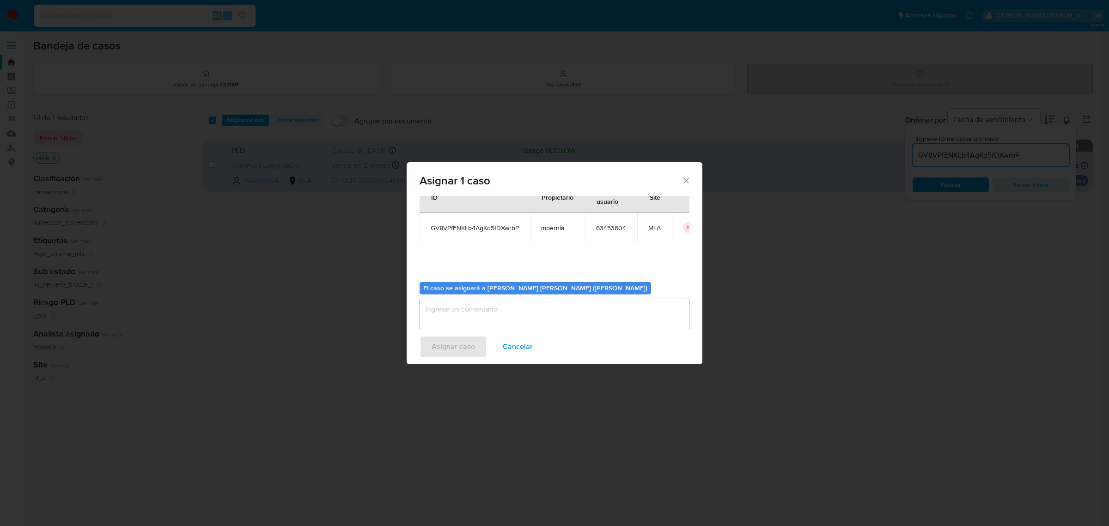
scroll to position [47, 0]
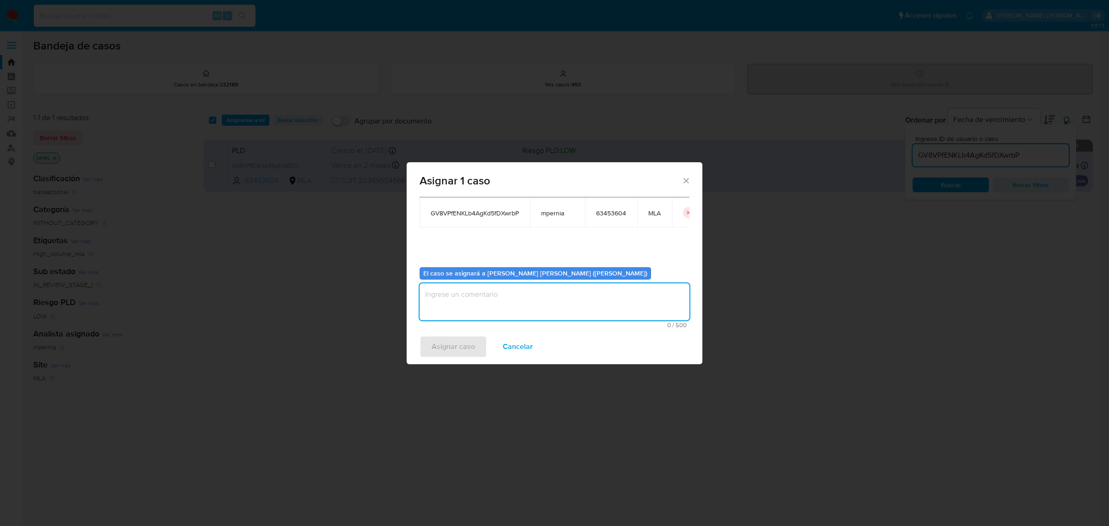
click at [515, 303] on textarea "assign-modal" at bounding box center [554, 301] width 270 height 37
type textarea "-"
click at [465, 350] on span "Asignar caso" at bounding box center [452, 346] width 43 height 20
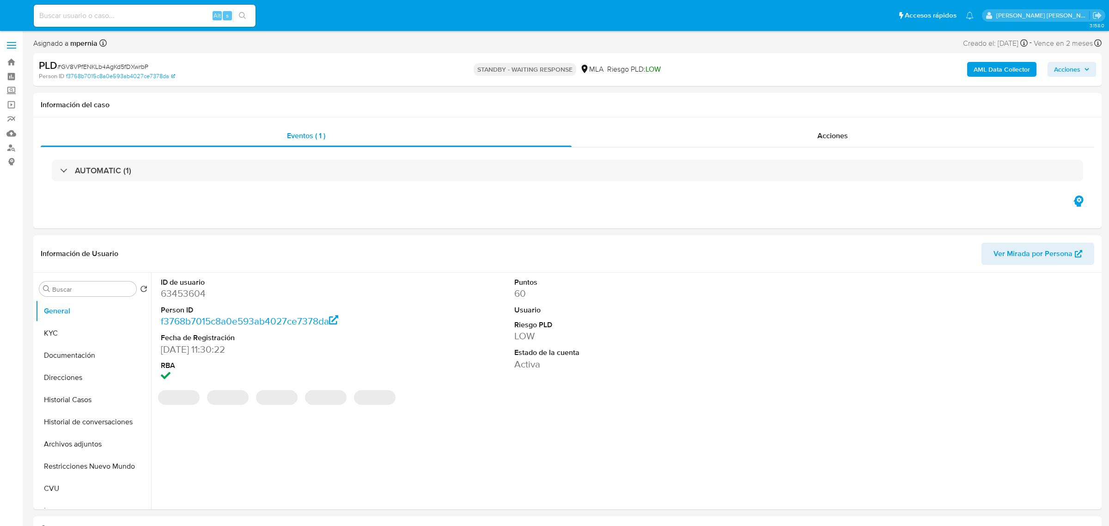
select select "10"
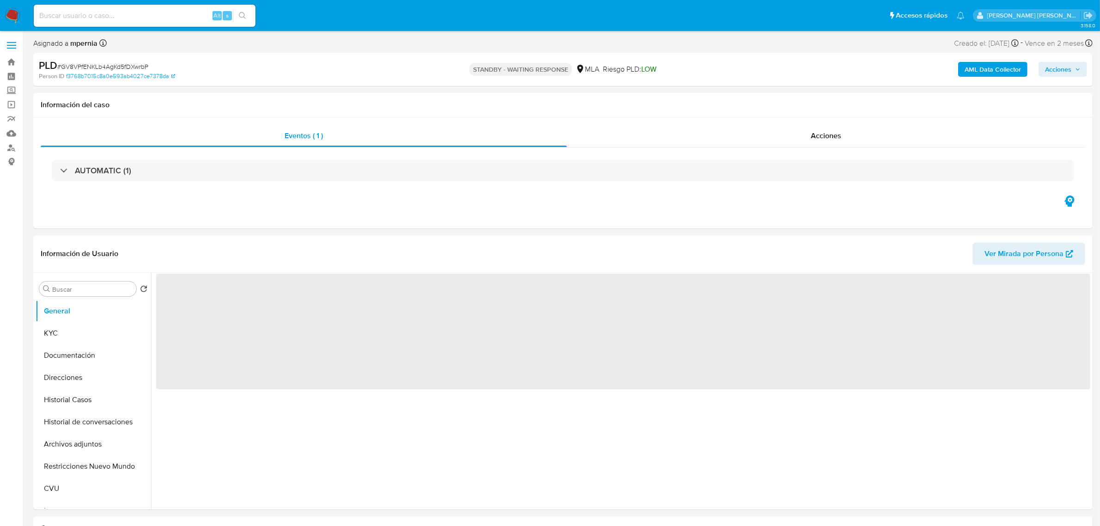
select select "10"
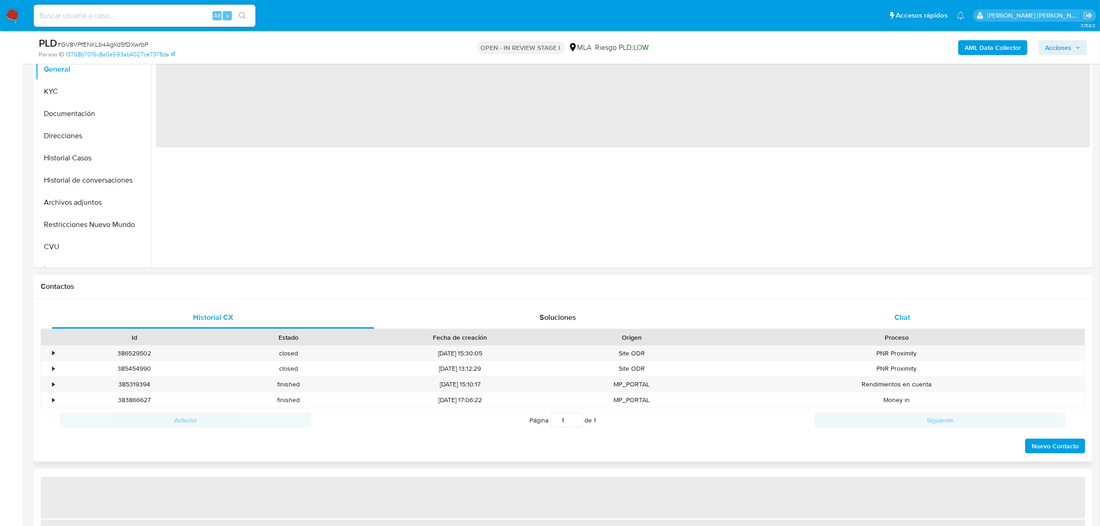
scroll to position [231, 0]
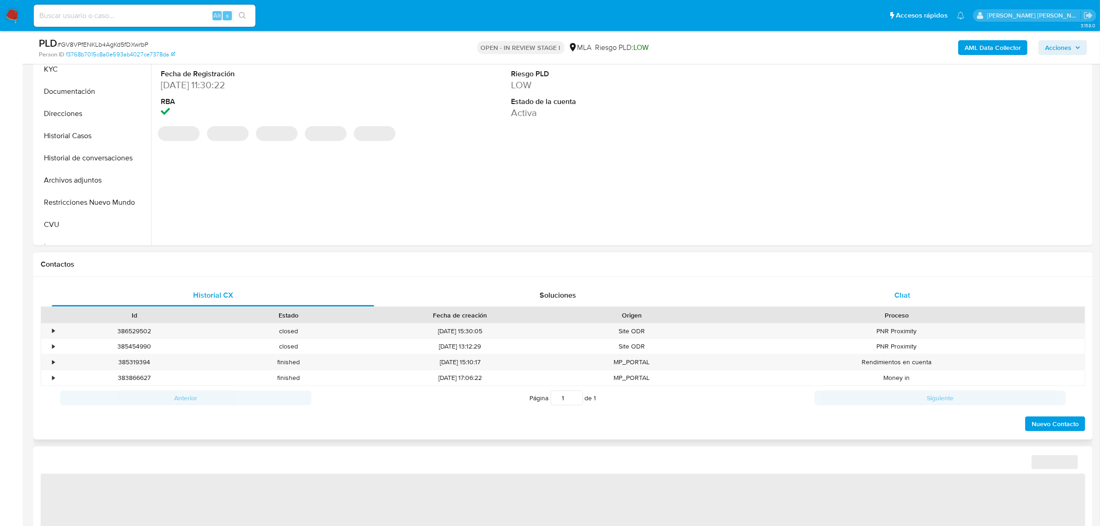
click at [911, 303] on div "Chat" at bounding box center [902, 295] width 322 height 22
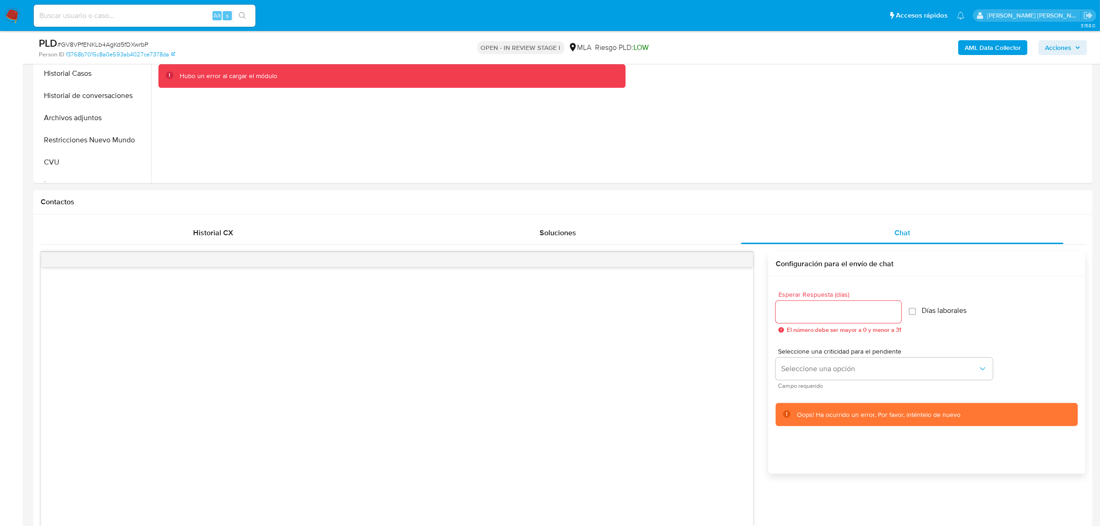
scroll to position [289, 0]
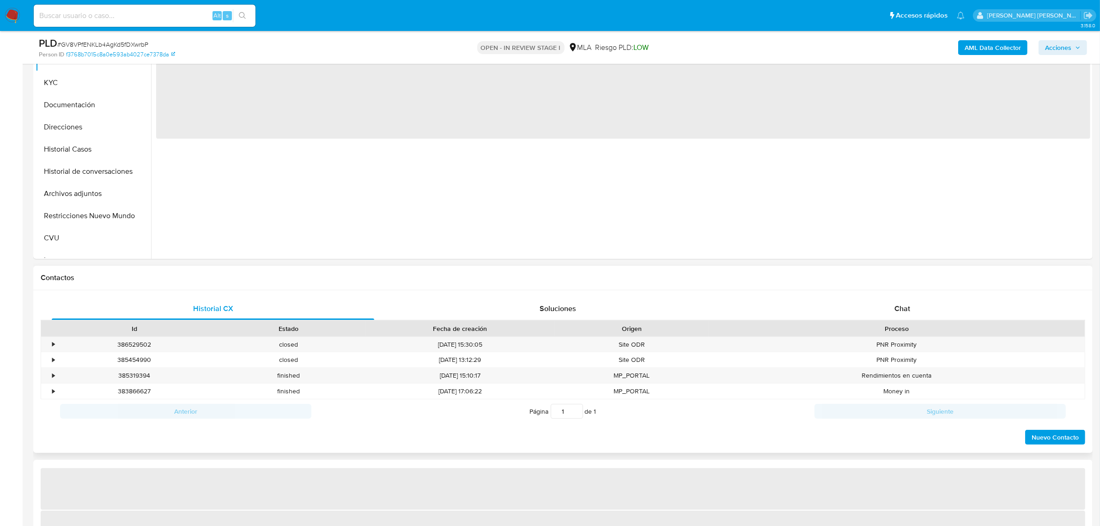
scroll to position [231, 0]
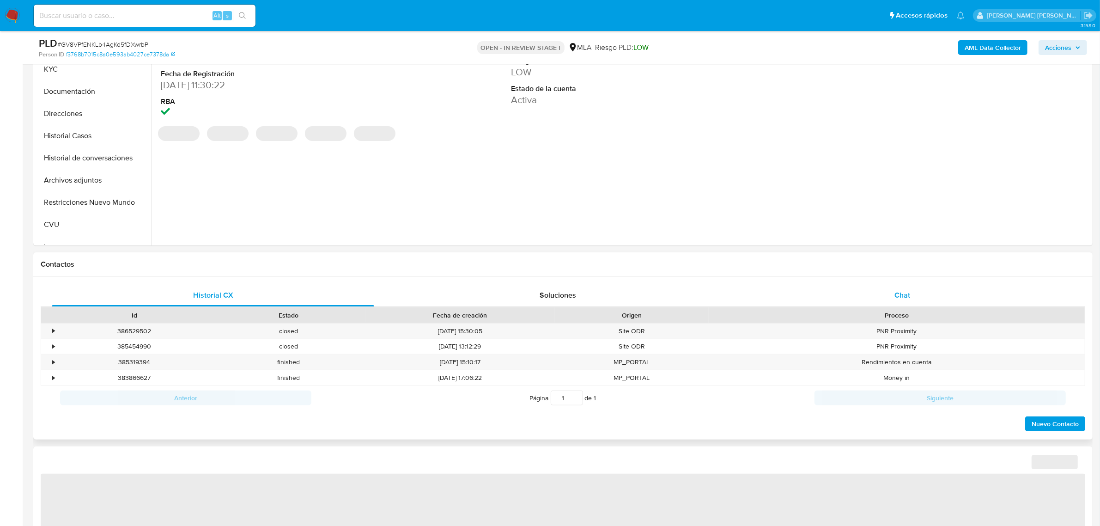
click at [901, 295] on span "Chat" at bounding box center [902, 295] width 16 height 11
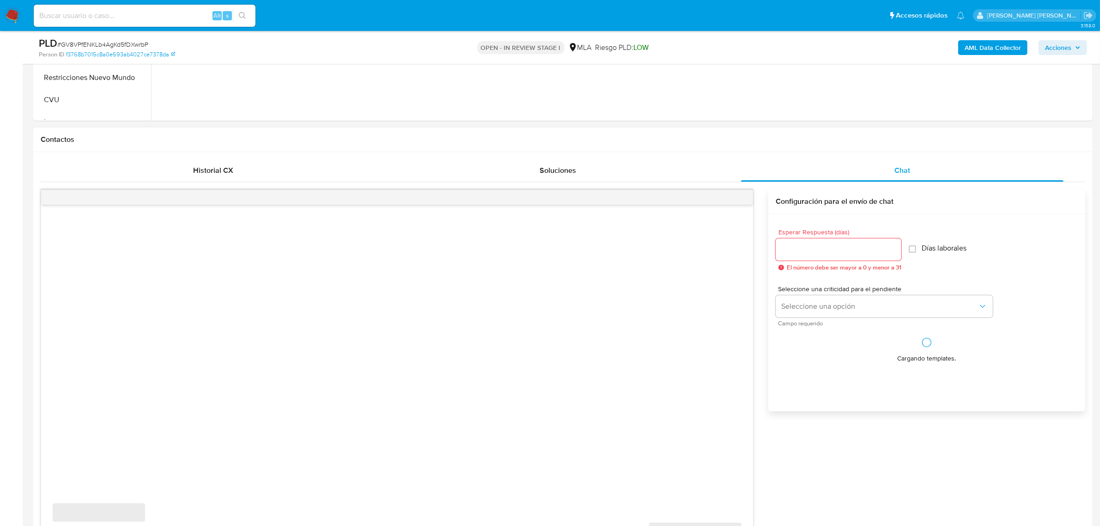
select select "10"
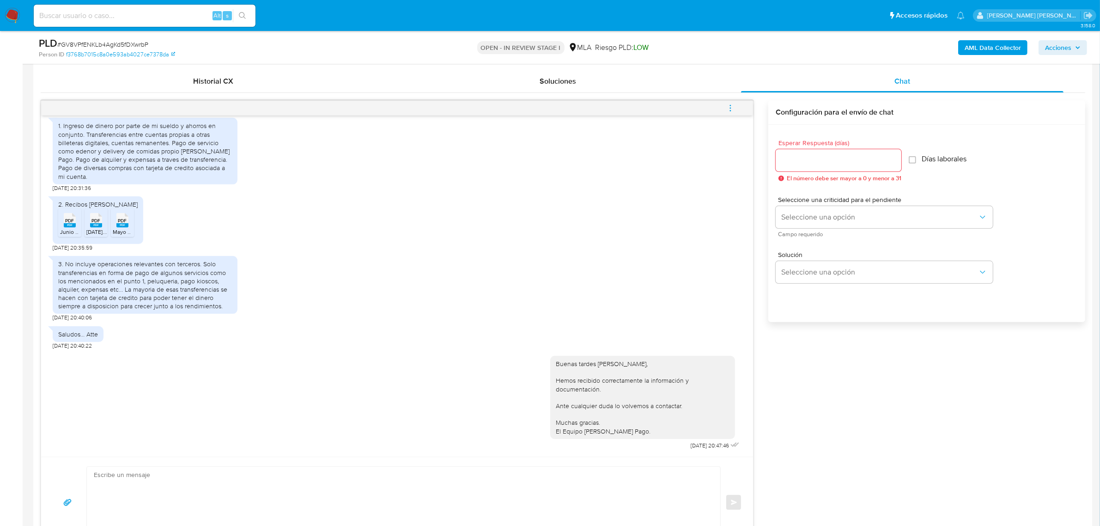
scroll to position [346, 0]
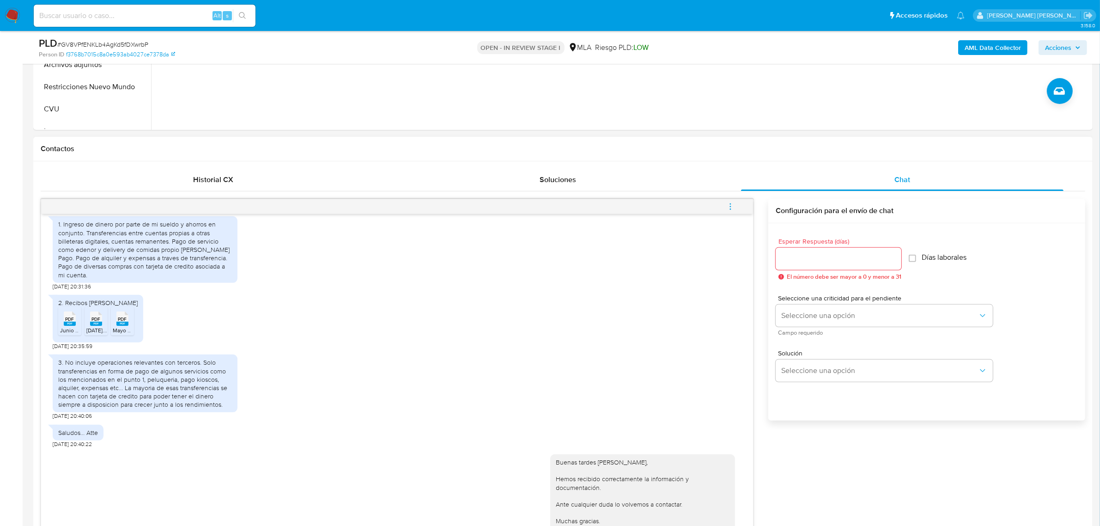
click at [725, 209] on button "menu-action" at bounding box center [730, 206] width 30 height 22
click at [672, 191] on li "Cerrar conversación" at bounding box center [667, 189] width 95 height 17
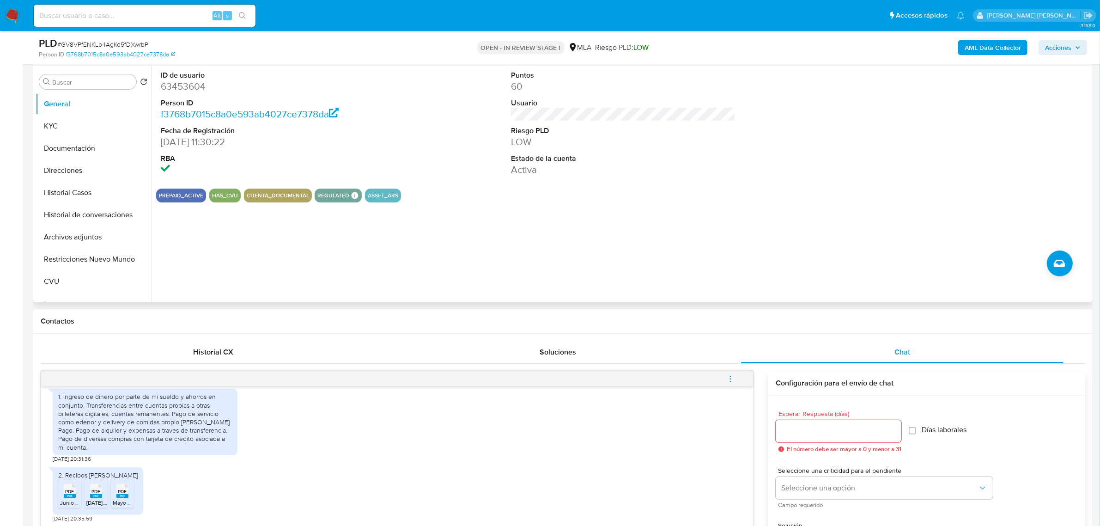
scroll to position [173, 0]
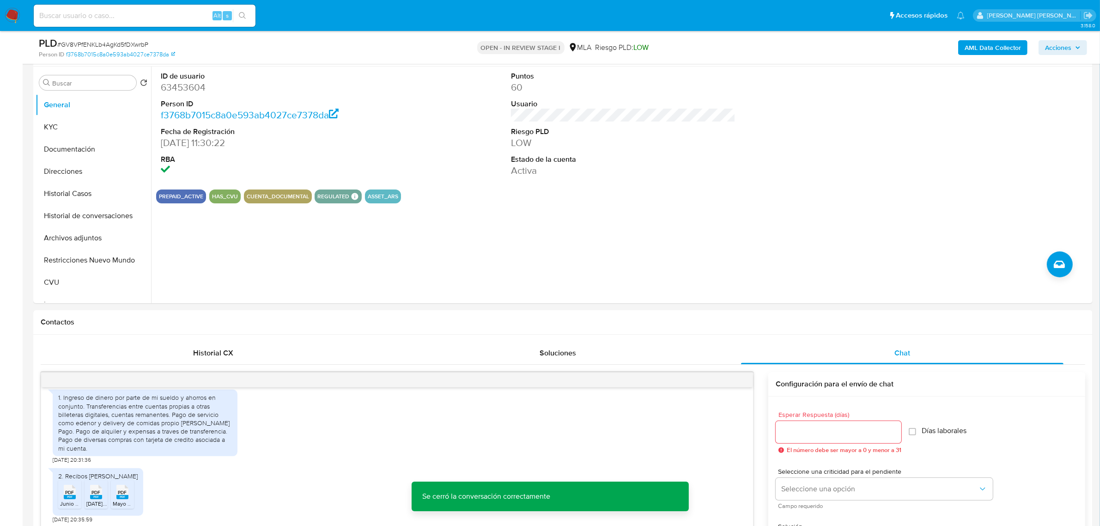
click at [1072, 43] on span "Acciones" at bounding box center [1063, 47] width 36 height 13
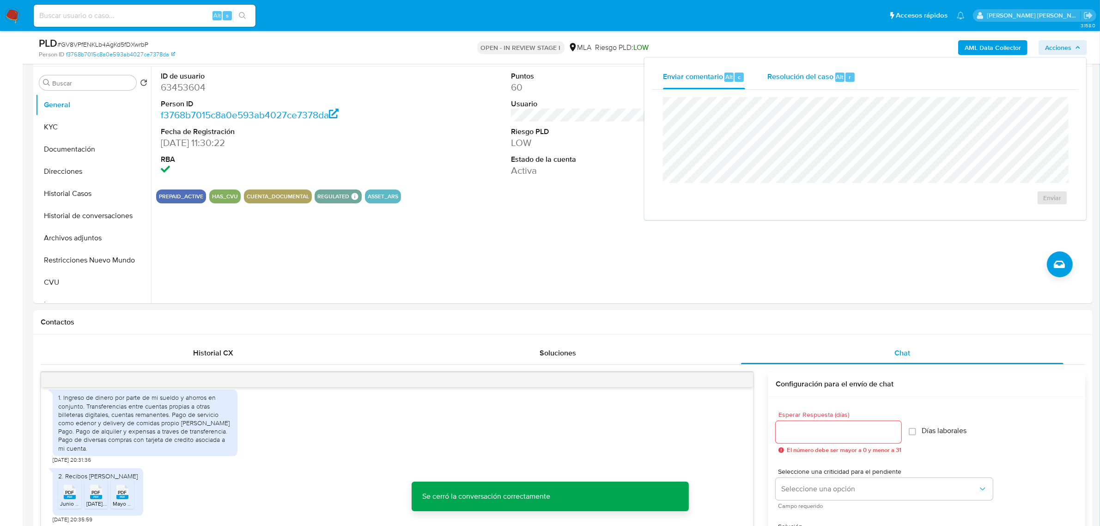
click at [803, 74] on span "Resolución del caso" at bounding box center [800, 76] width 66 height 11
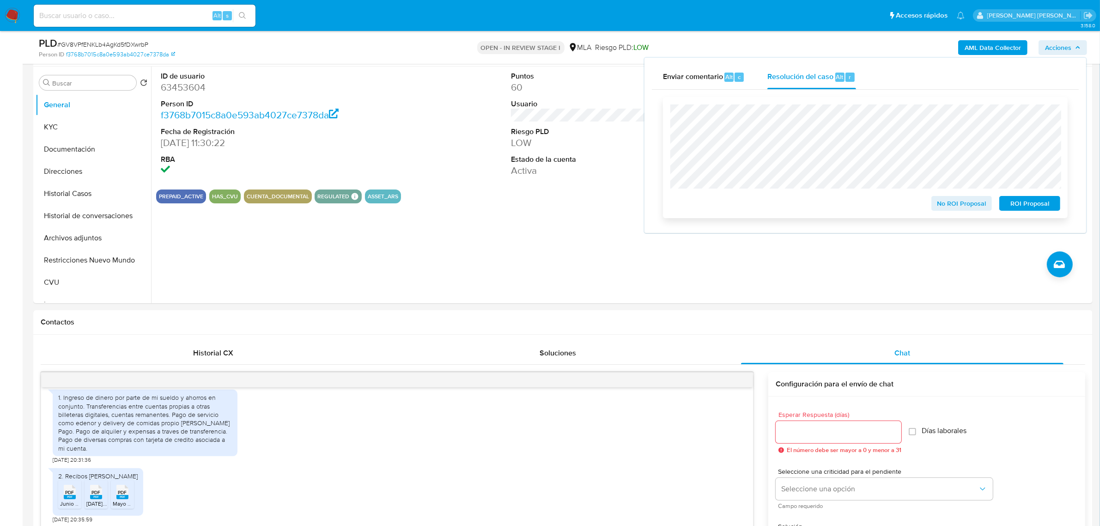
click at [951, 204] on span "No ROI Proposal" at bounding box center [962, 203] width 48 height 13
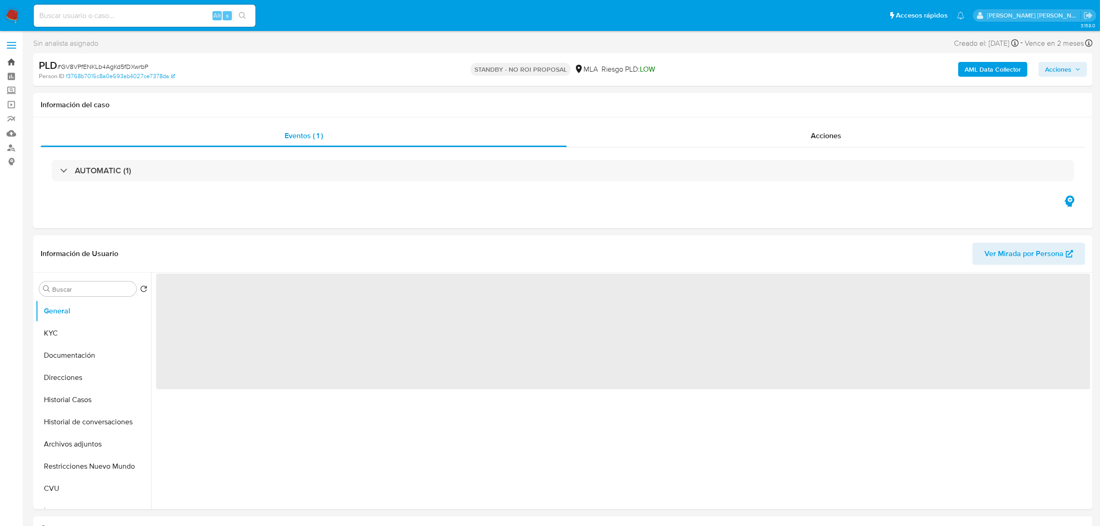
click at [14, 61] on link "Bandeja" at bounding box center [55, 62] width 110 height 14
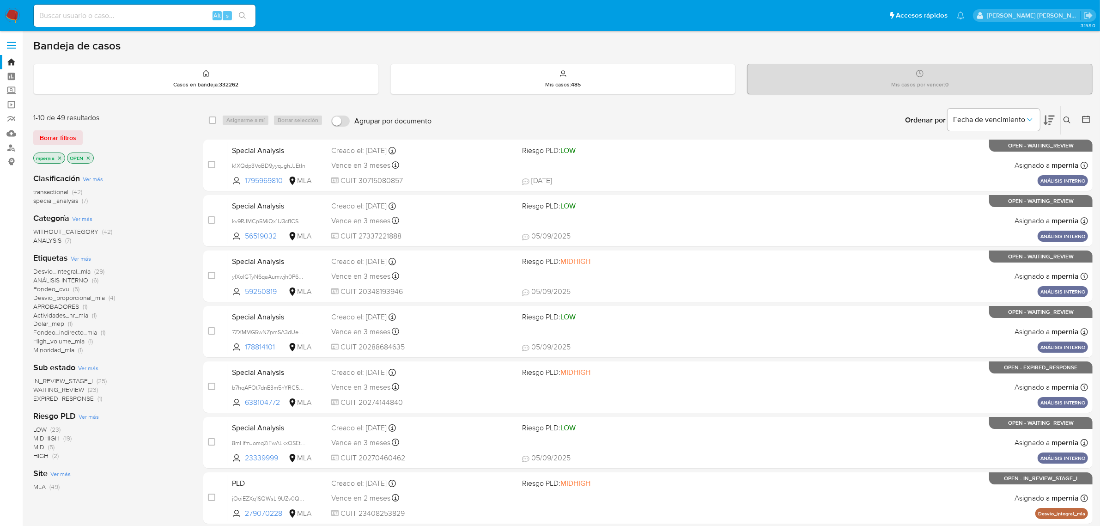
click at [49, 192] on span "transactional" at bounding box center [50, 191] width 35 height 9
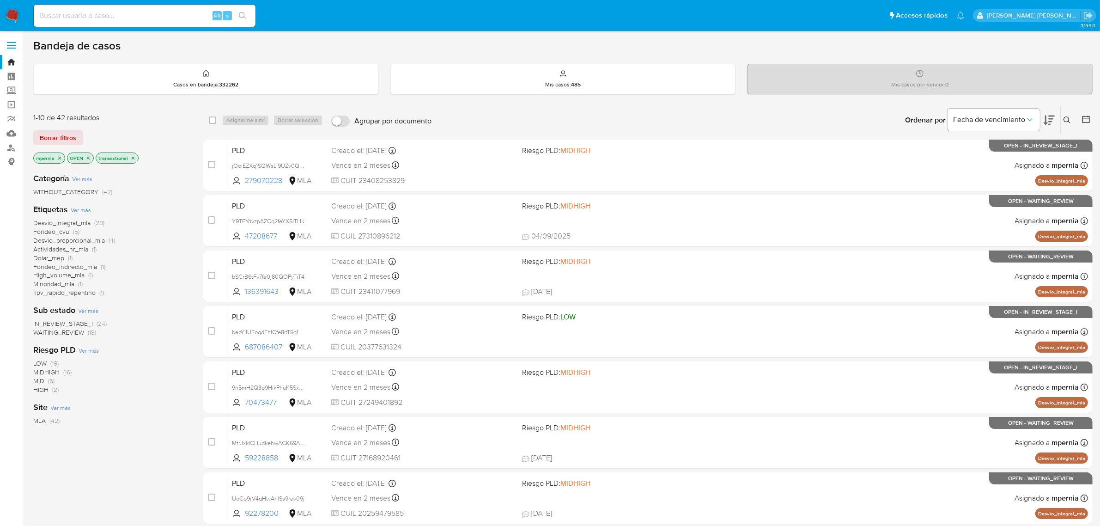
click at [58, 160] on icon "close-filter" at bounding box center [60, 158] width 6 height 6
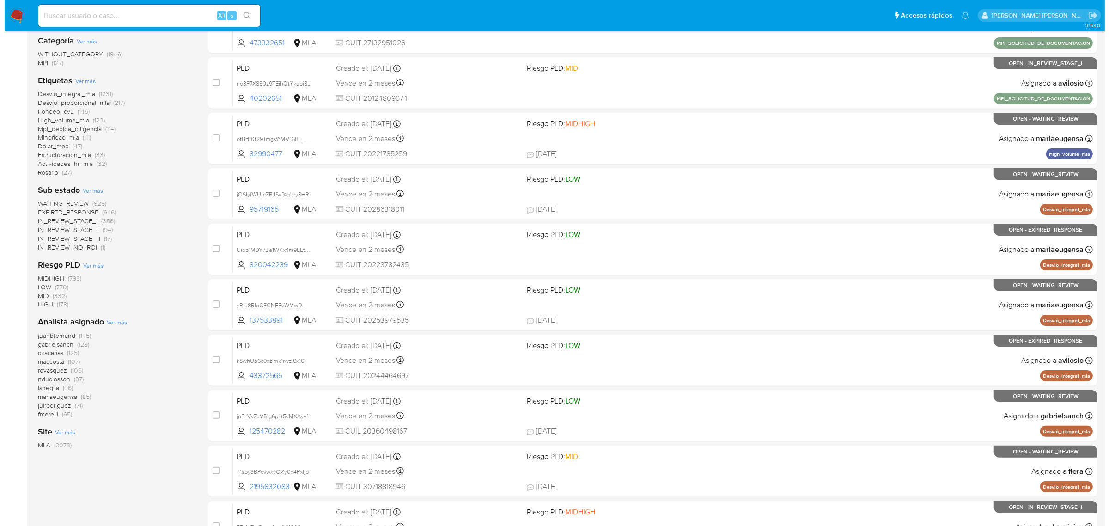
scroll to position [173, 0]
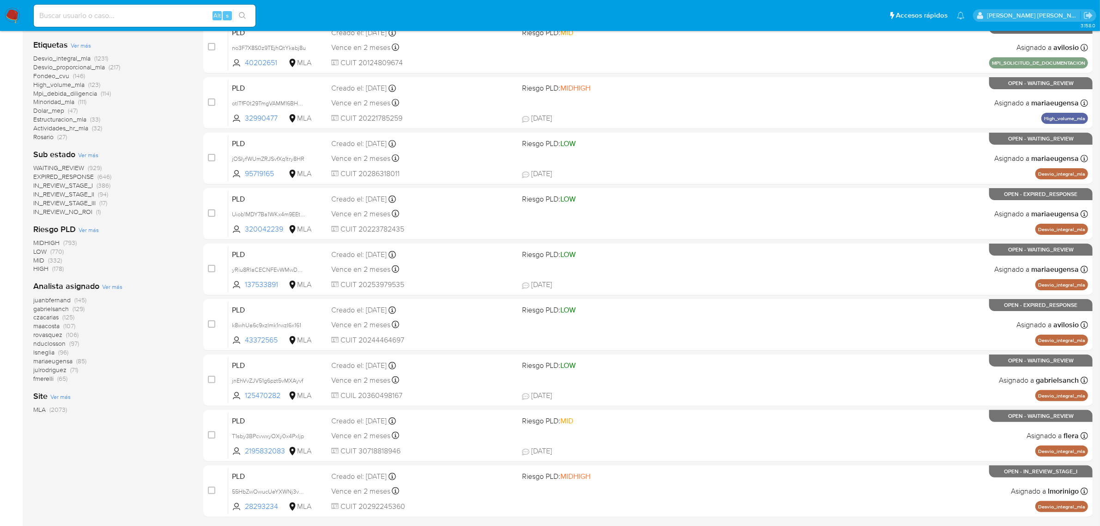
click at [115, 289] on span "Ver más" at bounding box center [112, 286] width 20 height 8
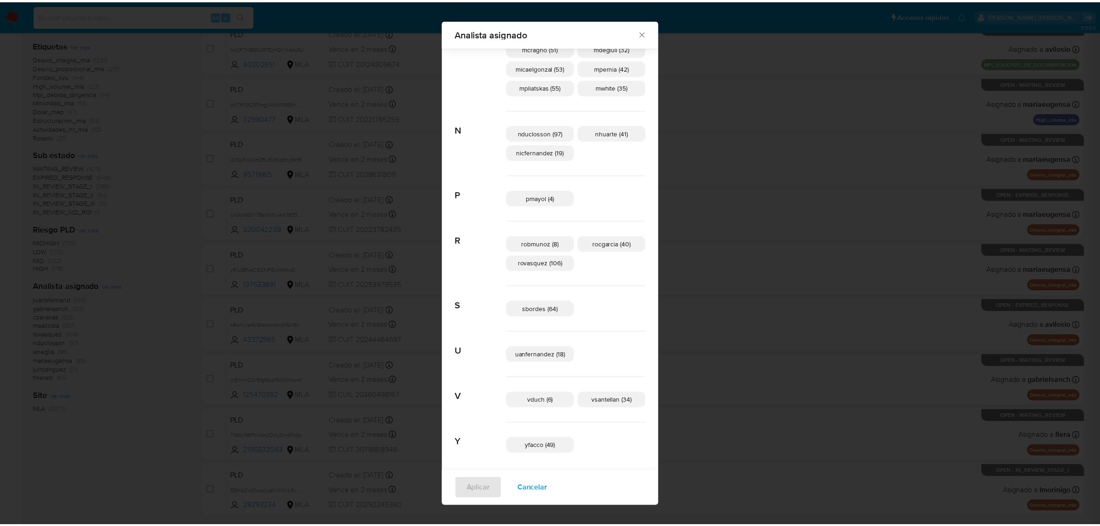
scroll to position [479, 0]
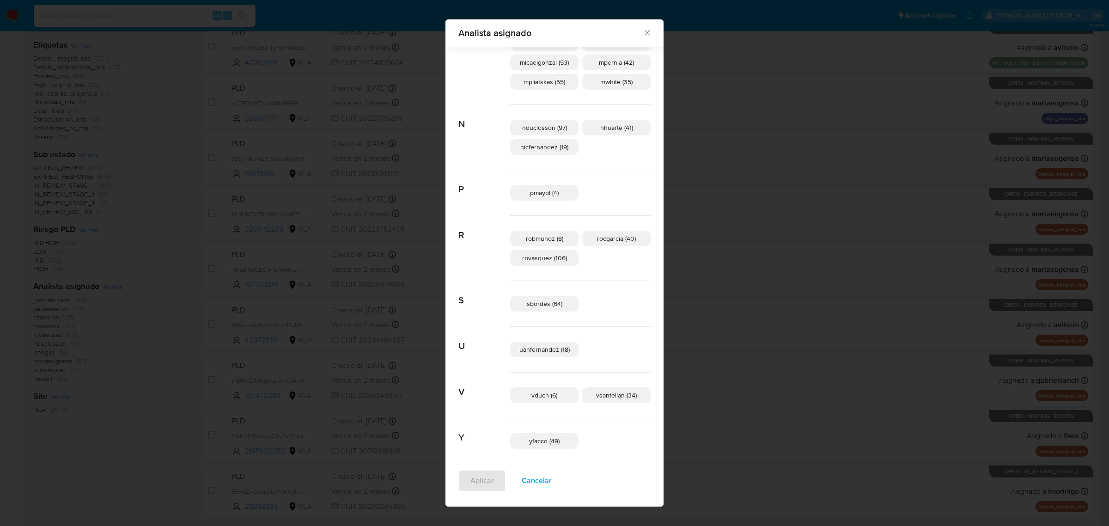
click at [642, 36] on icon "Cerrar" at bounding box center [646, 32] width 9 height 9
